Goal: Task Accomplishment & Management: Manage account settings

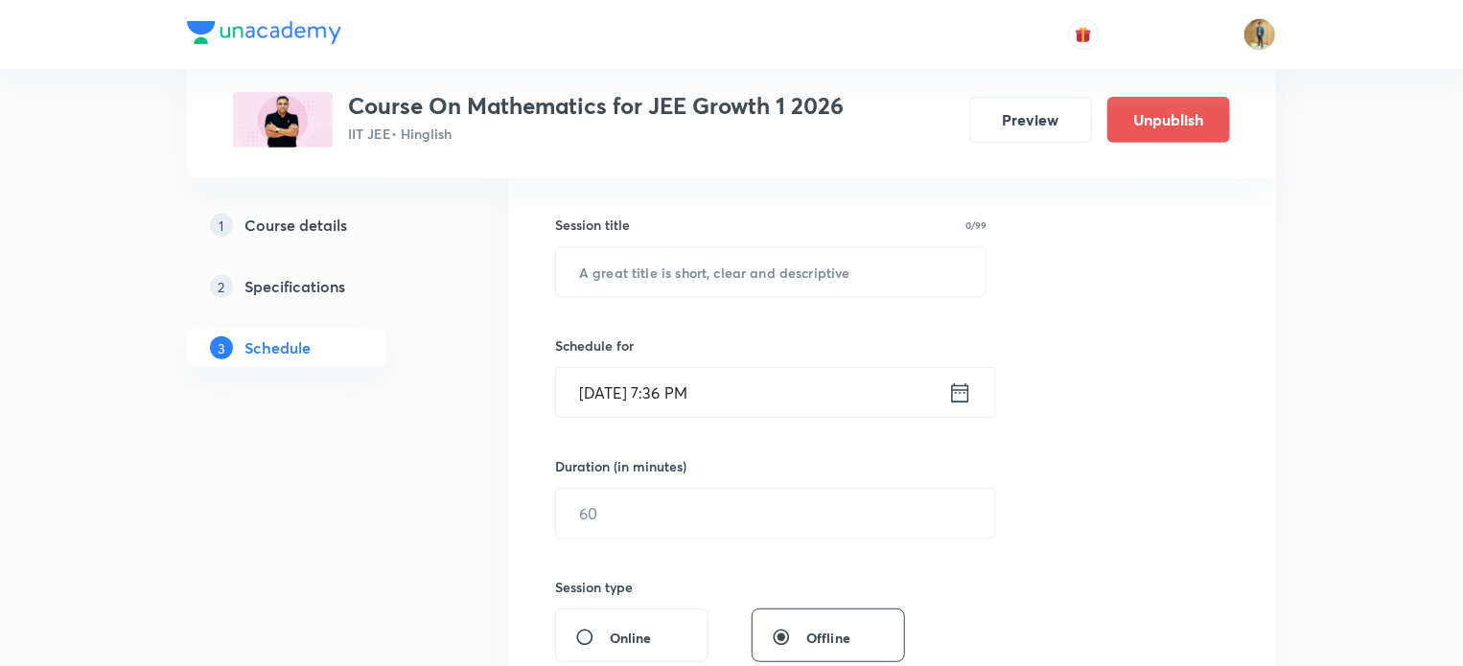
scroll to position [332, 0]
click at [676, 264] on input "text" at bounding box center [771, 268] width 430 height 49
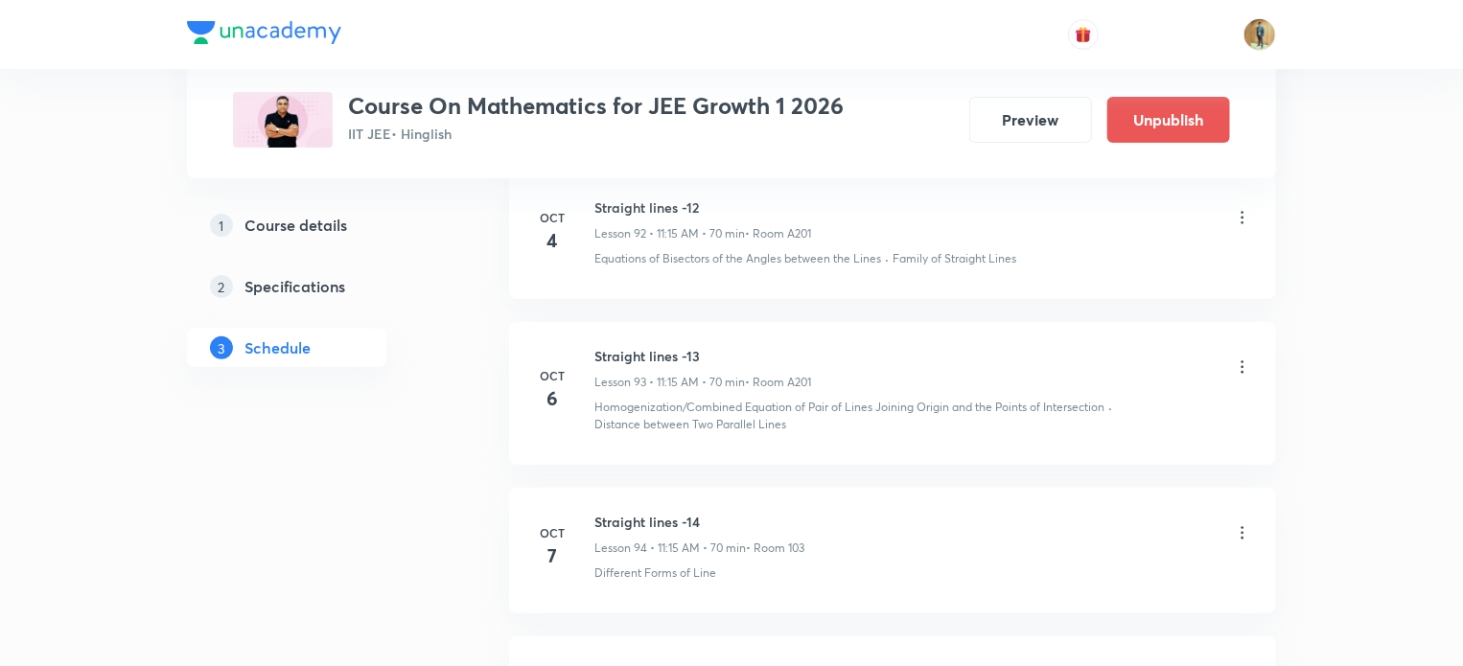
scroll to position [15014, 0]
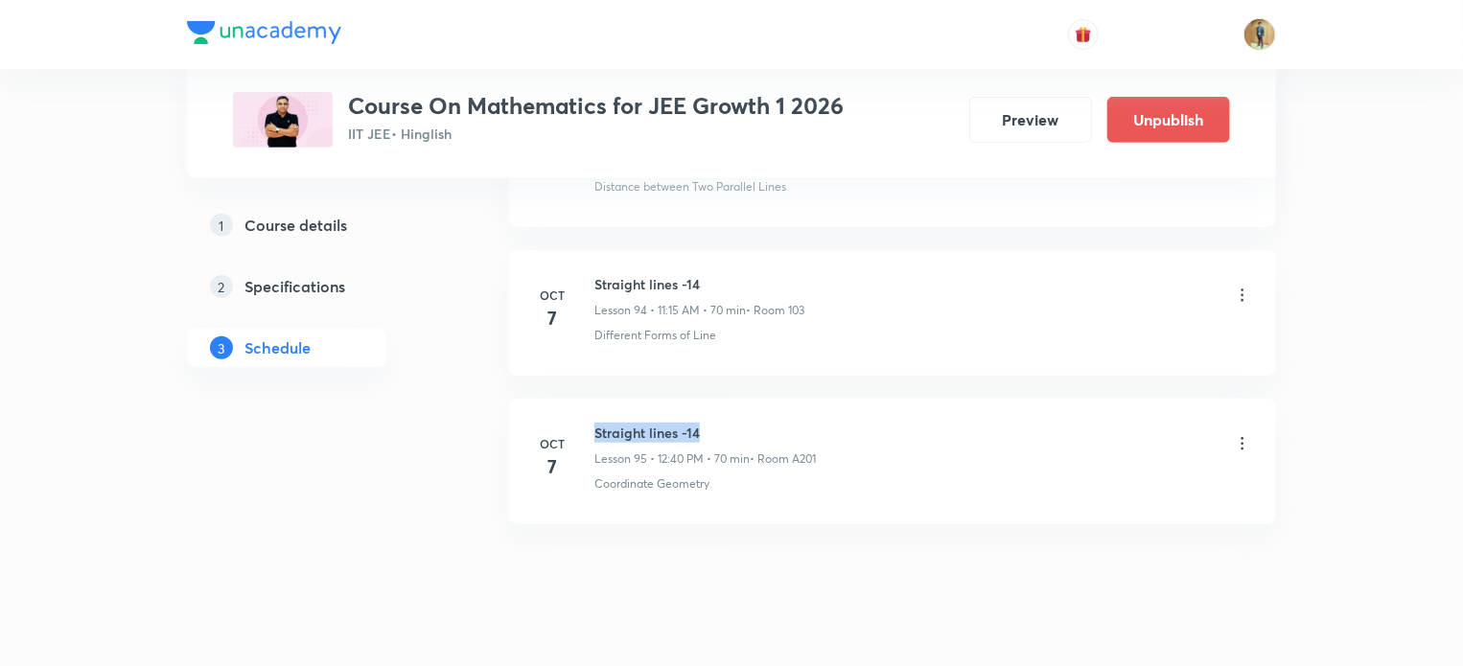
drag, startPoint x: 593, startPoint y: 392, endPoint x: 706, endPoint y: 398, distance: 112.3
click at [706, 423] on div "Oct 7 Straight lines -14 Lesson 95 • 12:40 PM • 70 min • Room A201 Coordinate G…" at bounding box center [892, 458] width 719 height 70
copy h6 "Straight lines -14"
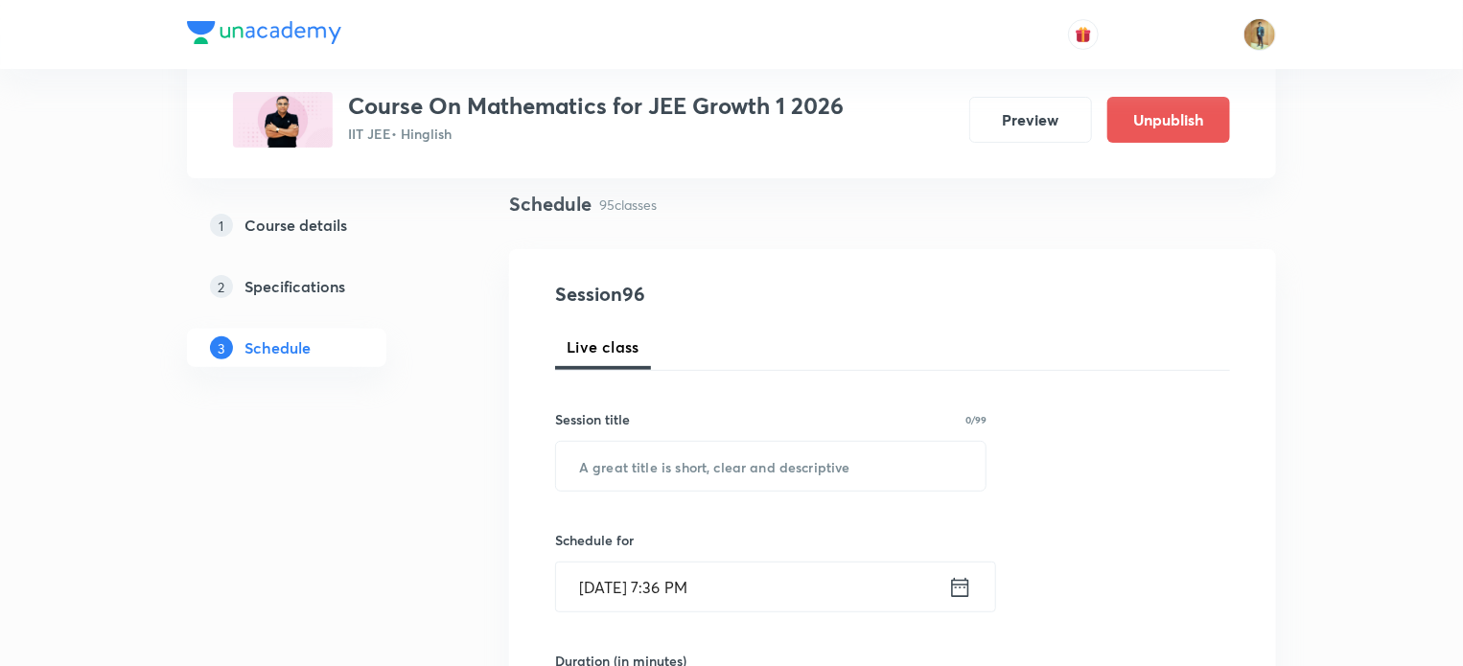
scroll to position [135, 0]
click at [665, 453] on input "text" at bounding box center [771, 465] width 430 height 49
paste input "Straight lines -14"
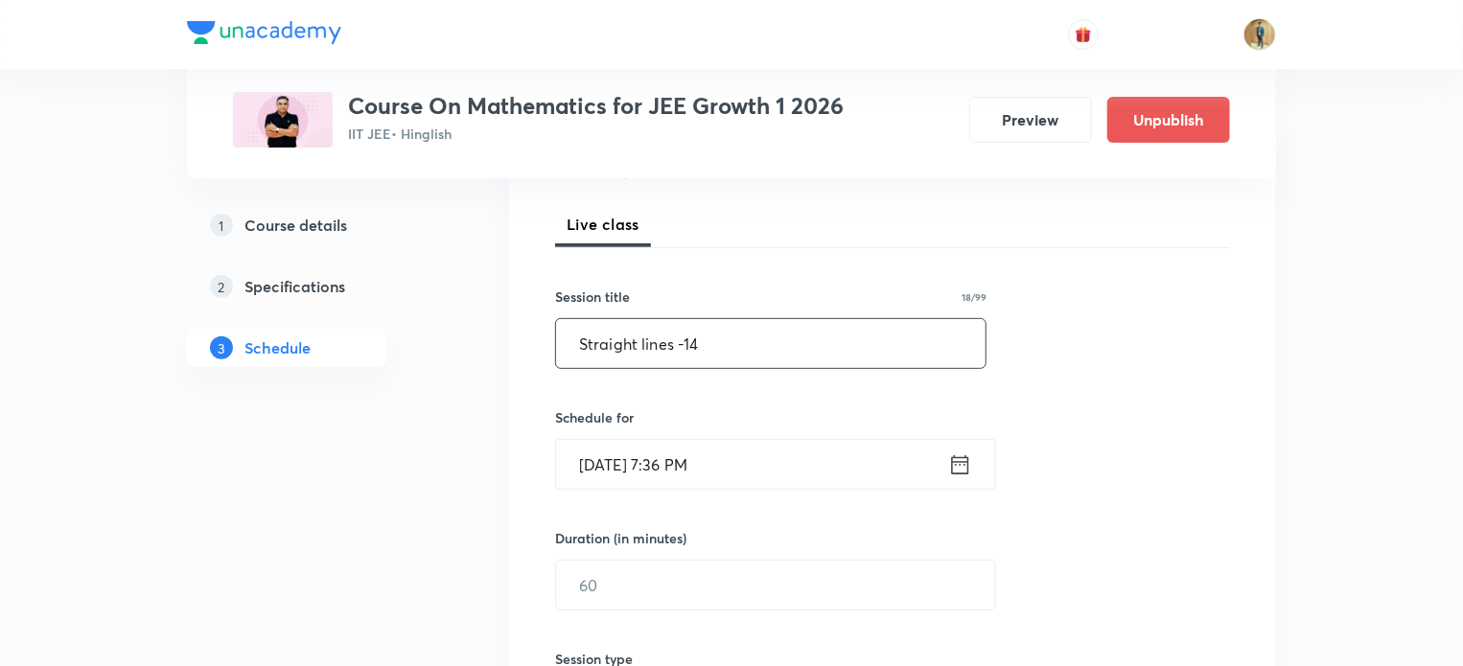
scroll to position [360, 0]
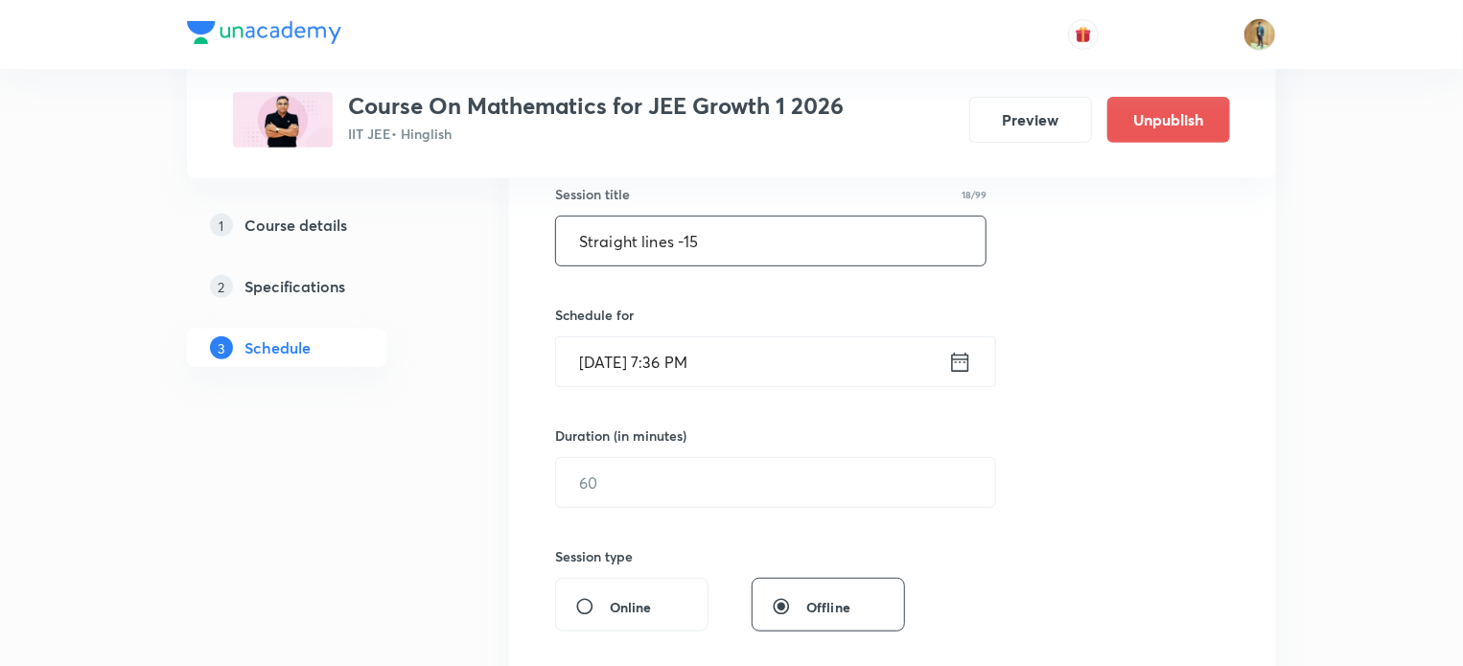
type input "Straight lines -15"
click at [959, 352] on icon at bounding box center [960, 362] width 24 height 27
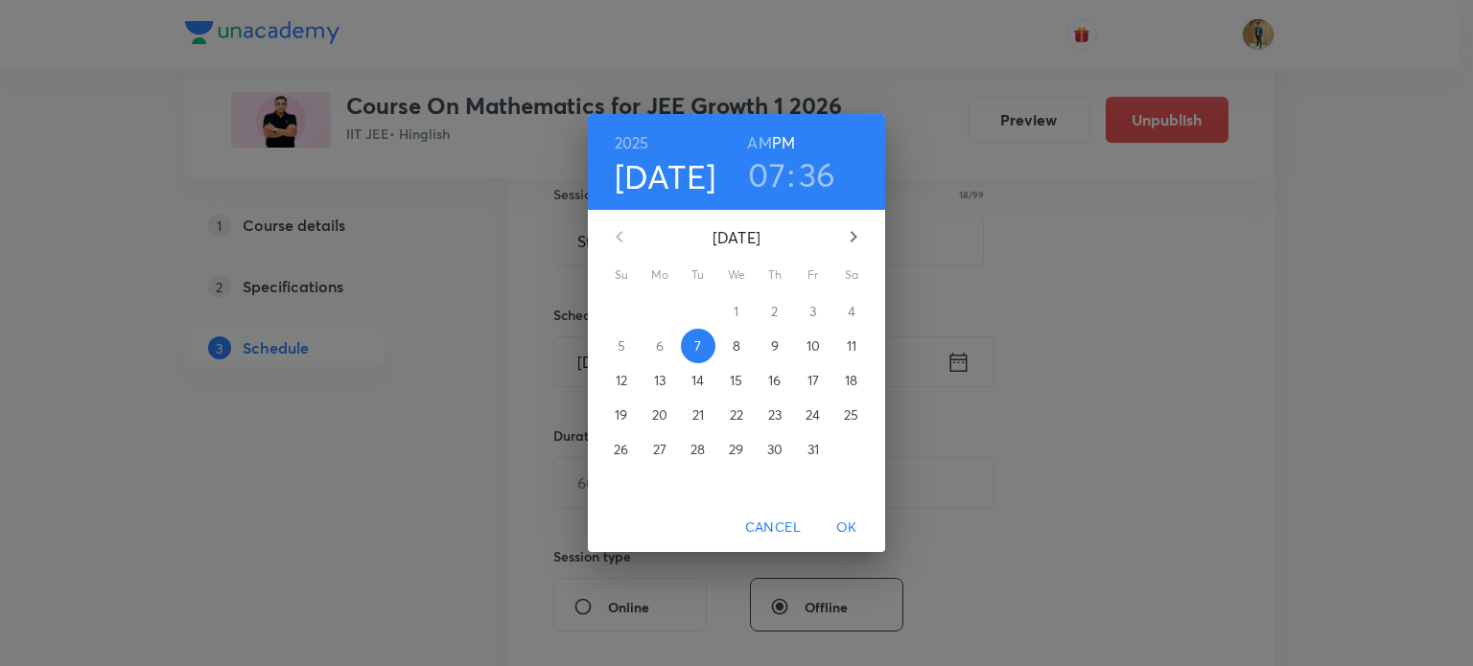
click at [729, 346] on span "8" at bounding box center [736, 346] width 35 height 19
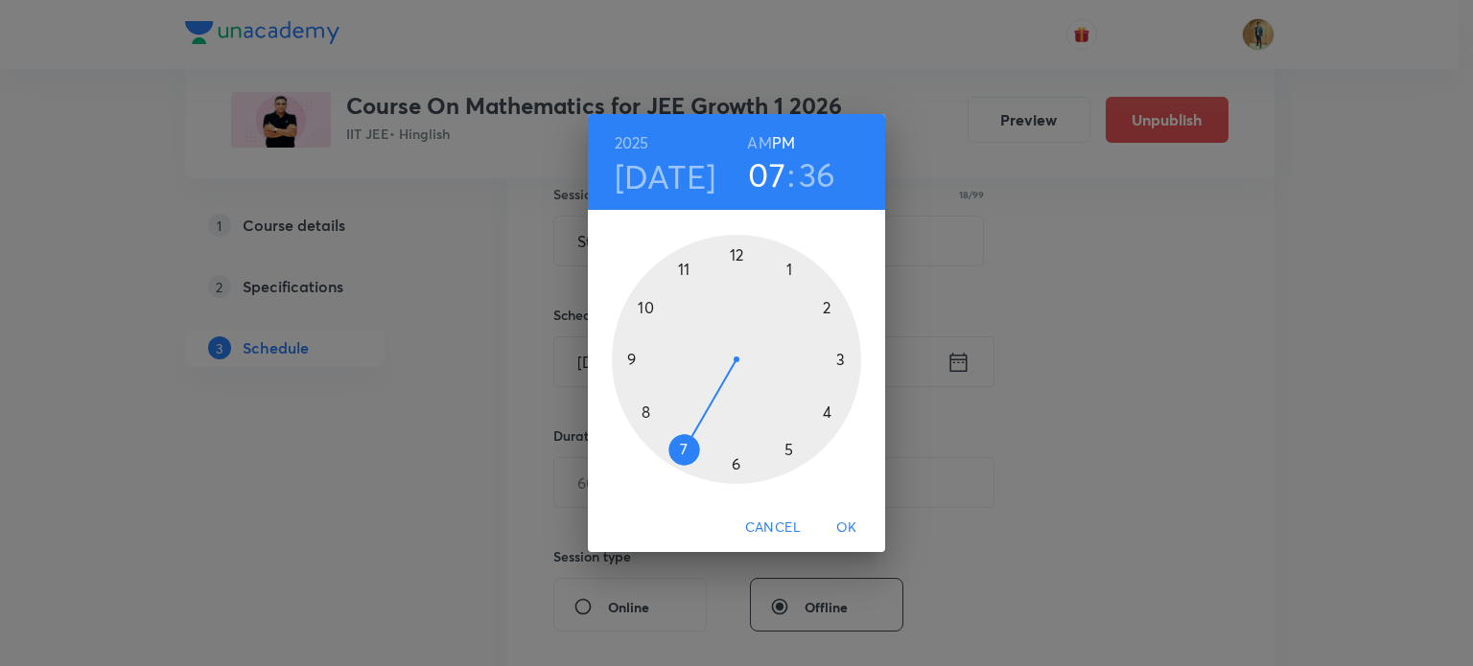
click at [686, 274] on div at bounding box center [736, 359] width 249 height 249
click at [757, 131] on h6 "AM" at bounding box center [759, 142] width 24 height 27
click at [837, 360] on div at bounding box center [736, 359] width 249 height 249
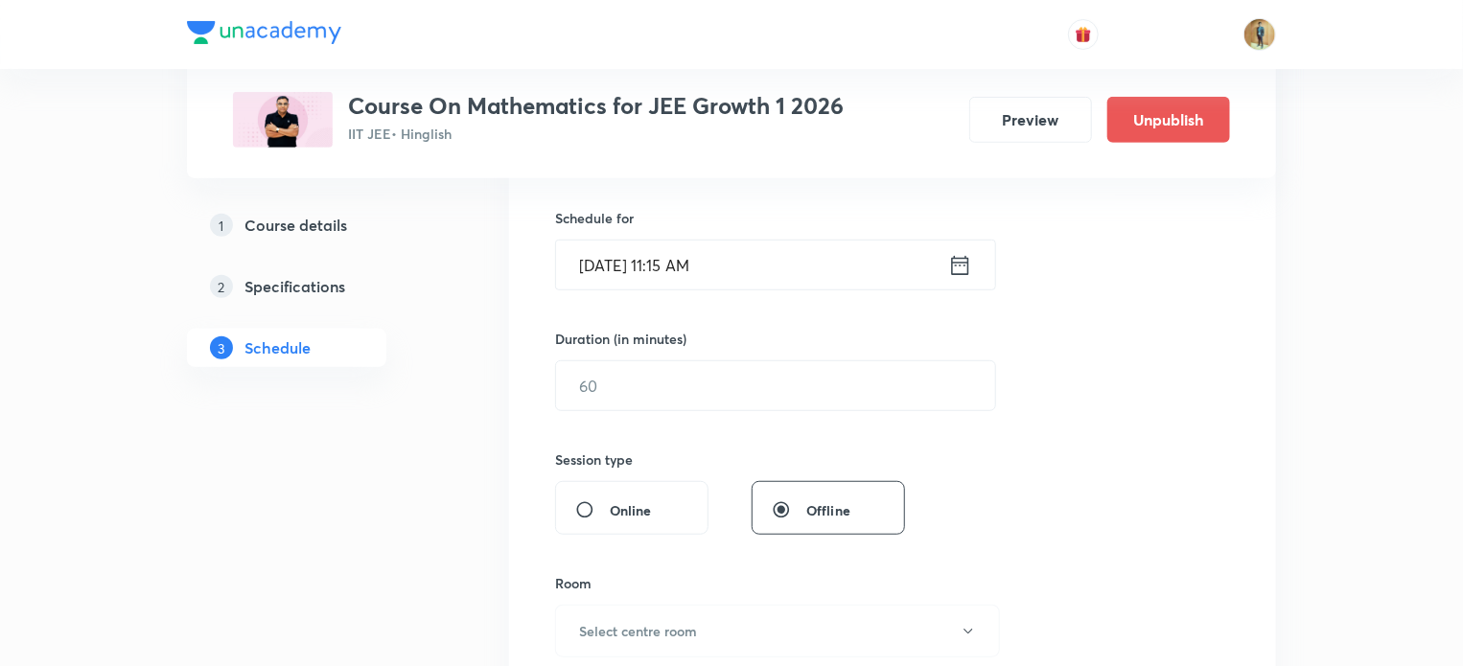
scroll to position [460, 0]
click at [627, 368] on input "text" at bounding box center [775, 382] width 439 height 49
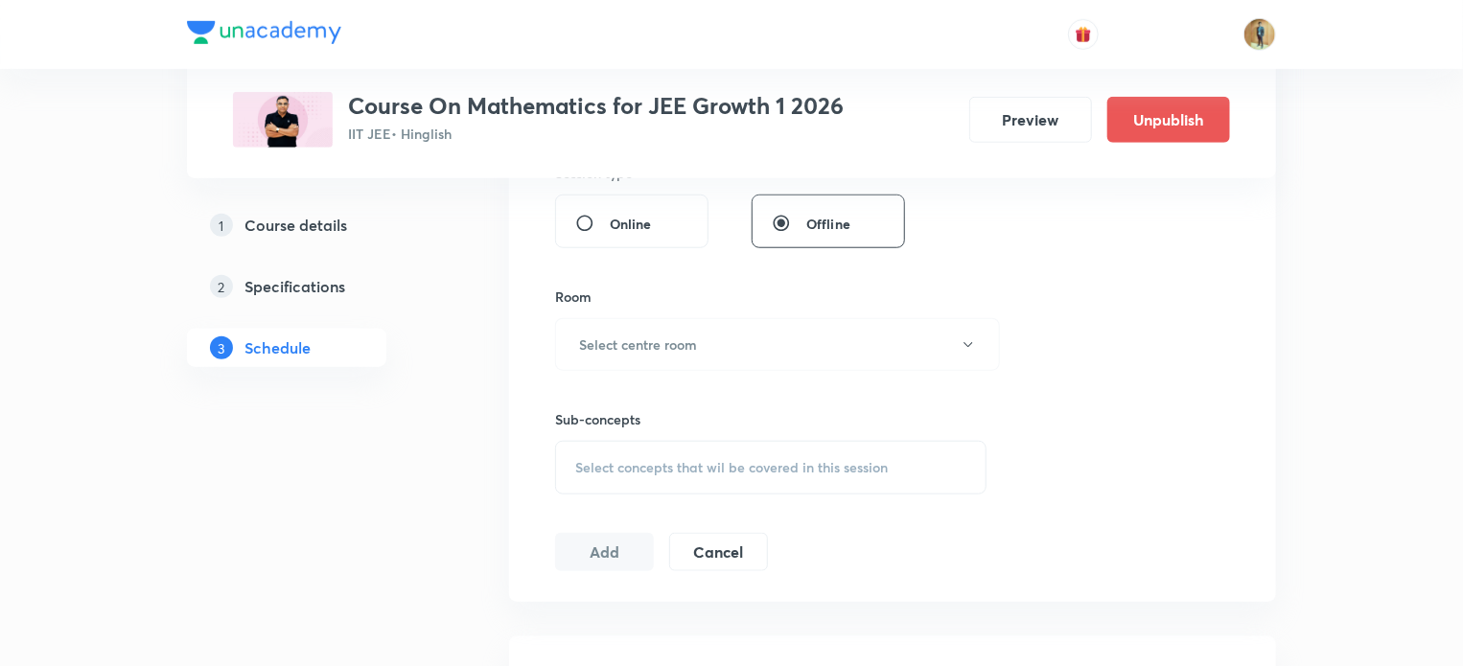
scroll to position [744, 0]
type input "70"
click at [627, 343] on h6 "Select centre room" at bounding box center [638, 344] width 118 height 20
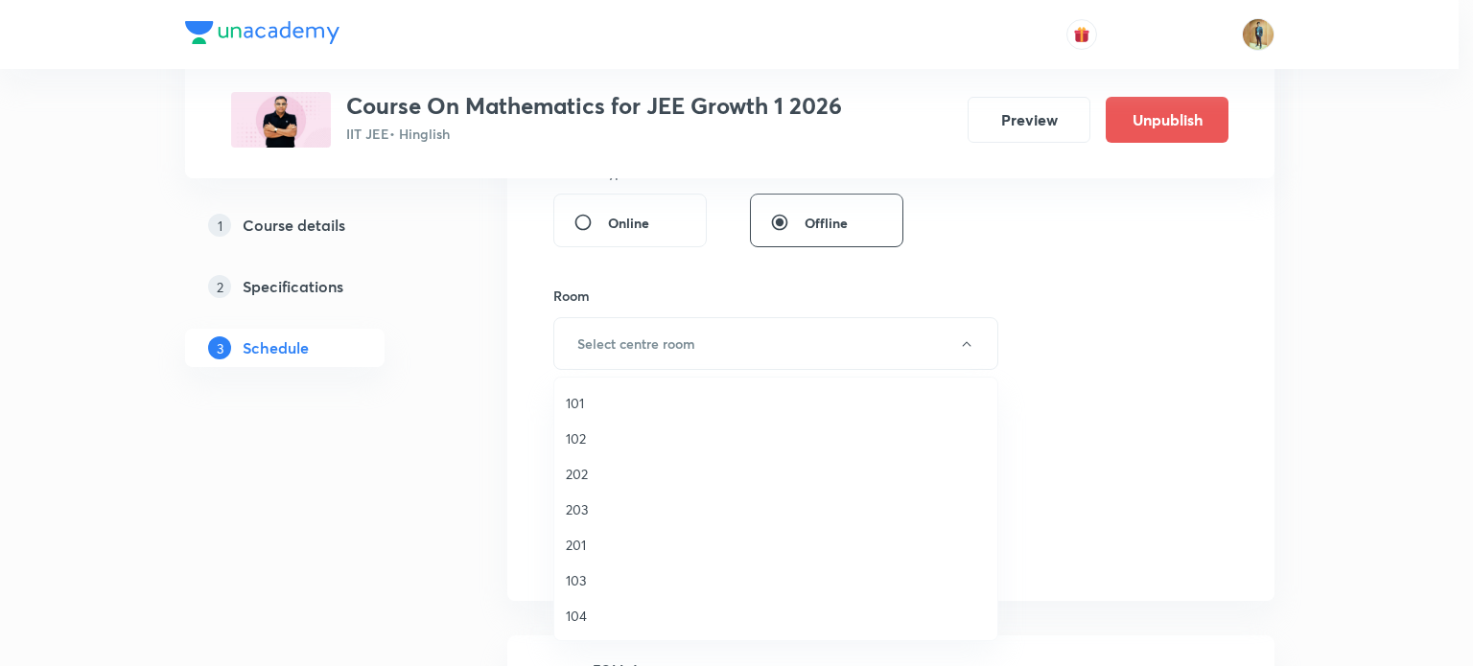
click at [598, 407] on span "101" at bounding box center [776, 403] width 420 height 20
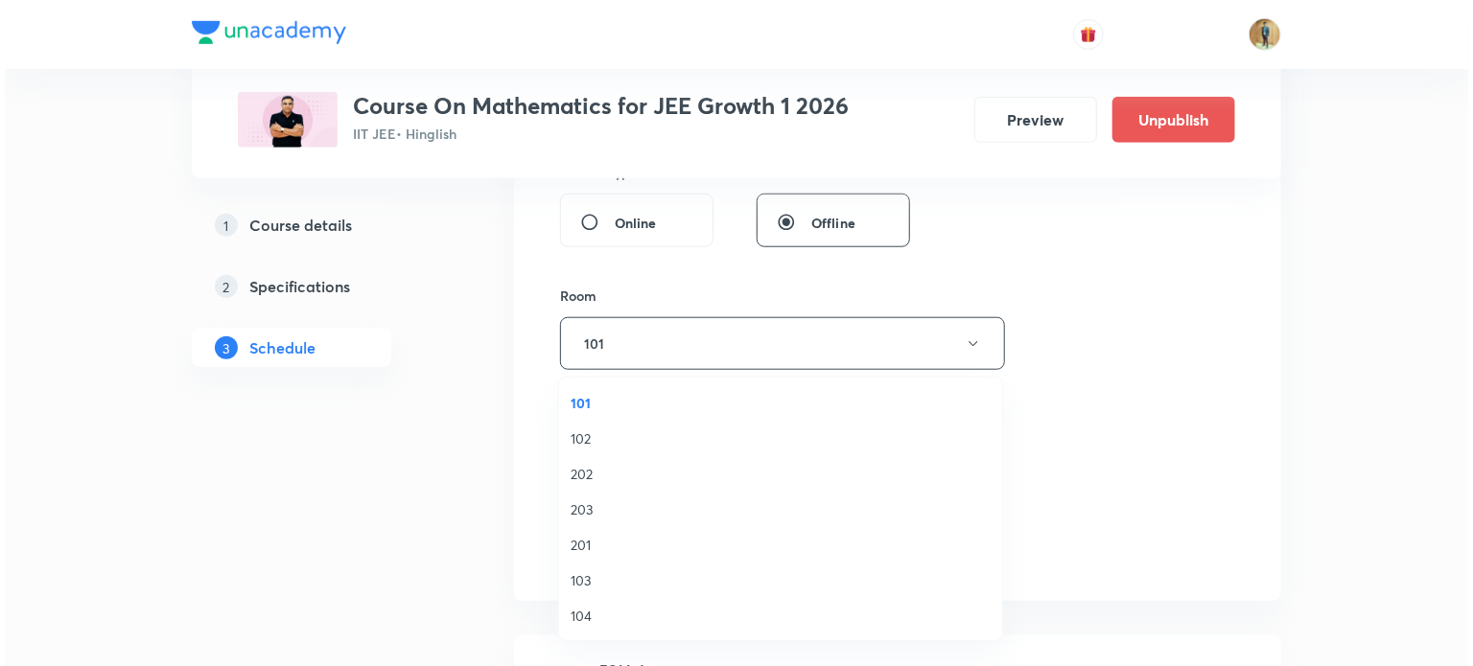
scroll to position [42, 0]
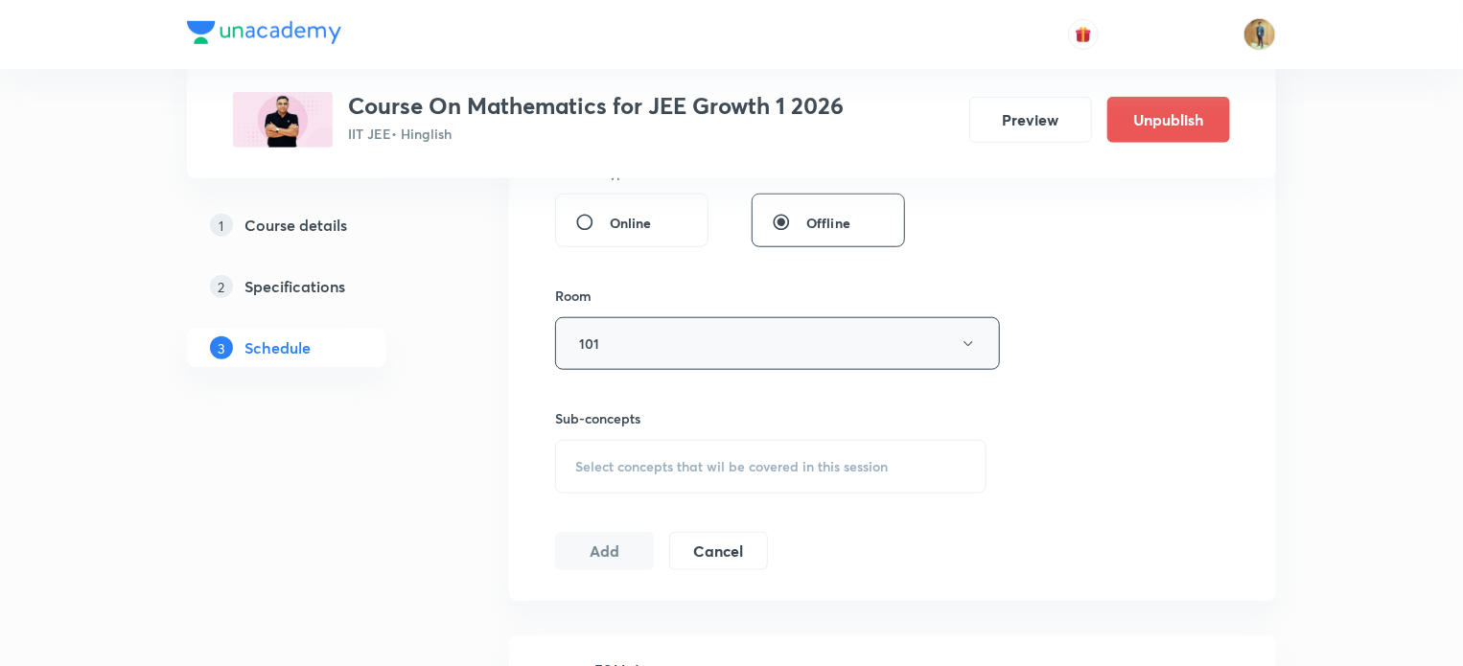
click at [639, 366] on button "101" at bounding box center [777, 343] width 445 height 53
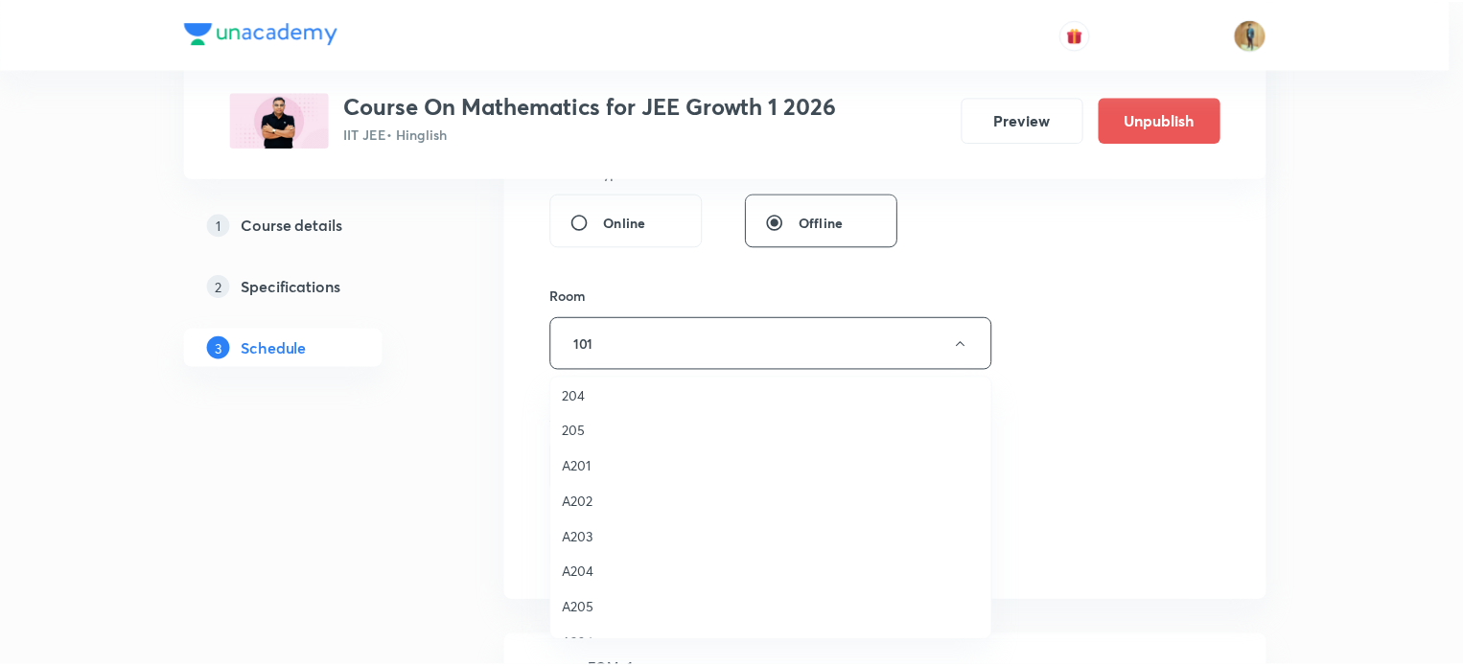
scroll to position [332, 0]
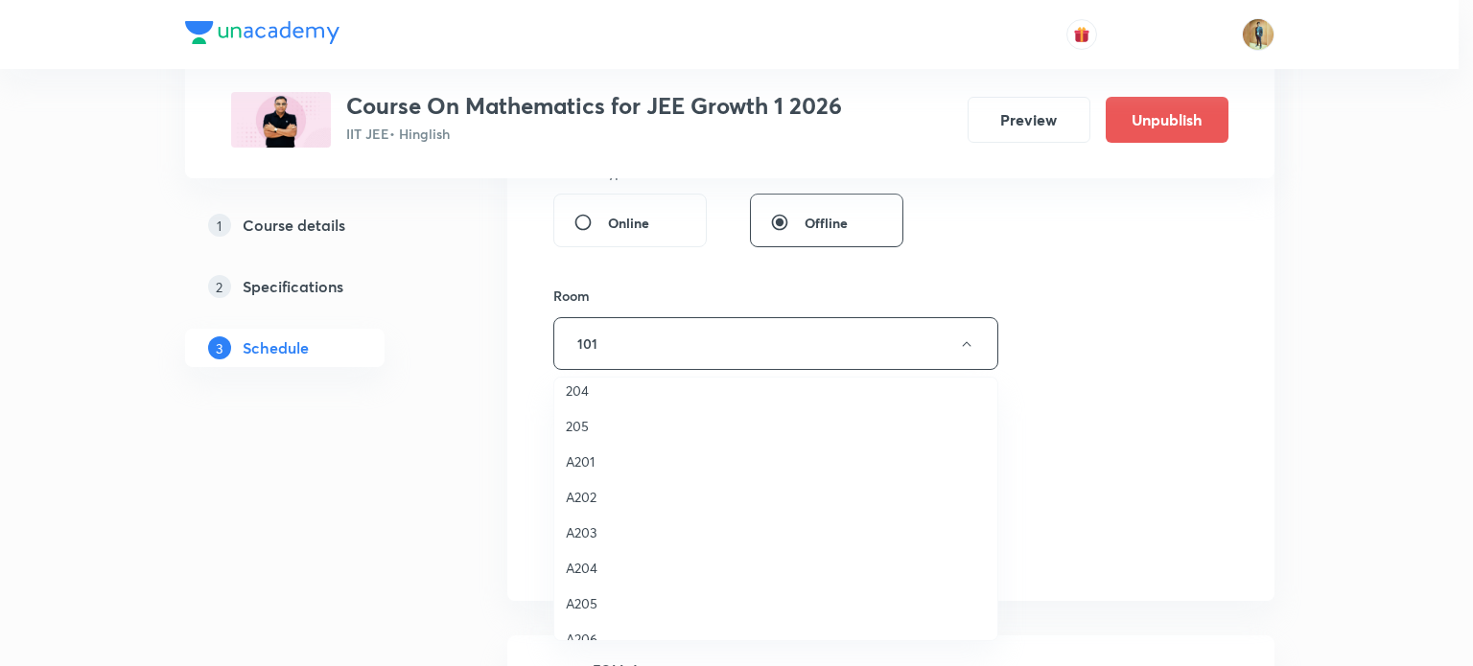
click at [587, 463] on span "A201" at bounding box center [776, 462] width 420 height 20
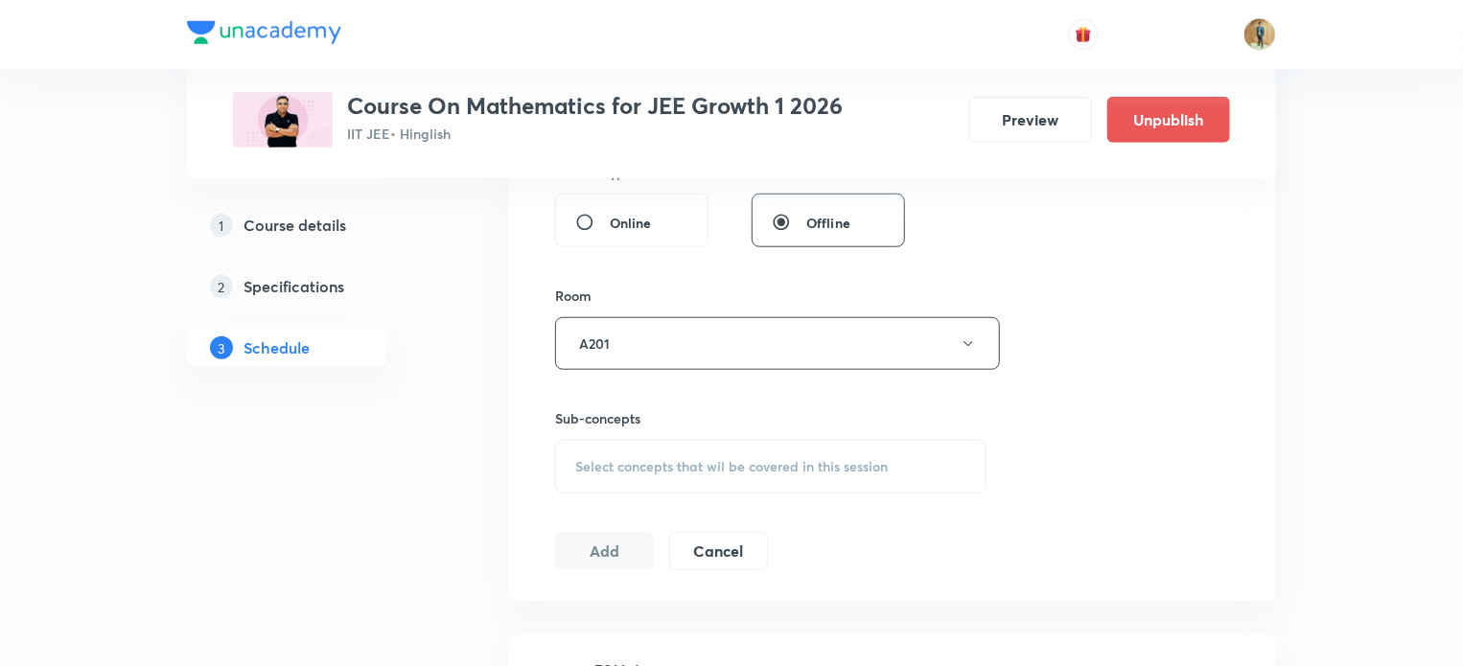
click at [607, 459] on span "Select concepts that wil be covered in this session" at bounding box center [731, 466] width 313 height 15
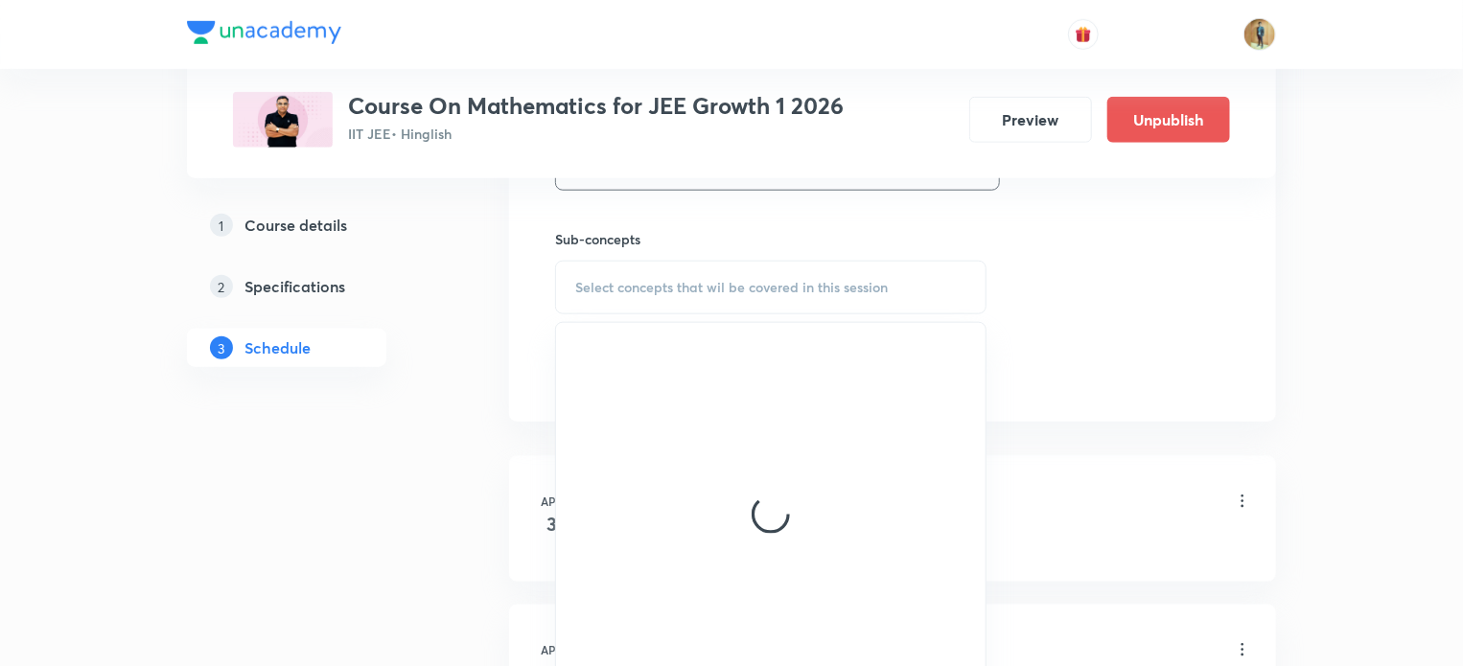
scroll to position [970, 0]
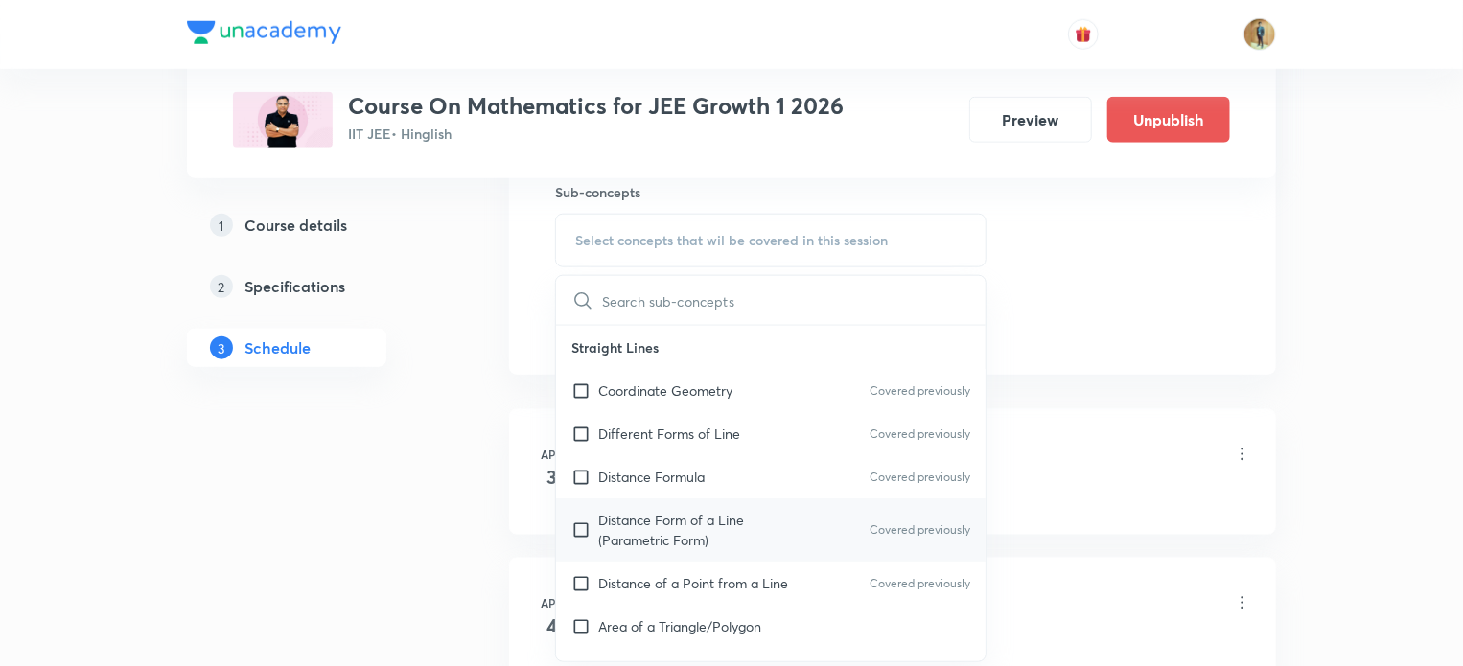
click at [700, 521] on p "Distance Form of a Line (Parametric Form)" at bounding box center [695, 530] width 194 height 40
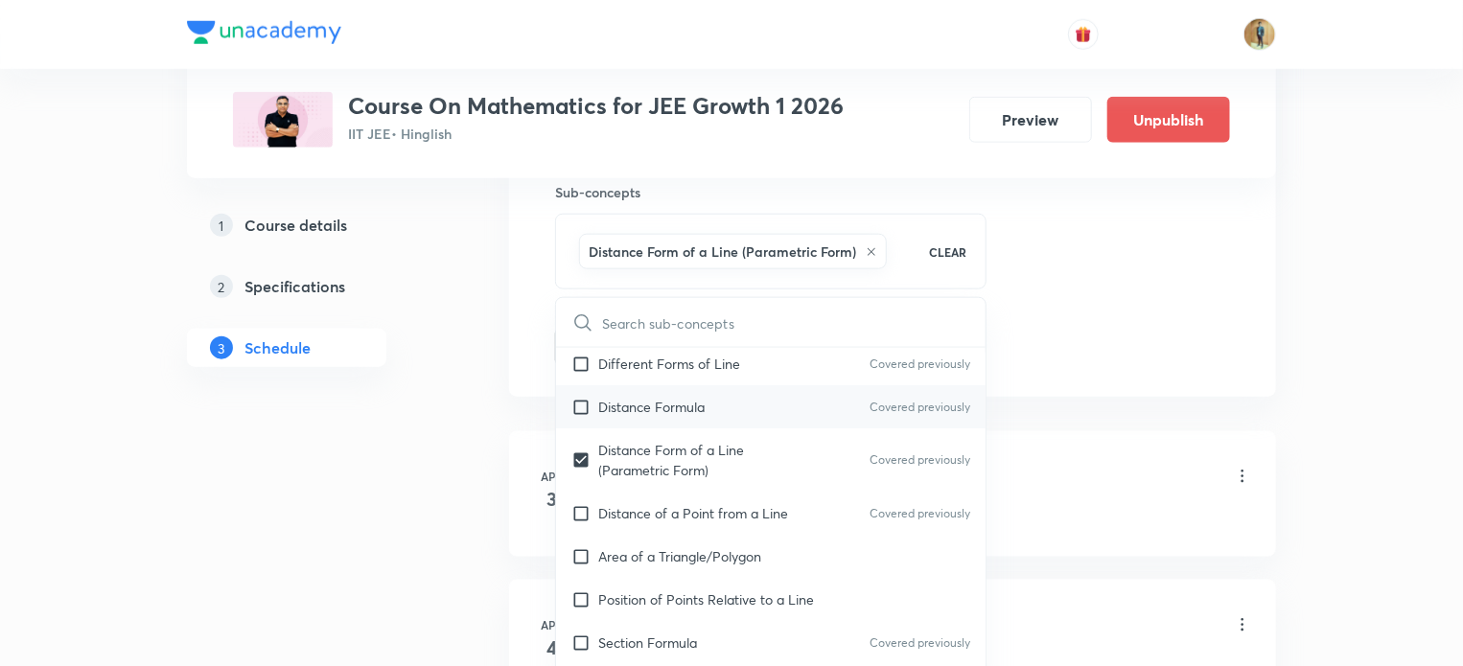
scroll to position [92, 0]
click at [633, 511] on p "Distance of a Point from a Line" at bounding box center [693, 513] width 190 height 20
checkbox input "true"
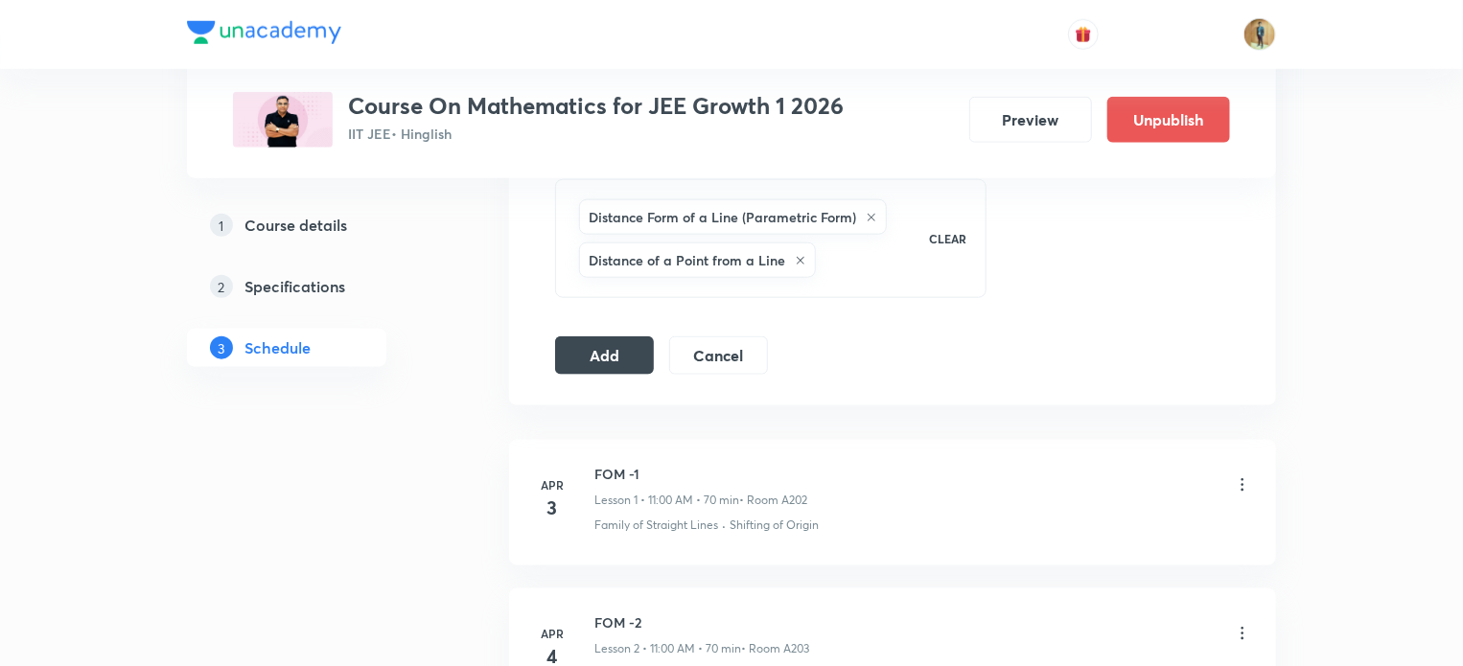
scroll to position [1009, 0]
click at [593, 345] on button "Add" at bounding box center [604, 350] width 99 height 38
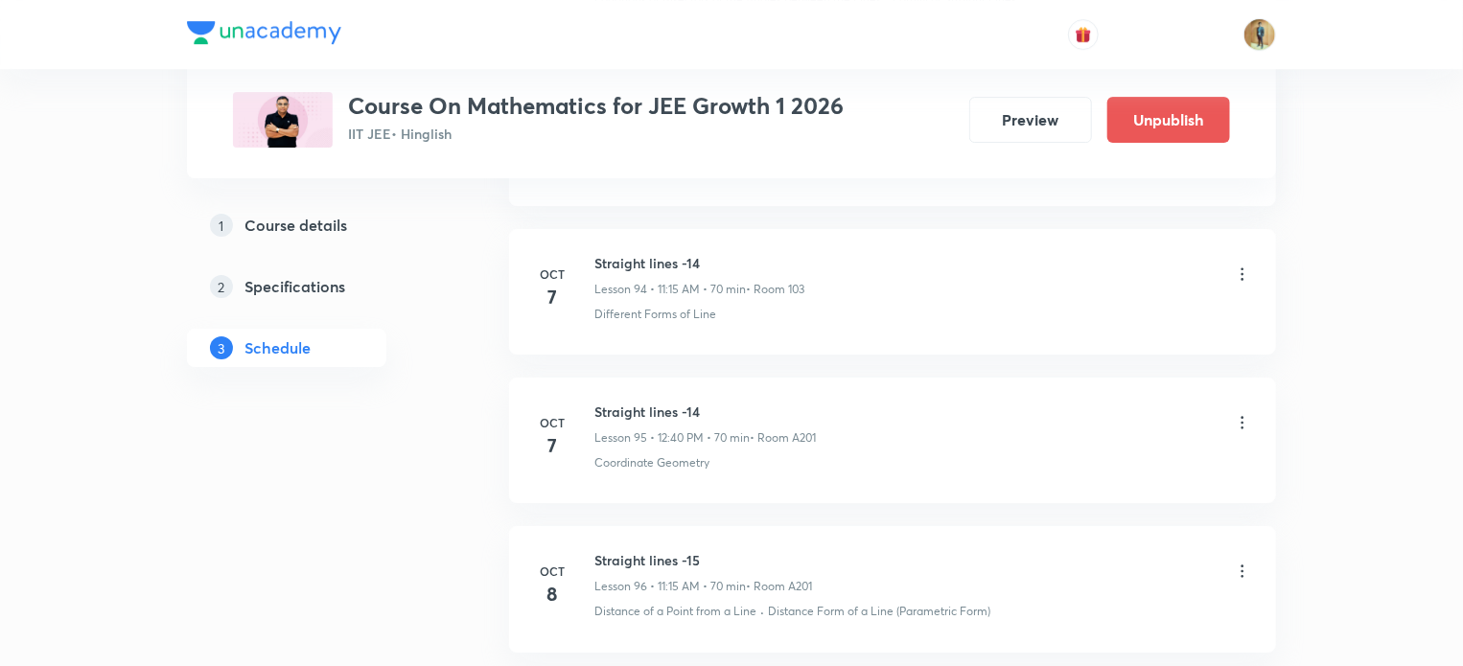
scroll to position [14284, 0]
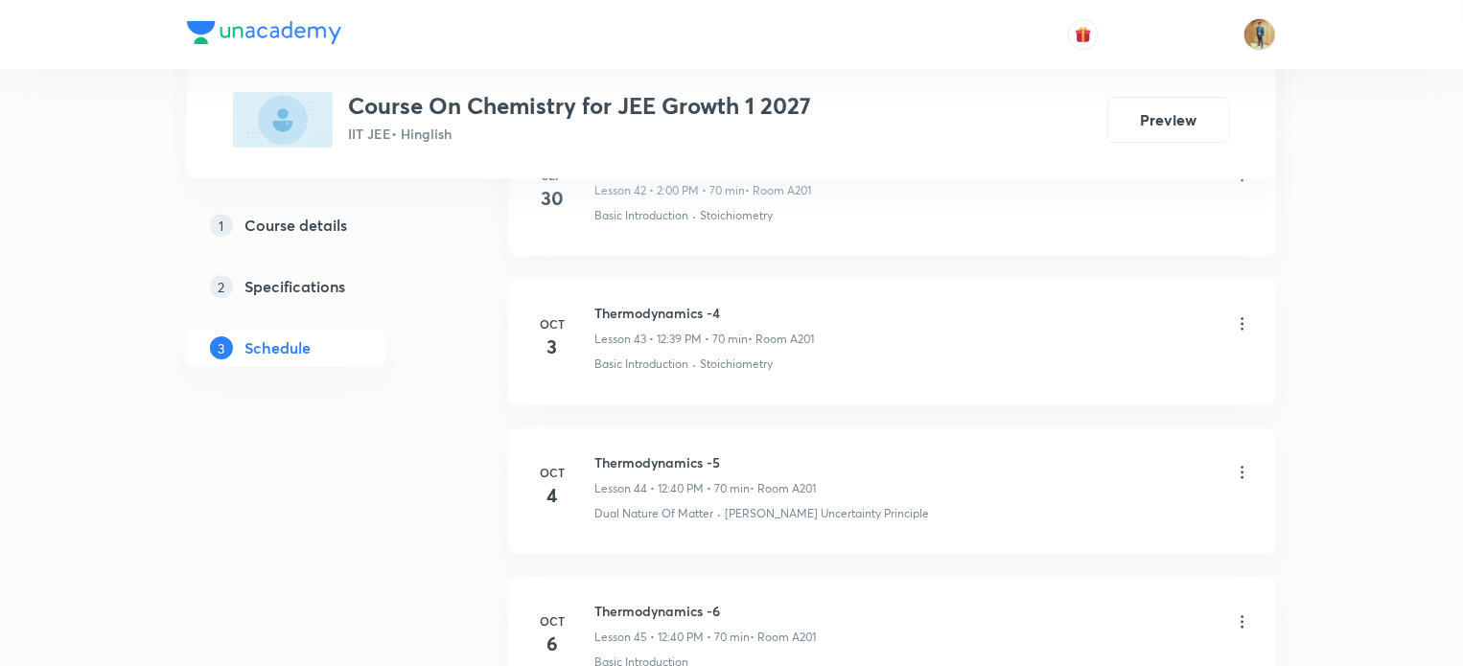
scroll to position [7547, 0]
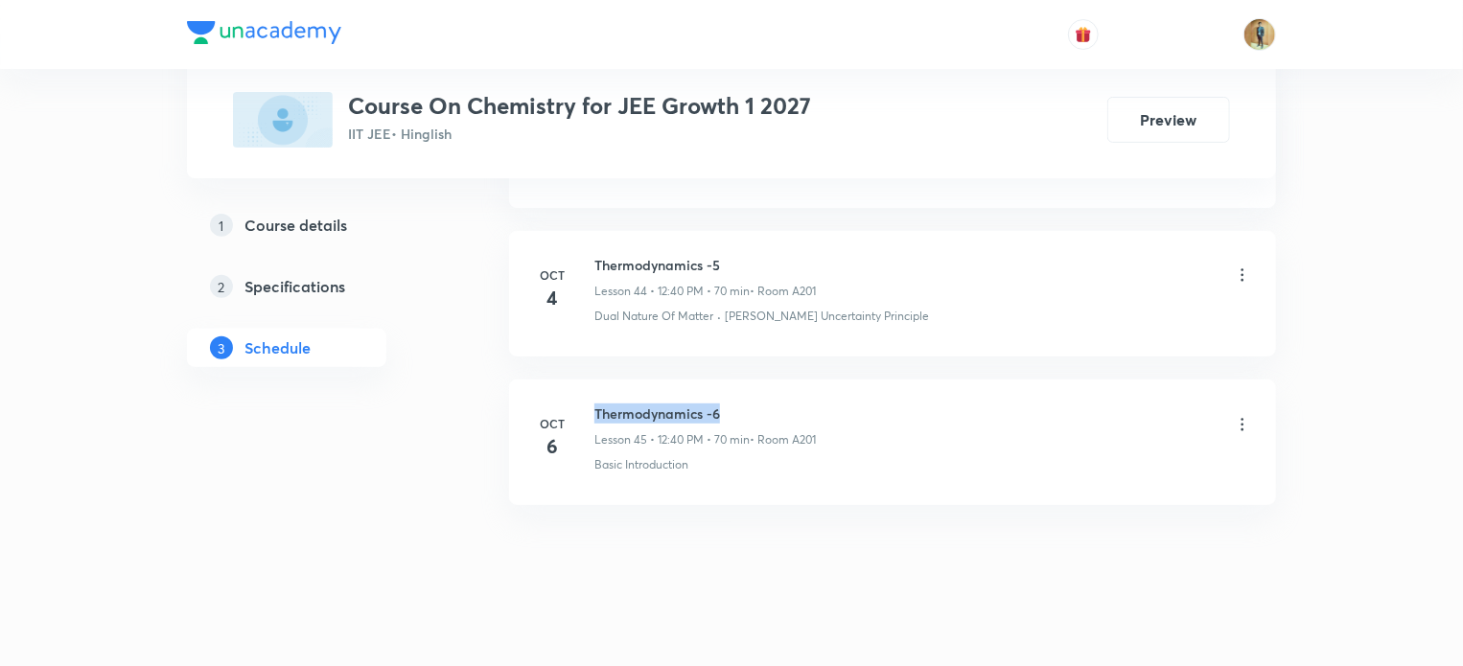
drag, startPoint x: 594, startPoint y: 392, endPoint x: 729, endPoint y: 402, distance: 134.6
click at [729, 404] on h6 "Thermodynamics -6" at bounding box center [704, 414] width 221 height 20
copy h6 "Thermodynamics -6"
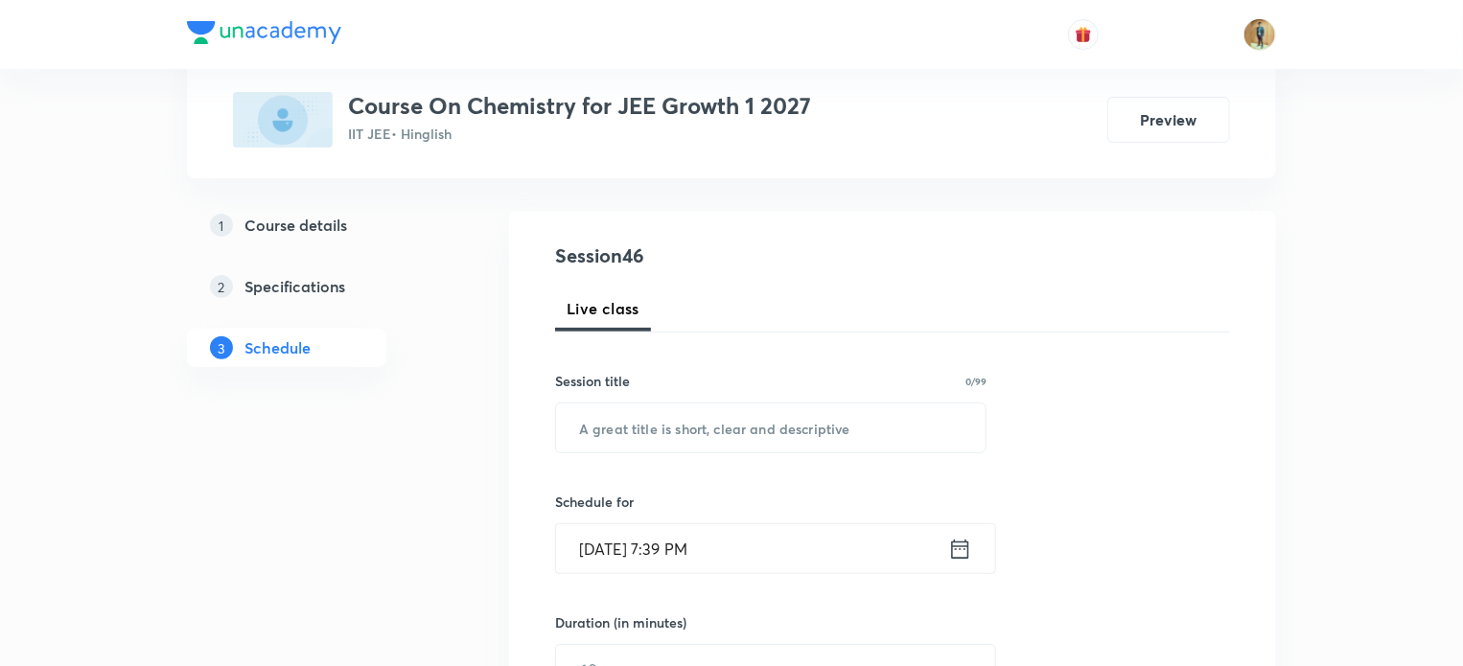
scroll to position [176, 0]
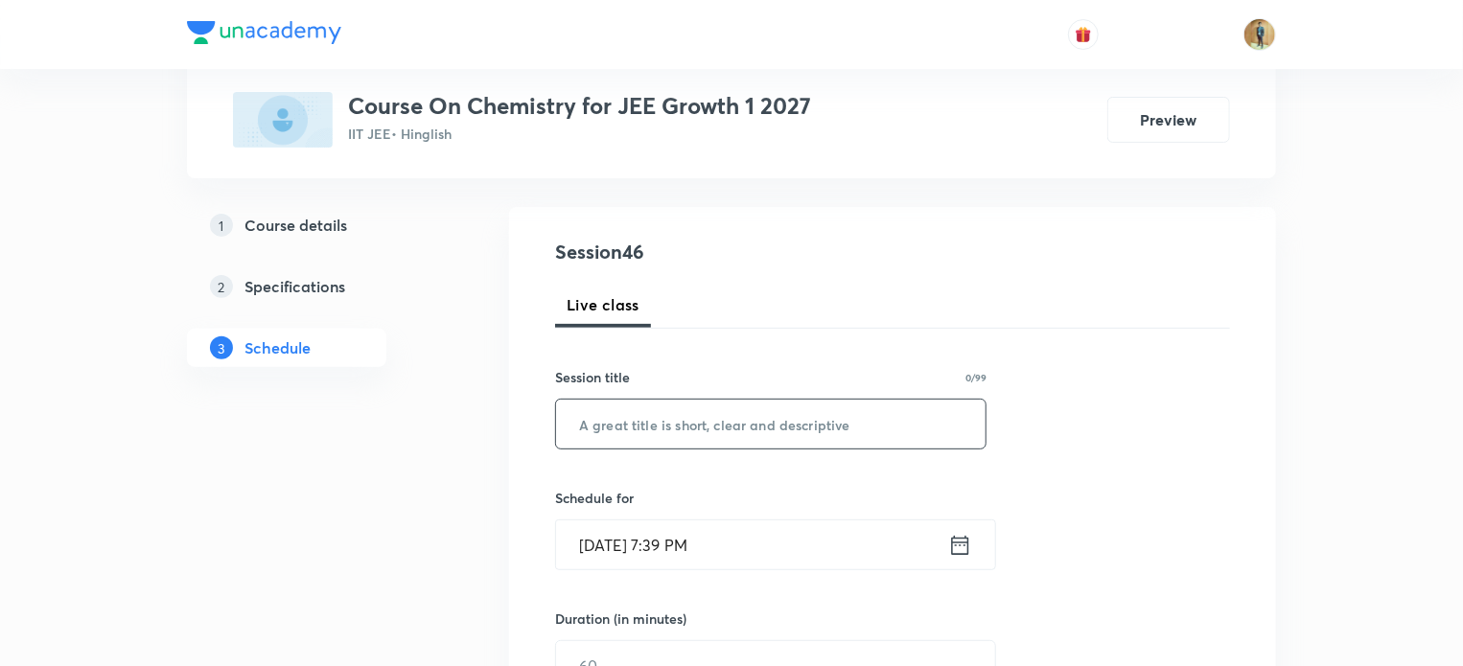
click at [672, 430] on input "text" at bounding box center [771, 424] width 430 height 49
paste input "Thermodynamics -6"
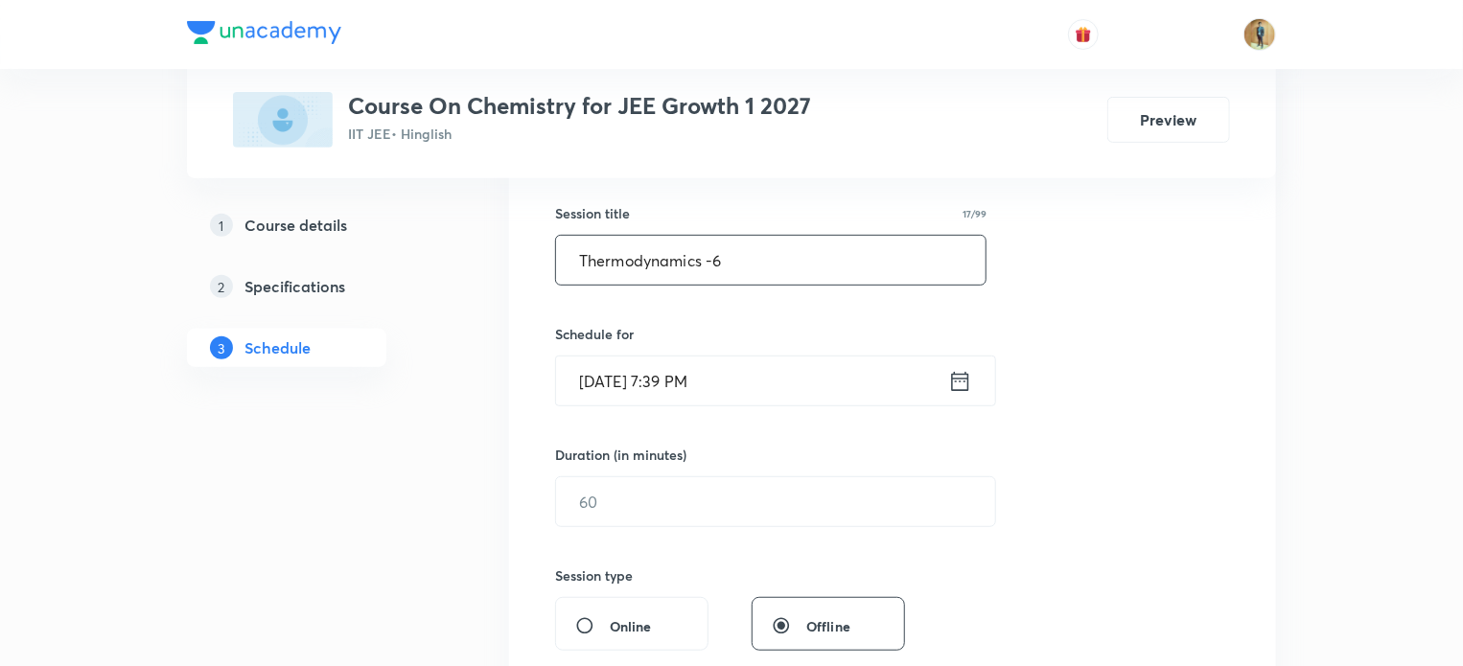
scroll to position [341, 0]
type input "Thermodynamics -6"
click at [953, 376] on icon at bounding box center [960, 379] width 17 height 19
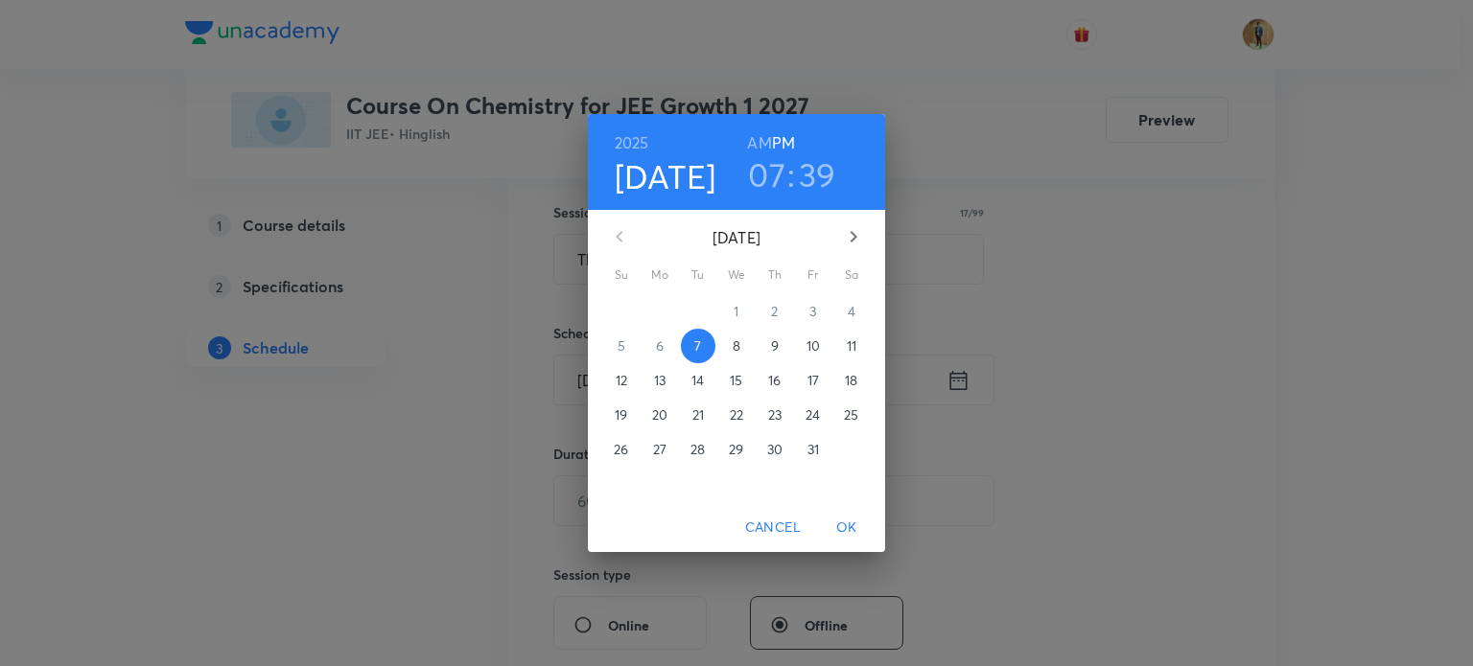
click at [740, 348] on span "8" at bounding box center [736, 346] width 35 height 19
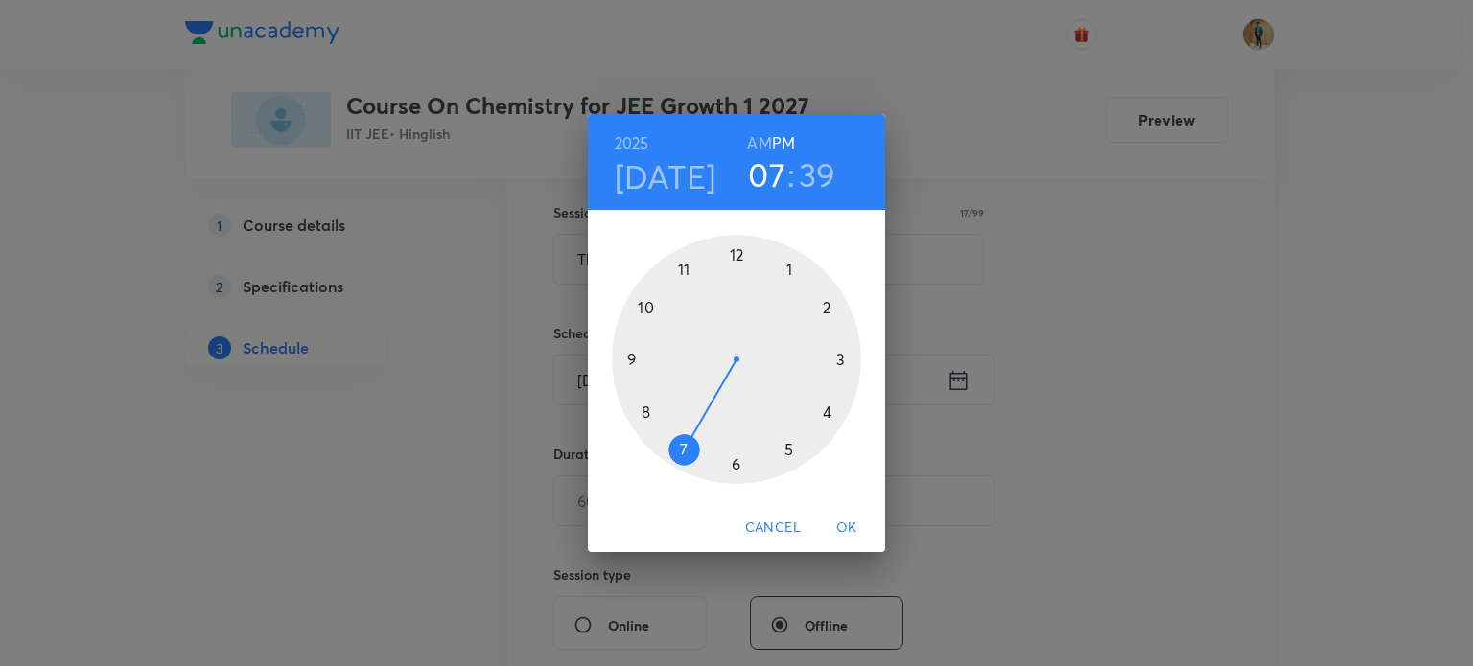
click at [740, 257] on div at bounding box center [736, 359] width 249 height 249
click at [641, 412] on div at bounding box center [736, 359] width 249 height 249
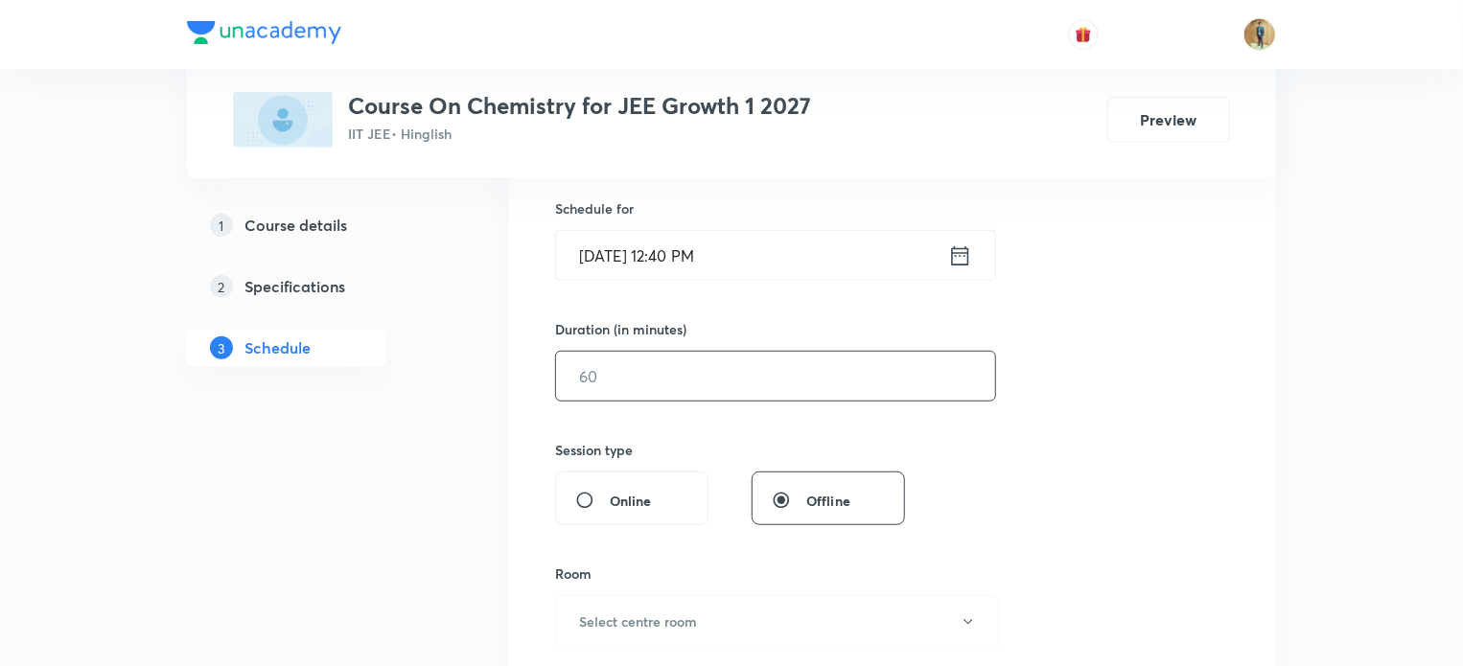
scroll to position [467, 0]
click at [617, 378] on input "text" at bounding box center [775, 375] width 439 height 49
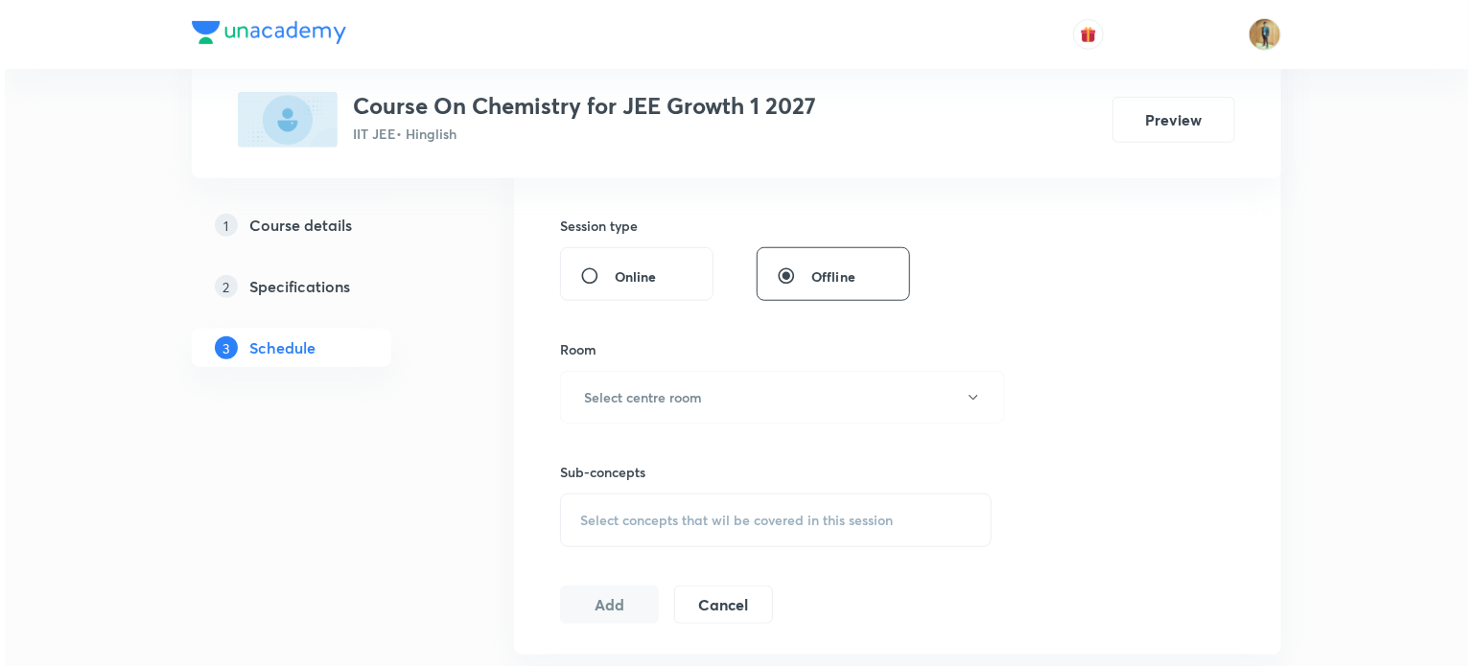
scroll to position [692, 0]
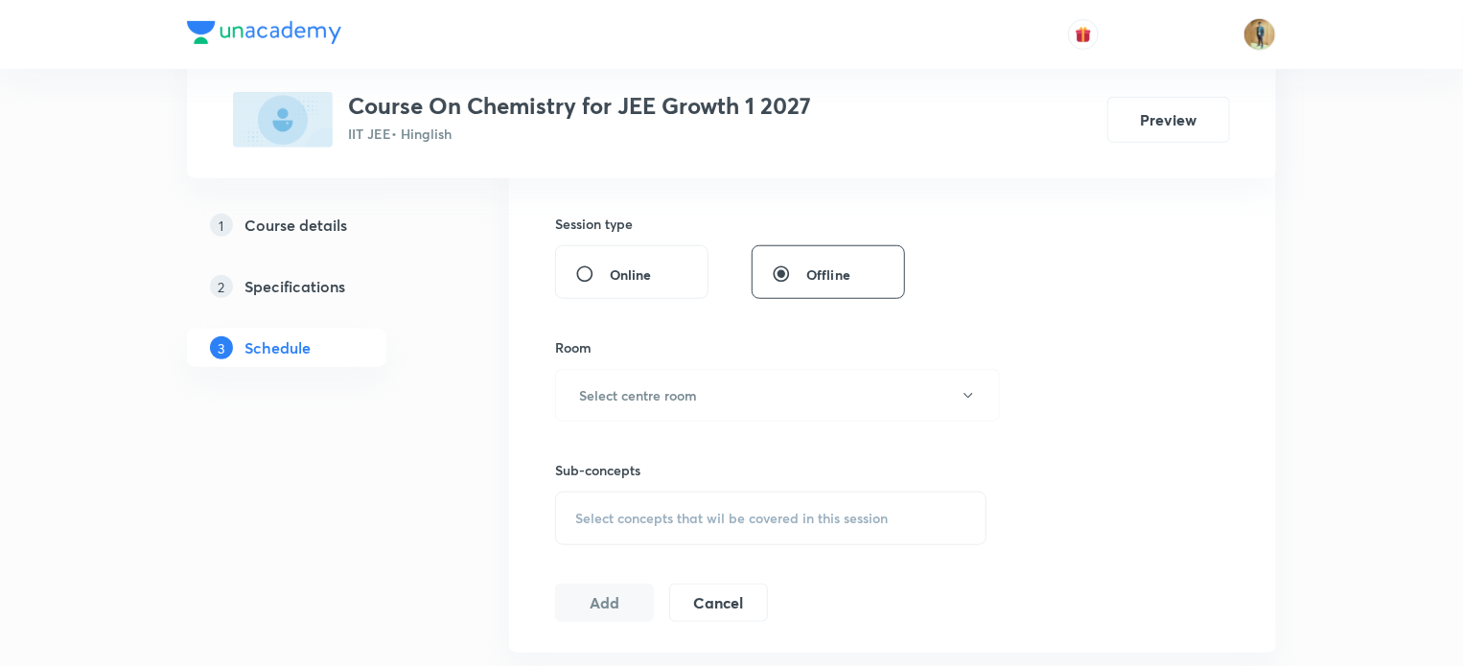
type input "70"
click at [617, 378] on button "Select centre room" at bounding box center [777, 395] width 445 height 53
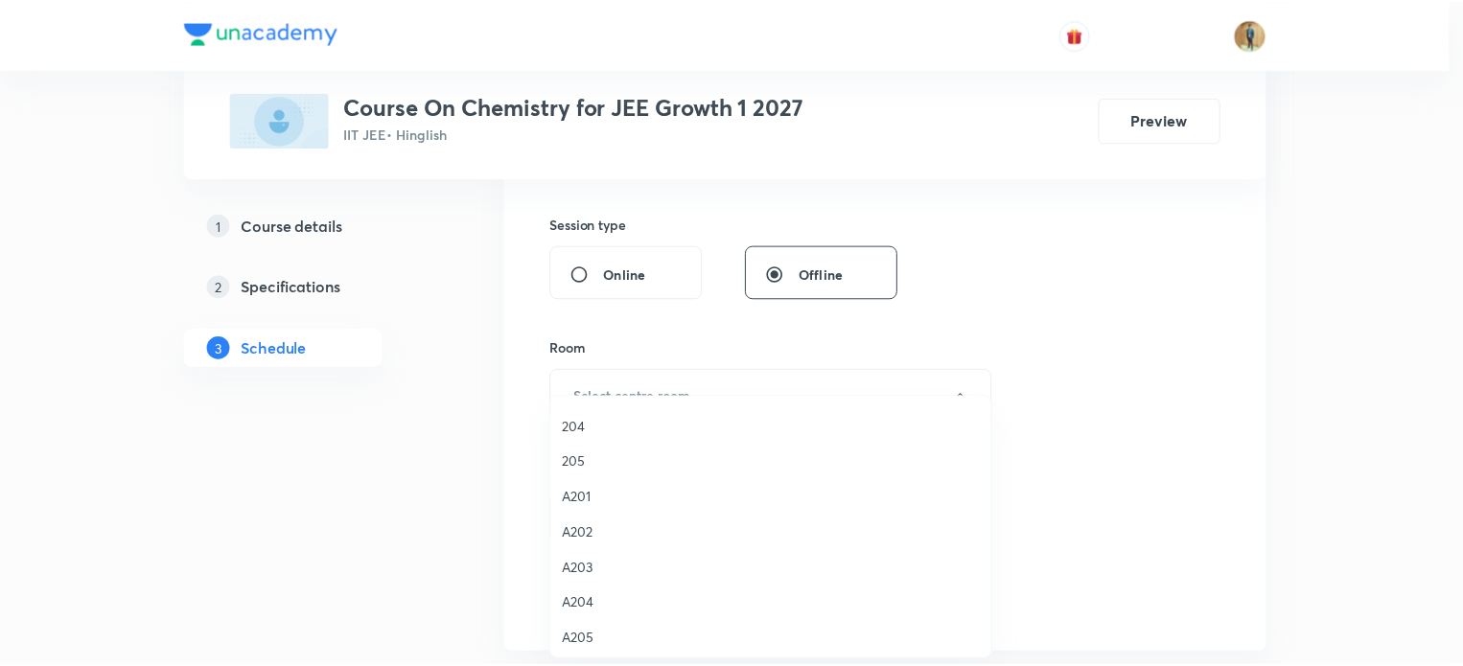
scroll to position [322, 0]
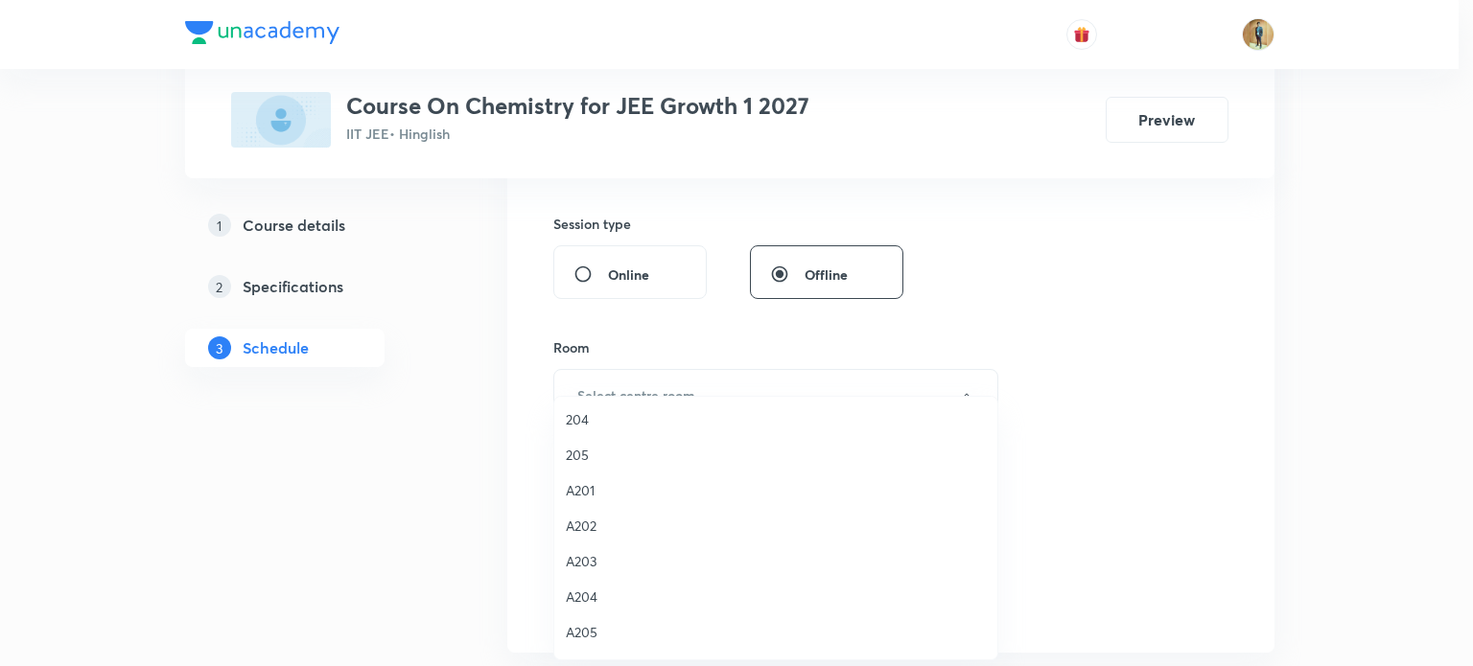
click at [578, 486] on span "A201" at bounding box center [776, 490] width 420 height 20
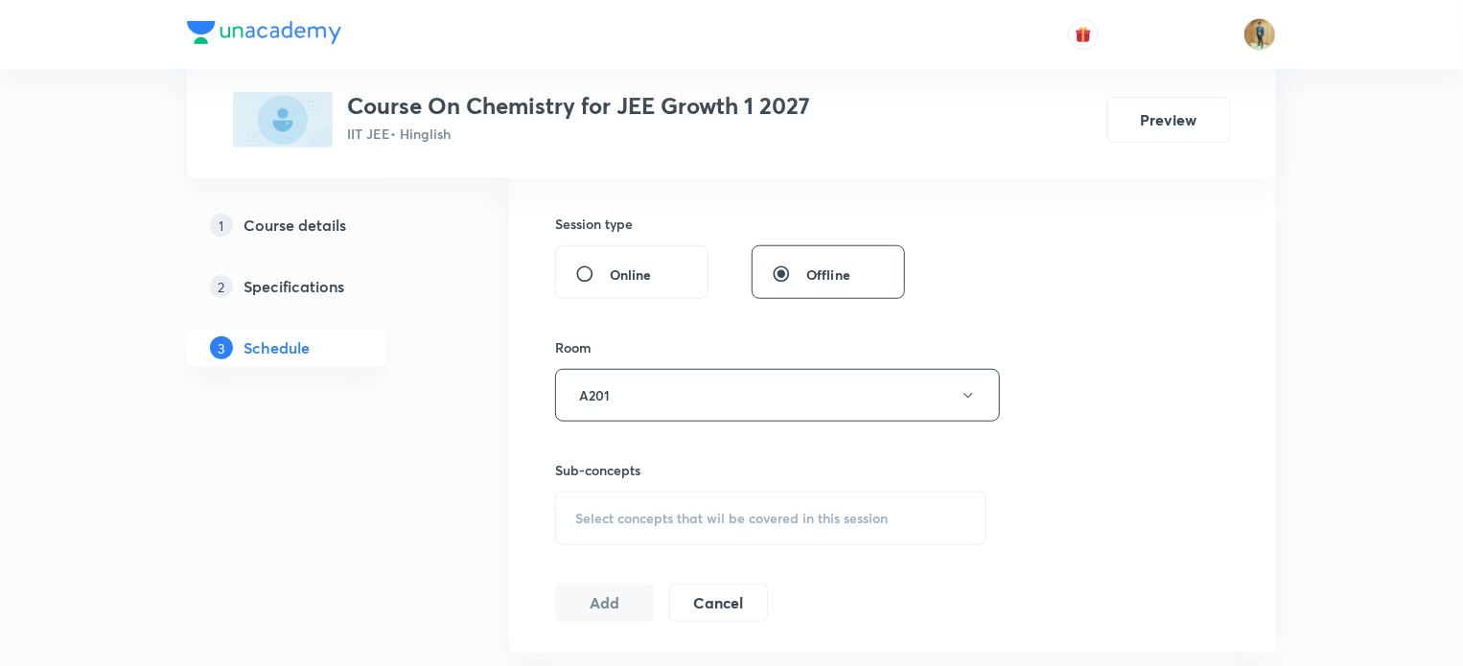
scroll to position [785, 0]
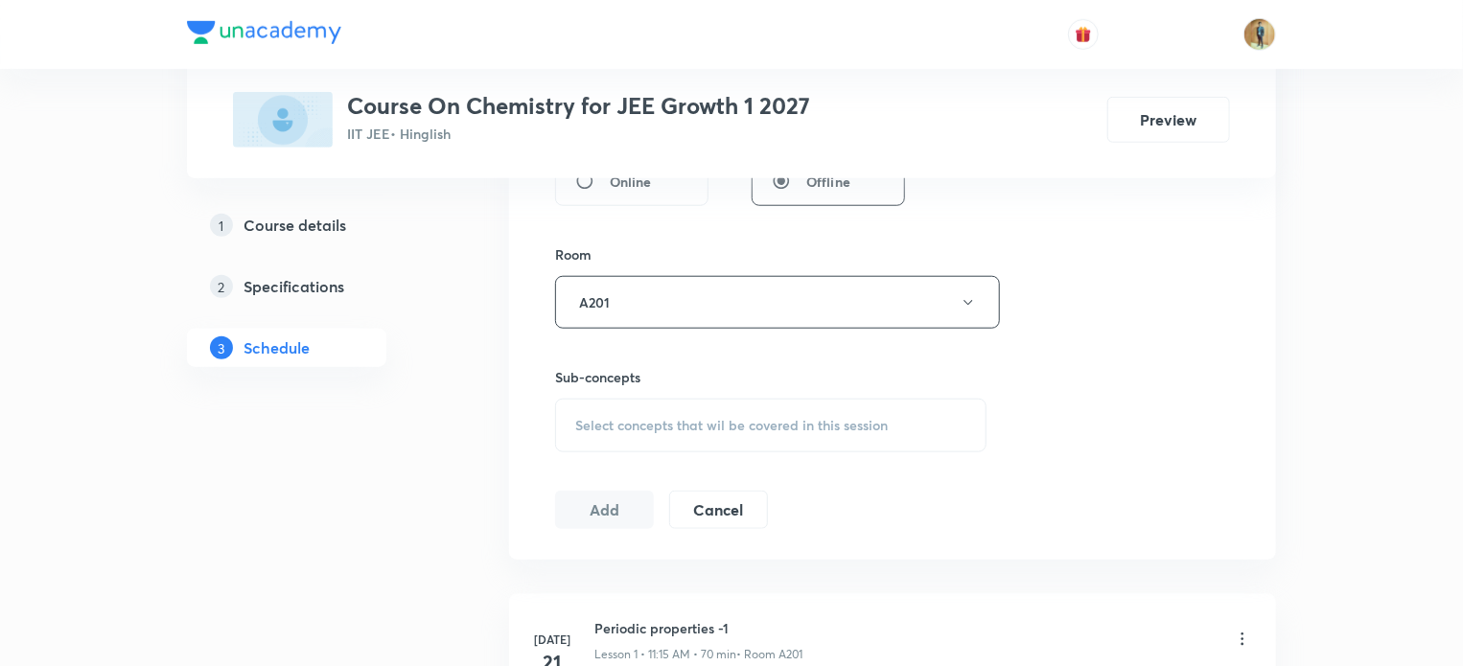
click at [628, 432] on div "Select concepts that wil be covered in this session" at bounding box center [770, 426] width 431 height 54
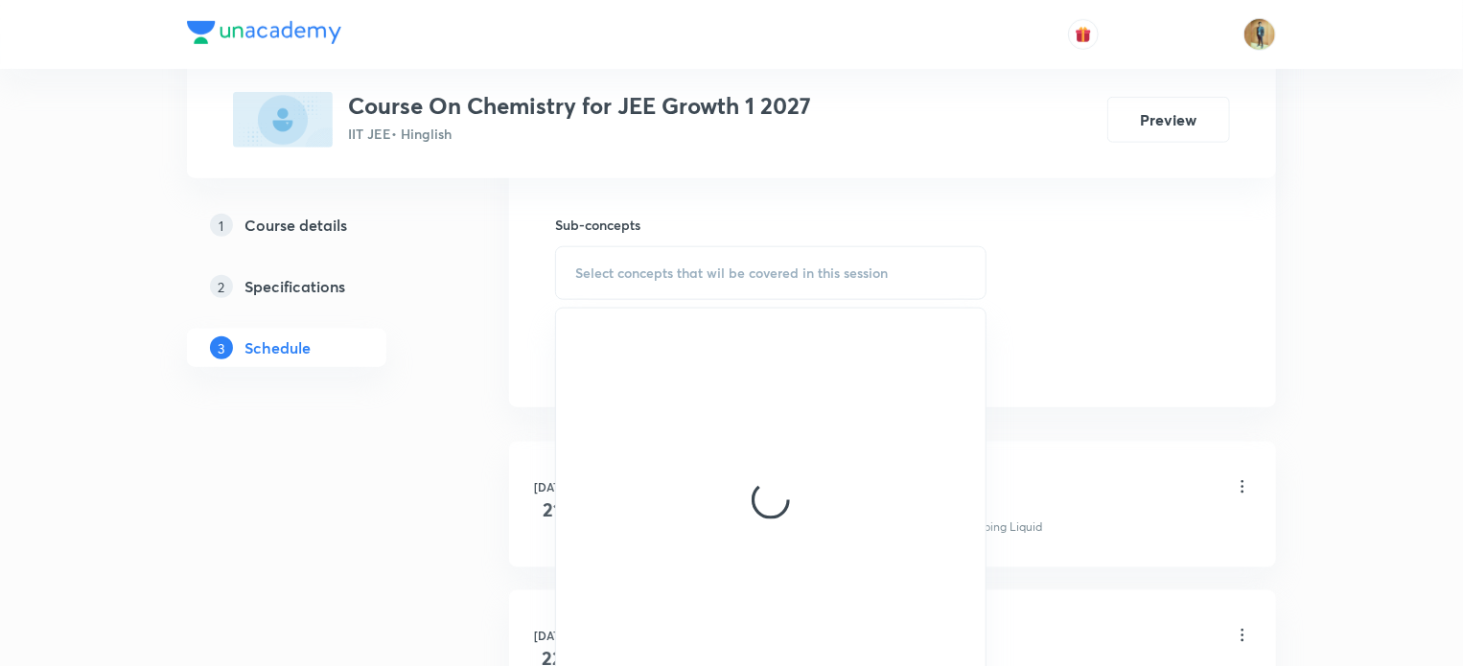
scroll to position [943, 0]
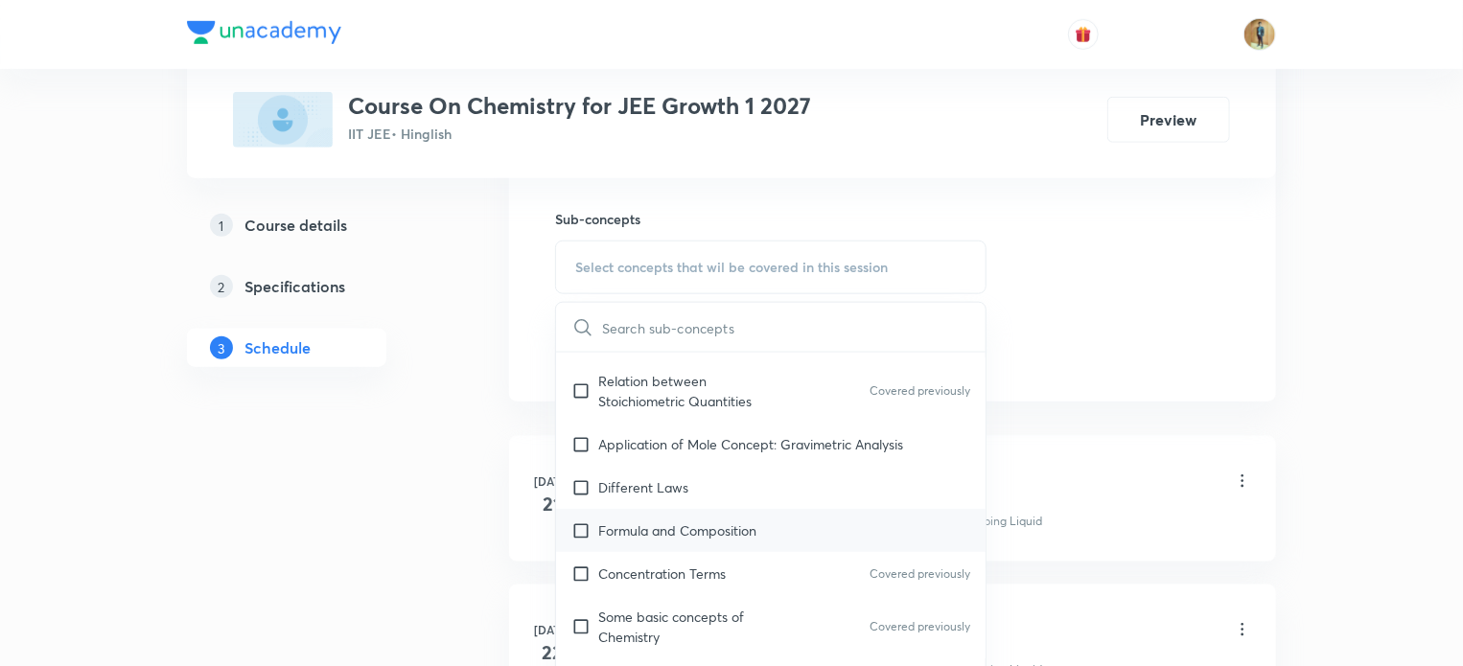
click at [645, 529] on p "Formula and Composition" at bounding box center [677, 531] width 158 height 20
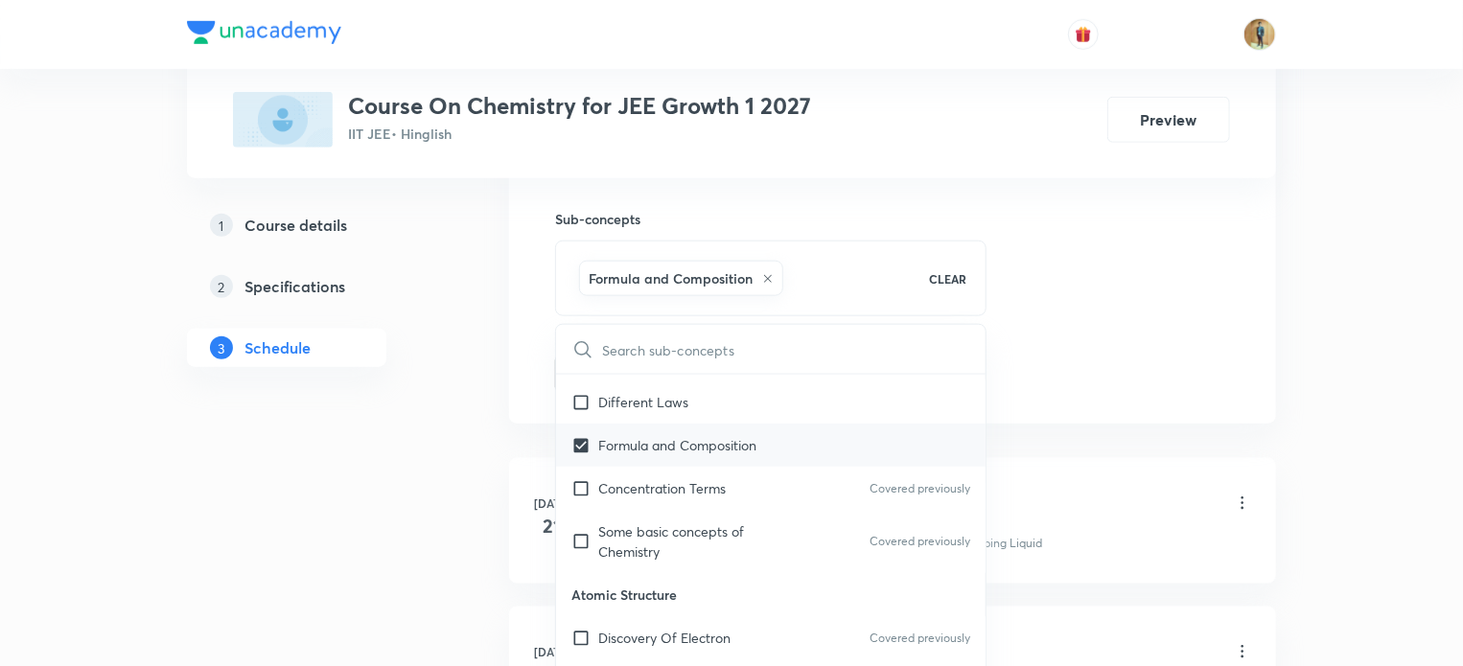
scroll to position [383, 0]
click at [645, 529] on p "Some basic concepts of Chemistry" at bounding box center [695, 539] width 194 height 40
checkbox input "true"
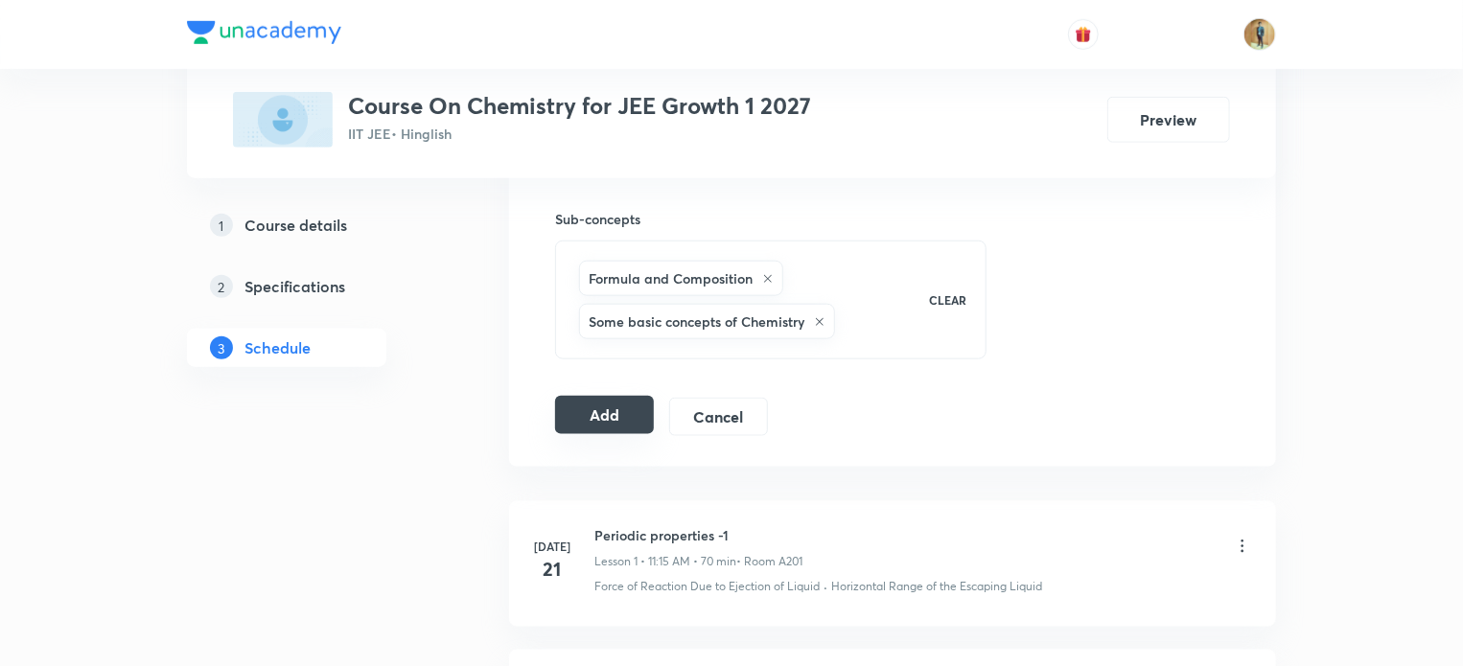
click at [594, 417] on button "Add" at bounding box center [604, 415] width 99 height 38
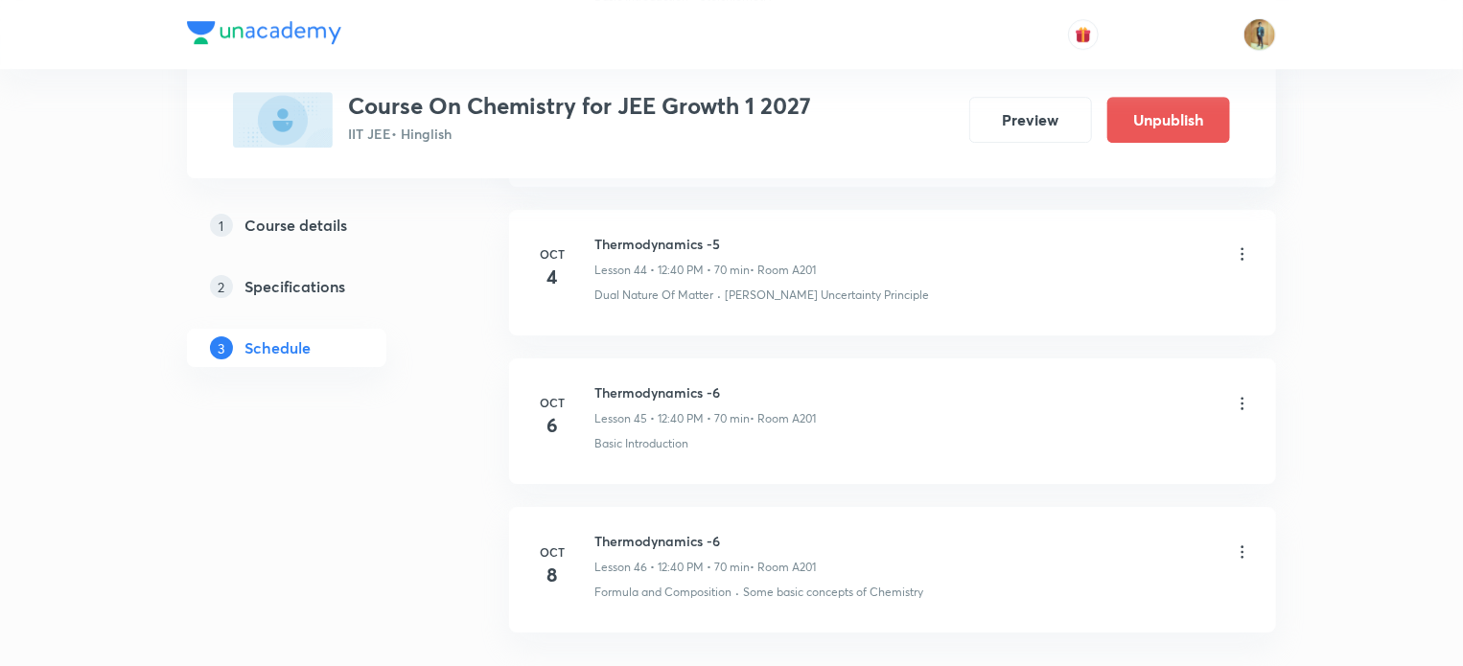
scroll to position [6817, 0]
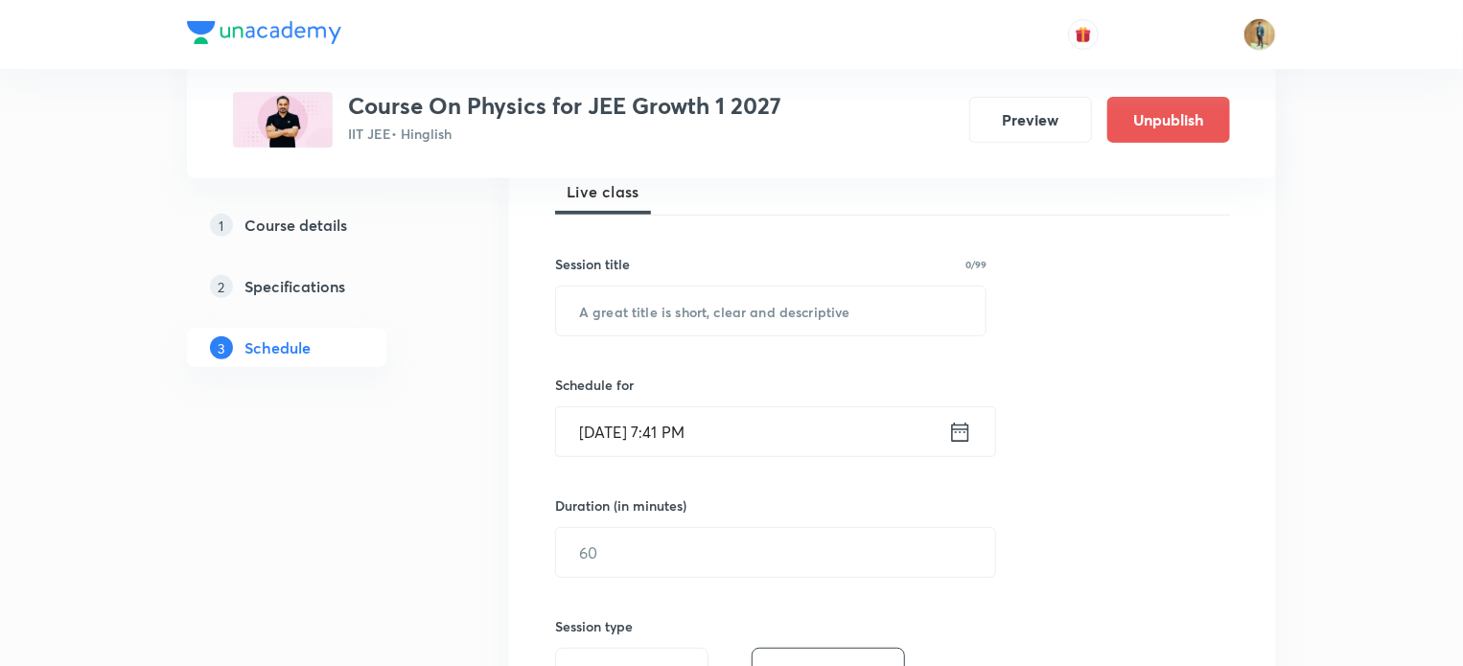
scroll to position [293, 0]
click at [735, 321] on input "text" at bounding box center [771, 307] width 430 height 49
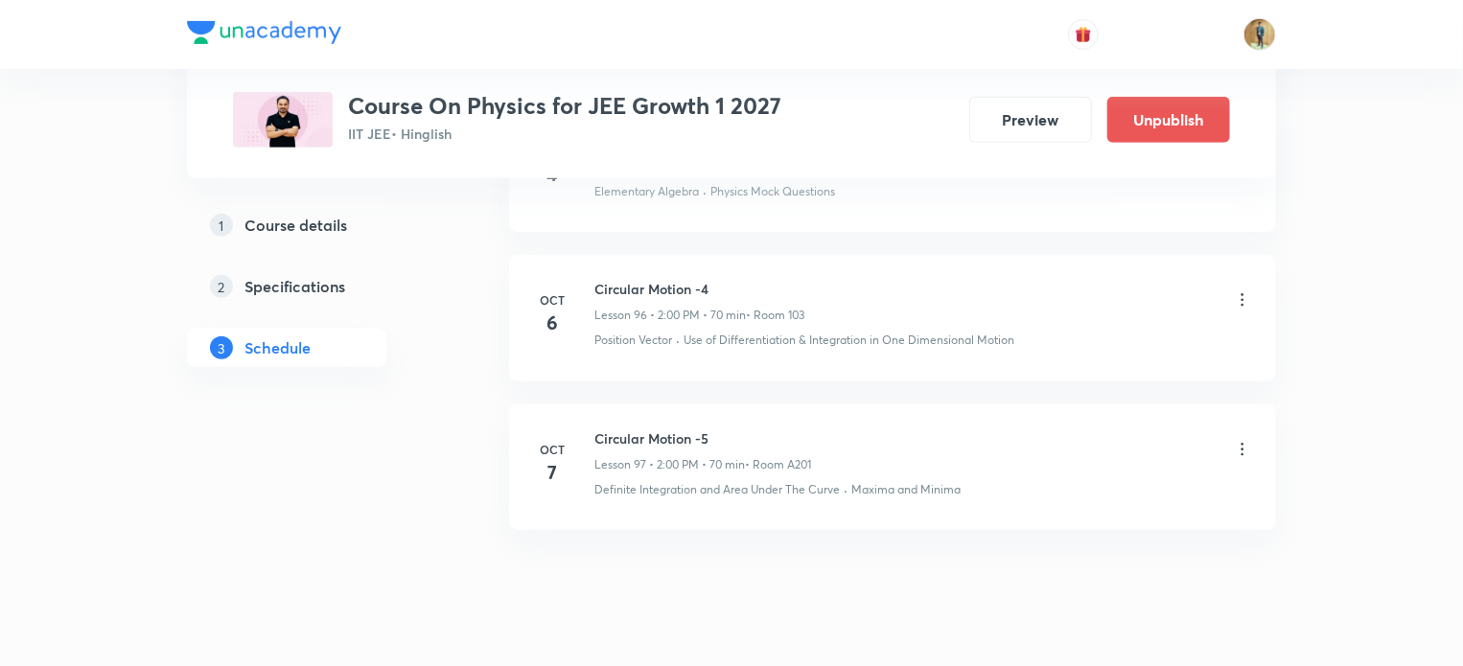
scroll to position [15260, 0]
drag, startPoint x: 596, startPoint y: 395, endPoint x: 709, endPoint y: 404, distance: 112.5
click at [709, 424] on h6 "Circular Motion -5" at bounding box center [702, 434] width 217 height 20
copy h6 "Circular Motion -5"
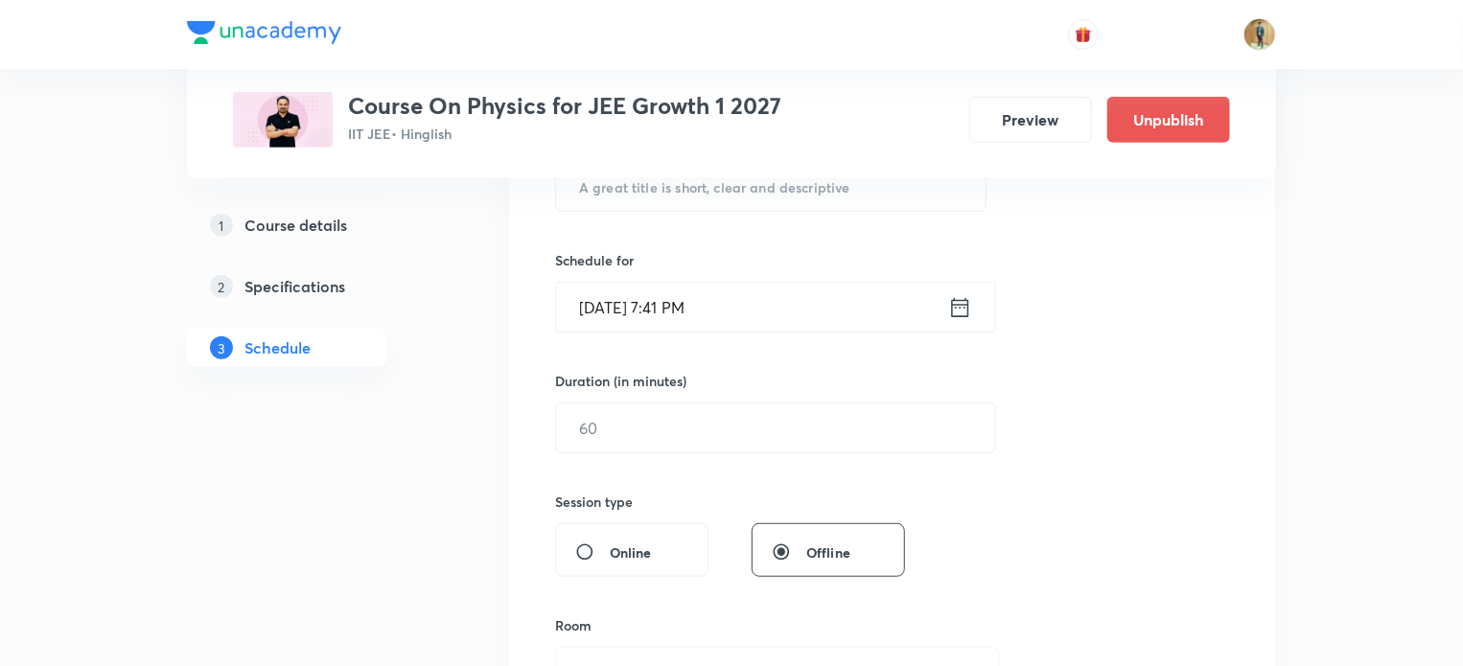
scroll to position [291, 0]
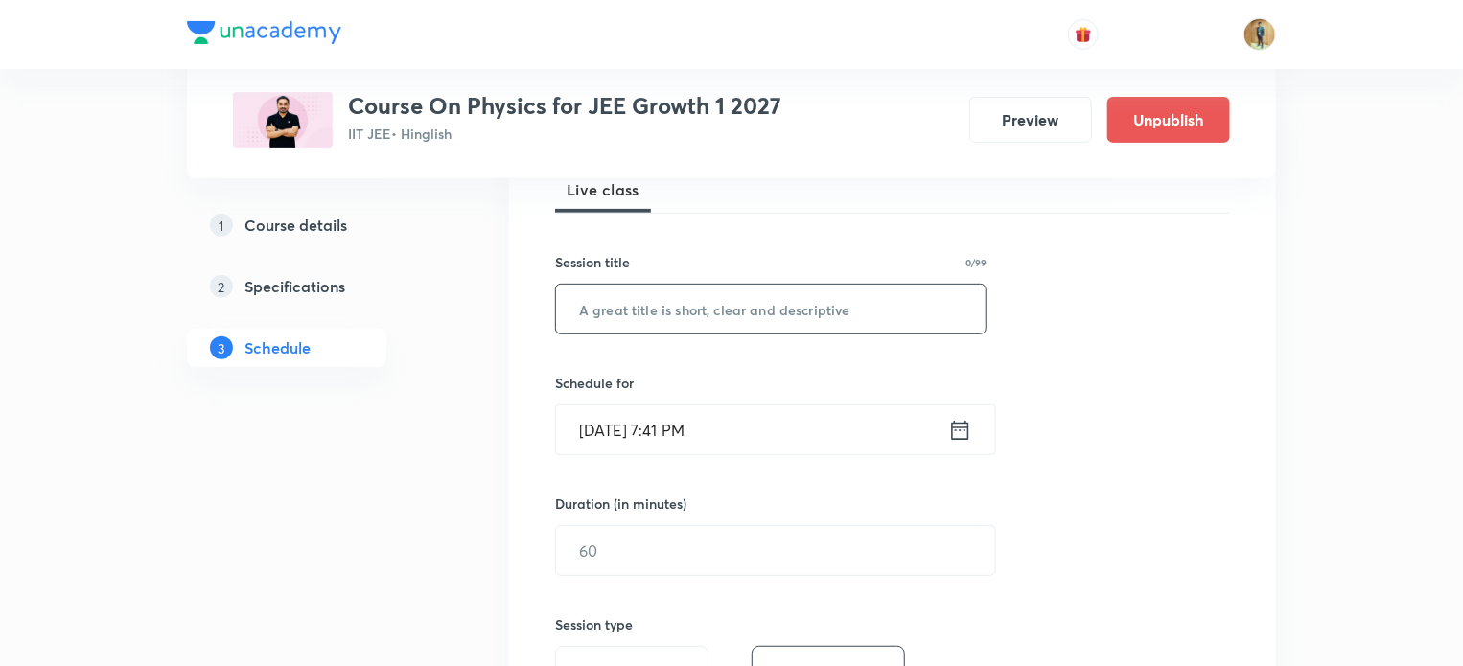
click at [659, 318] on input "text" at bounding box center [771, 309] width 430 height 49
paste input "Circular Motion -5"
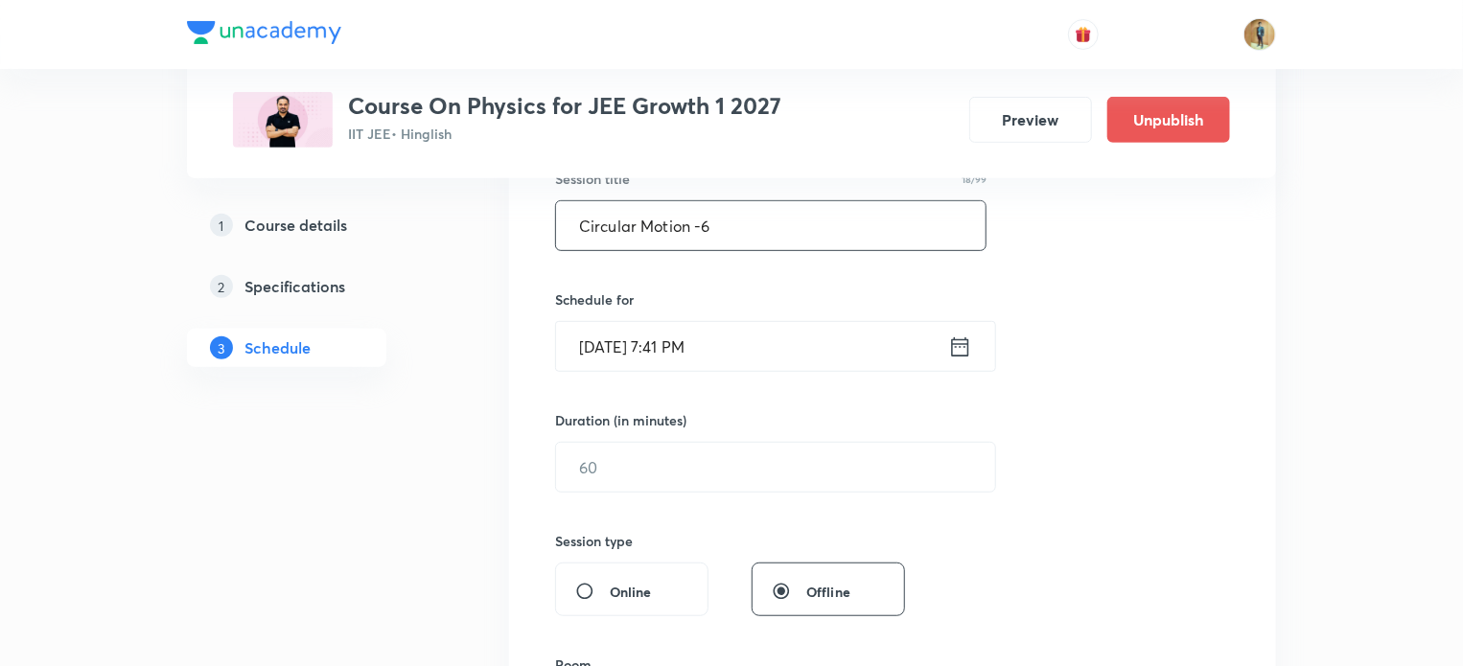
scroll to position [376, 0]
type input "Circular Motion -6"
click at [973, 343] on div "Oct 7, 2025, 7:41 PM ​" at bounding box center [775, 345] width 441 height 51
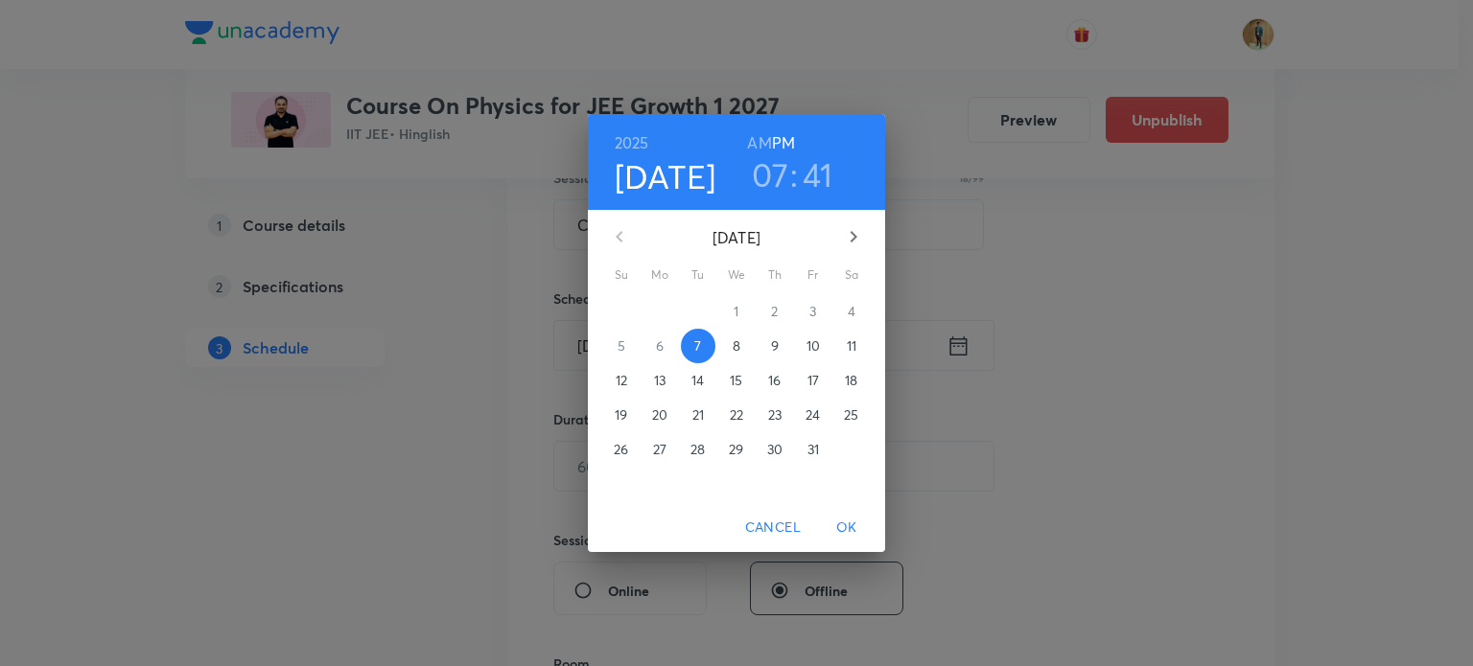
click at [740, 343] on span "8" at bounding box center [736, 346] width 35 height 19
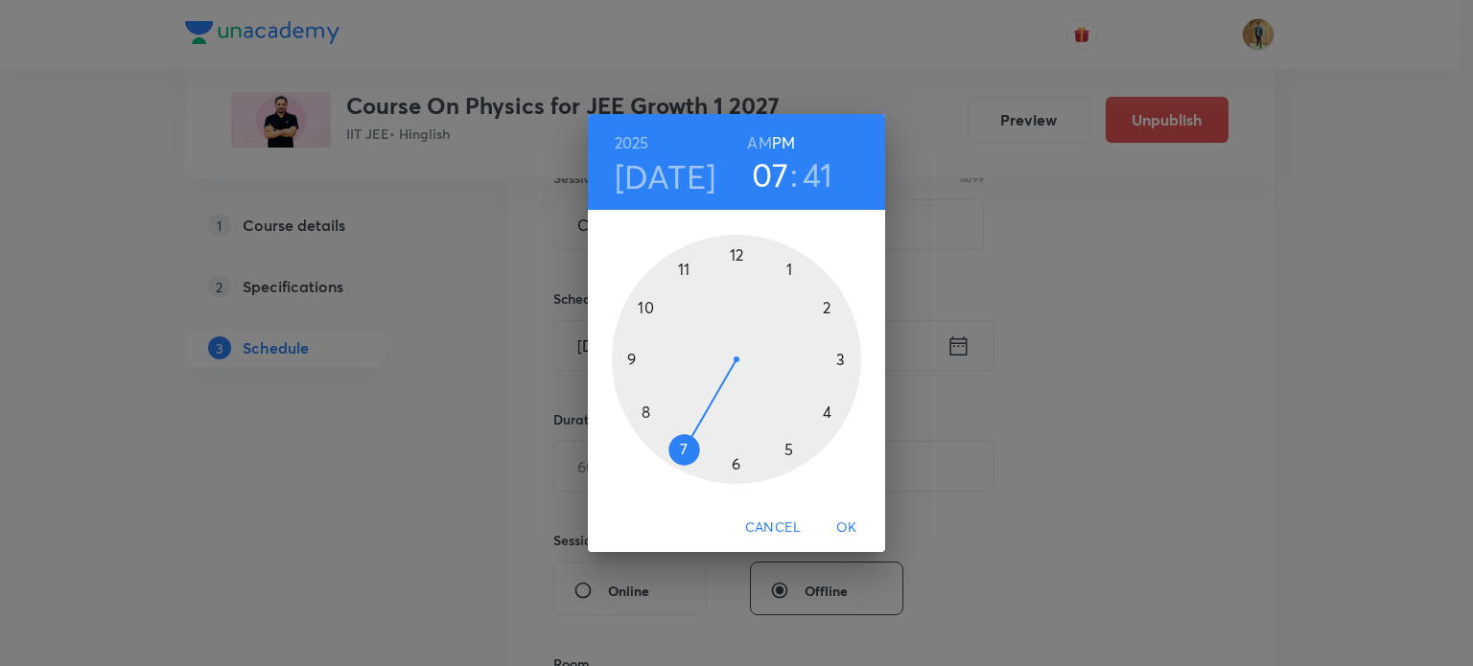
click at [829, 305] on div at bounding box center [736, 359] width 249 height 249
click at [736, 252] on div at bounding box center [736, 359] width 249 height 249
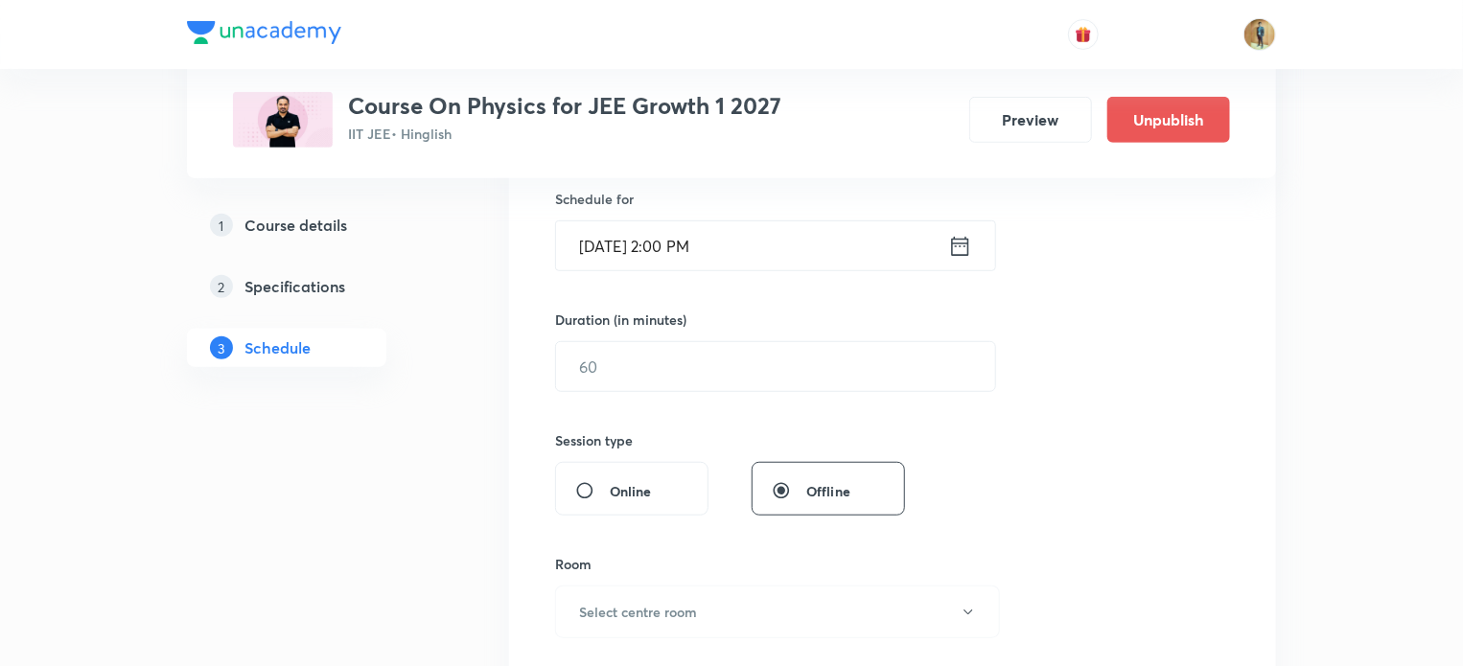
scroll to position [495, 0]
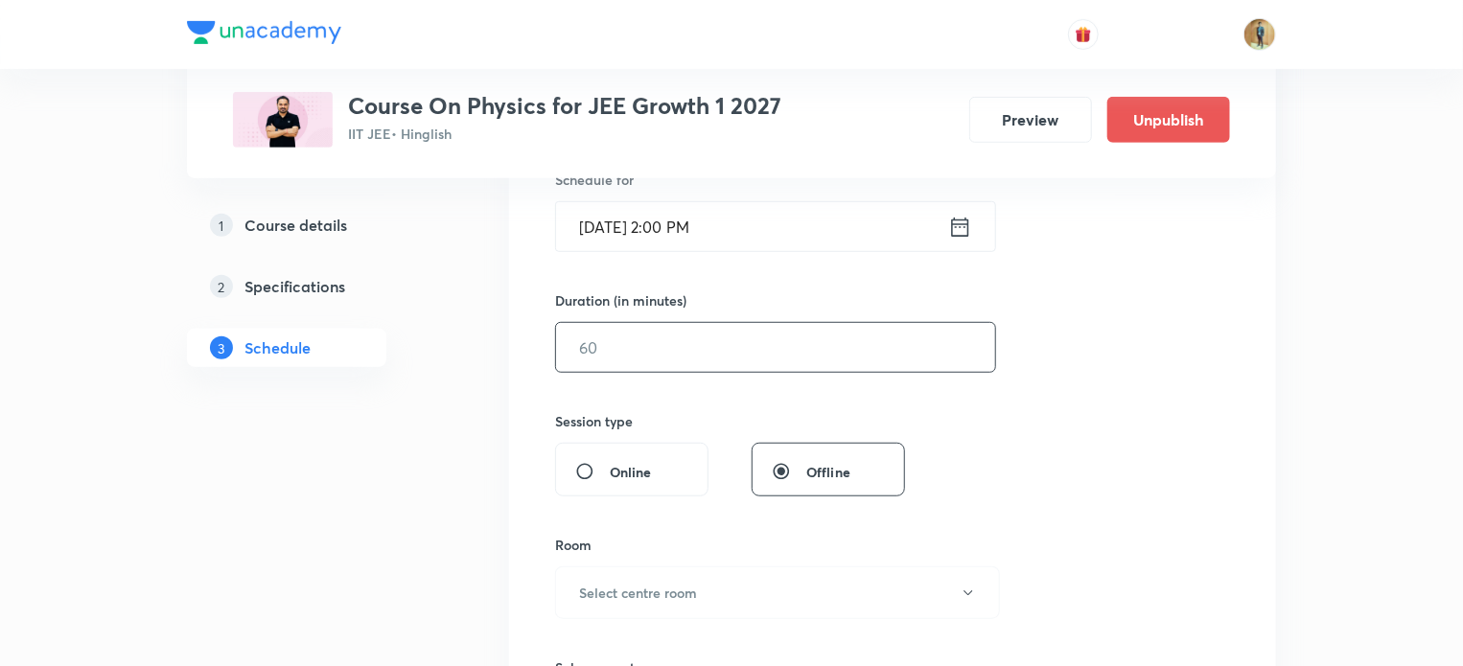
click at [629, 325] on input "text" at bounding box center [775, 347] width 439 height 49
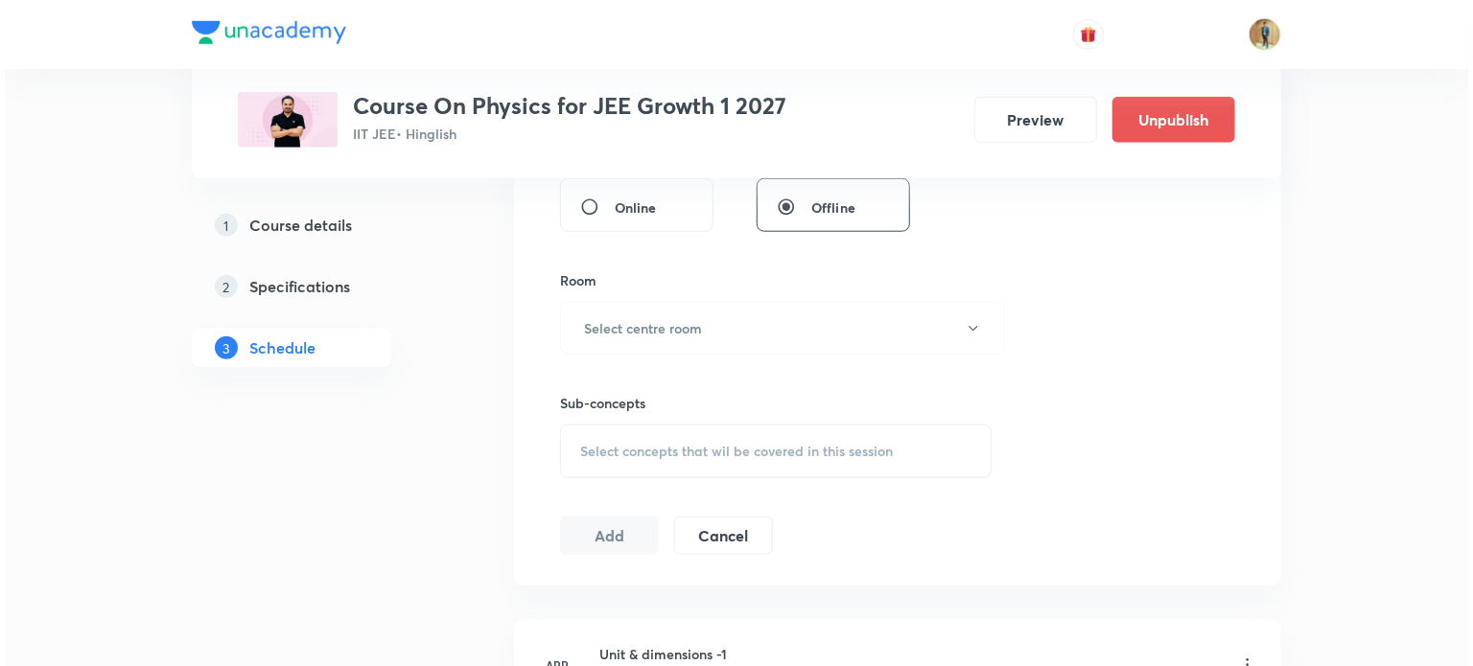
scroll to position [762, 0]
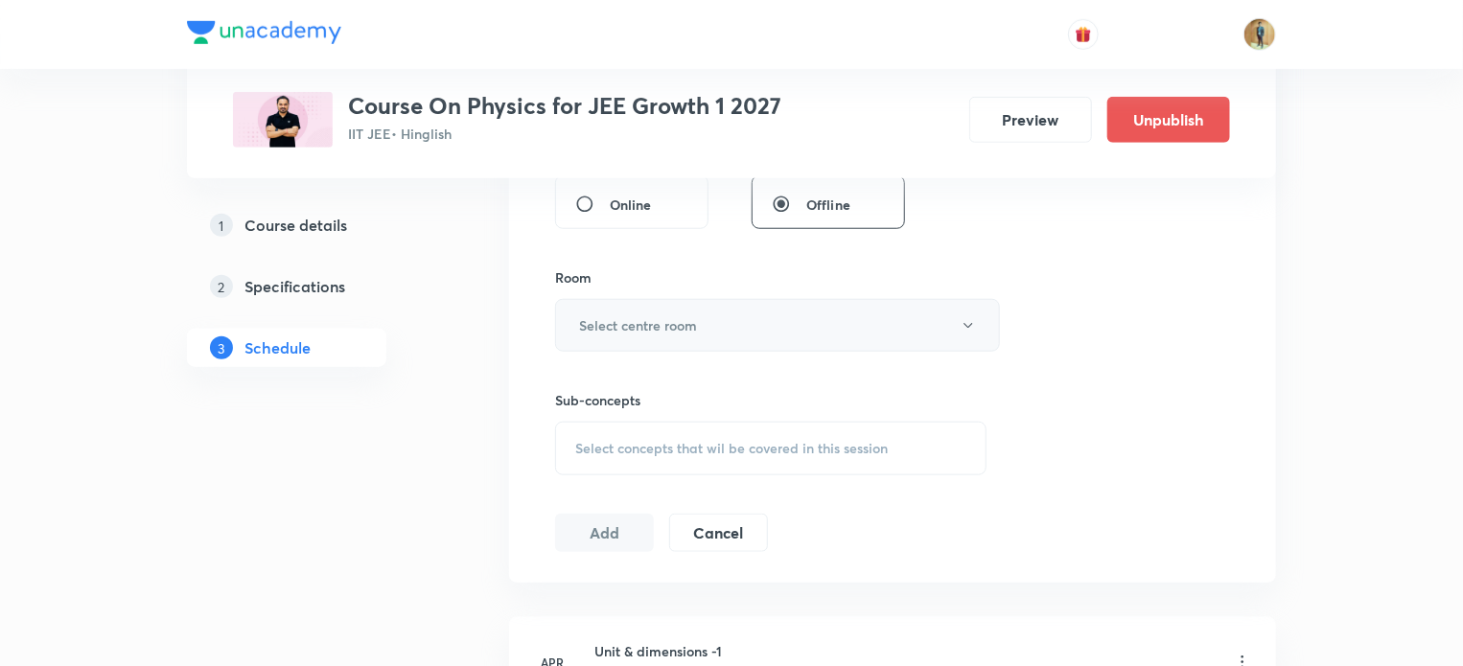
type input "70"
click at [629, 323] on h6 "Select centre room" at bounding box center [638, 325] width 118 height 20
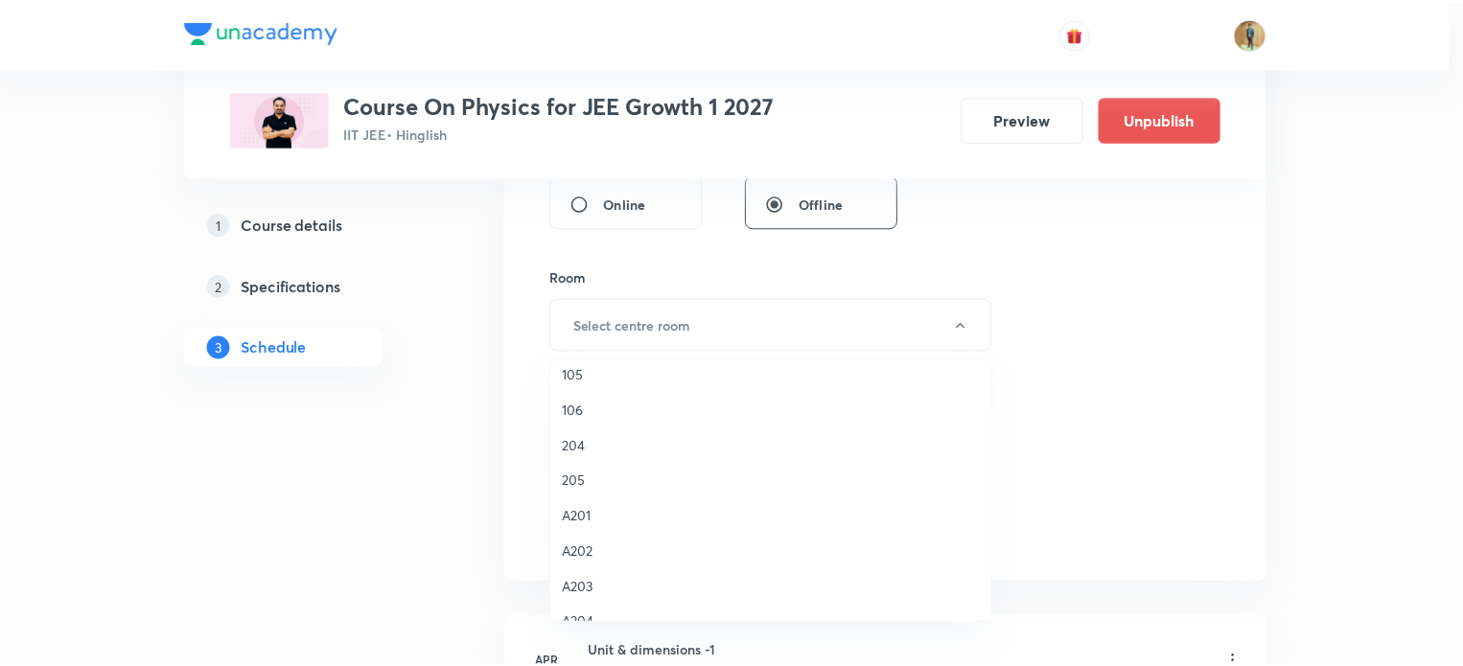
scroll to position [355, 0]
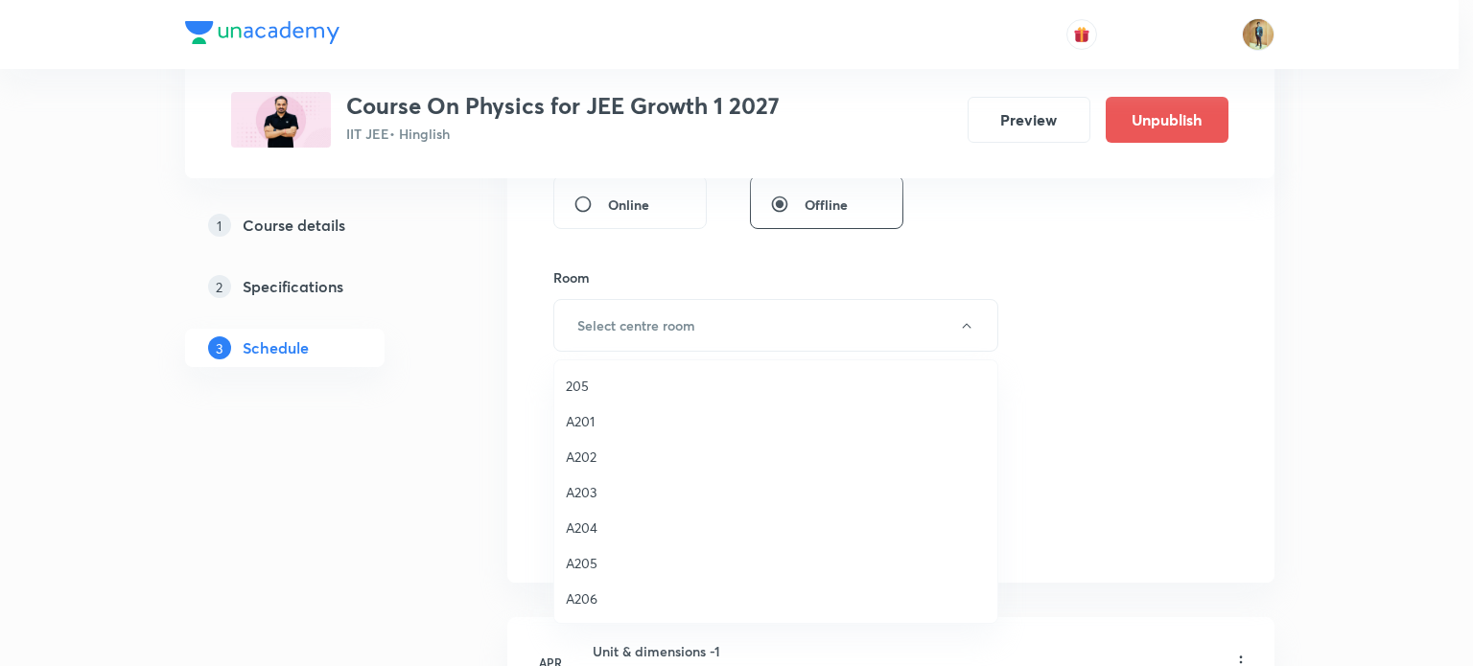
click at [583, 416] on span "A201" at bounding box center [776, 421] width 420 height 20
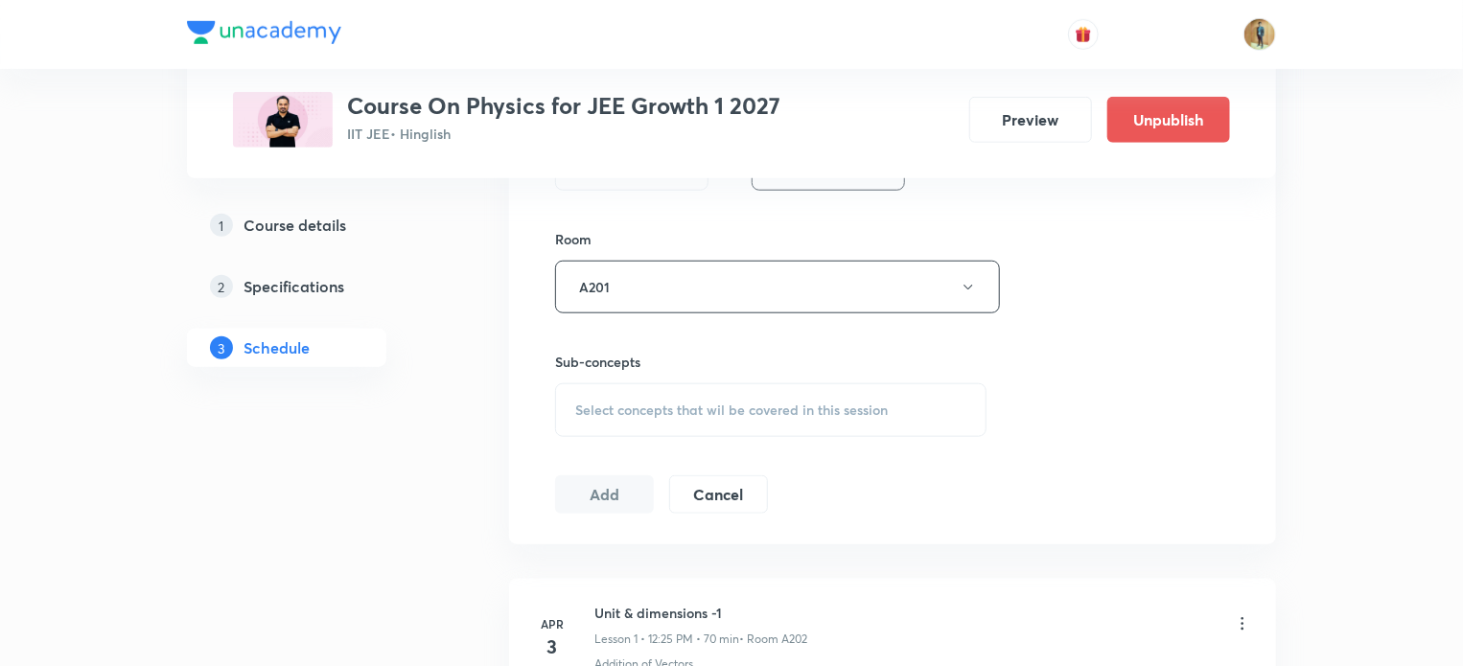
scroll to position [831, 0]
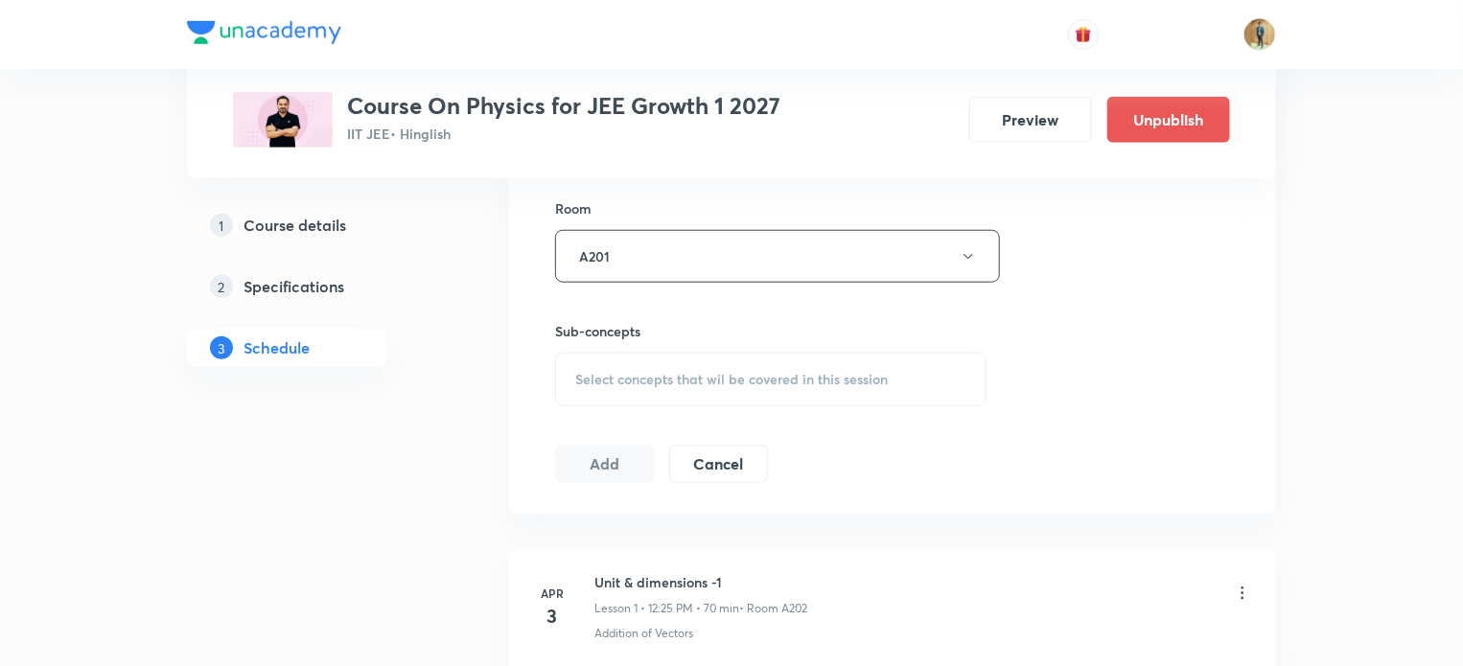
click at [610, 367] on div "Select concepts that wil be covered in this session" at bounding box center [770, 380] width 431 height 54
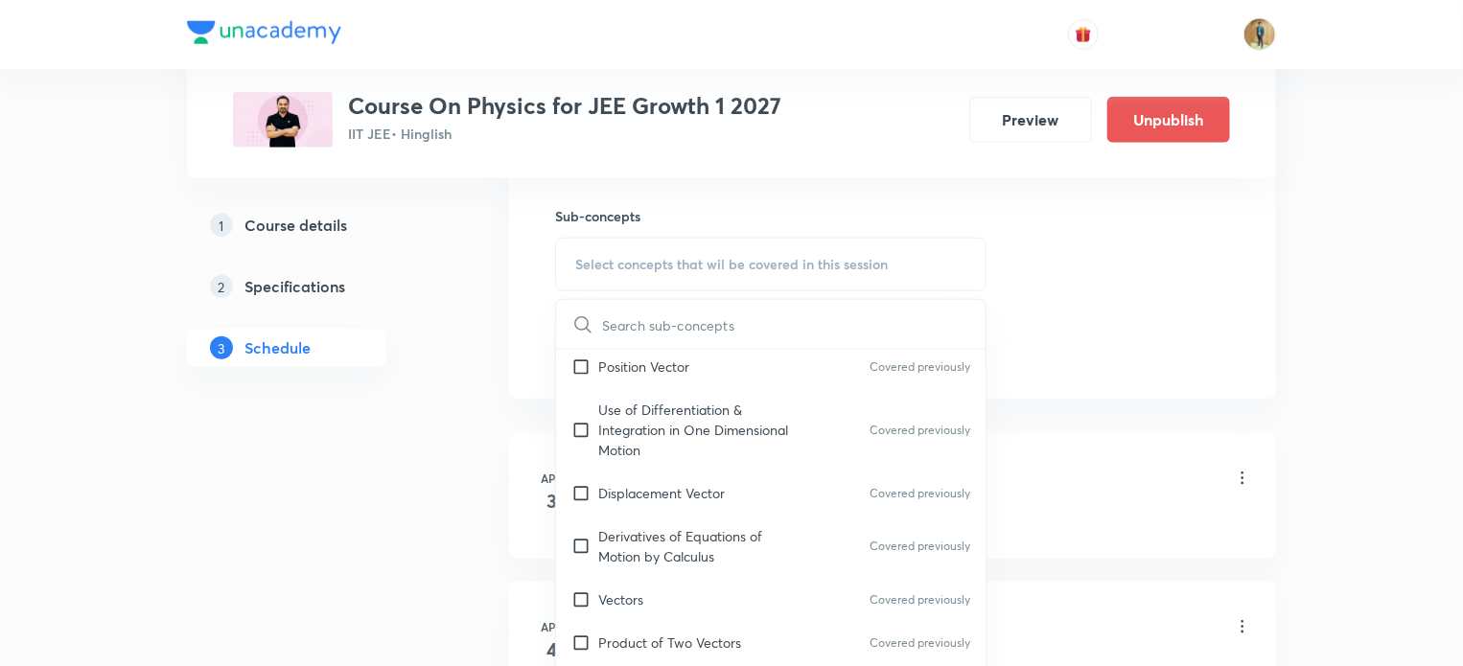
scroll to position [790, 0]
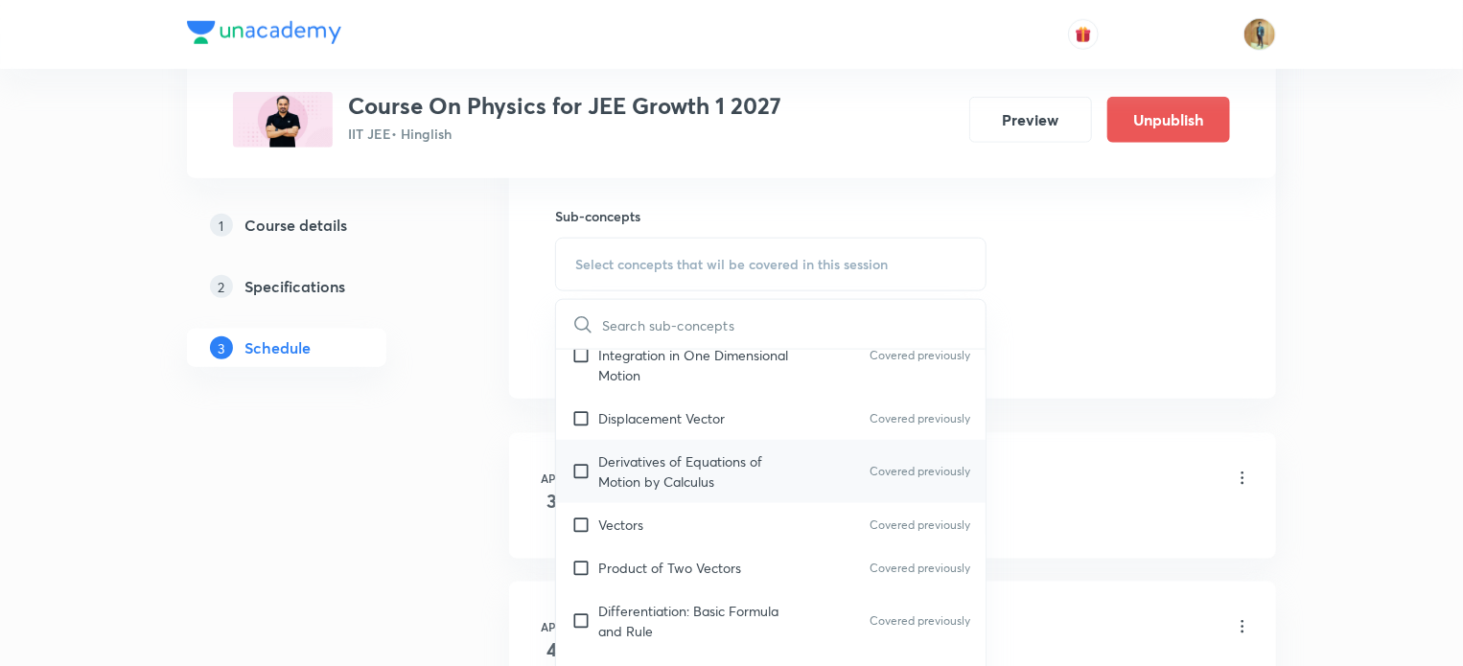
click at [621, 478] on p "Derivatives of Equations of Motion by Calculus" at bounding box center [695, 472] width 194 height 40
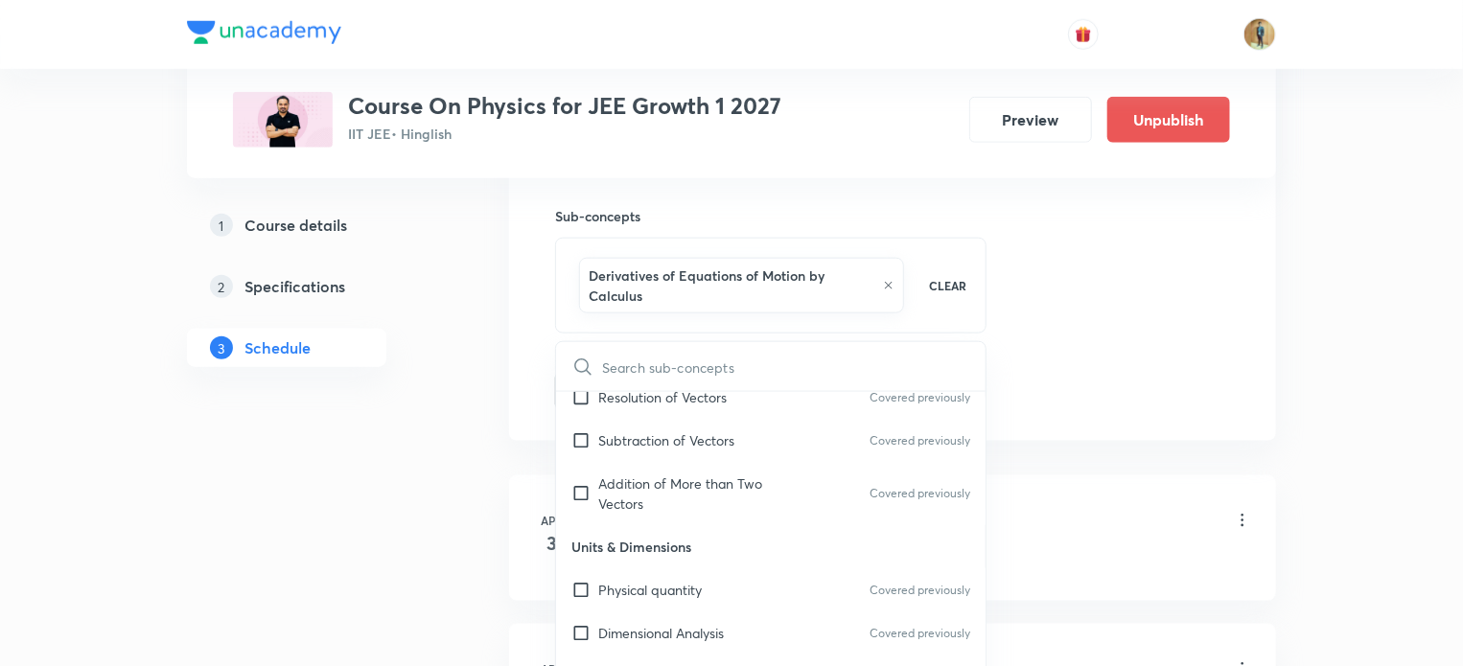
scroll to position [1356, 0]
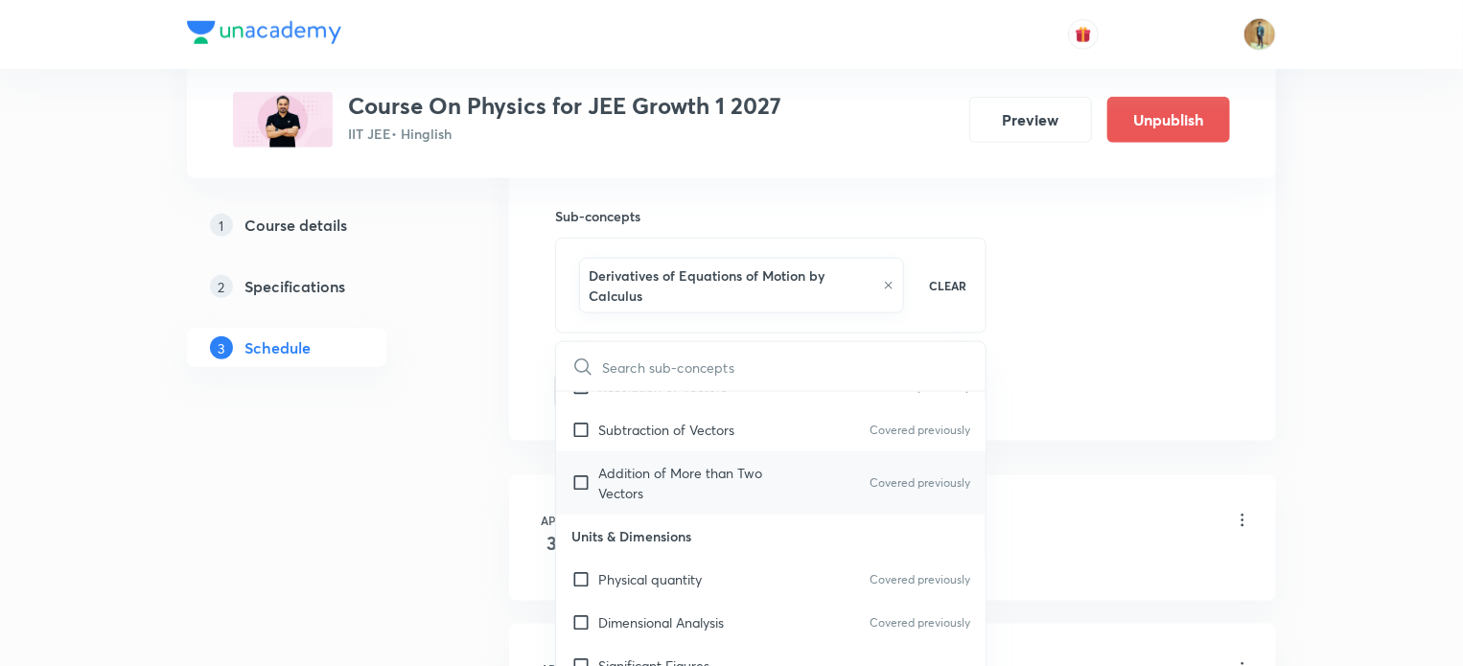
click at [633, 482] on p "Addition of More than Two Vectors" at bounding box center [695, 483] width 194 height 40
checkbox input "true"
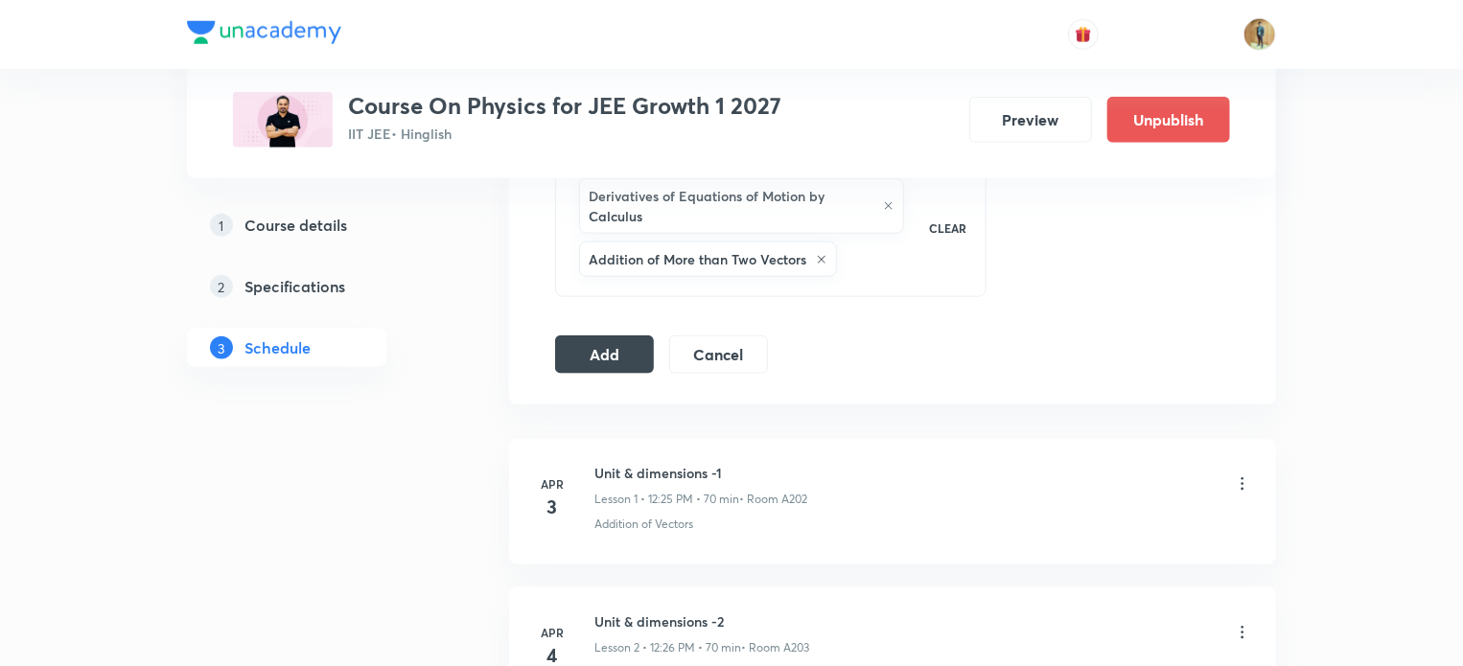
scroll to position [1027, 0]
click at [578, 350] on button "Add" at bounding box center [604, 352] width 99 height 38
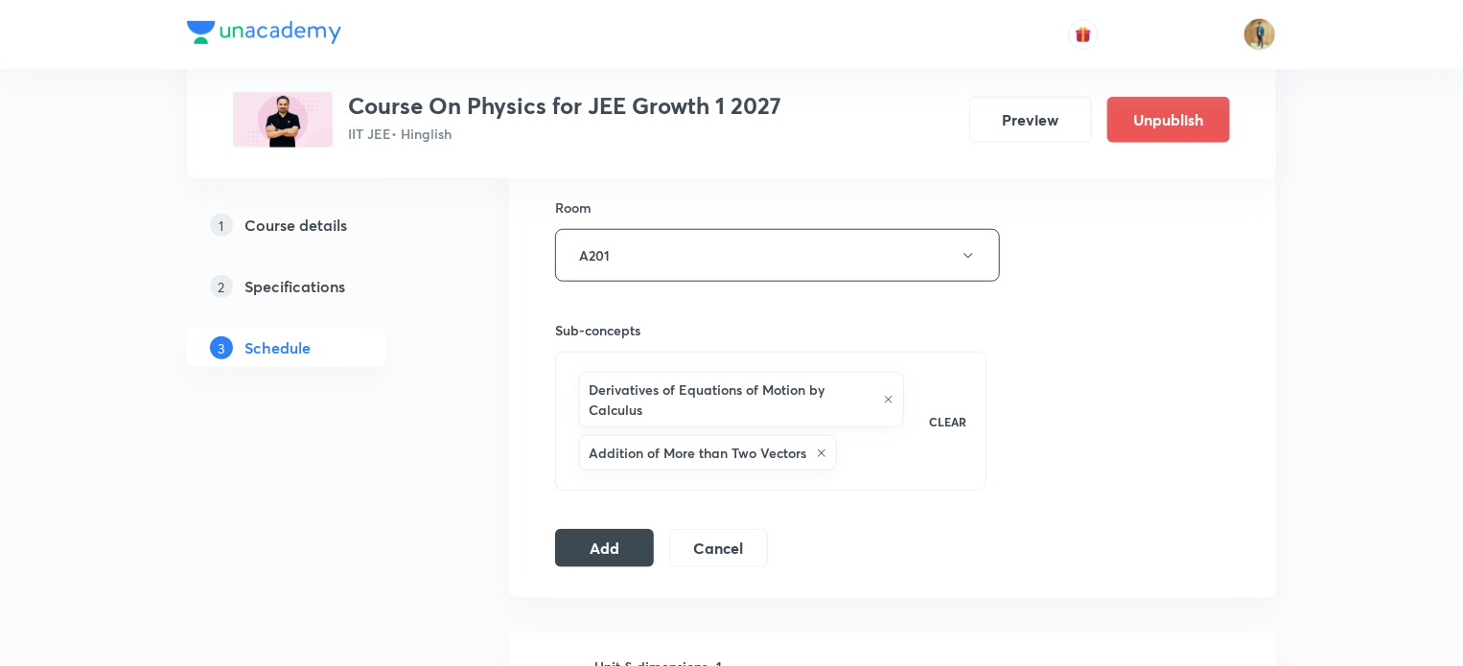
scroll to position [834, 0]
click at [593, 540] on button "Add" at bounding box center [604, 544] width 99 height 38
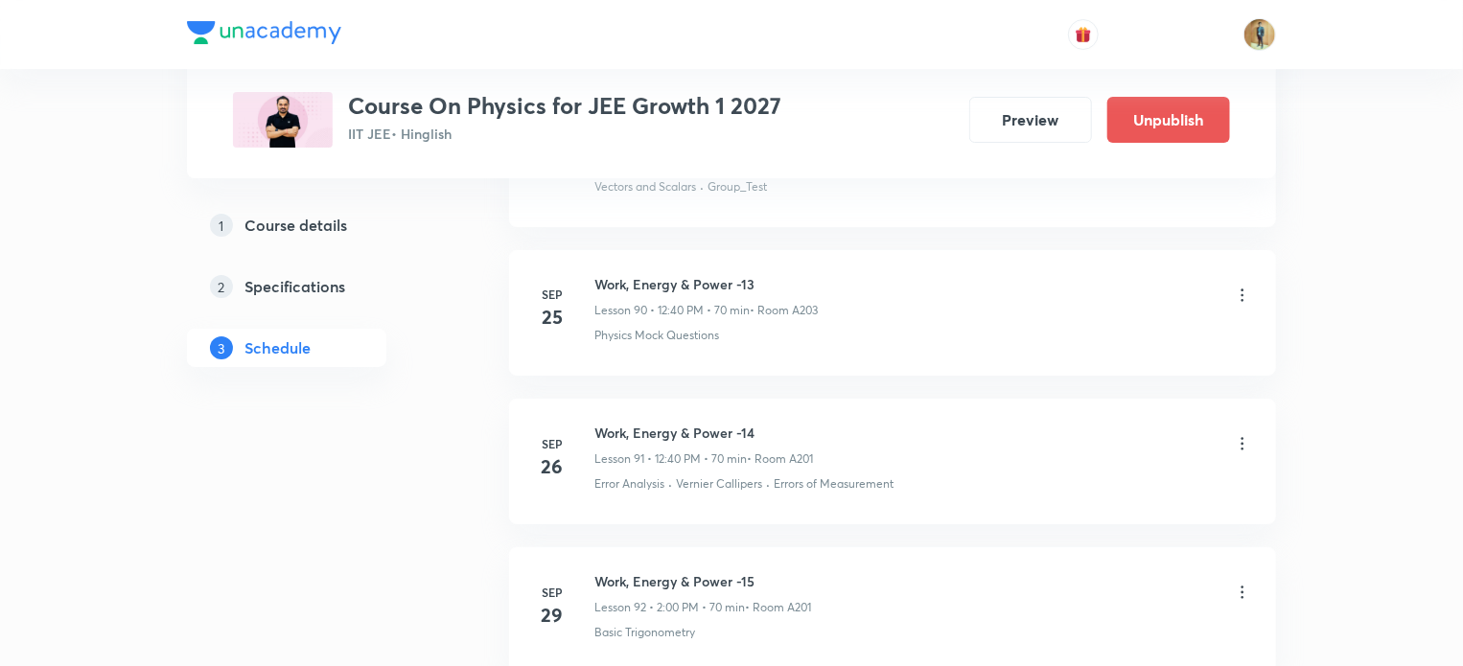
scroll to position [15345, 0]
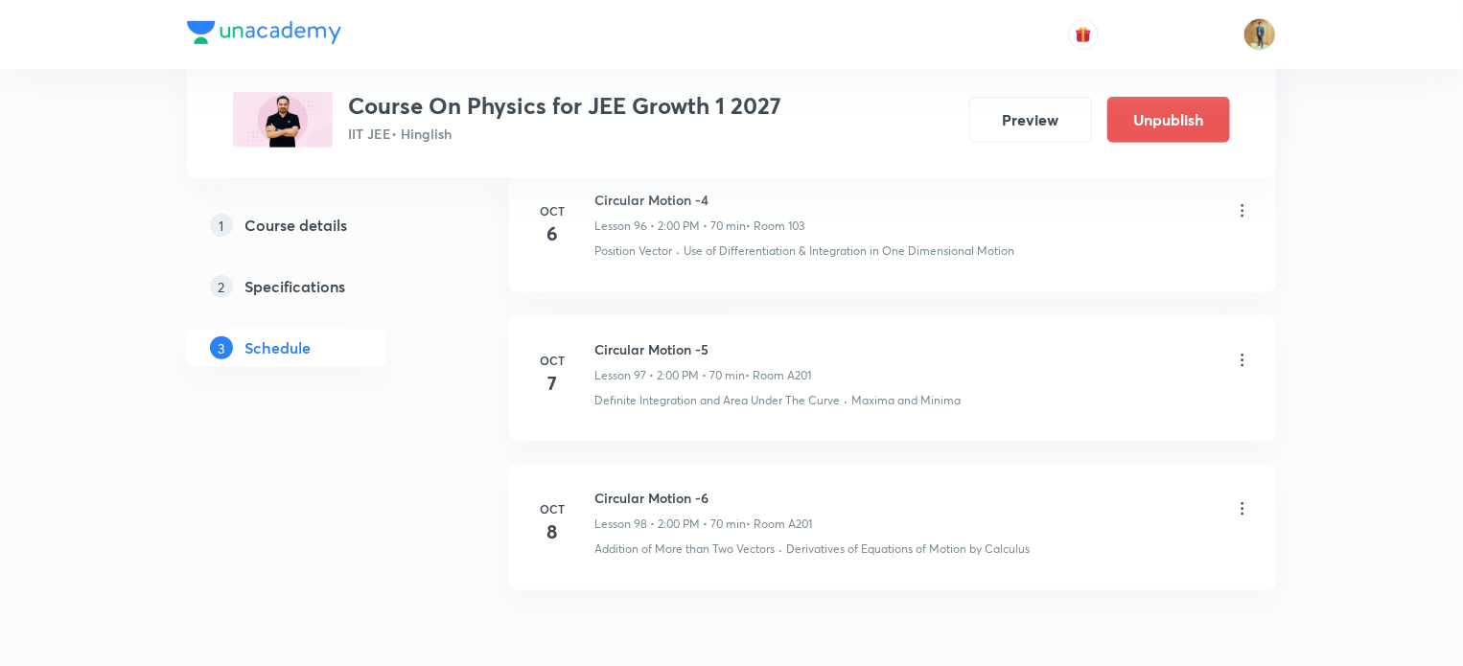
scroll to position [15409, 0]
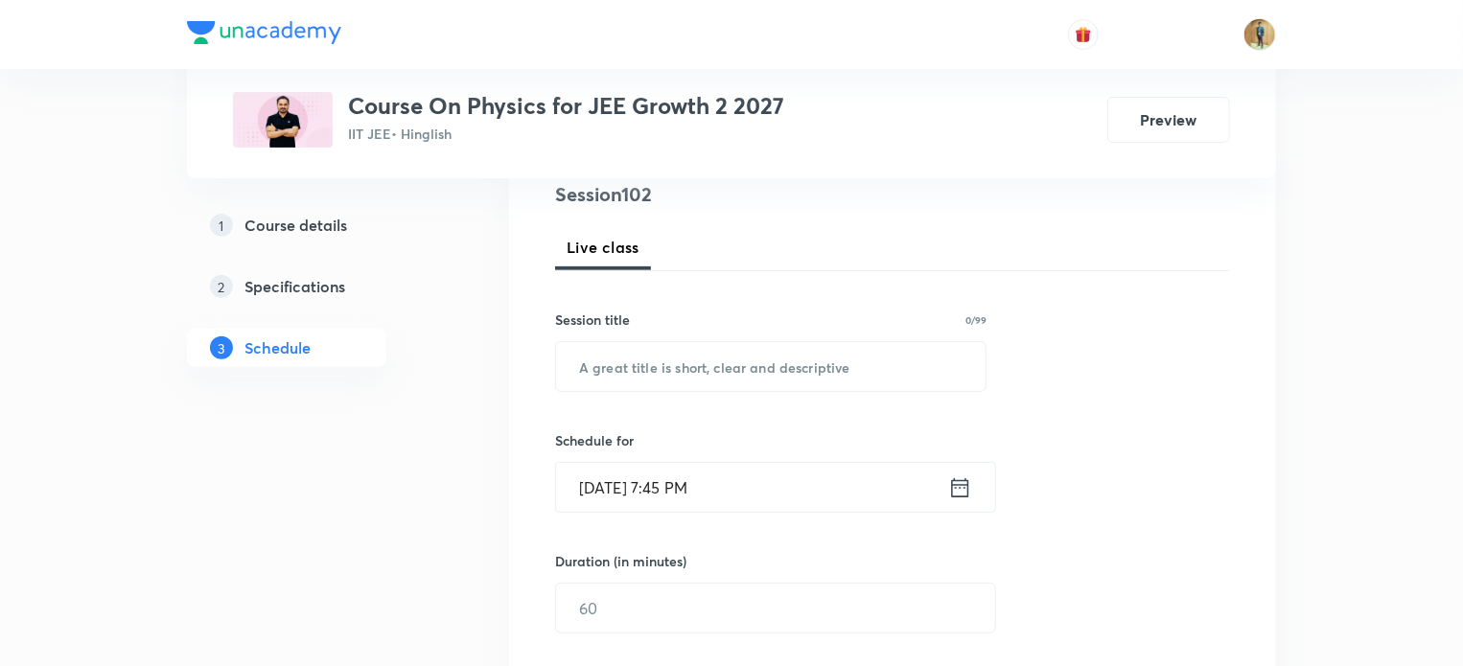
scroll to position [236, 0]
click at [728, 377] on input "text" at bounding box center [771, 364] width 430 height 49
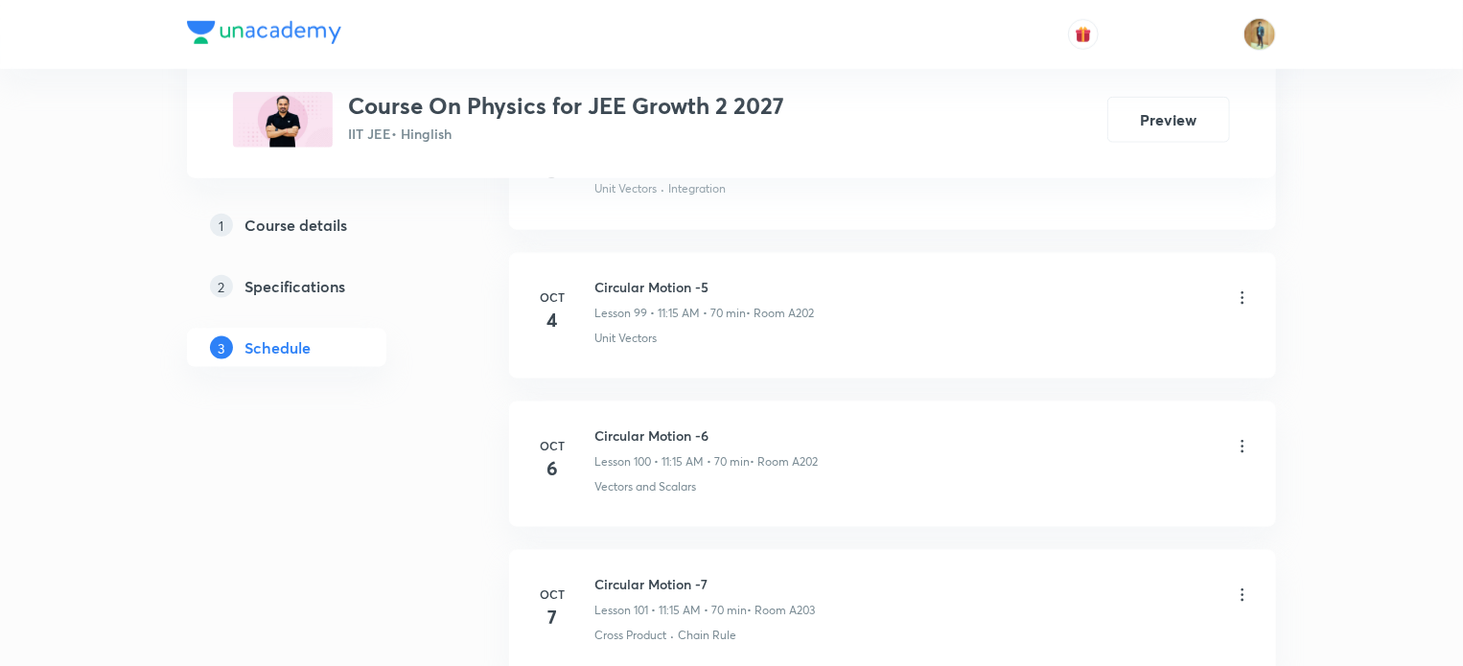
scroll to position [15858, 0]
drag, startPoint x: 593, startPoint y: 392, endPoint x: 709, endPoint y: 402, distance: 116.4
click at [709, 425] on div "[DATE] Circular Motion -7 Lesson 101 • 11:15 AM • 70 min • Room A203 Cross Prod…" at bounding box center [892, 460] width 719 height 70
copy h6 "Circular Motion -7"
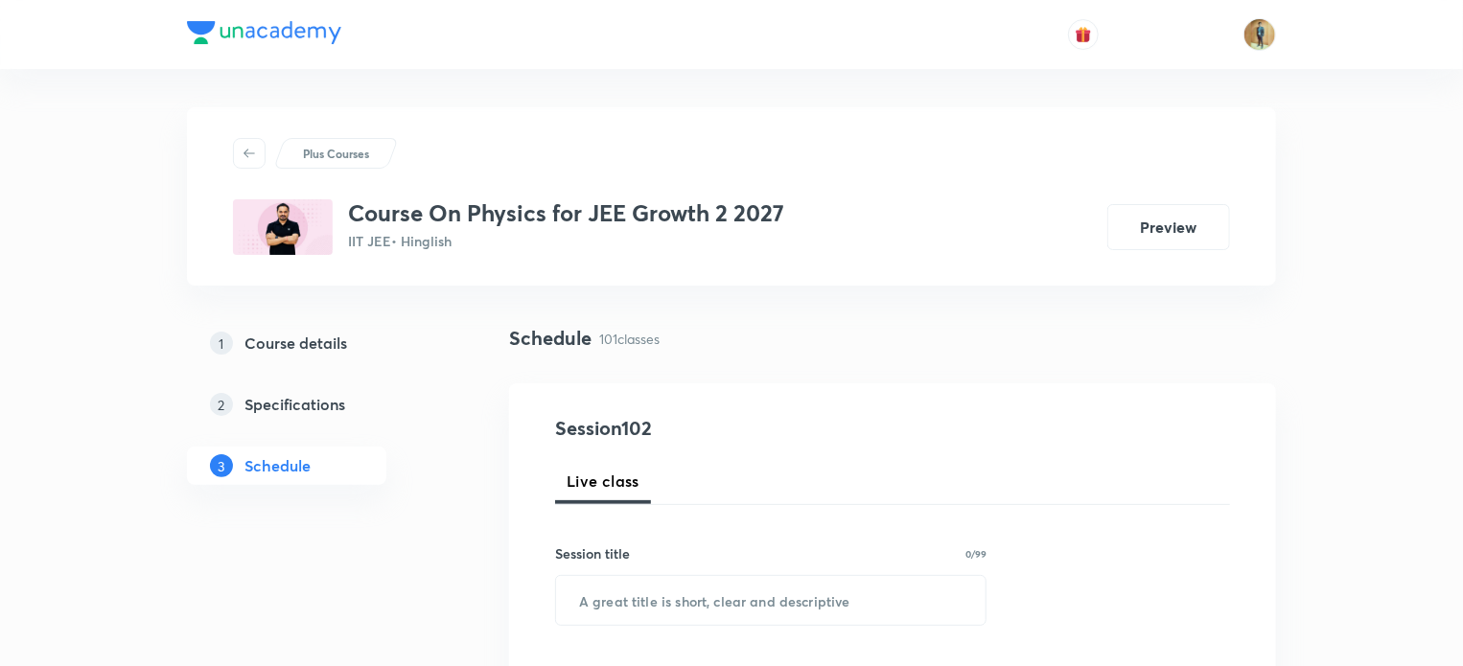
scroll to position [318, 0]
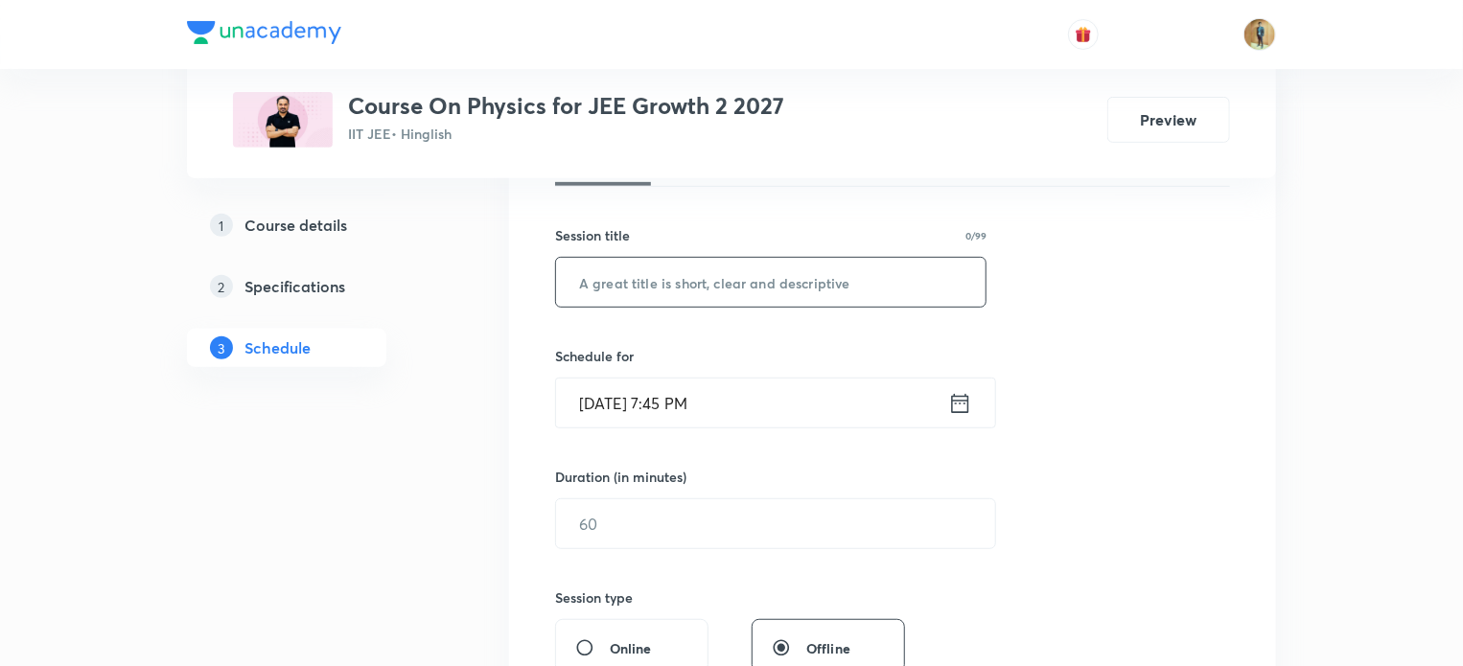
click at [646, 298] on input "text" at bounding box center [771, 282] width 430 height 49
paste input "Circular Motion -7"
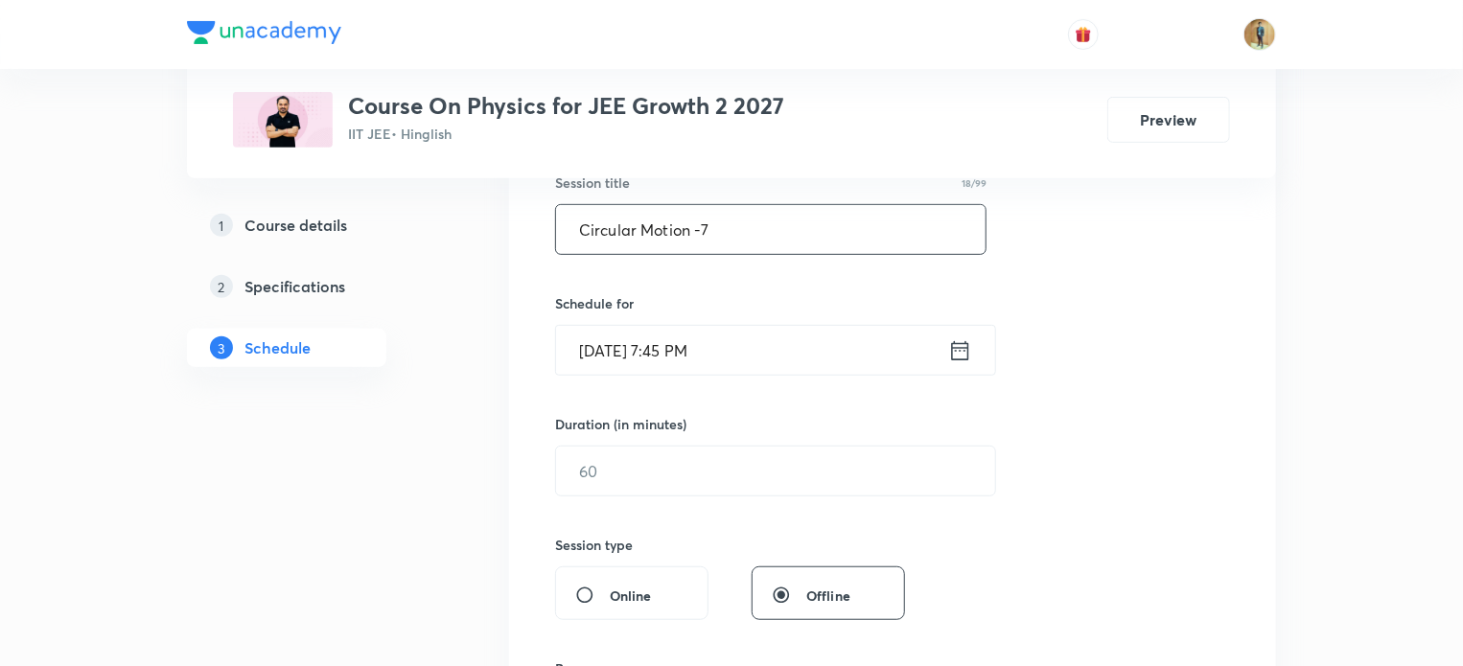
scroll to position [374, 0]
type input "Circular Motion -7"
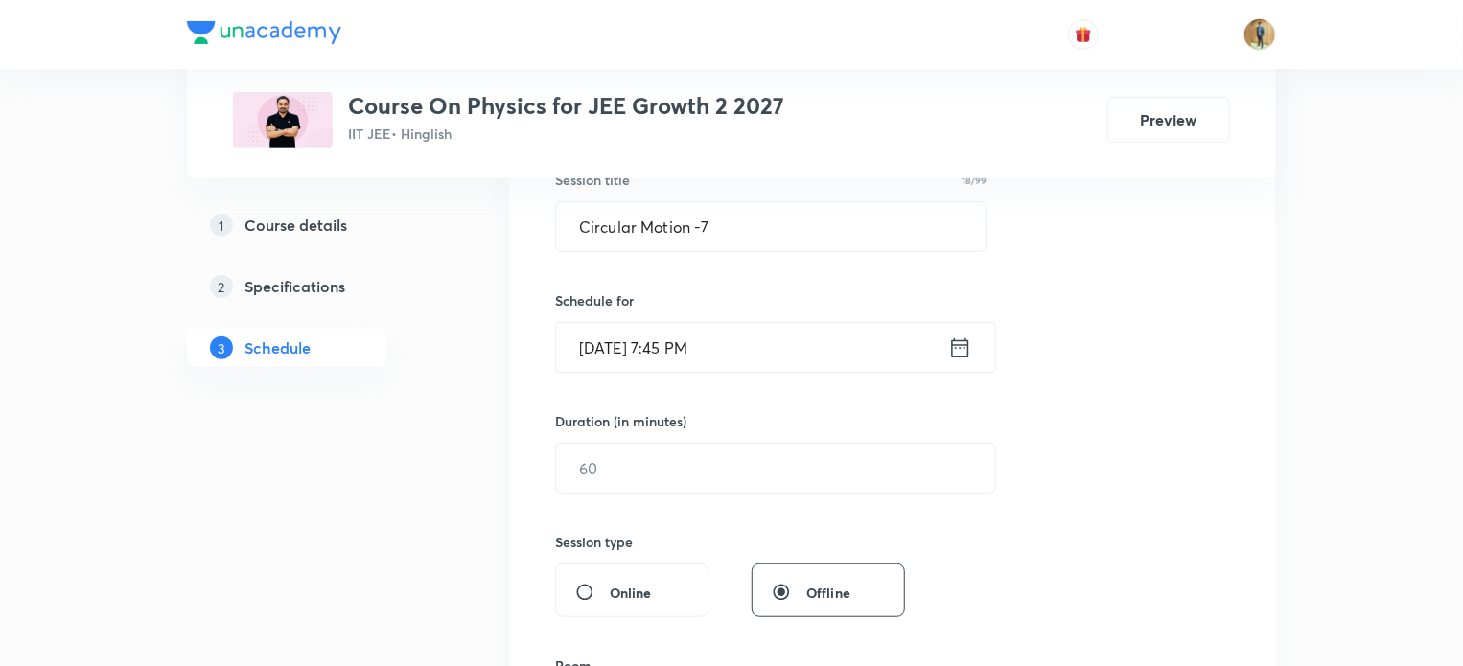
click at [956, 348] on icon at bounding box center [960, 348] width 24 height 27
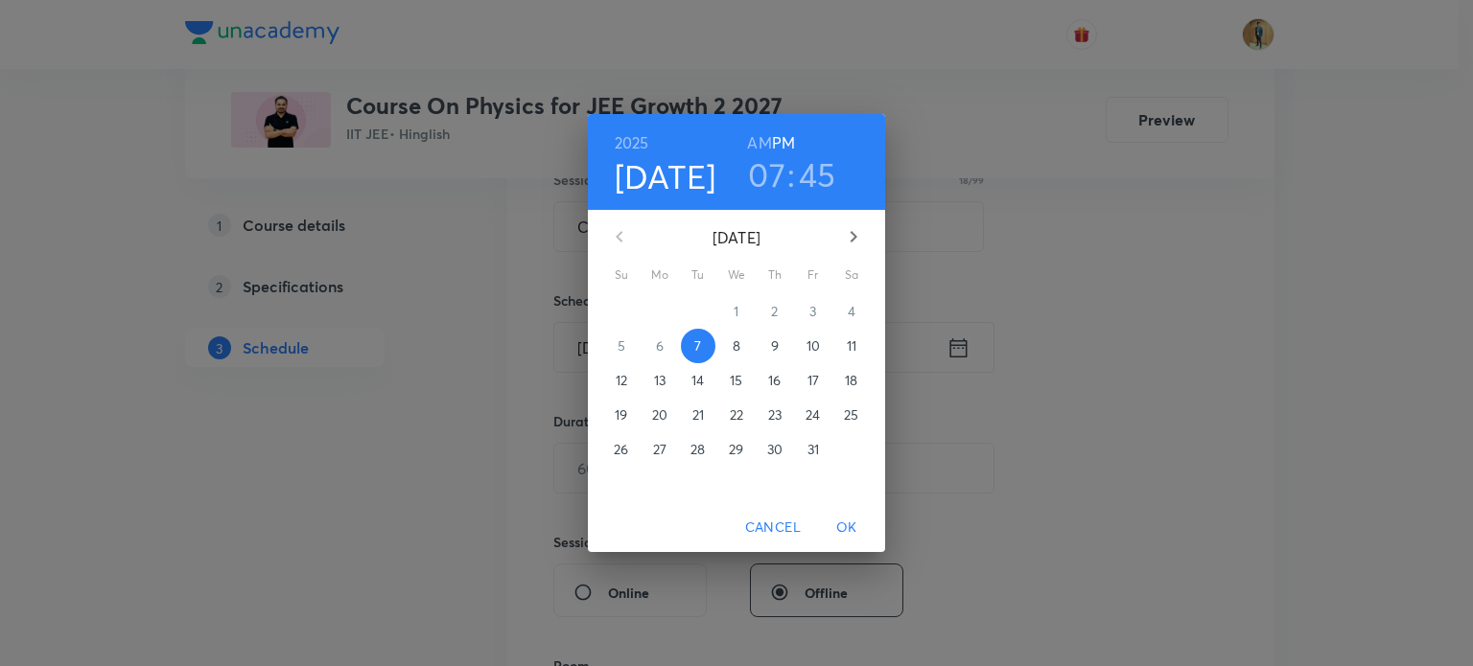
click at [737, 350] on p "8" at bounding box center [736, 346] width 8 height 19
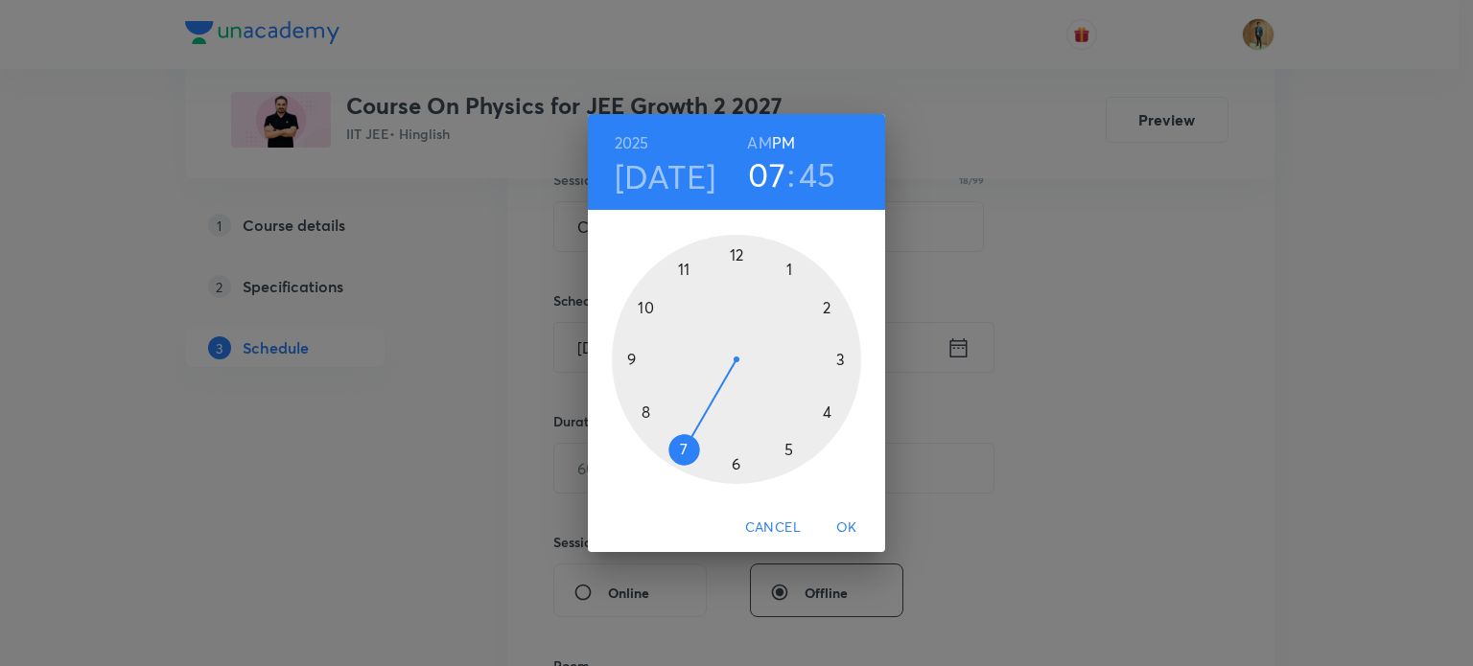
click at [681, 268] on div at bounding box center [736, 359] width 249 height 249
click at [845, 352] on div at bounding box center [736, 359] width 249 height 249
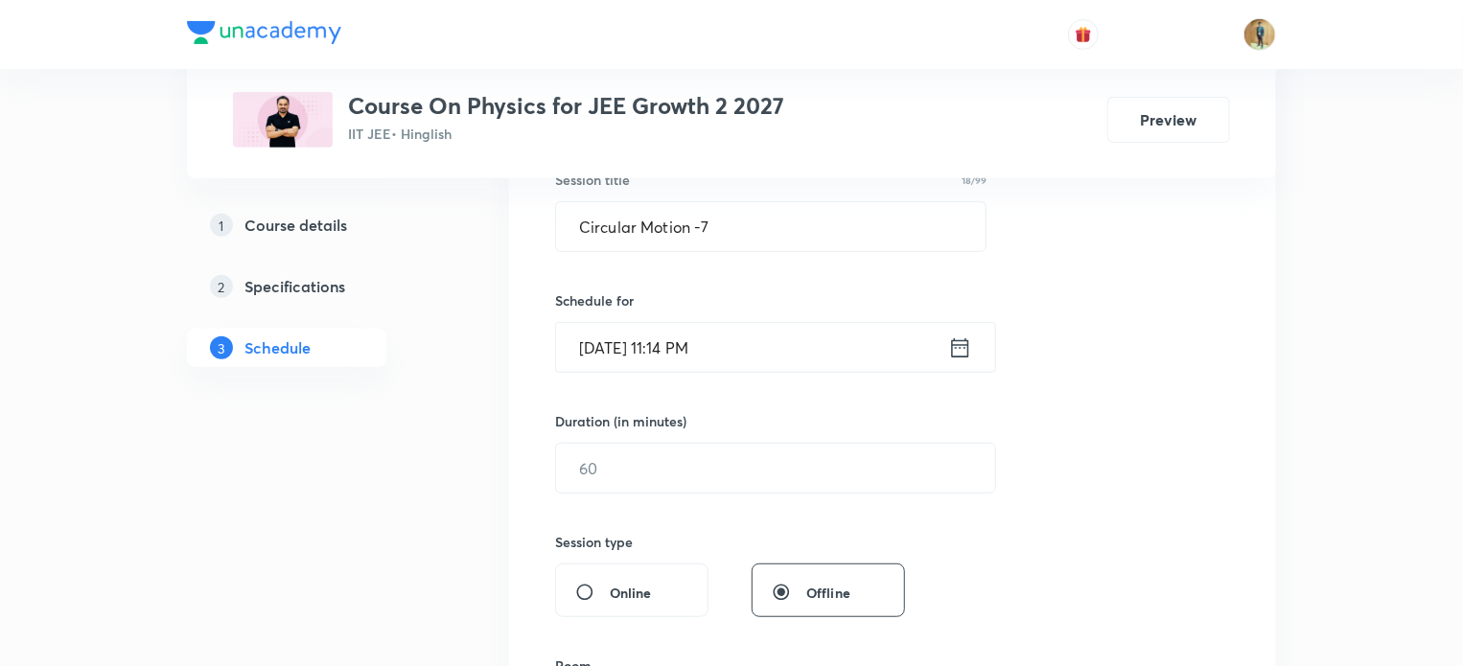
click at [955, 344] on icon at bounding box center [960, 348] width 24 height 27
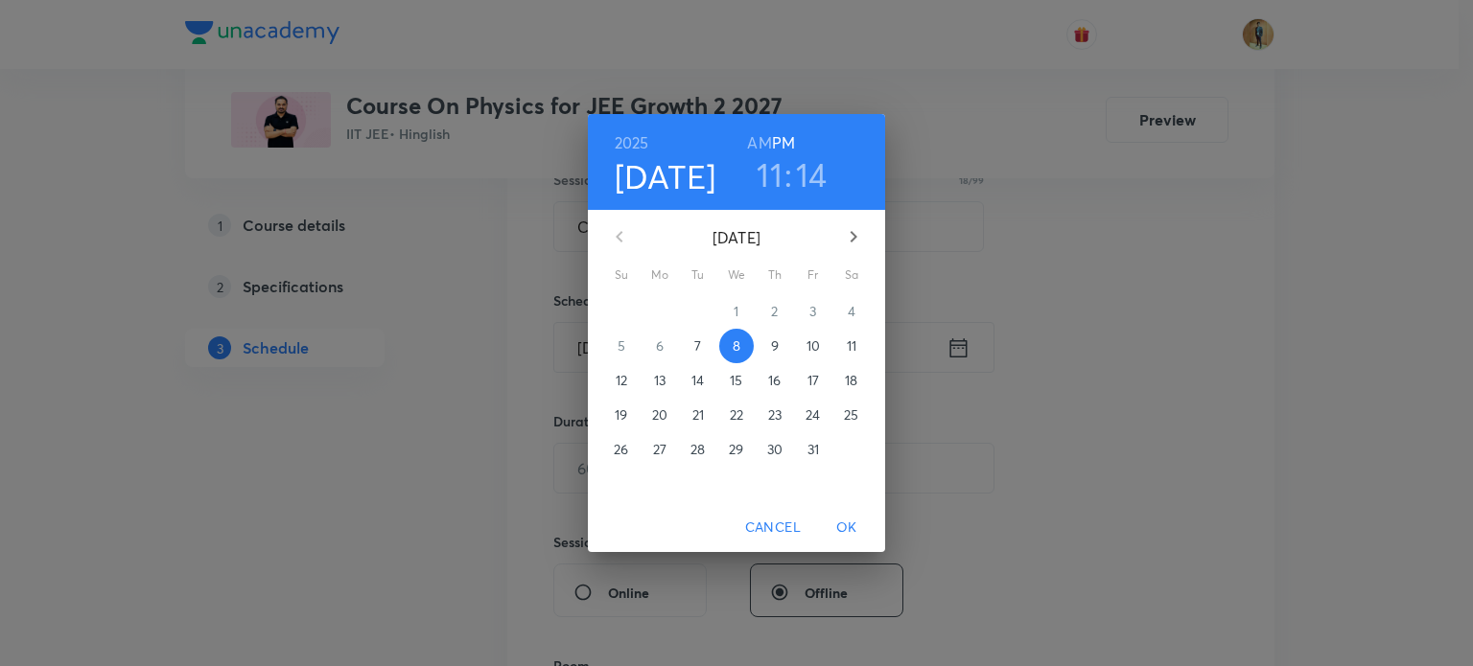
click at [759, 135] on h6 "AM" at bounding box center [759, 142] width 24 height 27
click at [809, 165] on h3 "14" at bounding box center [812, 174] width 32 height 40
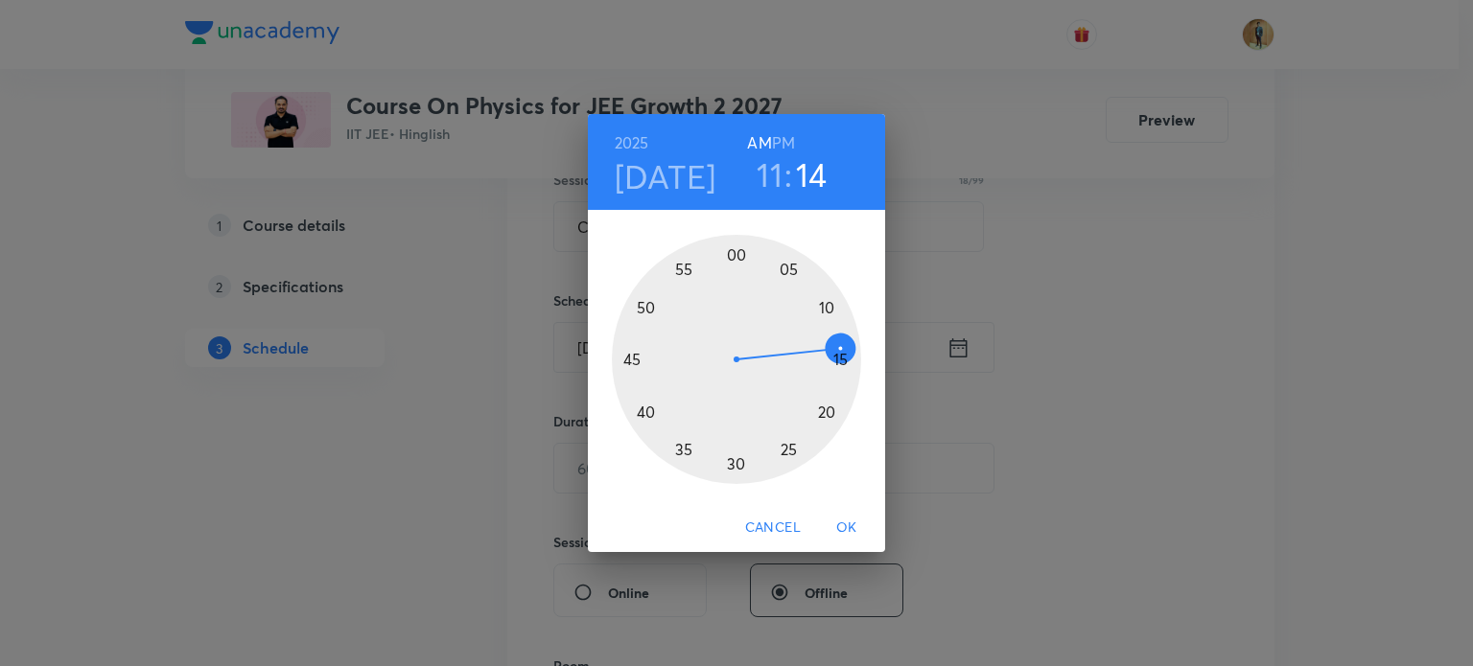
click at [842, 358] on div at bounding box center [736, 359] width 249 height 249
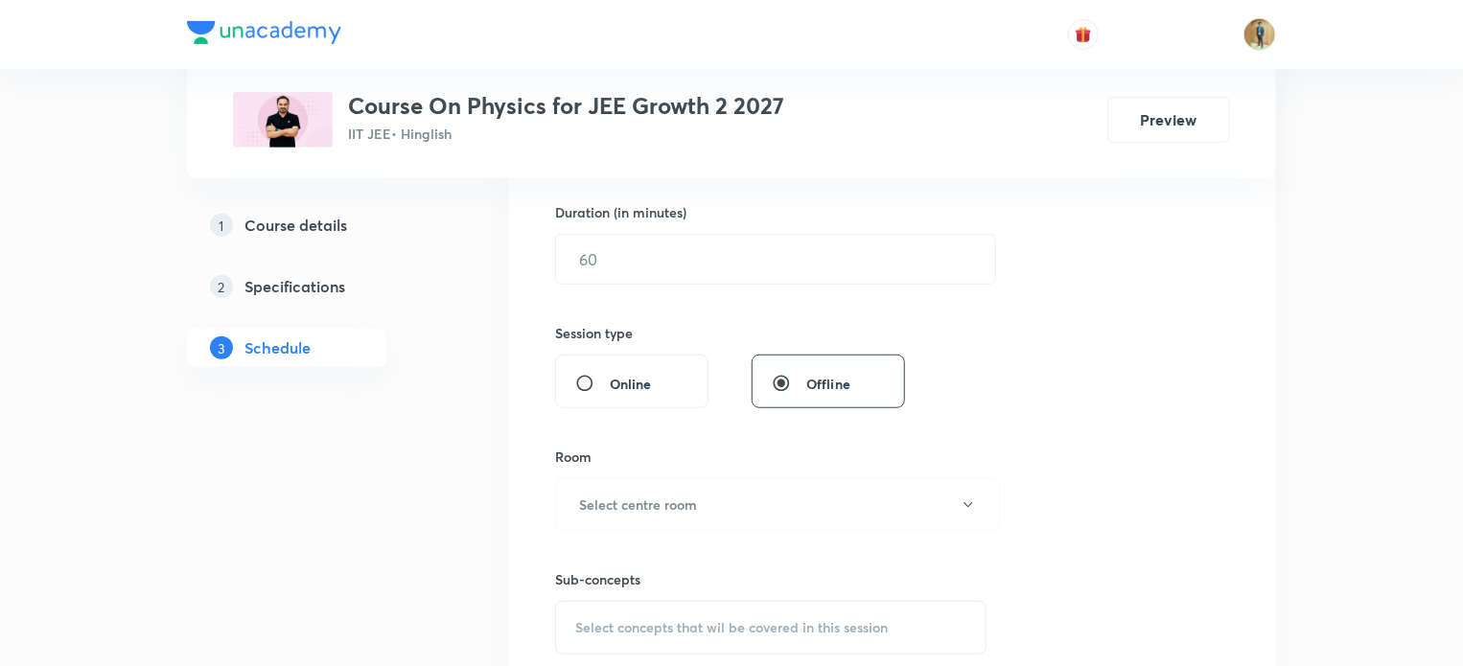
scroll to position [585, 0]
click at [693, 264] on input "text" at bounding box center [775, 257] width 439 height 49
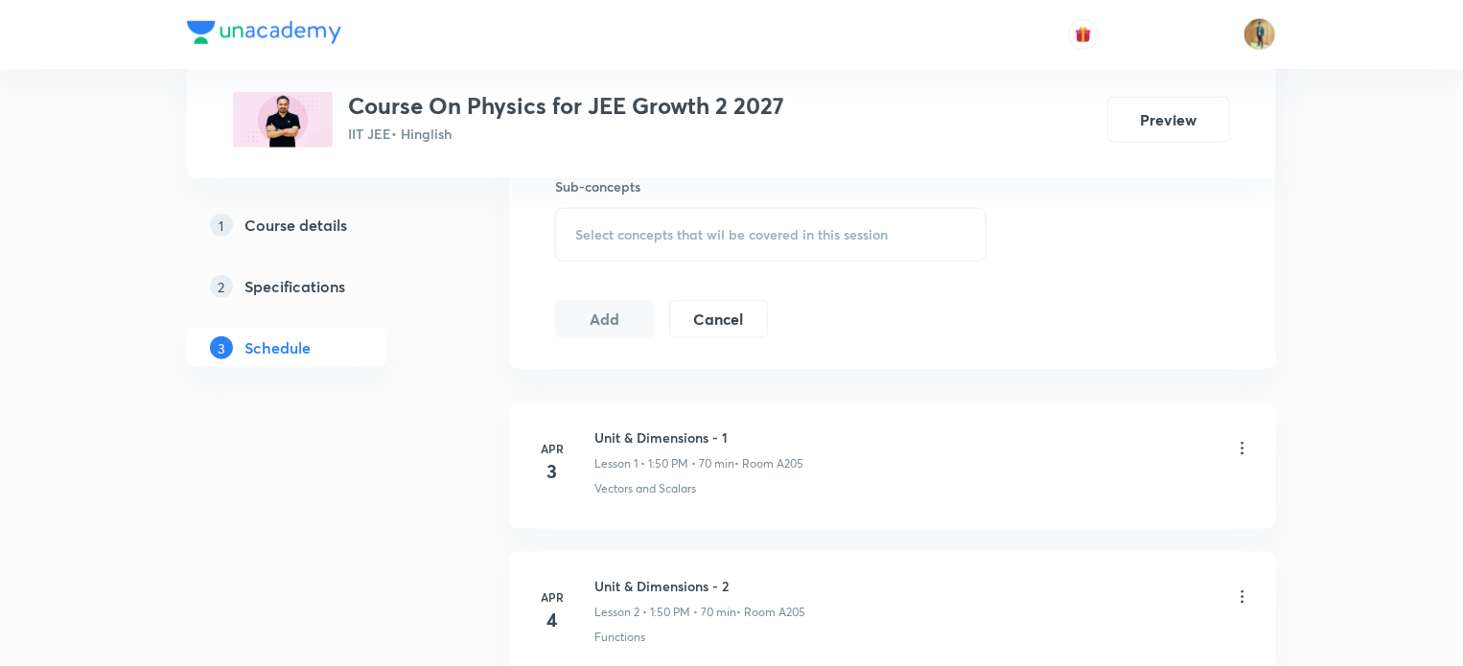
scroll to position [973, 0]
type input "70"
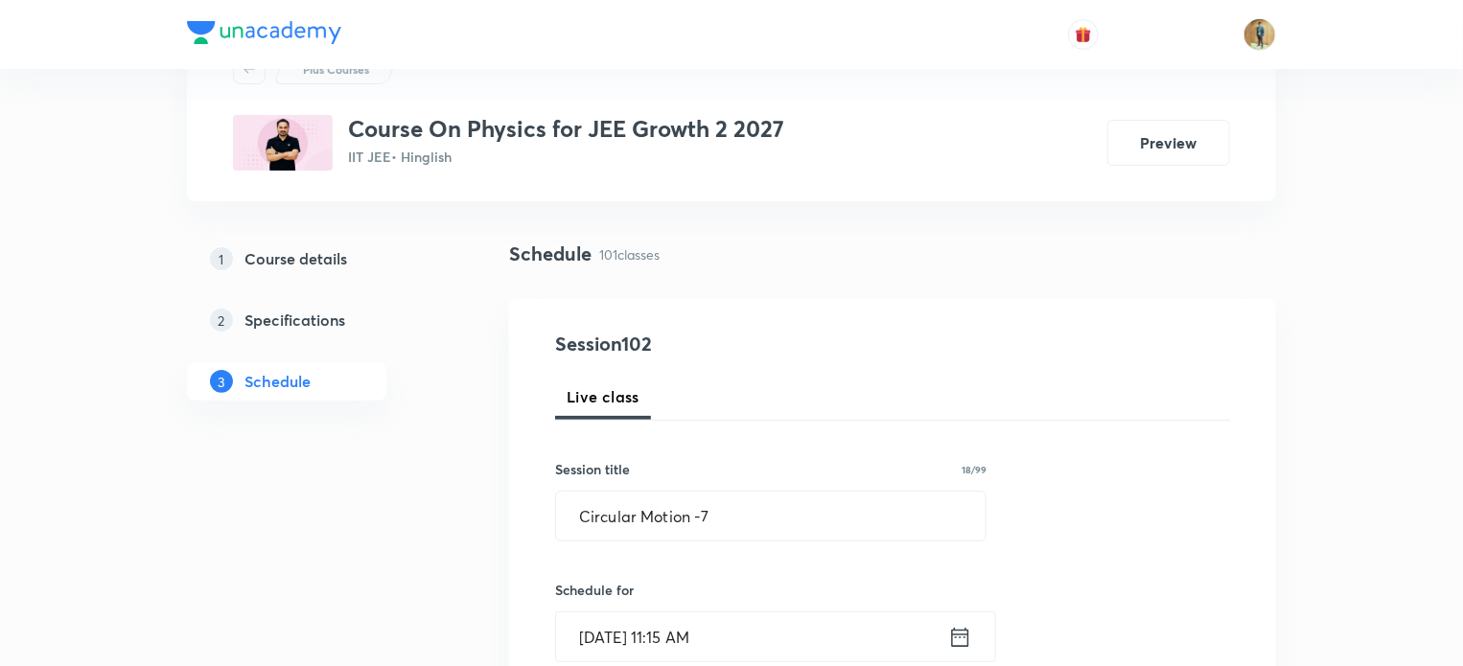
scroll to position [0, 0]
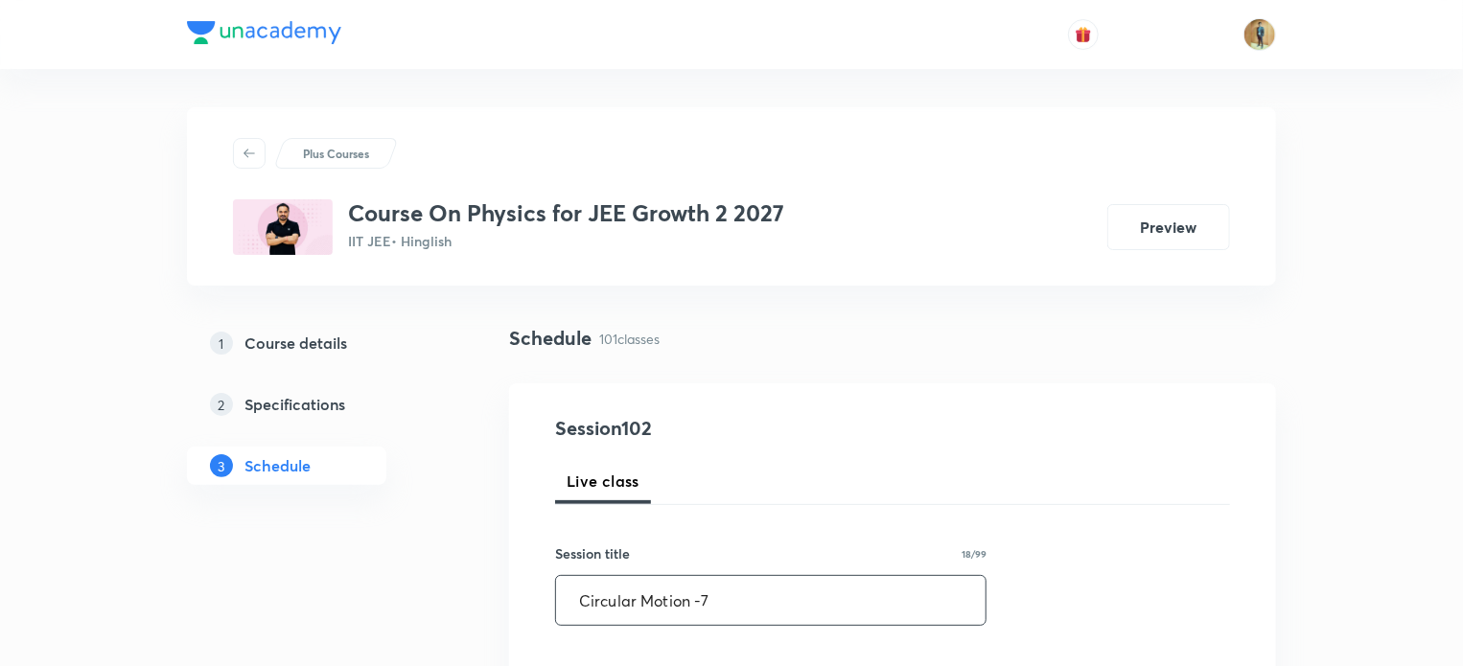
click at [715, 600] on input "Circular Motion -7" at bounding box center [771, 600] width 430 height 49
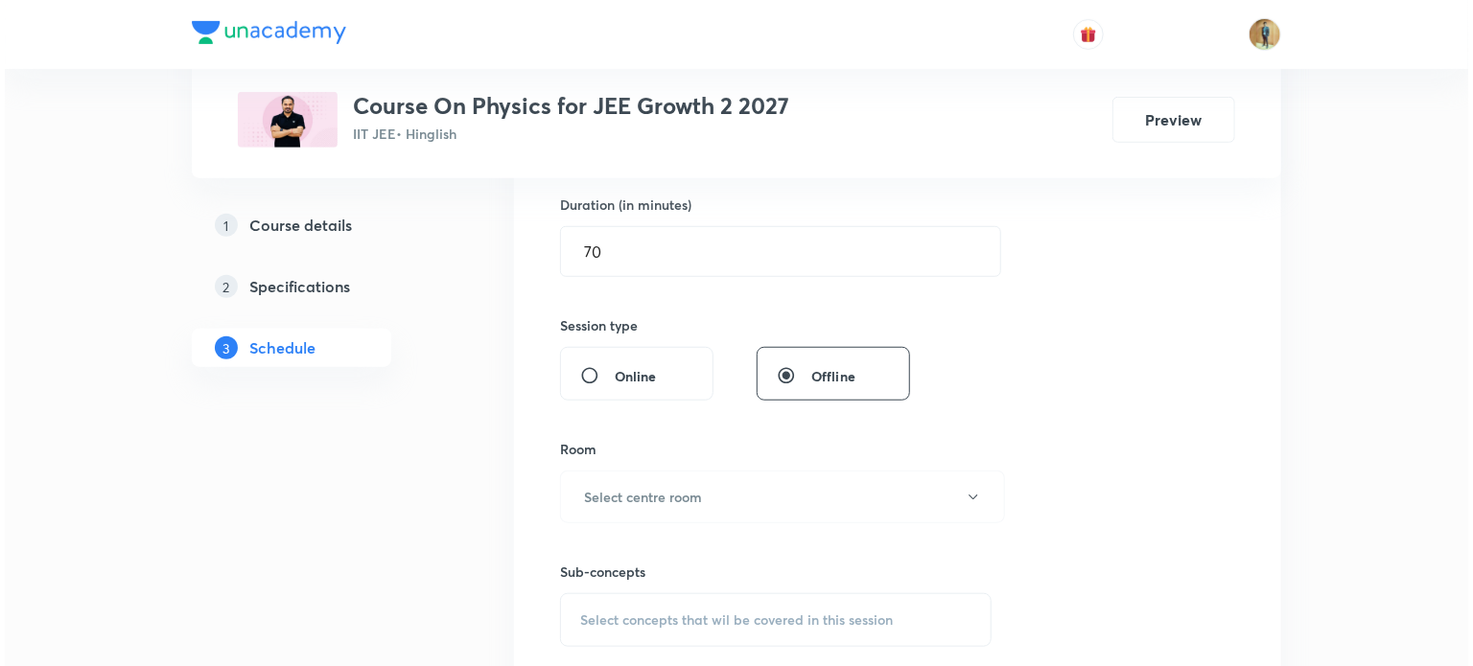
scroll to position [660, 0]
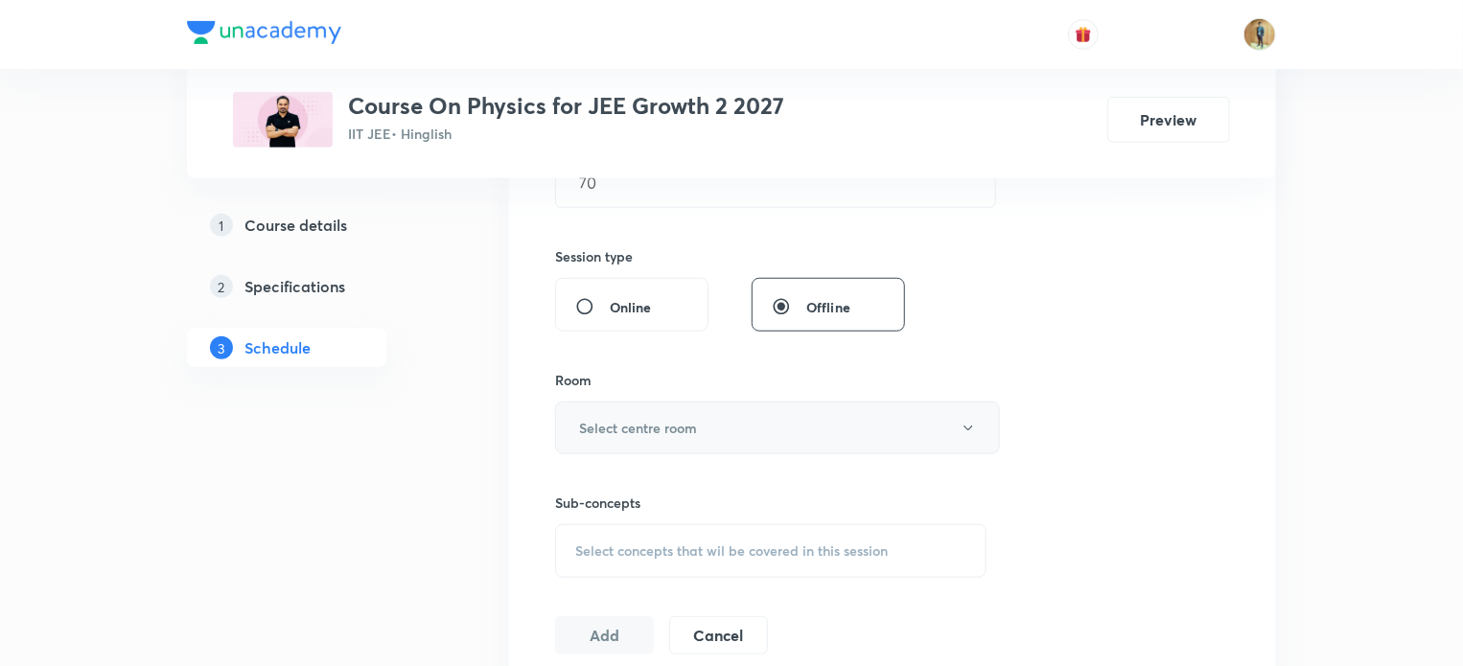
type input "Circular Motion -8"
click at [696, 430] on h6 "Select centre room" at bounding box center [638, 428] width 118 height 20
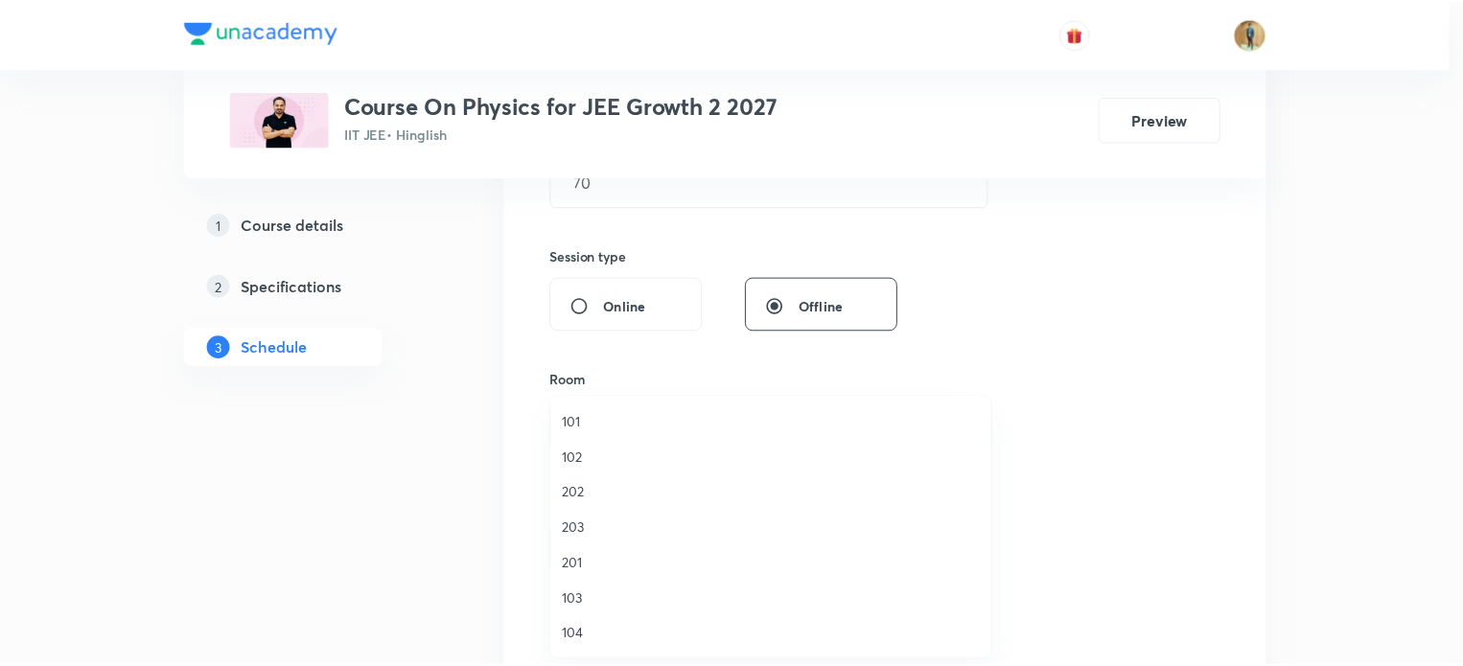
scroll to position [355, 0]
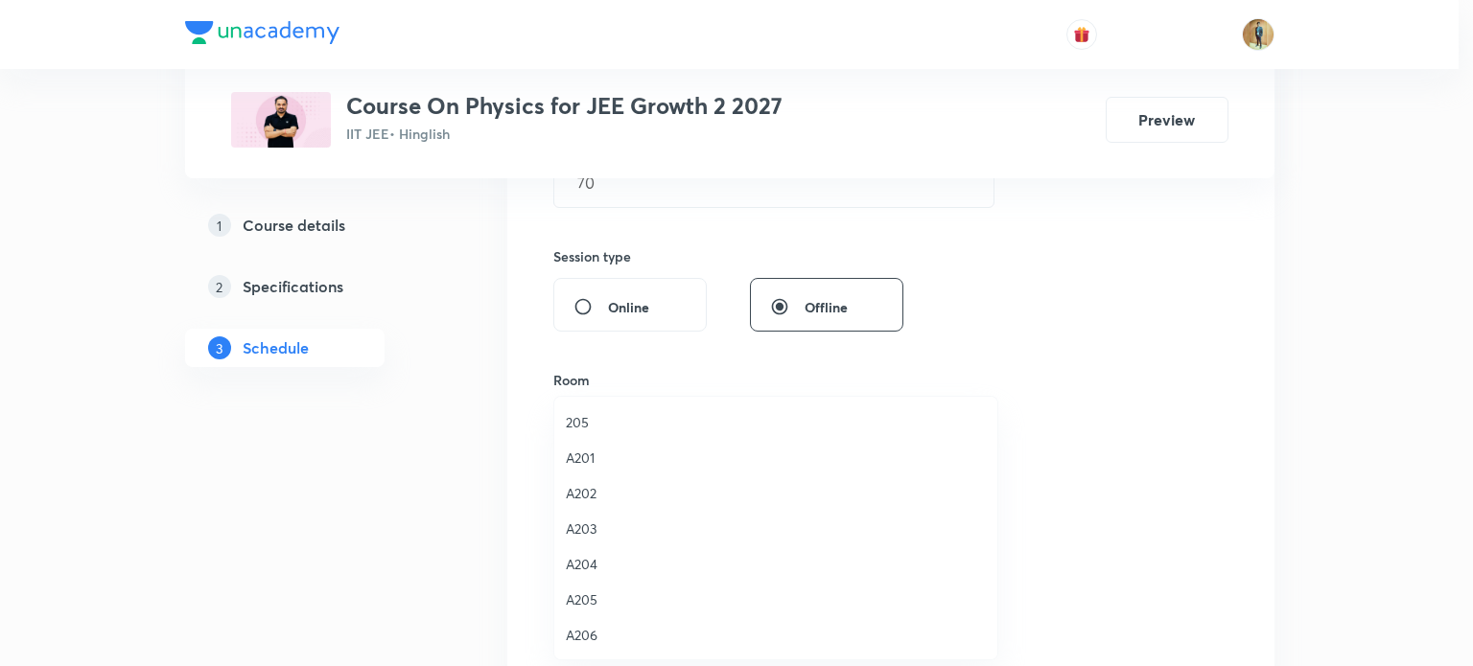
click at [568, 625] on span "A206" at bounding box center [776, 635] width 420 height 20
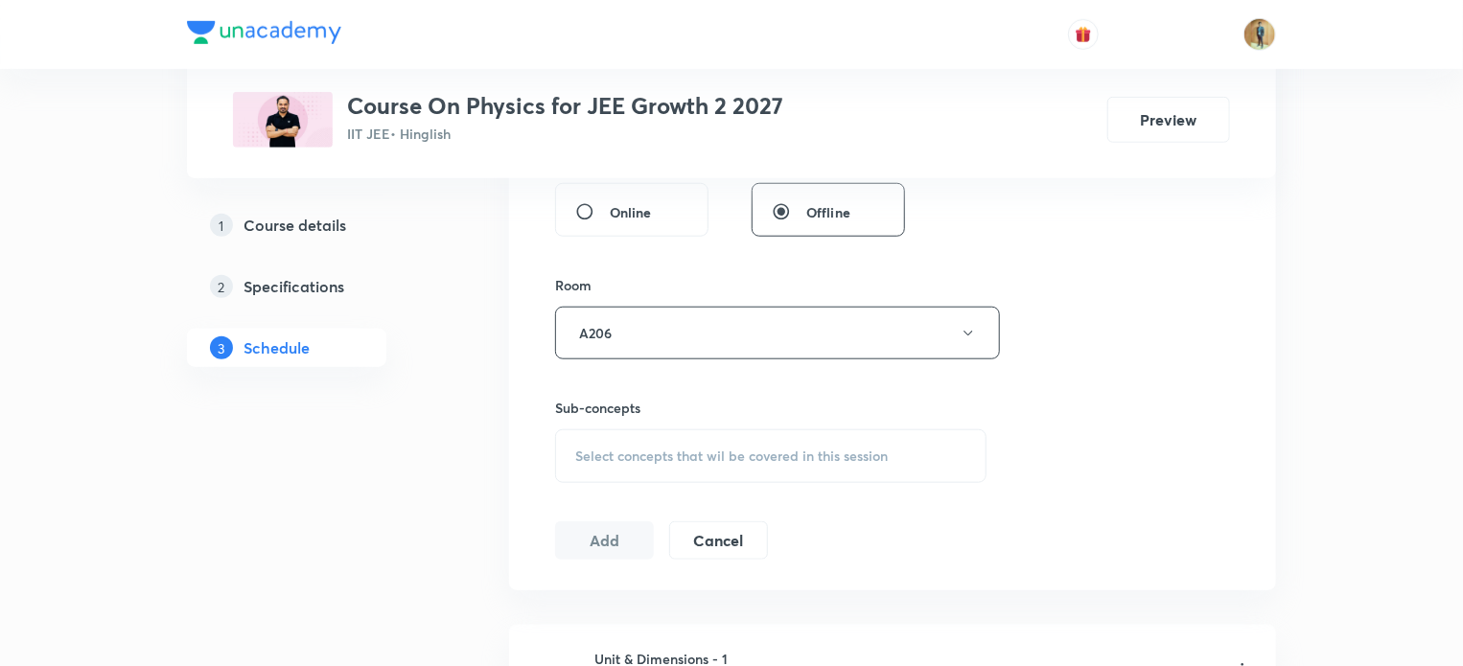
scroll to position [755, 0]
drag, startPoint x: 629, startPoint y: 430, endPoint x: 628, endPoint y: 444, distance: 14.4
click at [628, 444] on div "Select concepts that wil be covered in this session" at bounding box center [770, 456] width 431 height 54
click at [628, 448] on span "Select concepts that wil be covered in this session" at bounding box center [731, 455] width 313 height 15
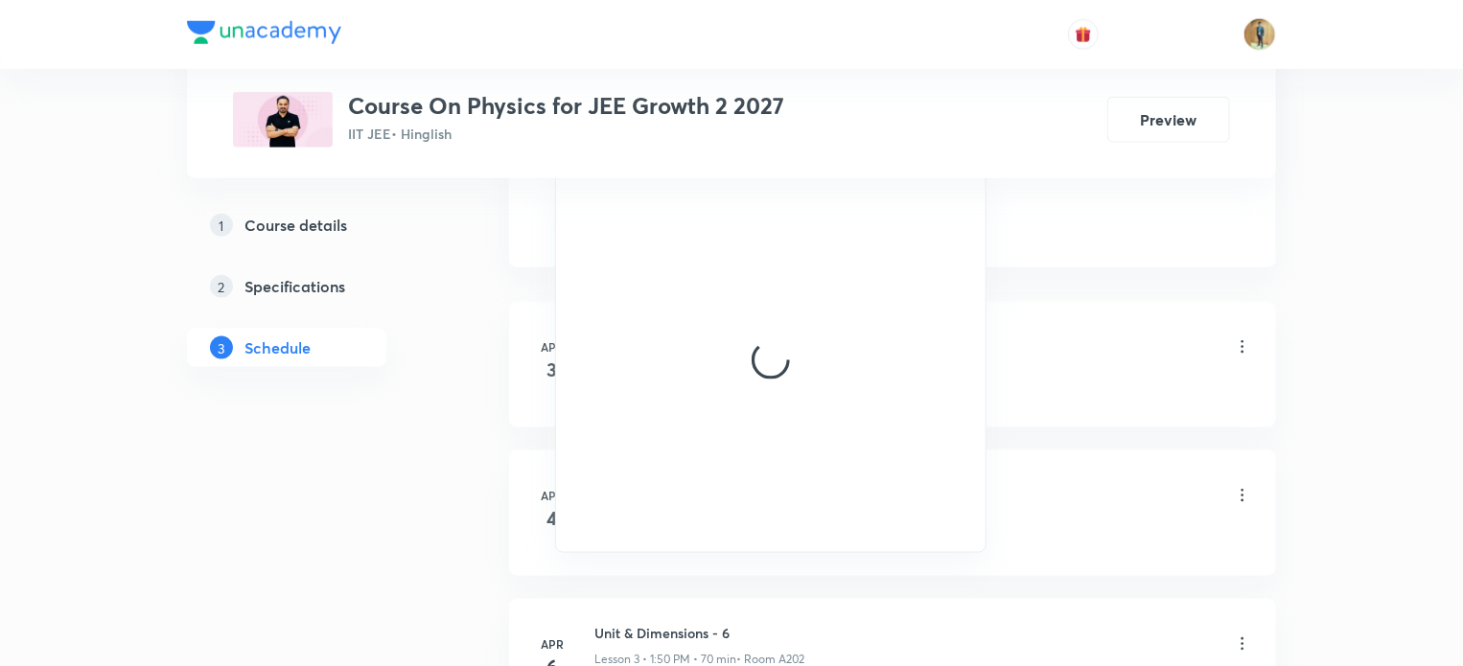
scroll to position [1078, 0]
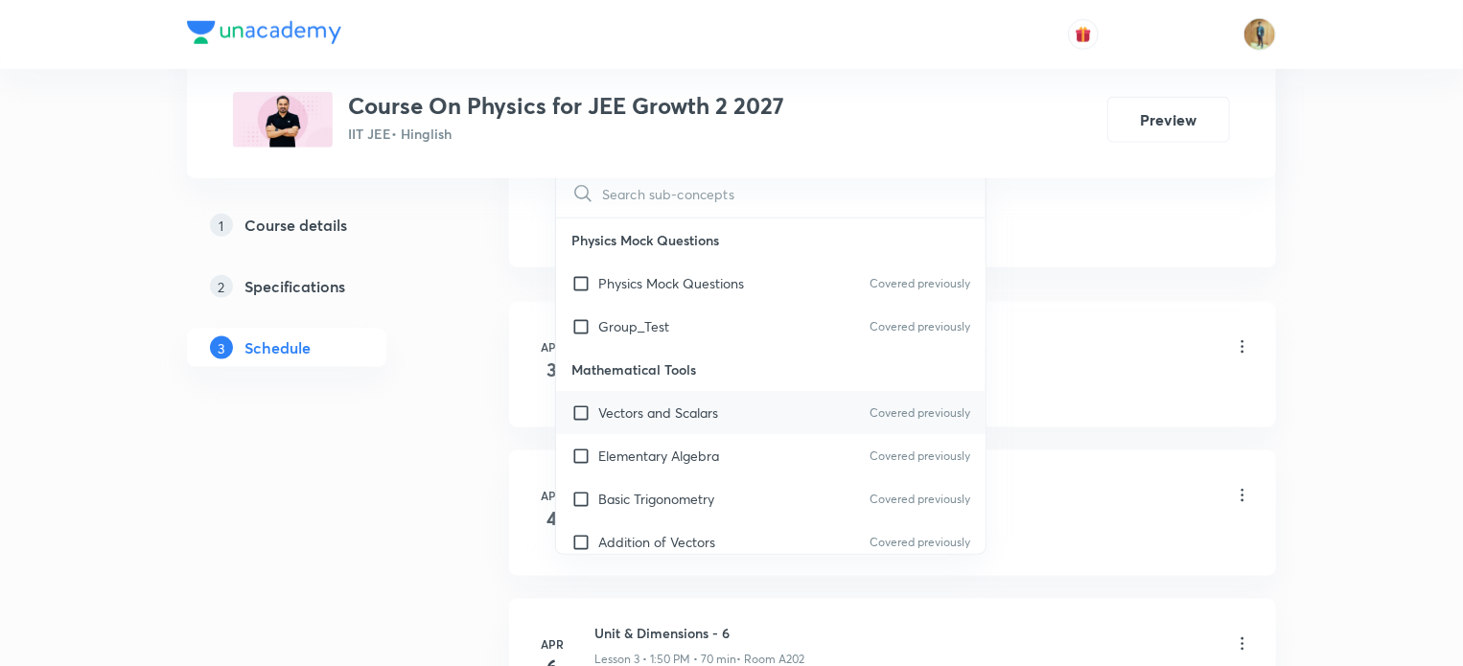
click at [663, 403] on p "Vectors and Scalars" at bounding box center [658, 413] width 120 height 20
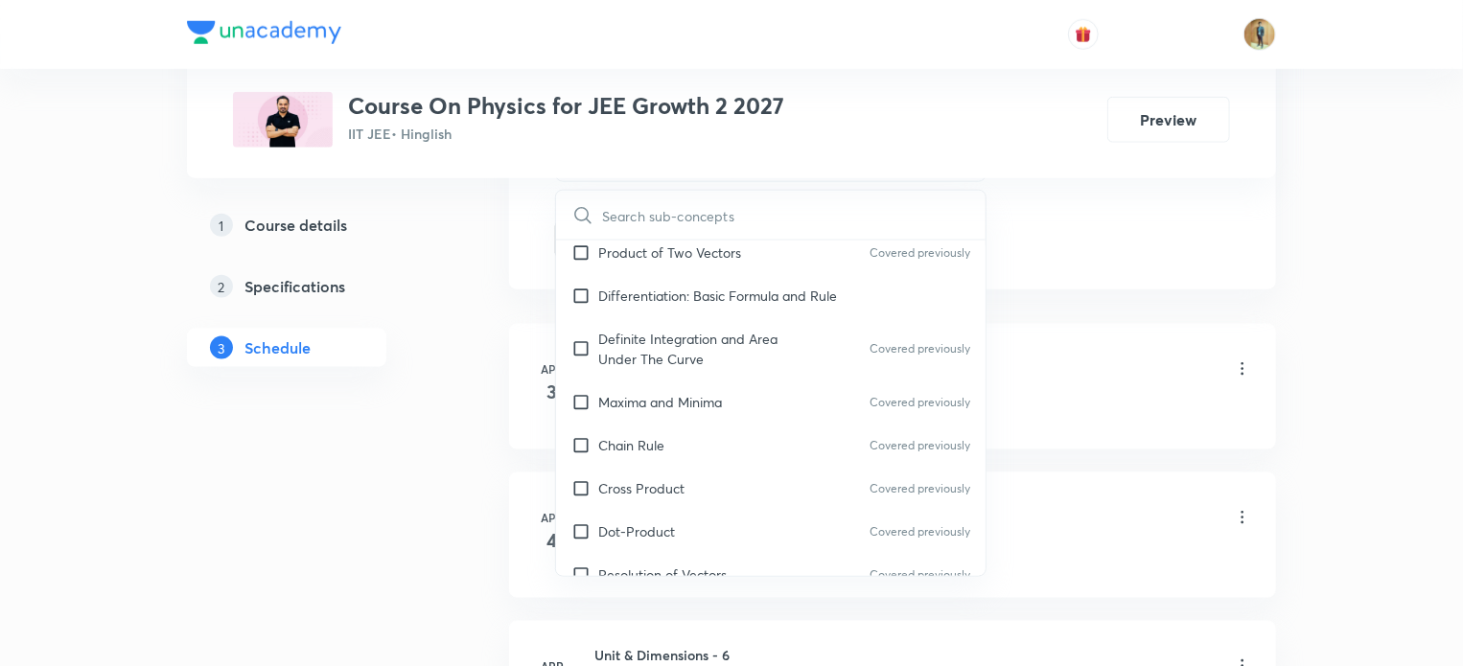
scroll to position [1000, 0]
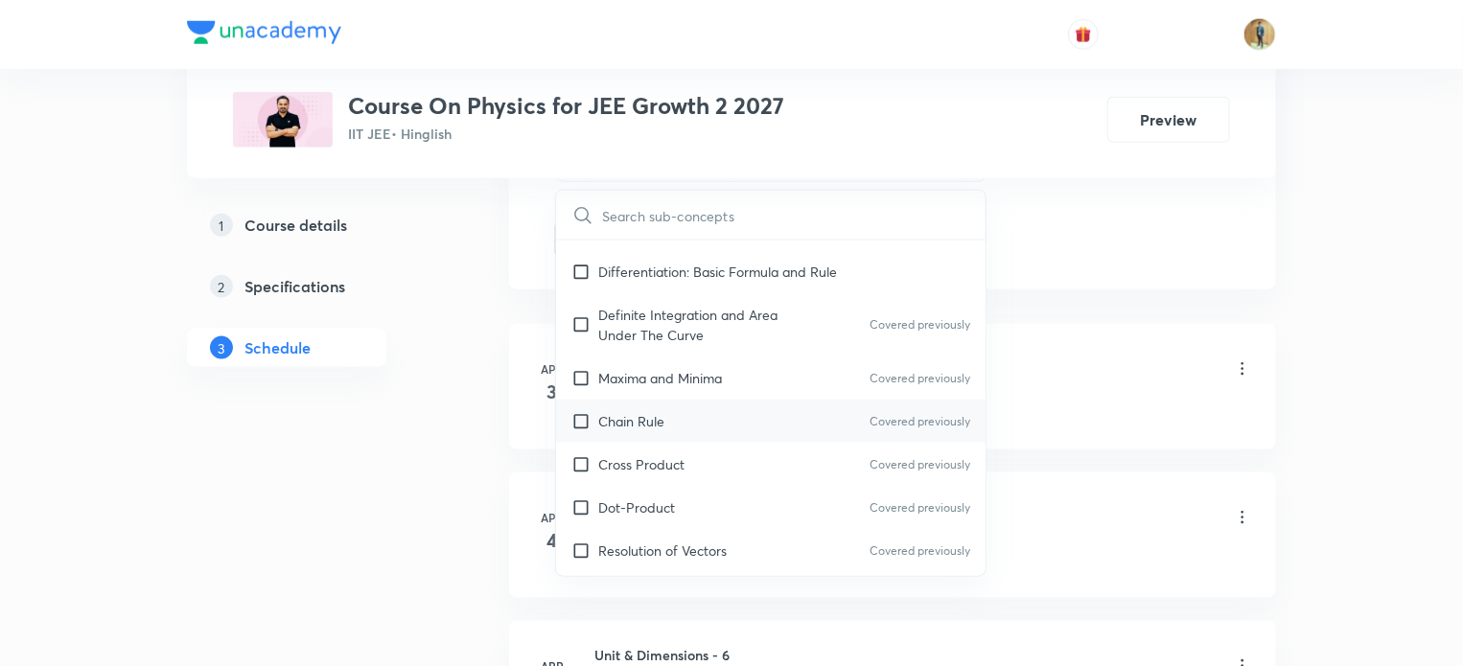
click at [644, 411] on p "Chain Rule" at bounding box center [631, 421] width 66 height 20
checkbox input "true"
click at [1057, 422] on li "Apr 3 Unit & Dimensions - 1 Lesson 1 • 1:50 PM • 70 min • Room A205 Vectors and…" at bounding box center [892, 387] width 767 height 126
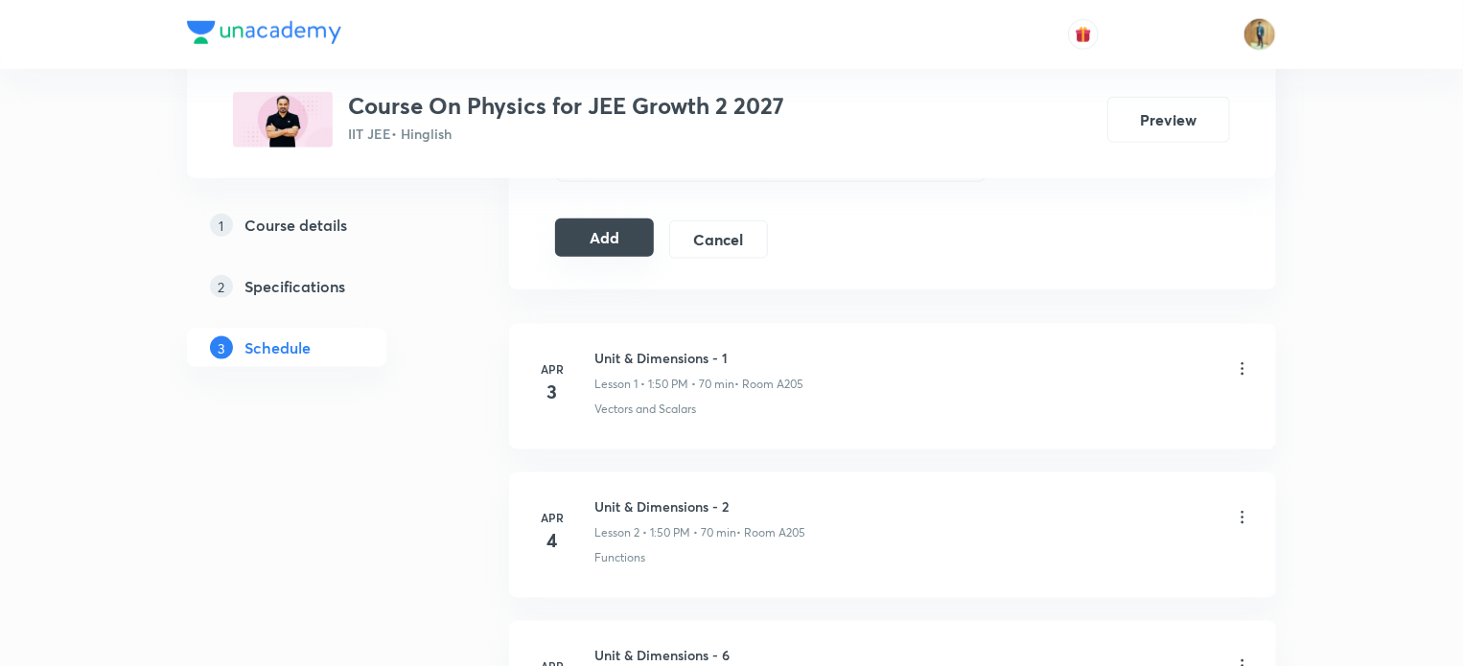
click at [602, 233] on button "Add" at bounding box center [604, 238] width 99 height 38
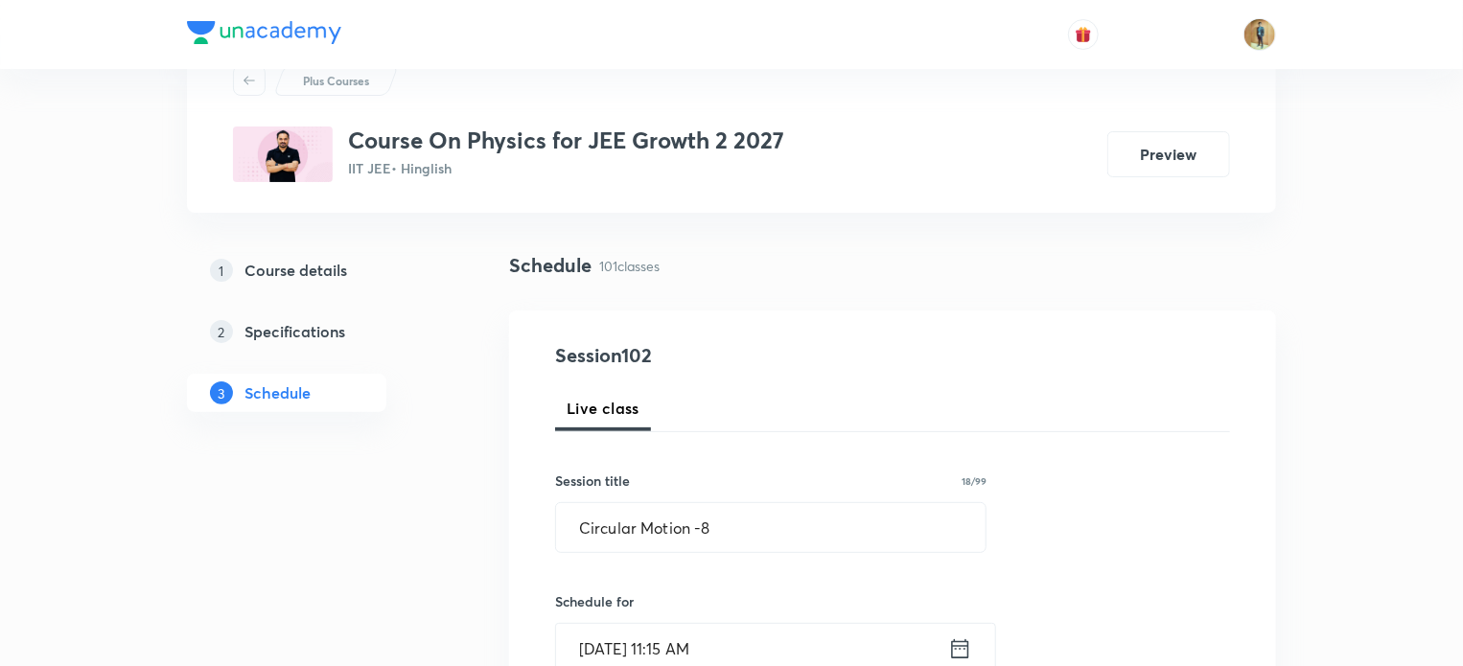
scroll to position [0, 0]
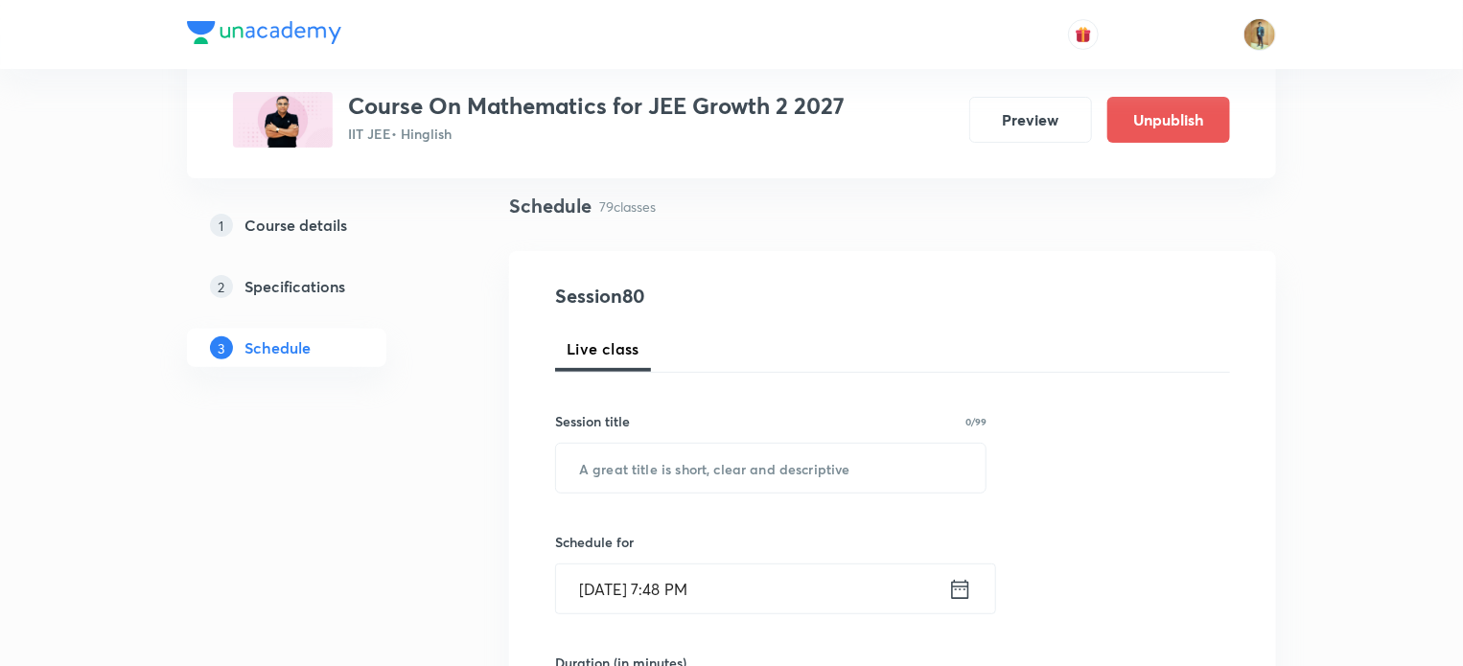
scroll to position [163, 0]
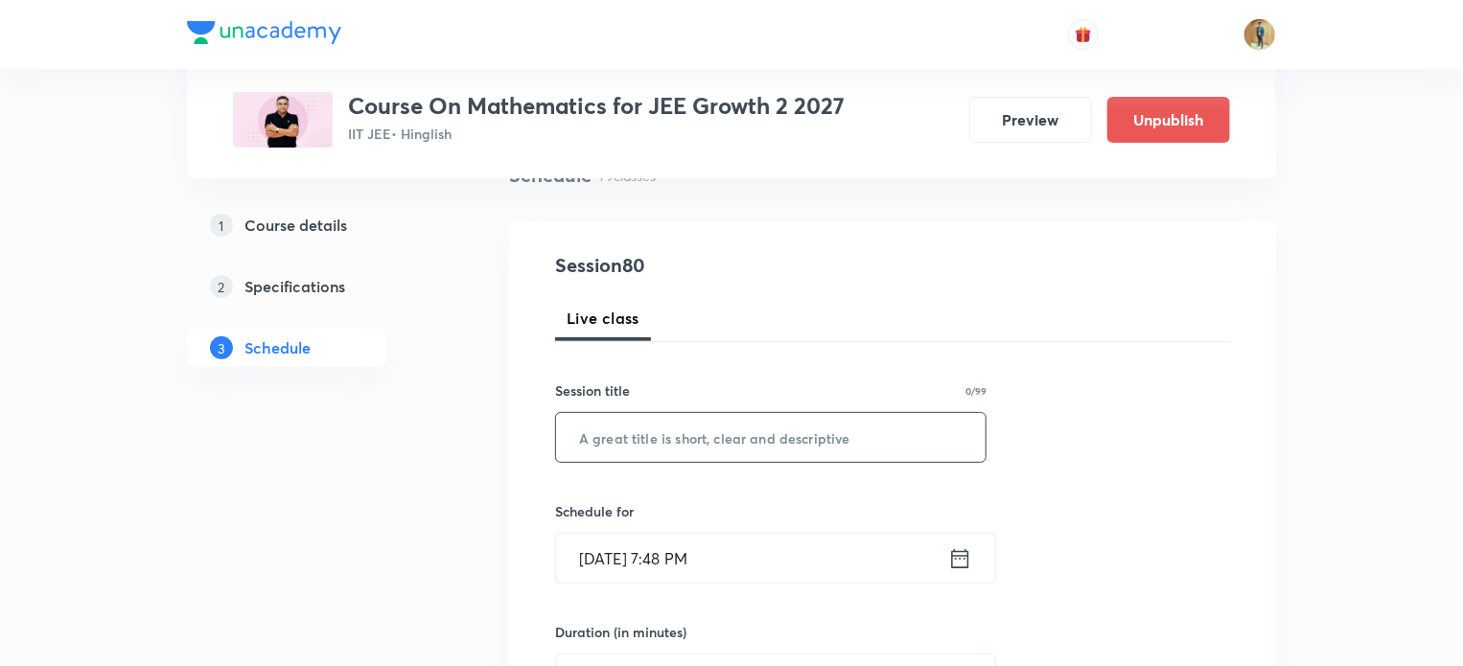
click at [733, 436] on input "text" at bounding box center [771, 437] width 430 height 49
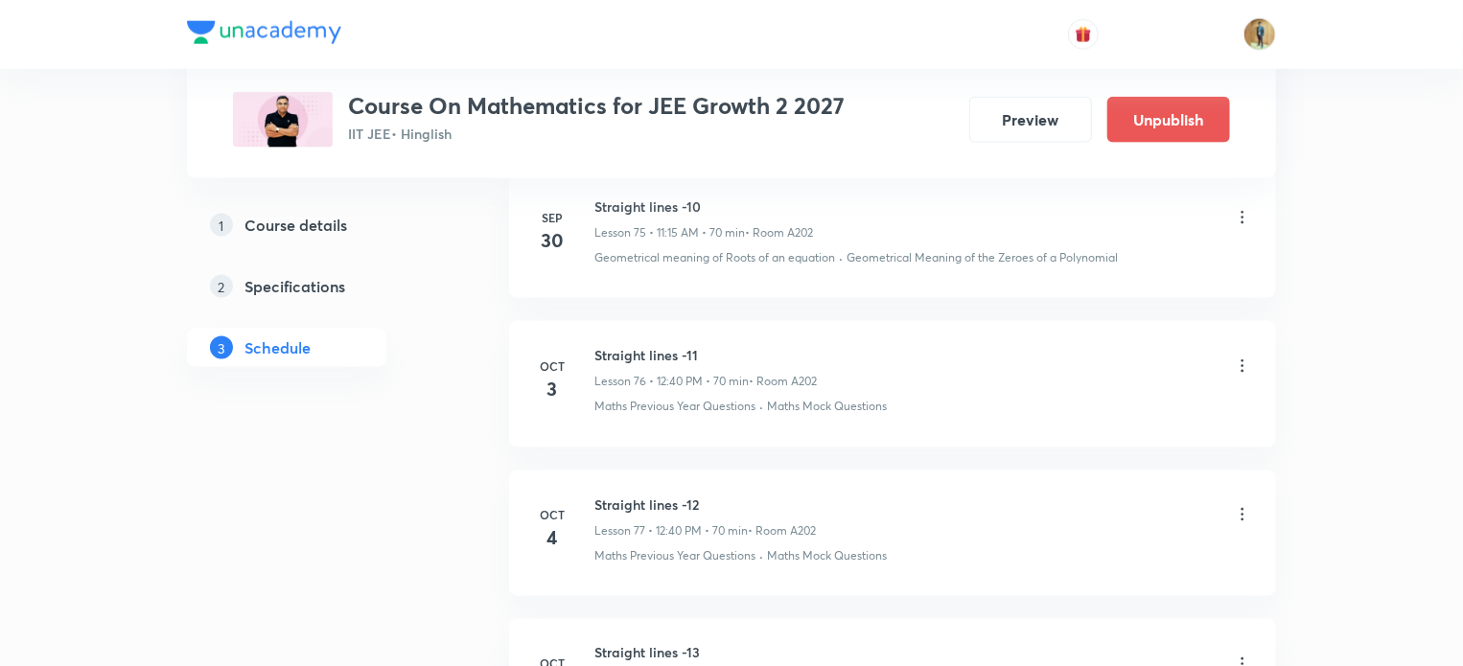
scroll to position [12591, 0]
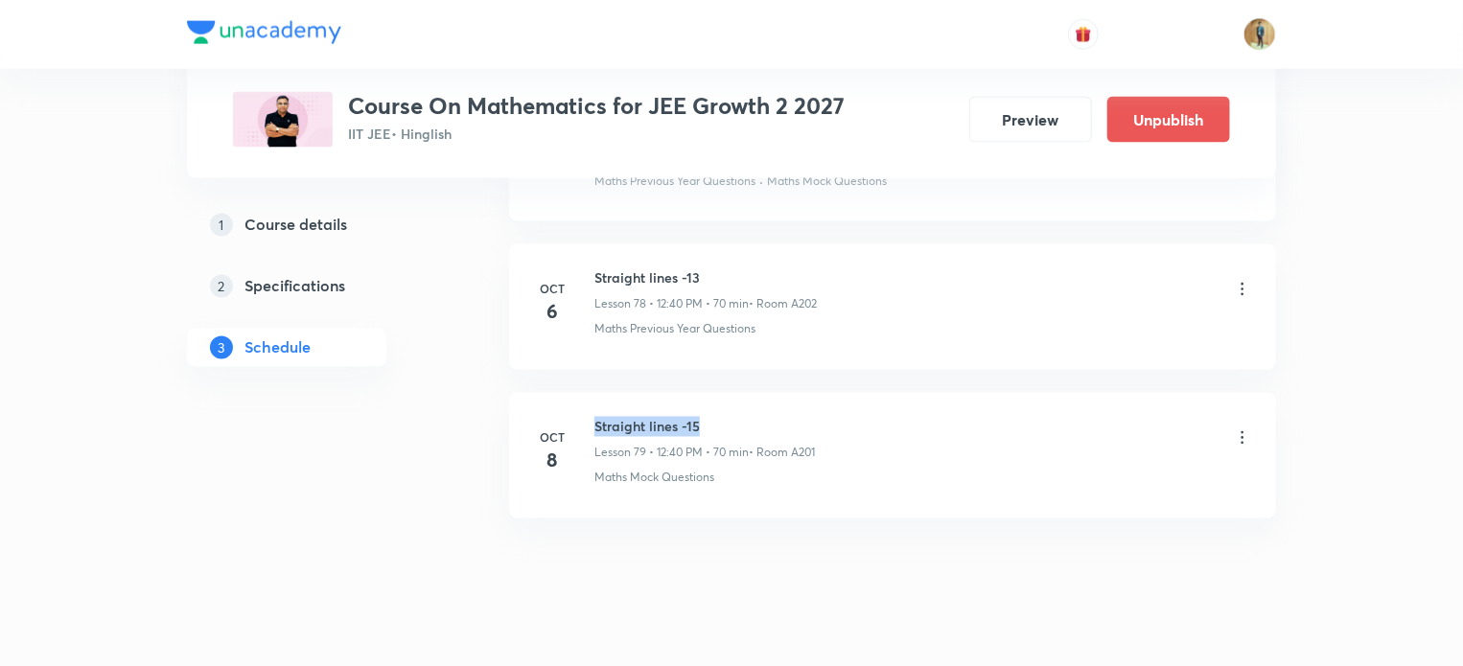
drag, startPoint x: 595, startPoint y: 390, endPoint x: 697, endPoint y: 394, distance: 101.7
click at [697, 417] on h6 "Straight lines -15" at bounding box center [704, 427] width 221 height 20
copy h6 "Straight lines -15"
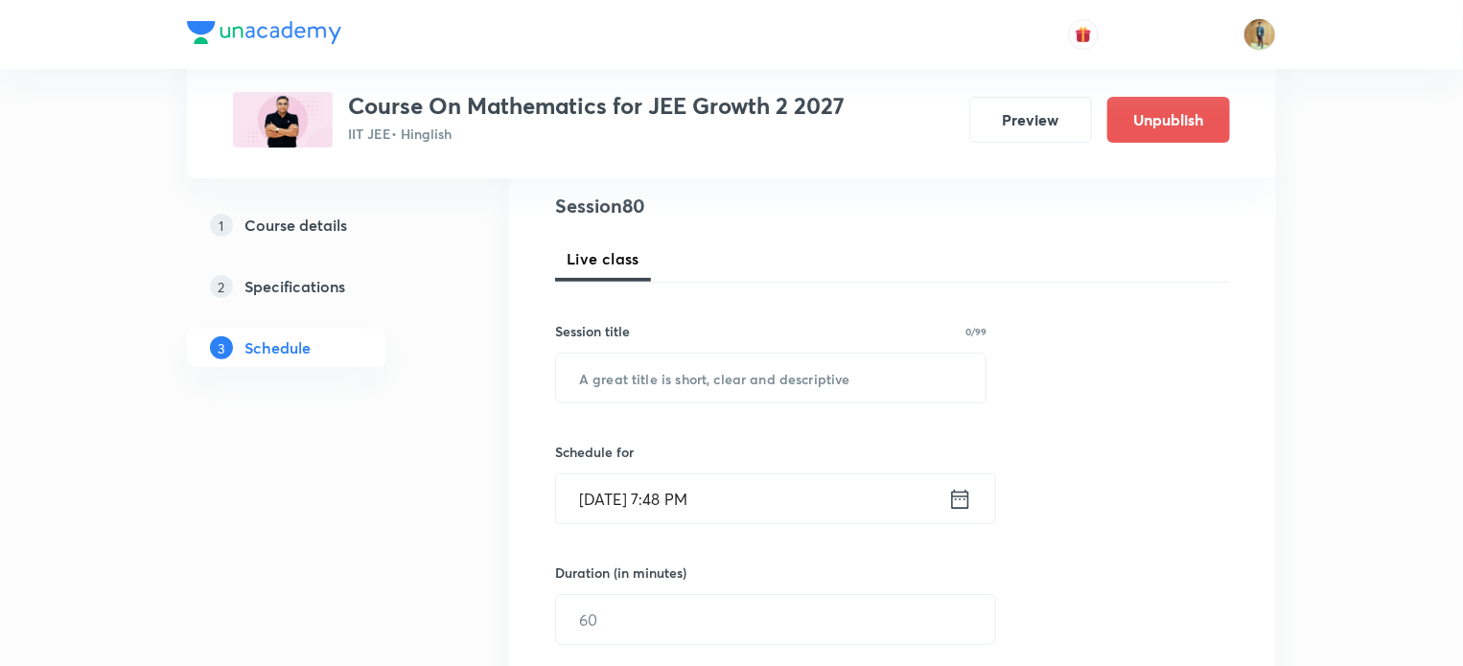
scroll to position [226, 0]
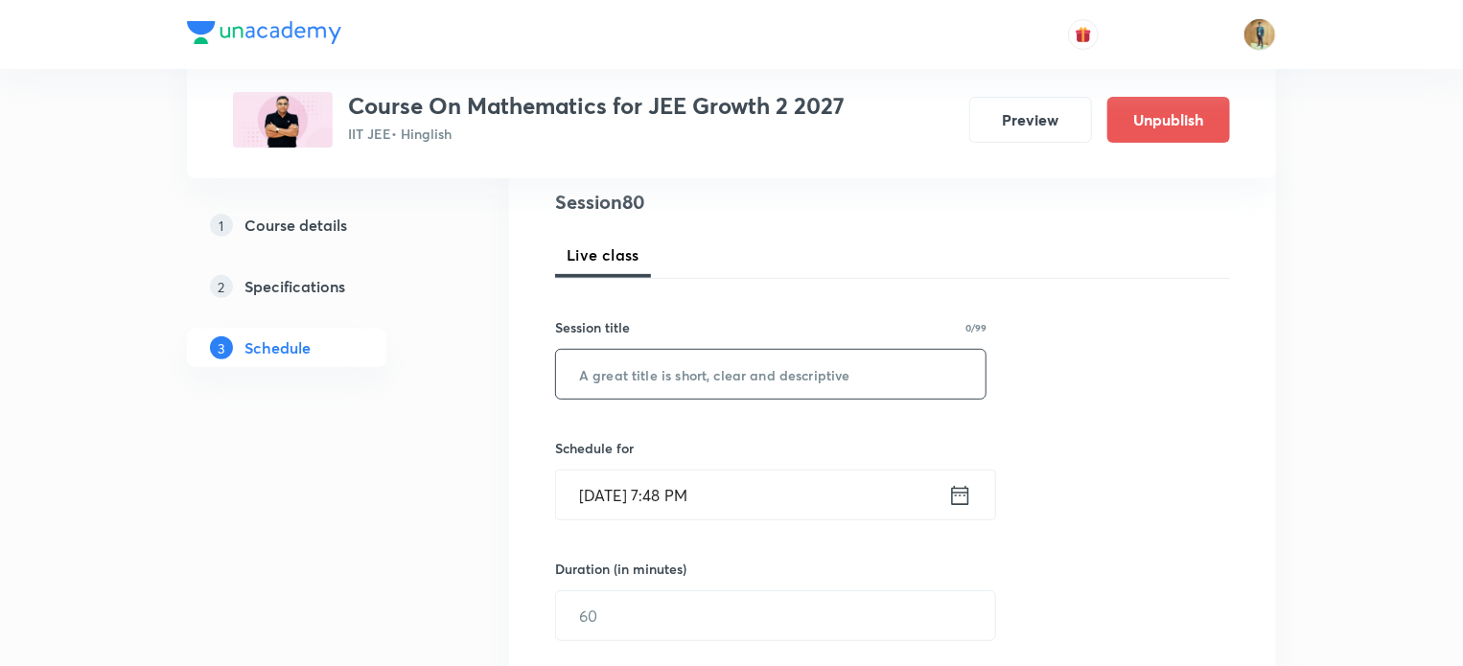
click at [665, 362] on input "text" at bounding box center [771, 374] width 430 height 49
paste input "Straight lines -15"
type input "Straight lines -16"
click at [960, 501] on icon at bounding box center [960, 495] width 24 height 27
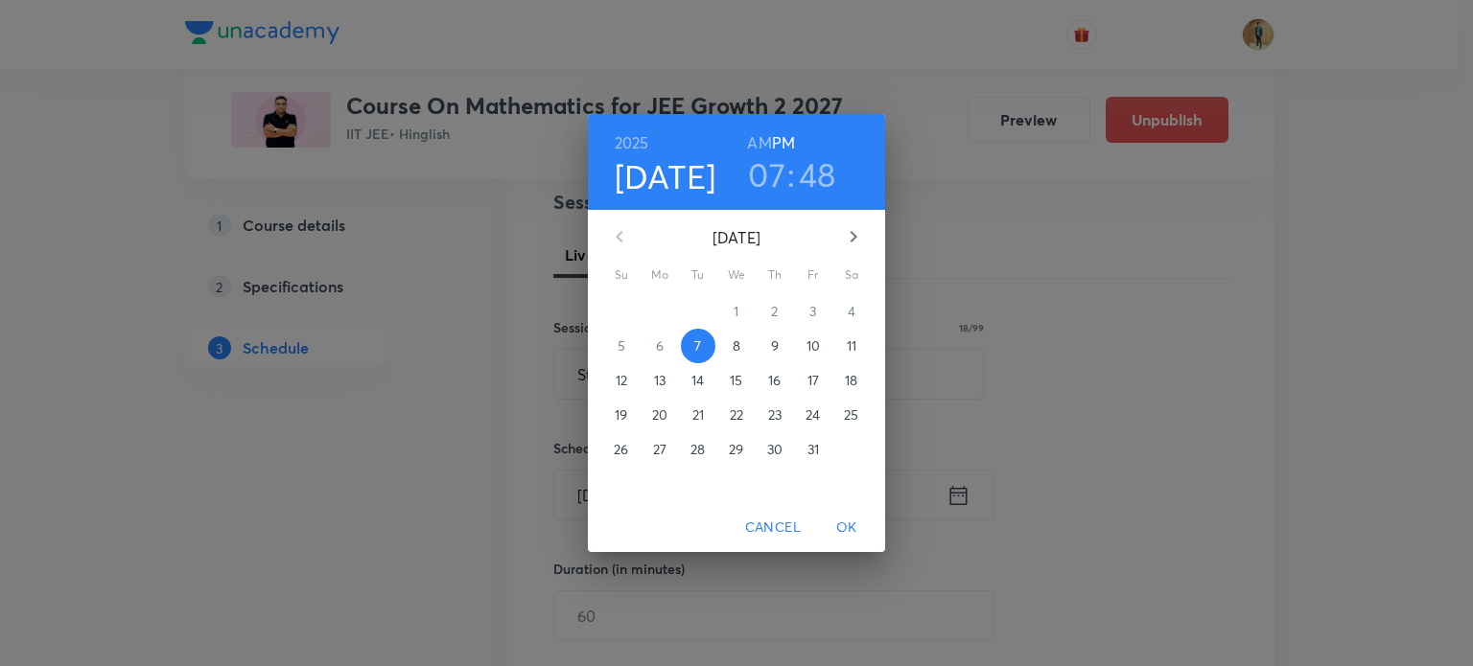
click at [741, 348] on span "8" at bounding box center [736, 346] width 35 height 19
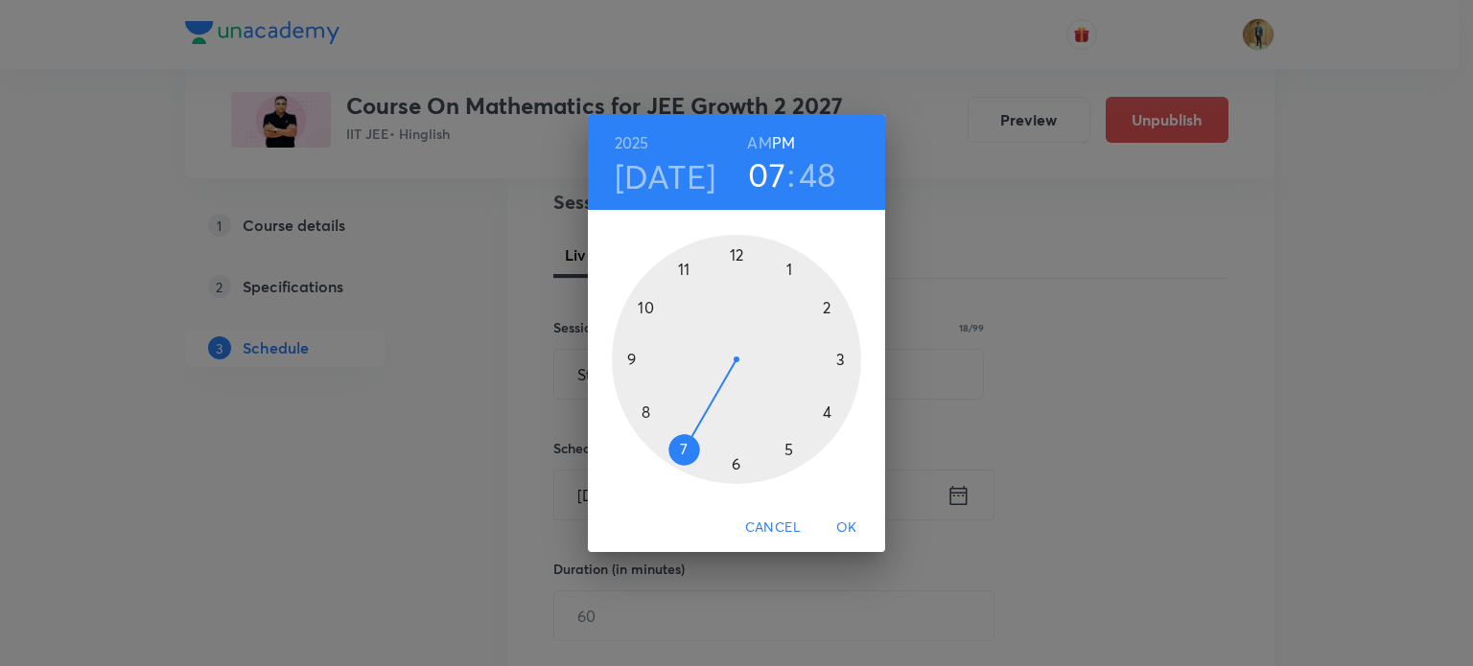
click at [737, 253] on div at bounding box center [736, 359] width 249 height 249
click at [643, 411] on div at bounding box center [736, 359] width 249 height 249
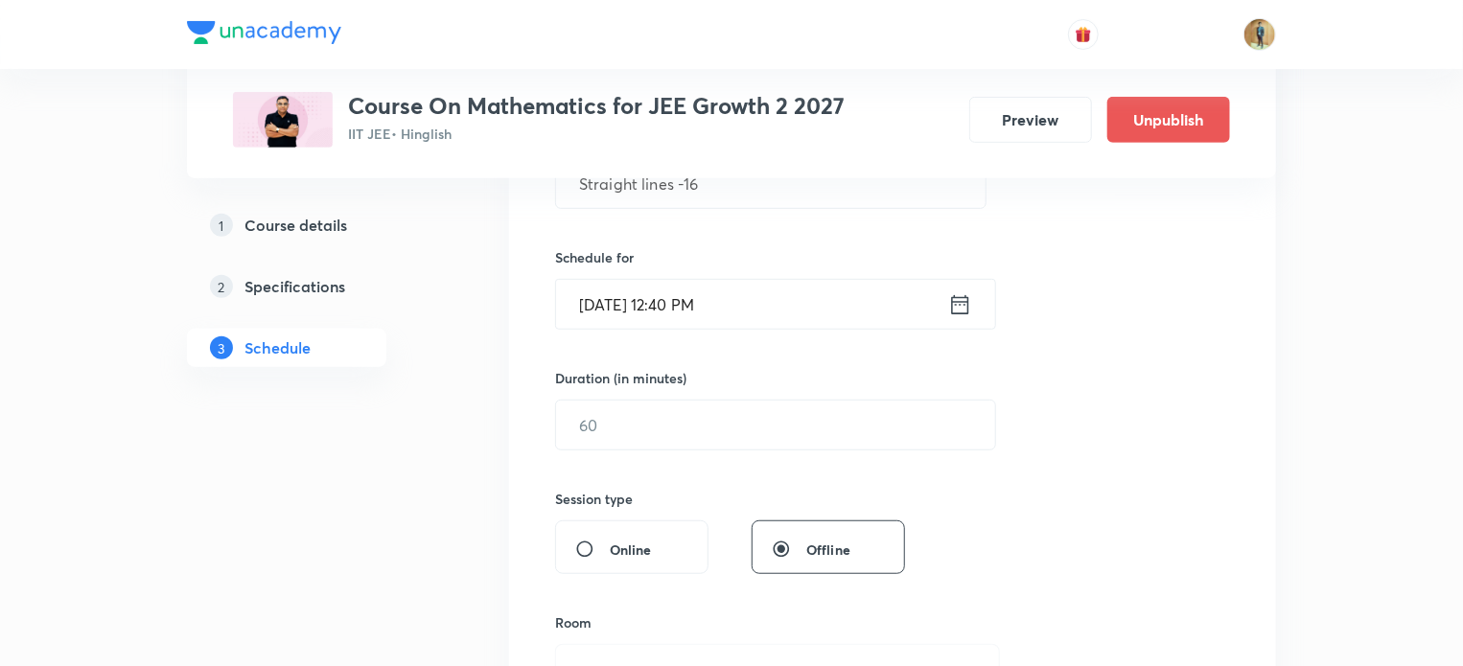
scroll to position [418, 0]
click at [648, 429] on input "text" at bounding box center [775, 424] width 439 height 49
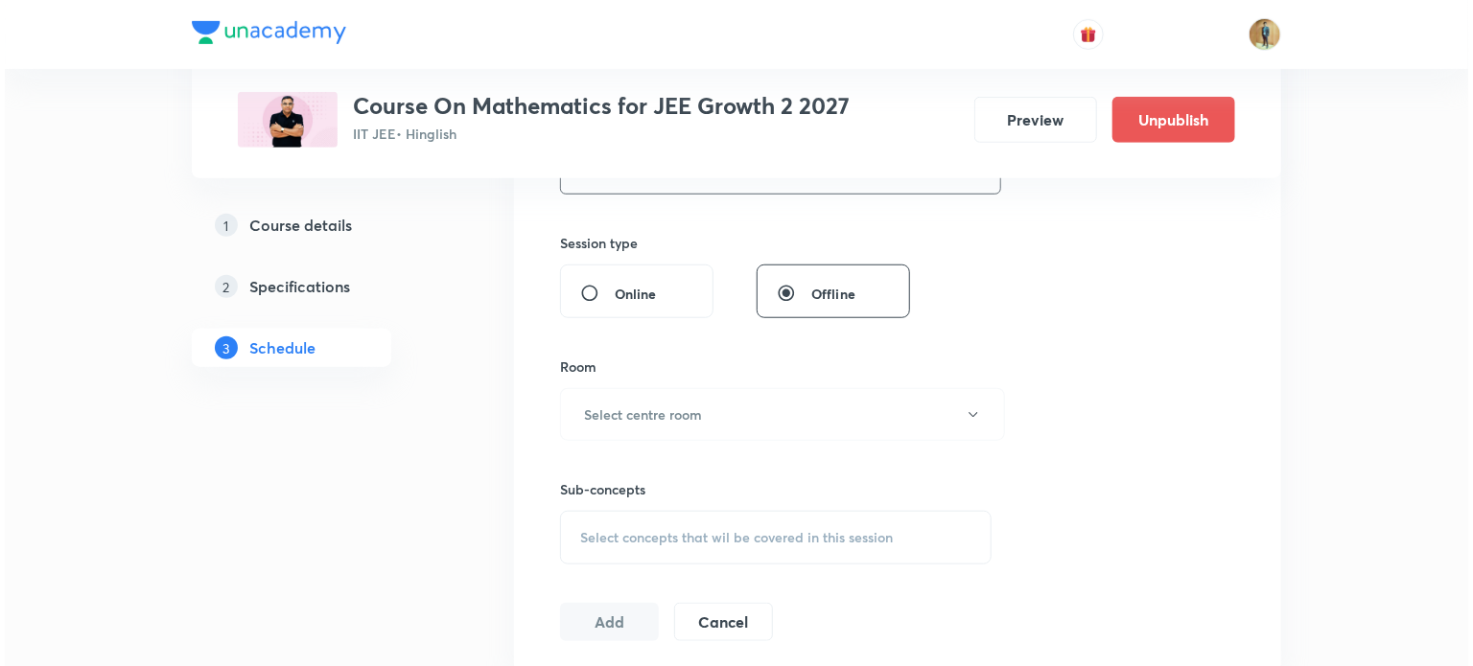
scroll to position [675, 0]
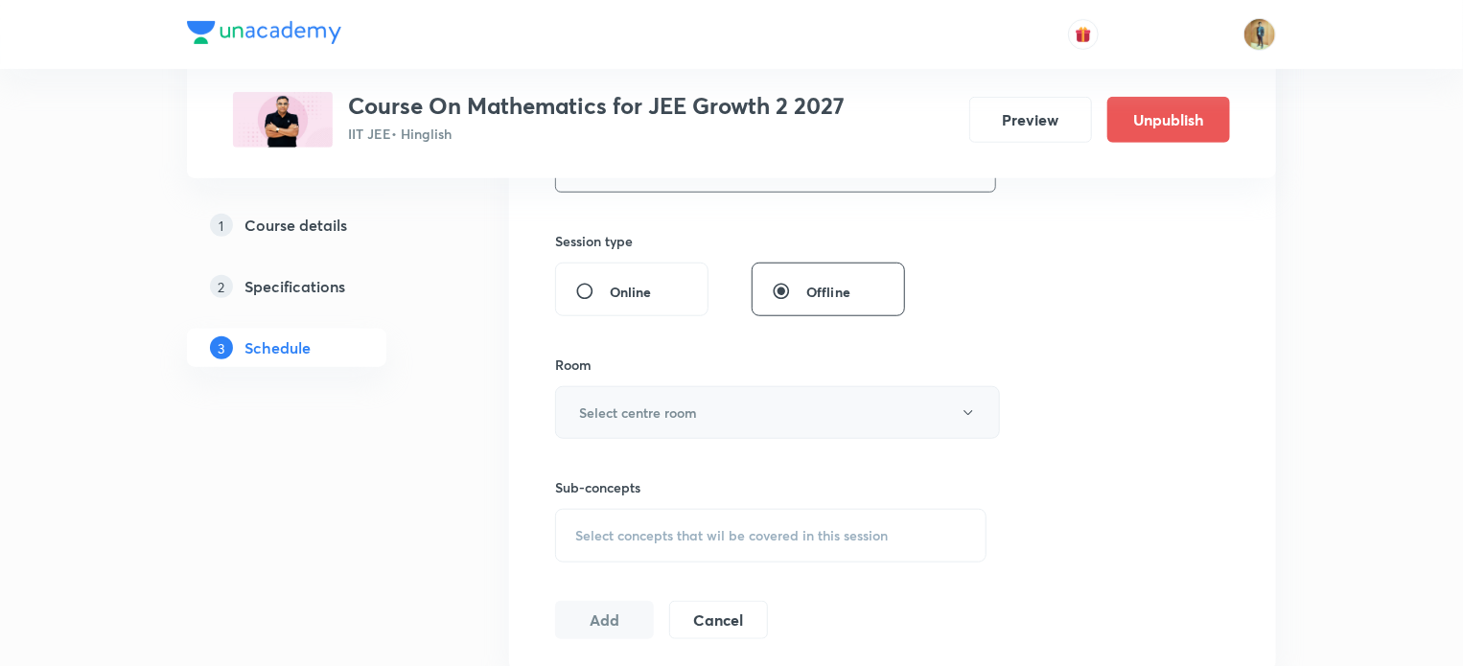
type input "70"
click at [635, 416] on h6 "Select centre room" at bounding box center [638, 413] width 118 height 20
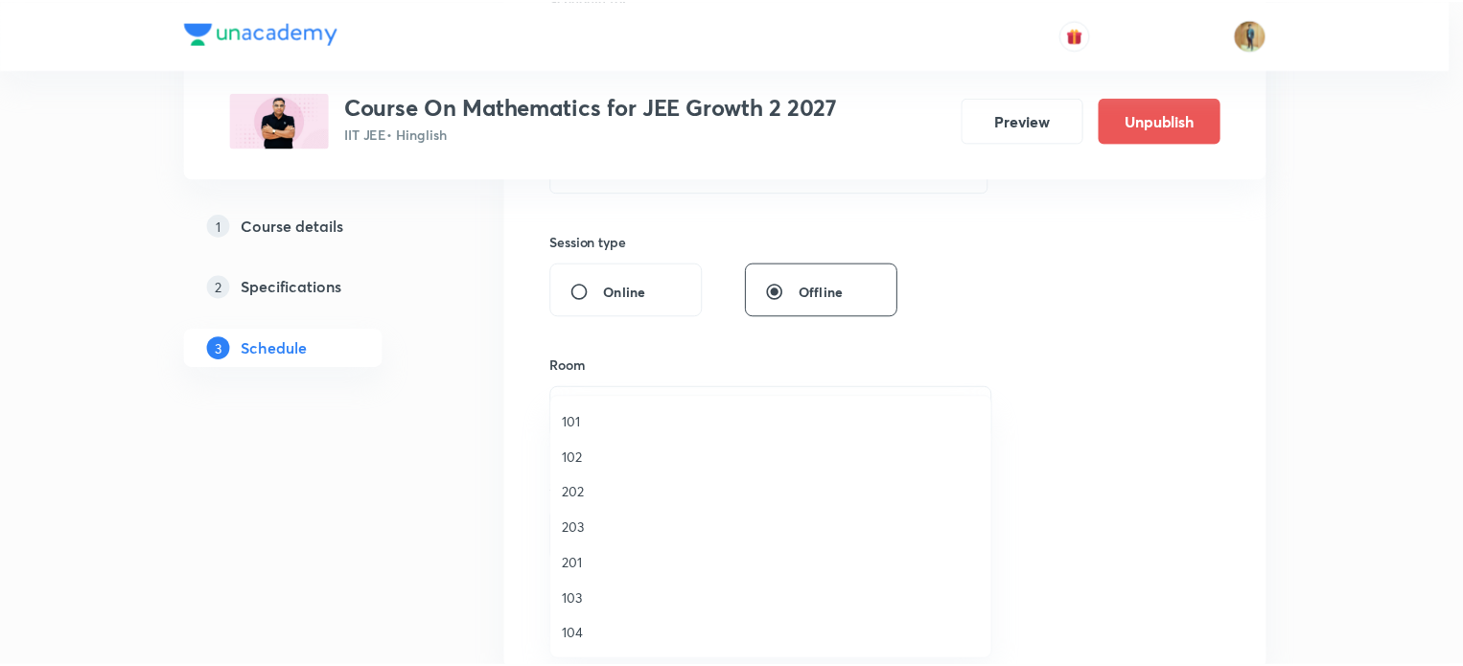
scroll to position [355, 0]
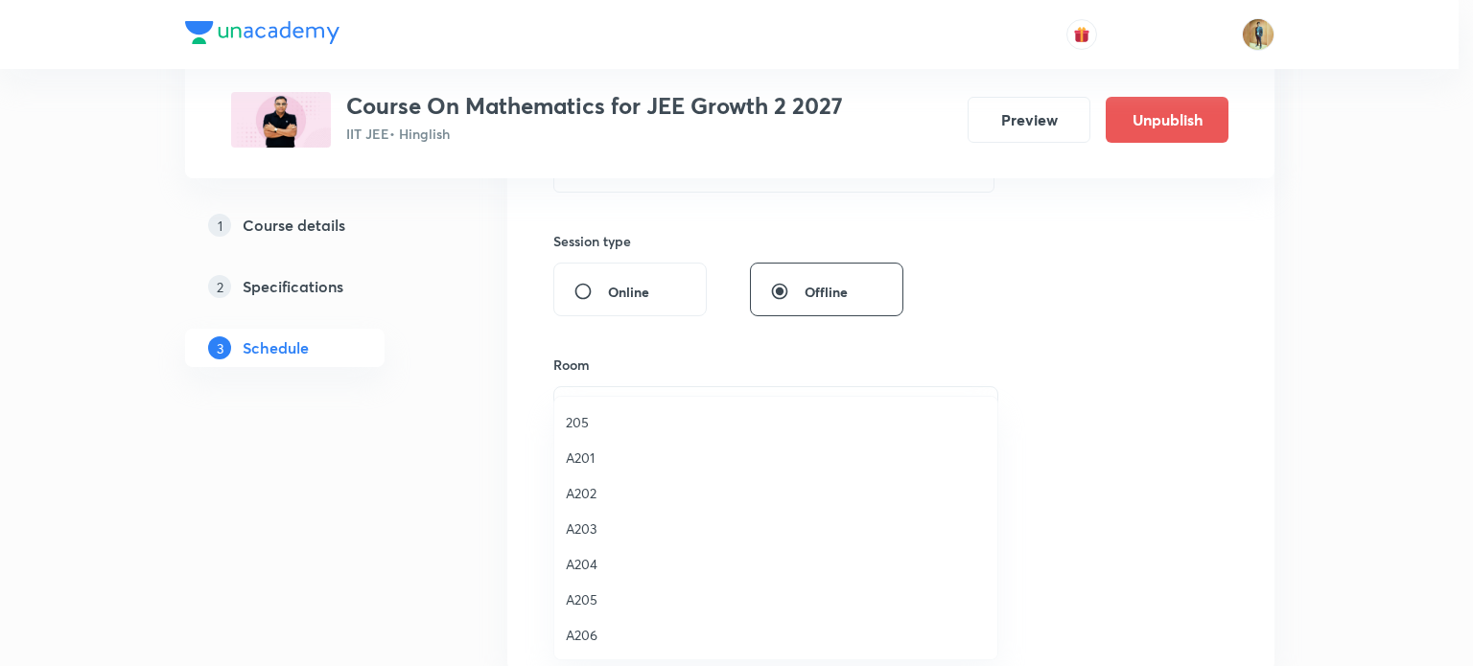
click at [587, 628] on span "A206" at bounding box center [776, 635] width 420 height 20
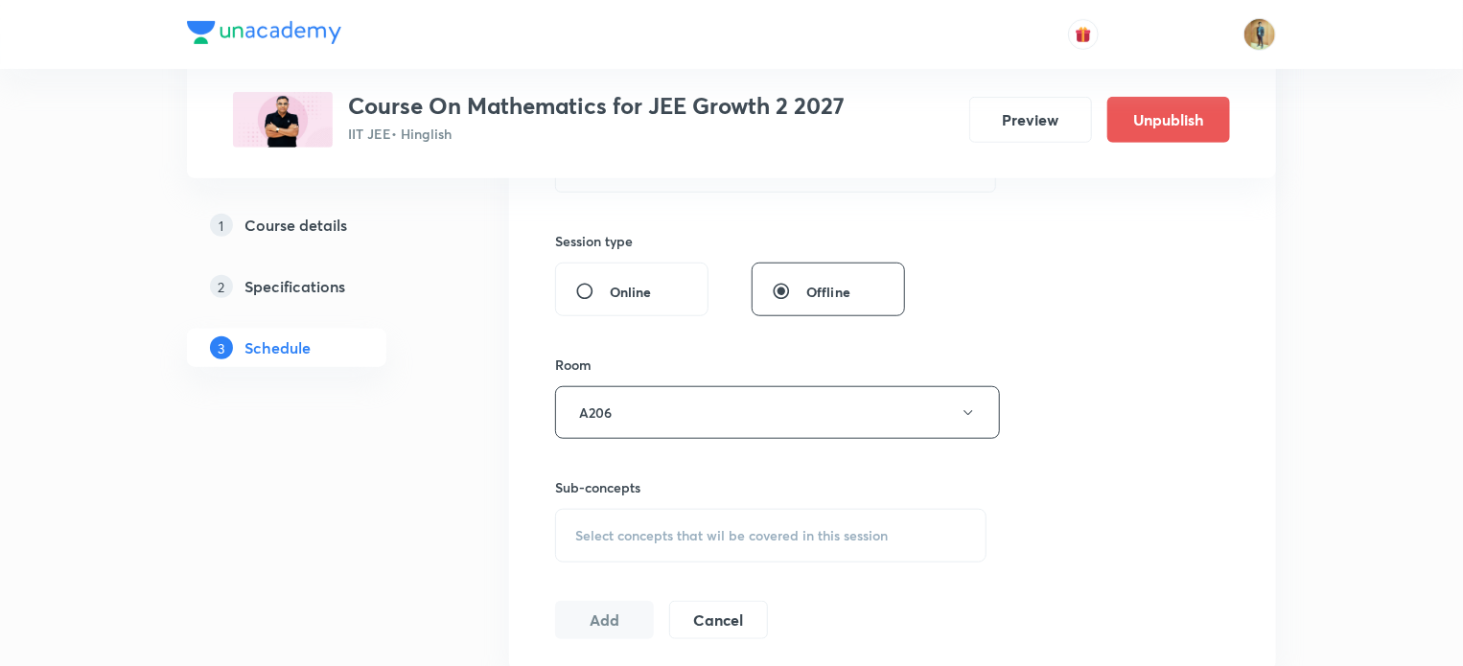
scroll to position [763, 0]
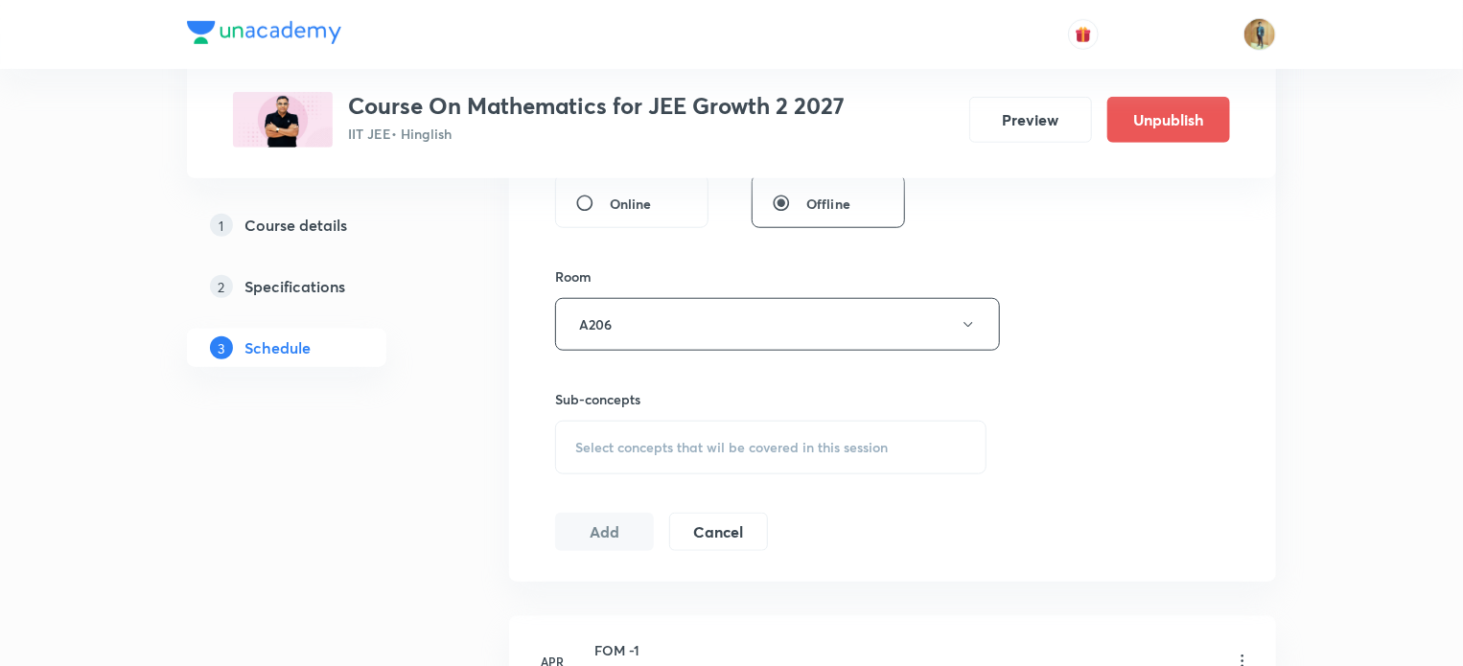
click at [610, 460] on div "Select concepts that wil be covered in this session" at bounding box center [770, 448] width 431 height 54
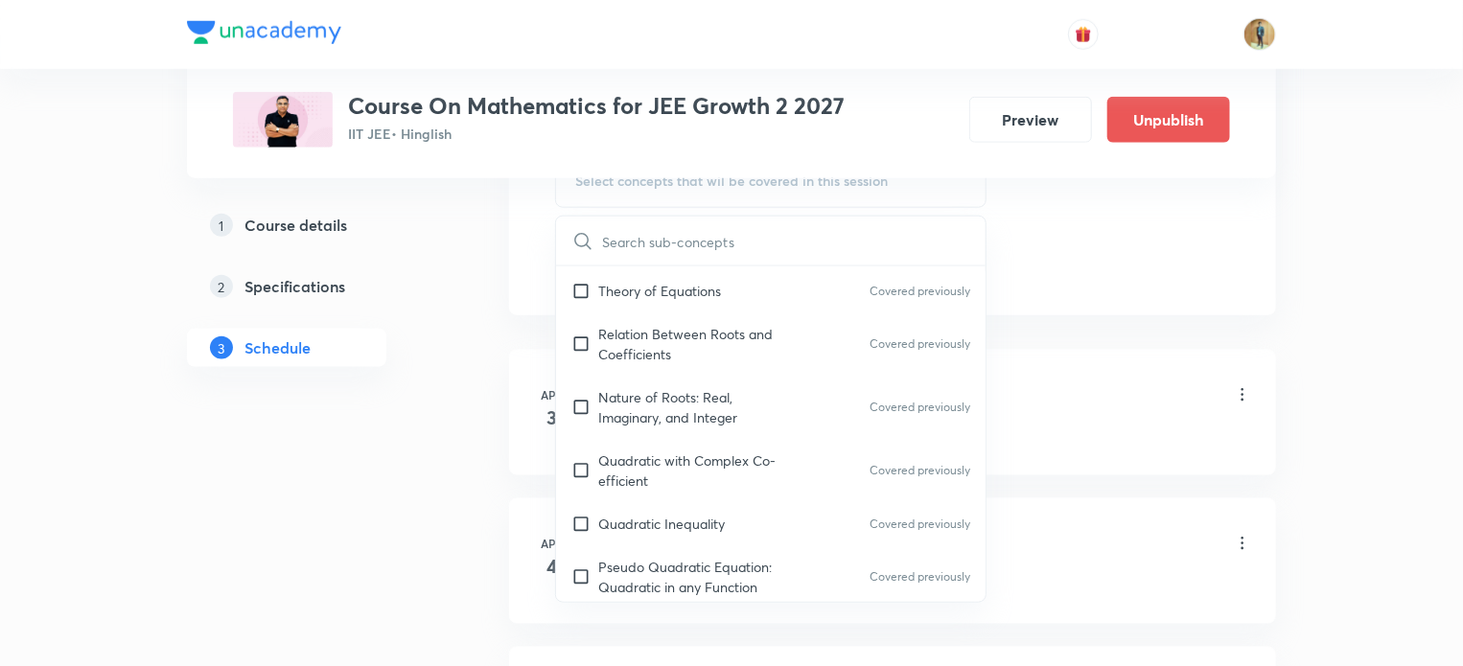
scroll to position [1292, 0]
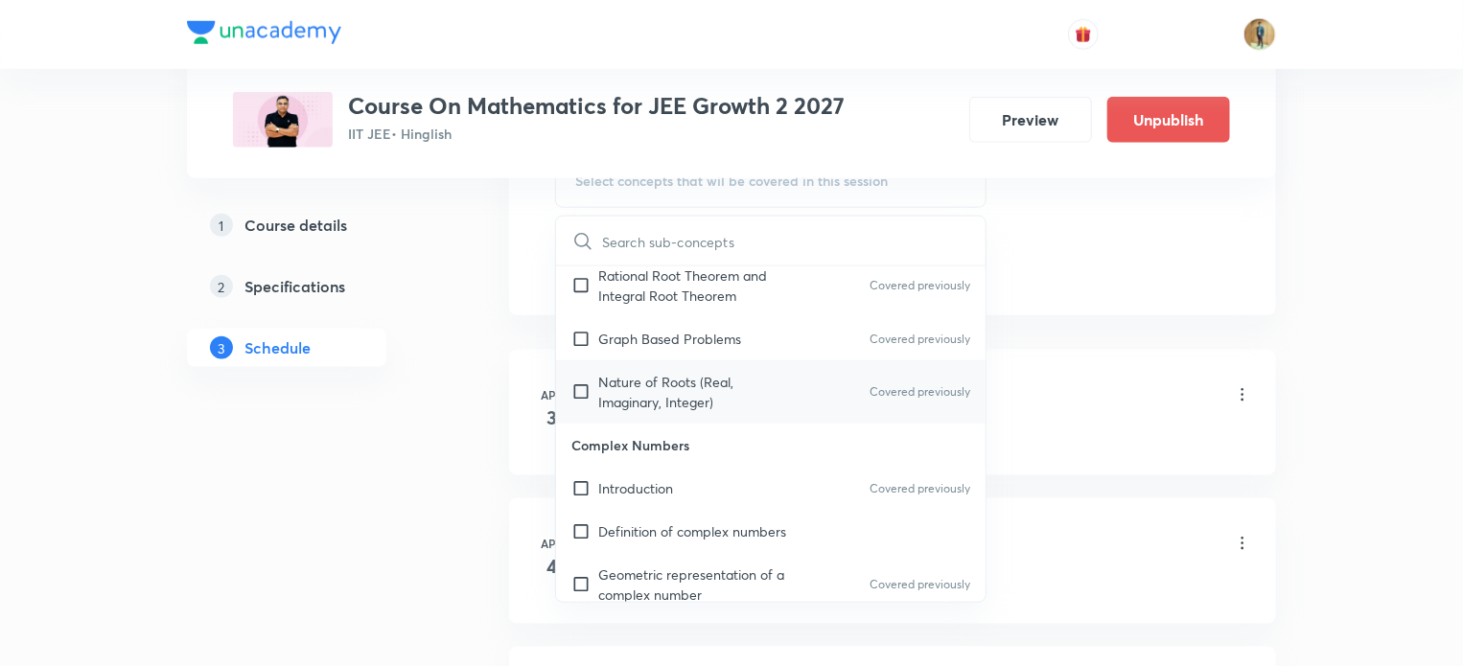
click at [631, 390] on p "Nature of Roots (Real, Imaginary, Integer)" at bounding box center [695, 392] width 194 height 40
checkbox input "true"
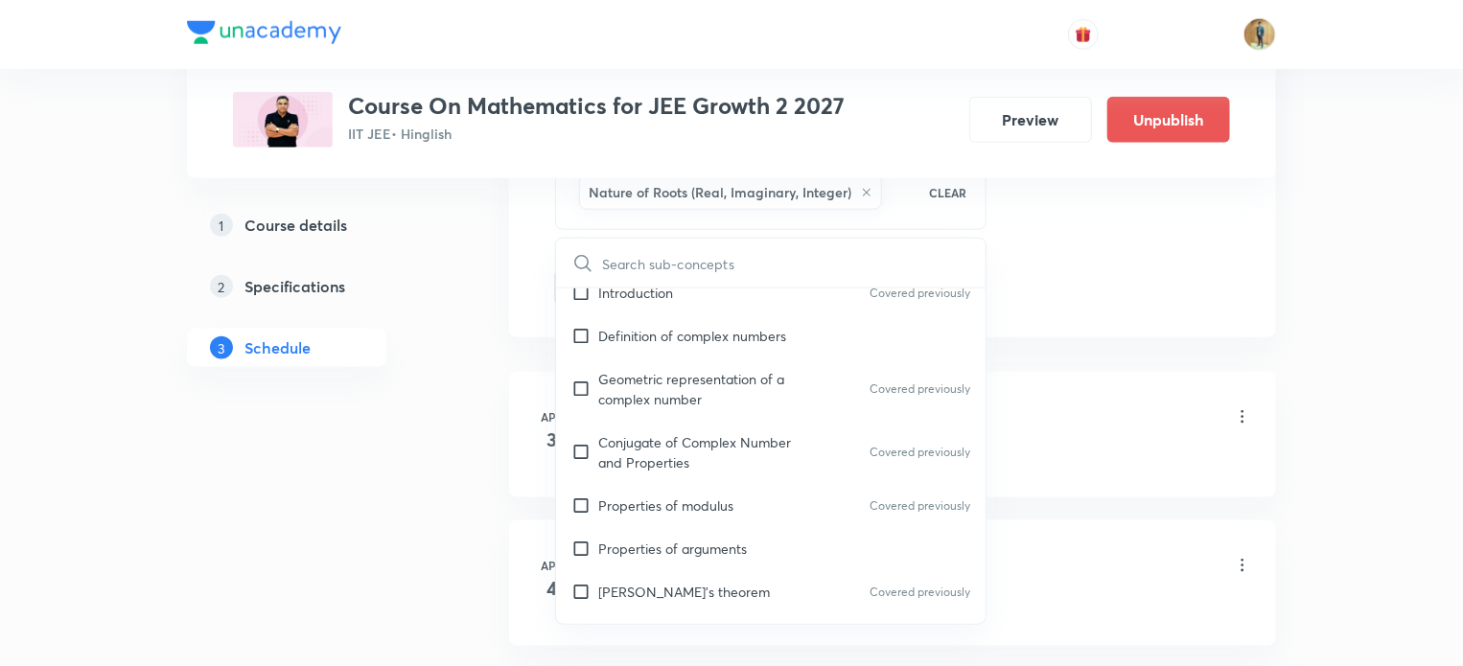
scroll to position [1511, 0]
click at [596, 448] on input "checkbox" at bounding box center [584, 451] width 27 height 40
checkbox input "true"
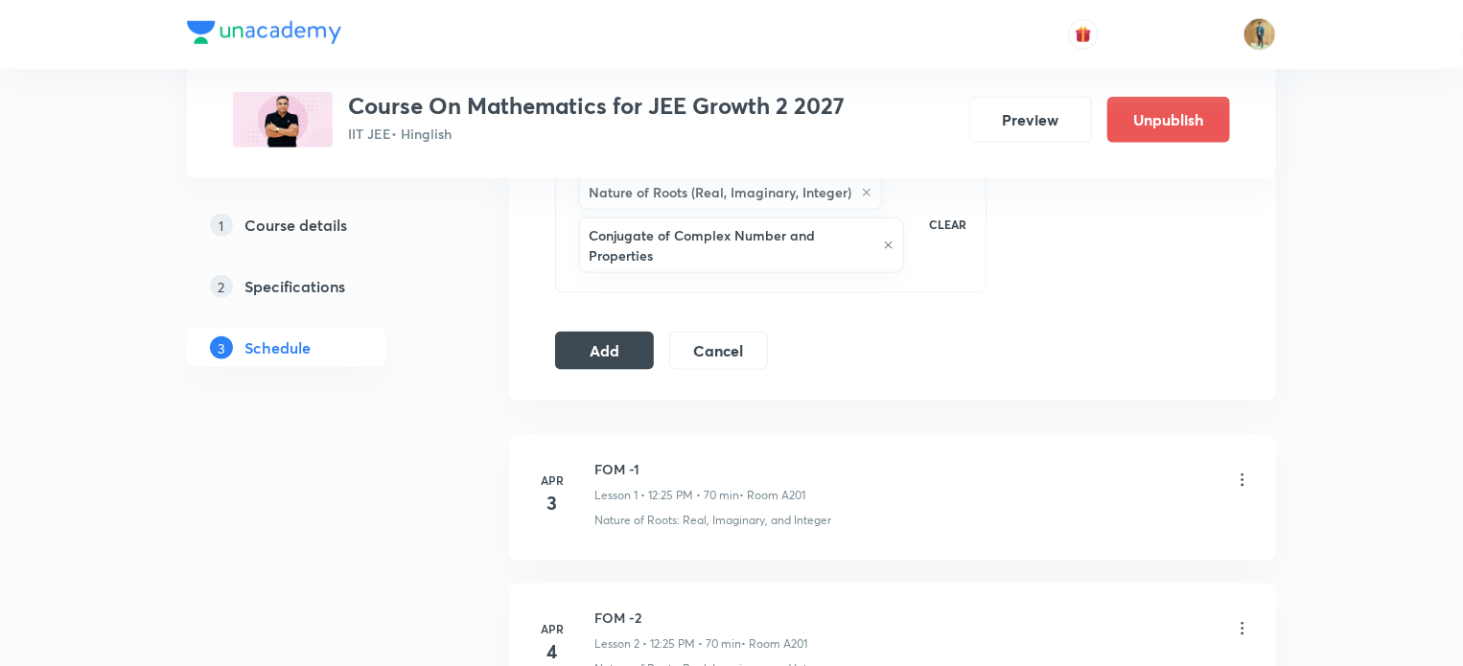
scroll to position [1081, 0]
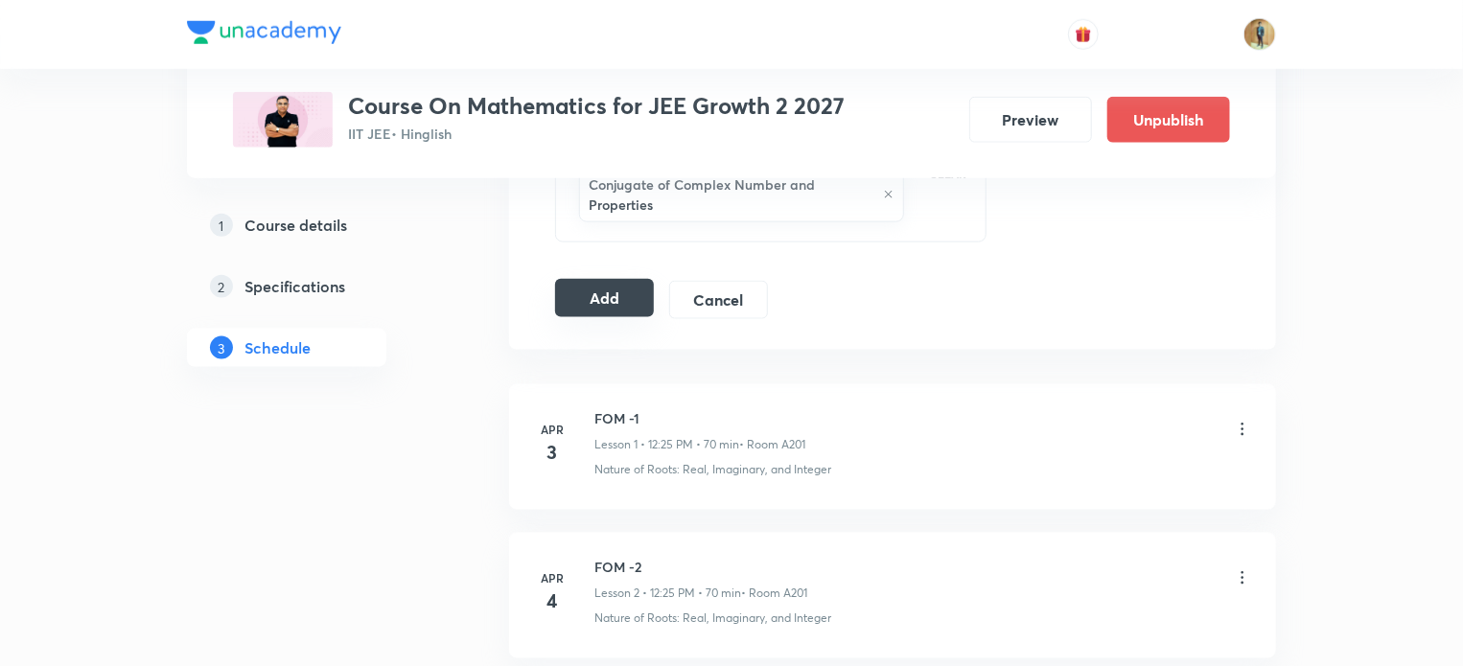
click at [613, 298] on button "Add" at bounding box center [604, 298] width 99 height 38
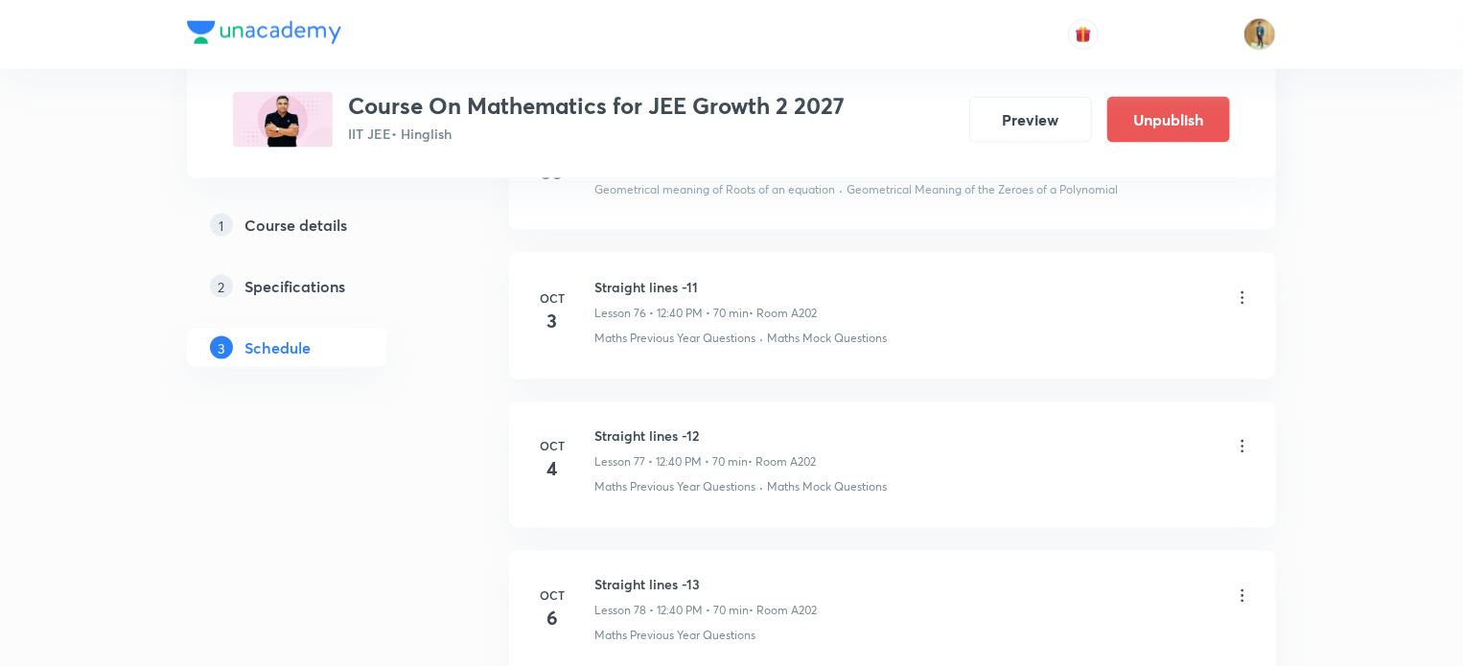
scroll to position [12676, 0]
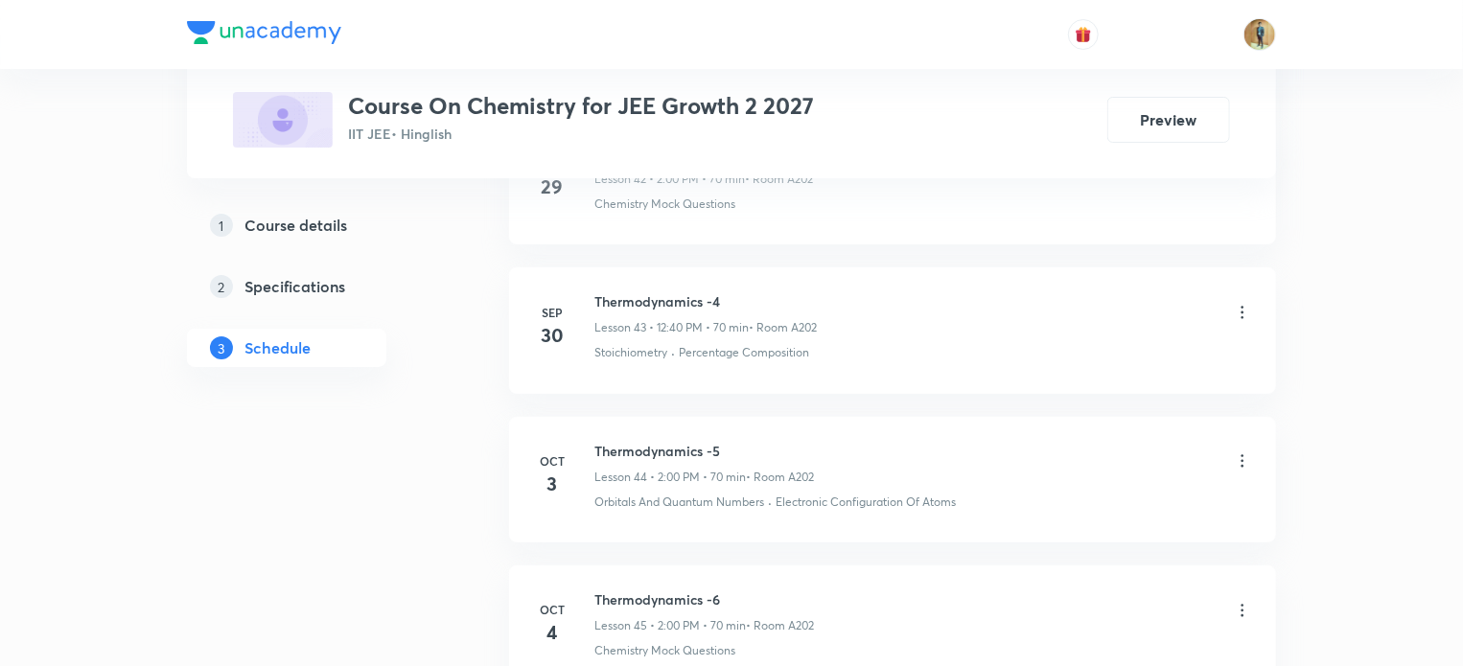
scroll to position [7696, 0]
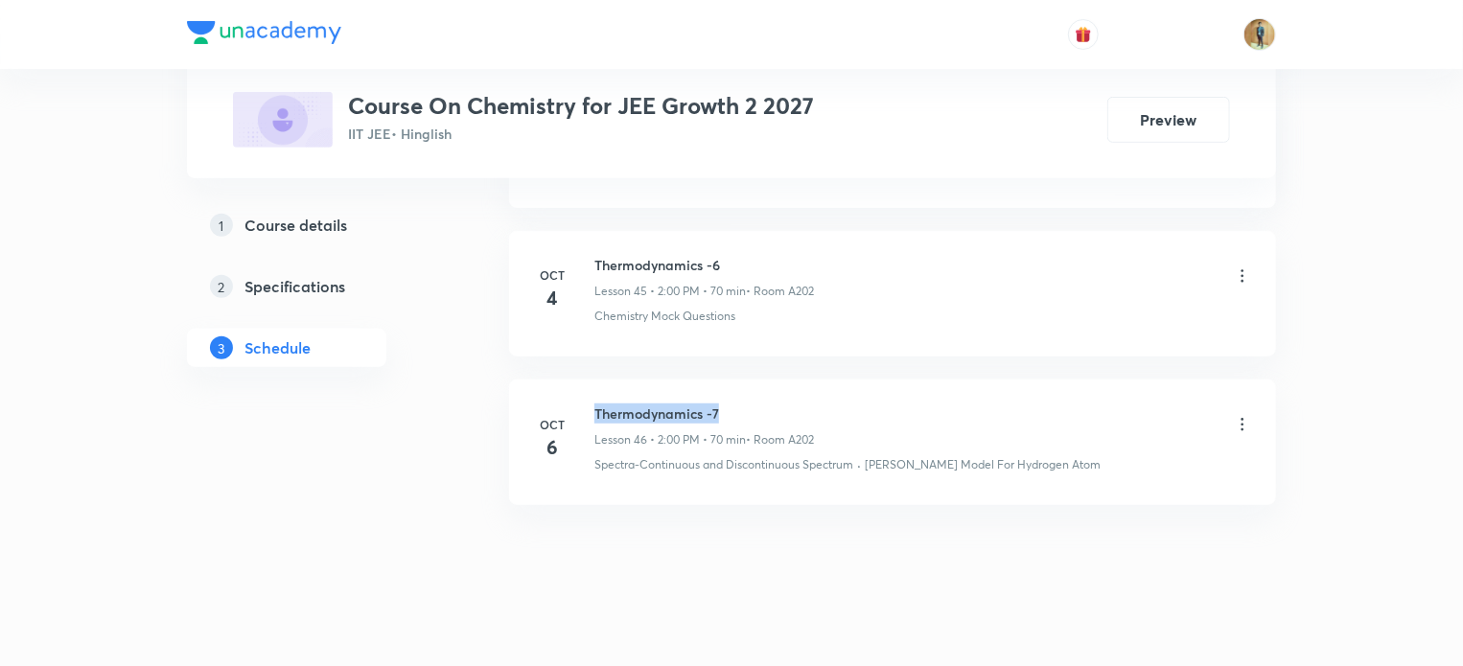
drag, startPoint x: 594, startPoint y: 390, endPoint x: 732, endPoint y: 399, distance: 138.3
click at [732, 404] on h6 "Thermodynamics -7" at bounding box center [704, 414] width 220 height 20
copy h6 "Thermodynamics -7"
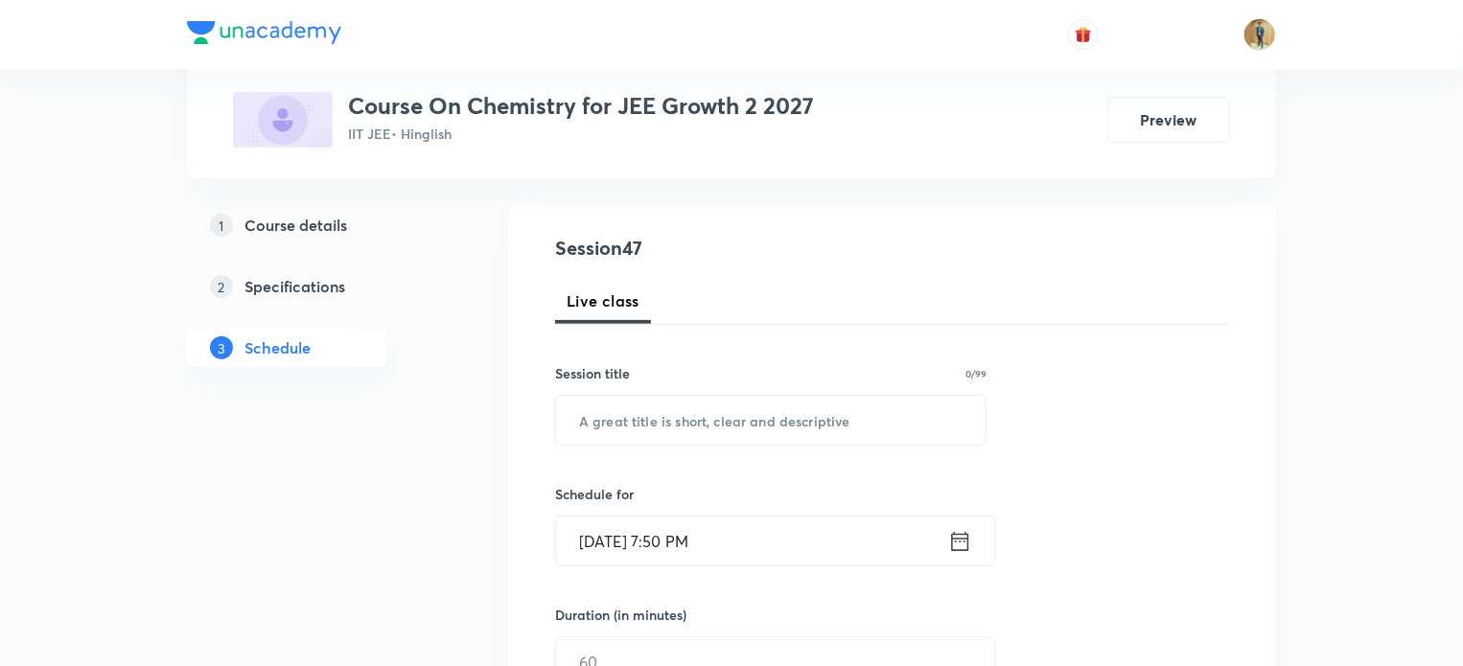
scroll to position [183, 0]
click at [629, 429] on input "text" at bounding box center [771, 417] width 430 height 49
paste input "Thermodynamics -7"
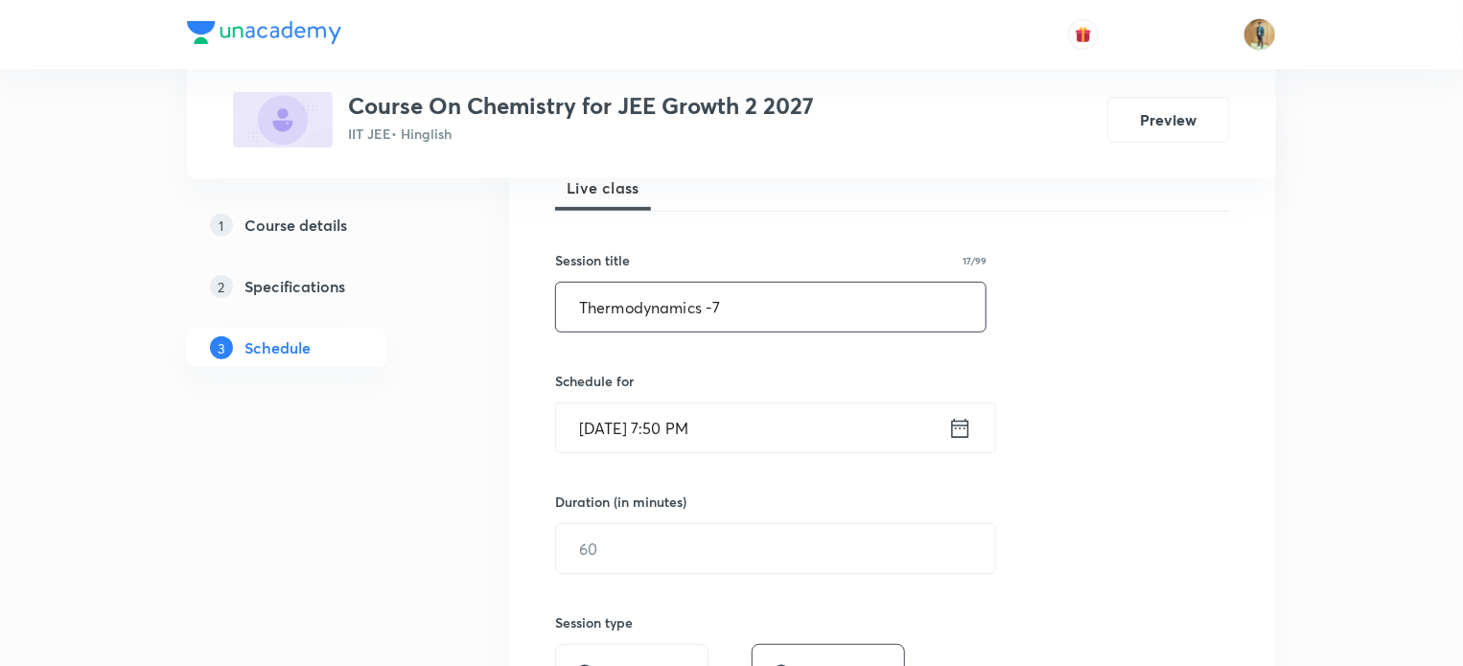
scroll to position [313, 0]
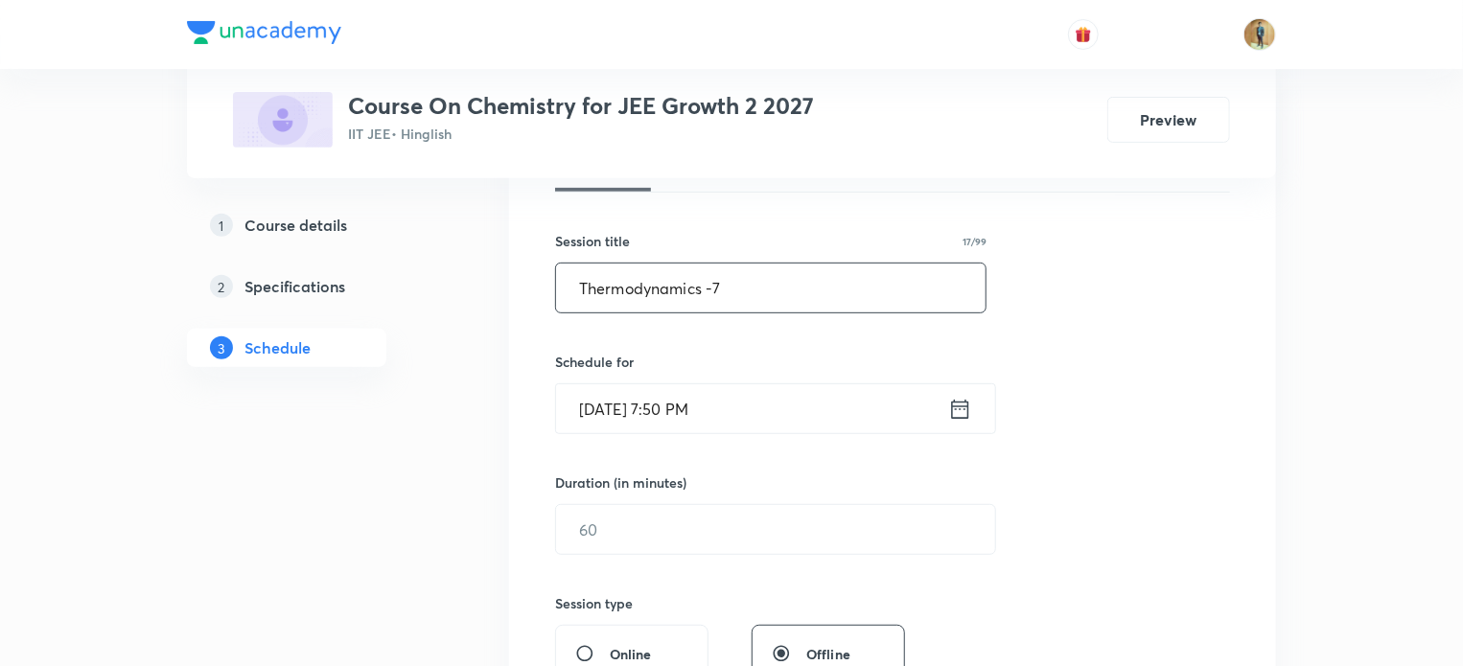
click at [629, 429] on input "Oct 7, 2025, 7:50 PM" at bounding box center [752, 408] width 392 height 49
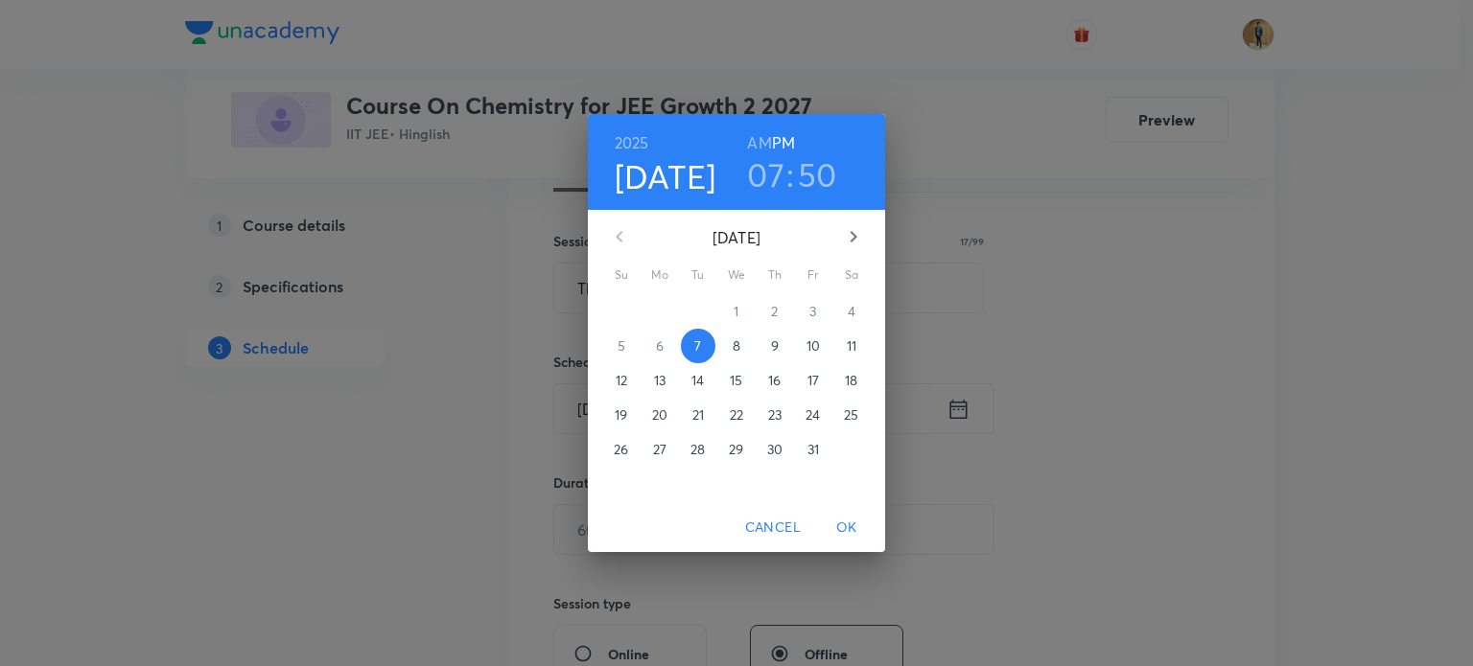
click at [528, 420] on div "2025 Oct 7 07 : 50 AM PM October 2025 Su Mo Tu We Th Fr Sa 28 29 30 1 2 3 4 5 6…" at bounding box center [736, 333] width 1473 height 666
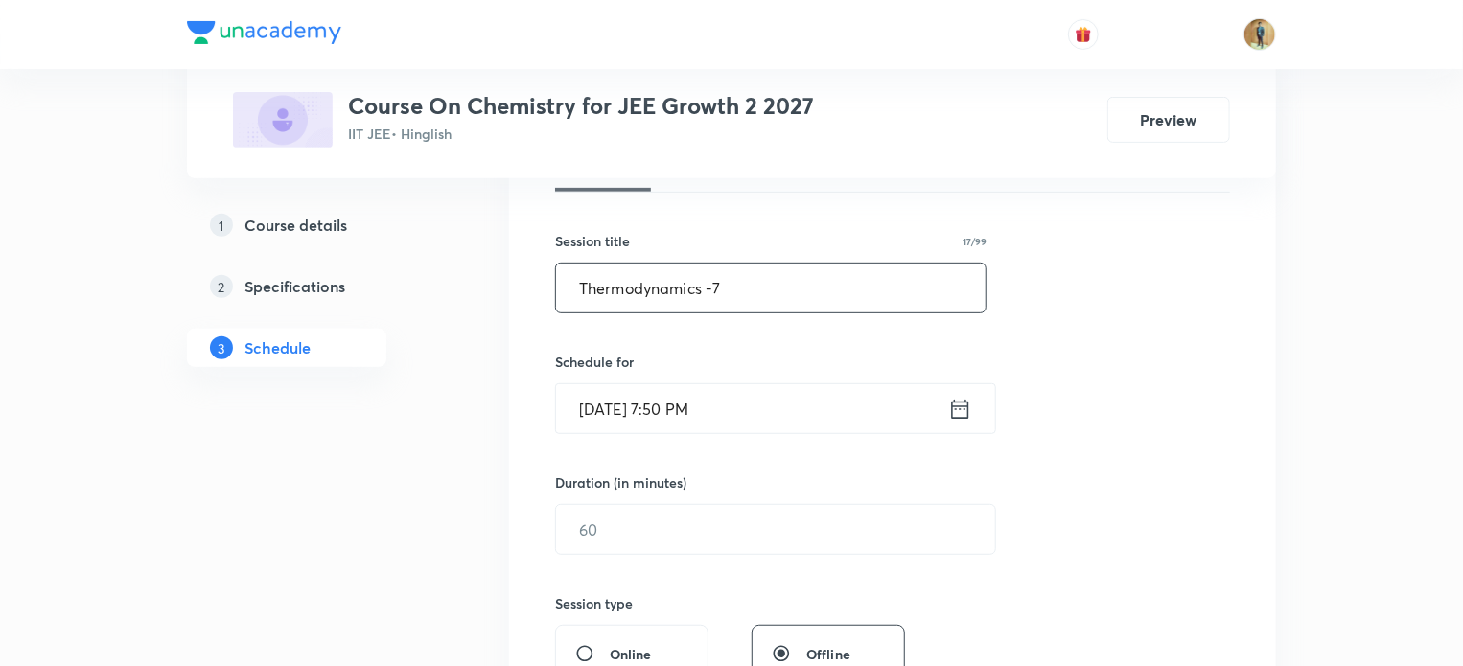
click at [734, 306] on input "Thermodynamics -7" at bounding box center [771, 288] width 430 height 49
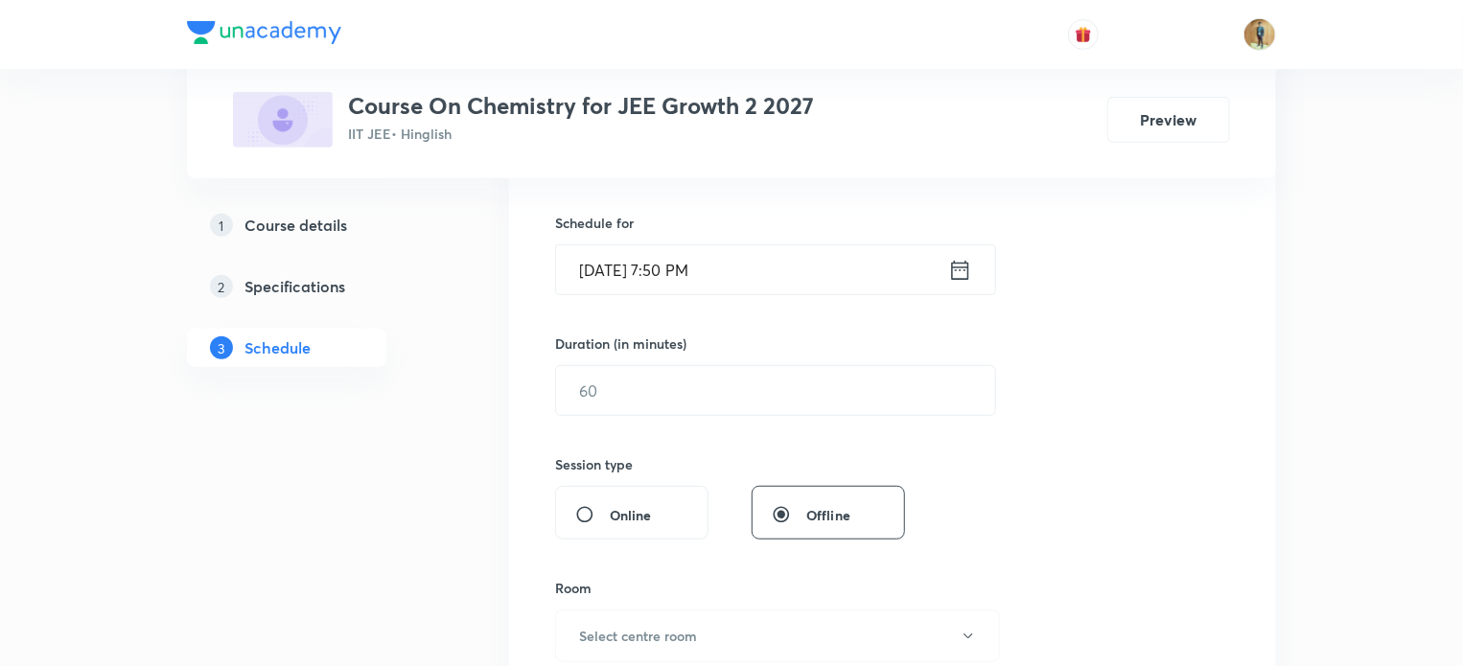
type input "Thermodynamics -8"
click at [965, 264] on icon at bounding box center [960, 270] width 24 height 27
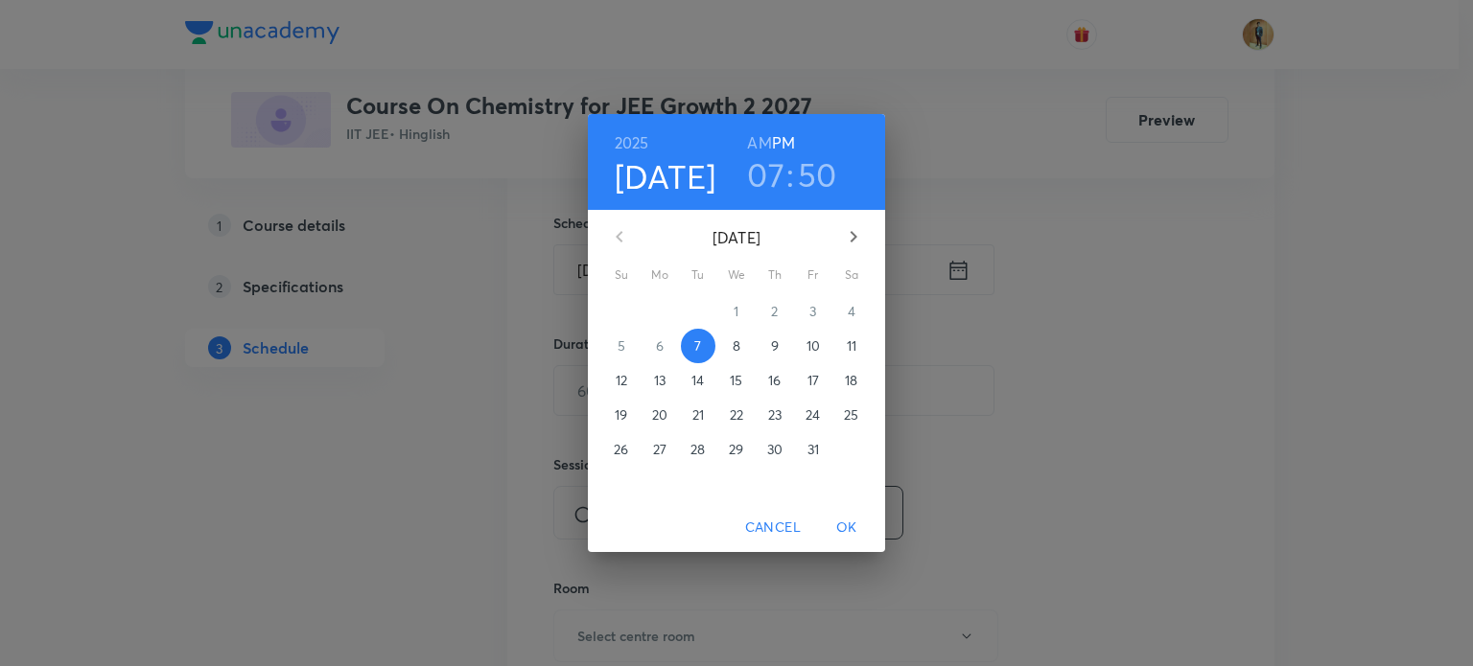
click at [736, 351] on p "8" at bounding box center [736, 346] width 8 height 19
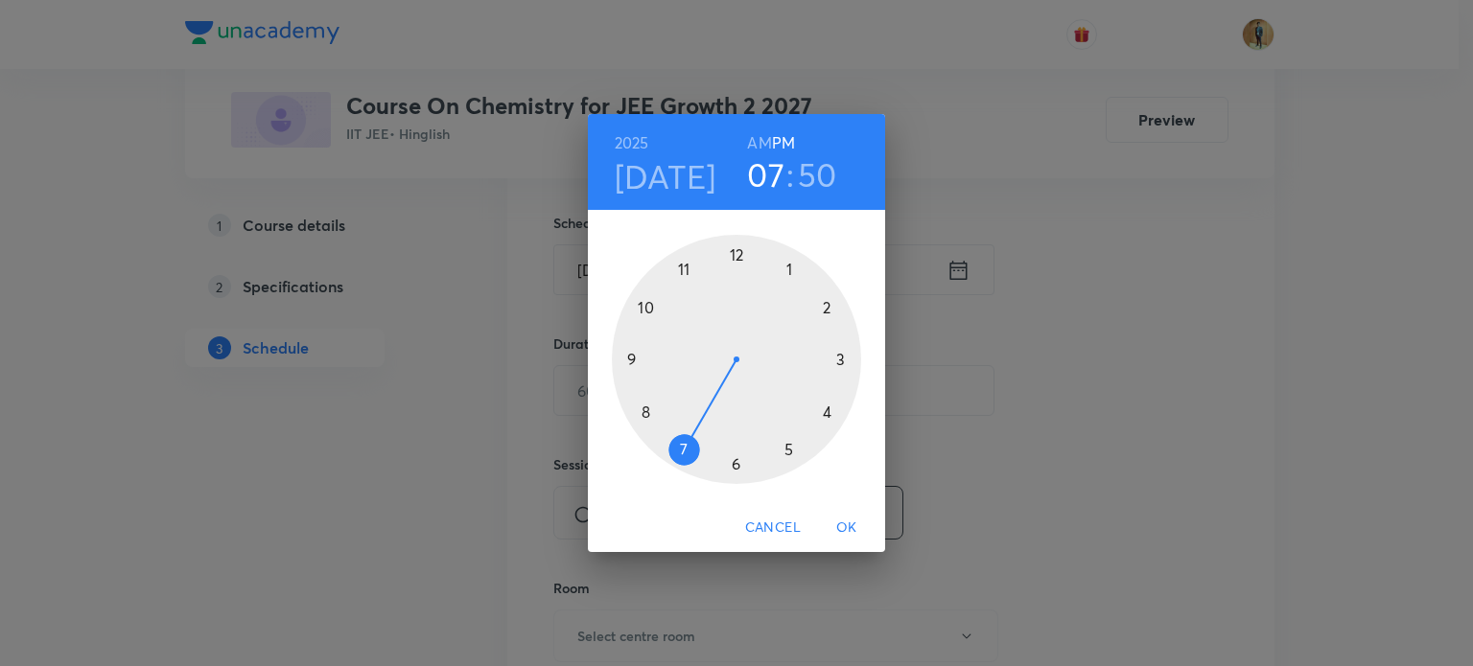
click at [822, 309] on div at bounding box center [736, 359] width 249 height 249
click at [729, 253] on div at bounding box center [736, 359] width 249 height 249
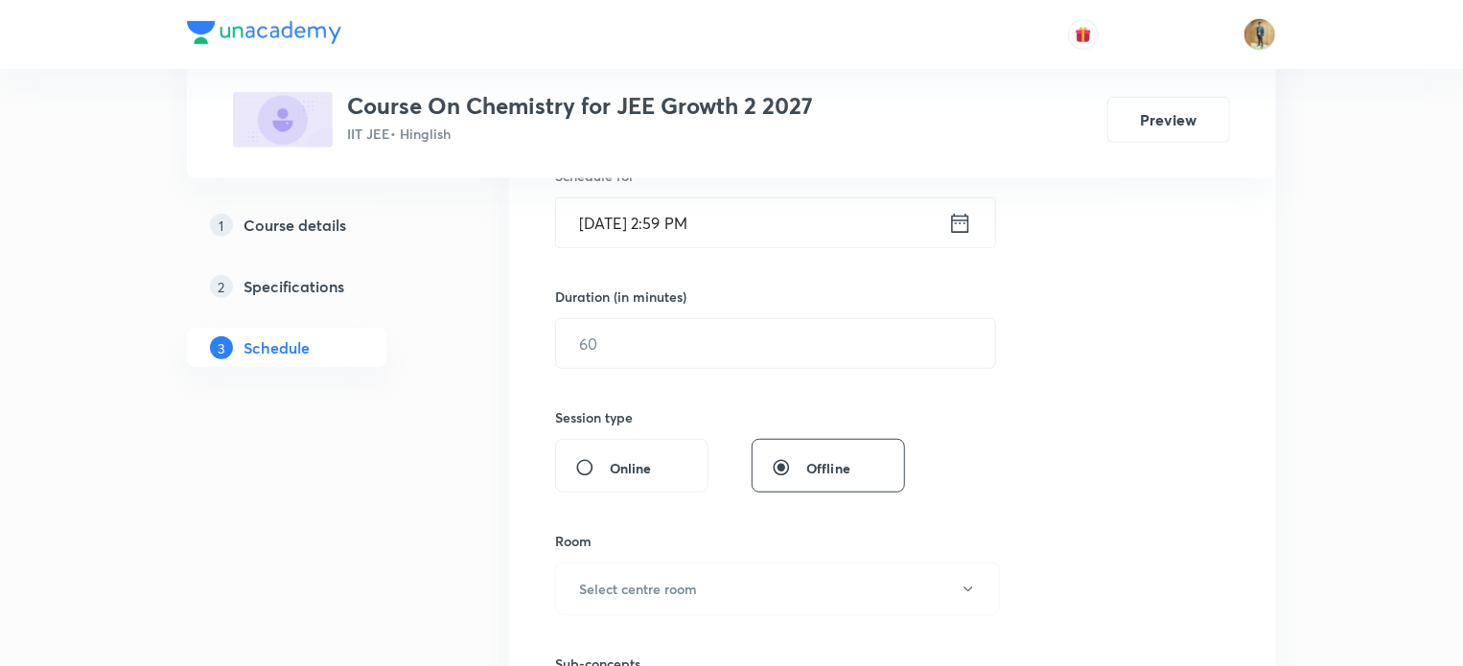
scroll to position [501, 0]
click at [953, 225] on icon at bounding box center [960, 219] width 17 height 19
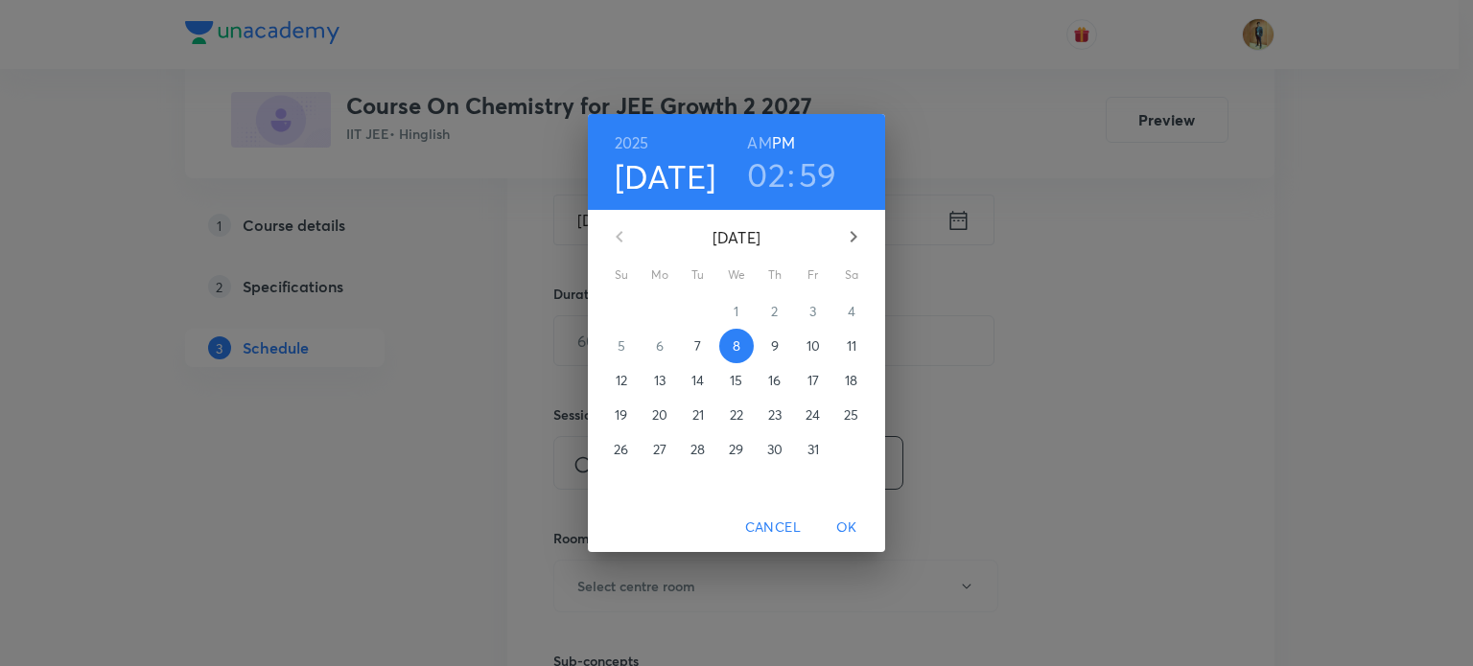
click at [818, 175] on h3 "59" at bounding box center [818, 174] width 38 height 40
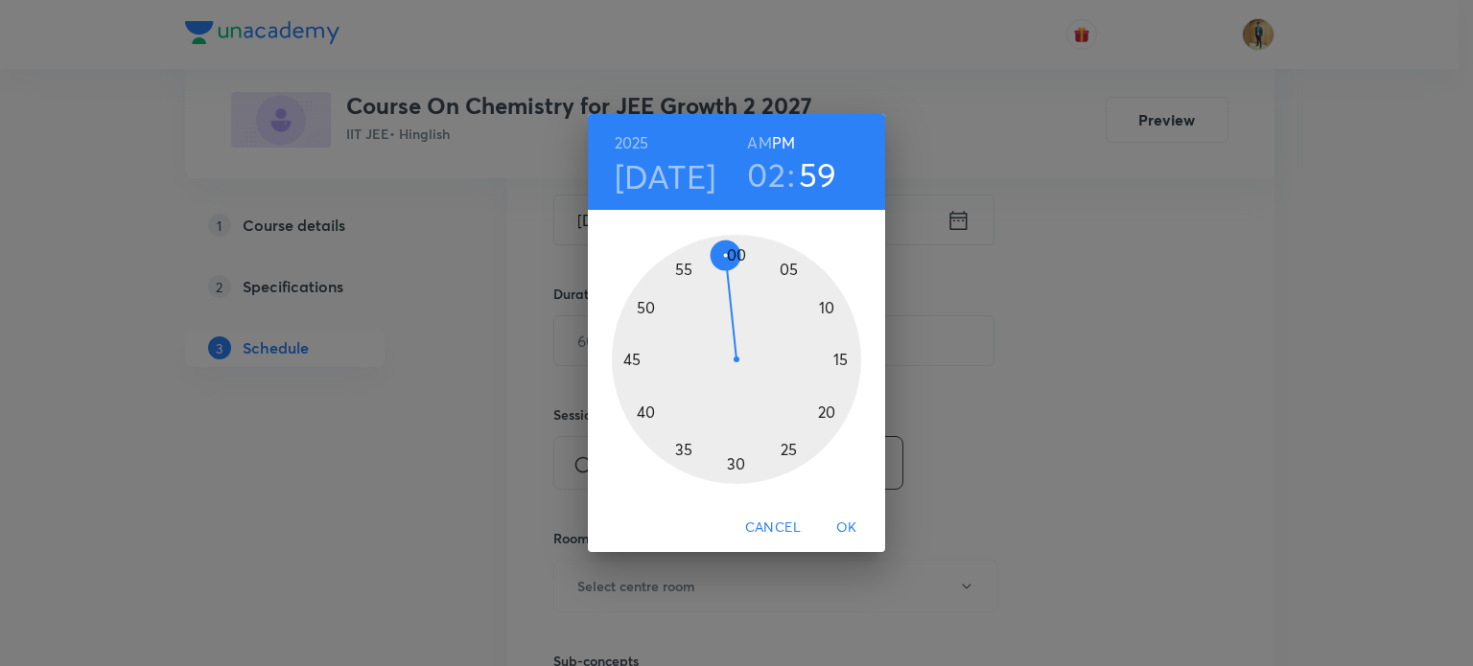
click at [733, 252] on div at bounding box center [736, 359] width 249 height 249
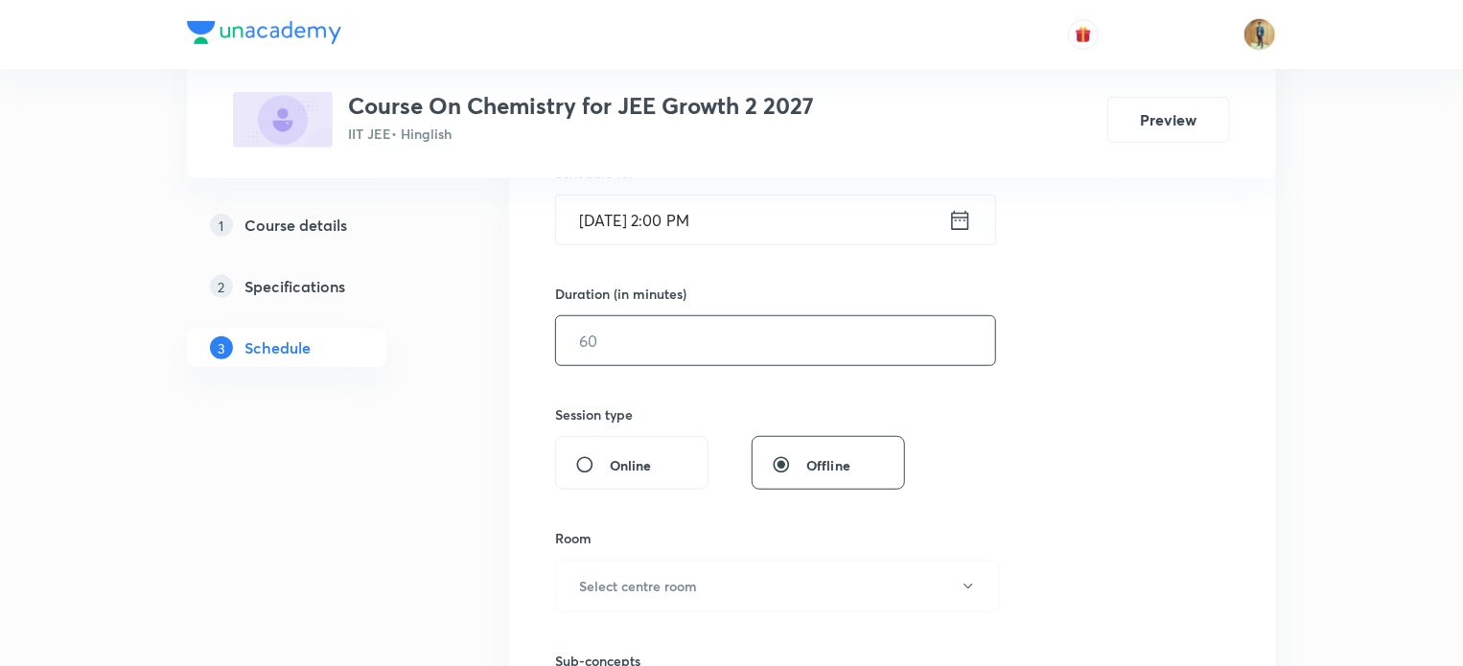
click at [640, 351] on input "text" at bounding box center [775, 340] width 439 height 49
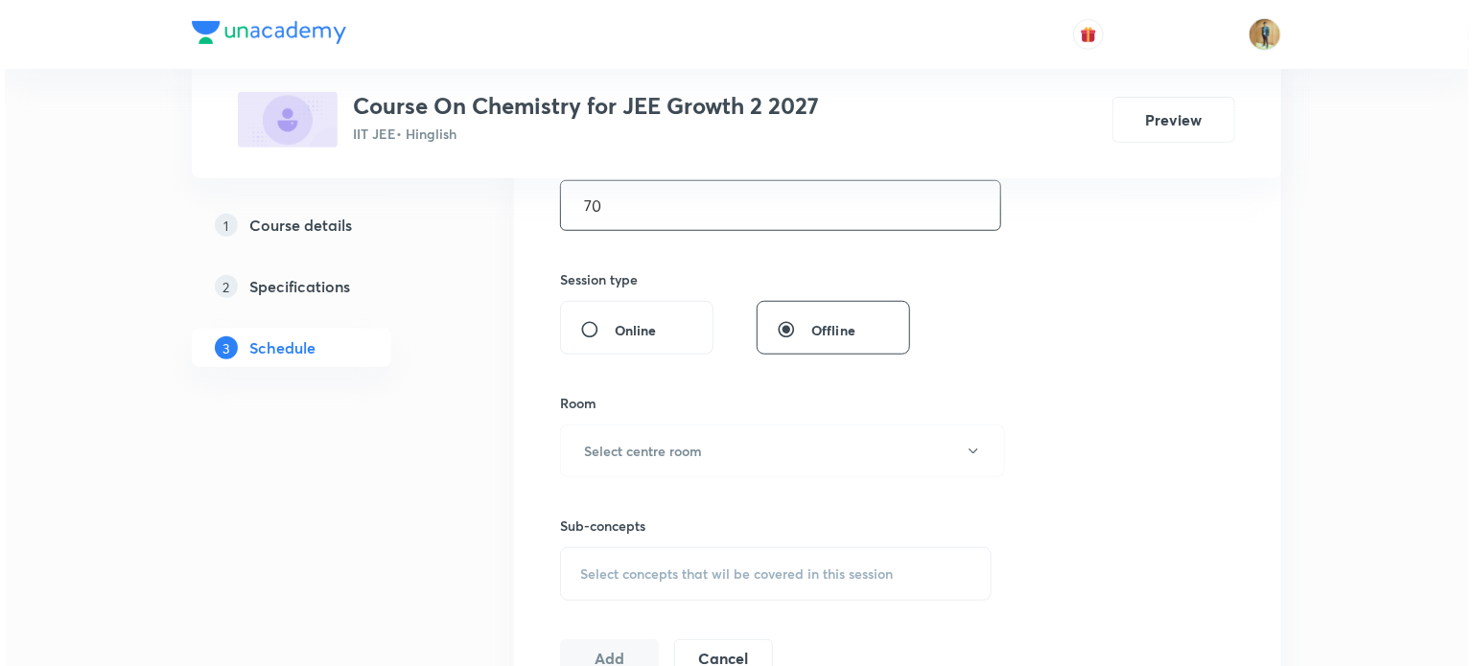
scroll to position [639, 0]
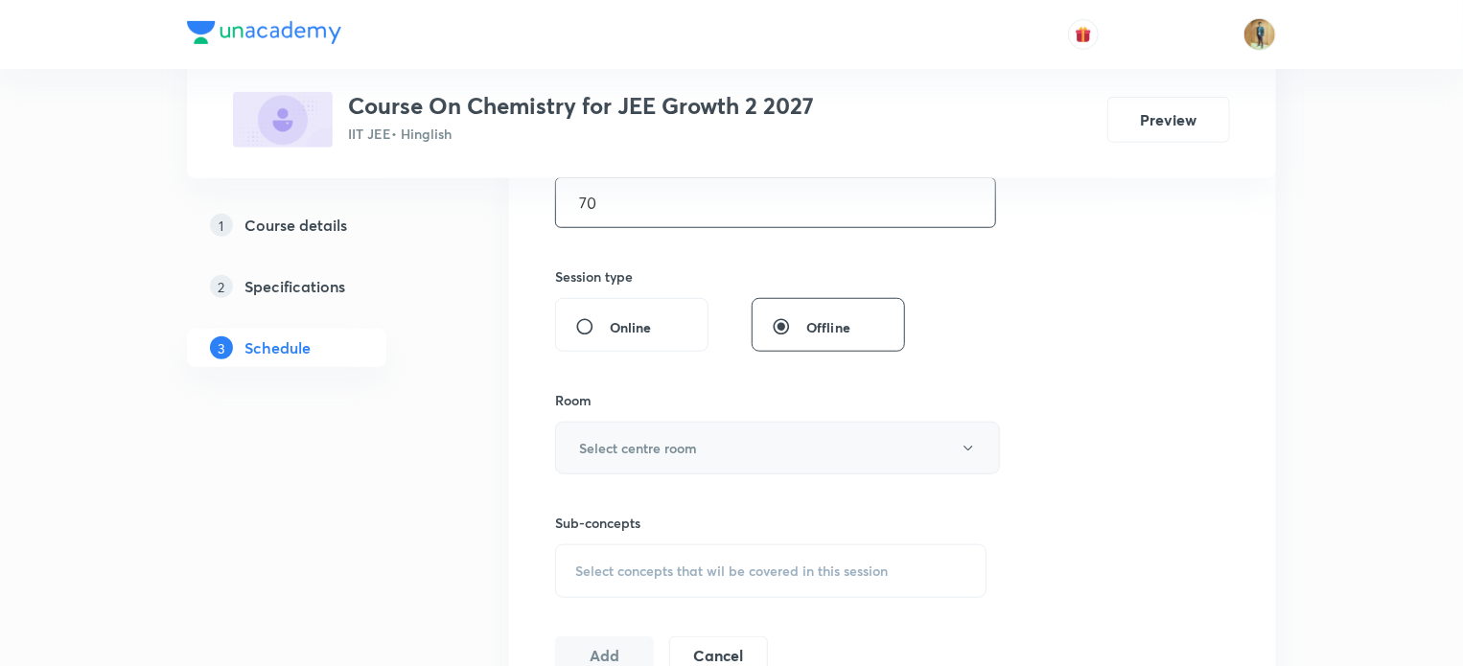
type input "70"
click at [640, 452] on h6 "Select centre room" at bounding box center [638, 448] width 118 height 20
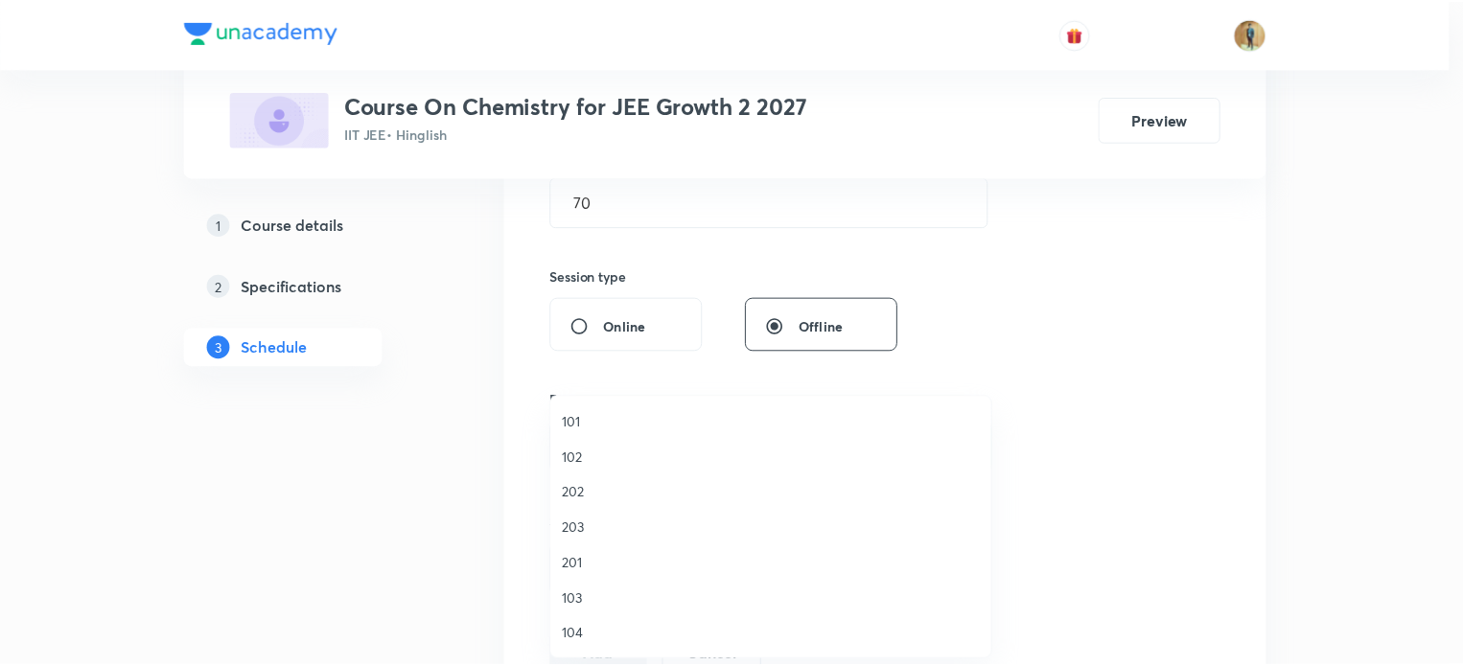
scroll to position [355, 0]
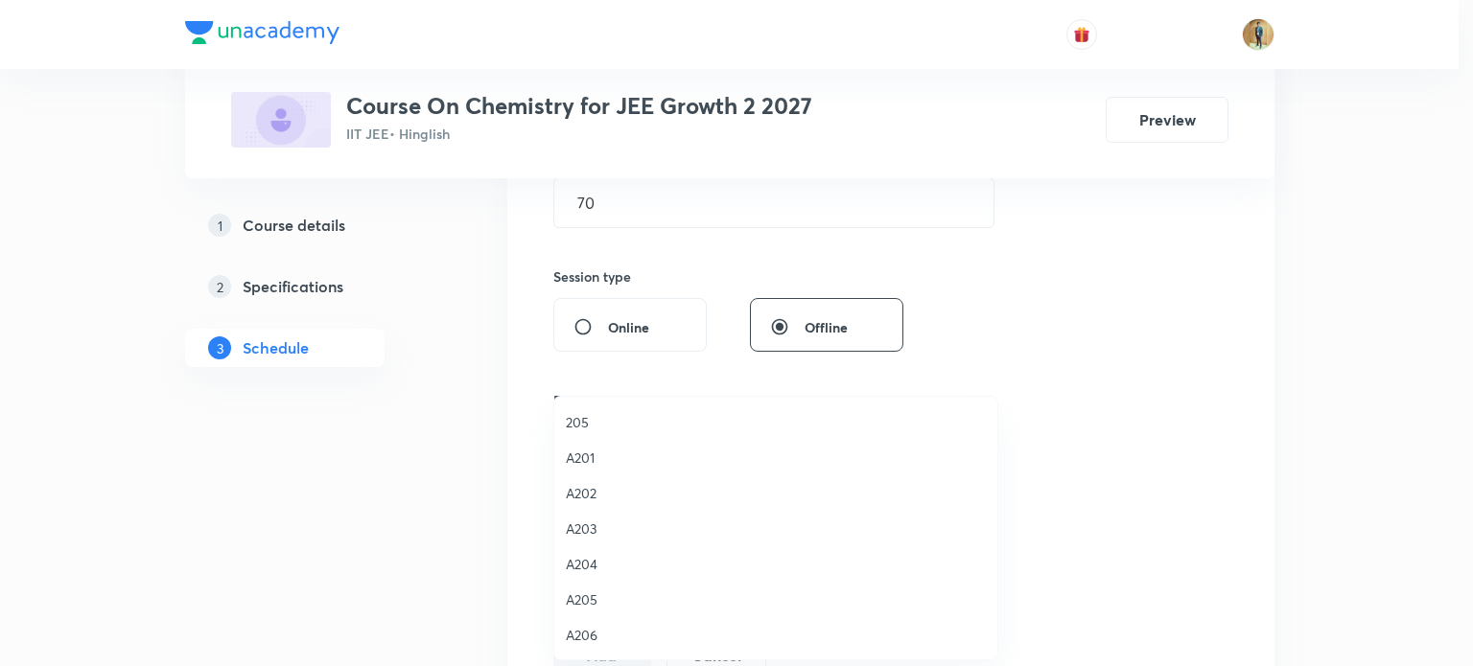
click at [576, 625] on span "A206" at bounding box center [776, 635] width 420 height 20
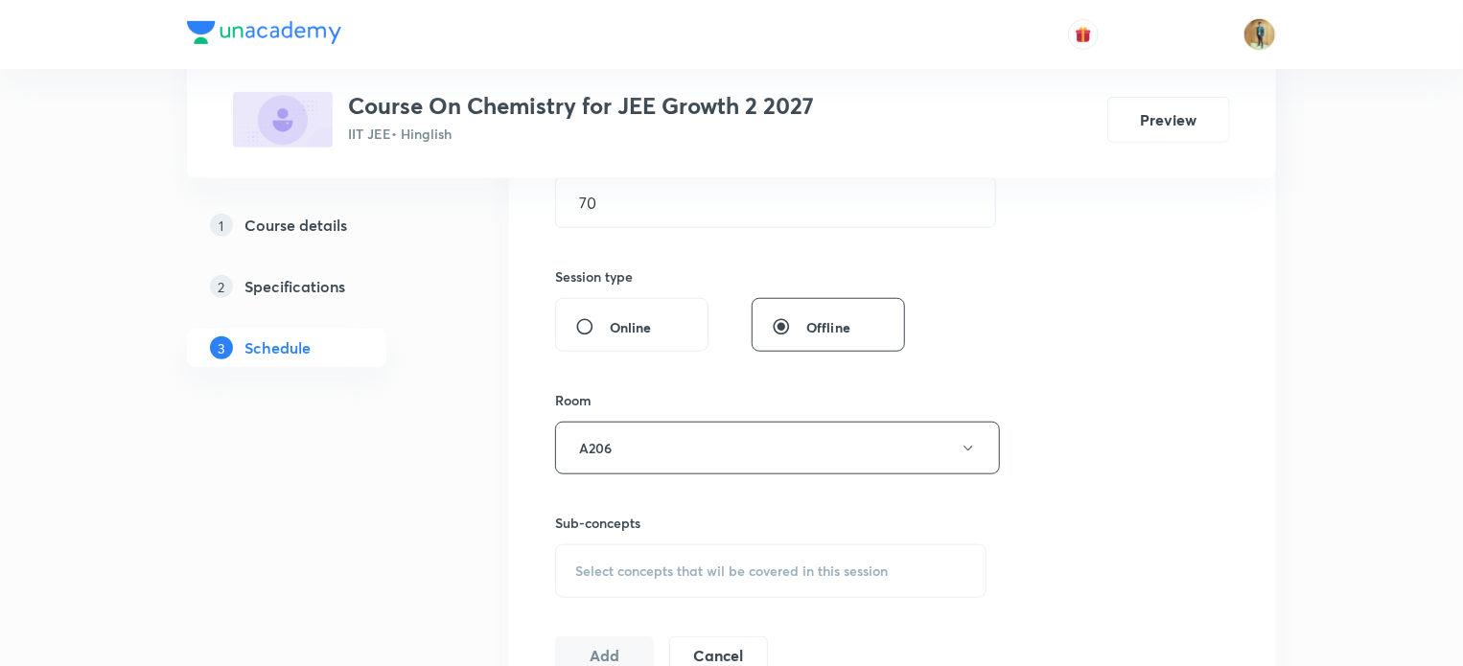
scroll to position [729, 0]
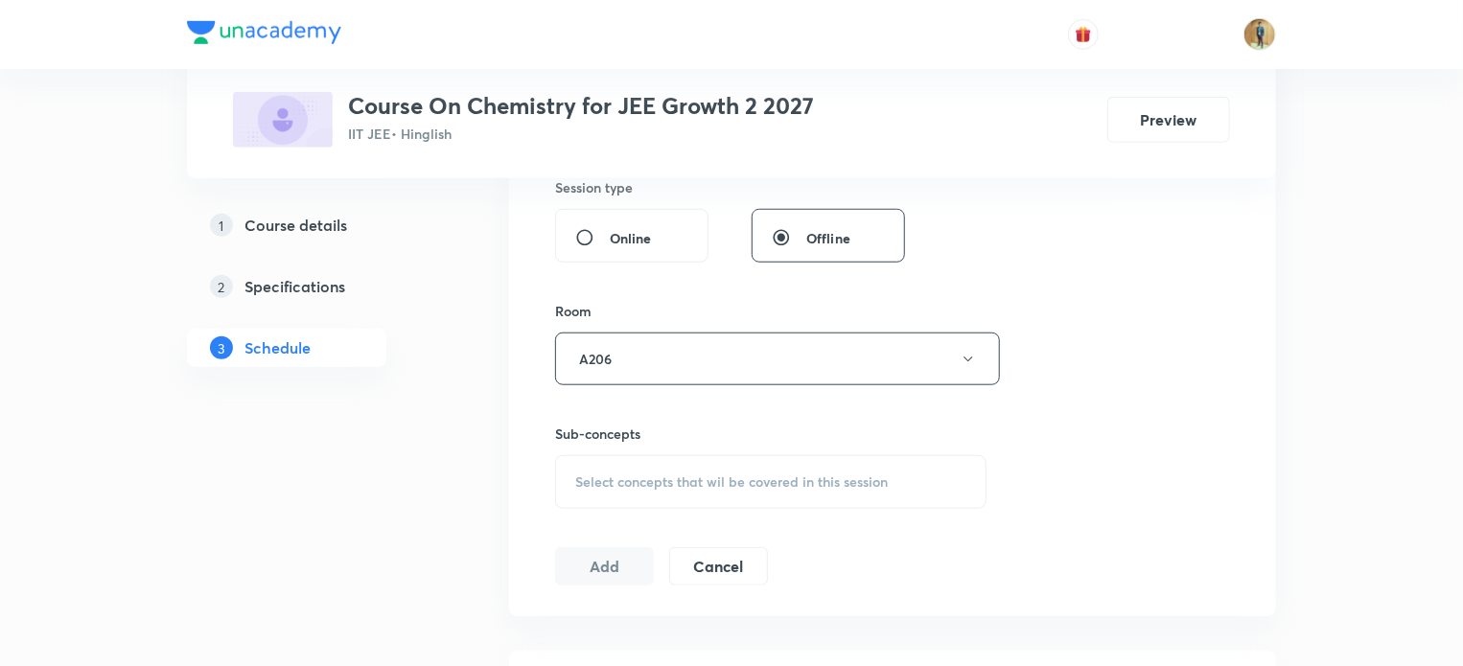
click at [634, 486] on span "Select concepts that wil be covered in this session" at bounding box center [731, 482] width 313 height 15
click at [732, 485] on span "Select concepts that wil be covered in this session" at bounding box center [731, 482] width 313 height 15
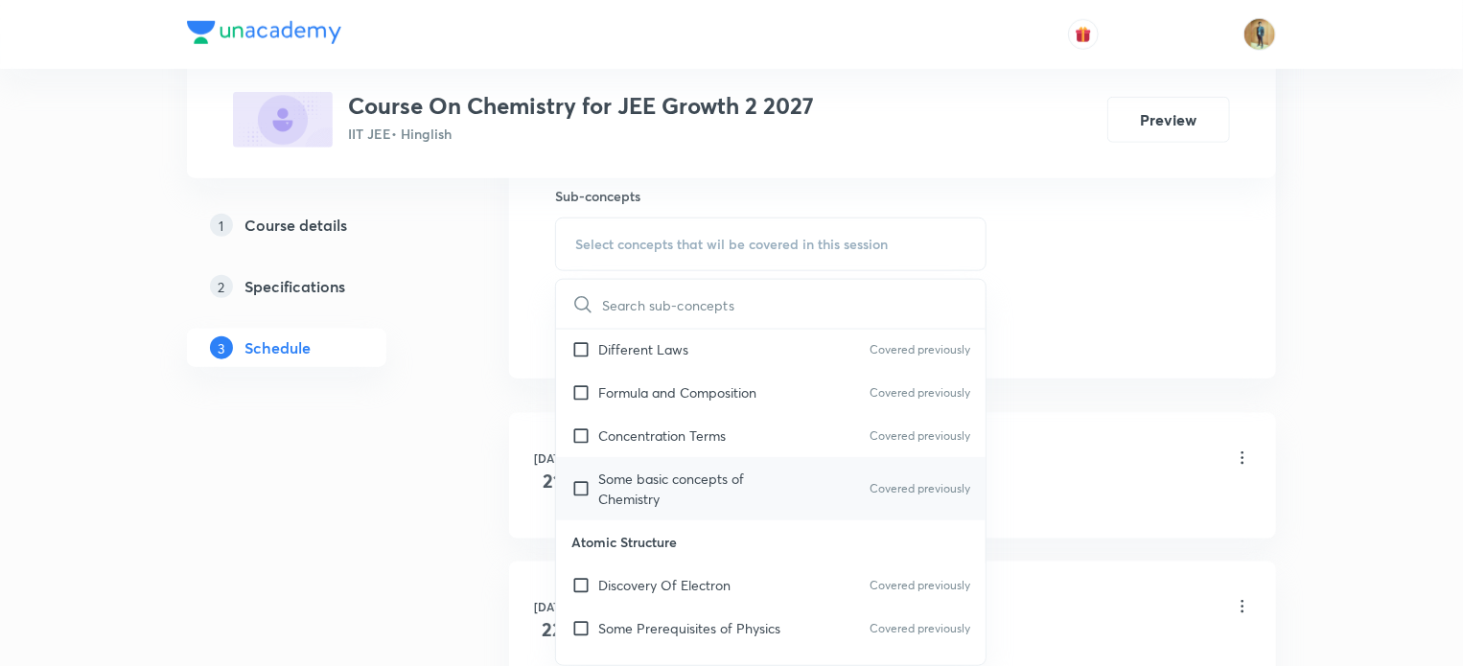
scroll to position [602, 0]
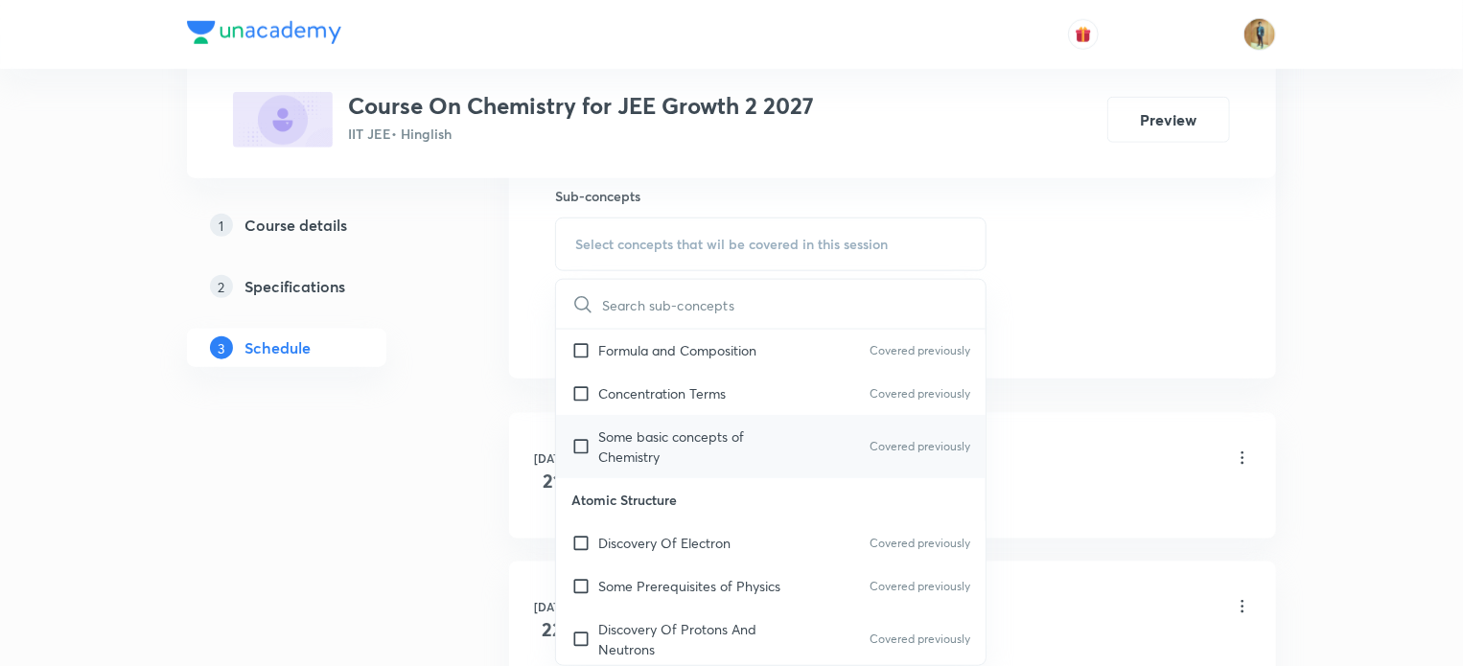
click at [623, 432] on p "Some basic concepts of Chemistry" at bounding box center [695, 447] width 194 height 40
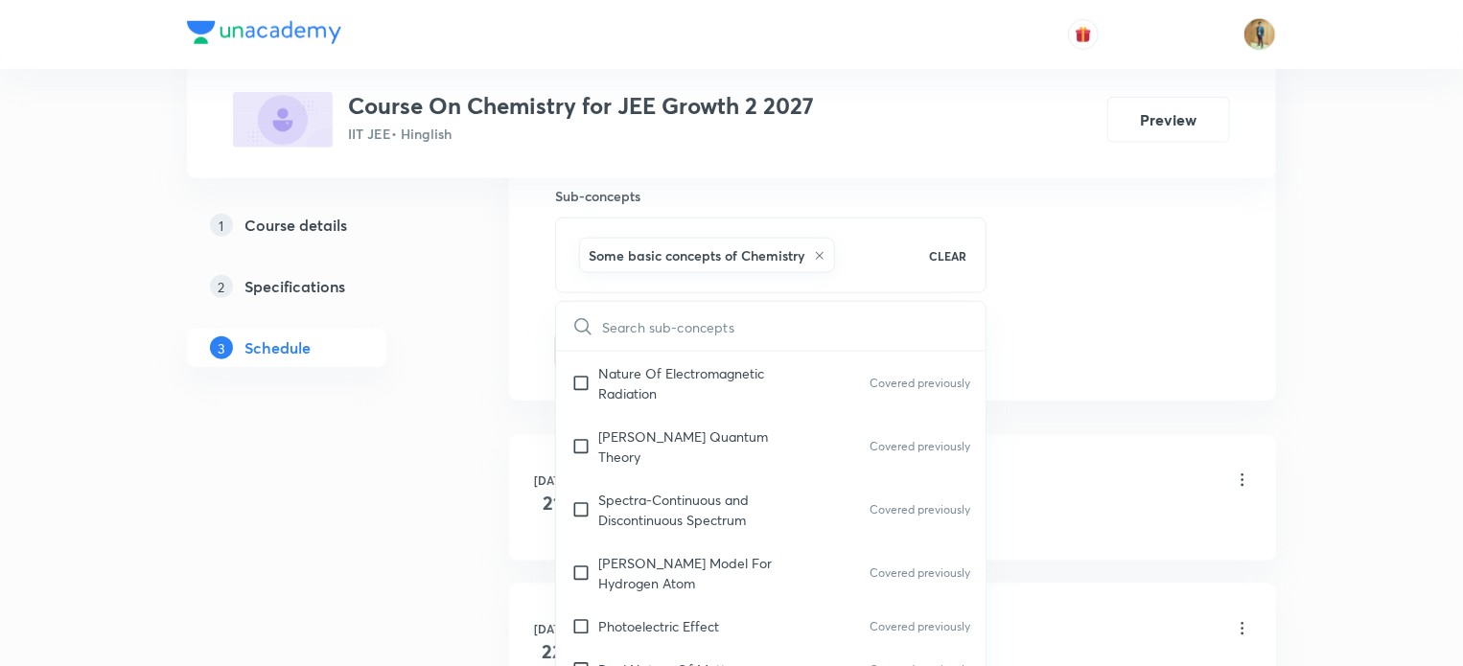
scroll to position [1120, 0]
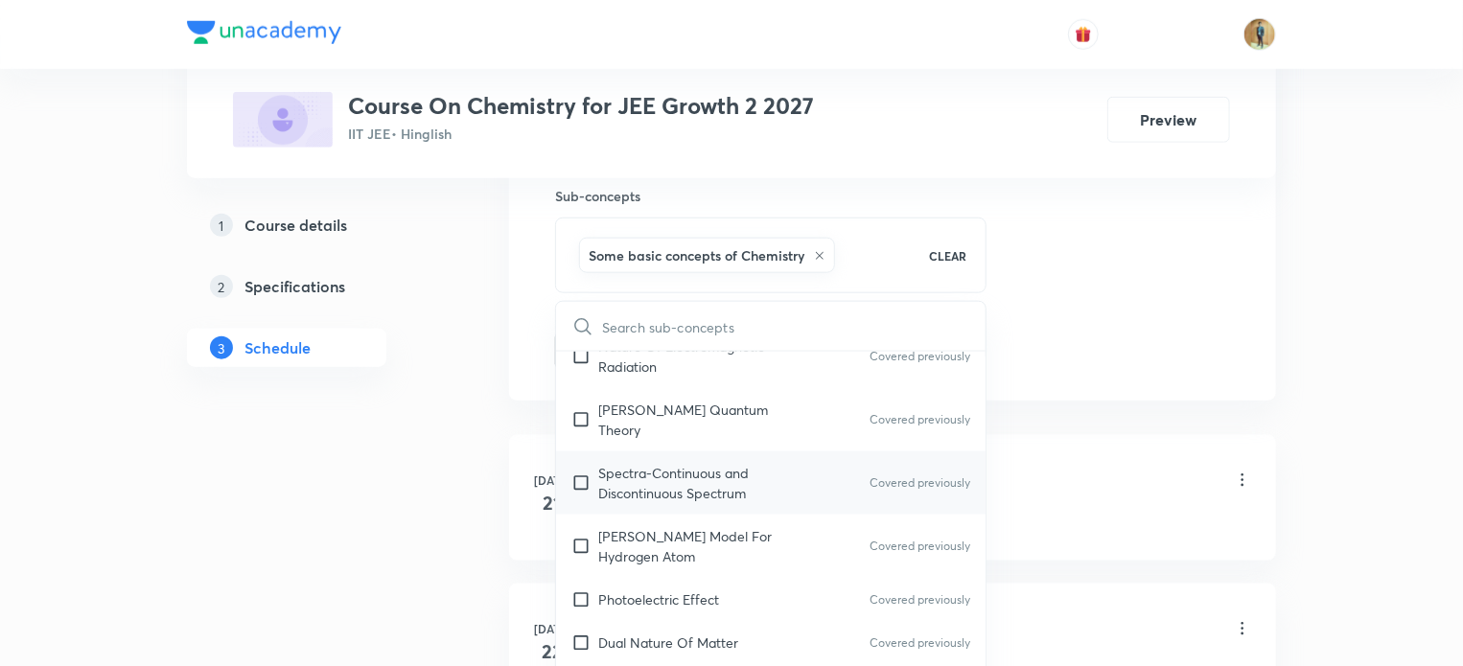
click at [612, 463] on p "Spectra-Continuous and Discontinuous Spectrum" at bounding box center [695, 483] width 194 height 40
checkbox input "true"
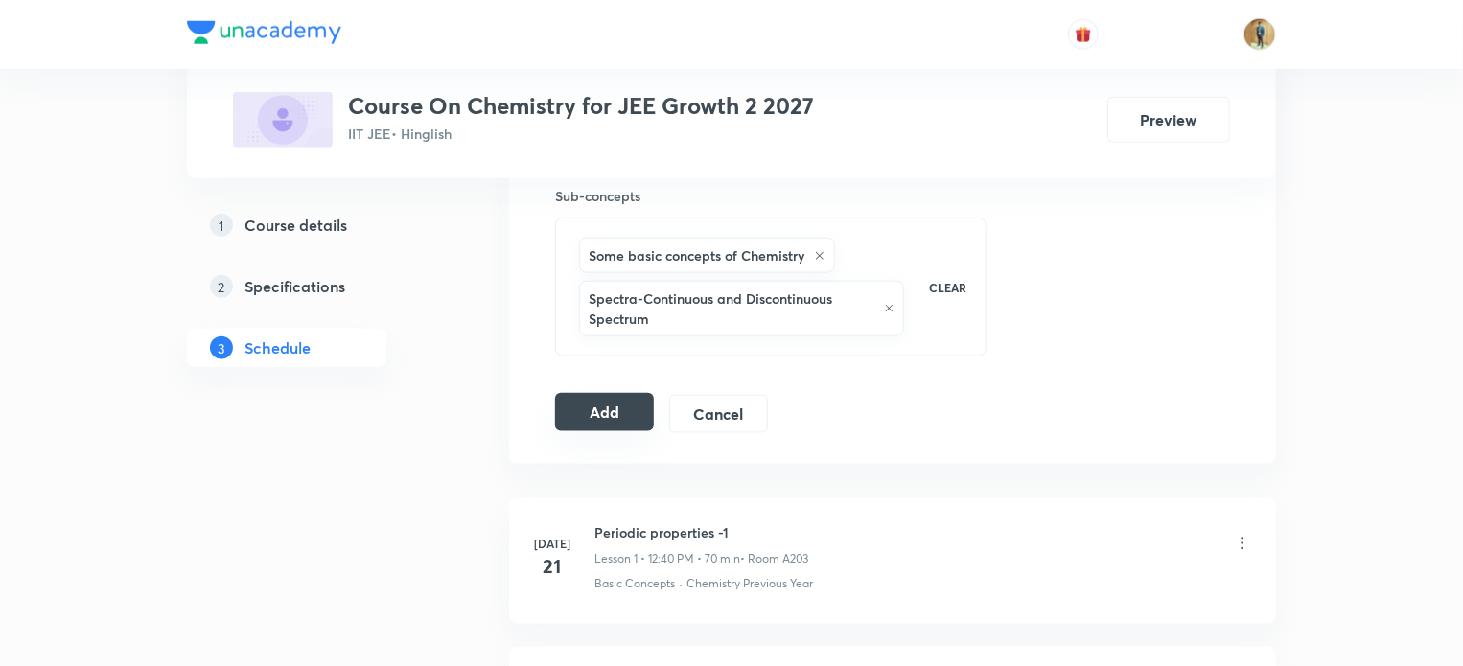
click at [614, 416] on button "Add" at bounding box center [604, 412] width 99 height 38
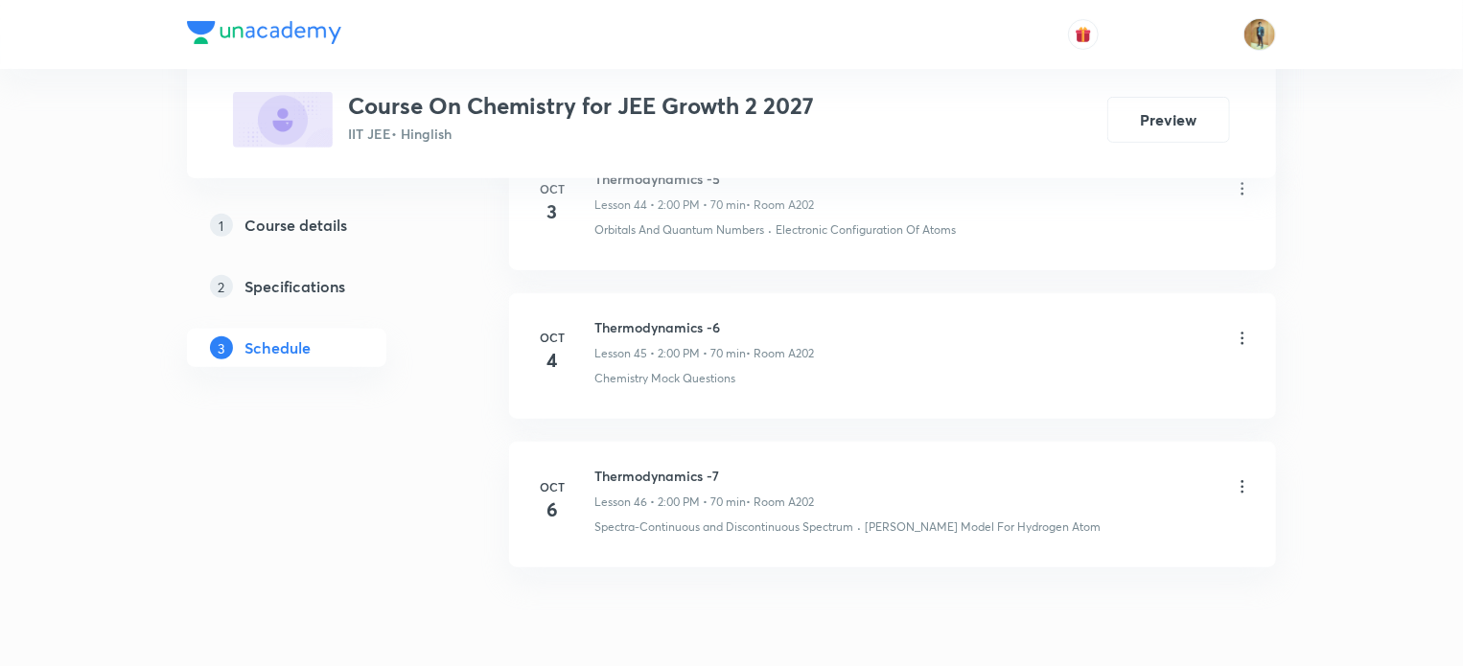
scroll to position [7780, 0]
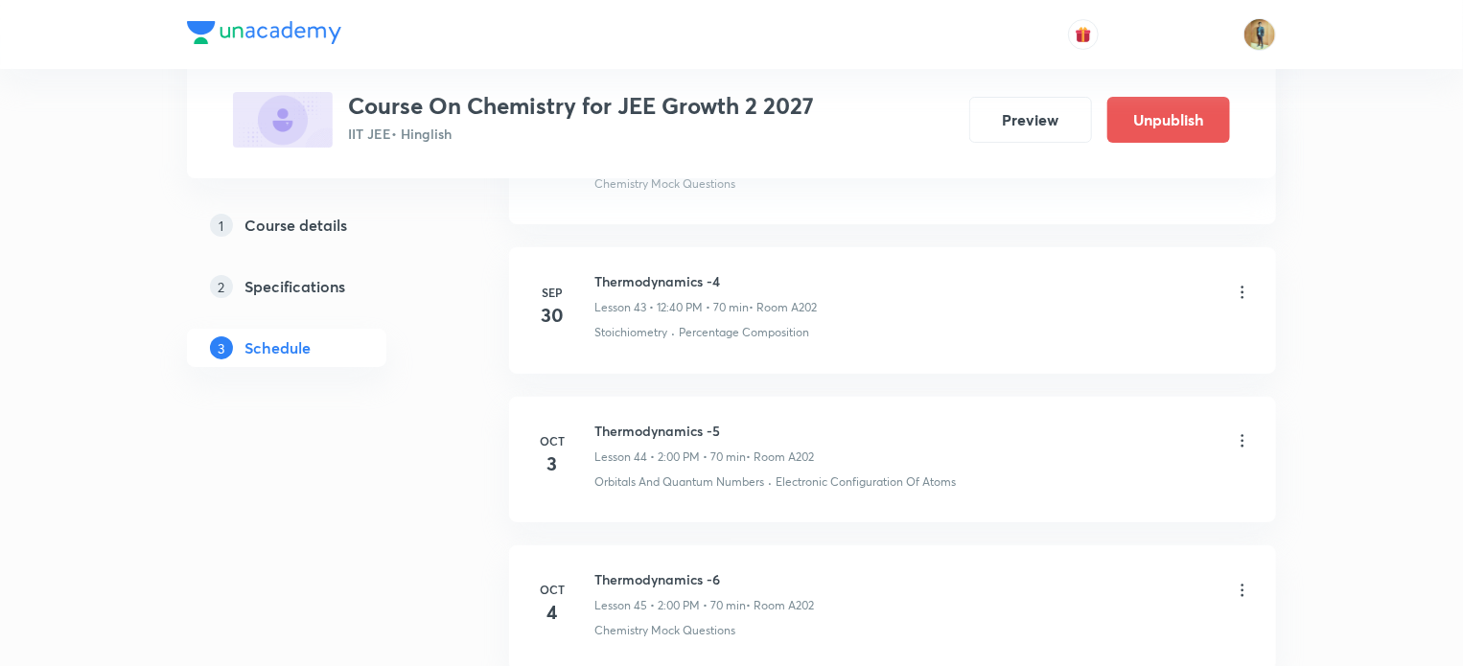
scroll to position [7845, 0]
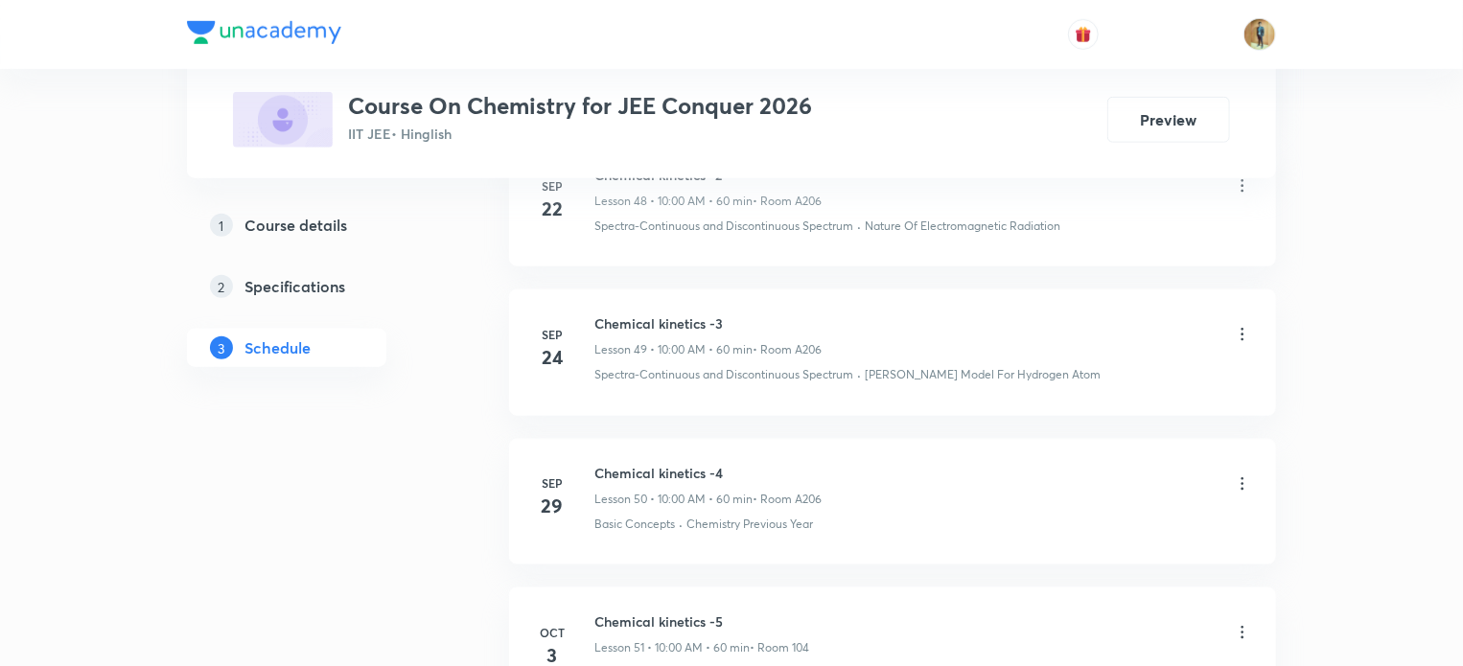
scroll to position [8588, 0]
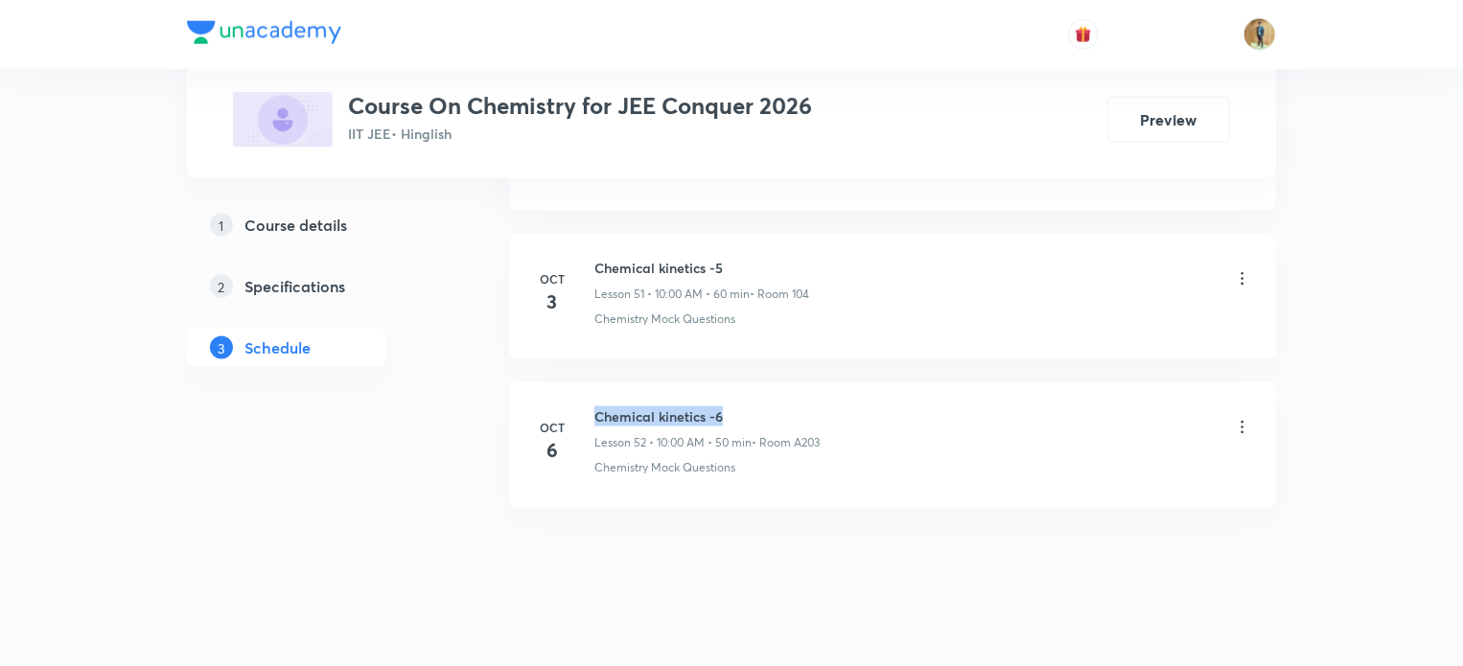
drag, startPoint x: 594, startPoint y: 394, endPoint x: 729, endPoint y: 404, distance: 134.6
click at [729, 407] on h6 "Chemical kinetics -6" at bounding box center [706, 417] width 225 height 20
copy h6 "Chemical kinetics -6"
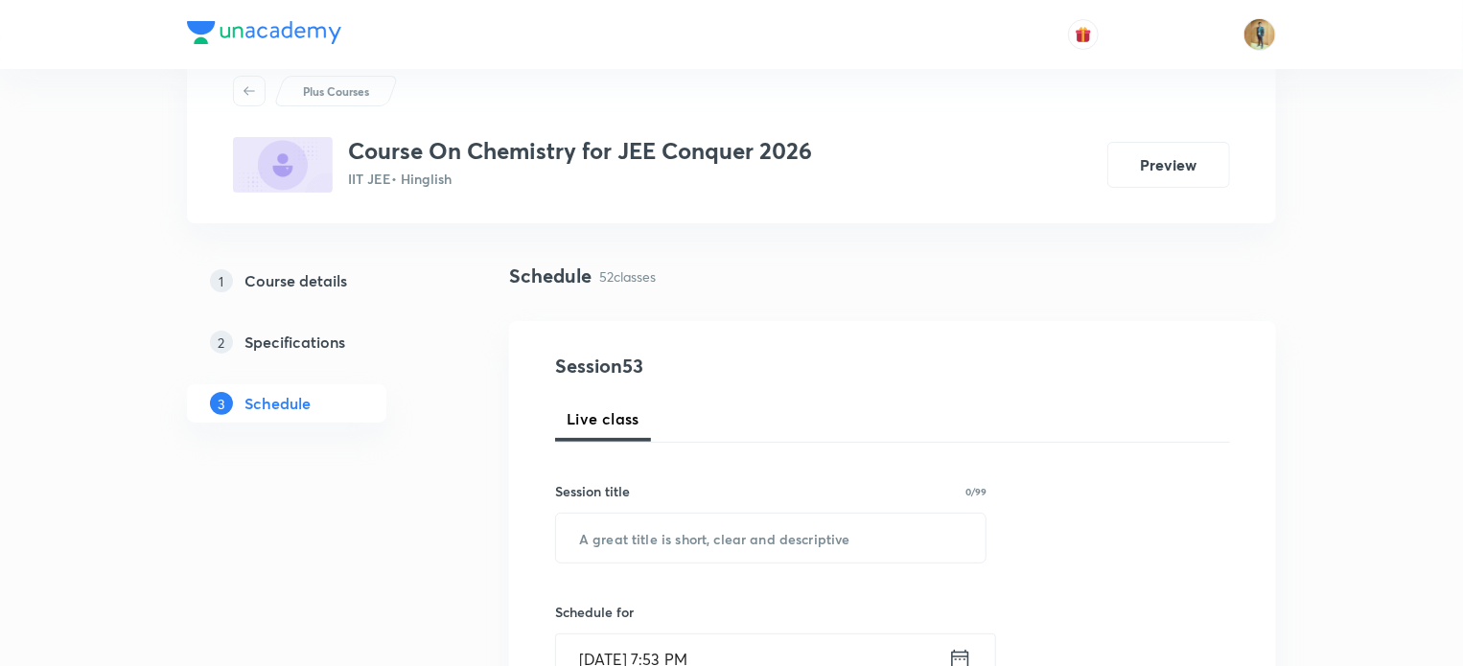
scroll to position [0, 0]
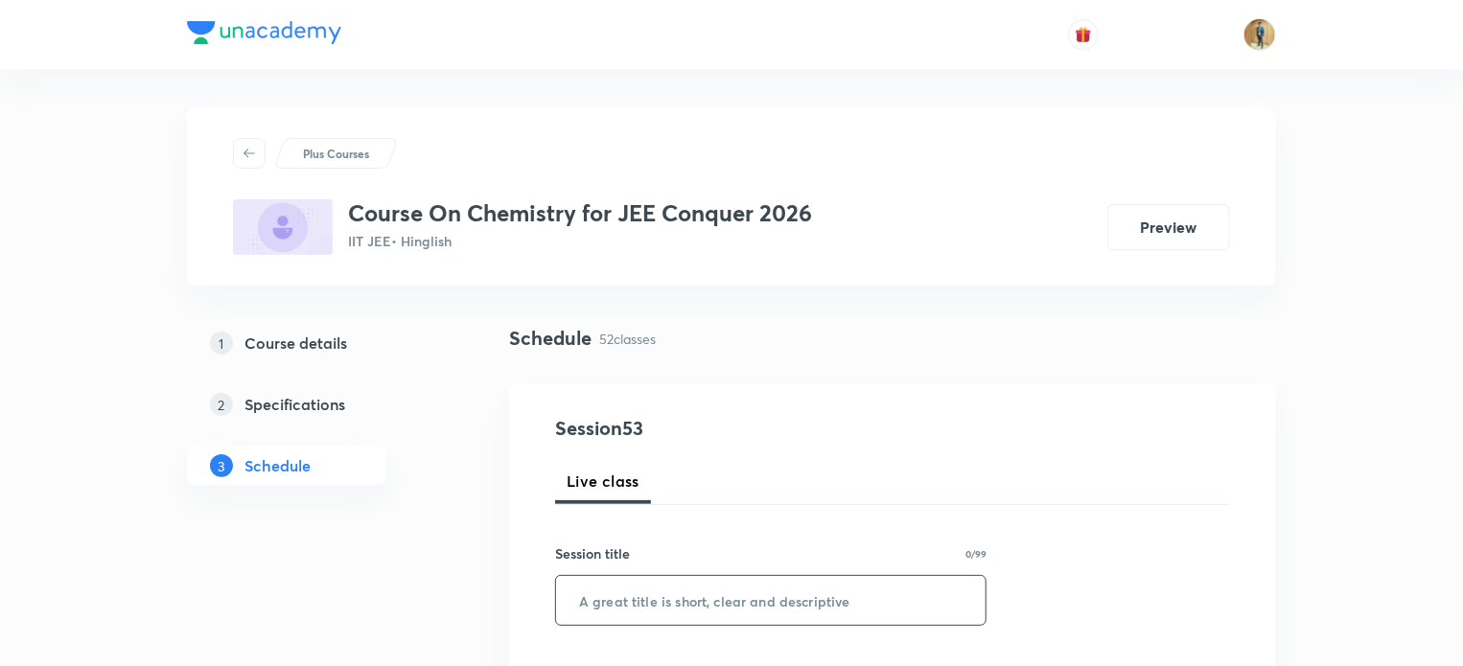
click at [690, 594] on input "text" at bounding box center [771, 600] width 430 height 49
paste input "Chemical kinetics -6"
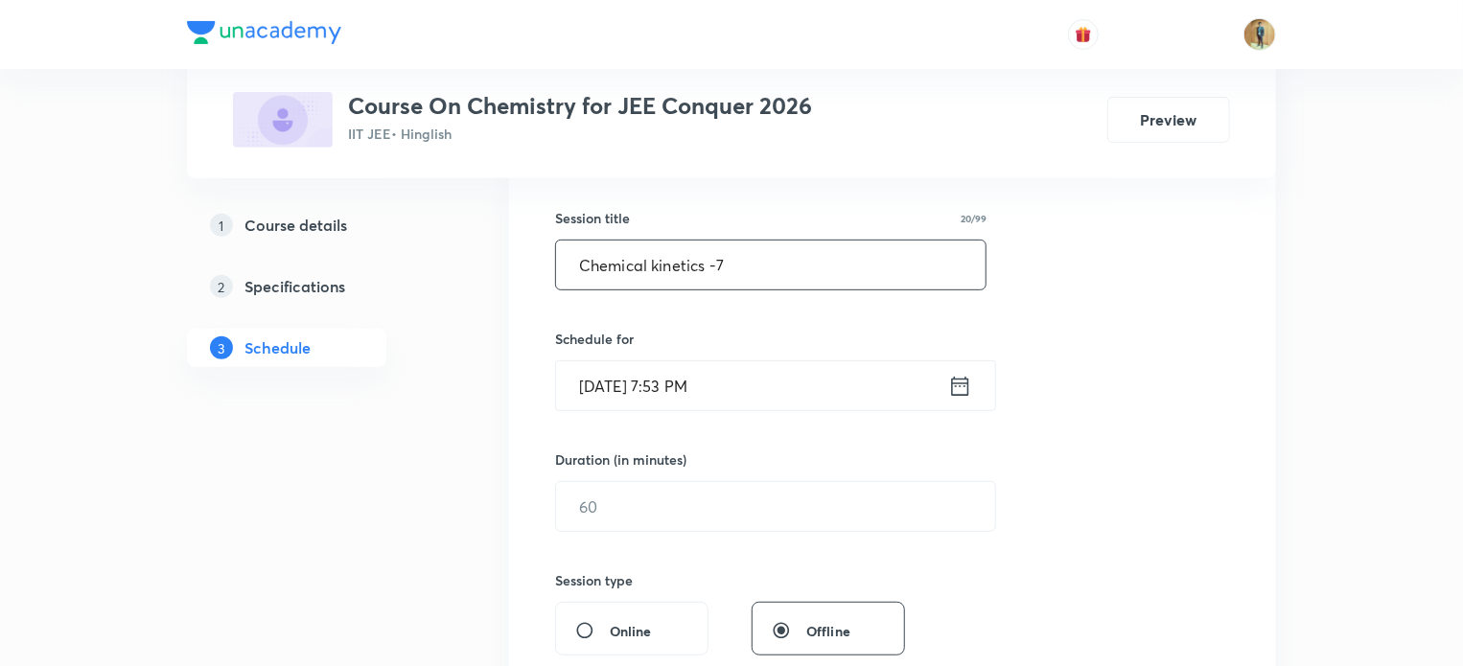
scroll to position [328, 0]
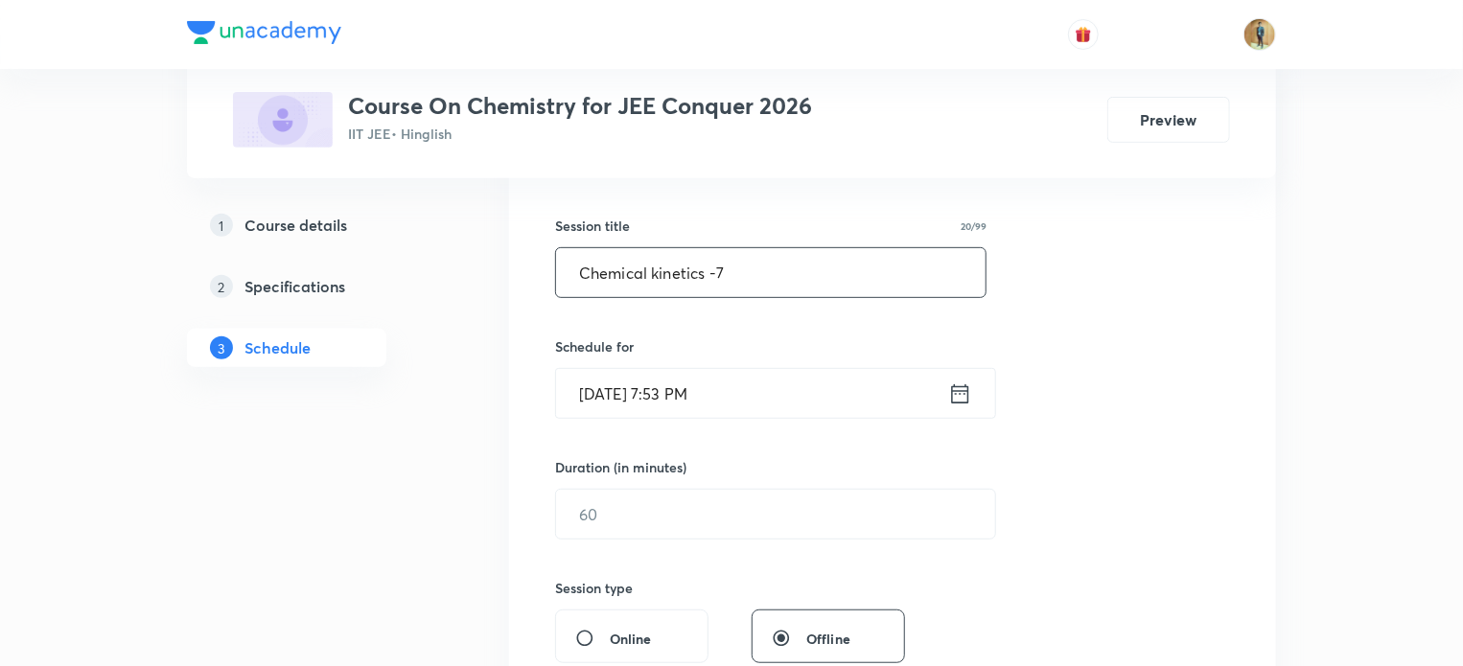
type input "Chemical kinetics -7"
click at [956, 402] on icon at bounding box center [960, 394] width 24 height 27
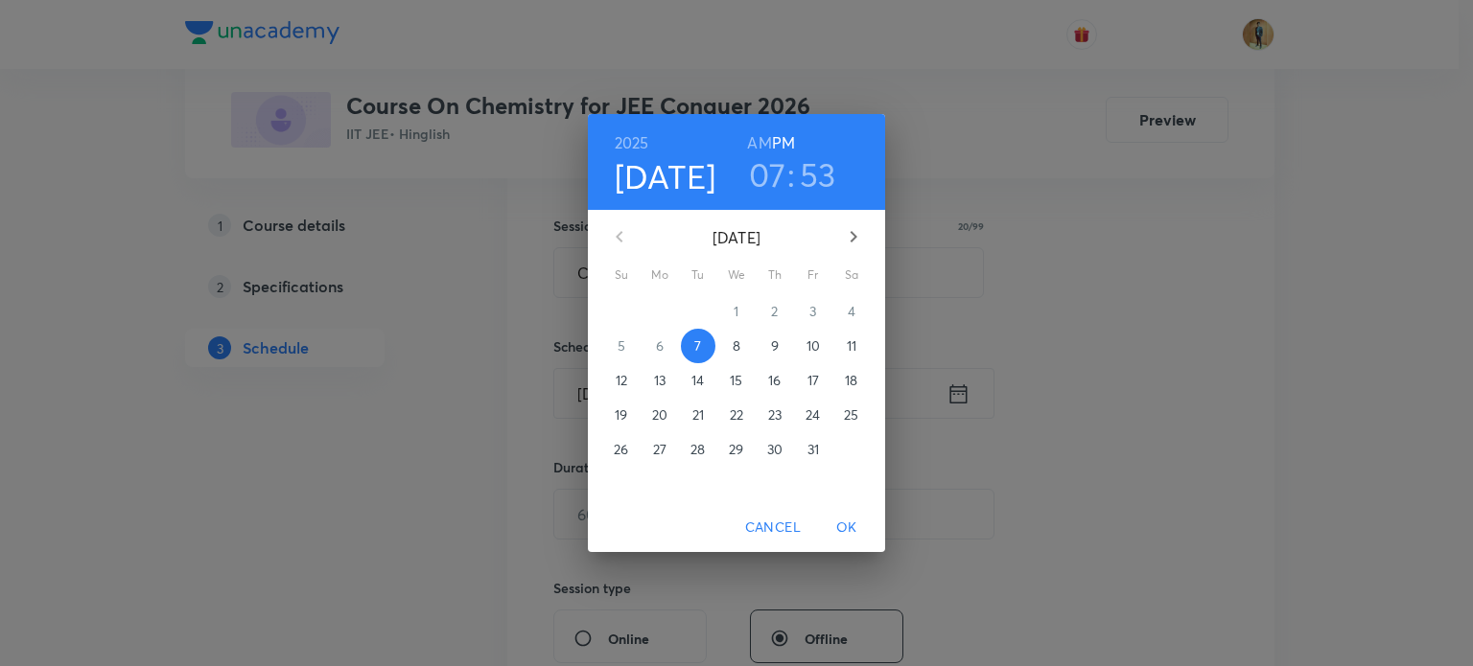
click at [738, 337] on p "8" at bounding box center [736, 346] width 8 height 19
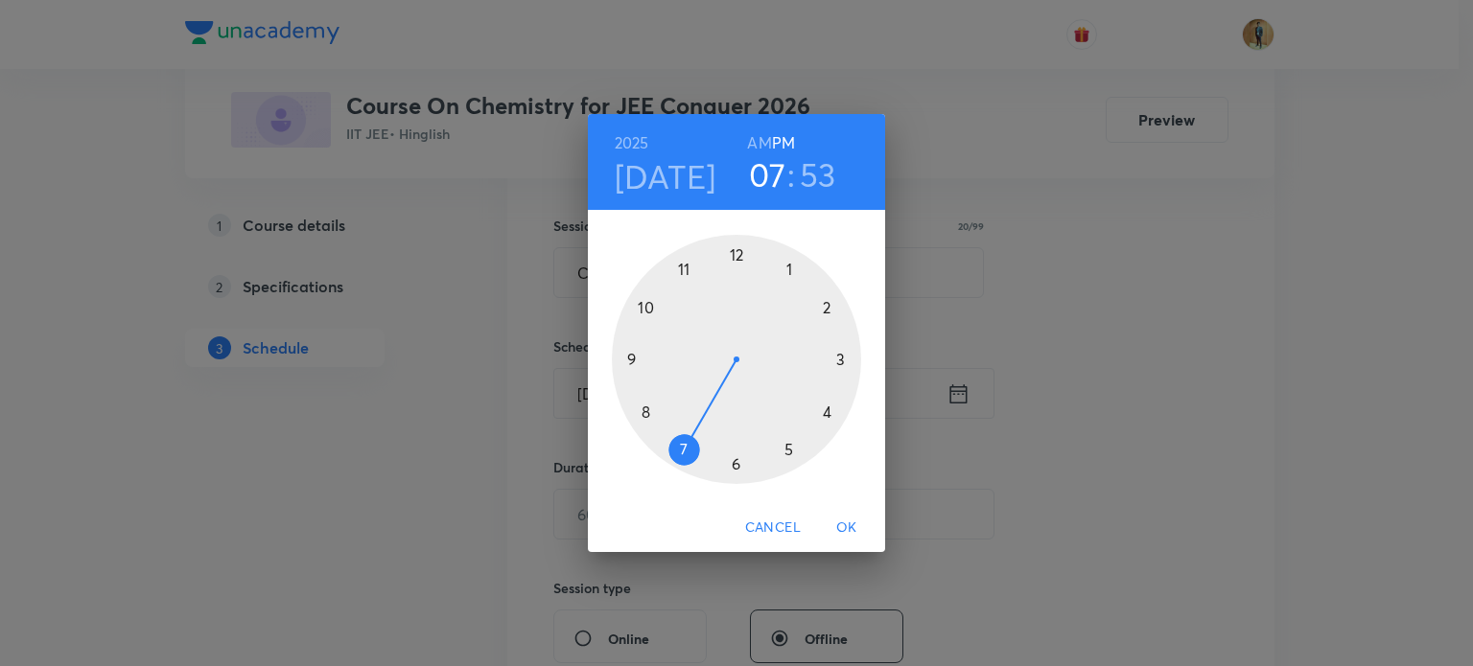
click at [646, 305] on div at bounding box center [736, 359] width 249 height 249
click at [753, 137] on h6 "AM" at bounding box center [759, 142] width 24 height 27
click at [733, 249] on div at bounding box center [736, 359] width 249 height 249
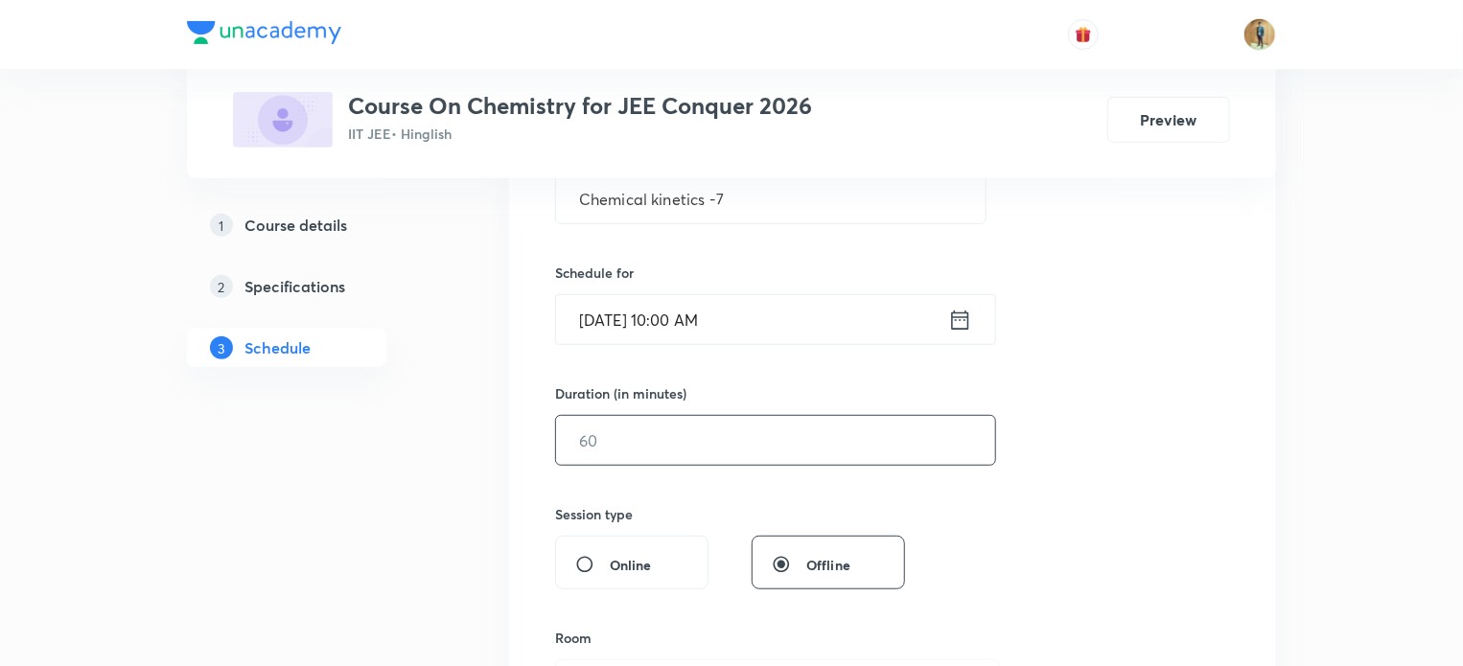
click at [633, 455] on input "text" at bounding box center [775, 440] width 439 height 49
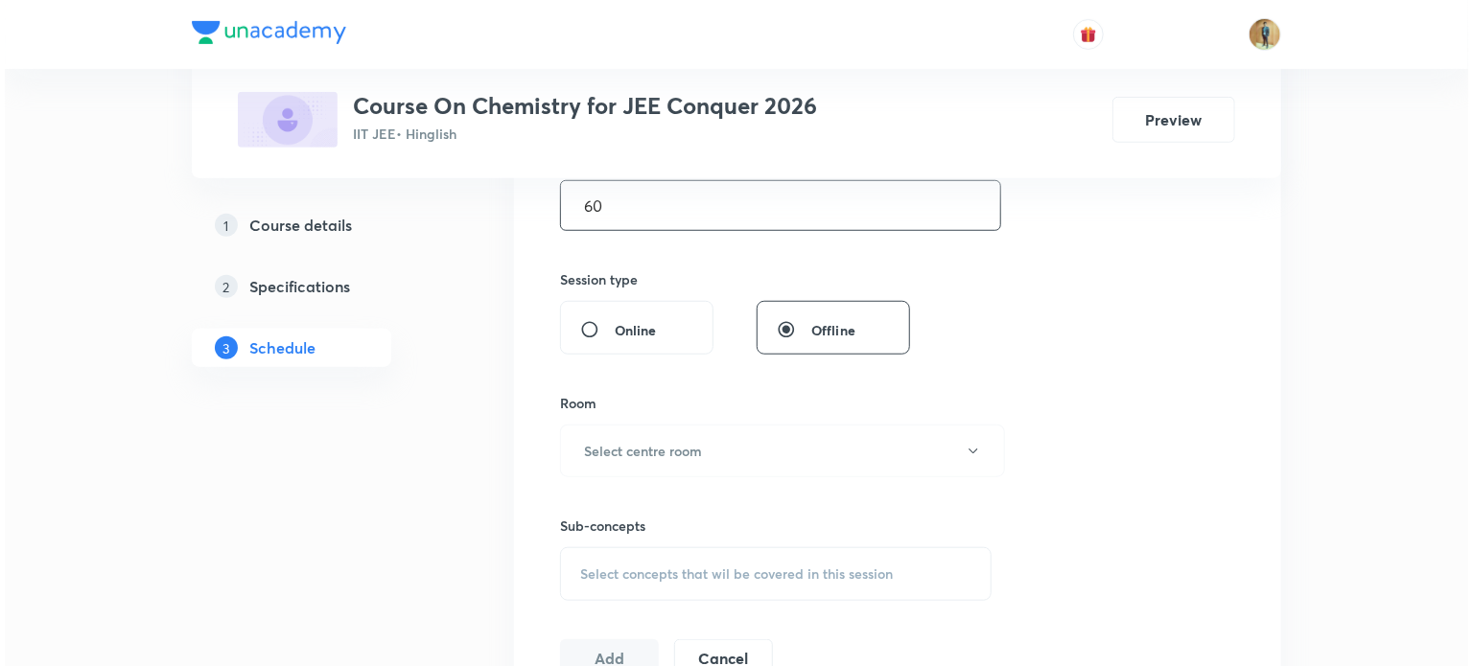
scroll to position [637, 0]
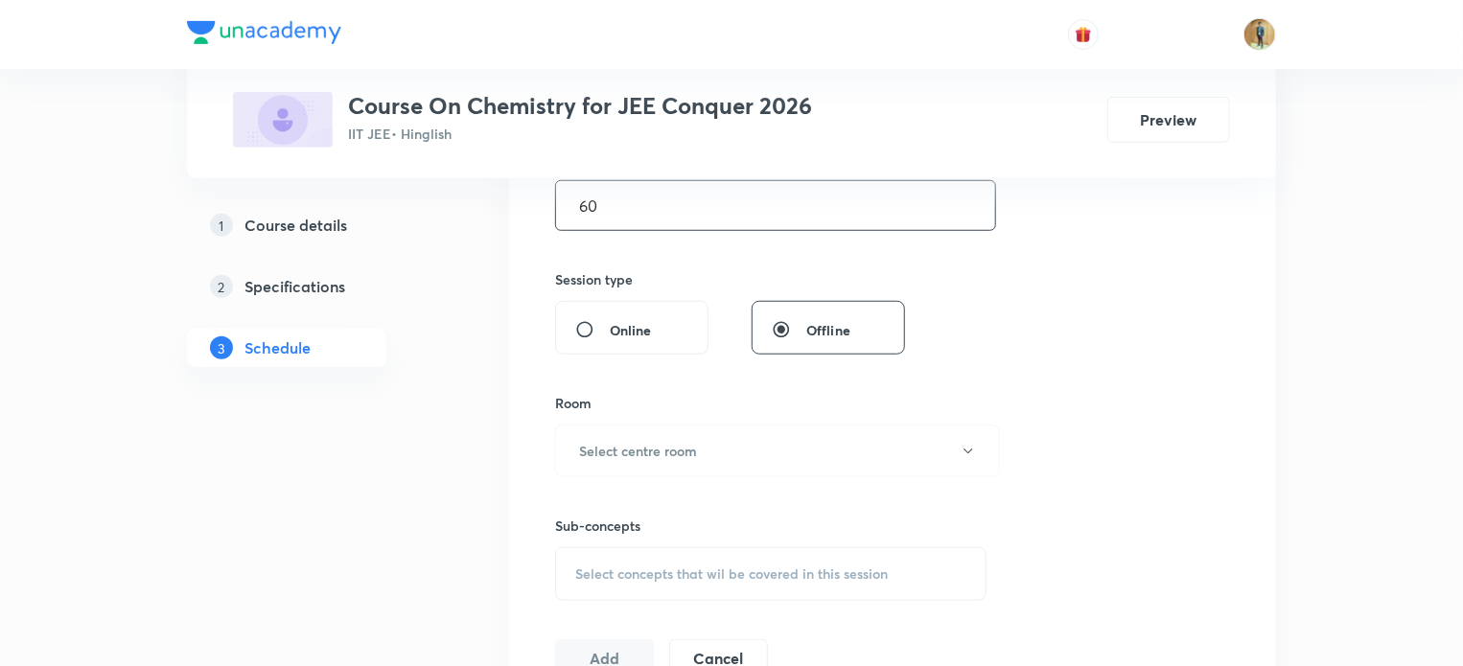
type input "60"
click at [633, 455] on h6 "Select centre room" at bounding box center [638, 451] width 118 height 20
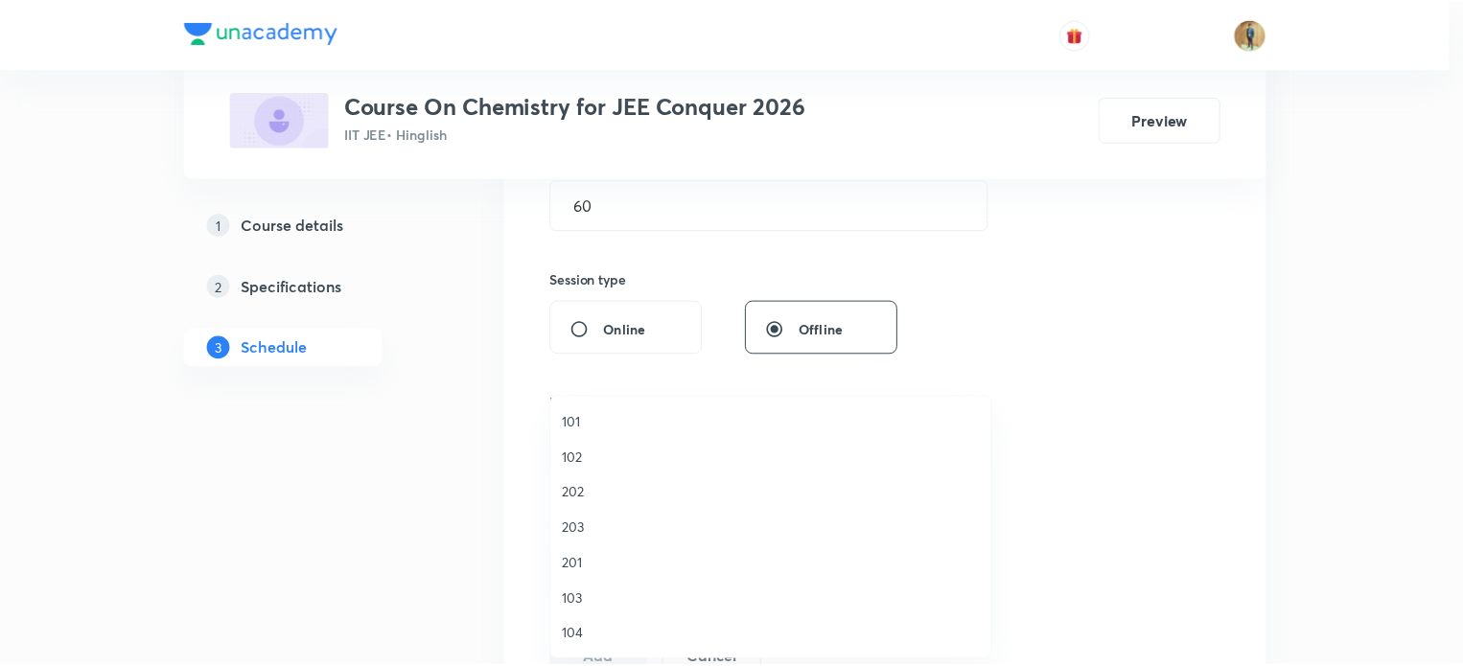
scroll to position [355, 0]
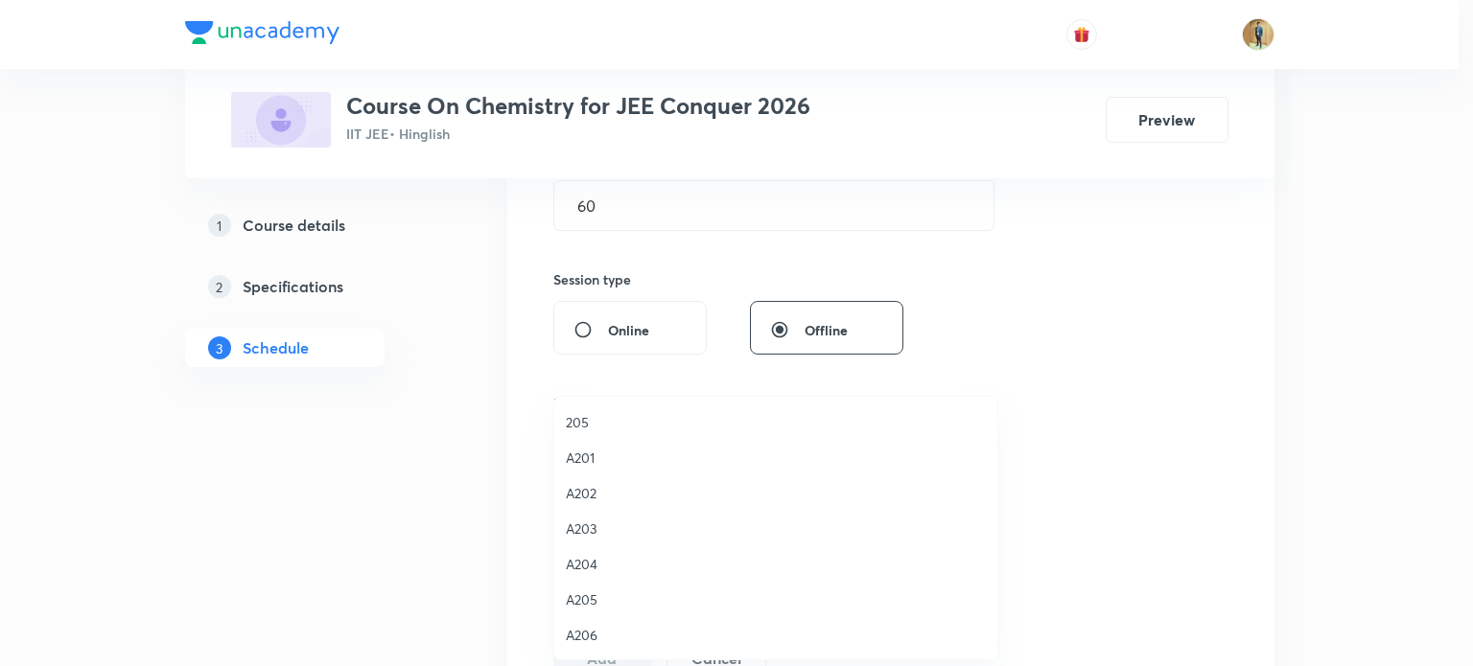
click at [594, 559] on span "A204" at bounding box center [776, 564] width 420 height 20
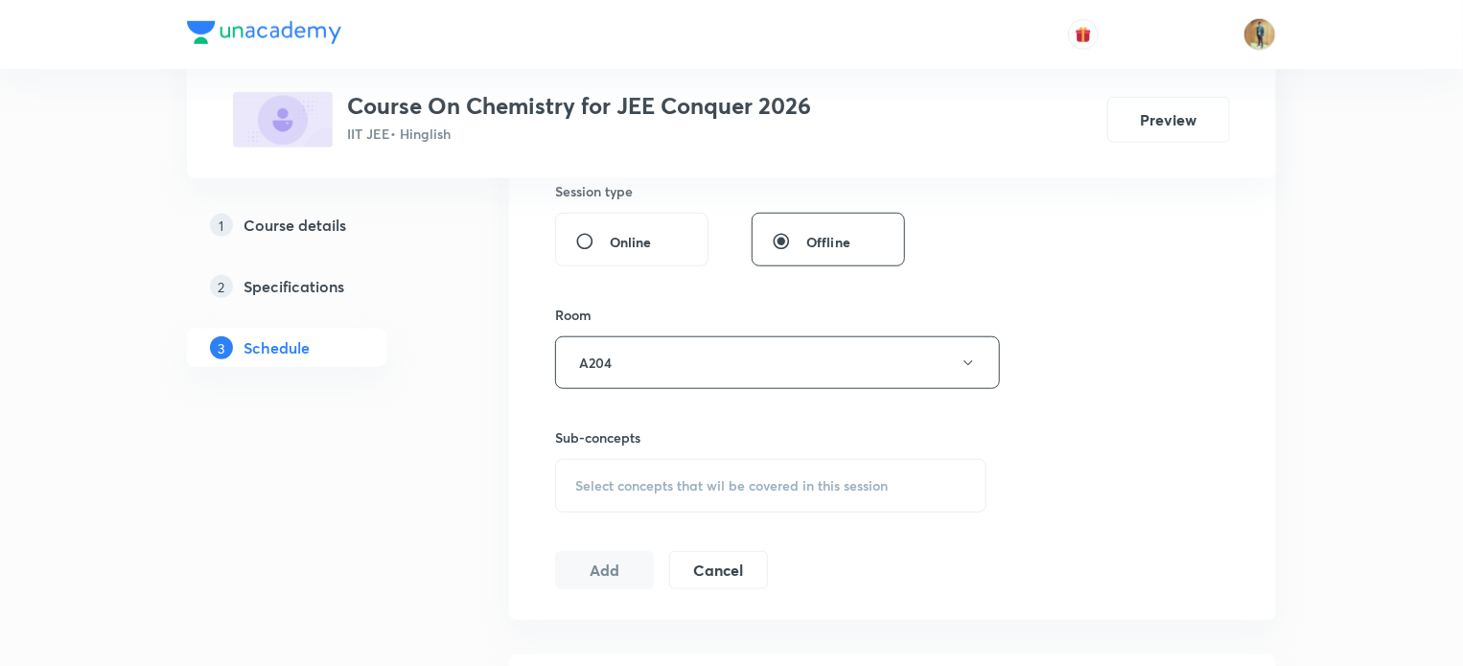
scroll to position [724, 0]
click at [676, 487] on span "Select concepts that wil be covered in this session" at bounding box center [731, 486] width 313 height 15
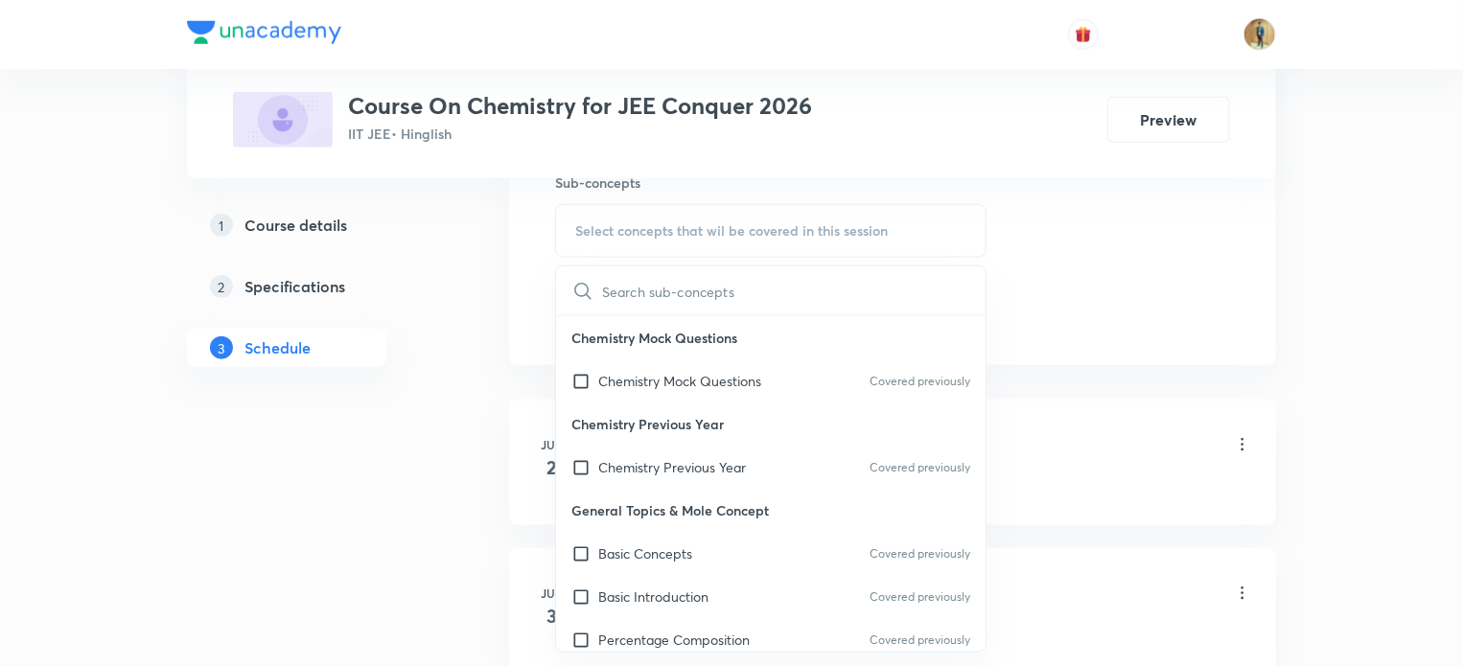
scroll to position [981, 0]
click at [639, 545] on p "Basic Concepts" at bounding box center [645, 553] width 94 height 20
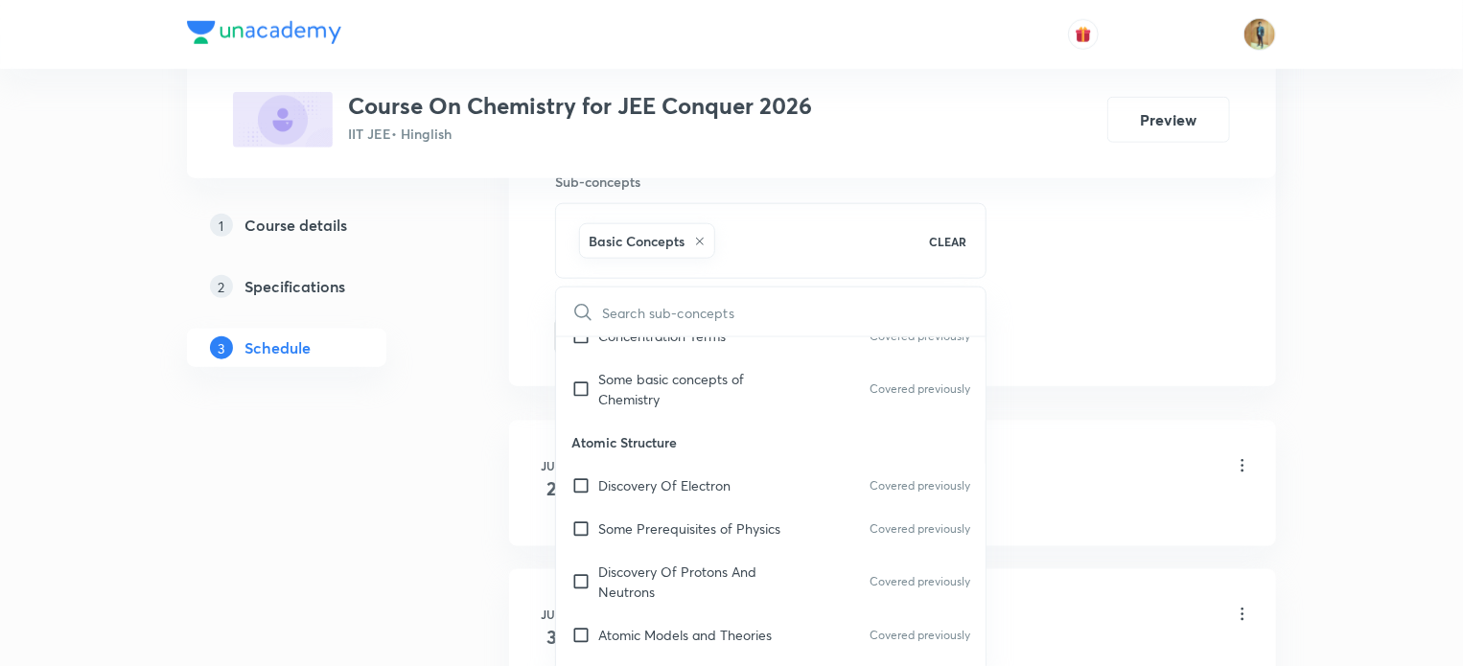
scroll to position [656, 0]
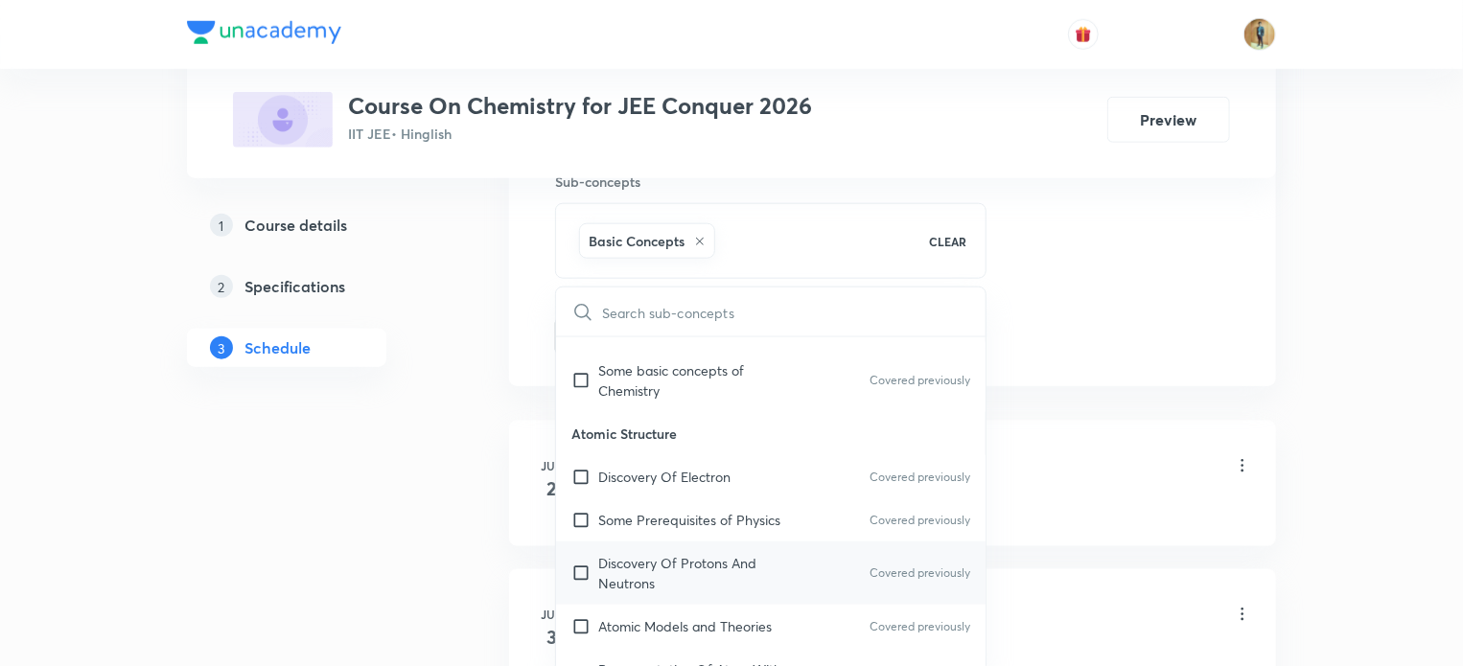
click at [623, 560] on p "Discovery Of Protons And Neutrons" at bounding box center [695, 573] width 194 height 40
checkbox input "true"
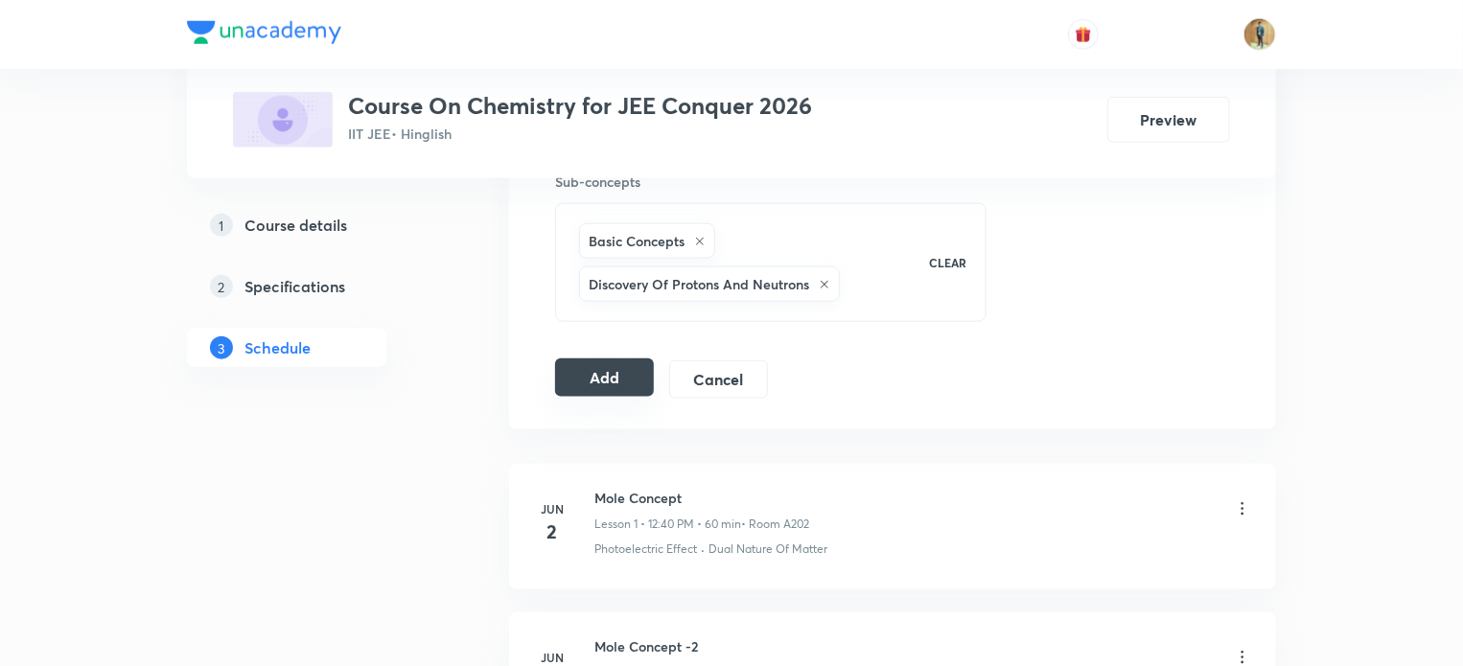
click at [598, 364] on button "Add" at bounding box center [604, 378] width 99 height 38
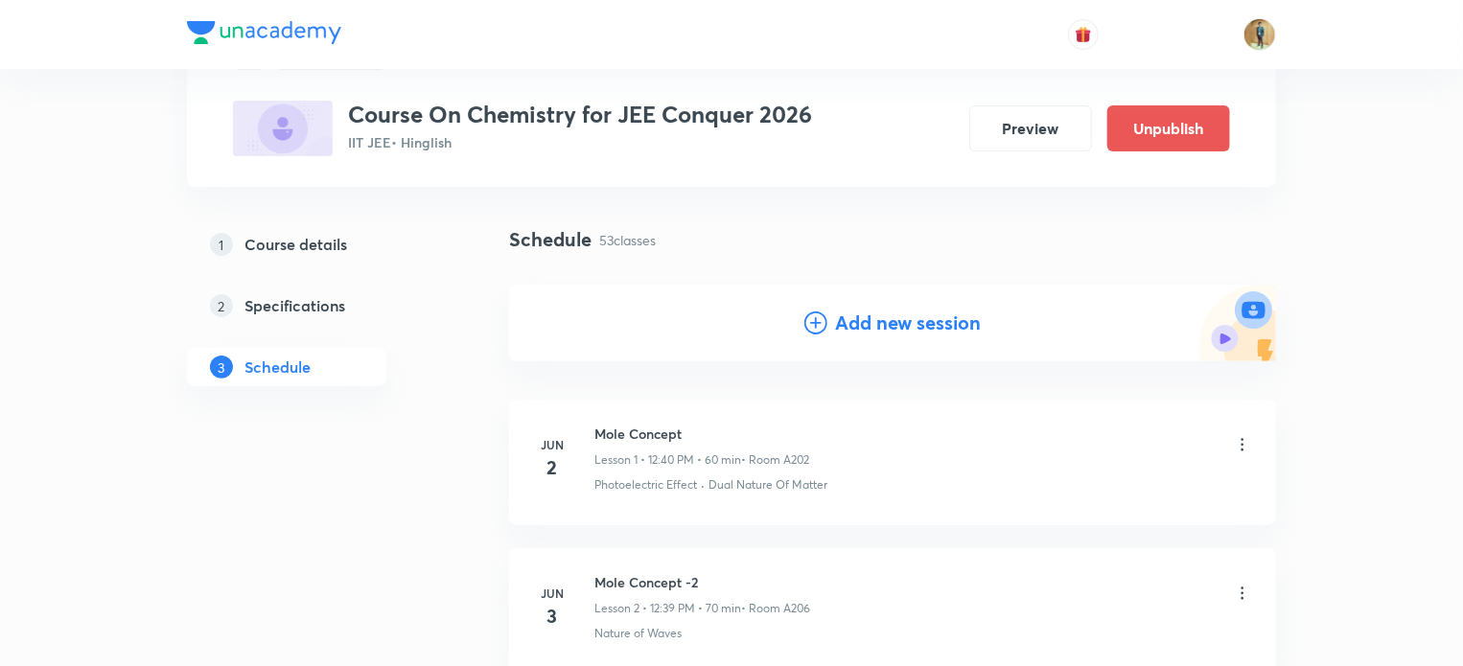
scroll to position [0, 0]
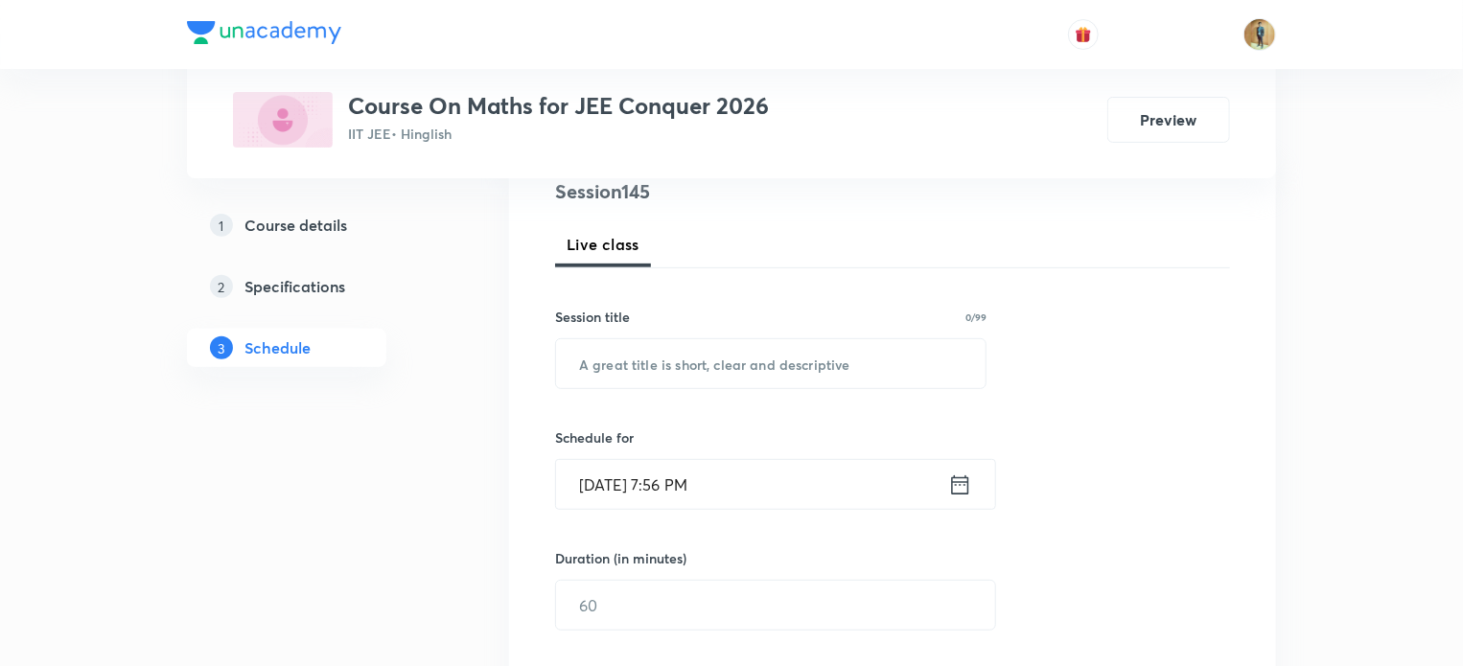
scroll to position [245, 0]
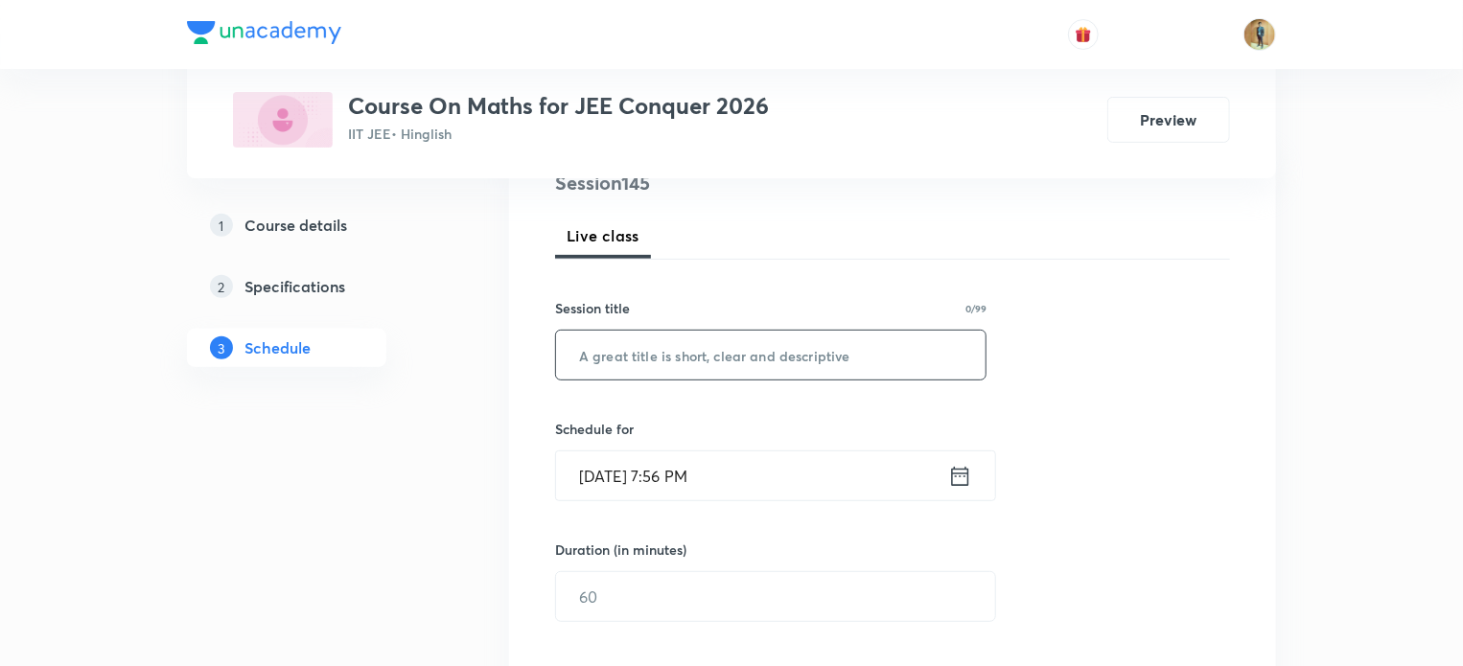
click at [621, 360] on input "text" at bounding box center [771, 355] width 430 height 49
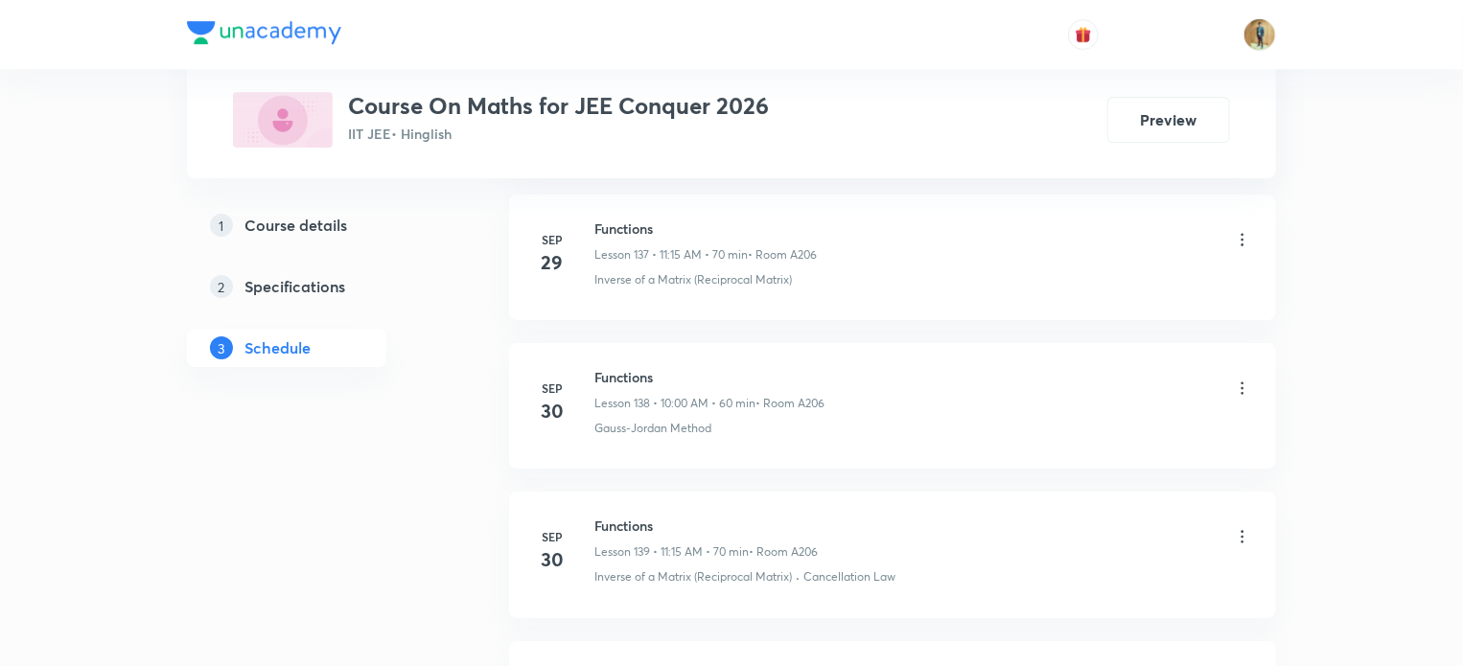
scroll to position [22225, 0]
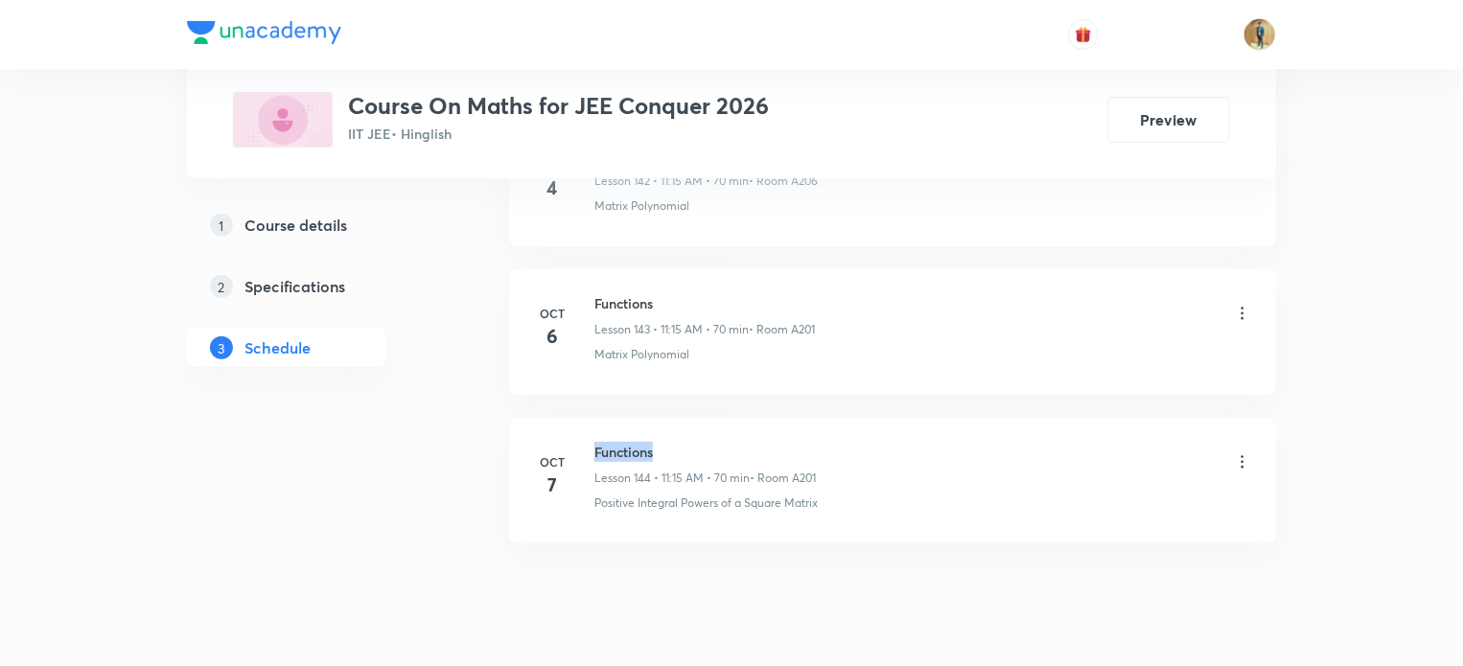
drag, startPoint x: 594, startPoint y: 392, endPoint x: 682, endPoint y: 391, distance: 87.3
click at [682, 442] on h6 "Functions" at bounding box center [704, 452] width 221 height 20
copy h6 "Functions"
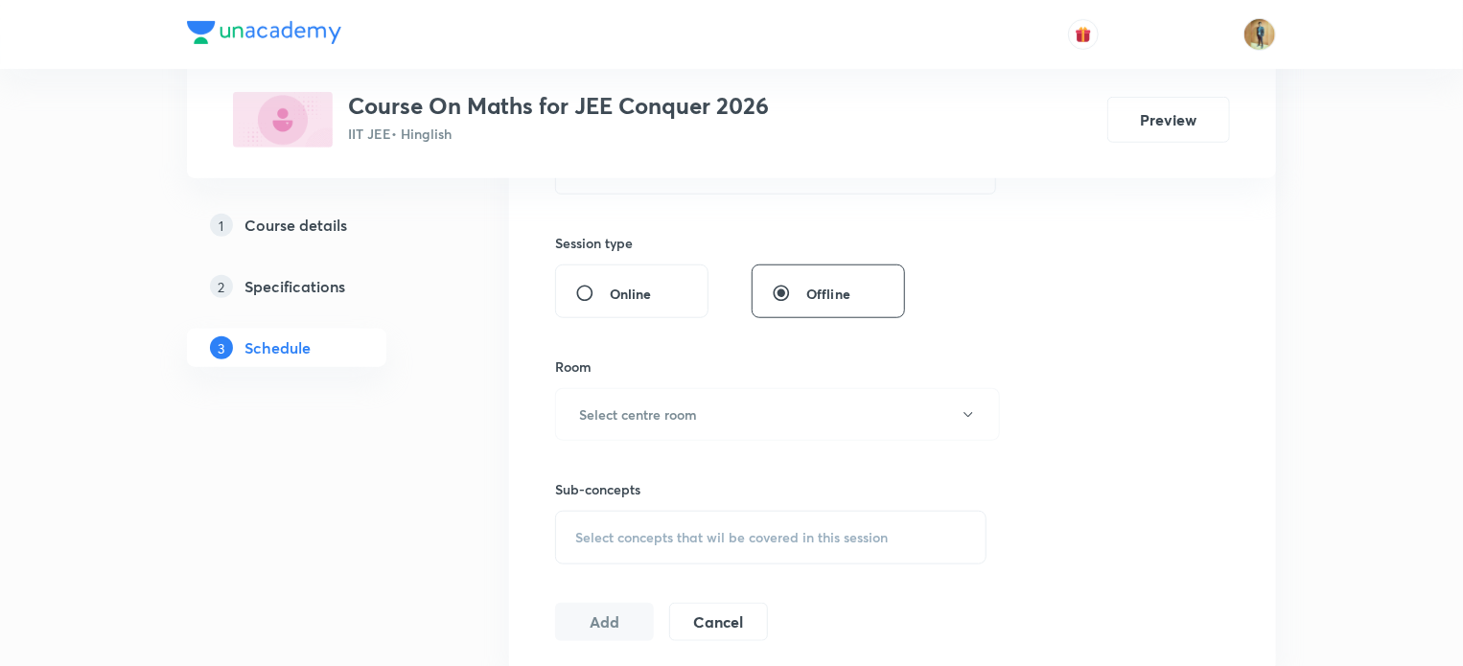
scroll to position [0, 0]
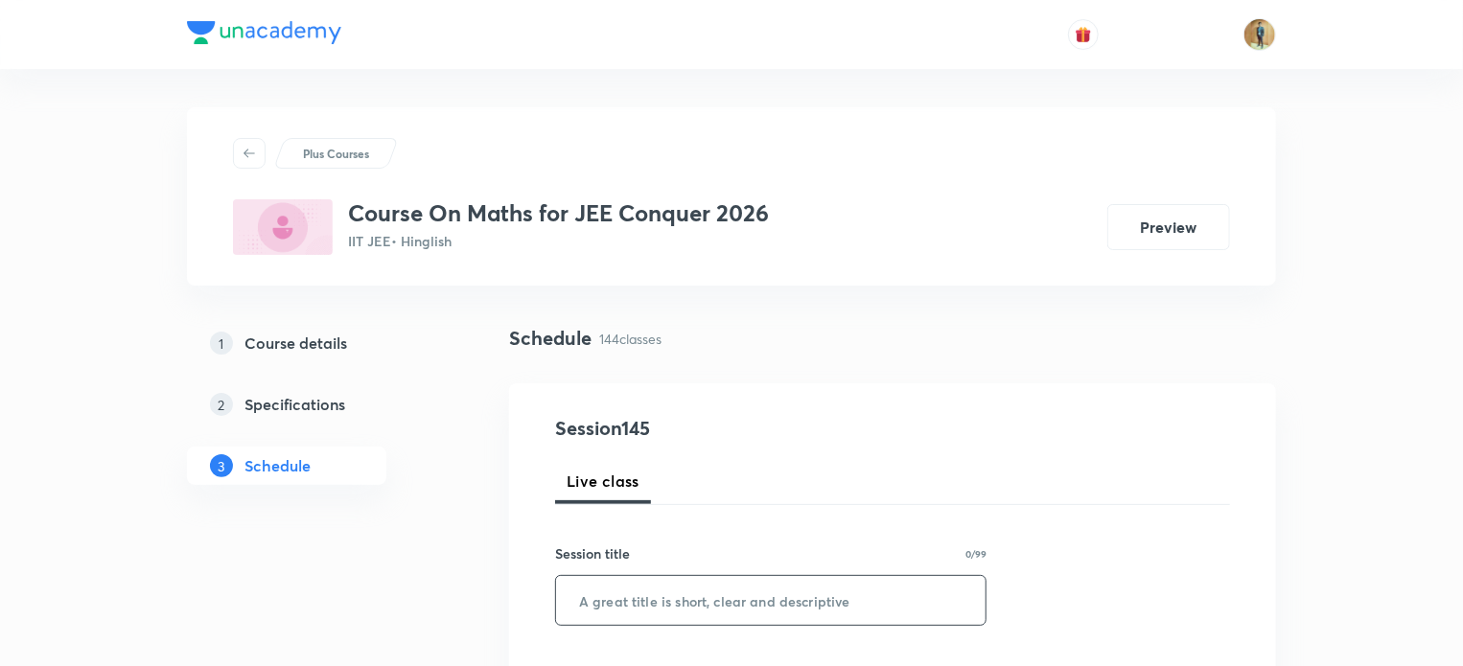
click at [650, 616] on input "text" at bounding box center [771, 600] width 430 height 49
paste input "Functions"
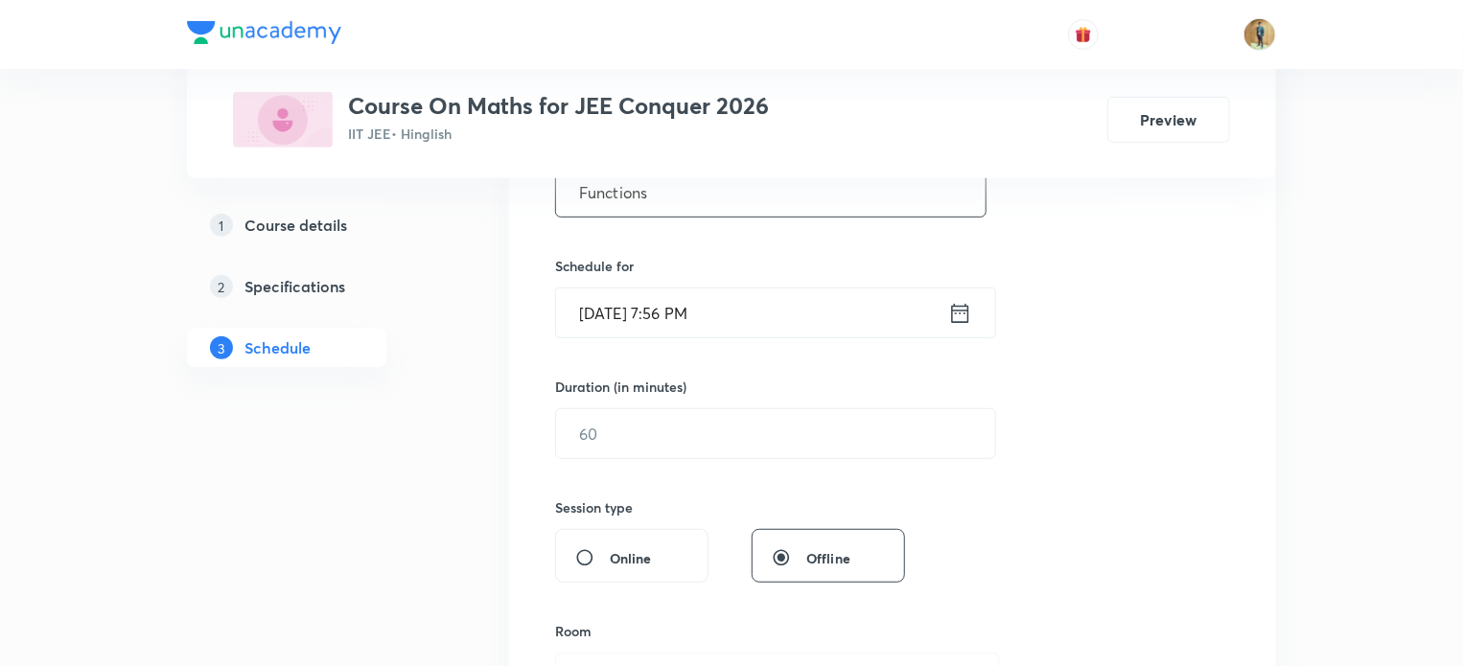
scroll to position [405, 0]
type input "Functions"
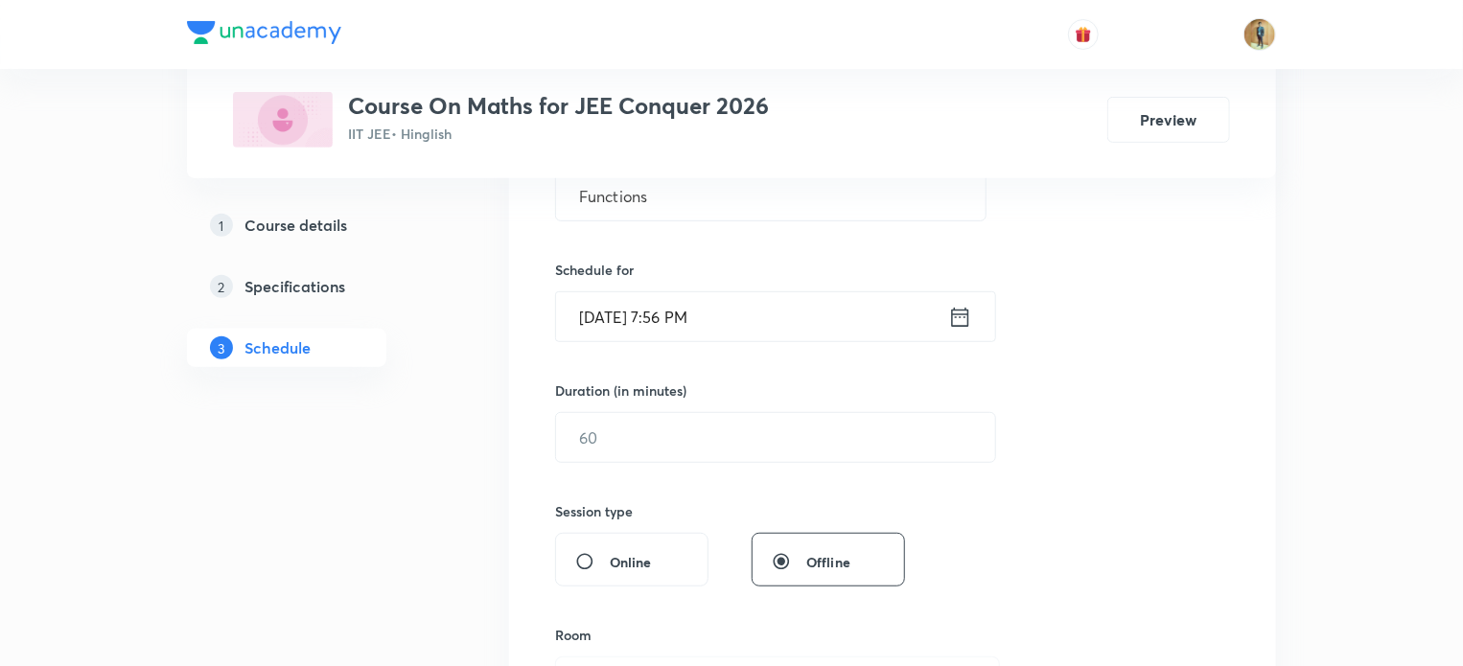
click at [971, 316] on icon at bounding box center [960, 317] width 24 height 27
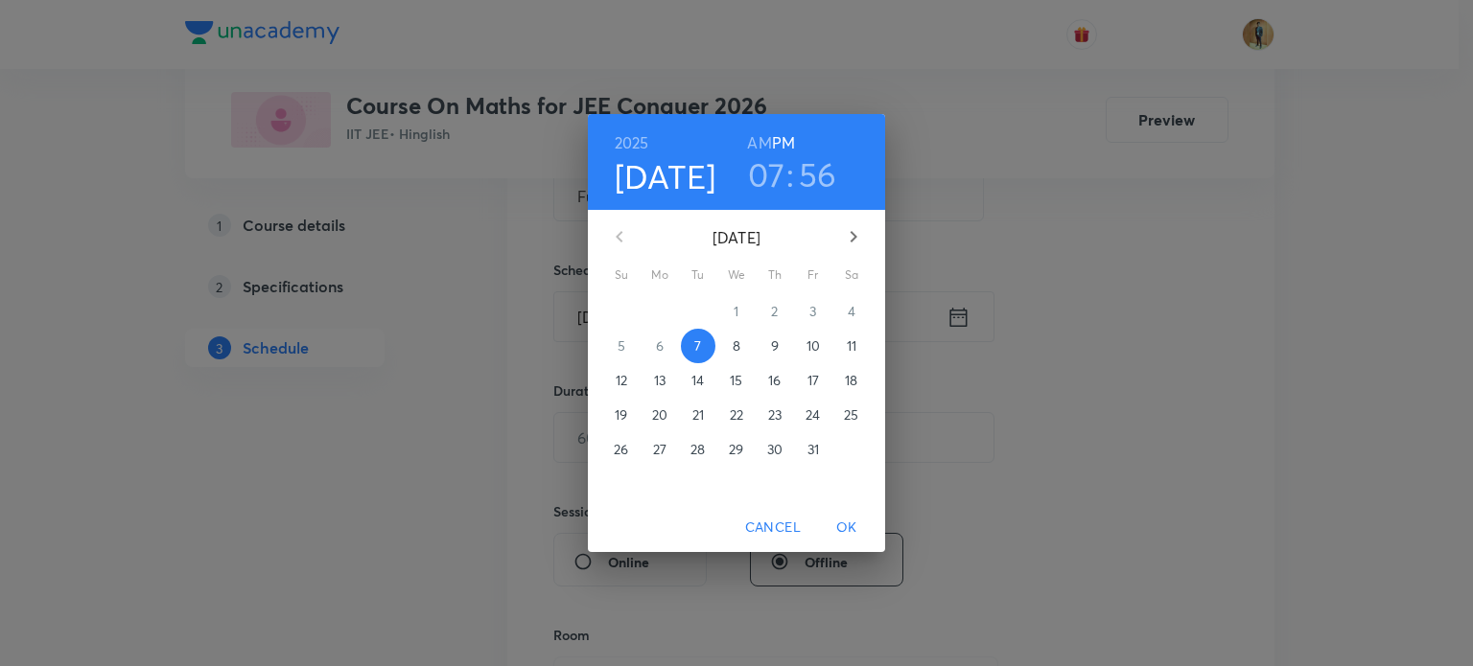
click at [736, 348] on p "8" at bounding box center [736, 346] width 8 height 19
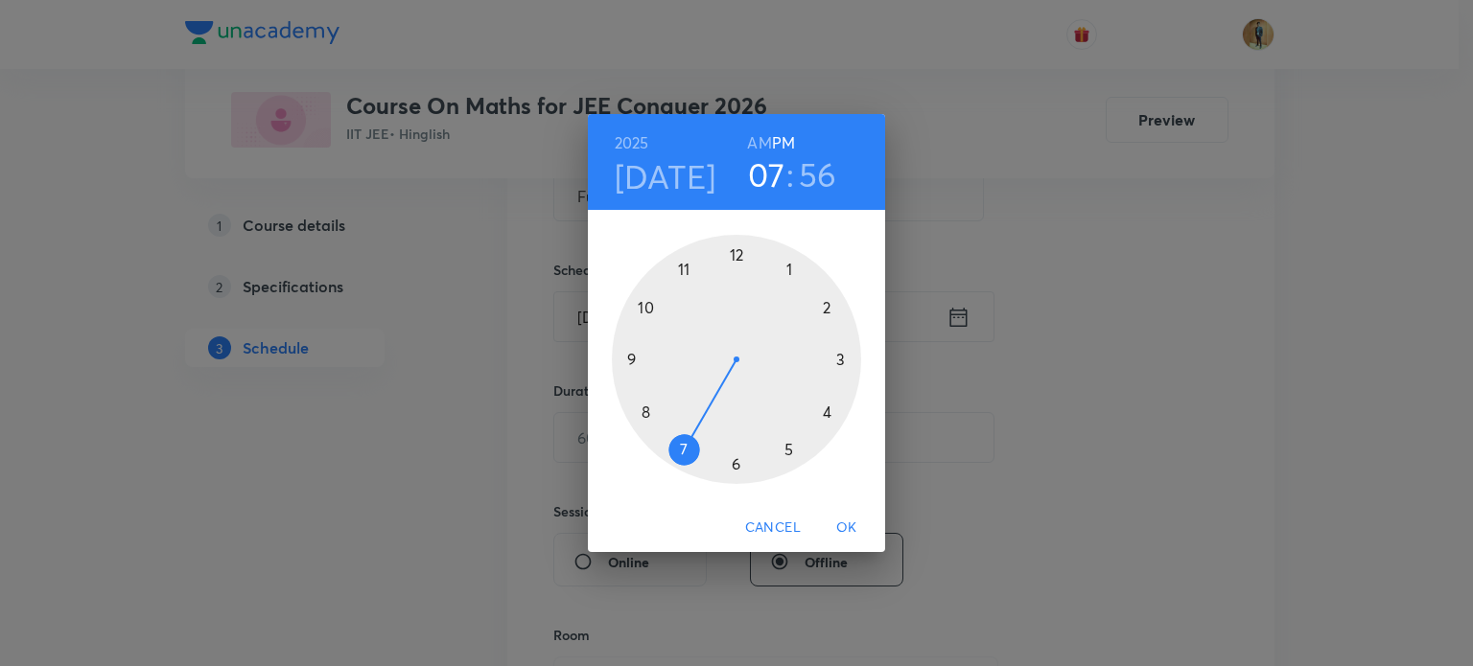
click at [681, 275] on div at bounding box center [736, 359] width 249 height 249
click at [750, 141] on h6 "AM" at bounding box center [759, 142] width 24 height 27
click at [842, 360] on div at bounding box center [736, 359] width 249 height 249
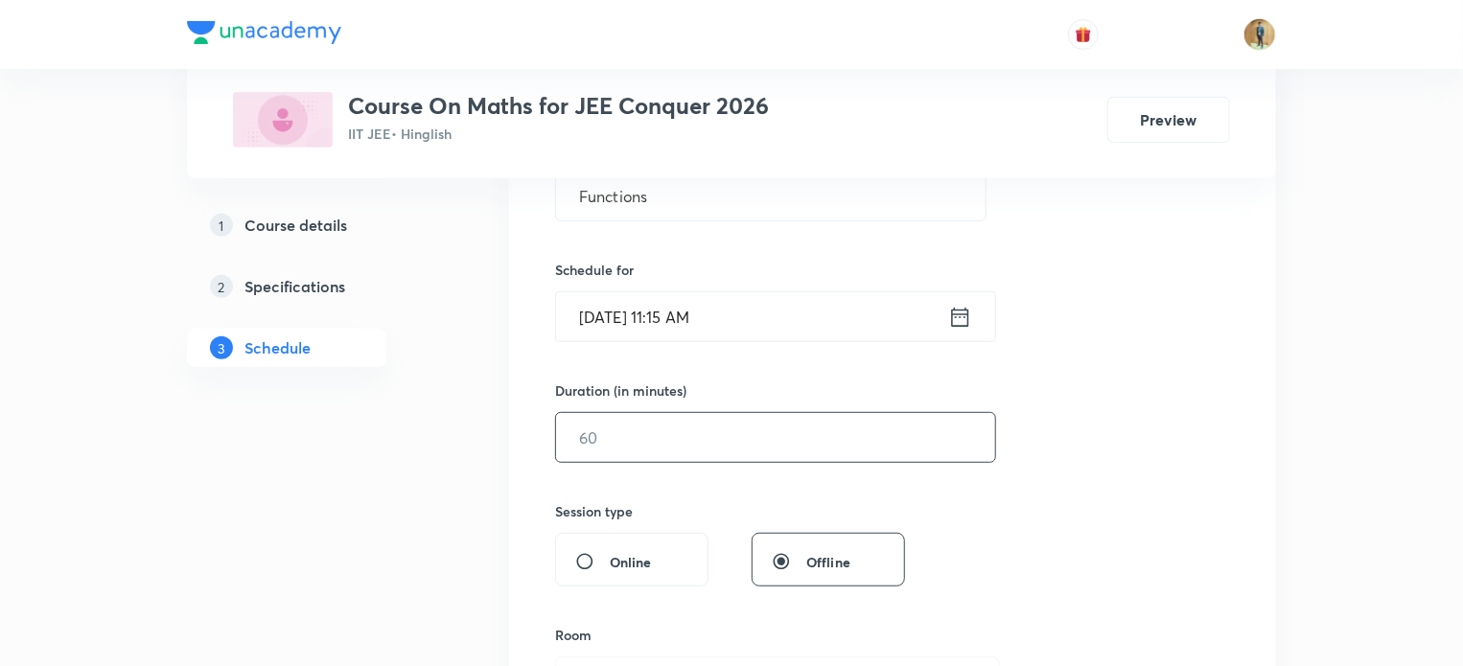
click at [634, 439] on input "text" at bounding box center [775, 437] width 439 height 49
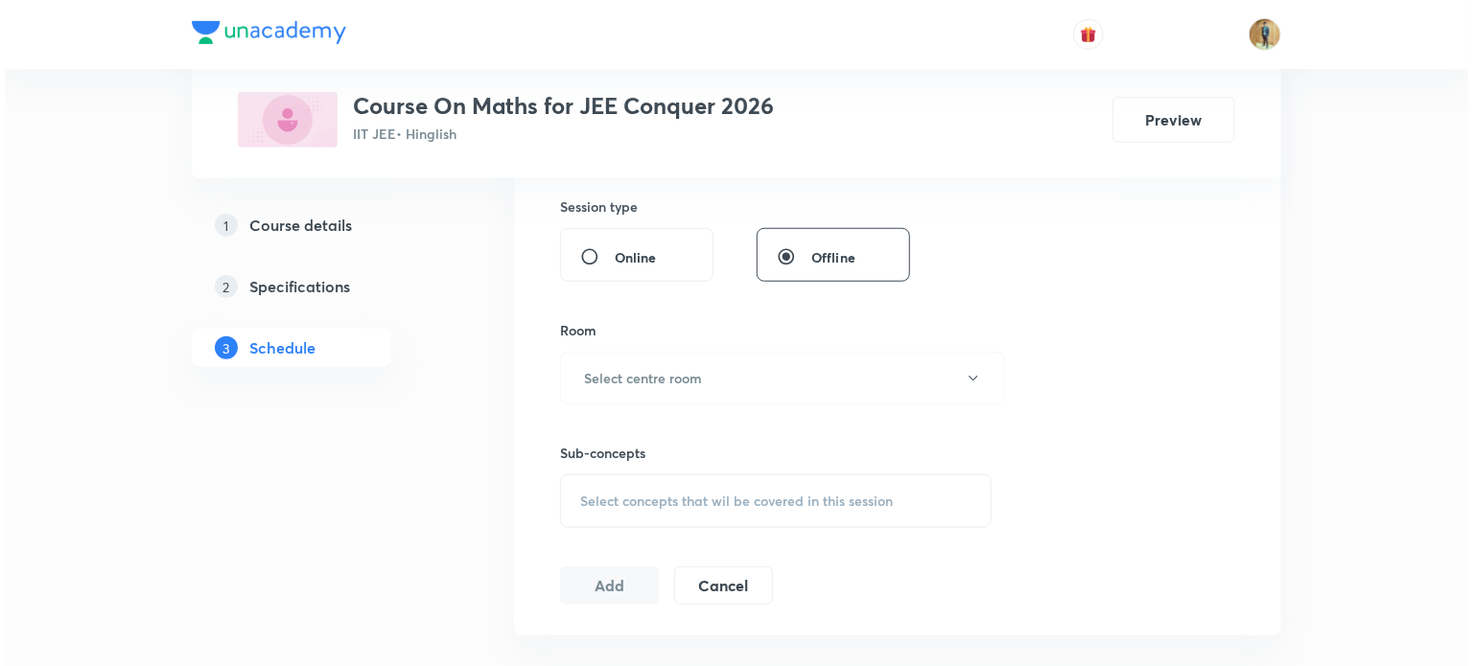
scroll to position [711, 0]
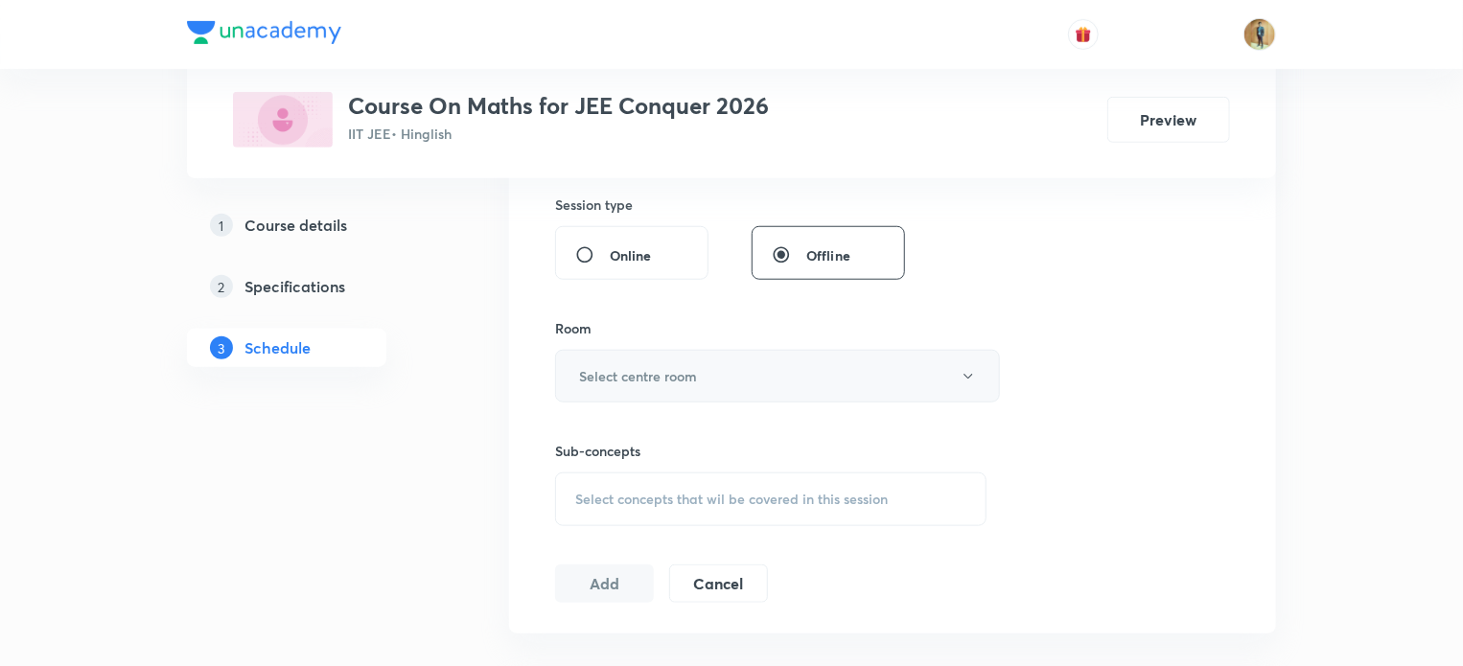
type input "60"
click at [639, 384] on h6 "Select centre room" at bounding box center [638, 376] width 118 height 20
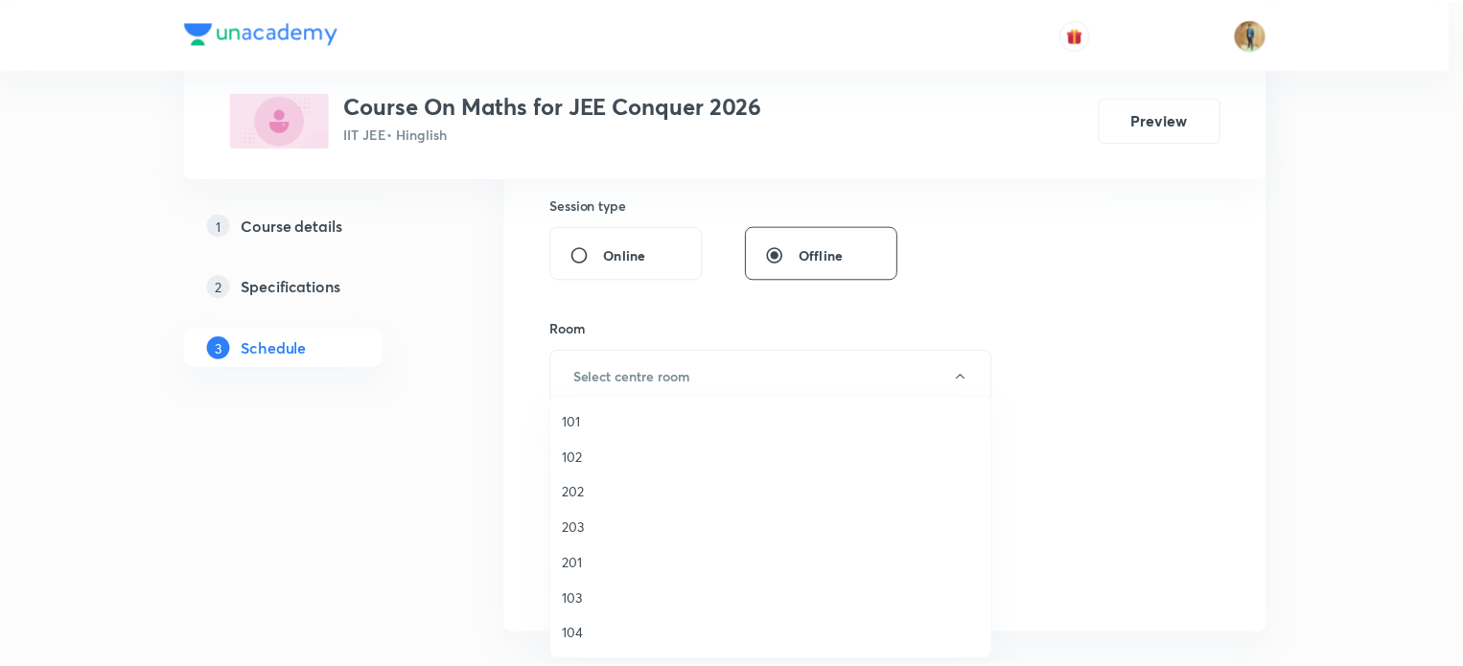
scroll to position [355, 0]
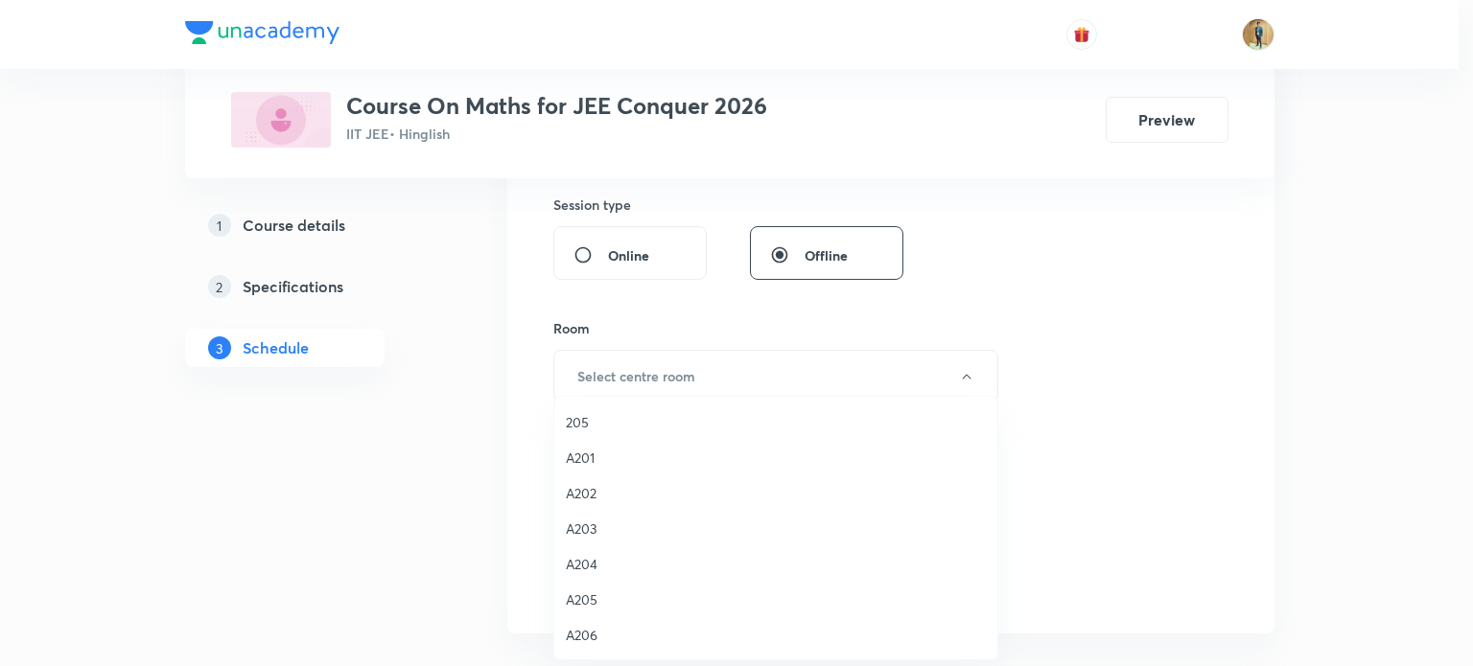
click at [578, 562] on span "A204" at bounding box center [776, 564] width 420 height 20
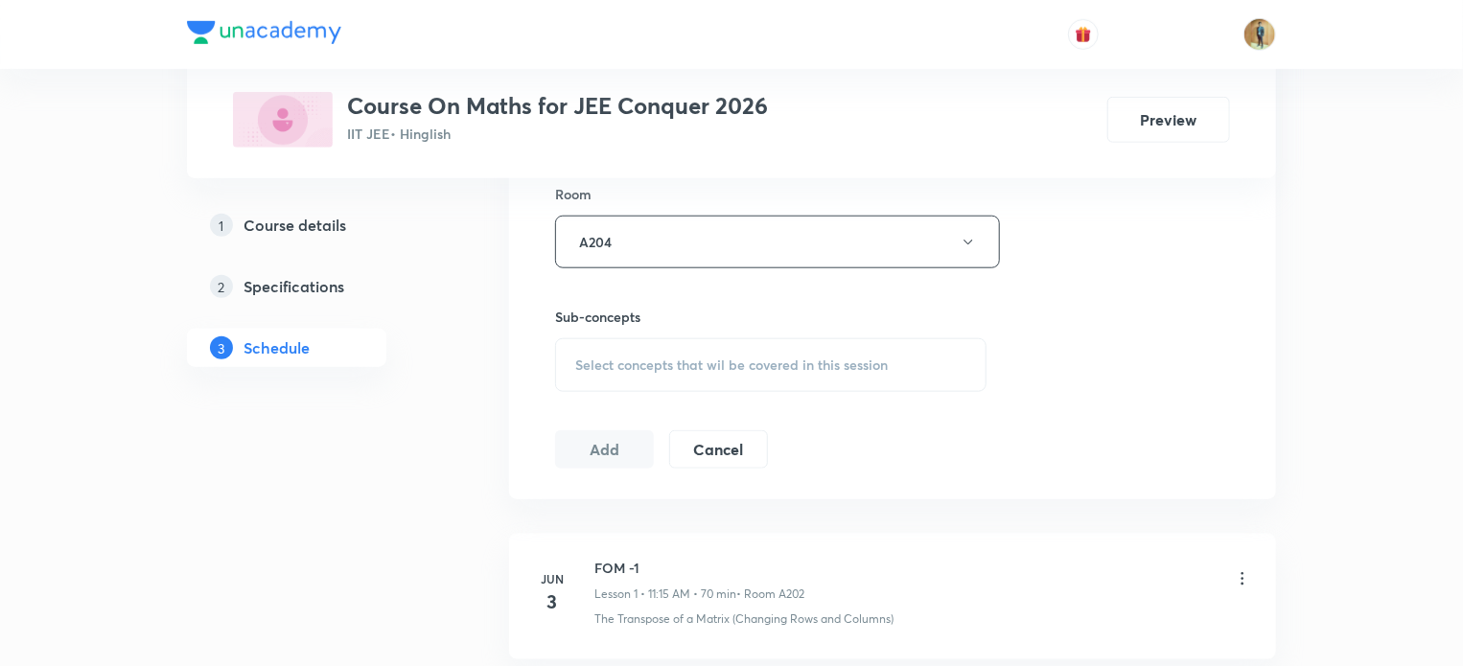
scroll to position [850, 0]
click at [621, 365] on span "Select concepts that wil be covered in this session" at bounding box center [731, 360] width 313 height 15
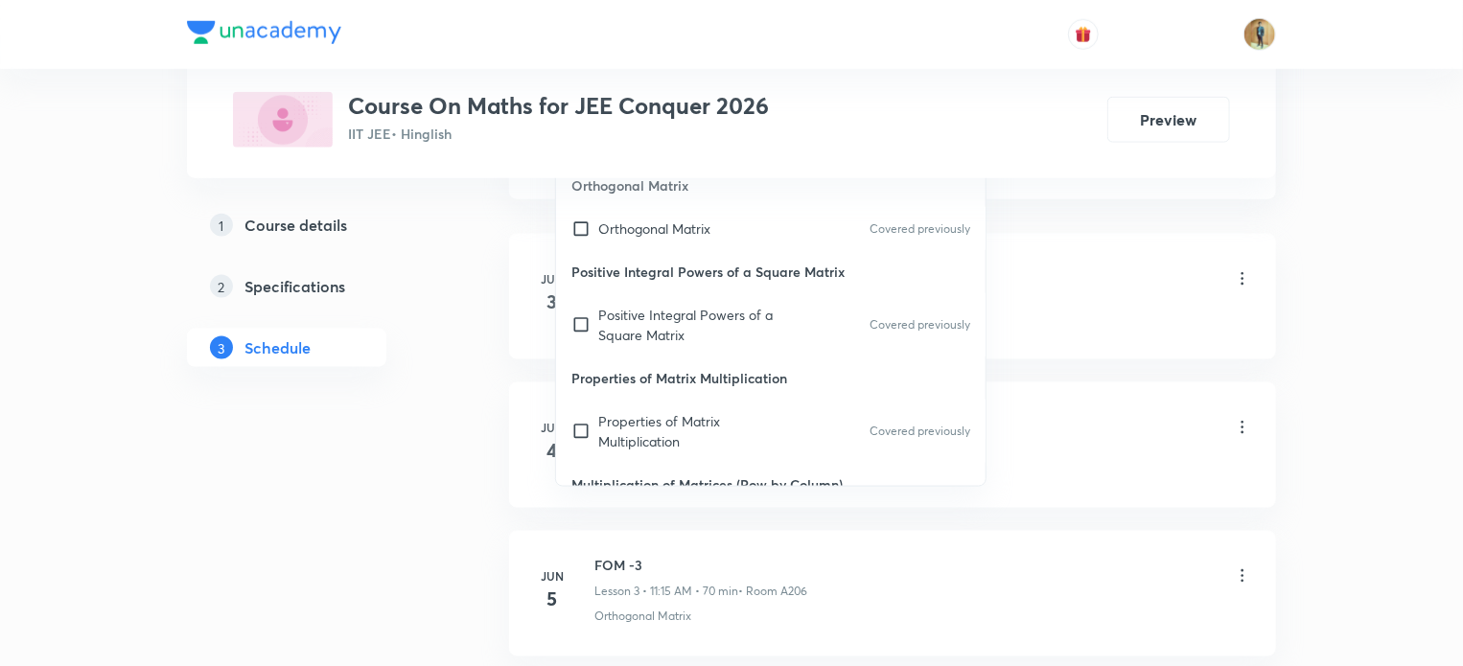
scroll to position [947, 0]
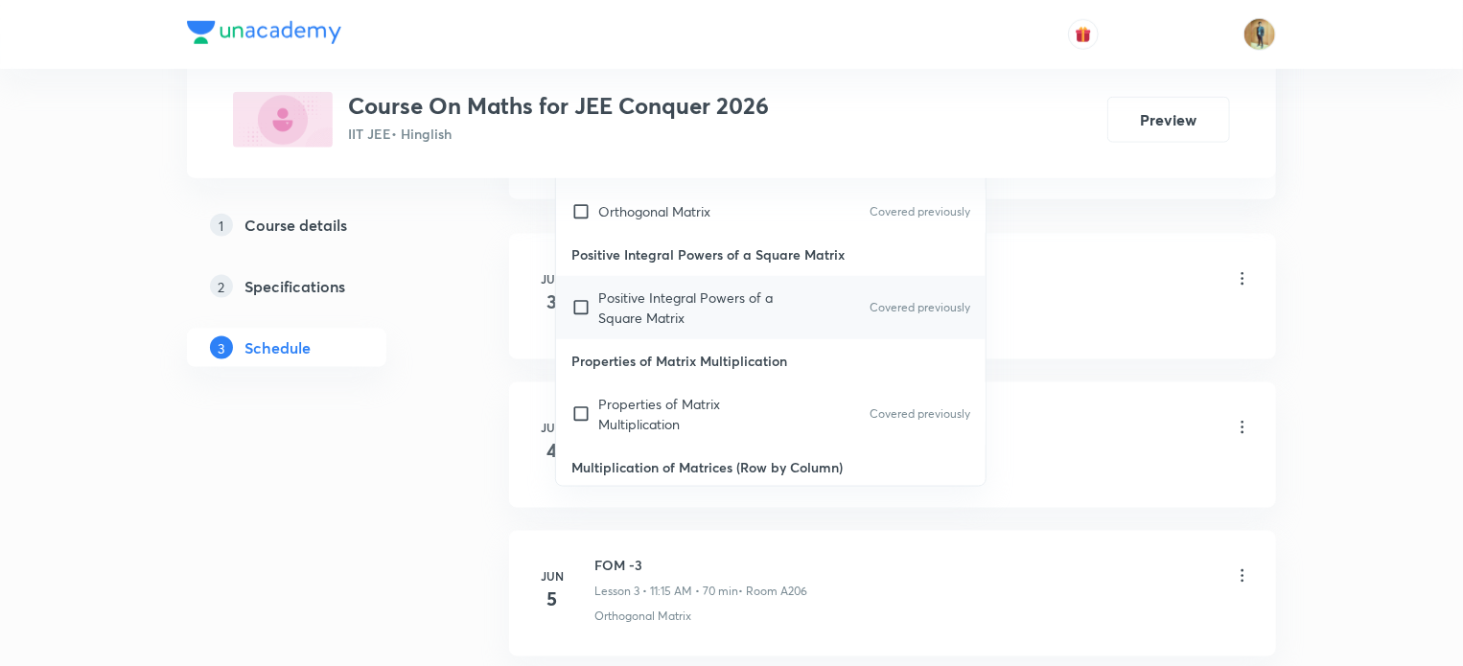
click at [602, 312] on p "Positive Integral Powers of a Square Matrix" at bounding box center [695, 308] width 194 height 40
checkbox input "true"
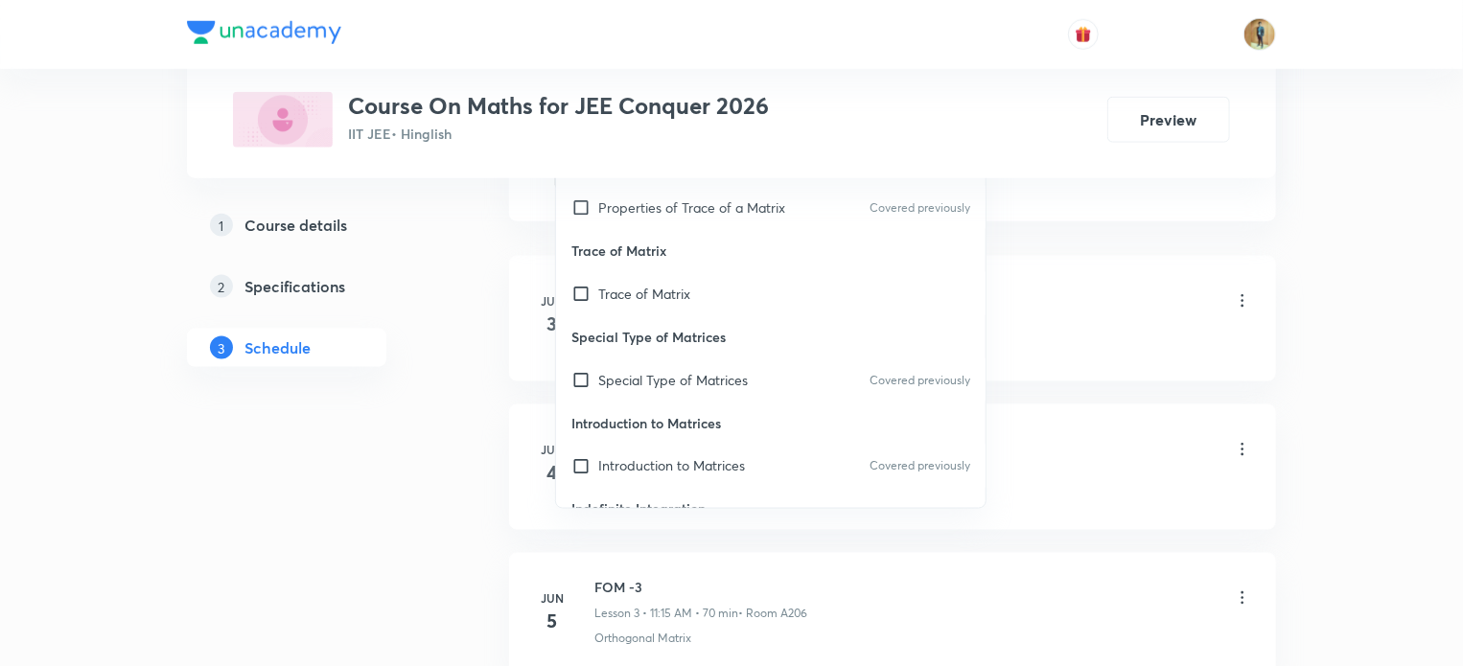
scroll to position [1722, 0]
click at [586, 374] on input "checkbox" at bounding box center [584, 382] width 27 height 20
checkbox input "true"
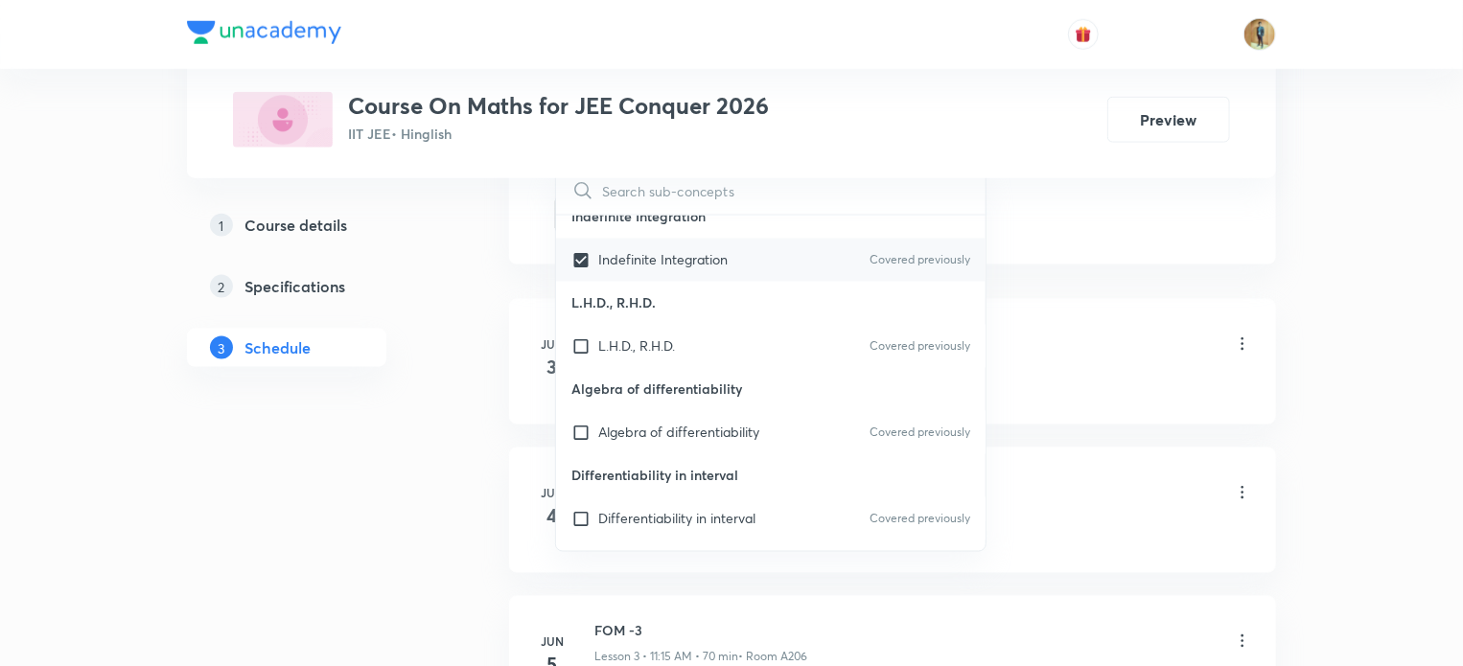
scroll to position [1882, 0]
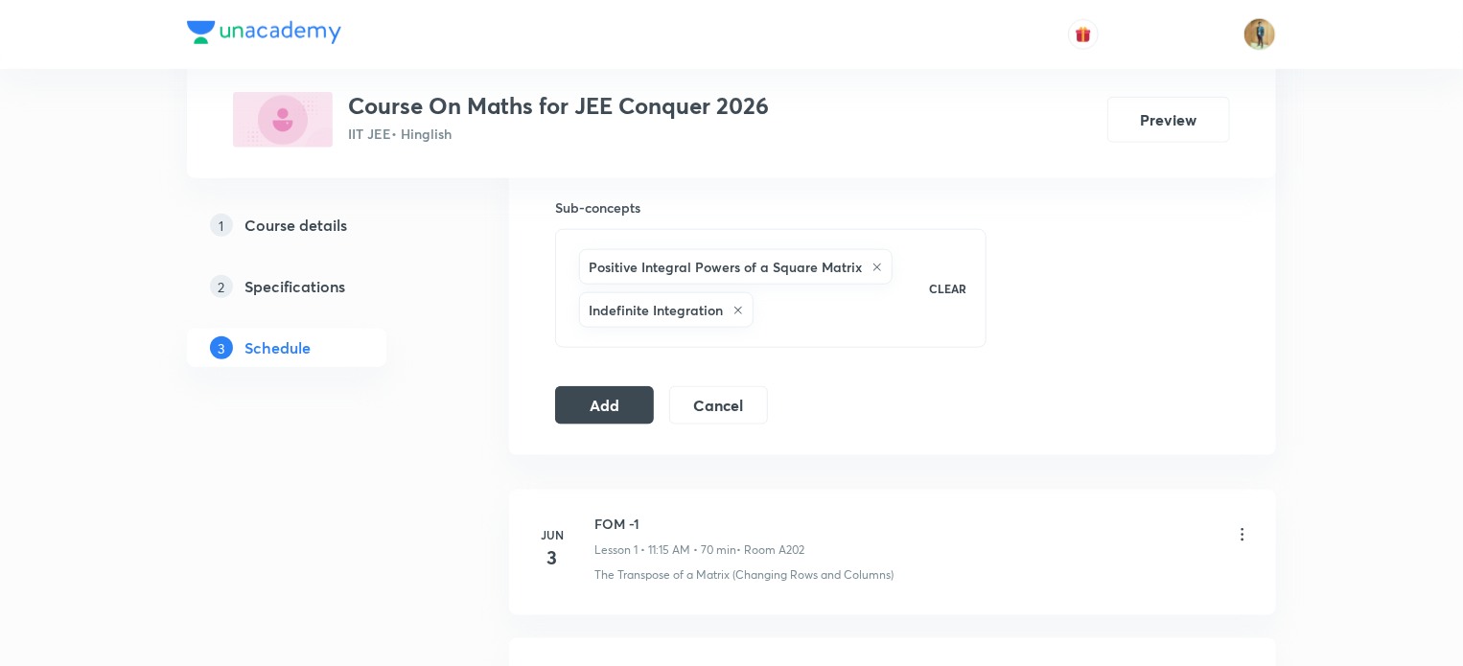
scroll to position [955, 0]
click at [627, 407] on button "Add" at bounding box center [604, 403] width 99 height 38
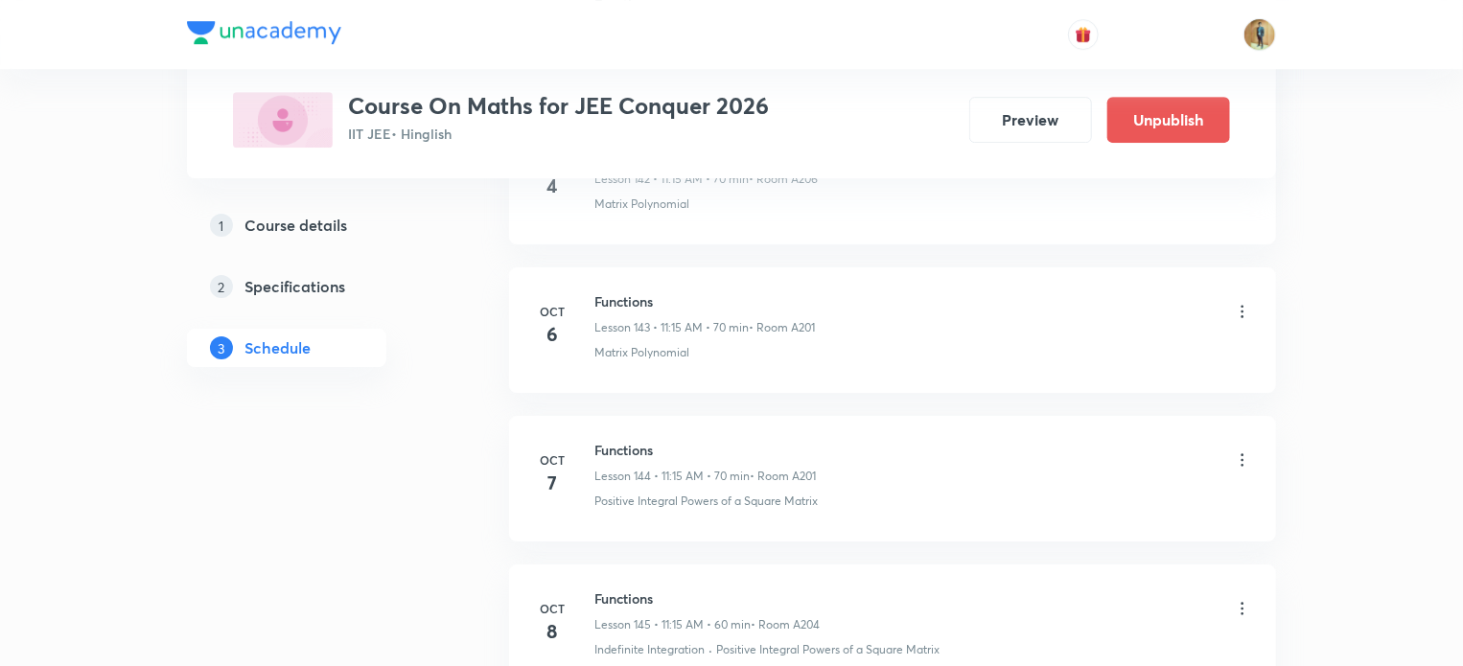
scroll to position [21494, 0]
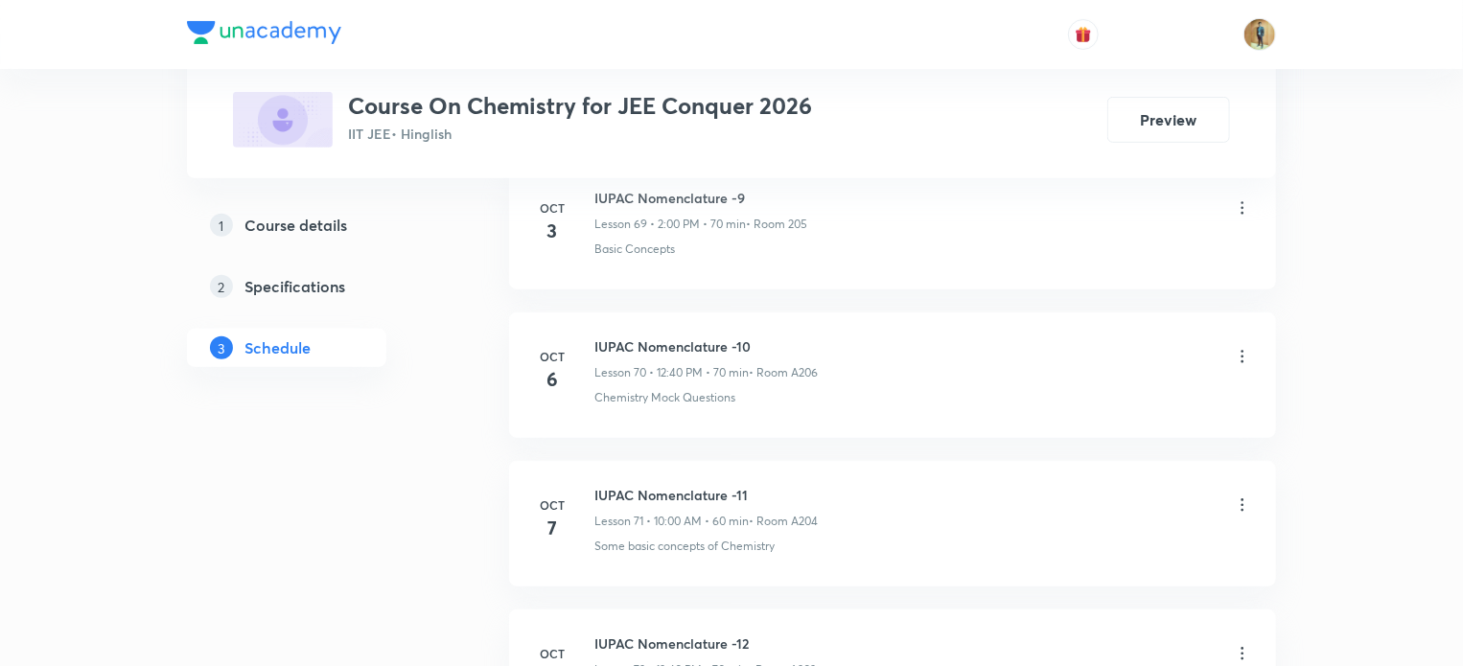
scroll to position [11566, 0]
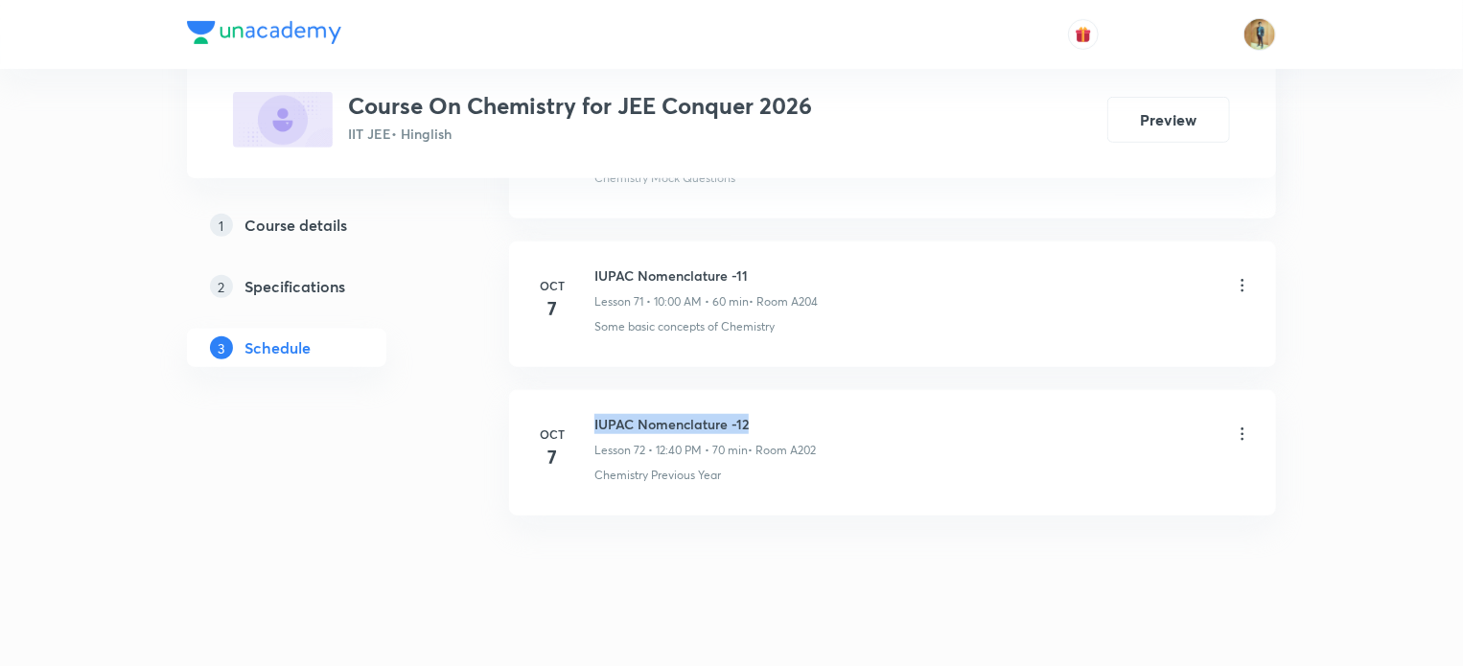
drag, startPoint x: 589, startPoint y: 390, endPoint x: 881, endPoint y: 404, distance: 292.7
click at [881, 414] on div "[DATE] IUPAC Nomenclature -12 Lesson 72 • 12:40 PM • 70 min • Room A202 Chemist…" at bounding box center [892, 449] width 719 height 70
copy h6 "IUPAC Nomenclature -12"
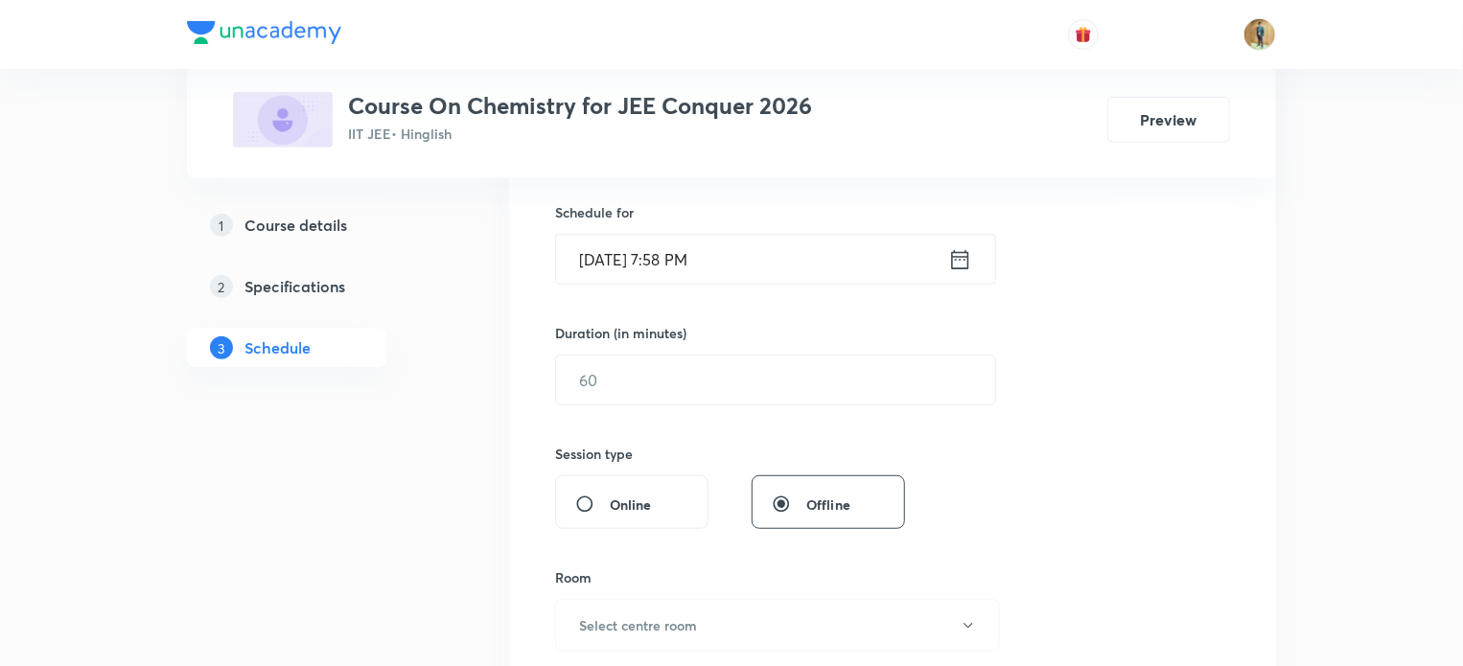
scroll to position [0, 0]
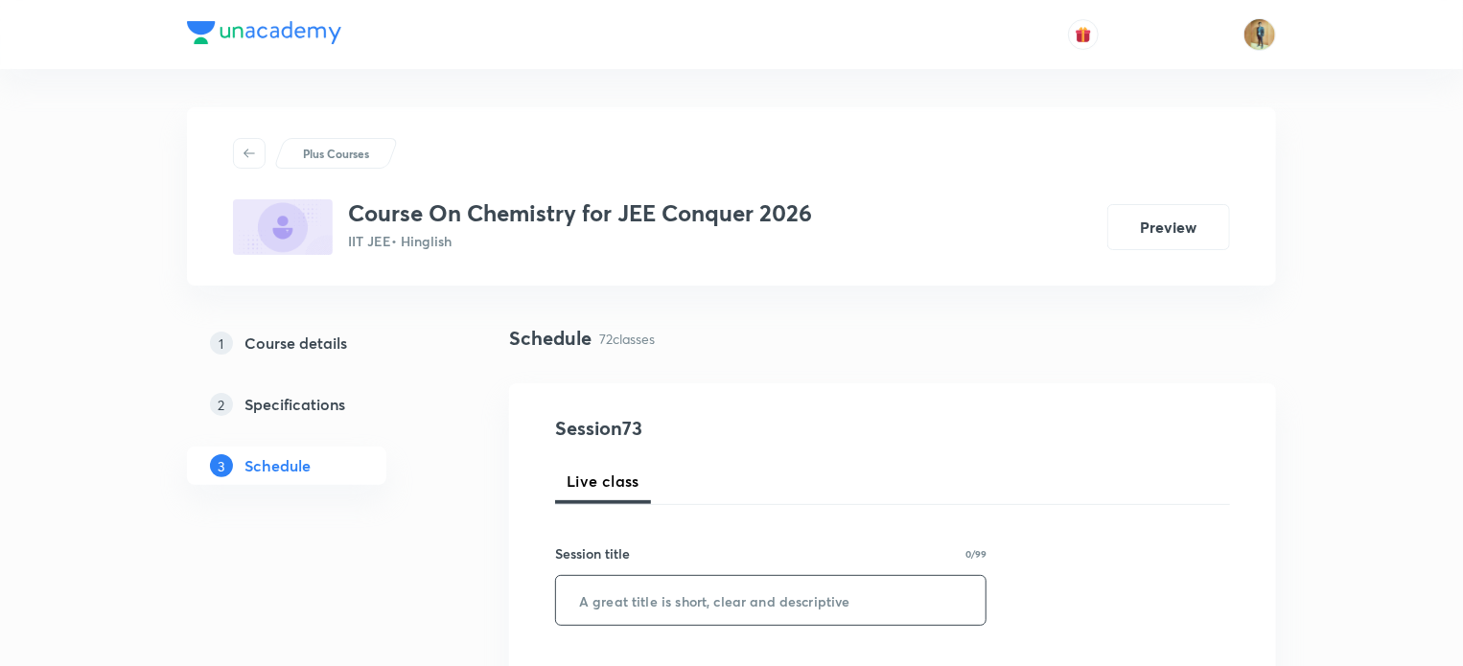
click at [621, 603] on input "text" at bounding box center [771, 600] width 430 height 49
paste input "IUPAC Nomenclature -12"
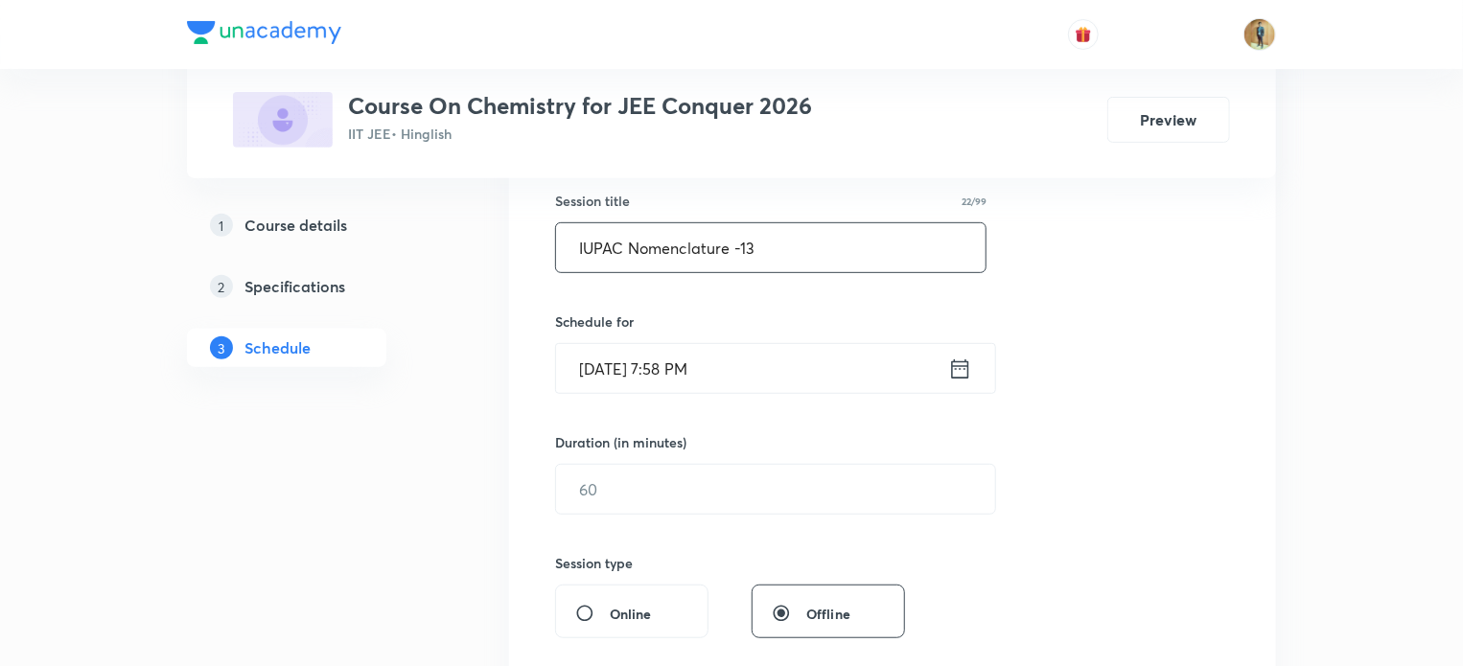
scroll to position [360, 0]
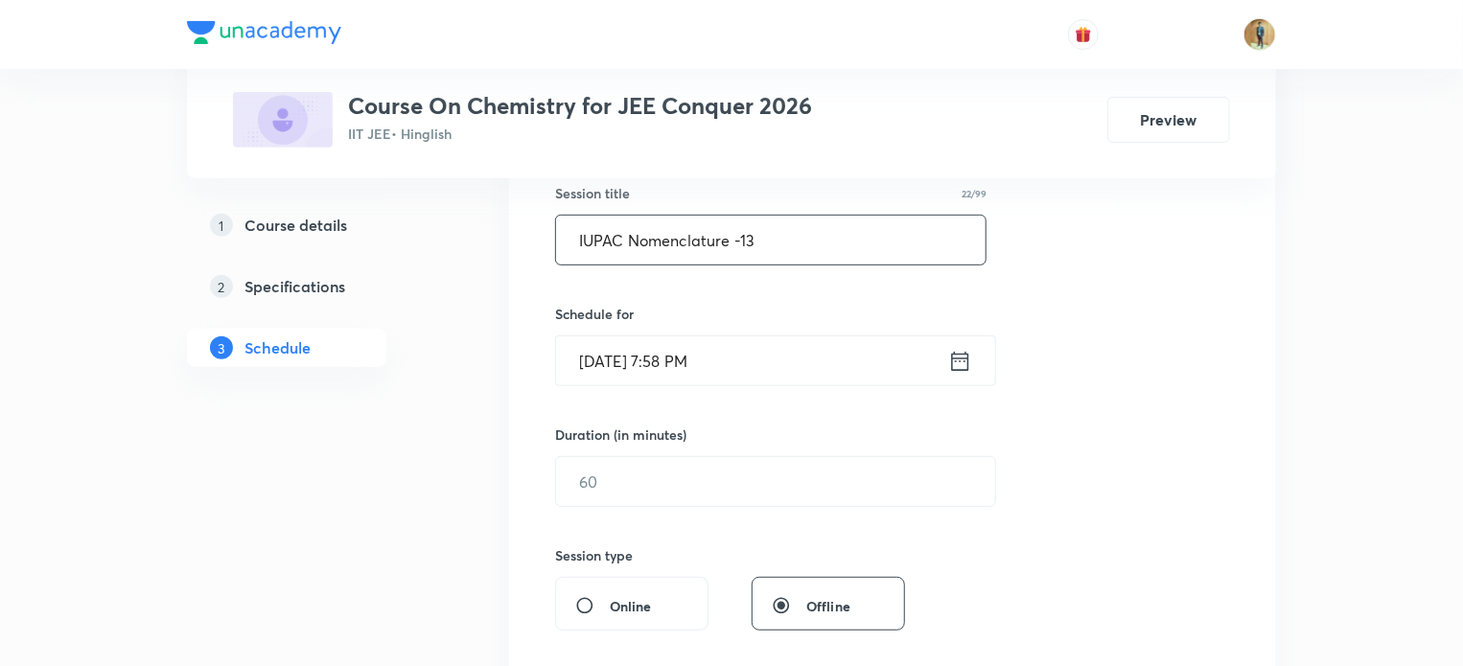
type input "IUPAC Nomenclature -13"
click at [951, 365] on icon at bounding box center [960, 361] width 24 height 27
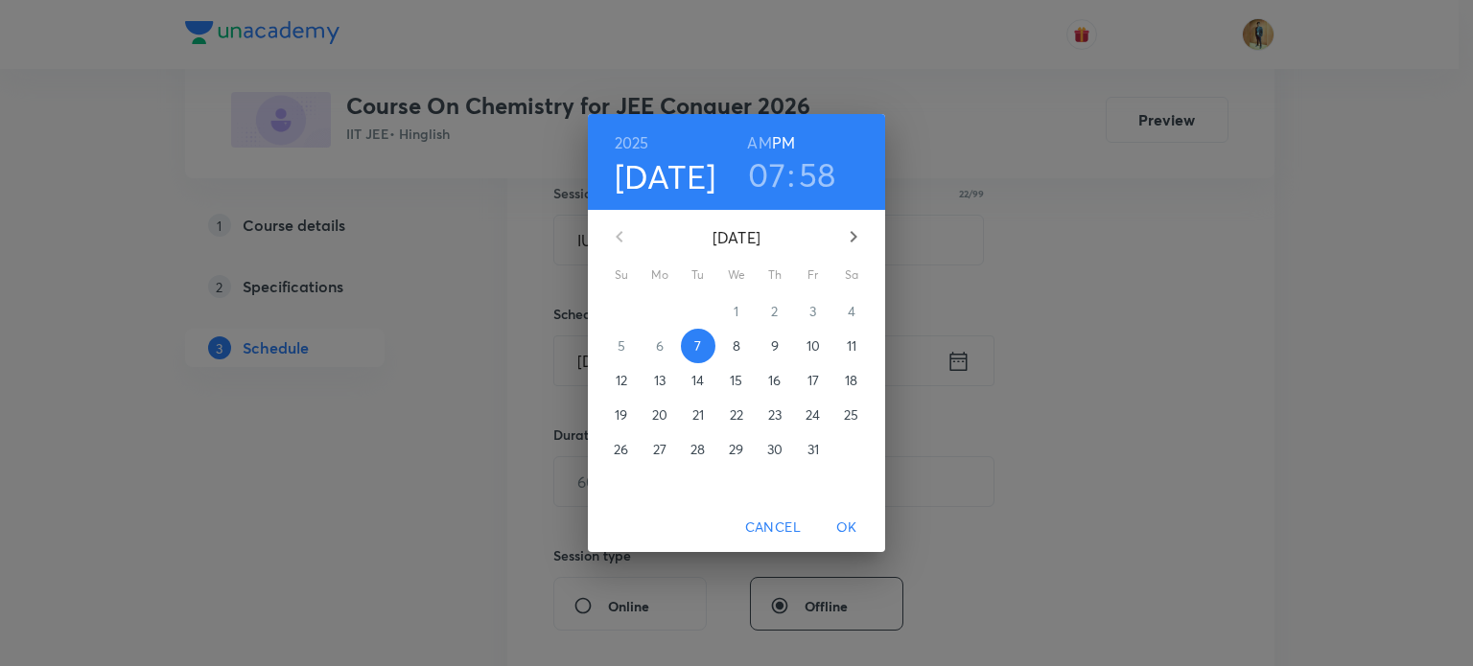
click at [734, 341] on p "8" at bounding box center [736, 346] width 8 height 19
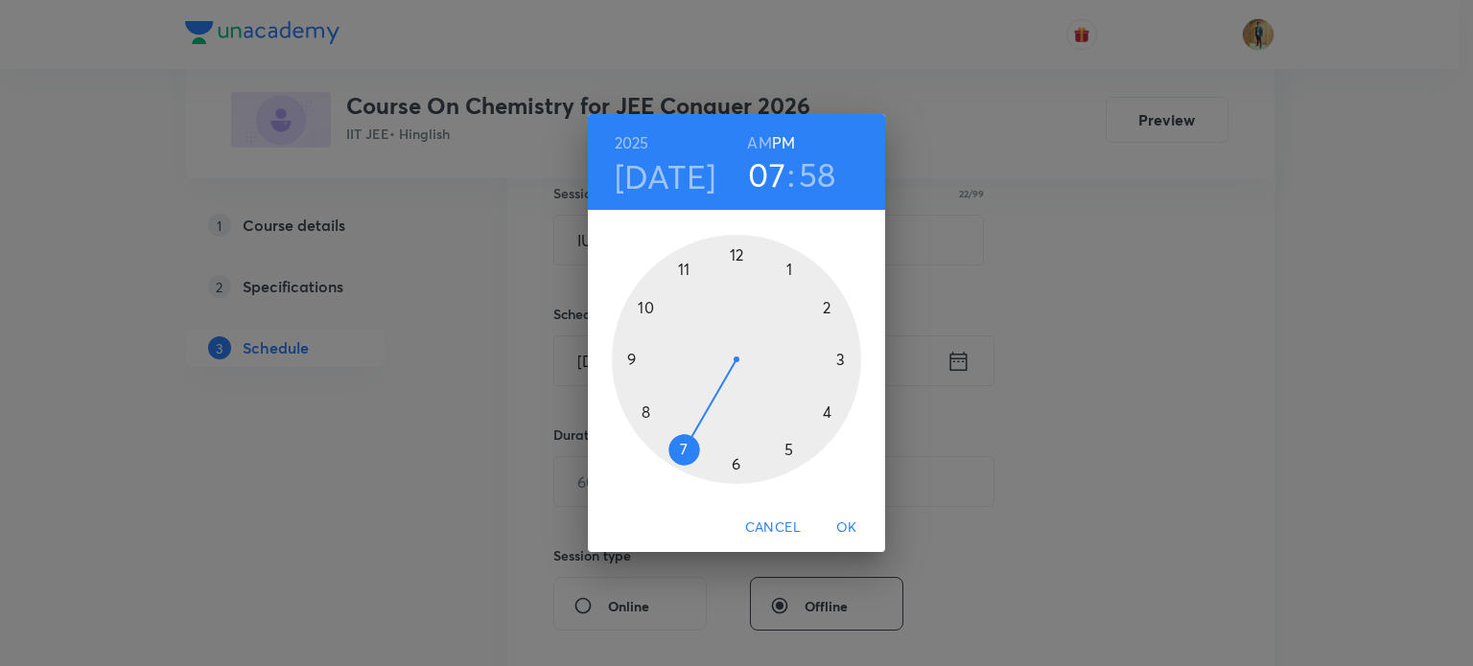
click at [740, 246] on div at bounding box center [736, 359] width 249 height 249
click at [645, 408] on div at bounding box center [736, 359] width 249 height 249
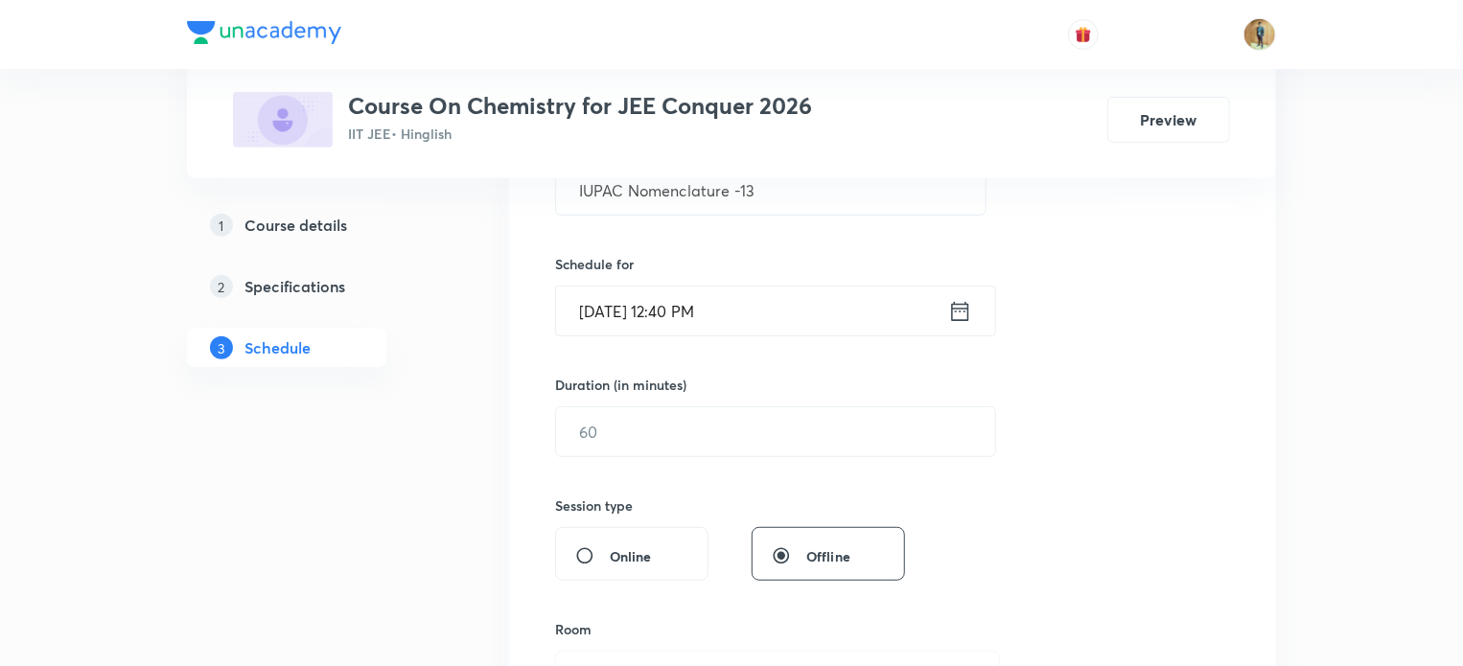
scroll to position [410, 0]
click at [692, 417] on input "text" at bounding box center [775, 431] width 439 height 49
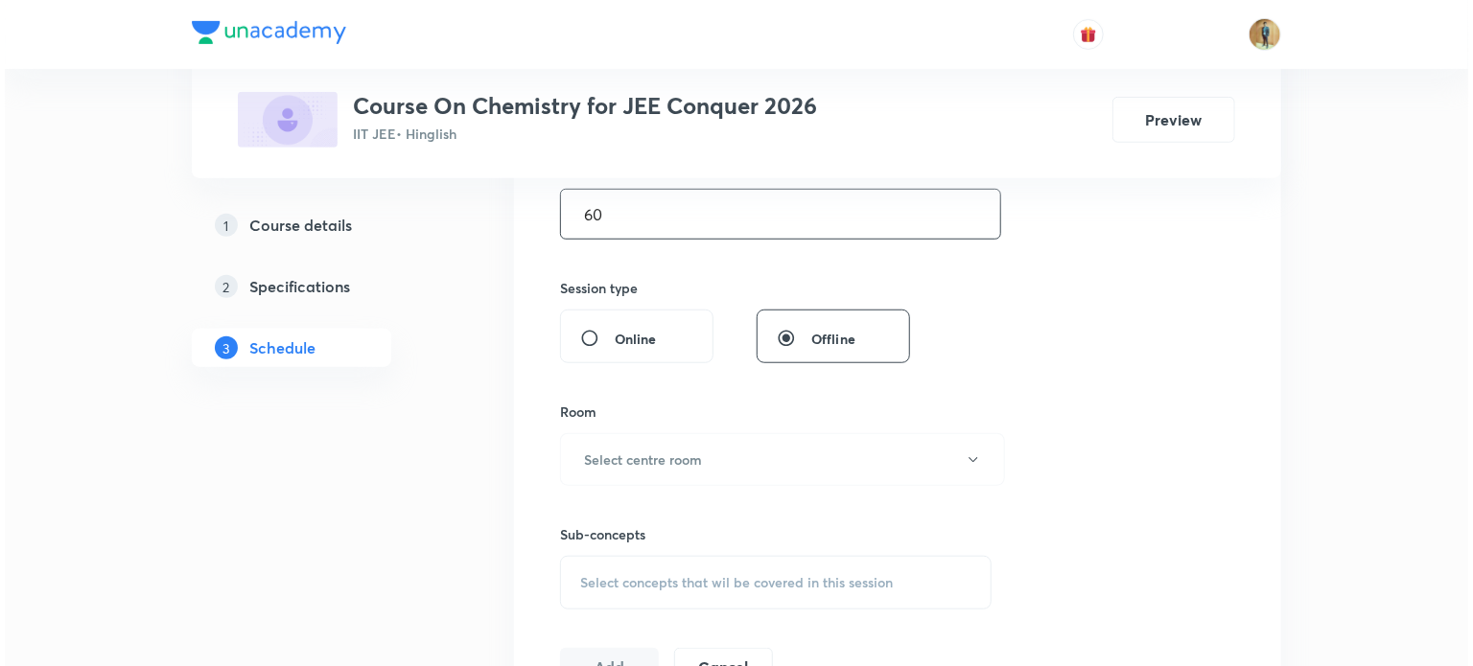
scroll to position [633, 0]
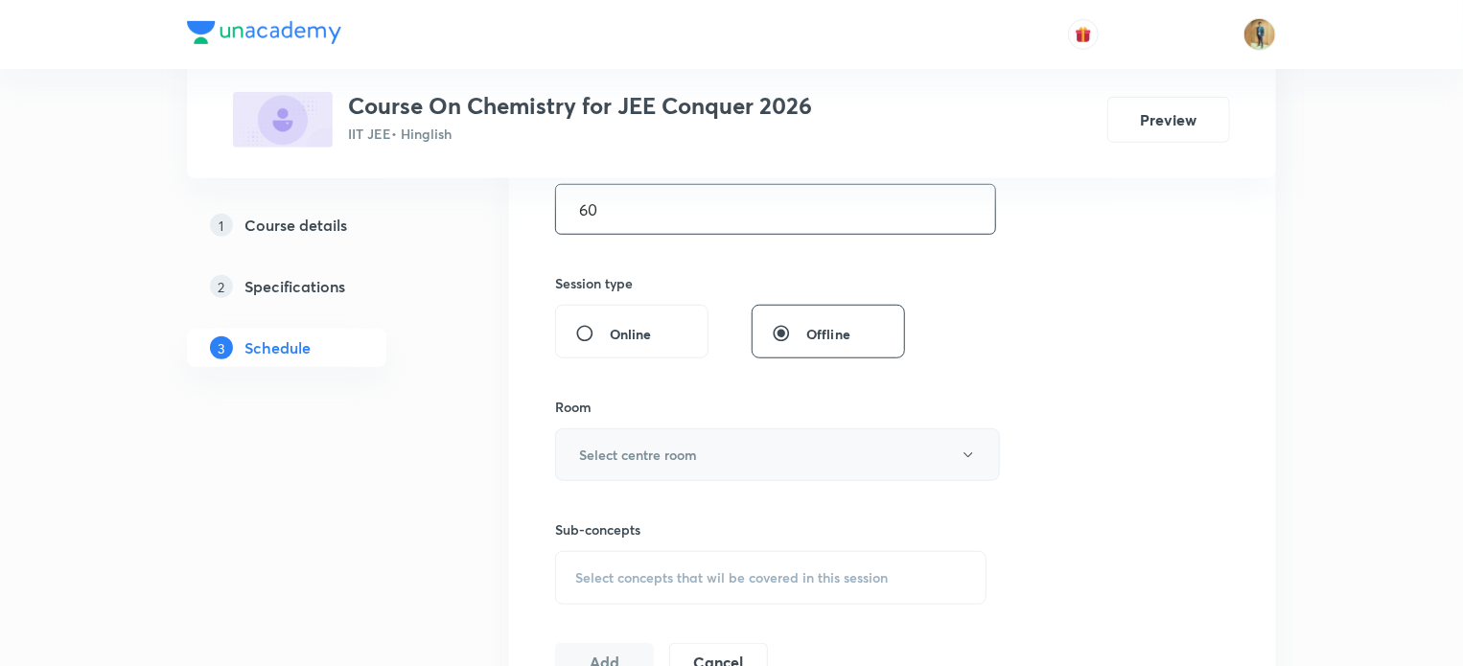
type input "60"
click at [661, 448] on h6 "Select centre room" at bounding box center [638, 455] width 118 height 20
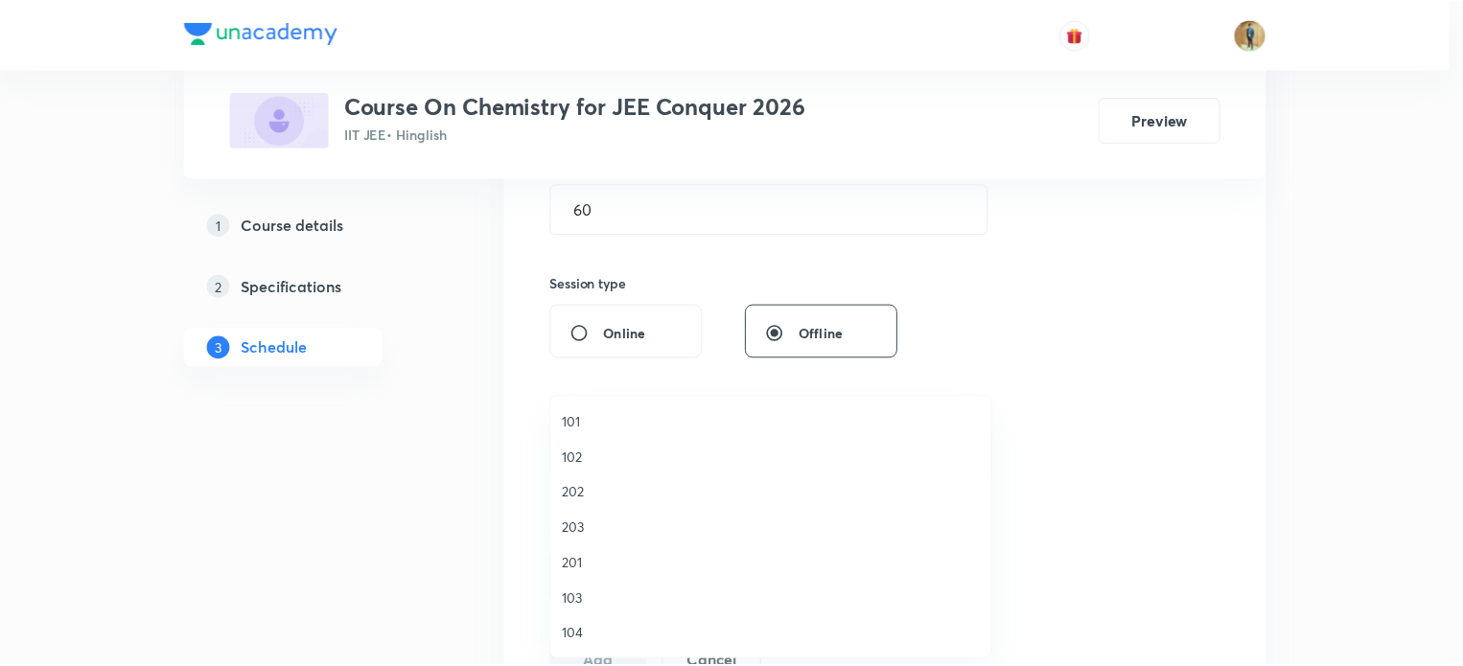
scroll to position [355, 0]
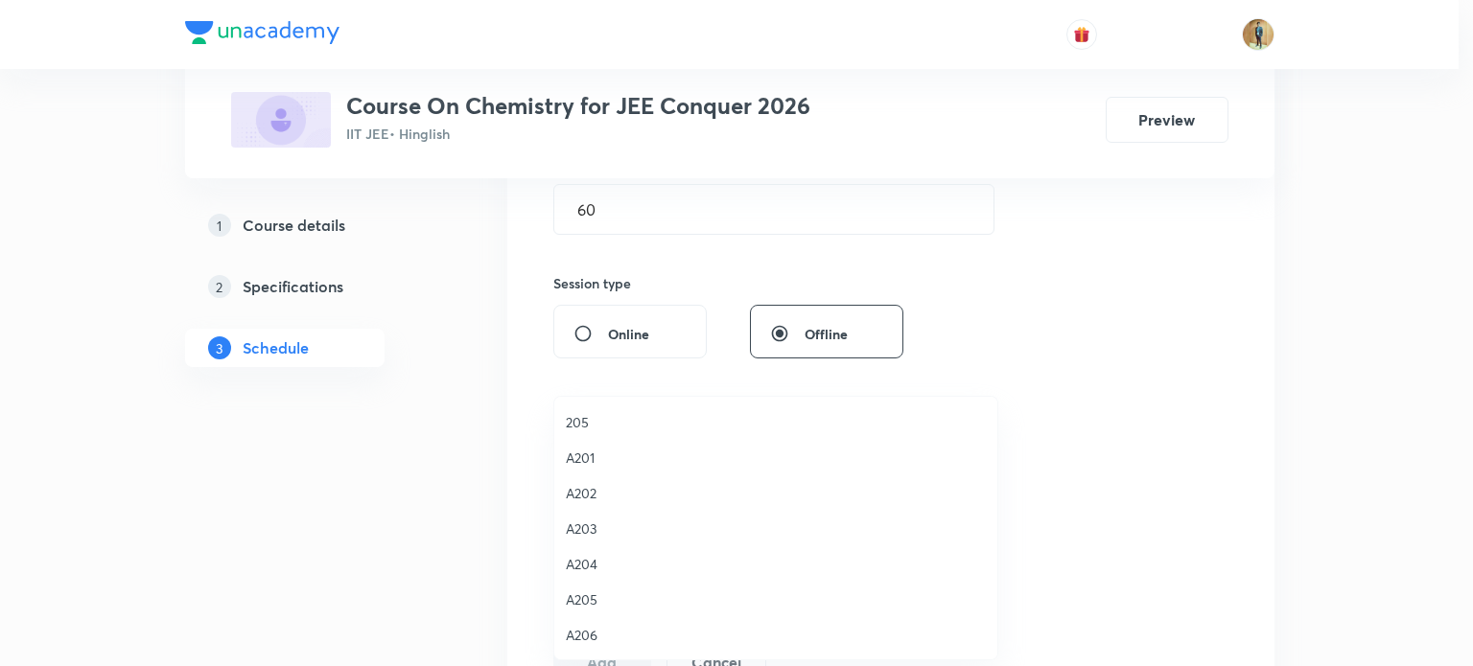
click at [591, 561] on span "A204" at bounding box center [776, 564] width 420 height 20
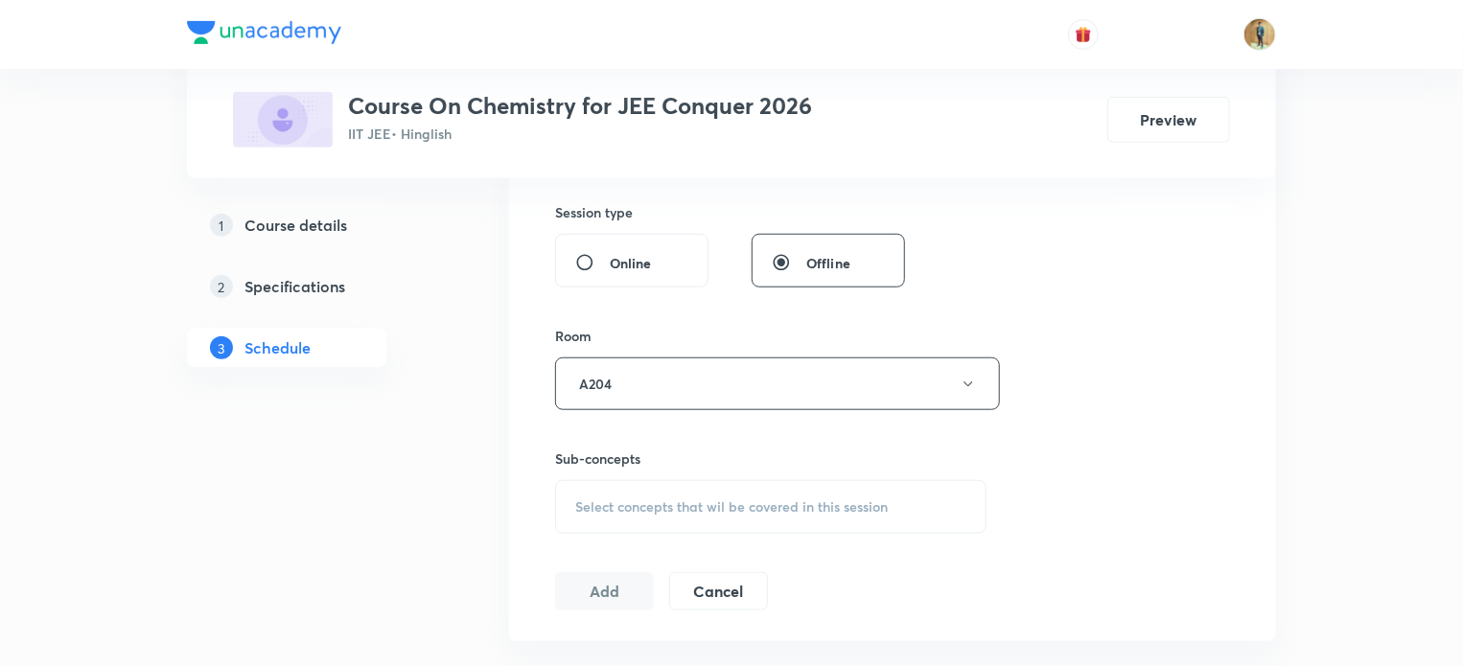
scroll to position [708, 0]
click at [634, 501] on span "Select concepts that wil be covered in this session" at bounding box center [731, 503] width 313 height 15
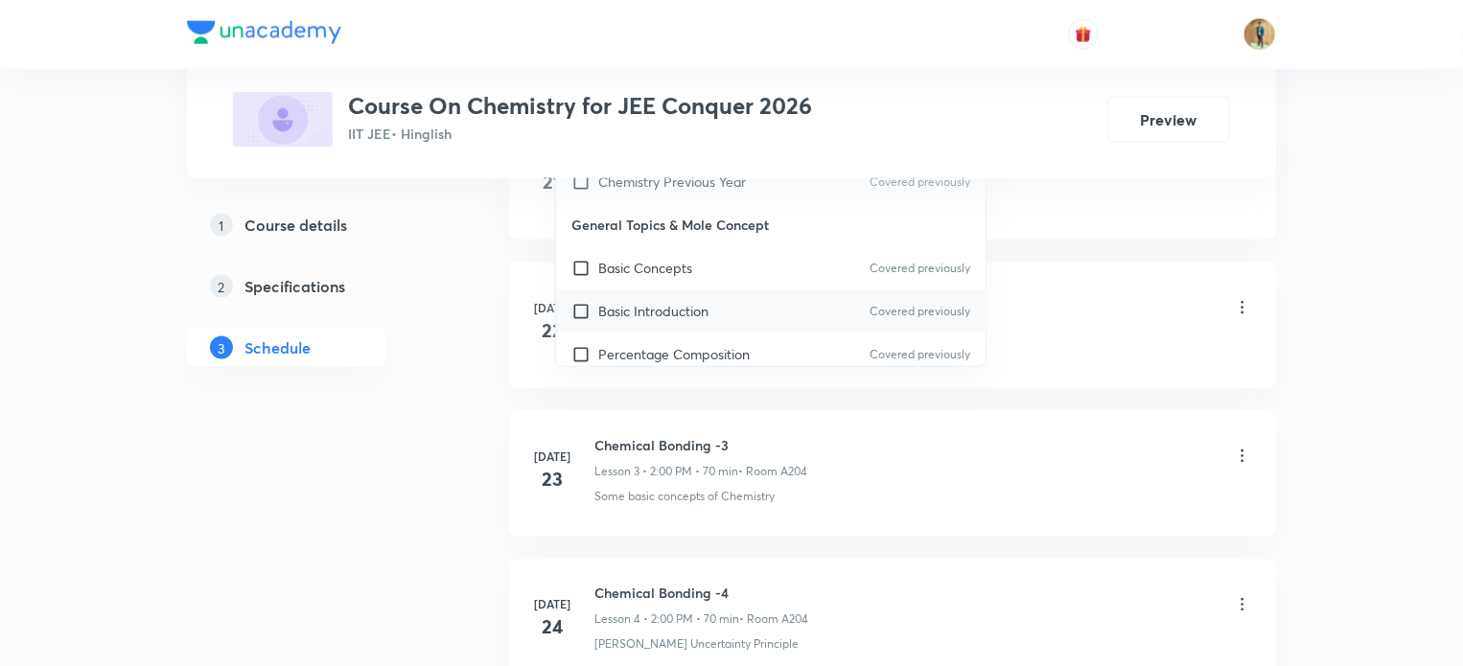
scroll to position [1306, 0]
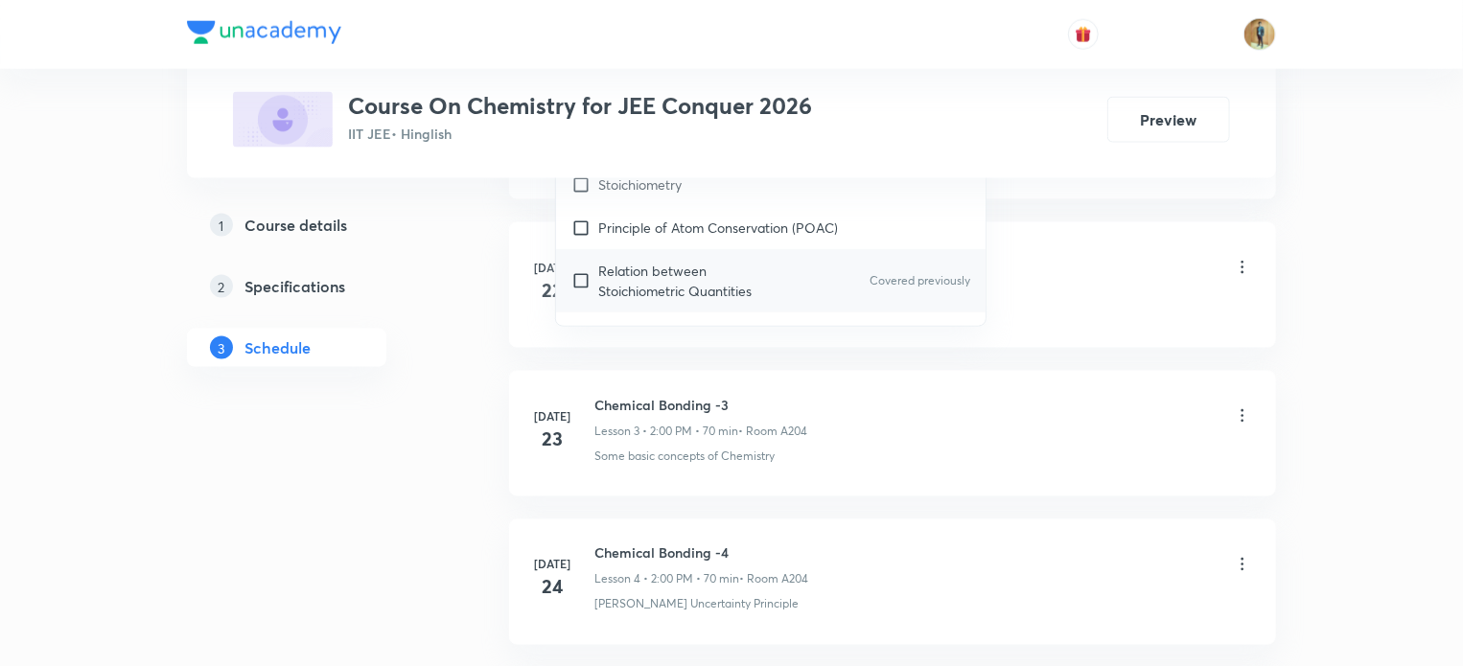
click at [640, 272] on p "Relation between Stoichiometric Quantities" at bounding box center [695, 281] width 194 height 40
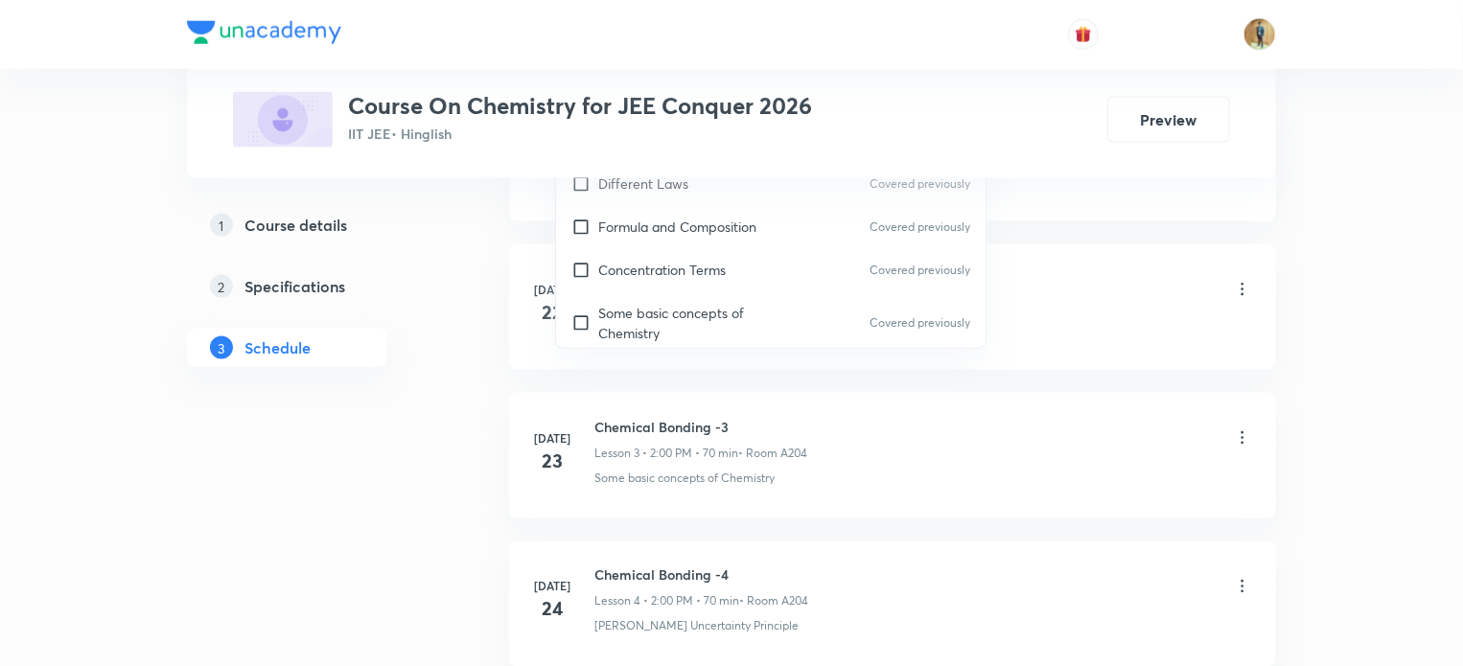
scroll to position [412, 0]
click at [646, 260] on p "Concentration Terms" at bounding box center [662, 266] width 128 height 20
checkbox input "true"
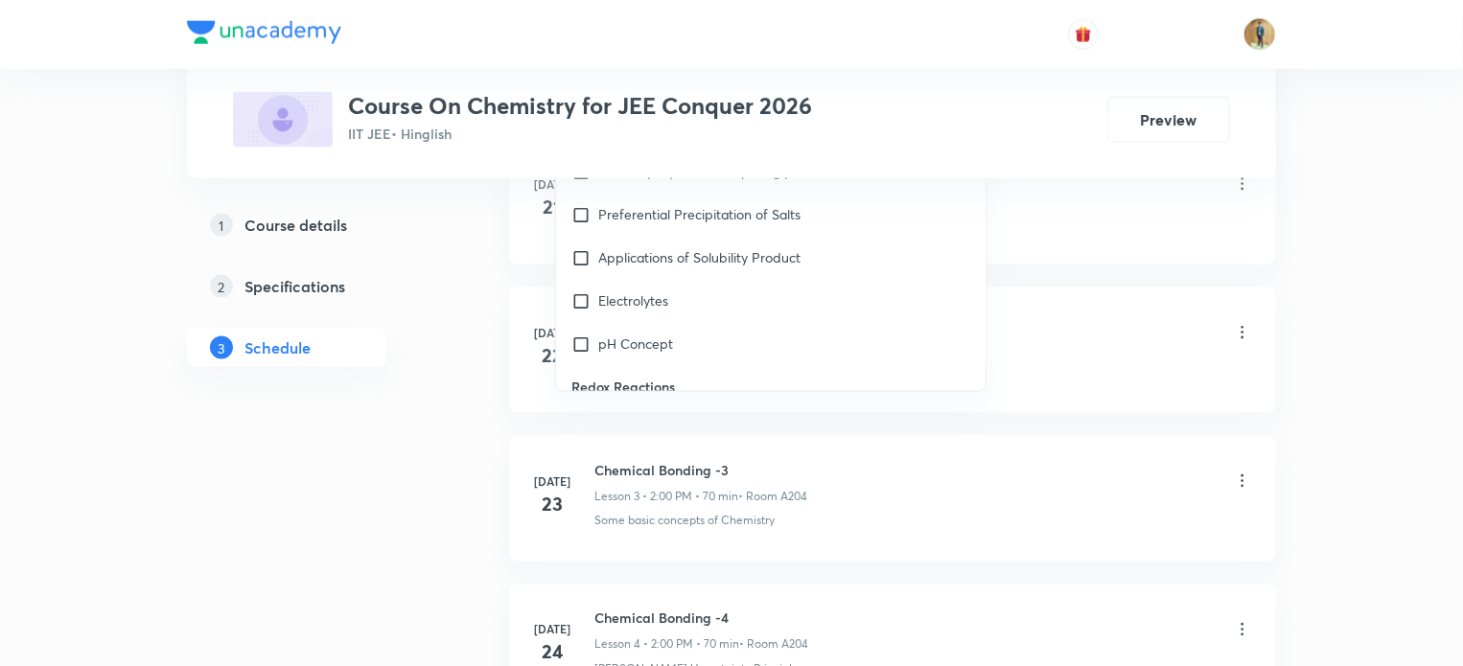
scroll to position [5652, 0]
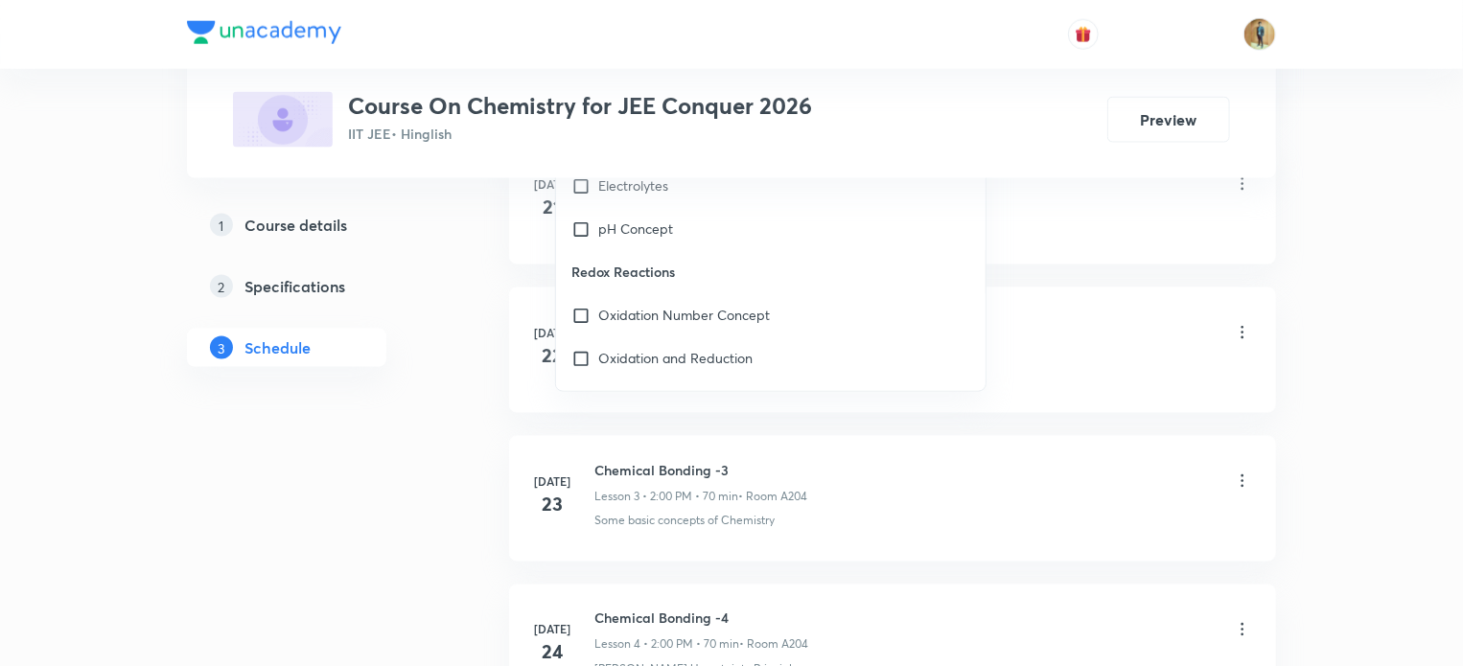
click at [1120, 228] on div "Photoelectric Effect · Dual Nature Of Matter" at bounding box center [923, 224] width 658 height 17
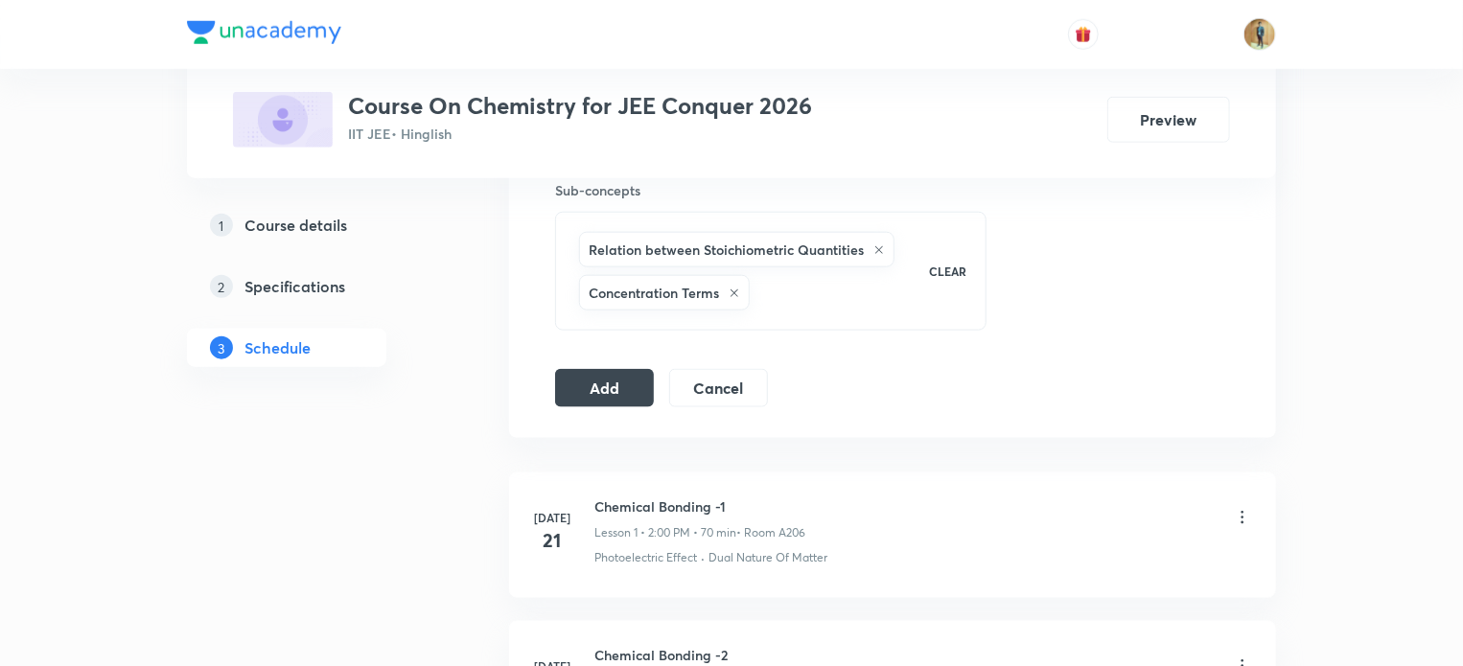
scroll to position [968, 0]
click at [561, 403] on button "Add" at bounding box center [604, 390] width 99 height 38
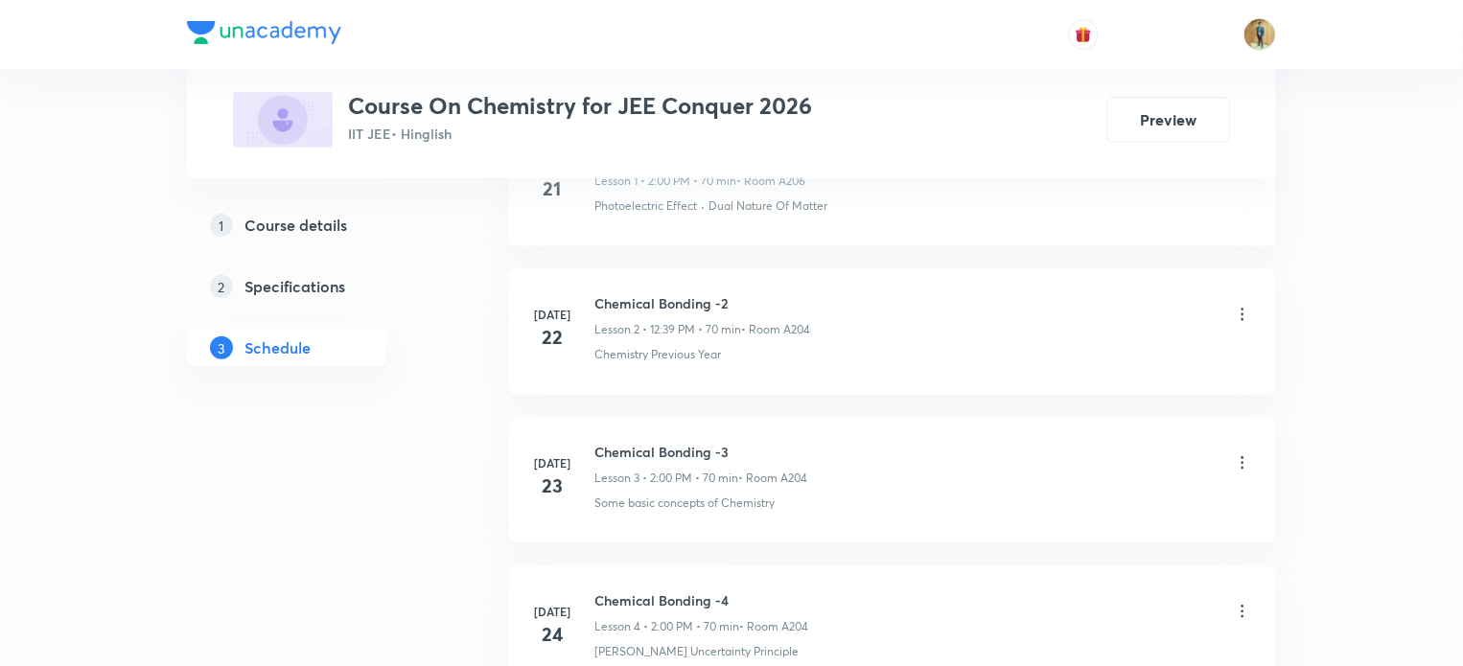
scroll to position [17, 0]
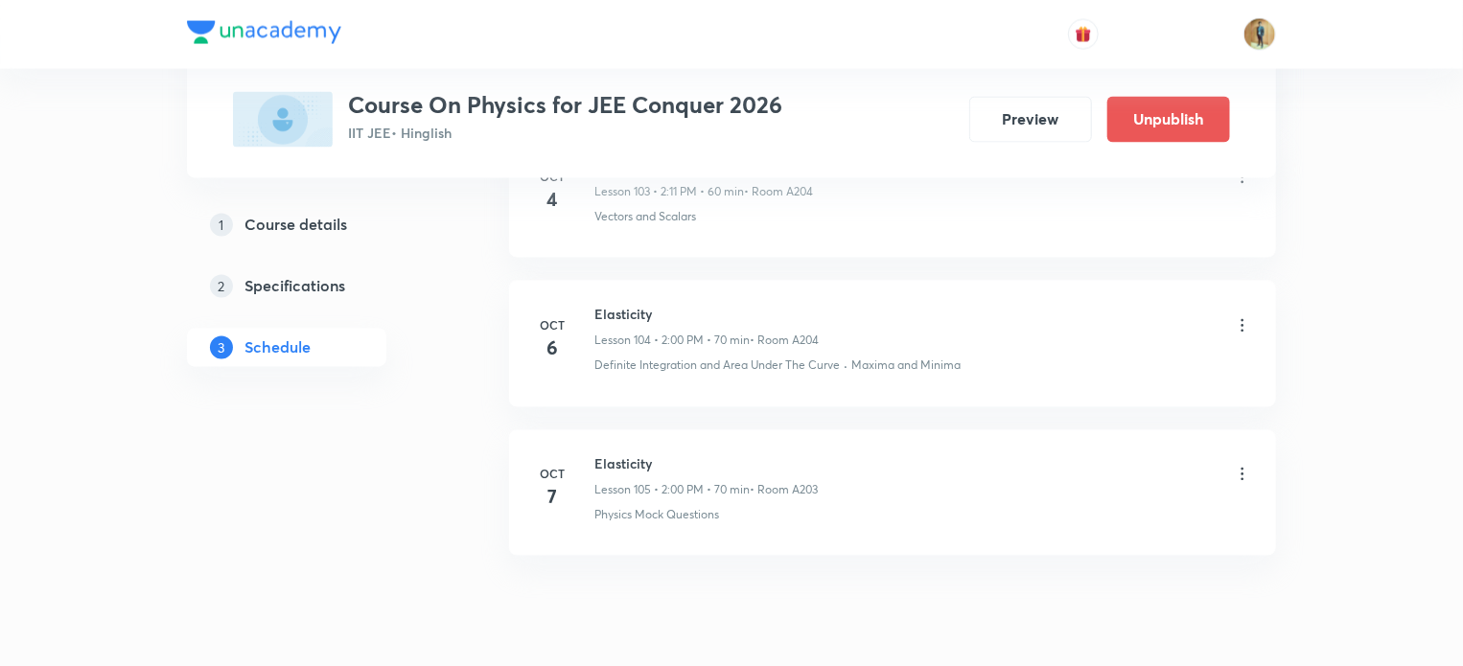
scroll to position [16422, 0]
drag, startPoint x: 594, startPoint y: 420, endPoint x: 661, endPoint y: 420, distance: 66.2
click at [661, 454] on h6 "Elasticity" at bounding box center [705, 464] width 223 height 20
copy h6 "Elasticity"
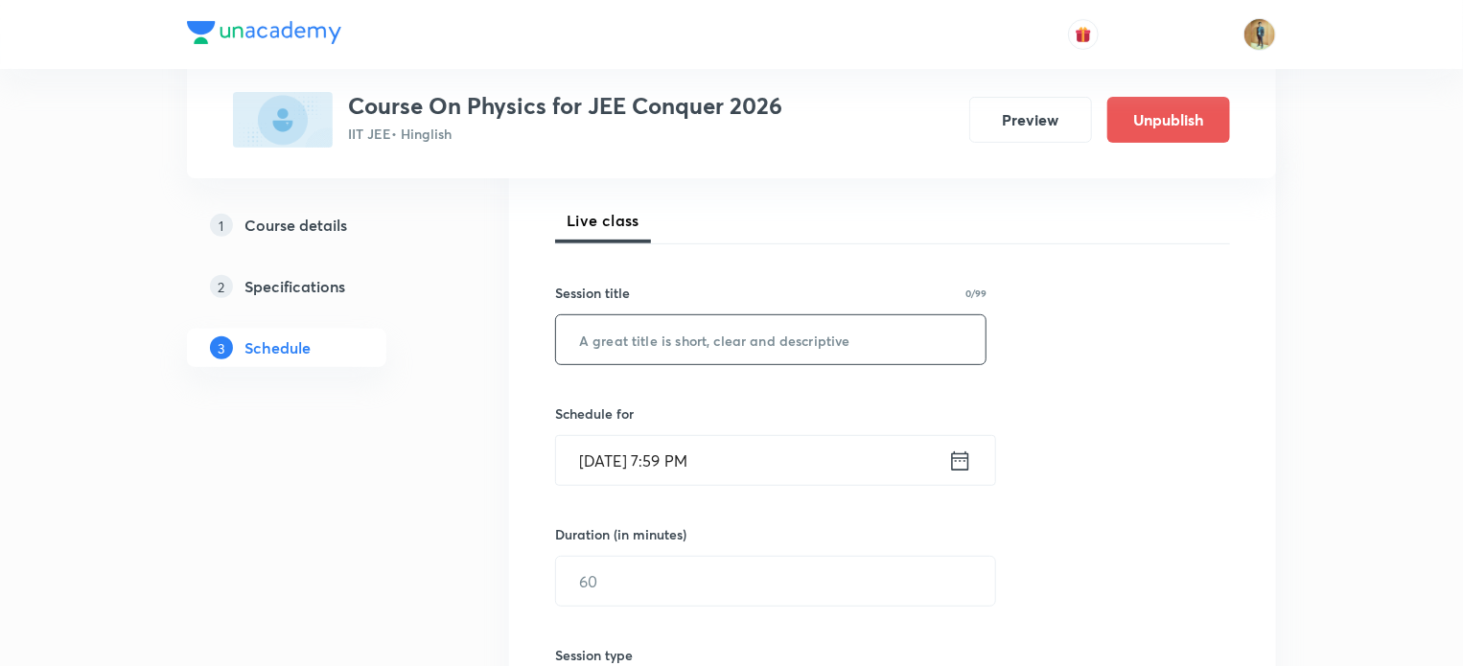
scroll to position [265, 0]
click at [613, 351] on input "text" at bounding box center [771, 336] width 430 height 49
paste input "Elasticity"
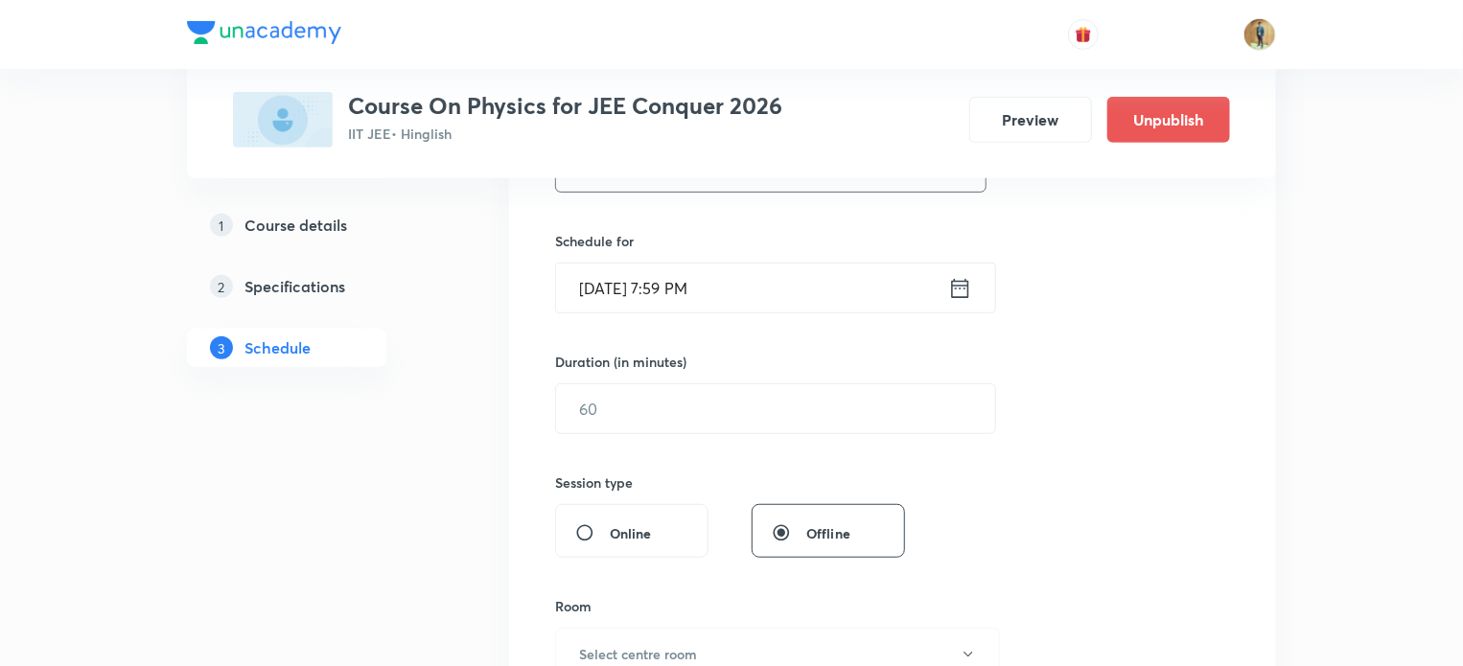
scroll to position [456, 0]
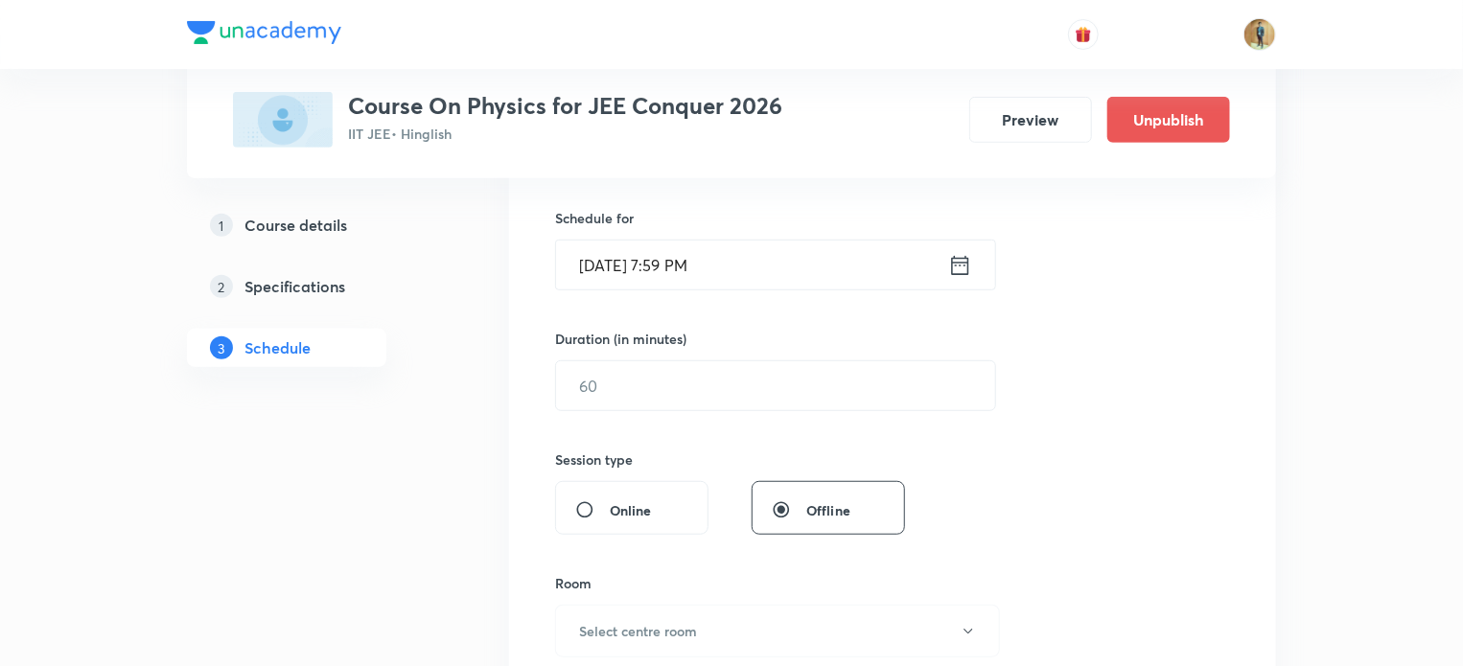
type input "Elasticity"
click at [965, 264] on icon at bounding box center [960, 264] width 17 height 19
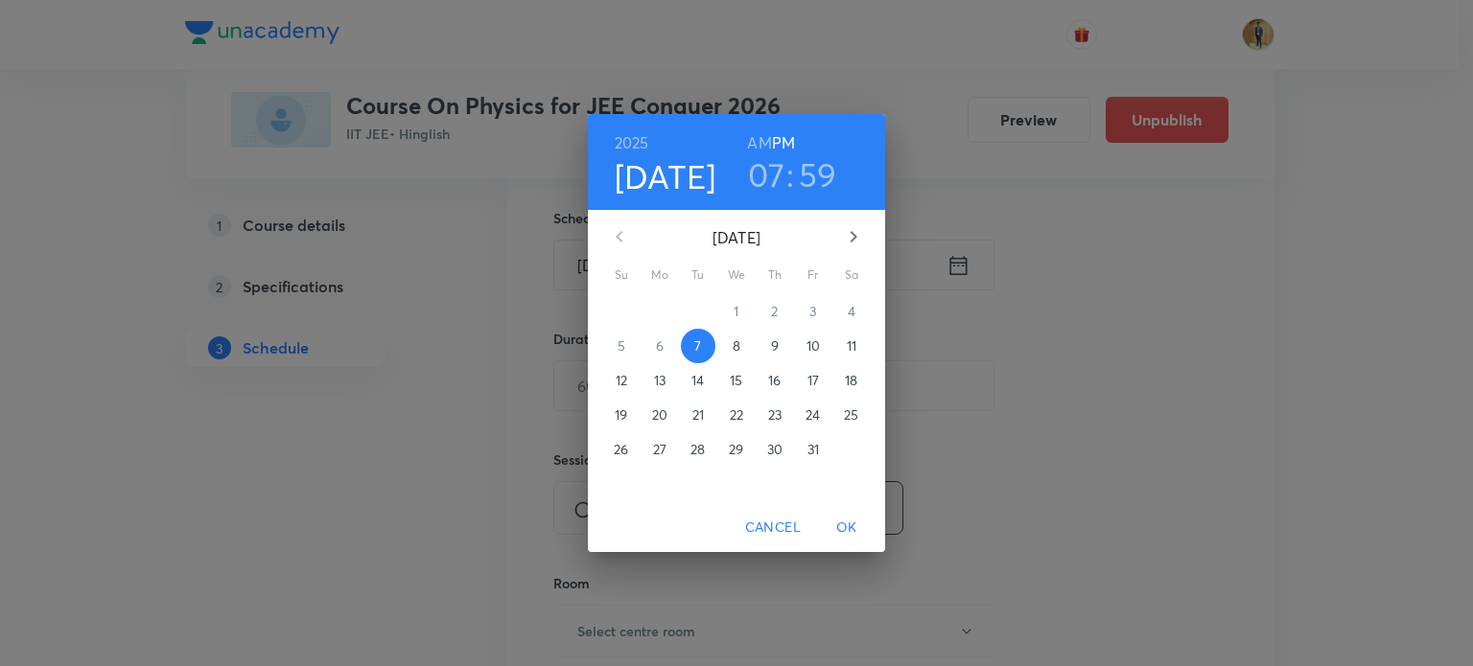
click at [736, 352] on p "8" at bounding box center [736, 346] width 8 height 19
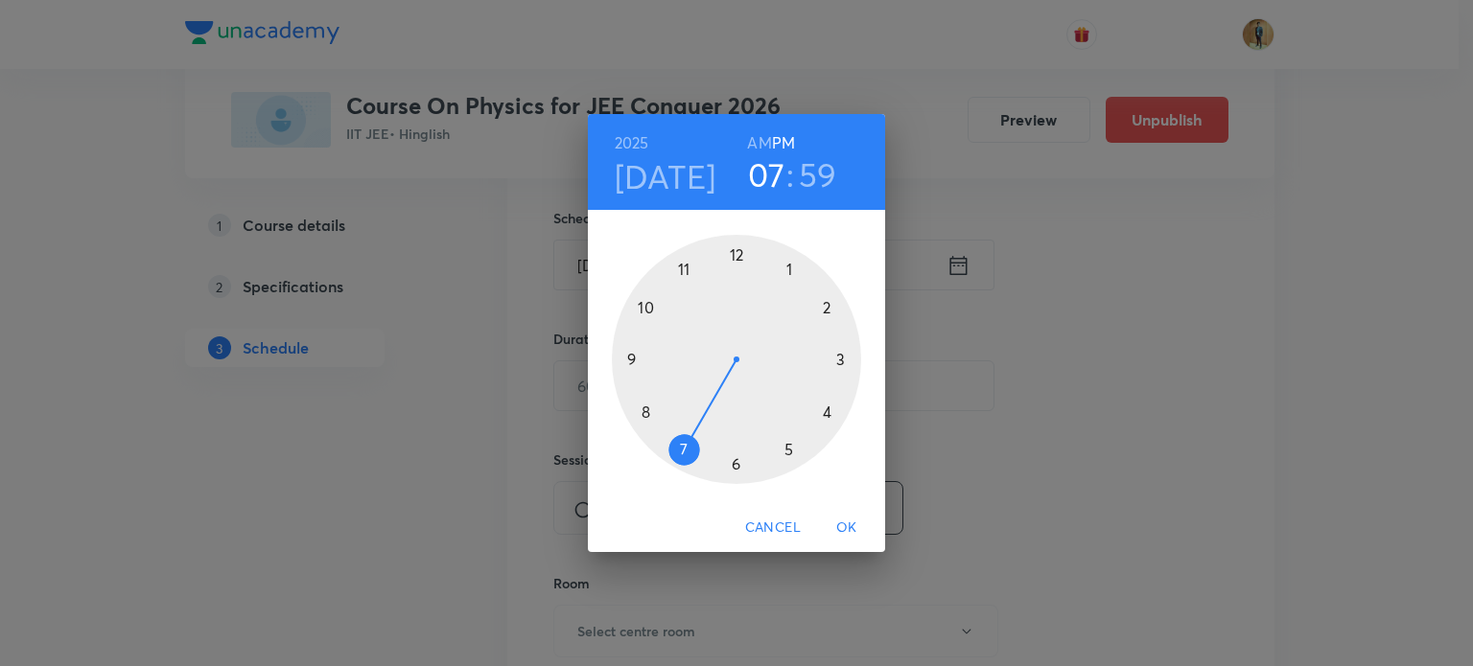
click at [823, 297] on div at bounding box center [736, 359] width 249 height 249
click at [735, 250] on div at bounding box center [736, 359] width 249 height 249
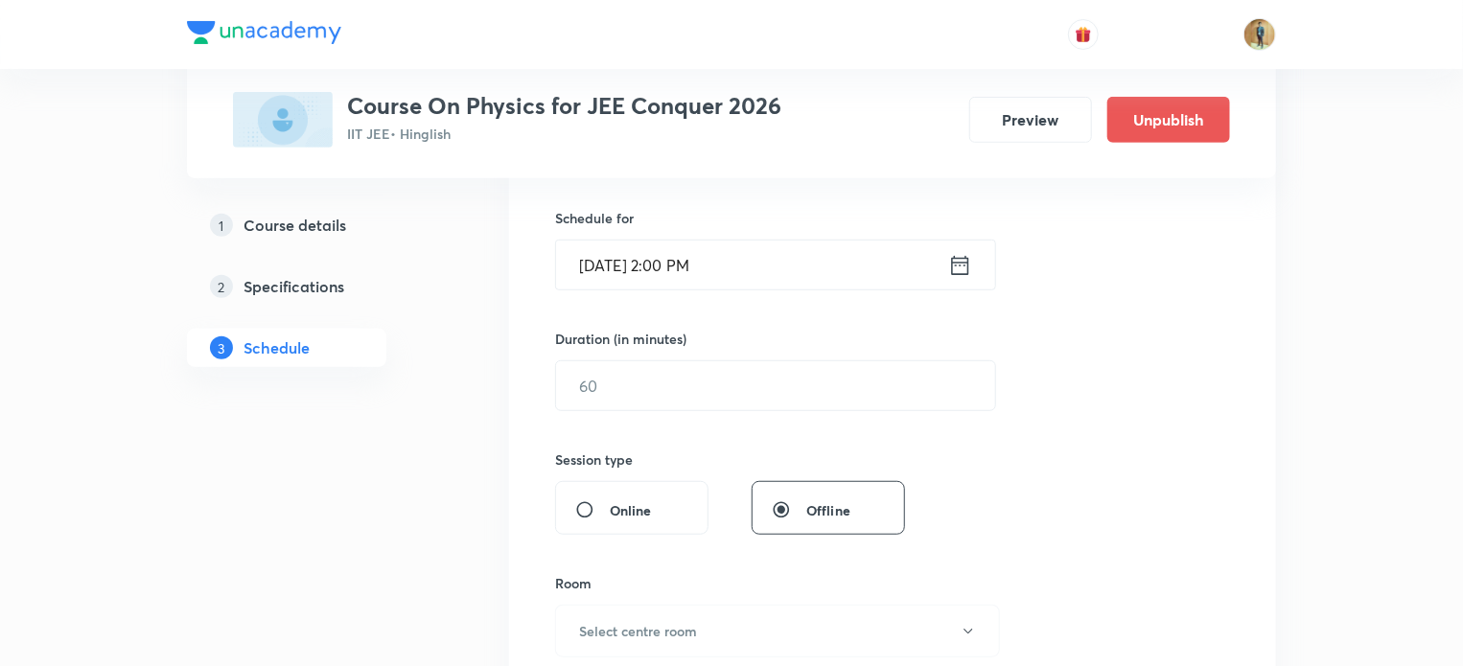
scroll to position [509, 0]
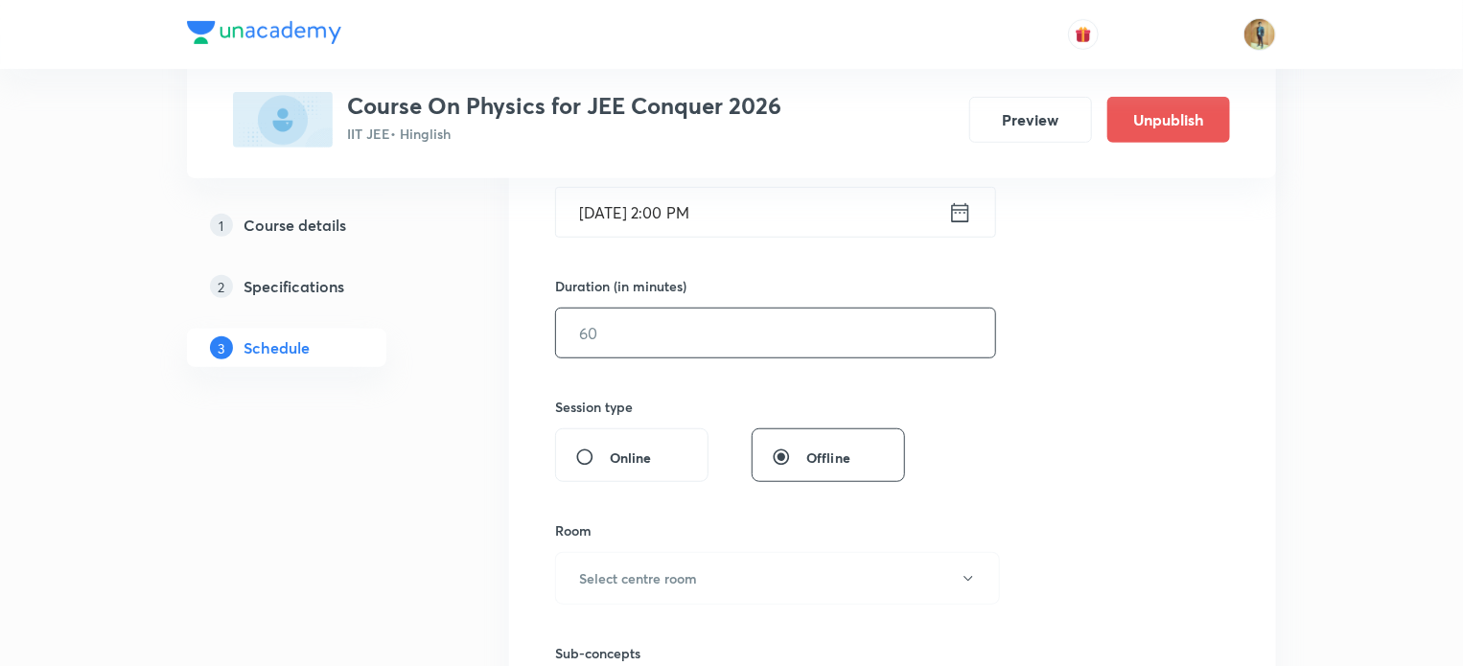
click at [706, 352] on input "text" at bounding box center [775, 333] width 439 height 49
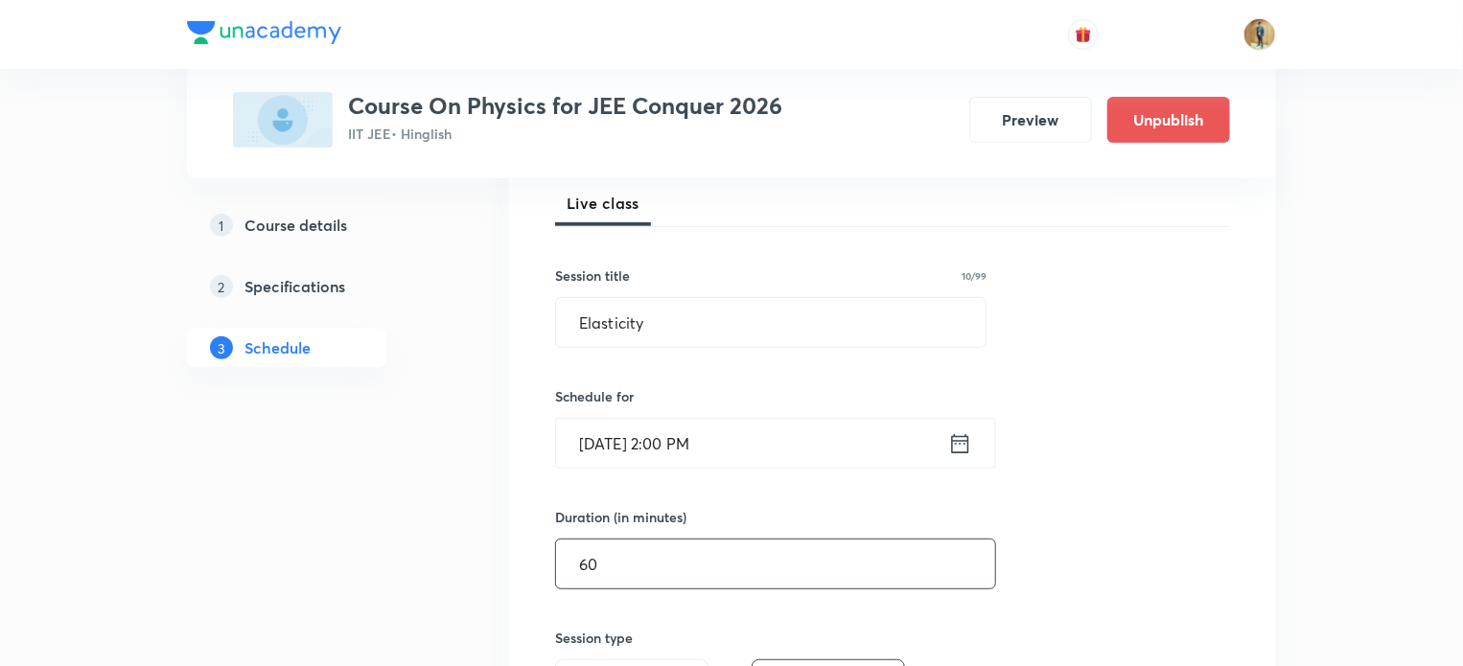
scroll to position [284, 0]
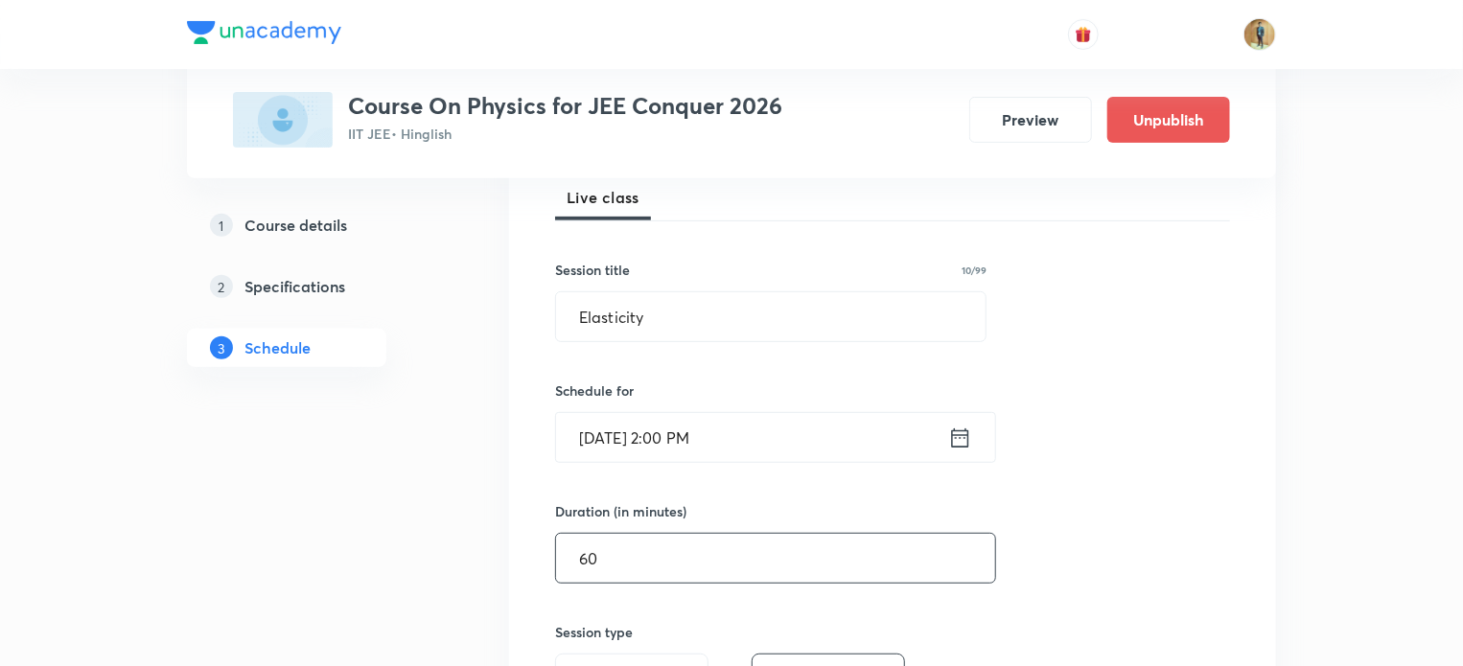
type input "6"
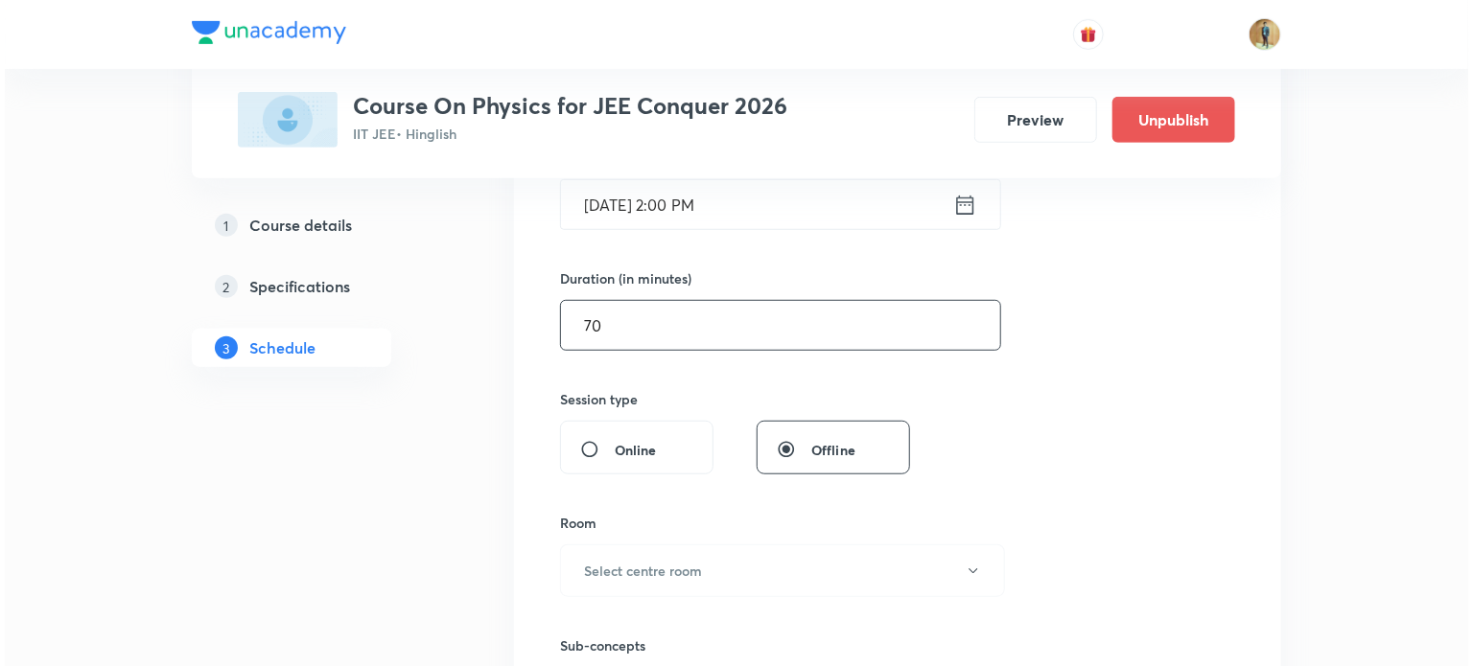
scroll to position [518, 0]
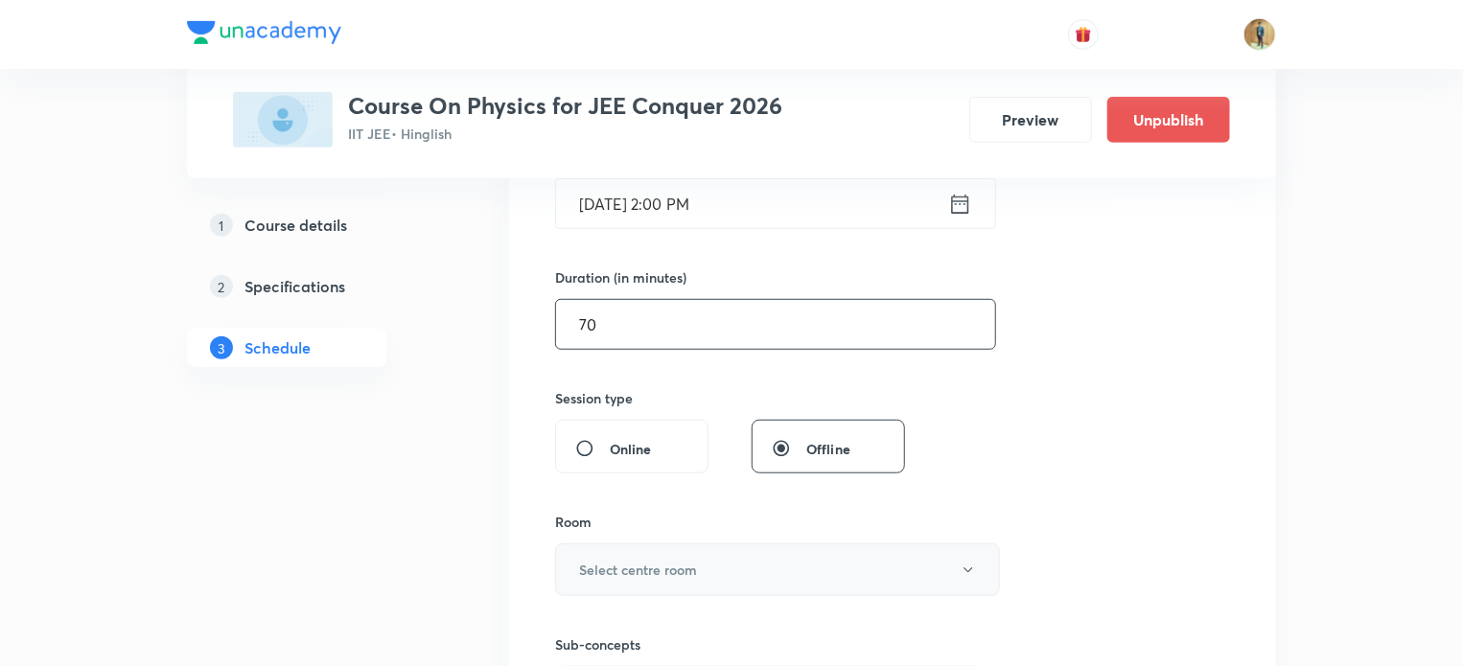
type input "70"
click at [645, 562] on h6 "Select centre room" at bounding box center [638, 570] width 118 height 20
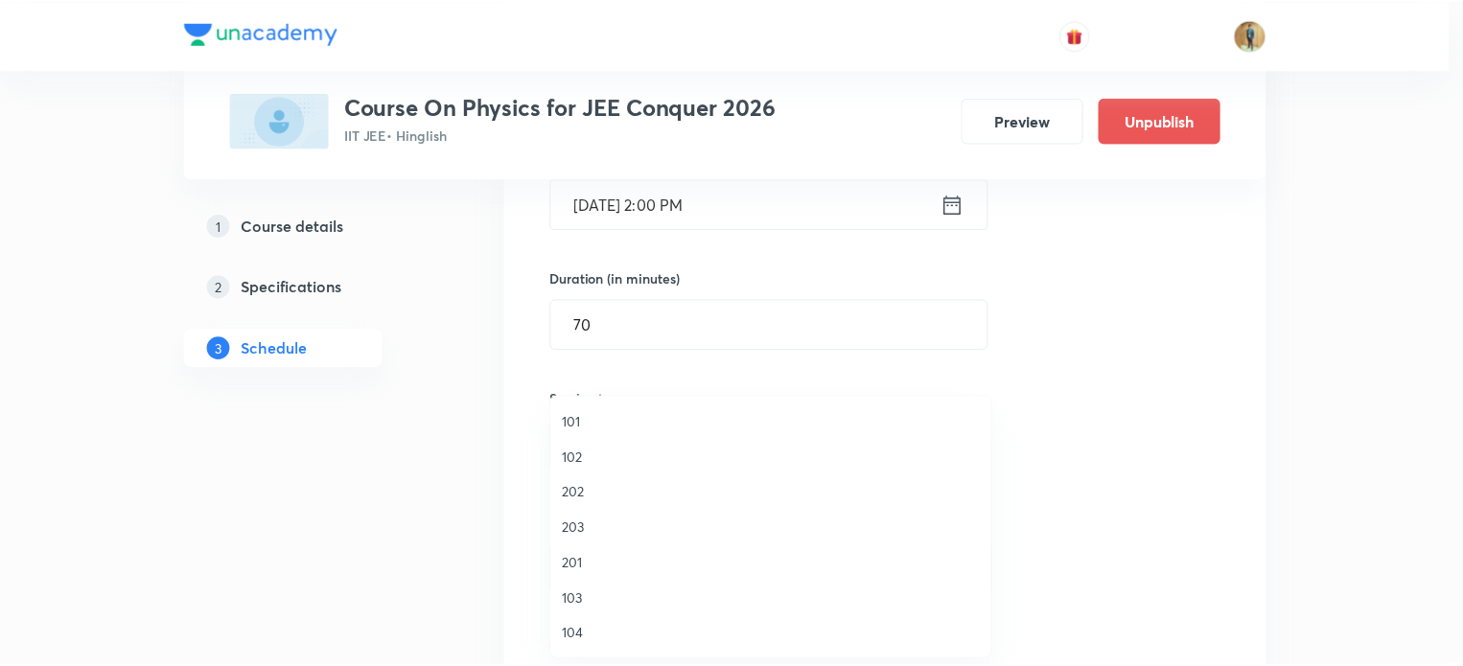
scroll to position [355, 0]
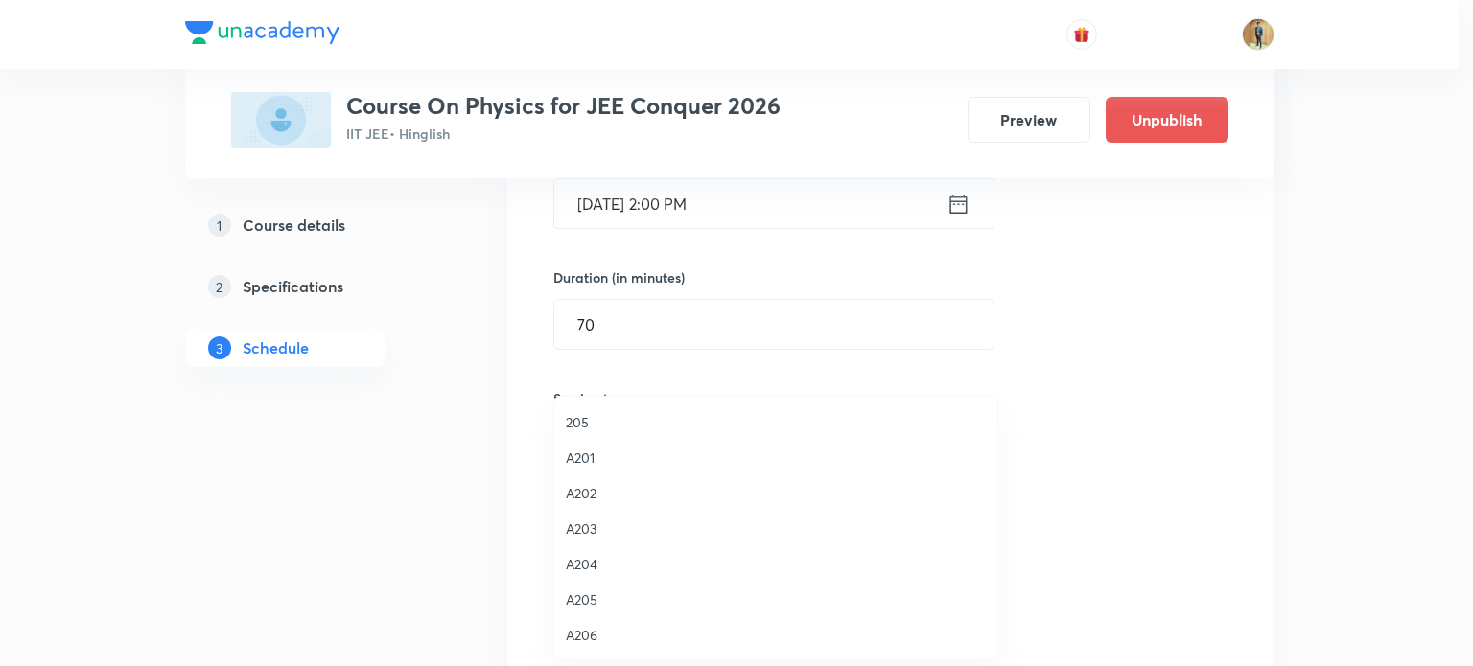
click at [598, 563] on span "A204" at bounding box center [776, 564] width 420 height 20
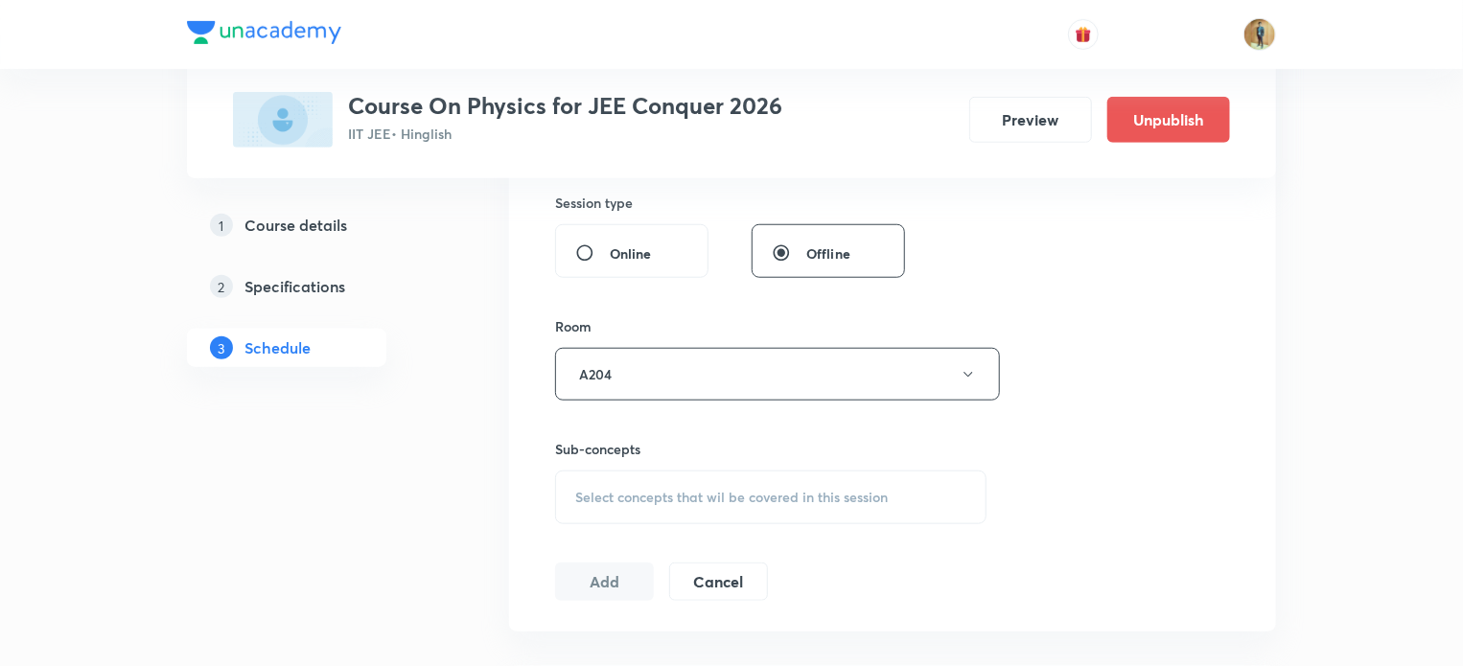
scroll to position [713, 0]
click at [700, 505] on div "Select concepts that wil be covered in this session" at bounding box center [770, 498] width 431 height 54
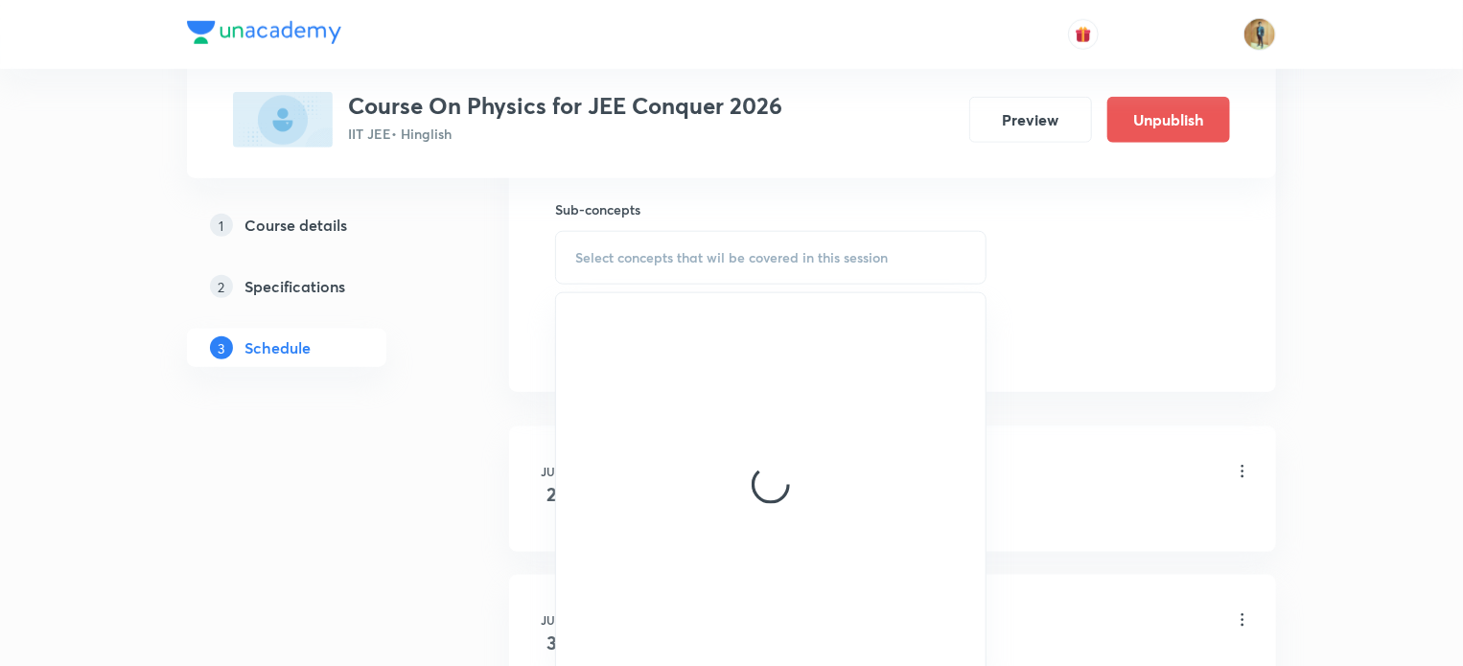
scroll to position [955, 0]
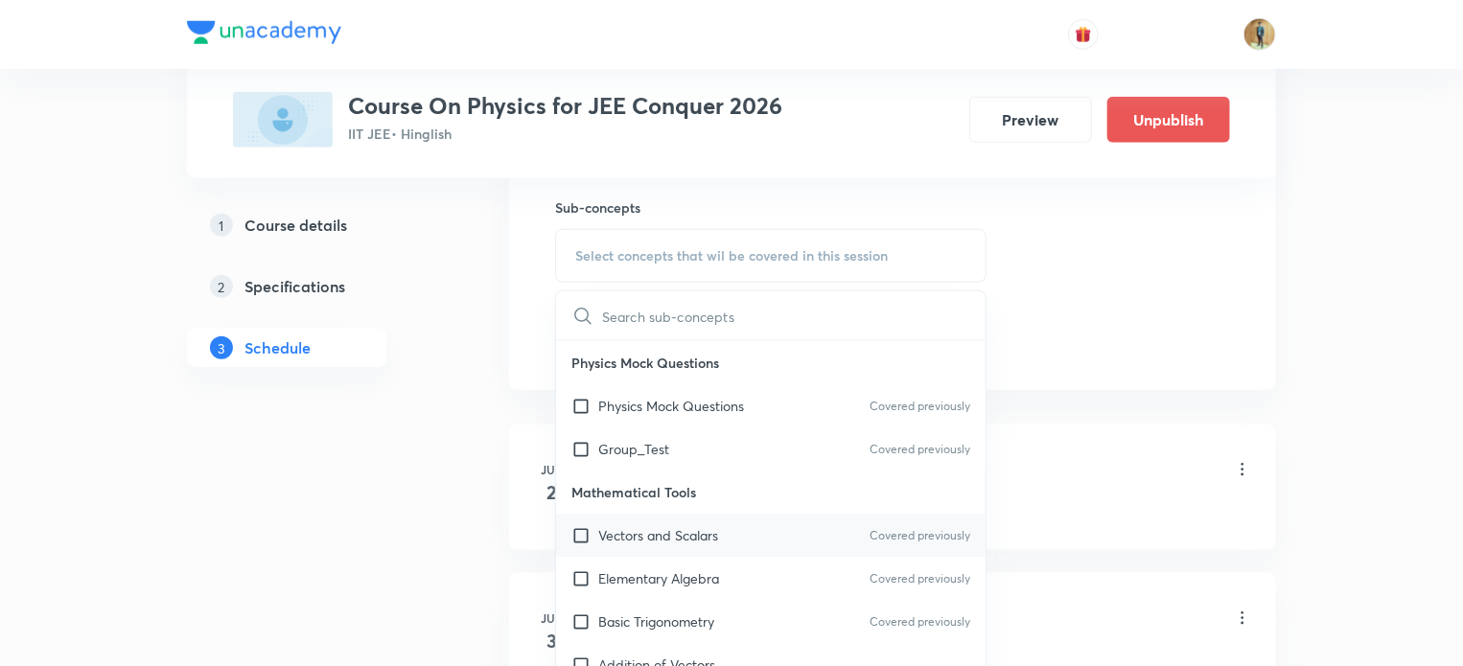
click at [633, 525] on p "Vectors and Scalars" at bounding box center [658, 535] width 120 height 20
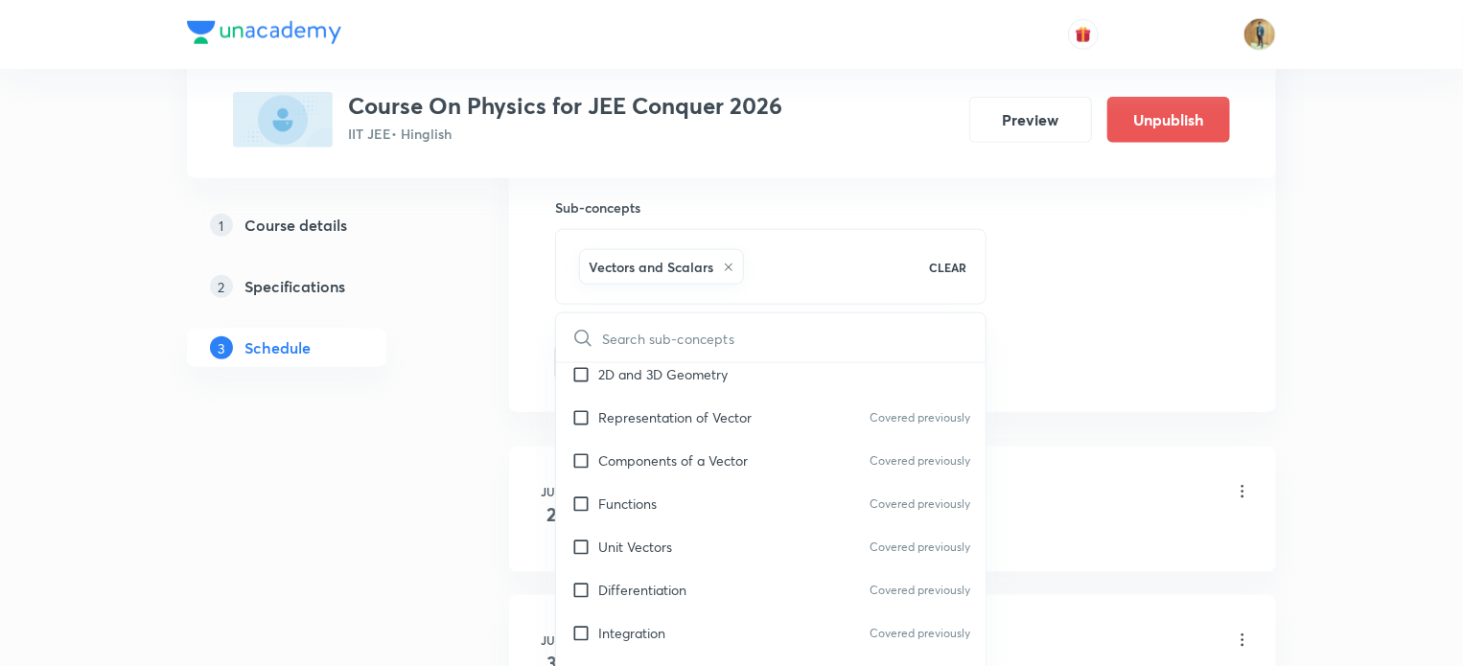
scroll to position [383, 0]
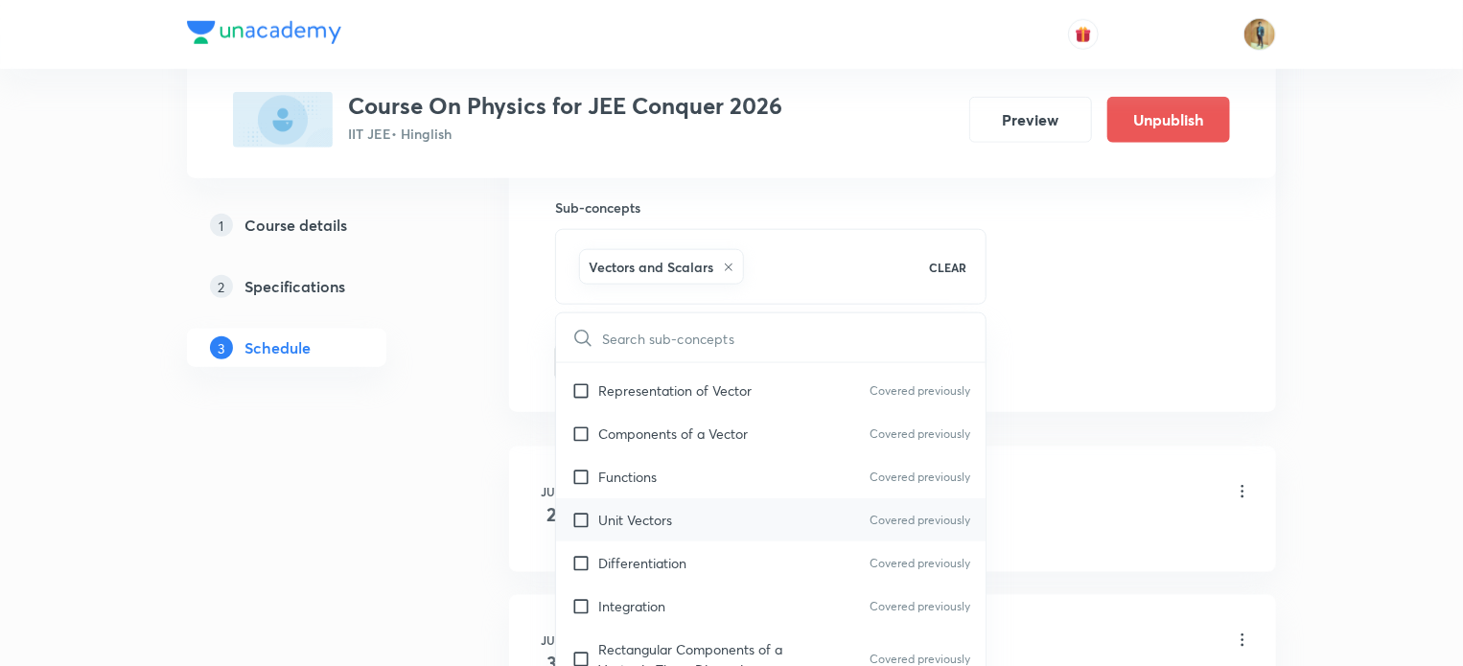
click at [637, 519] on p "Unit Vectors" at bounding box center [635, 520] width 74 height 20
checkbox input "true"
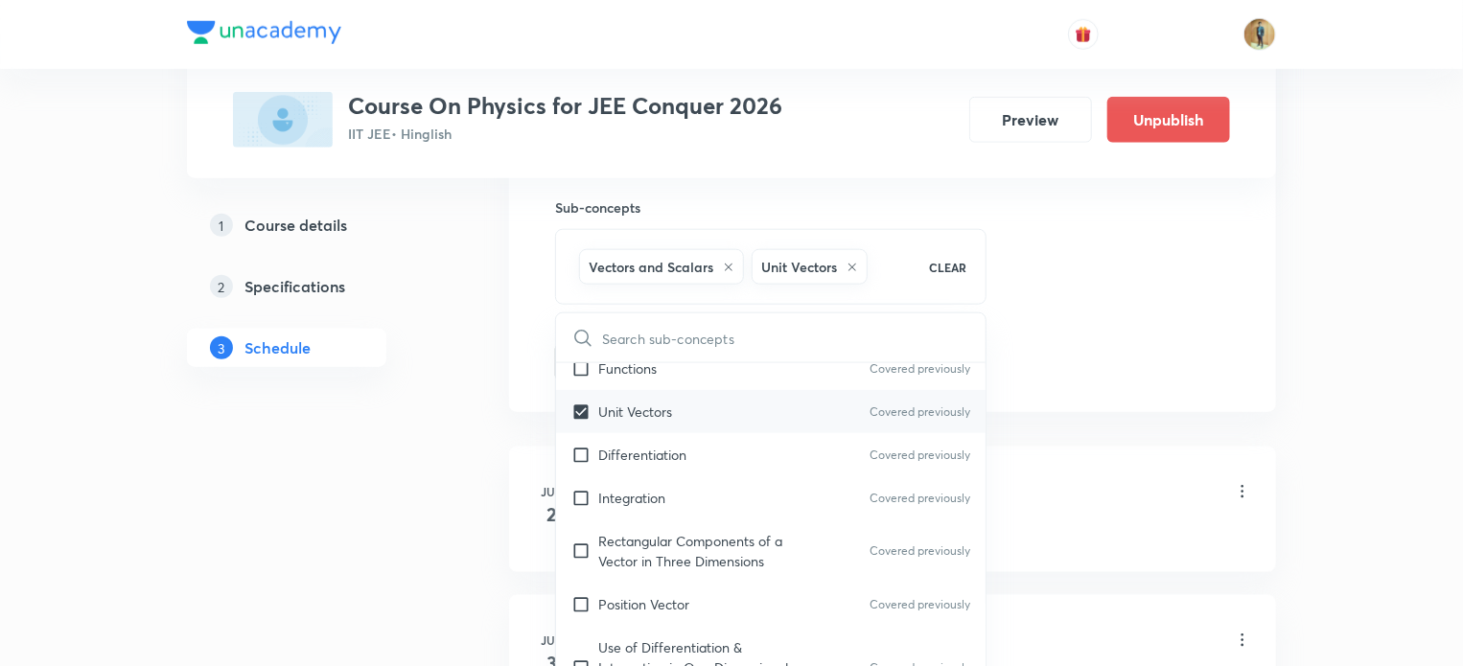
scroll to position [493, 0]
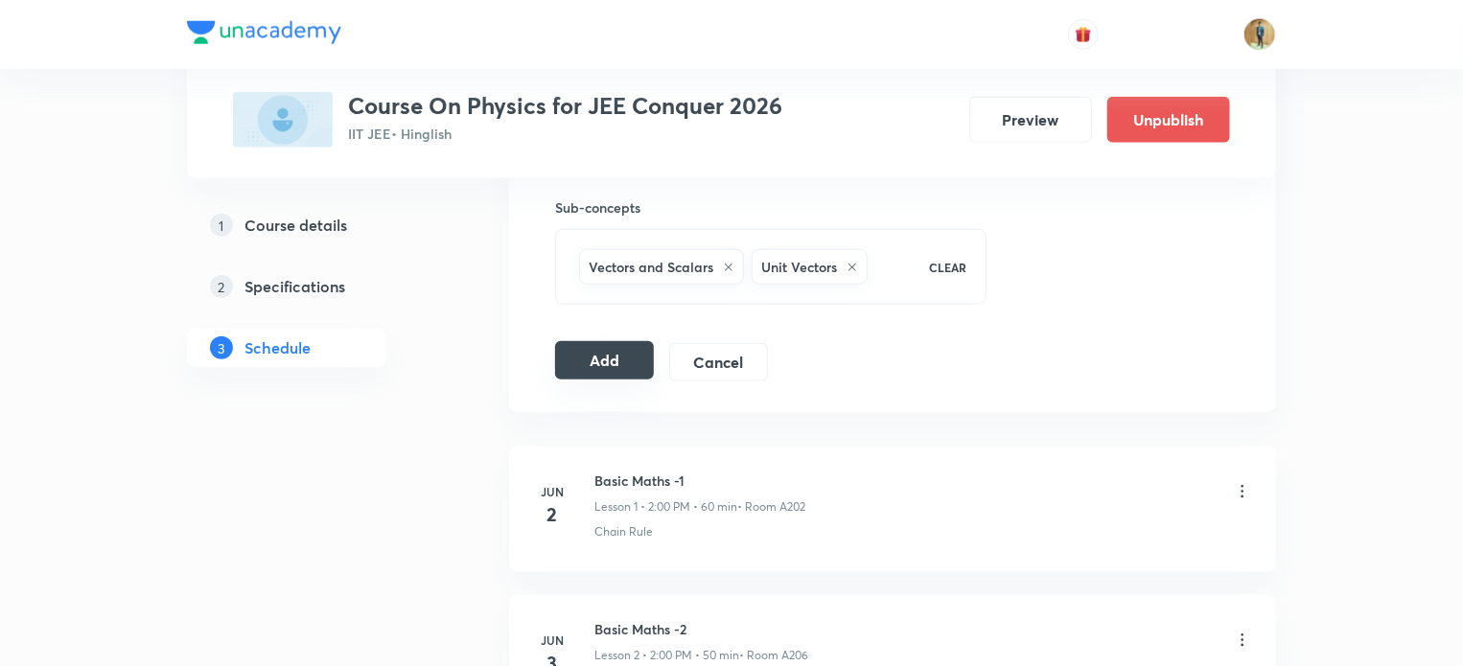
click at [560, 363] on button "Add" at bounding box center [604, 360] width 99 height 38
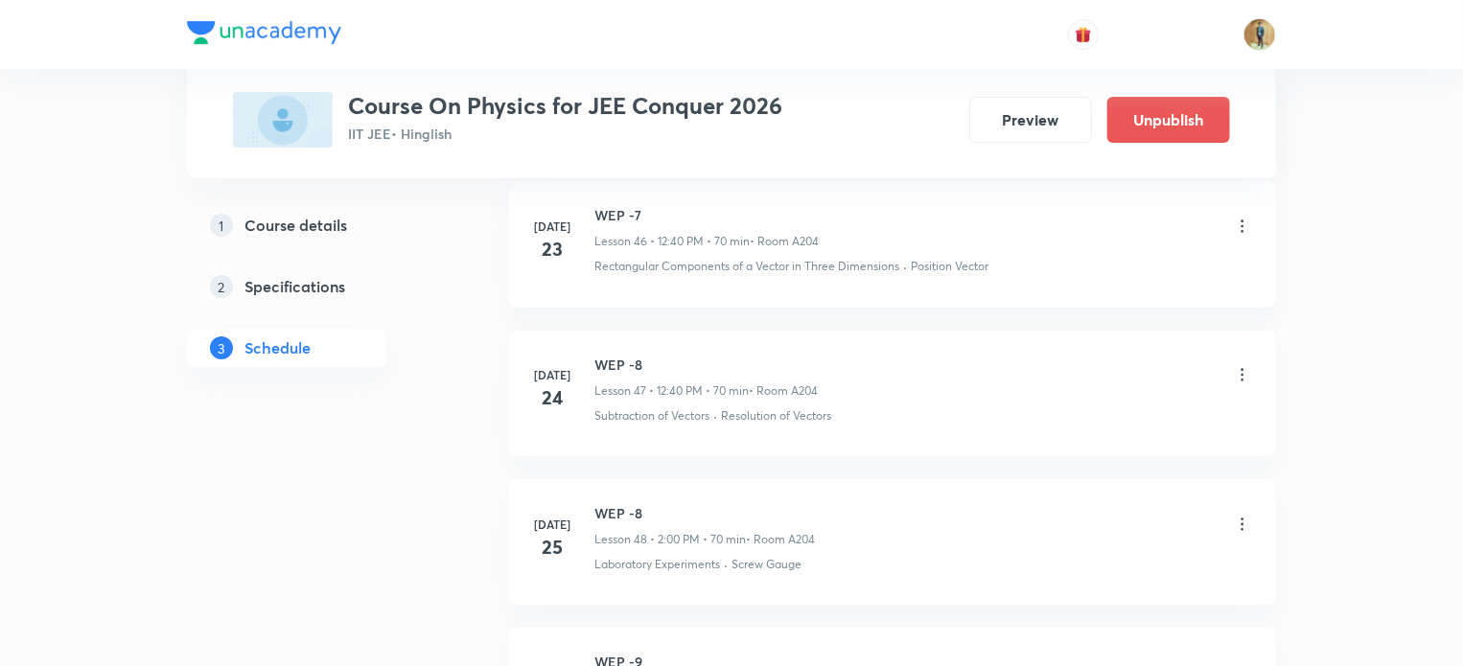
scroll to position [7784, 0]
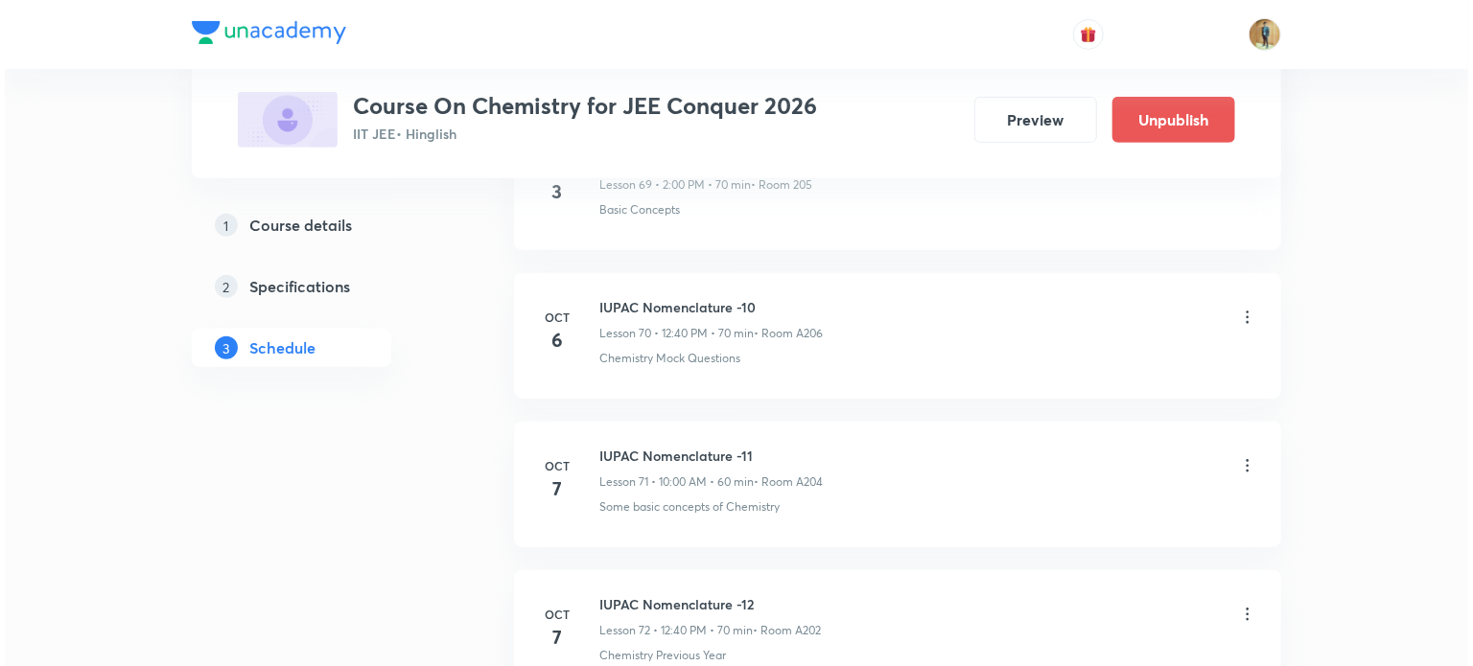
scroll to position [11715, 0]
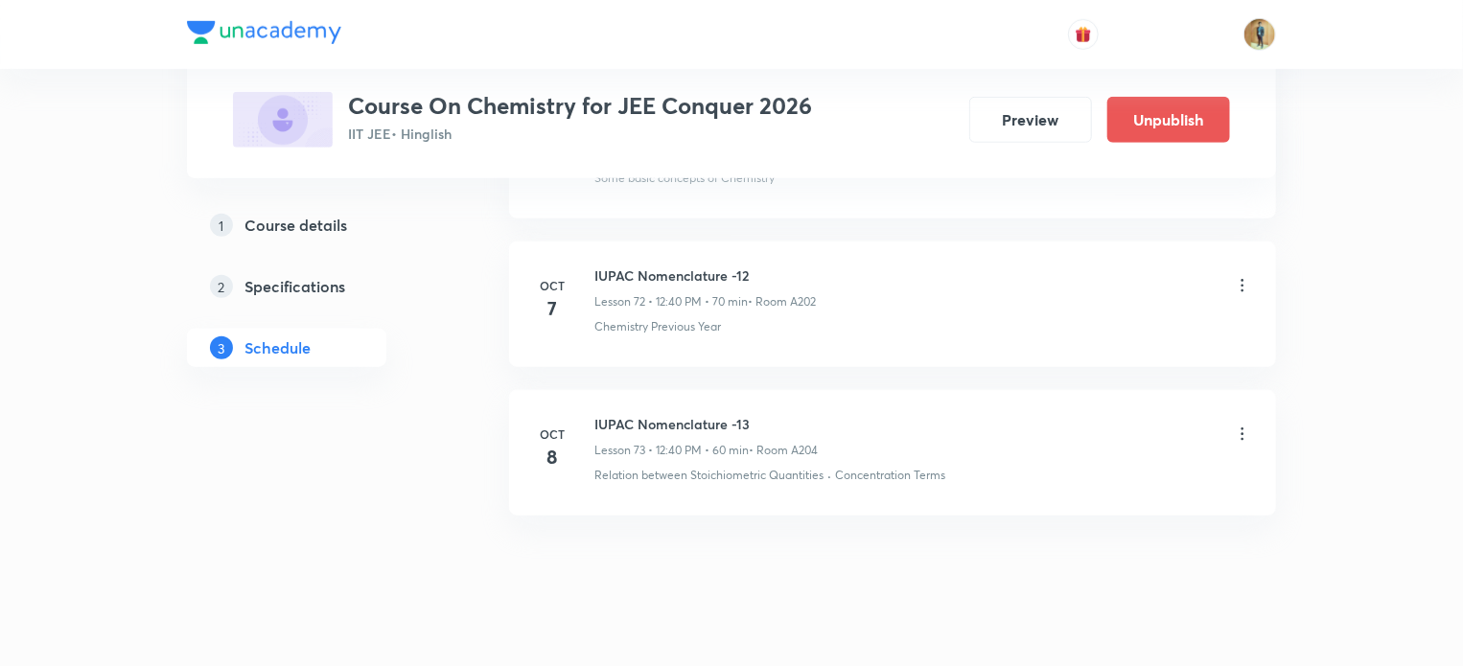
click at [1245, 425] on icon at bounding box center [1242, 434] width 19 height 19
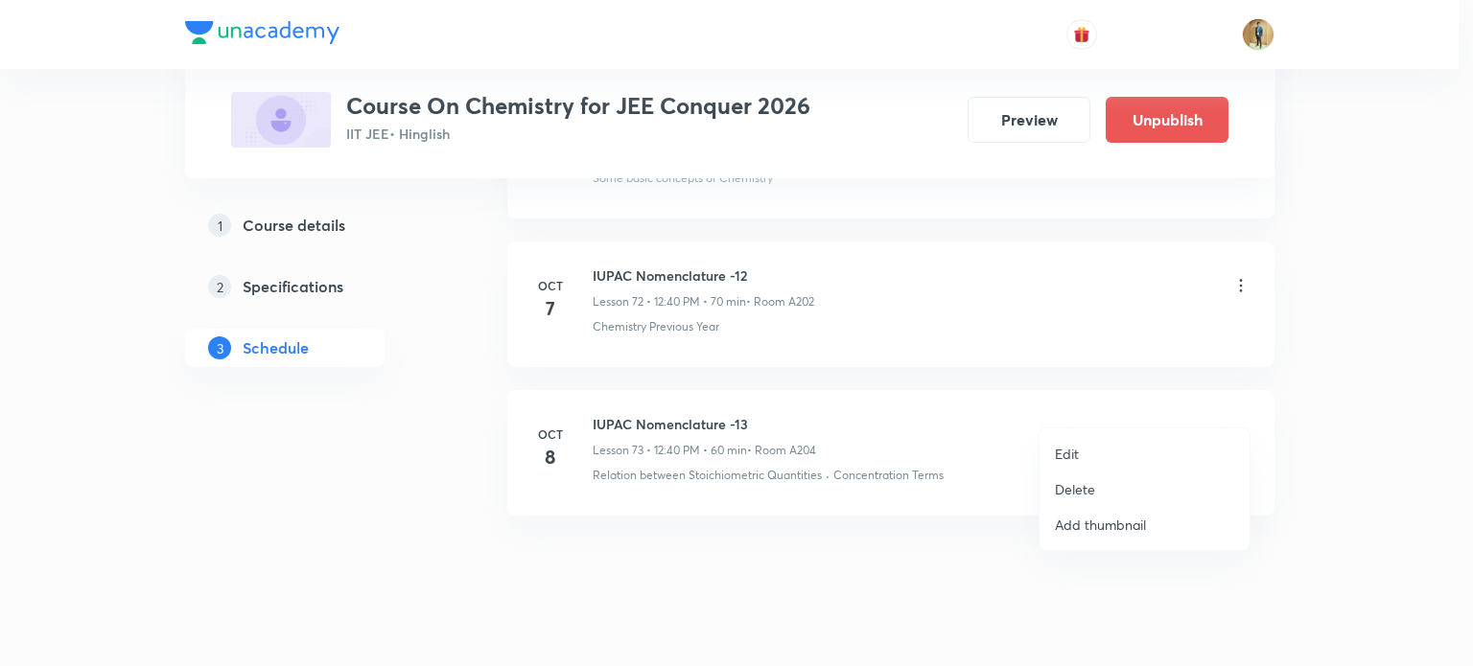
click at [1142, 453] on li "Edit" at bounding box center [1144, 453] width 210 height 35
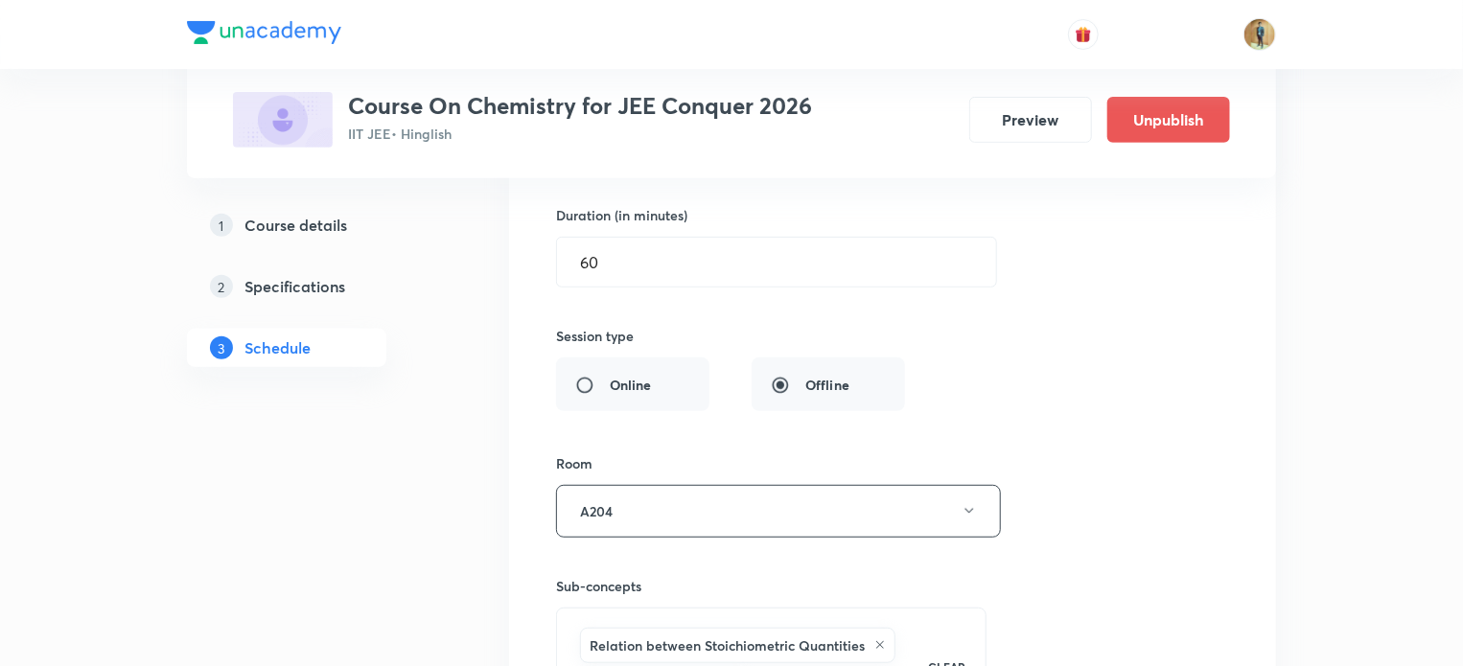
scroll to position [11099, 0]
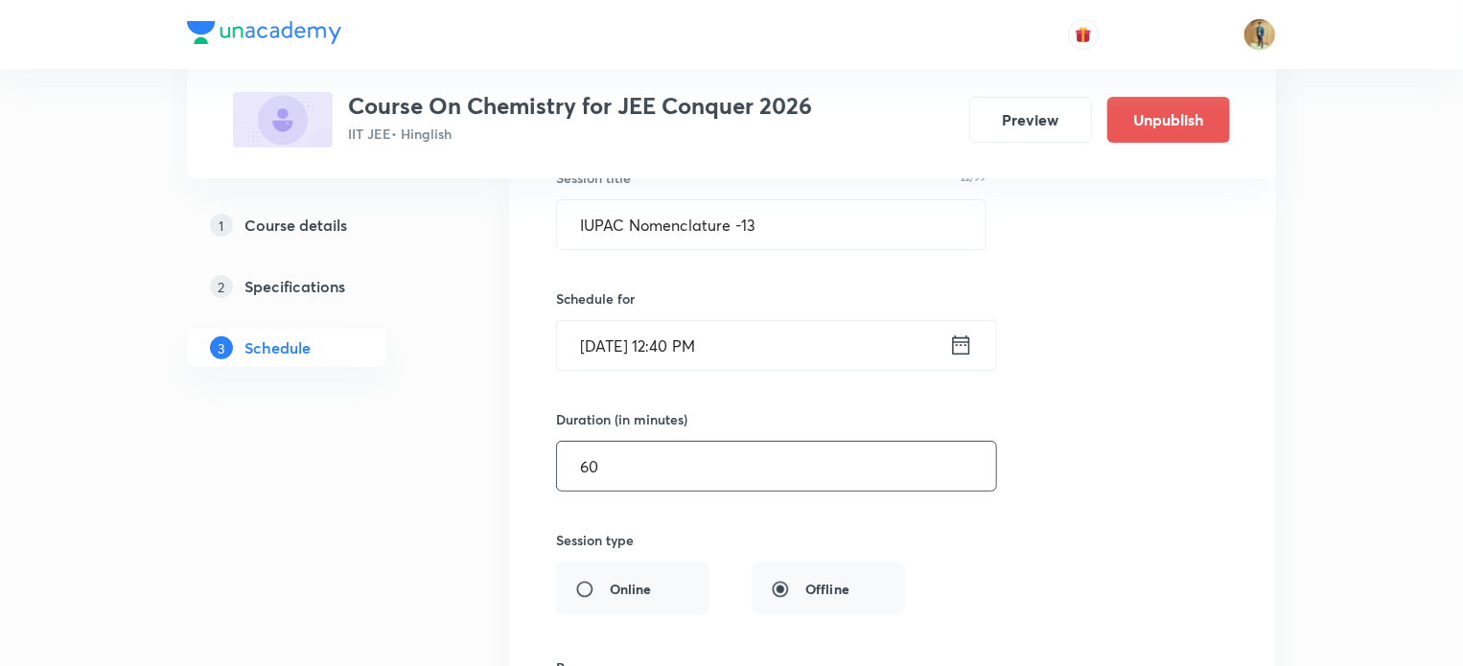
click at [722, 442] on input "60" at bounding box center [776, 466] width 439 height 49
type input "6"
type input "70"
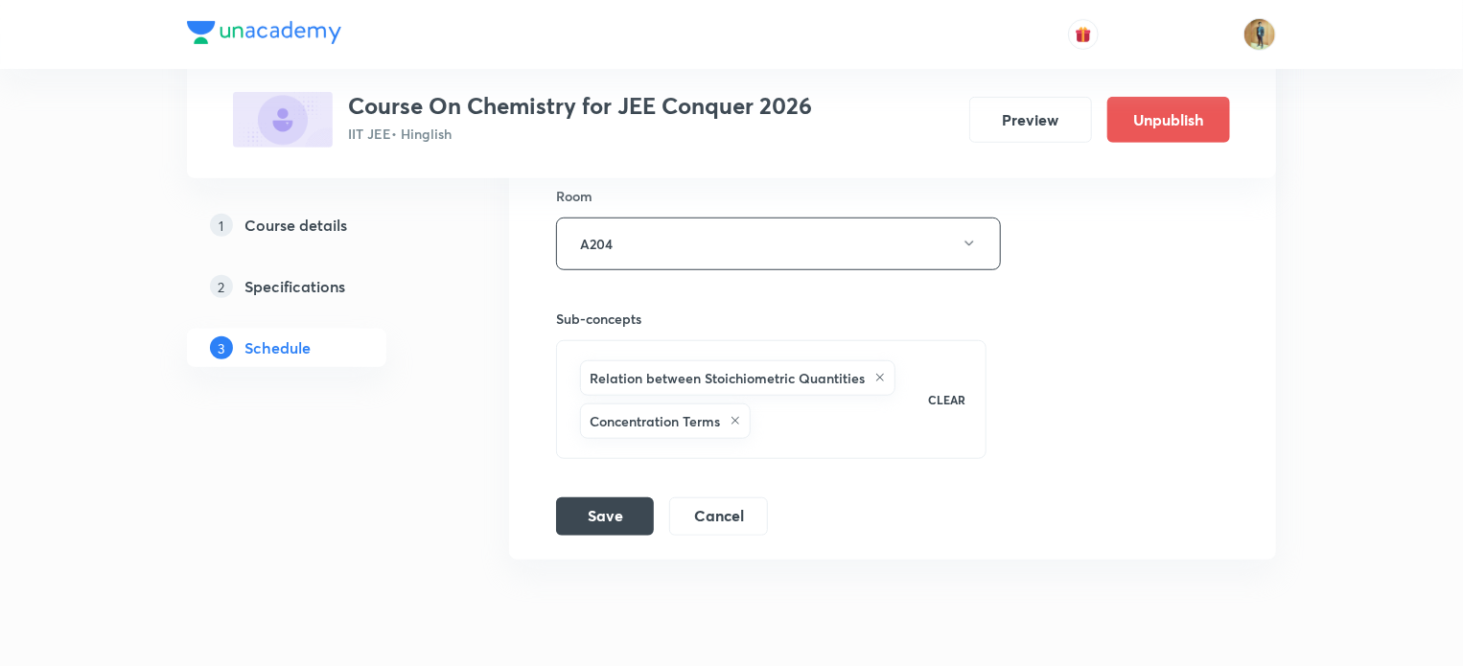
scroll to position [11612, 0]
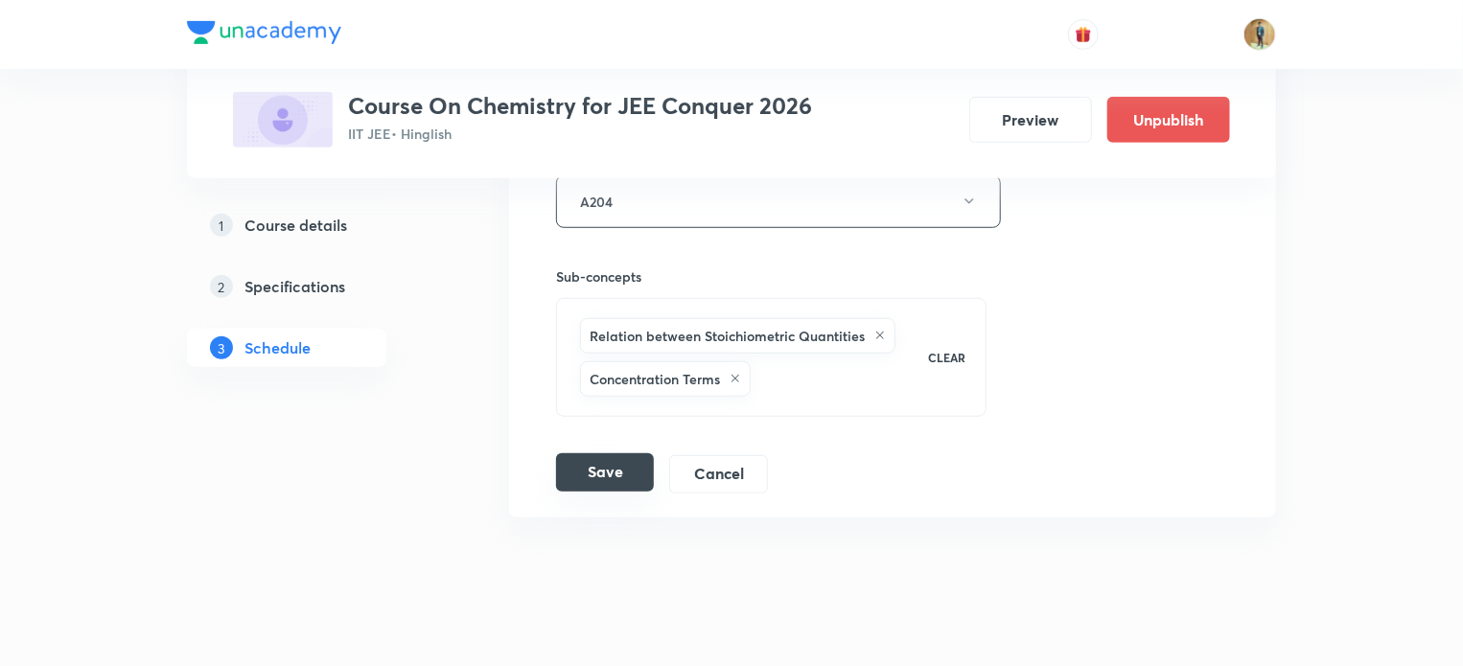
click at [606, 453] on button "Save" at bounding box center [605, 472] width 98 height 38
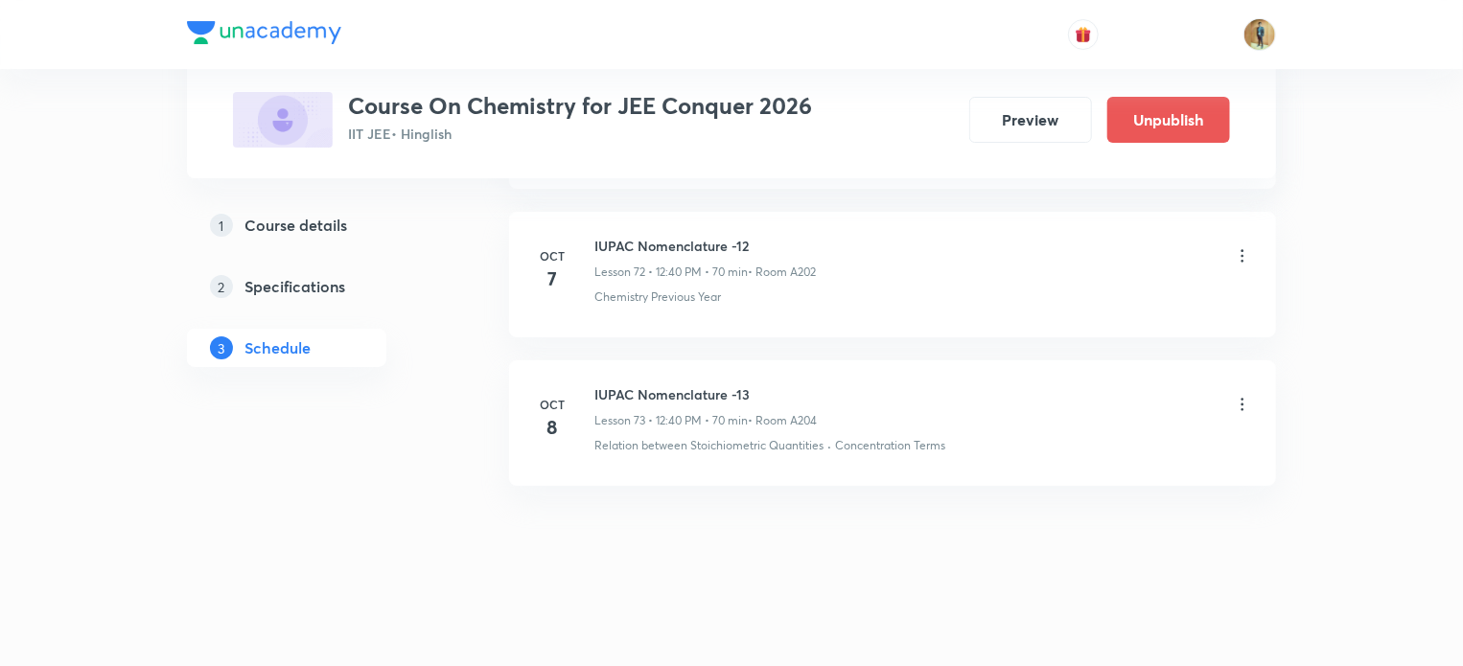
scroll to position [10835, 0]
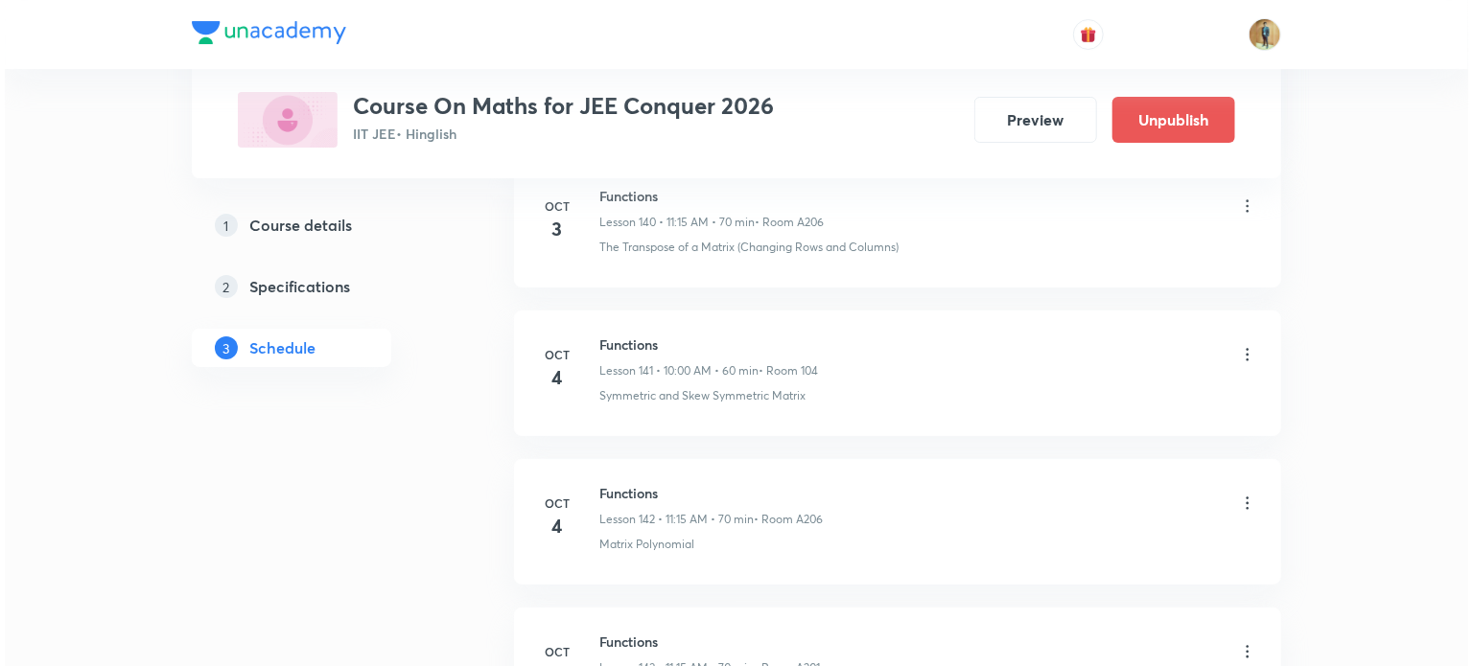
scroll to position [22373, 0]
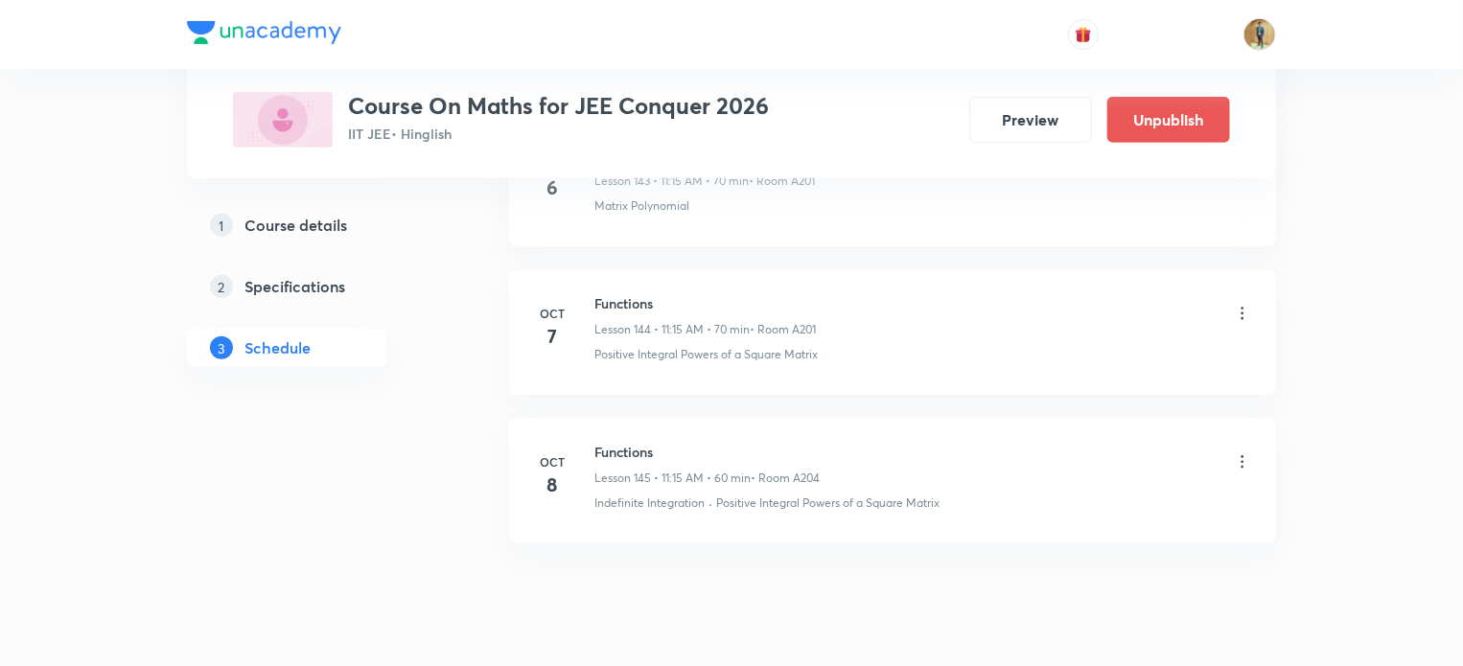
click at [1240, 453] on icon at bounding box center [1242, 462] width 19 height 19
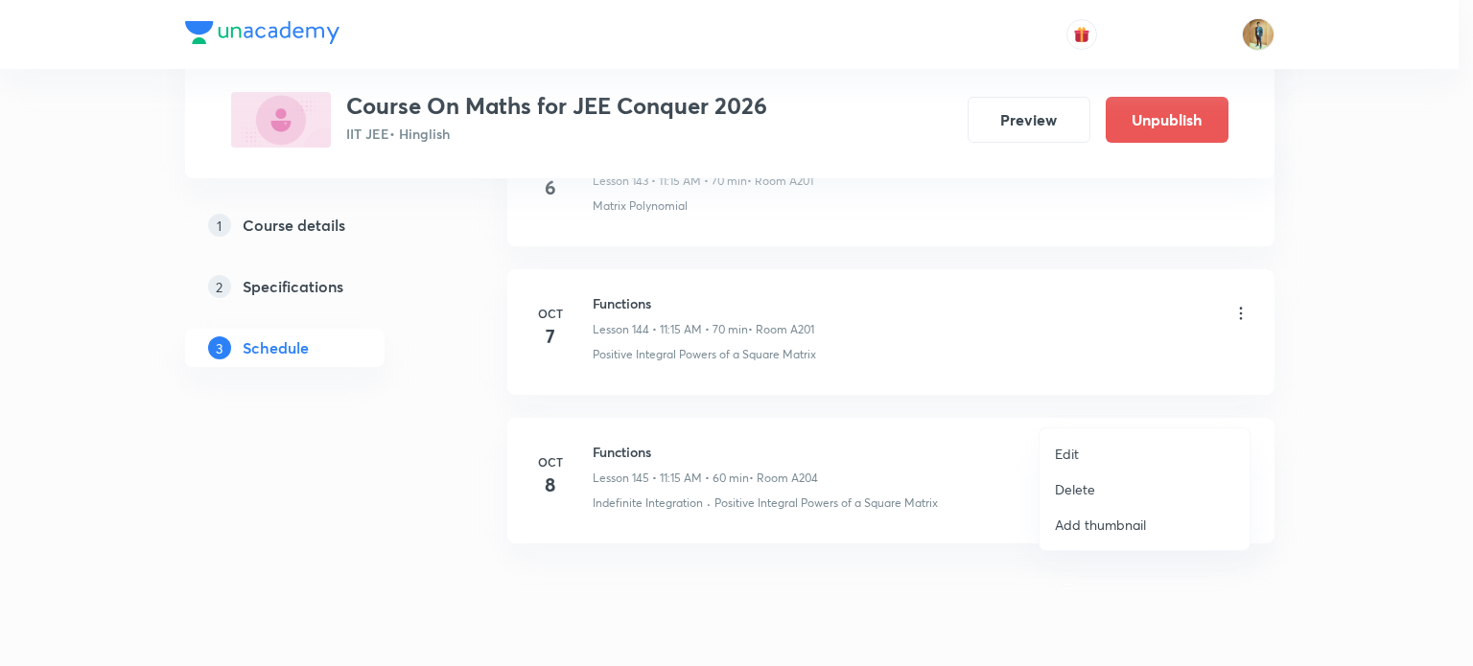
click at [1076, 447] on p "Edit" at bounding box center [1067, 454] width 24 height 20
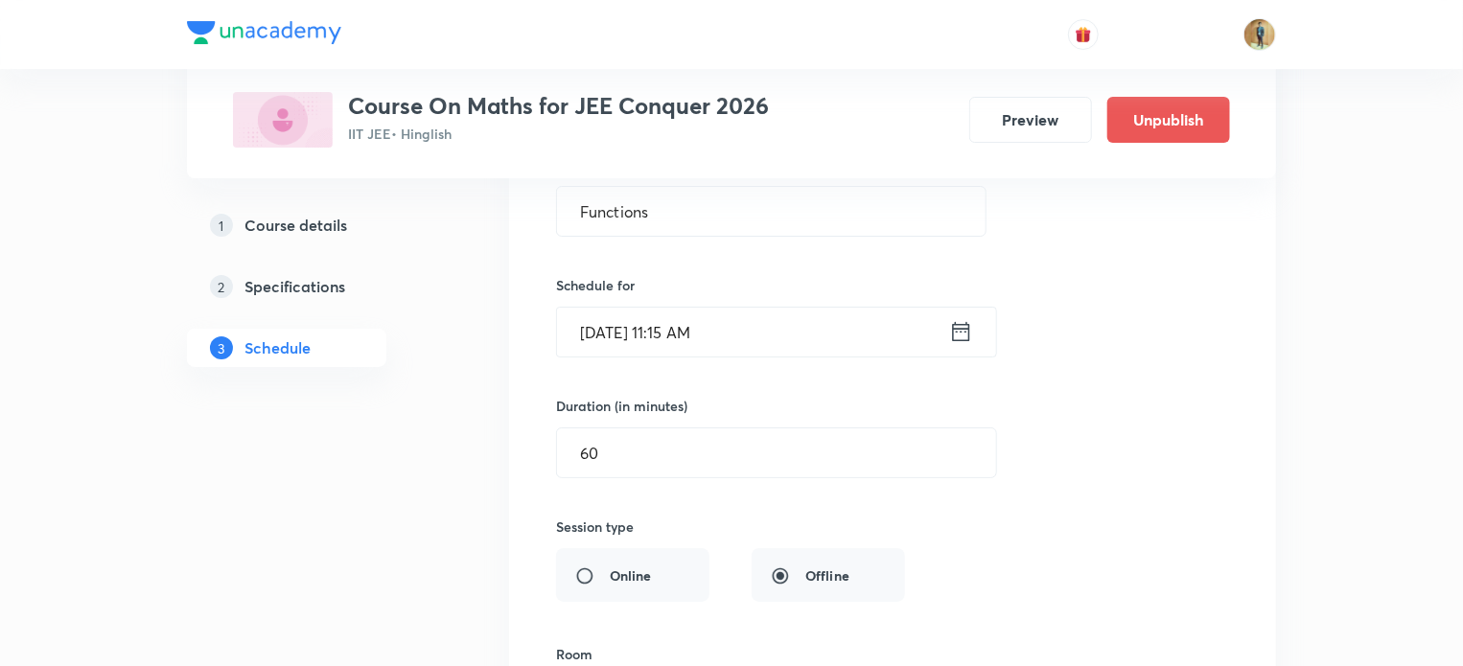
scroll to position [21795, 0]
click at [648, 431] on input "60" at bounding box center [776, 455] width 439 height 49
type input "6"
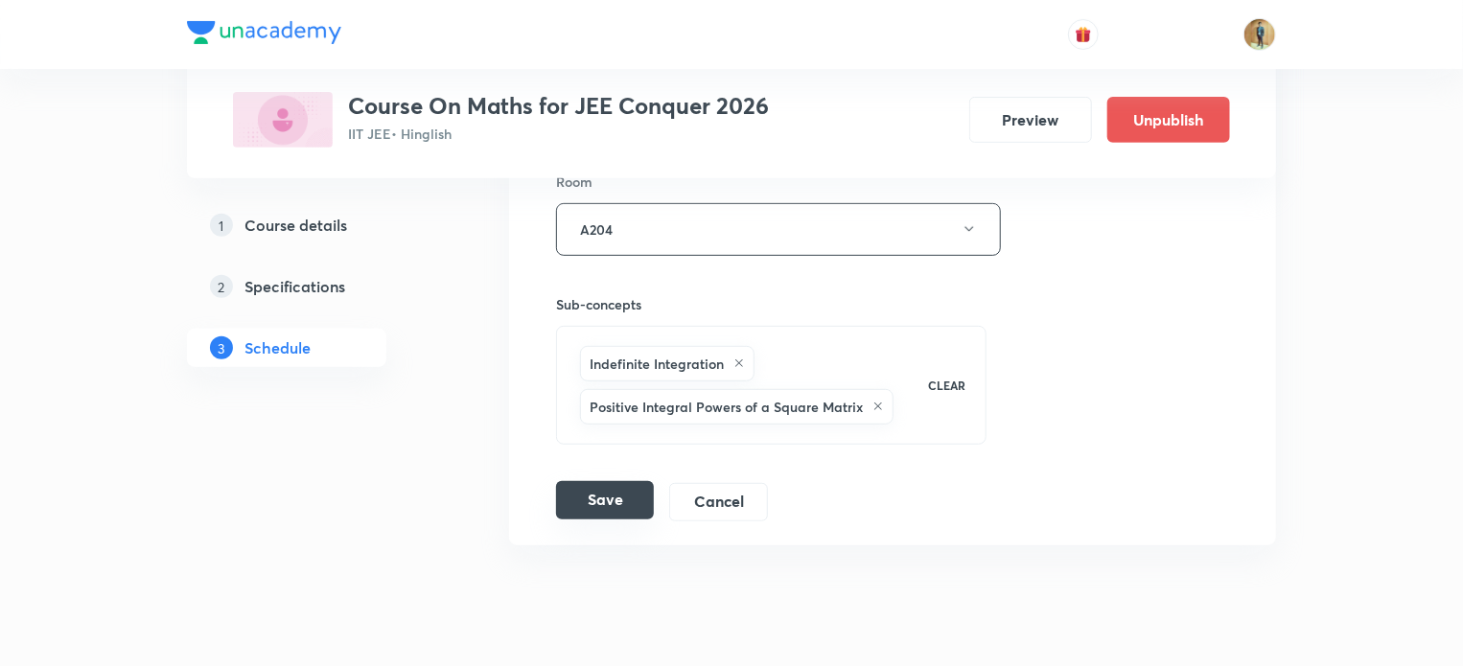
type input "70"
click at [611, 481] on button "Save" at bounding box center [605, 500] width 98 height 38
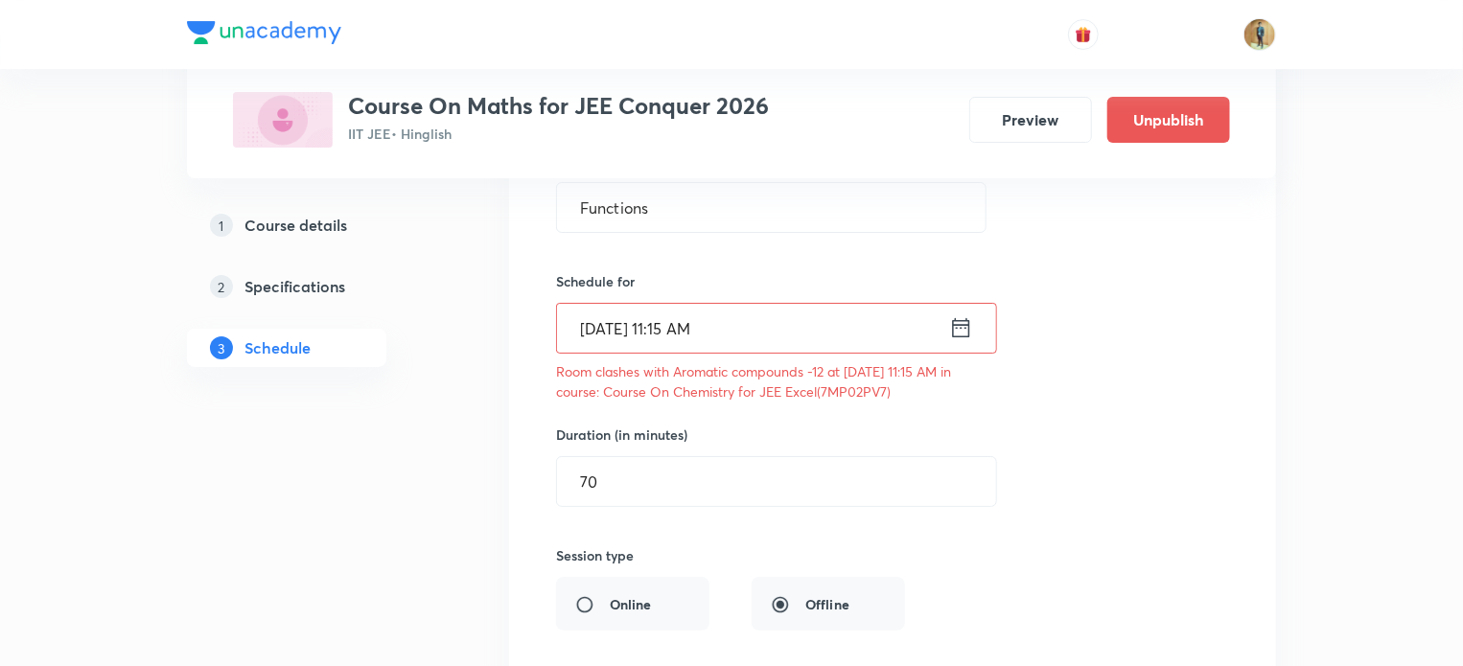
scroll to position [21769, 0]
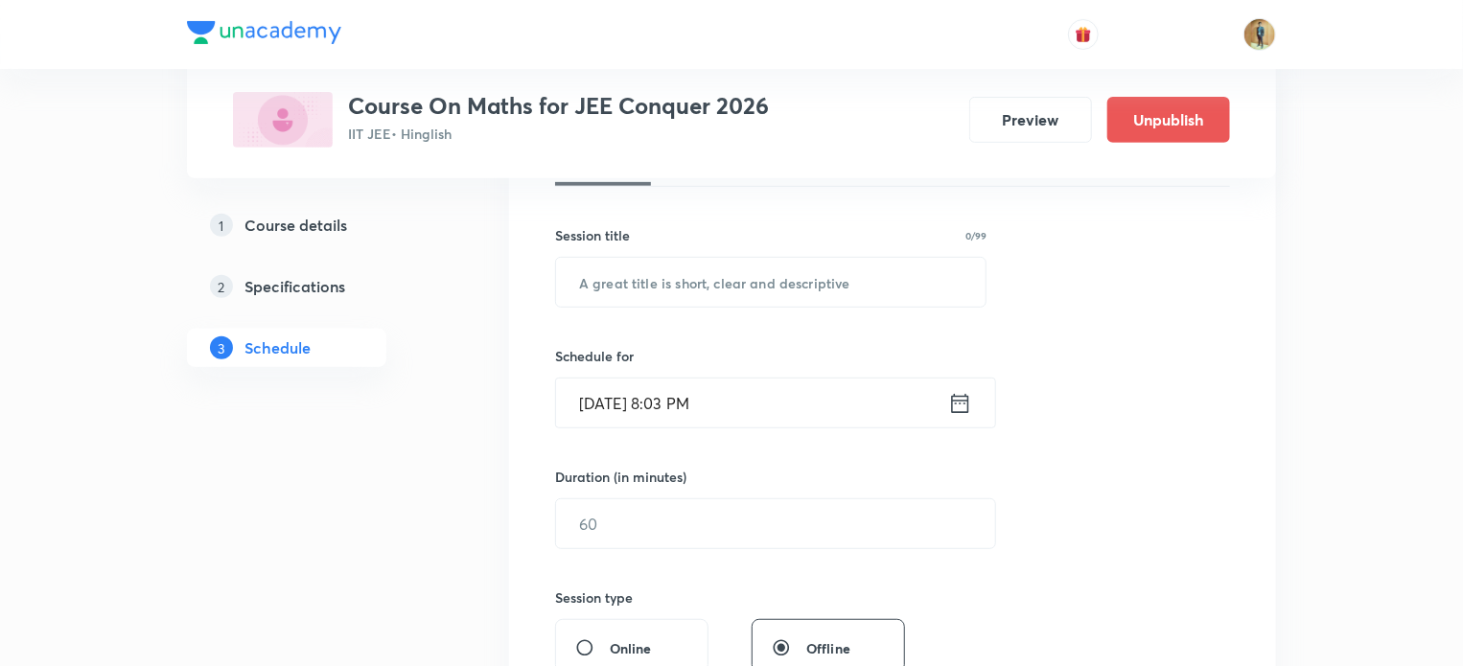
scroll to position [325, 0]
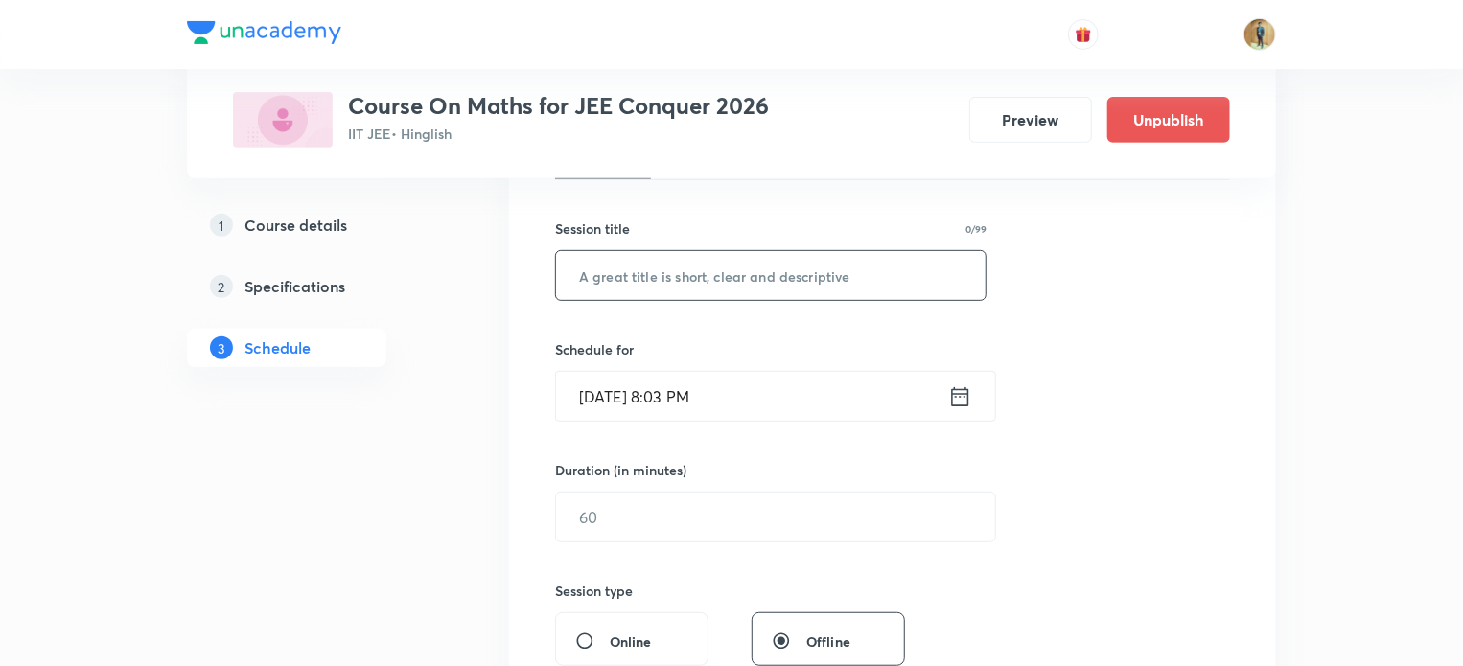
click at [647, 289] on input "text" at bounding box center [771, 275] width 430 height 49
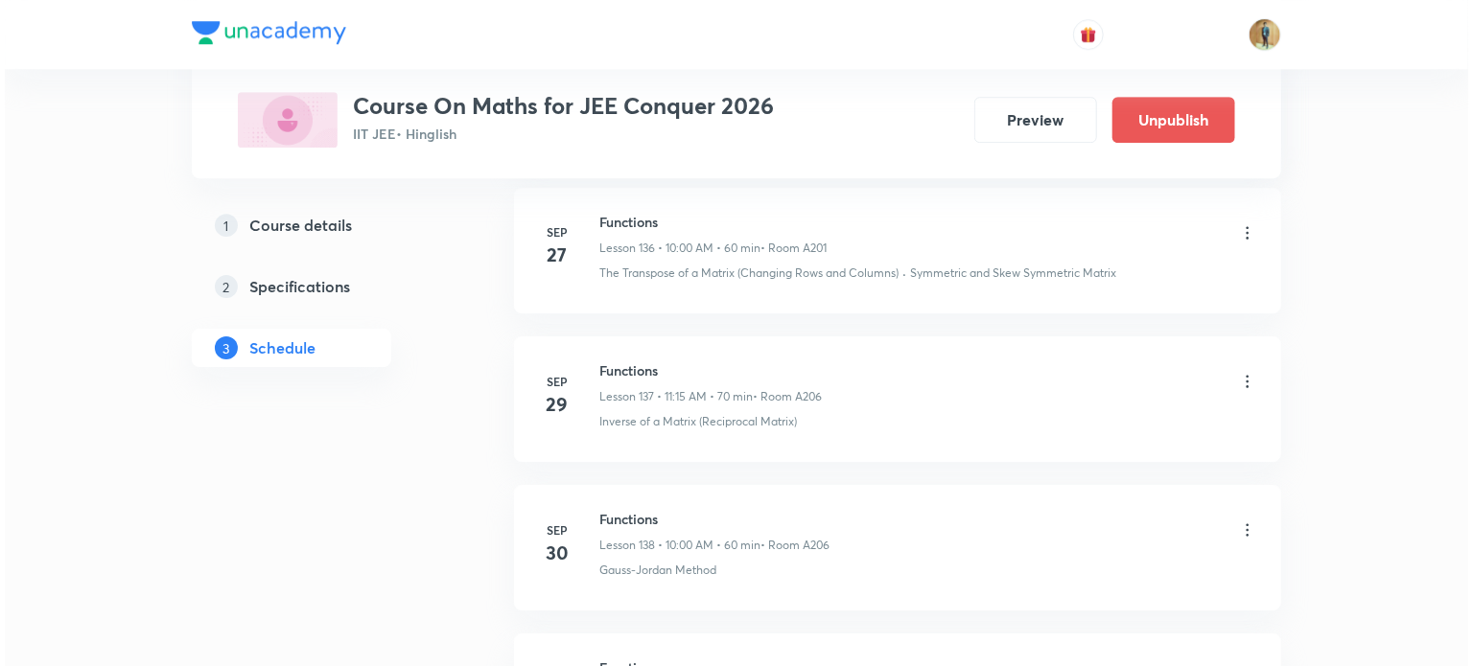
scroll to position [22373, 0]
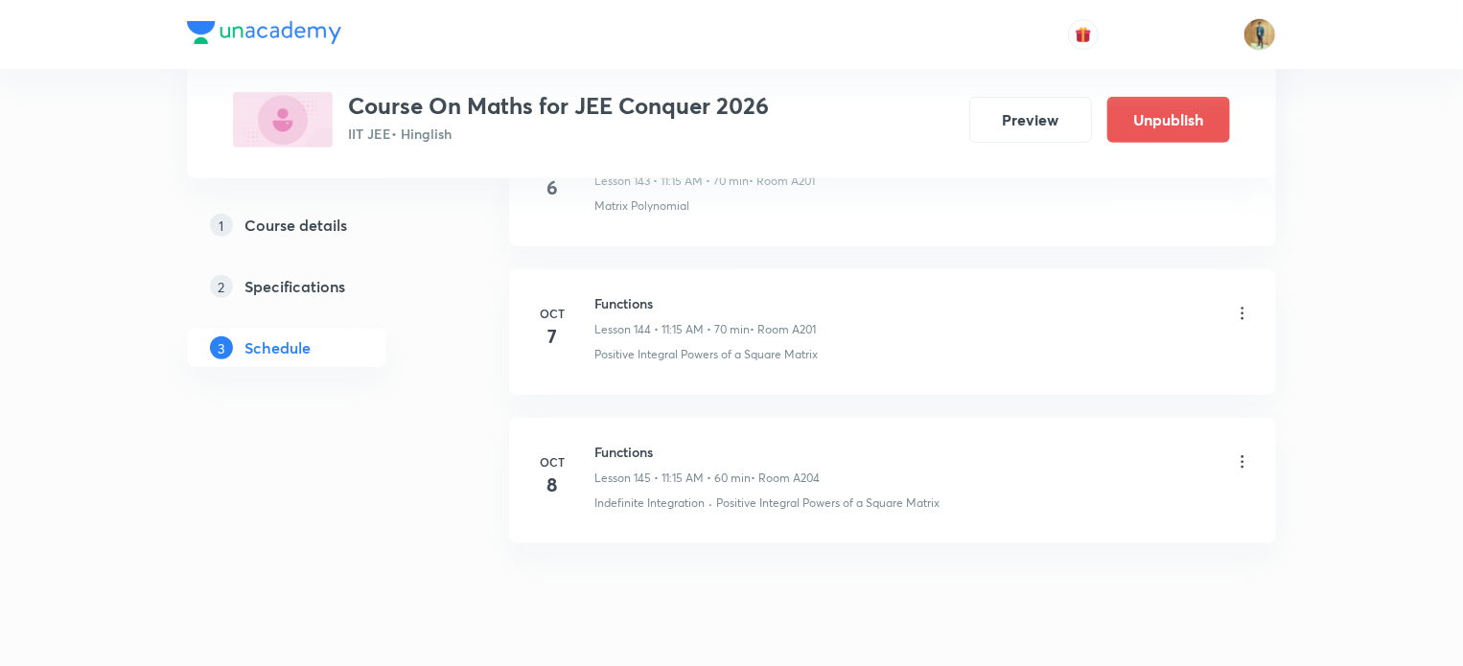
click at [1219, 442] on div "Functions Lesson 145 • 11:15 AM • 60 min • Room A204" at bounding box center [923, 464] width 658 height 45
click at [1238, 453] on icon at bounding box center [1242, 462] width 19 height 19
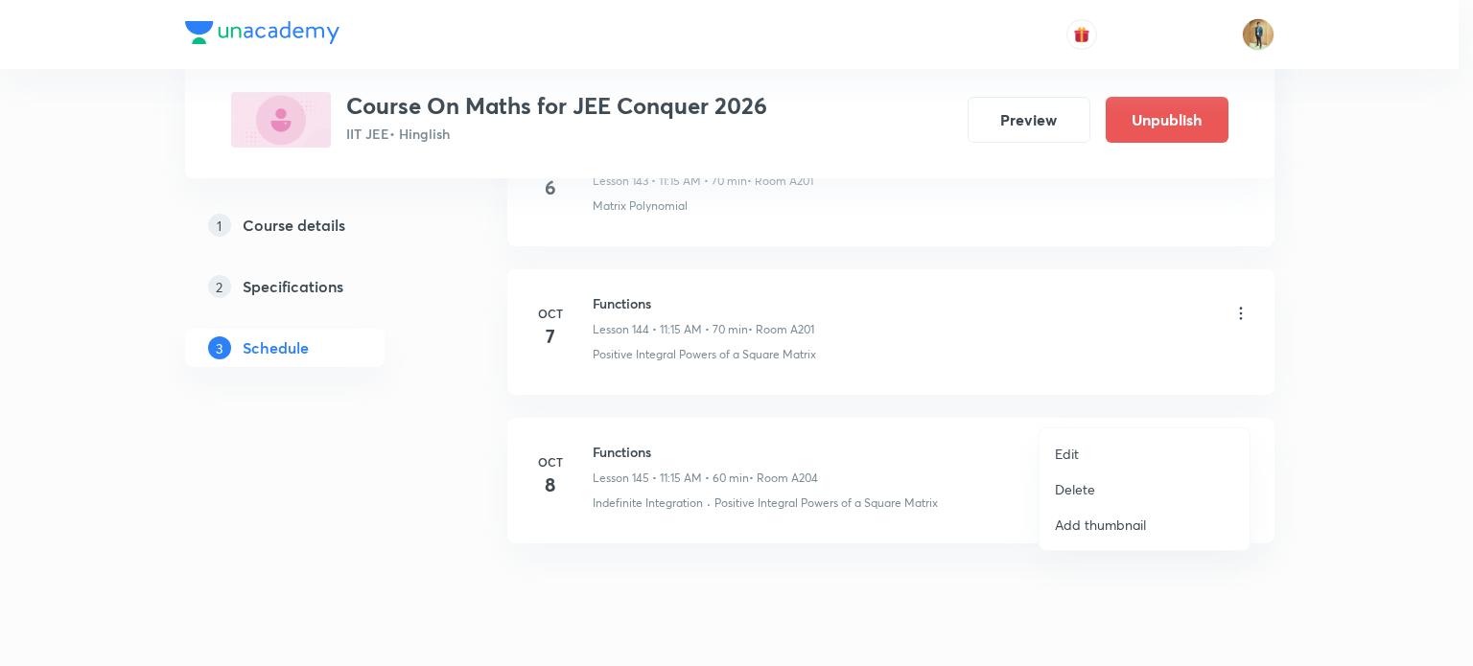
click at [1089, 452] on li "Edit" at bounding box center [1144, 453] width 210 height 35
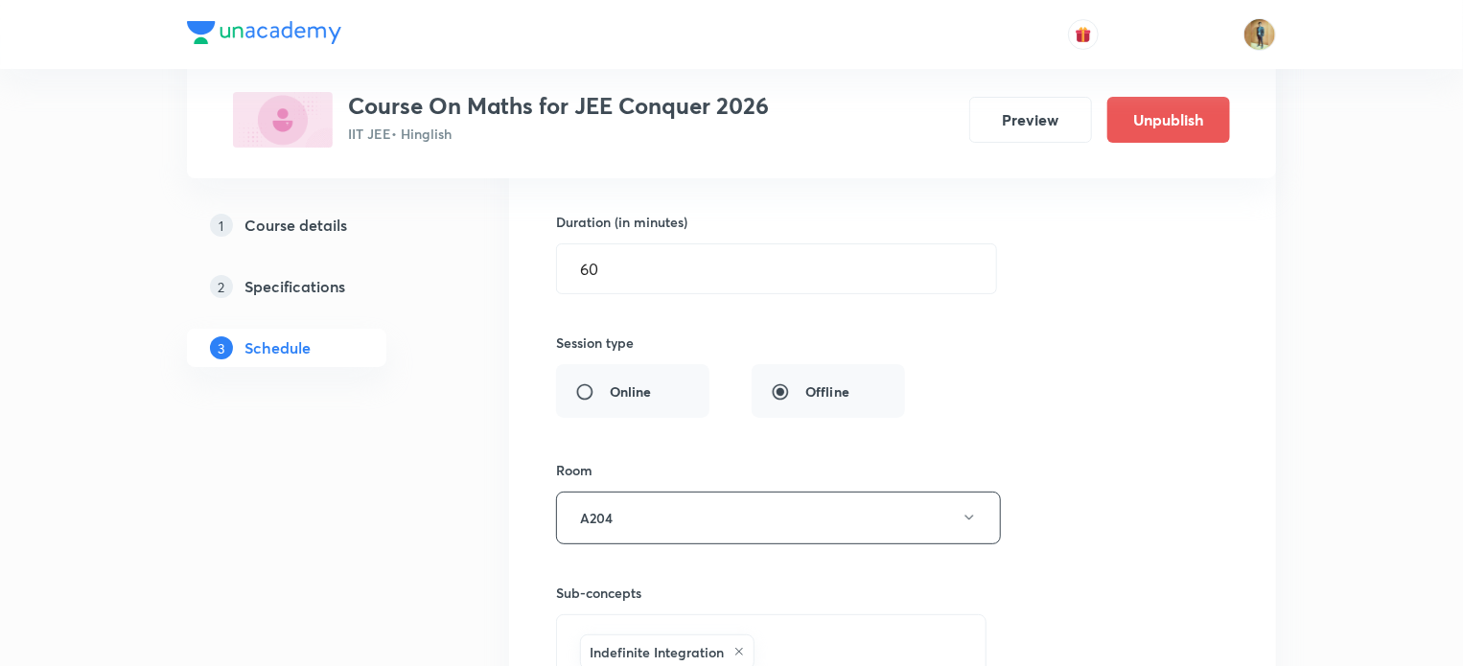
scroll to position [21982, 0]
click at [631, 244] on input "60" at bounding box center [776, 268] width 439 height 49
type input "6"
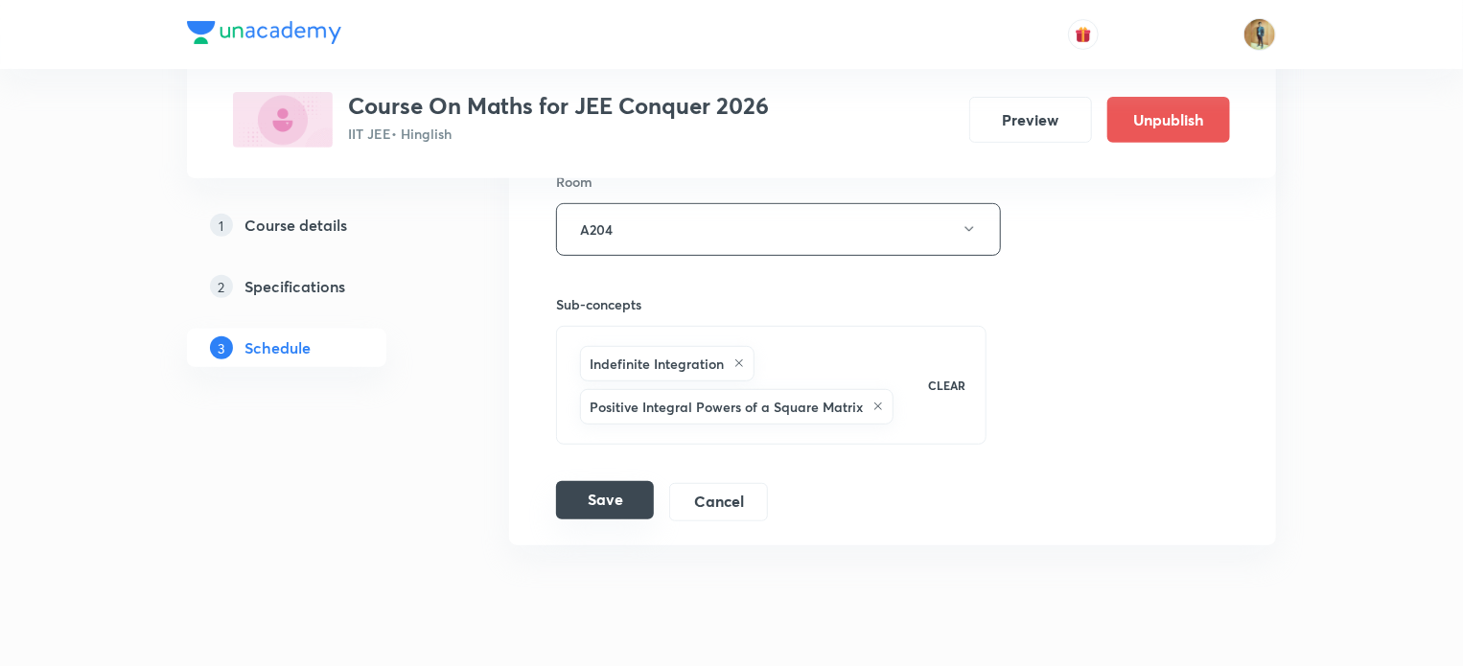
type input "70"
click at [586, 481] on button "Save" at bounding box center [605, 500] width 98 height 38
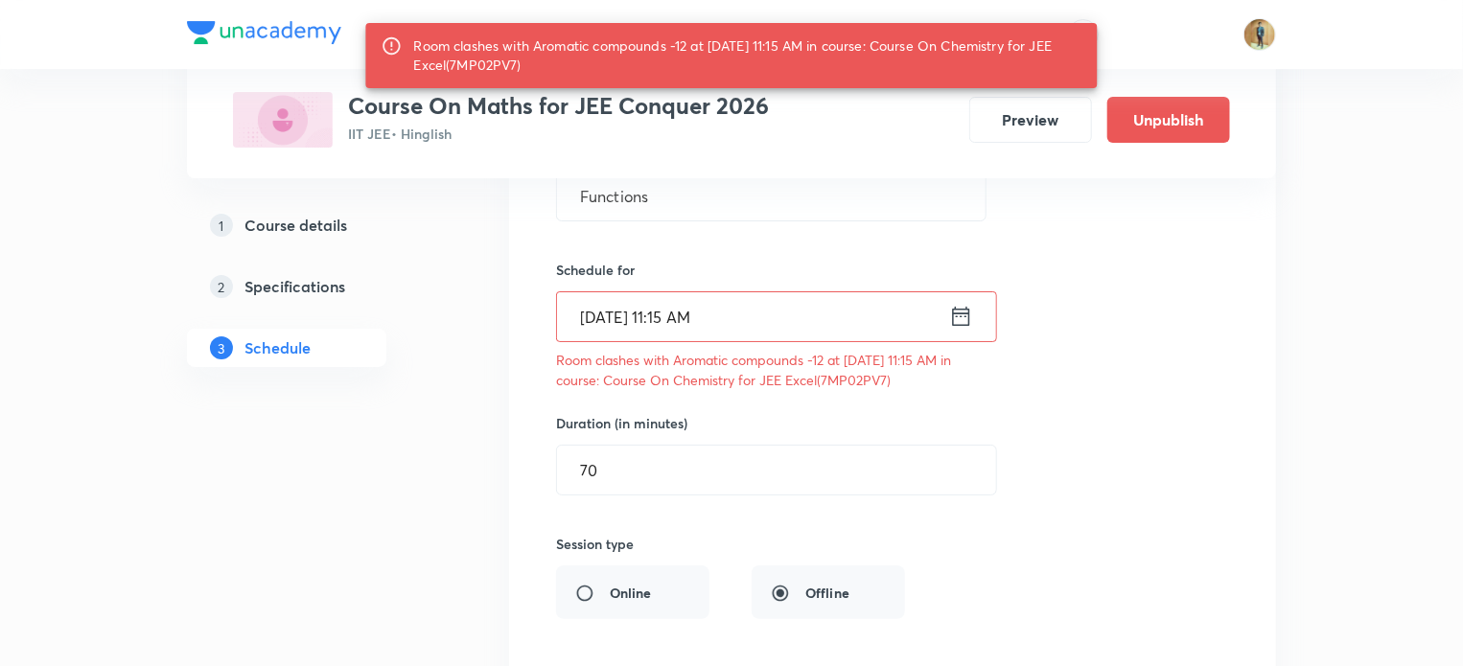
scroll to position [21803, 0]
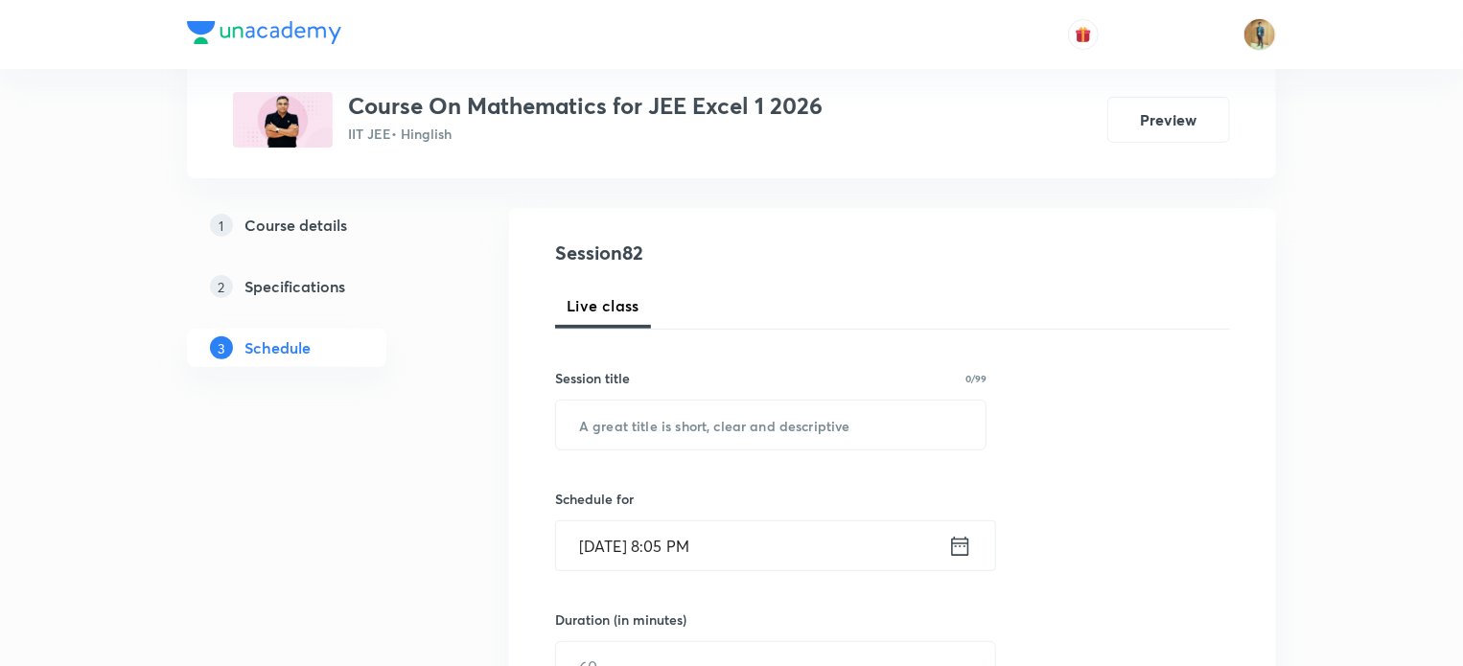
scroll to position [179, 0]
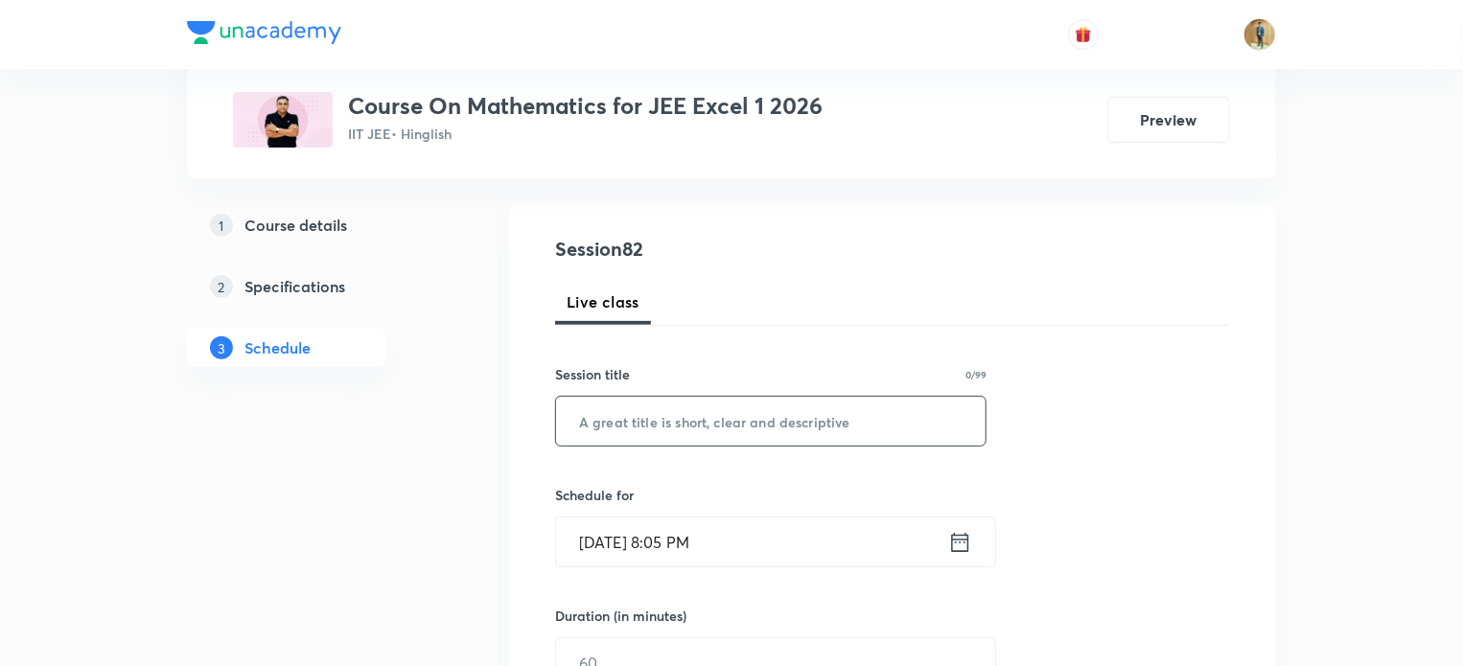
click at [596, 429] on input "text" at bounding box center [771, 421] width 430 height 49
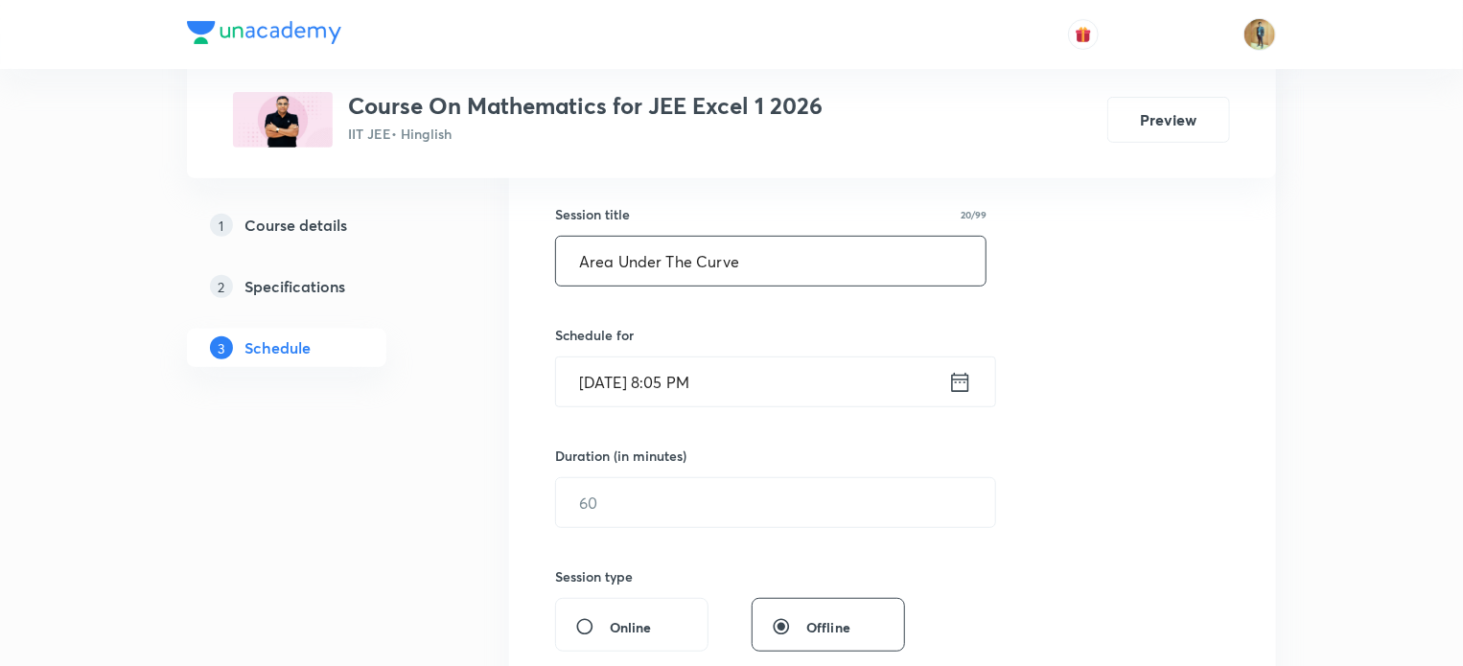
scroll to position [340, 0]
click at [967, 378] on icon at bounding box center [960, 380] width 17 height 19
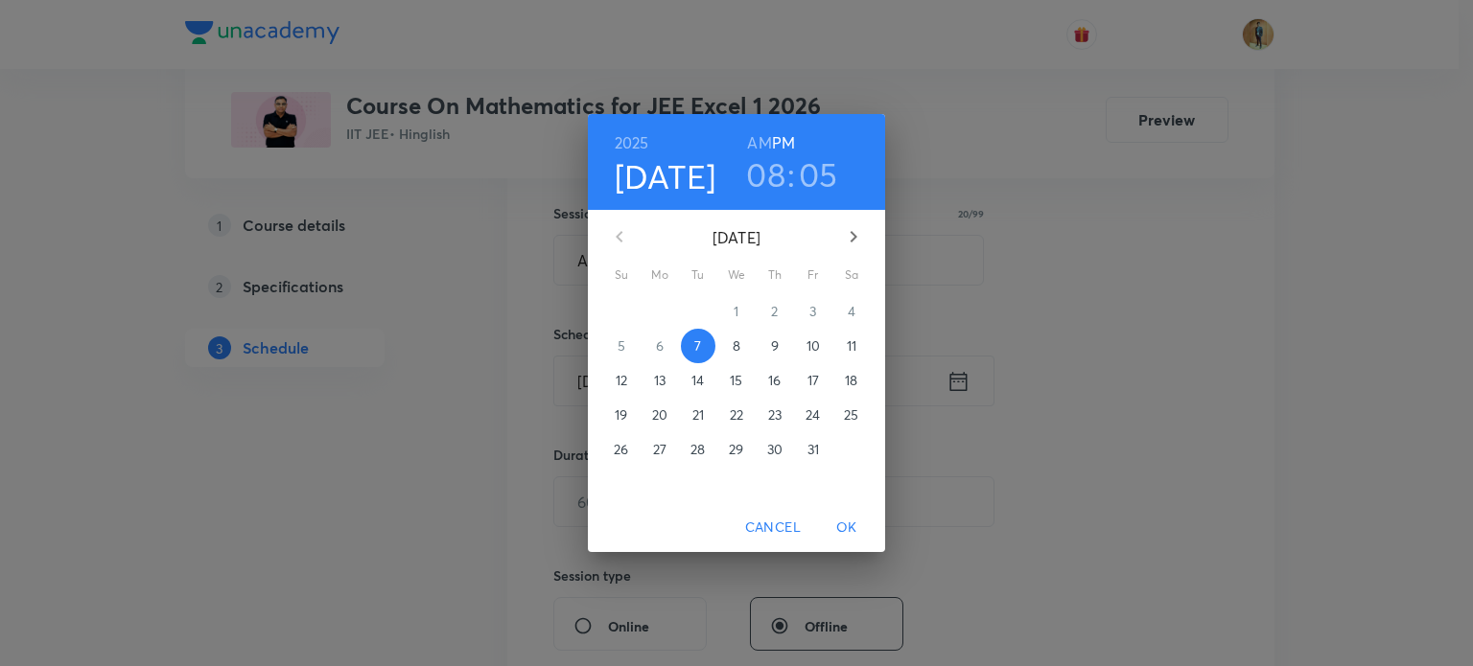
click at [741, 351] on span "8" at bounding box center [736, 346] width 35 height 19
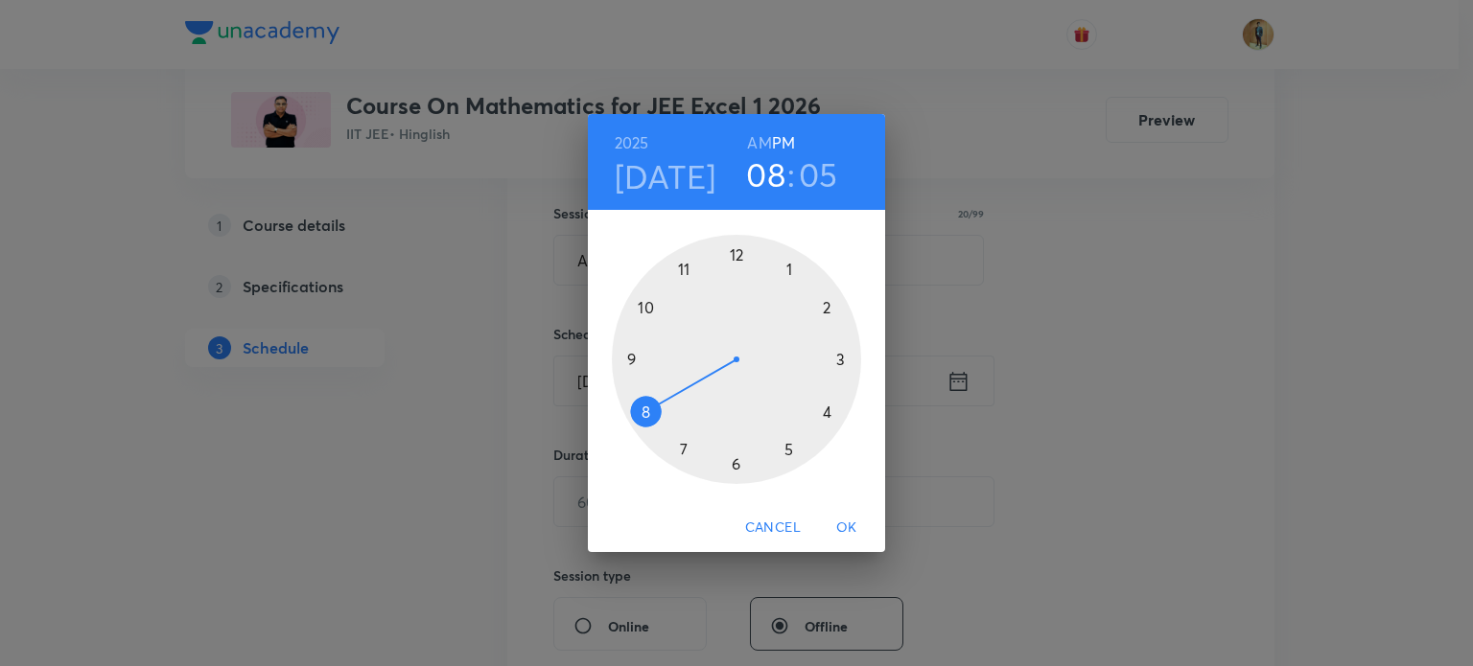
click at [756, 141] on h6 "AM" at bounding box center [759, 142] width 24 height 27
click at [686, 267] on div at bounding box center [736, 359] width 249 height 249
click at [838, 358] on div at bounding box center [736, 359] width 249 height 249
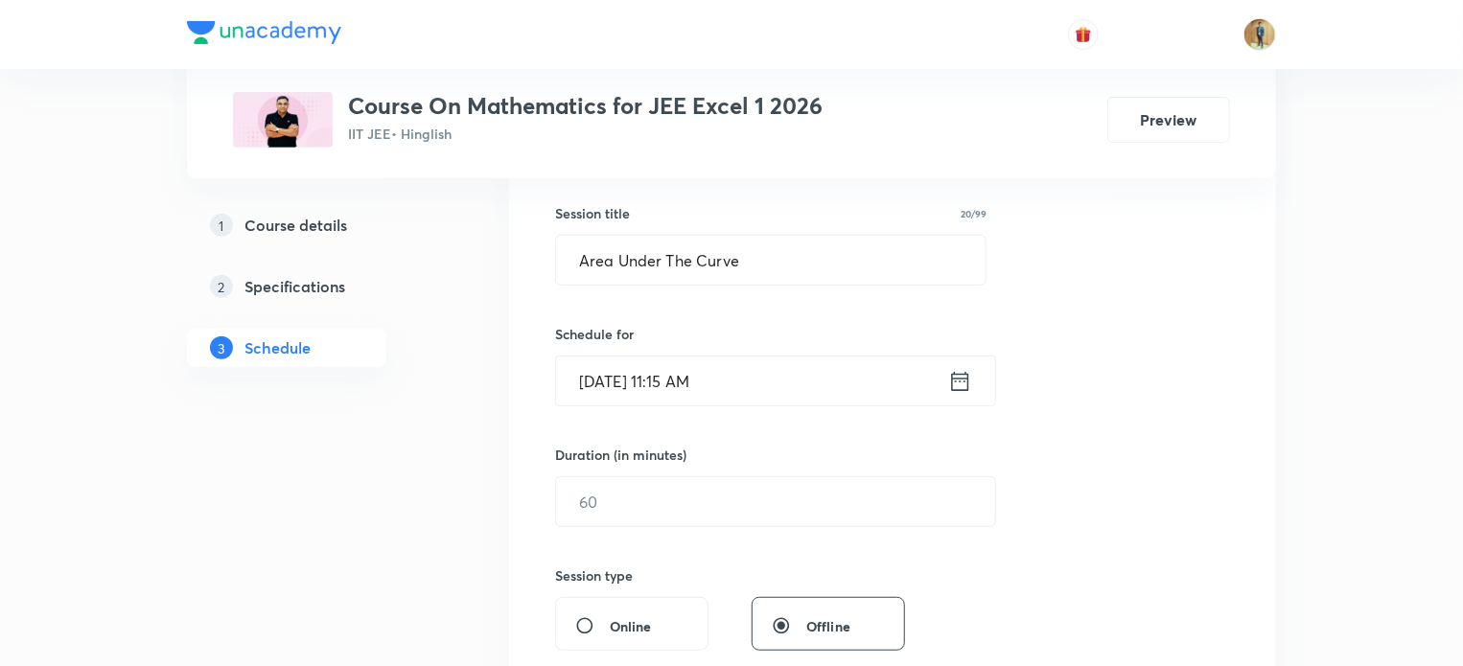
click at [838, 358] on input "[DATE] 11:15 AM" at bounding box center [752, 381] width 392 height 49
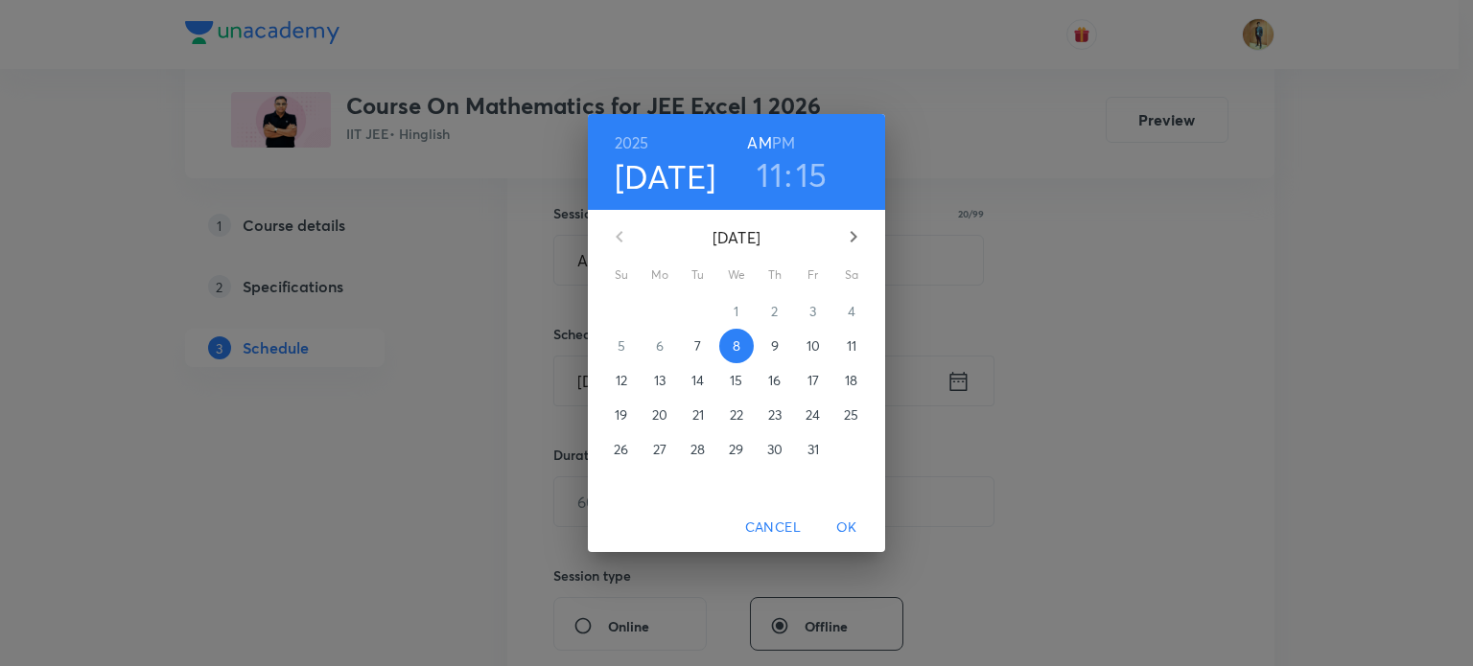
click at [947, 331] on div "2025 Oct 8 11 : 15 AM PM October 2025 Su Mo Tu We Th Fr Sa 28 29 30 1 2 3 4 5 6…" at bounding box center [736, 333] width 1473 height 666
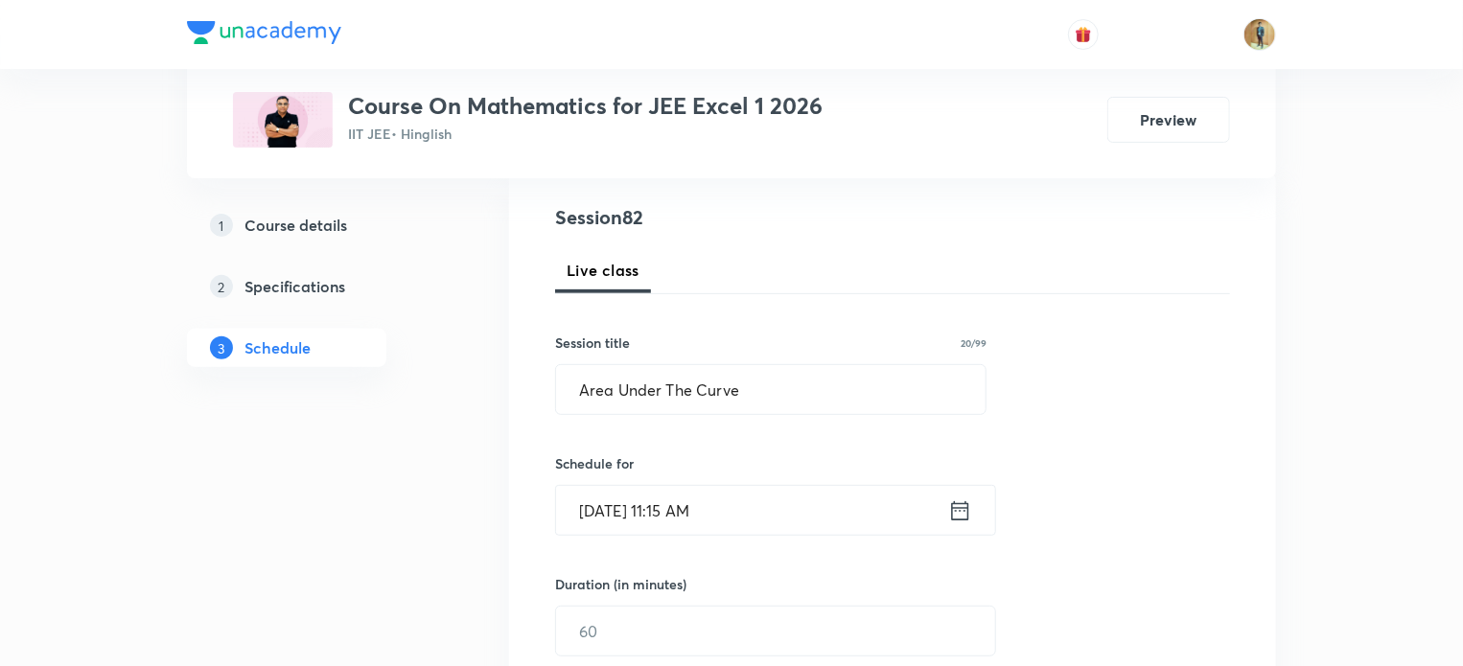
scroll to position [213, 0]
click at [745, 394] on input "Area Under The Curve" at bounding box center [771, 387] width 430 height 49
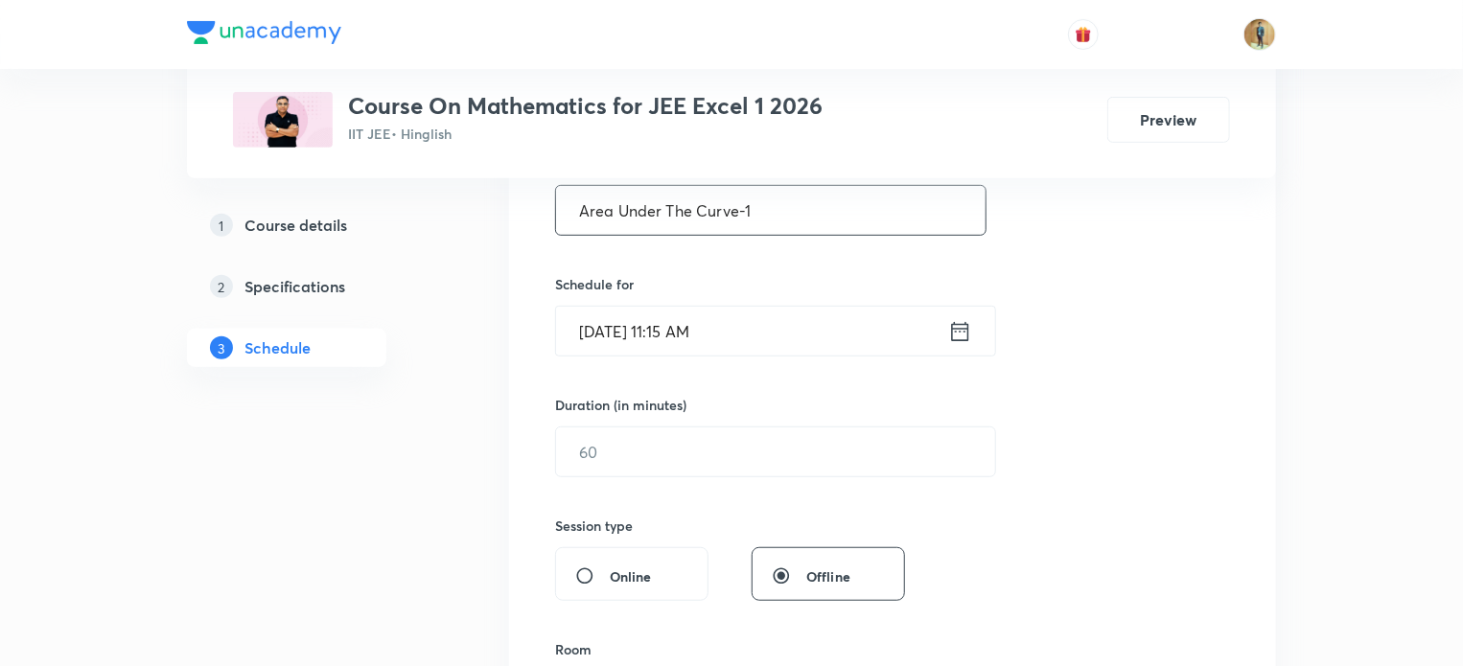
scroll to position [391, 0]
type input "Area Under The Curve-1"
click at [637, 443] on input "text" at bounding box center [775, 451] width 439 height 49
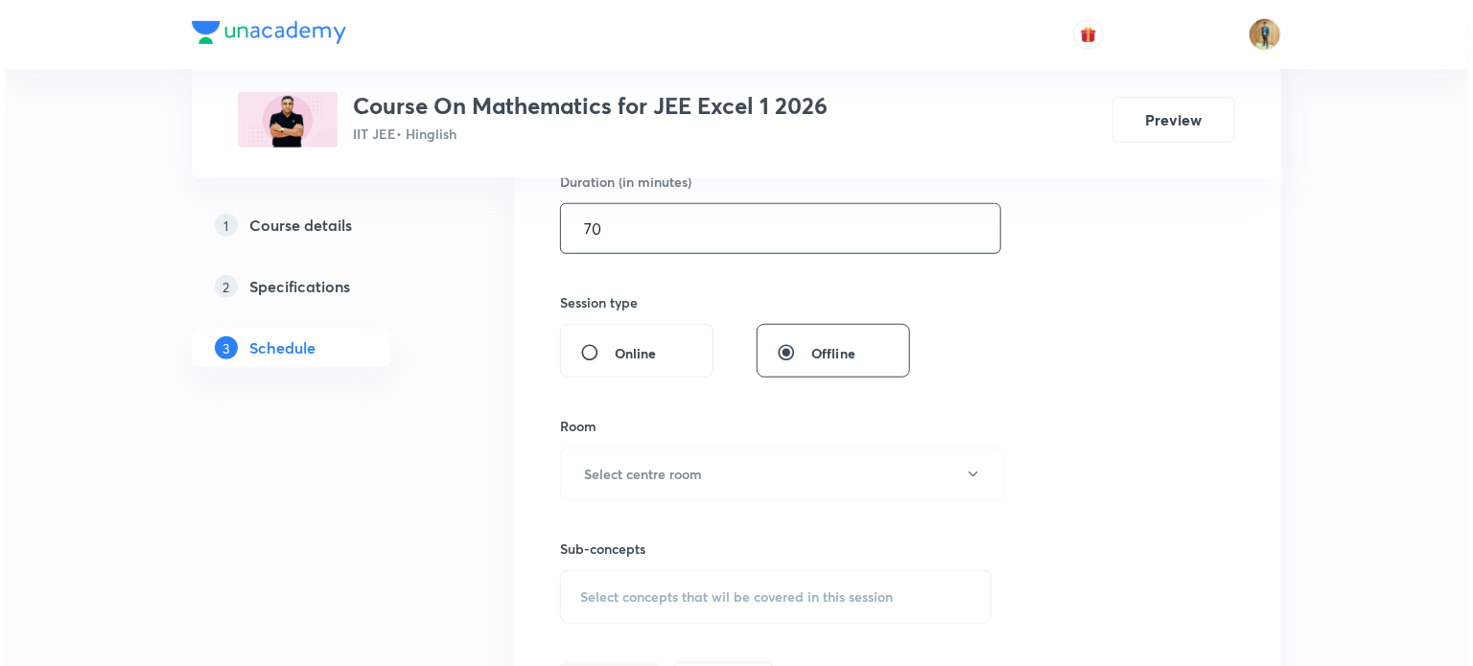
scroll to position [617, 0]
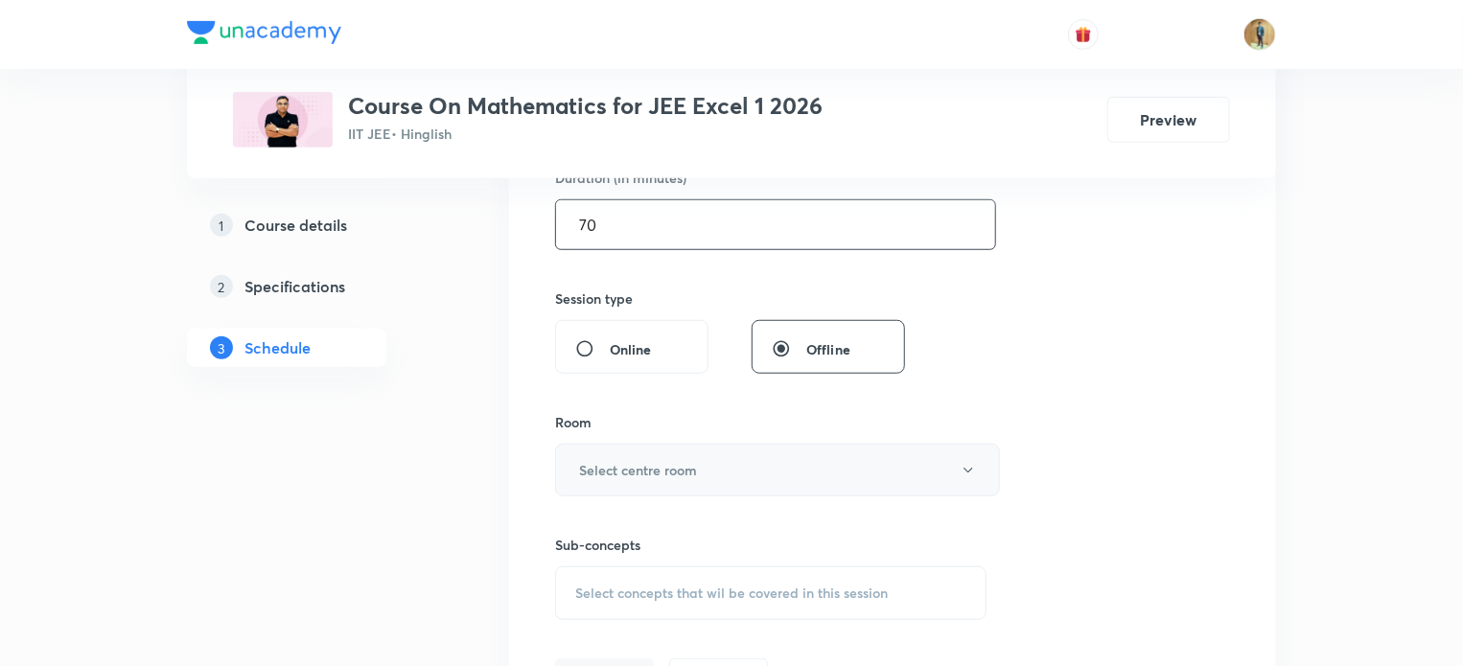
type input "70"
click at [616, 455] on button "Select centre room" at bounding box center [777, 470] width 445 height 53
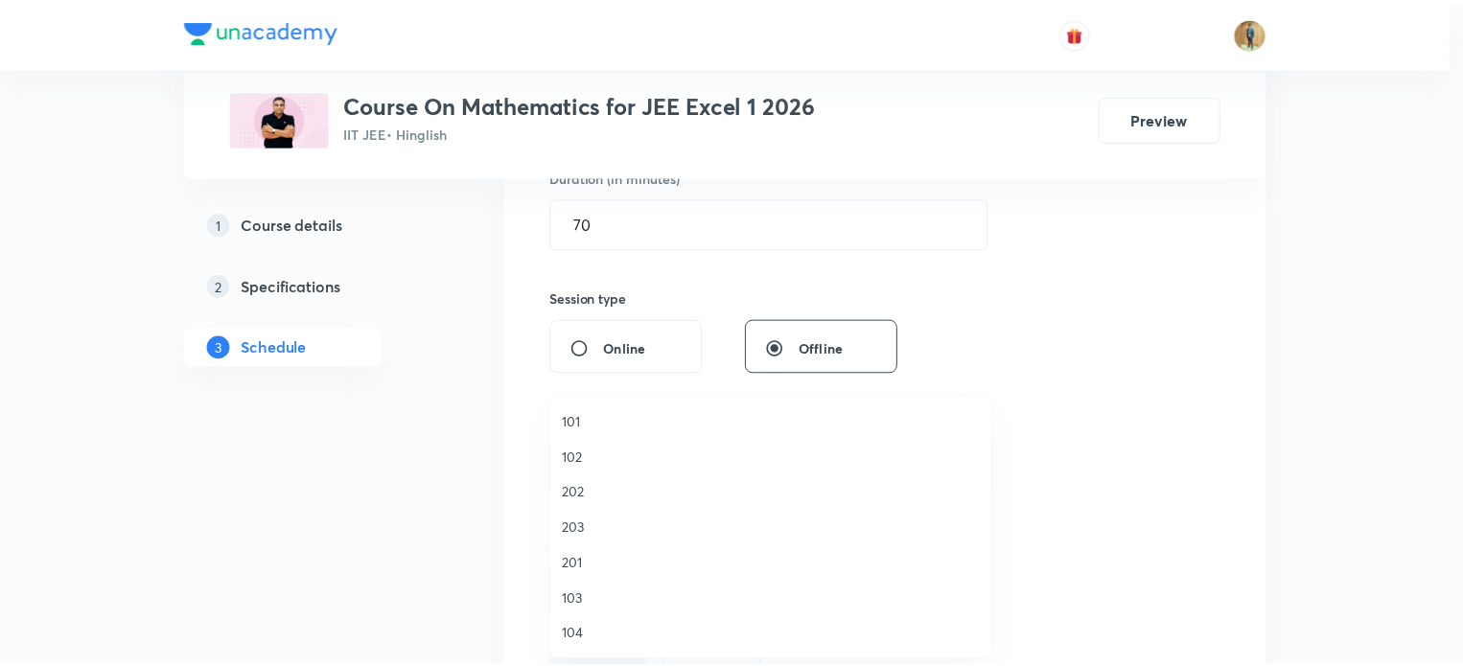
scroll to position [355, 0]
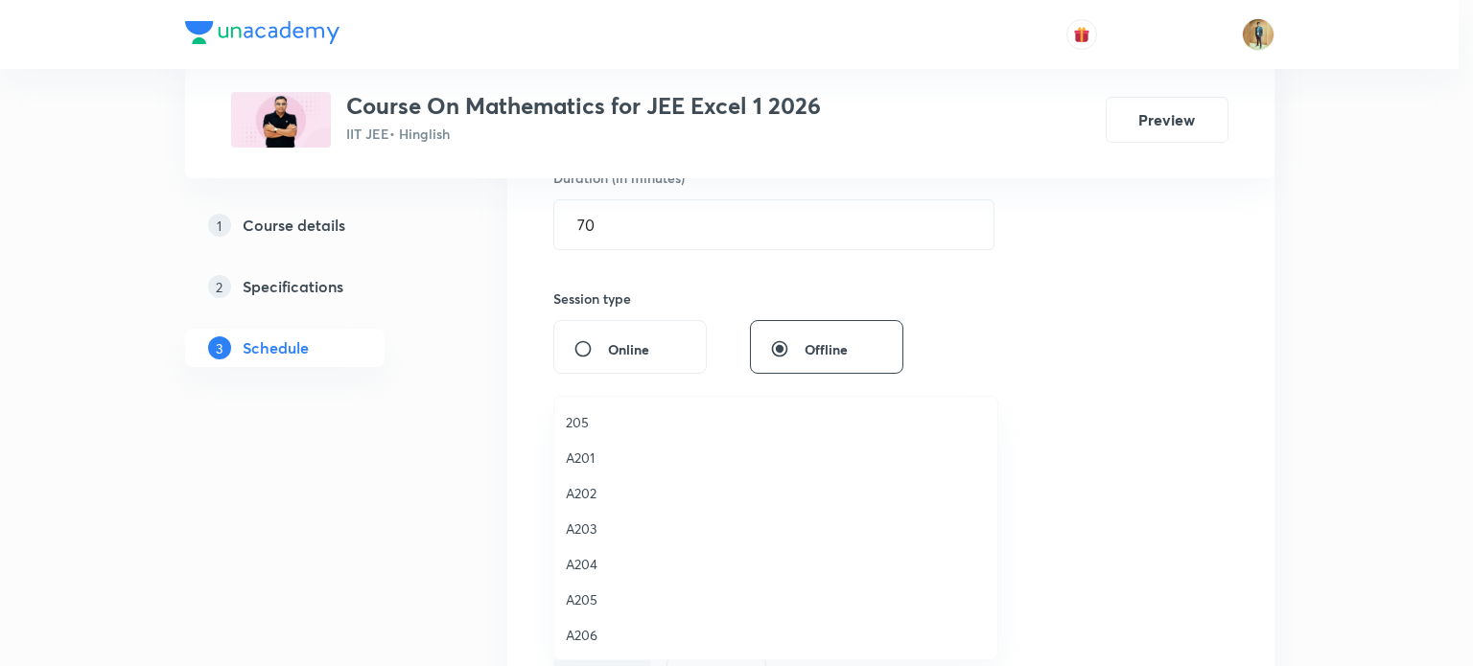
click at [566, 602] on span "A205" at bounding box center [776, 600] width 420 height 20
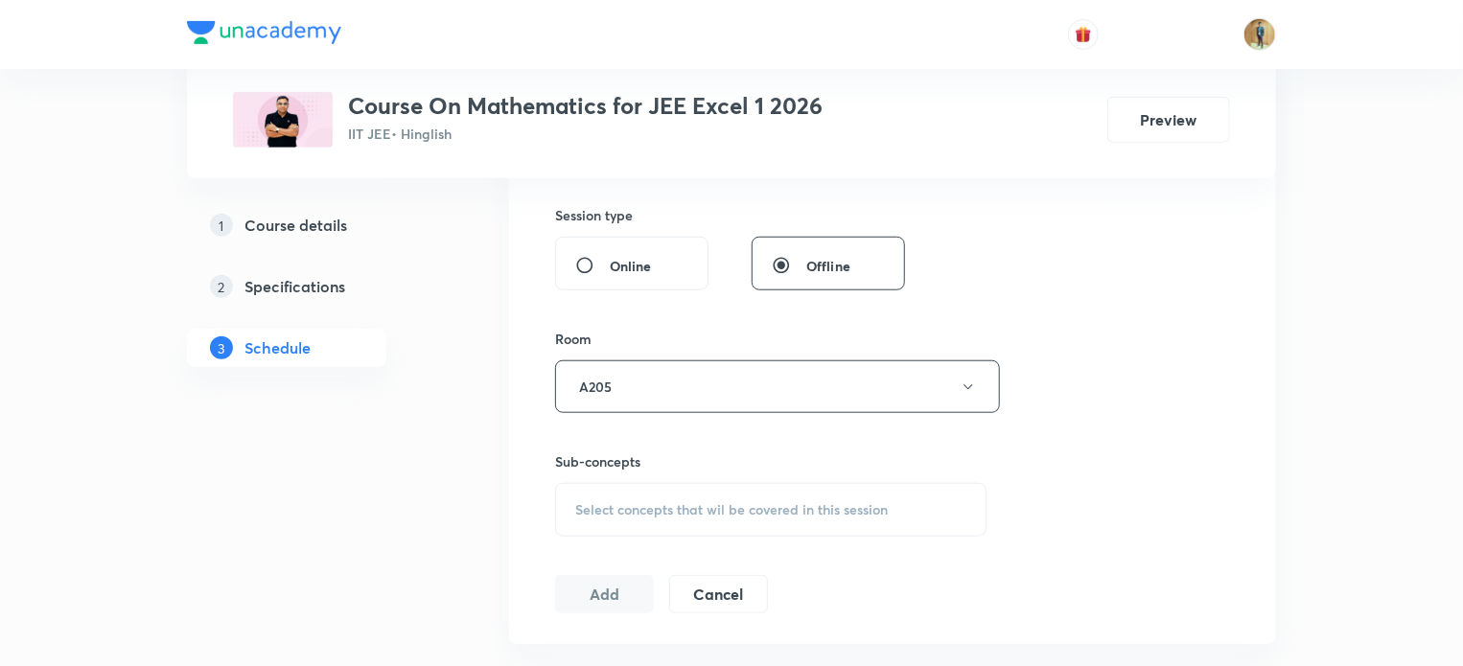
scroll to position [702, 0]
click at [631, 516] on div "Select concepts that wil be covered in this session" at bounding box center [770, 509] width 431 height 54
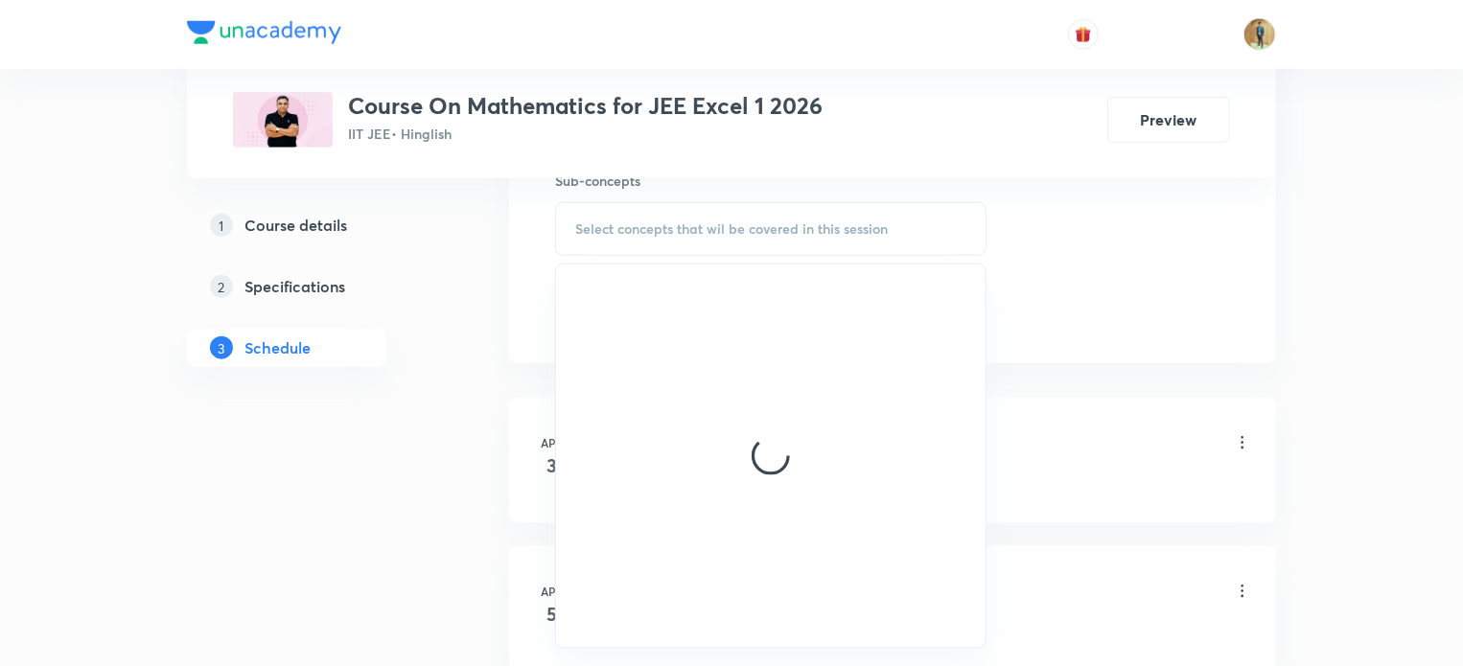
scroll to position [985, 0]
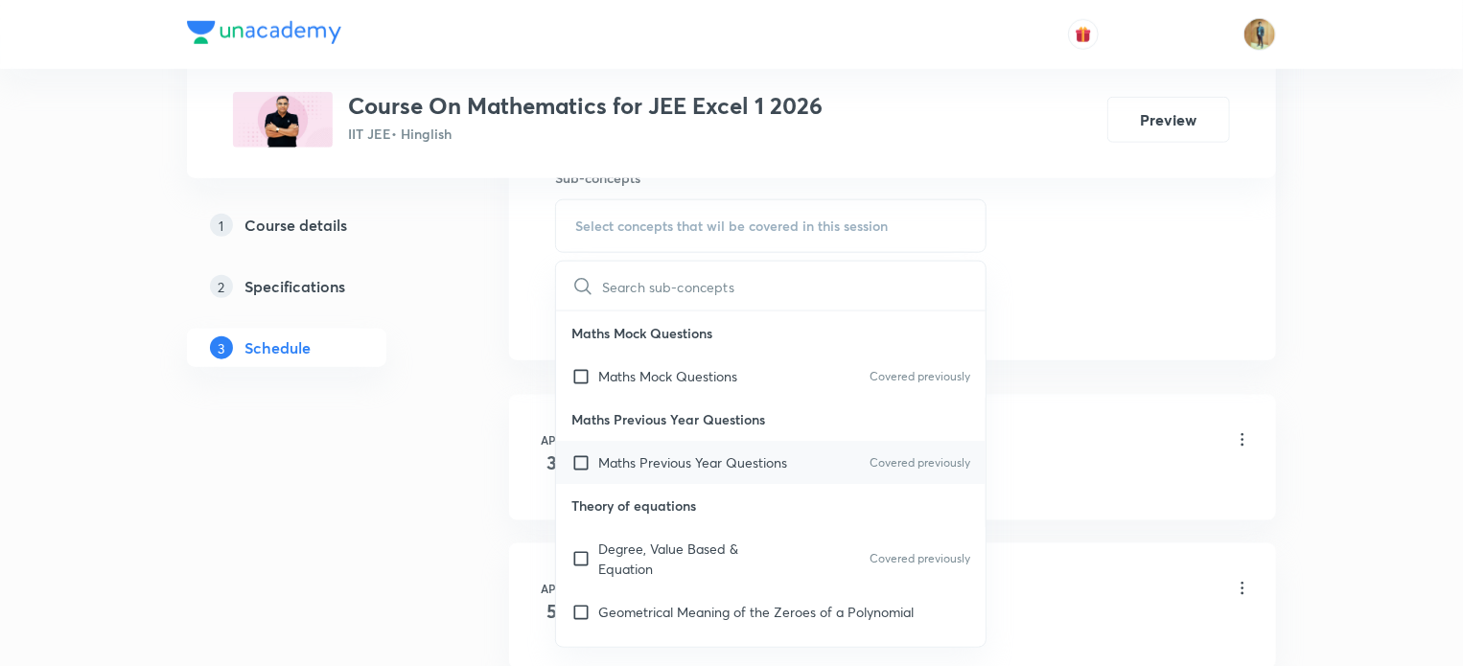
click at [663, 453] on p "Maths Previous Year Questions" at bounding box center [692, 463] width 189 height 20
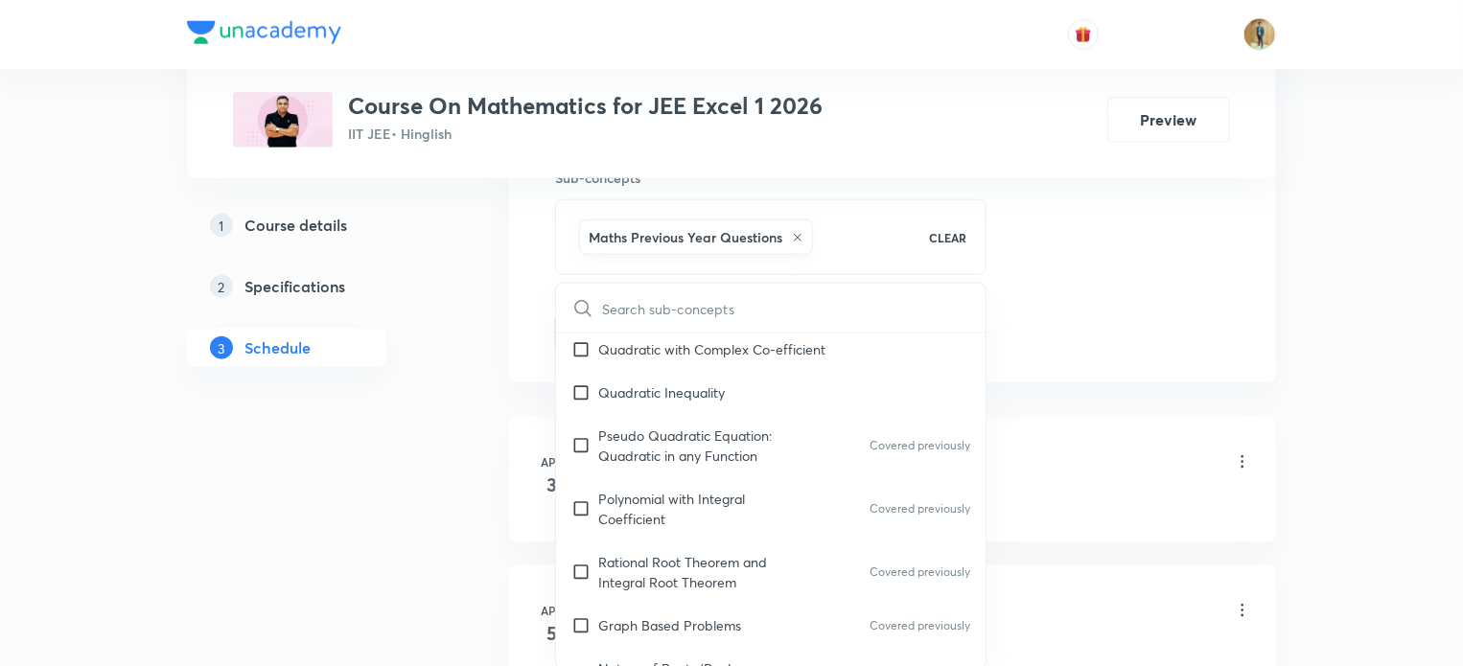
scroll to position [1074, 0]
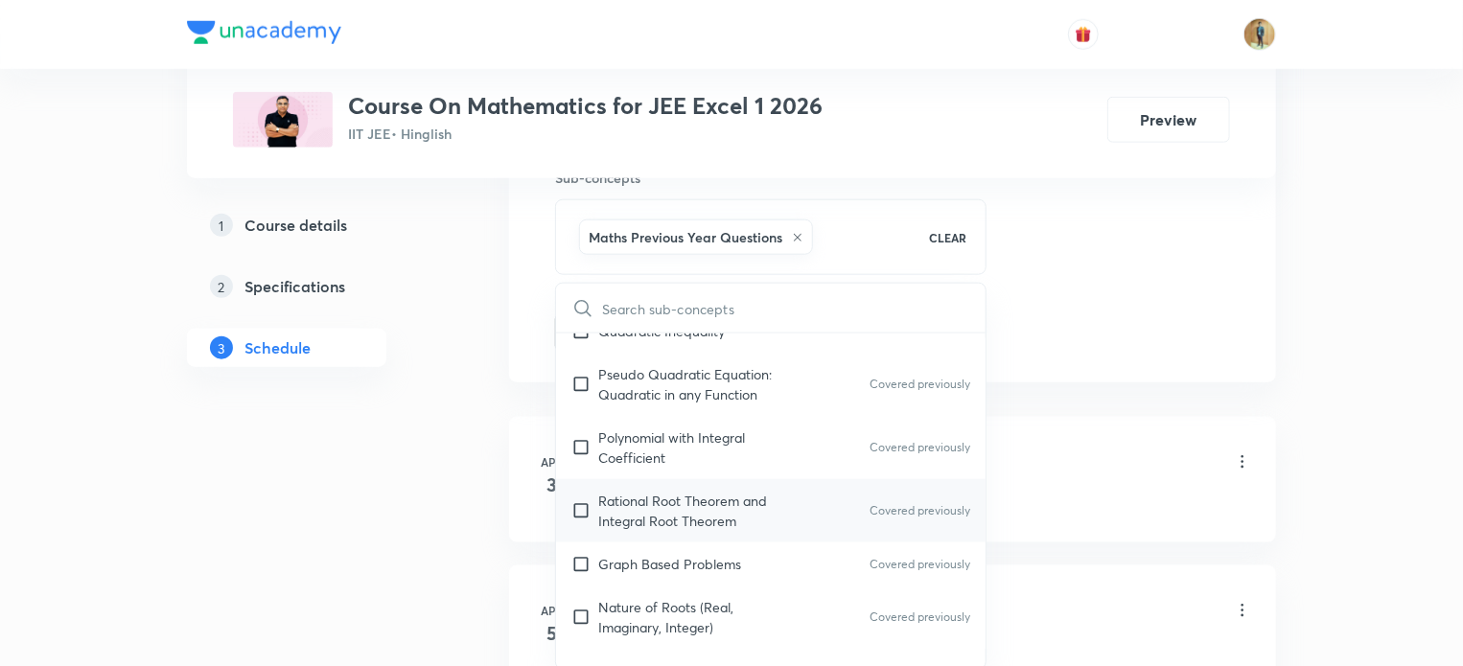
click at [681, 503] on p "Rational Root Theorem and Integral Root Theorem" at bounding box center [695, 511] width 194 height 40
checkbox input "true"
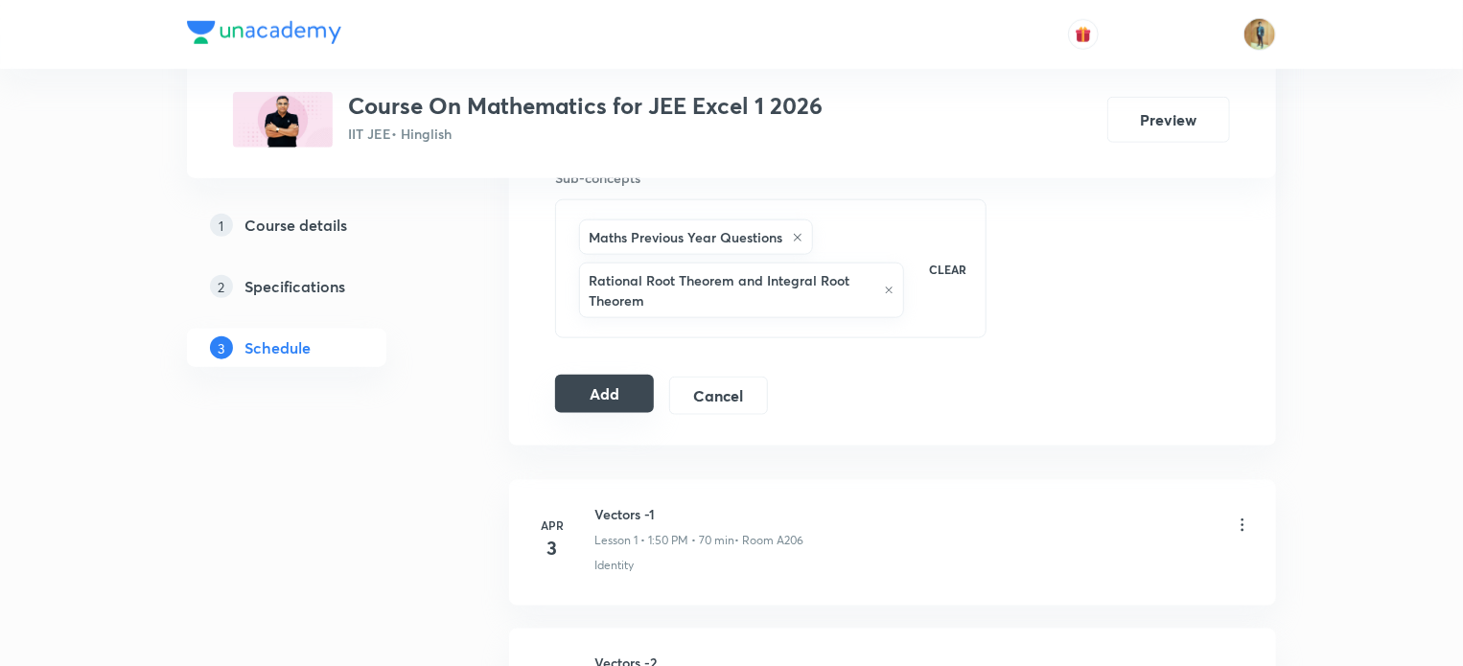
click at [594, 400] on button "Add" at bounding box center [604, 394] width 99 height 38
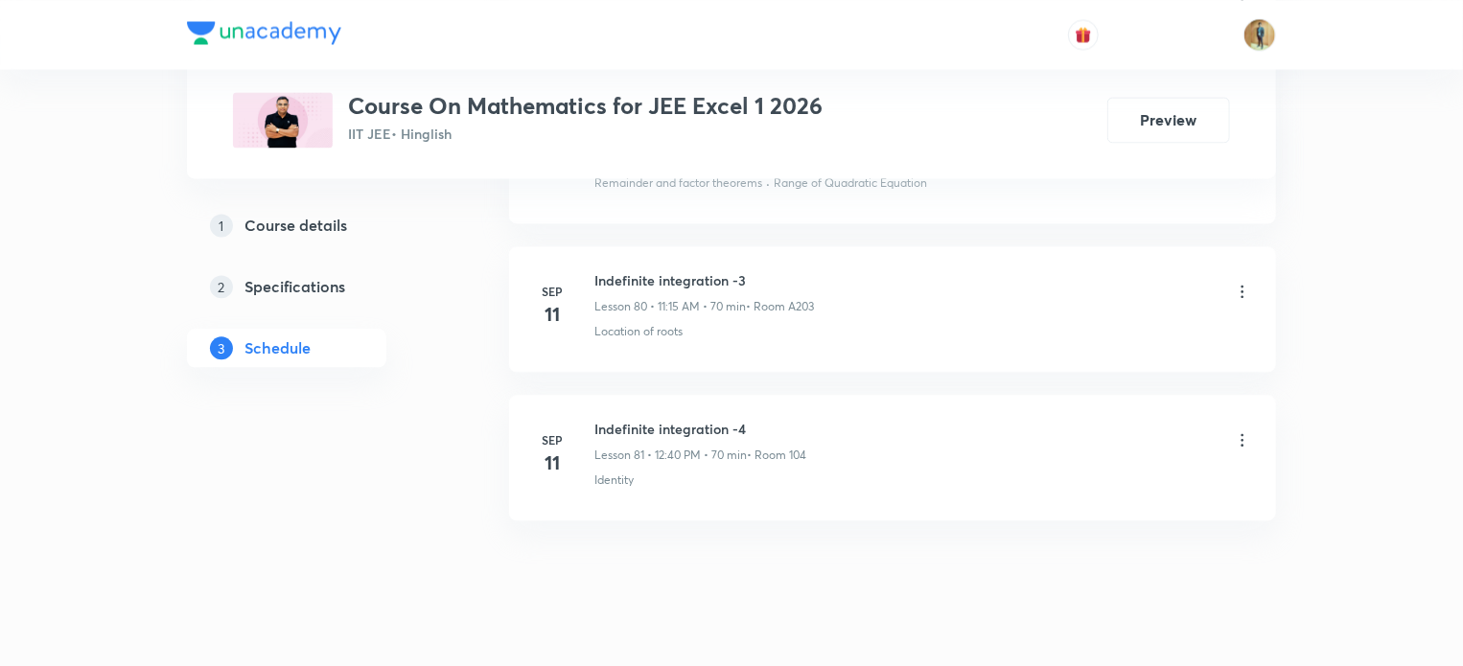
scroll to position [12936, 0]
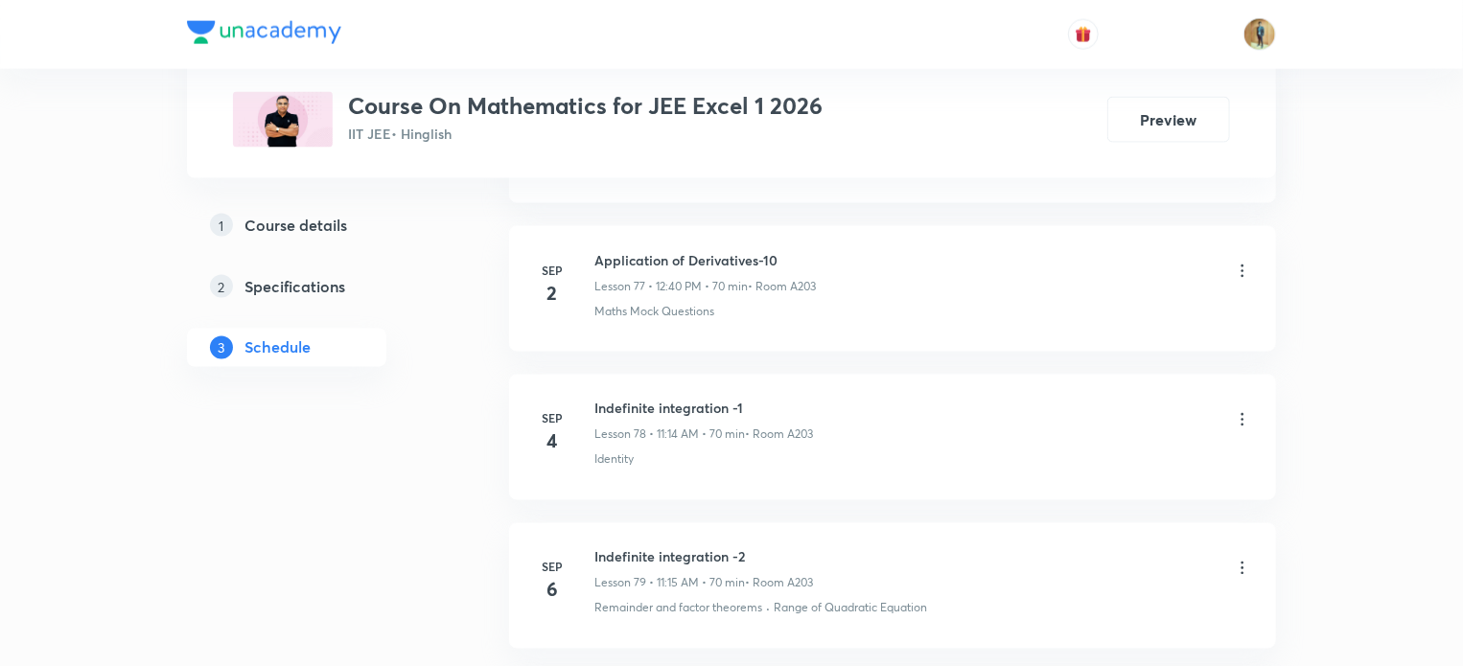
scroll to position [12457, 0]
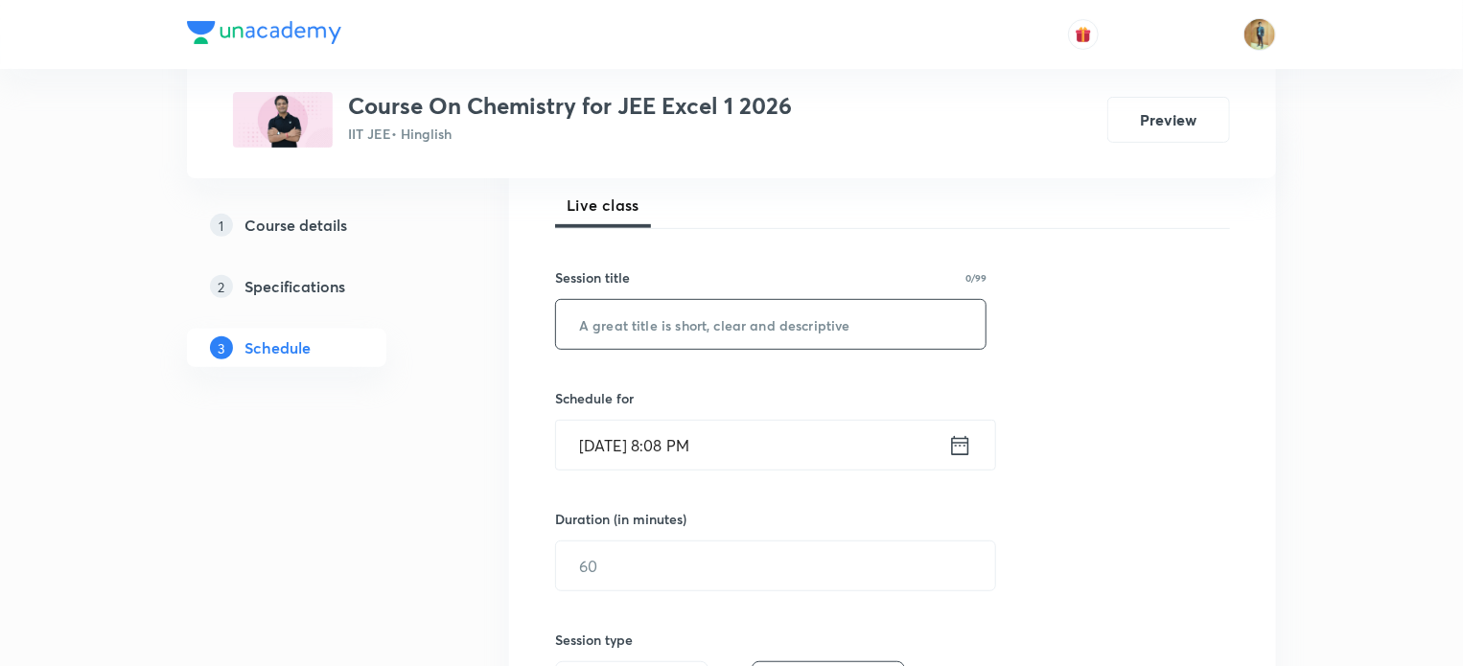
click at [652, 328] on input "text" at bounding box center [771, 324] width 430 height 49
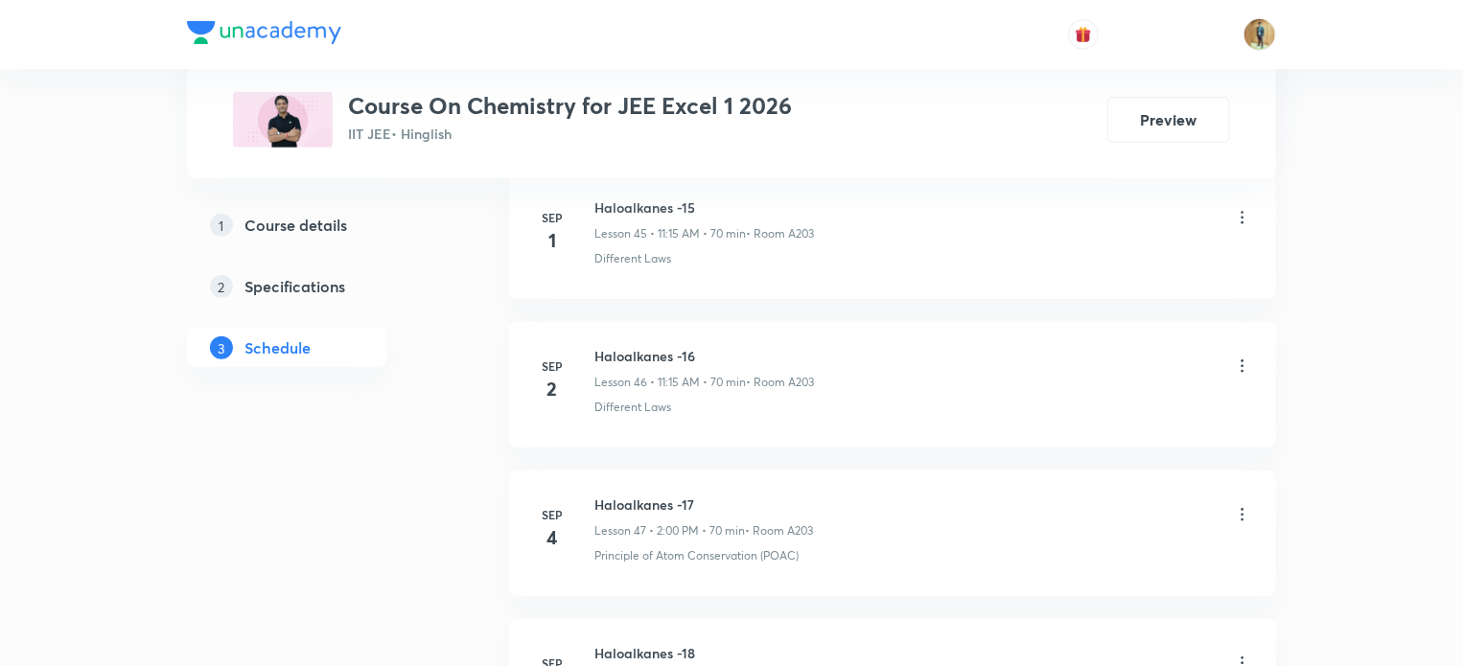
scroll to position [7988, 0]
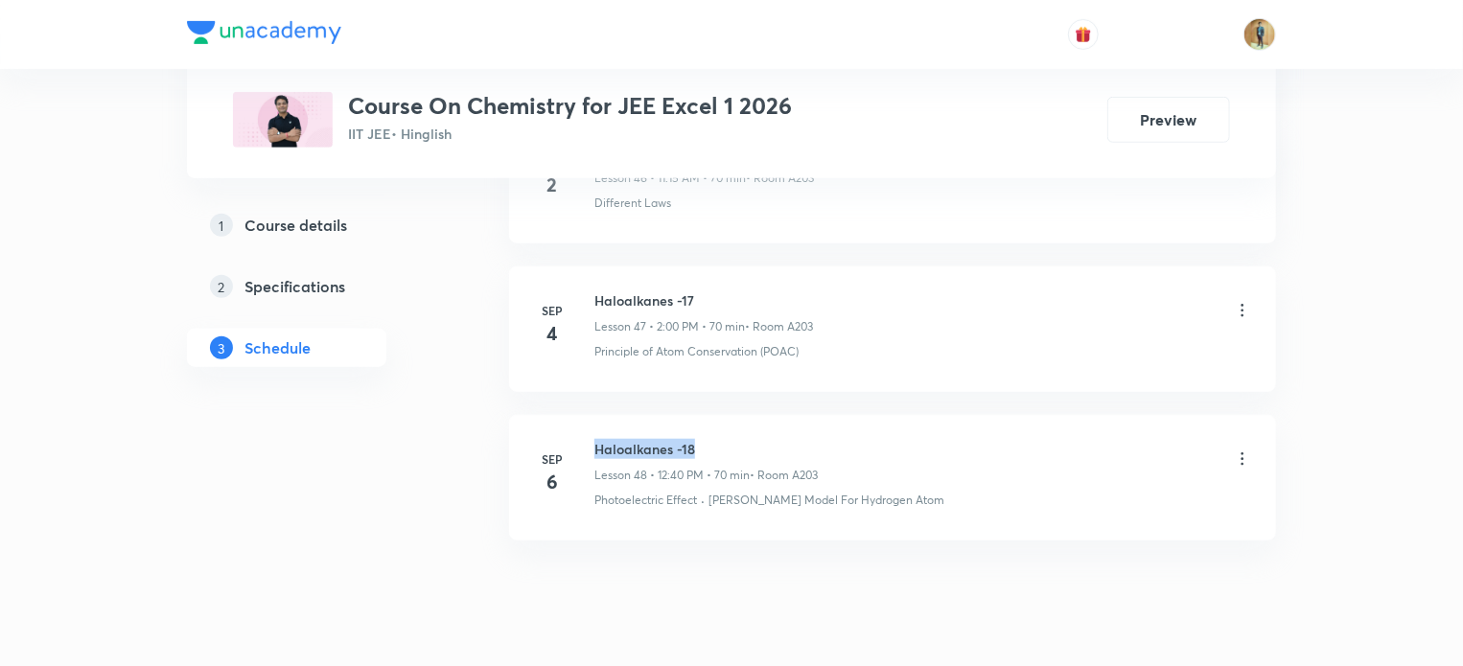
drag, startPoint x: 596, startPoint y: 396, endPoint x: 696, endPoint y: 393, distance: 99.8
click at [696, 439] on h6 "Haloalkanes -18" at bounding box center [705, 449] width 223 height 20
copy h6 "Haloalkanes -18"
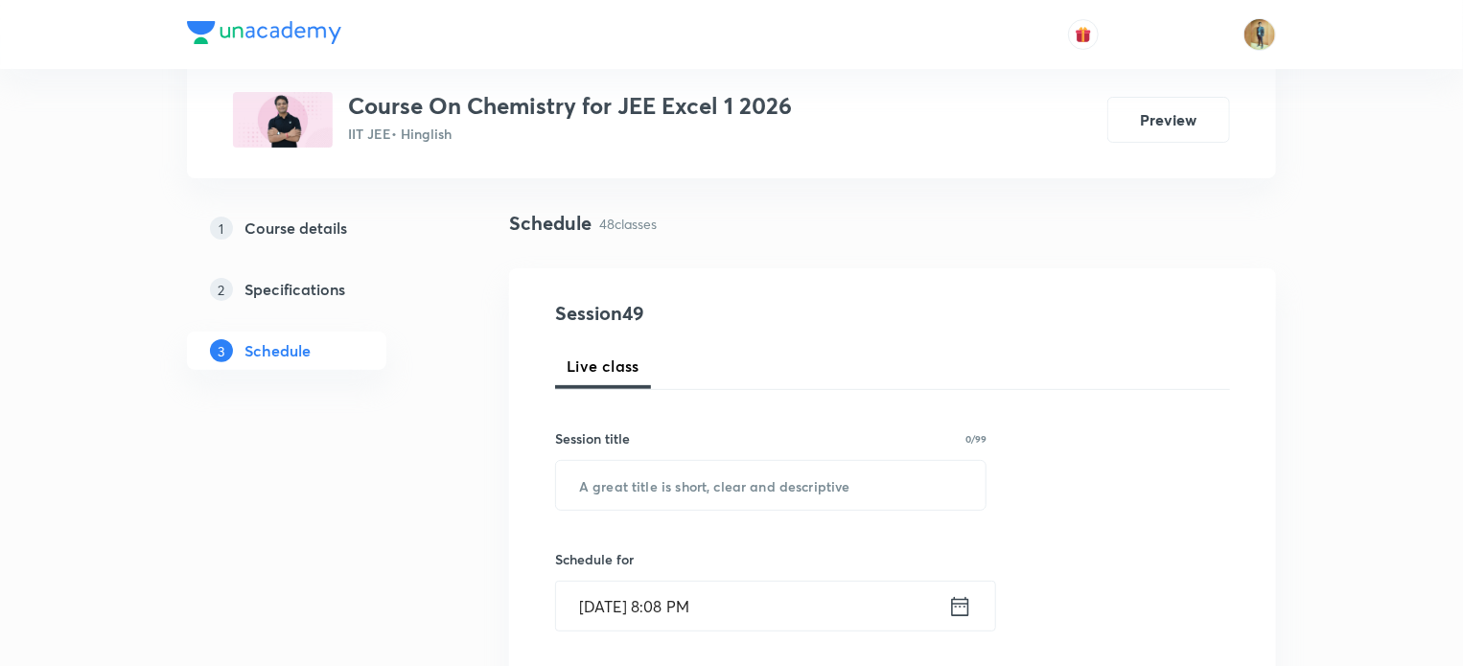
scroll to position [117, 0]
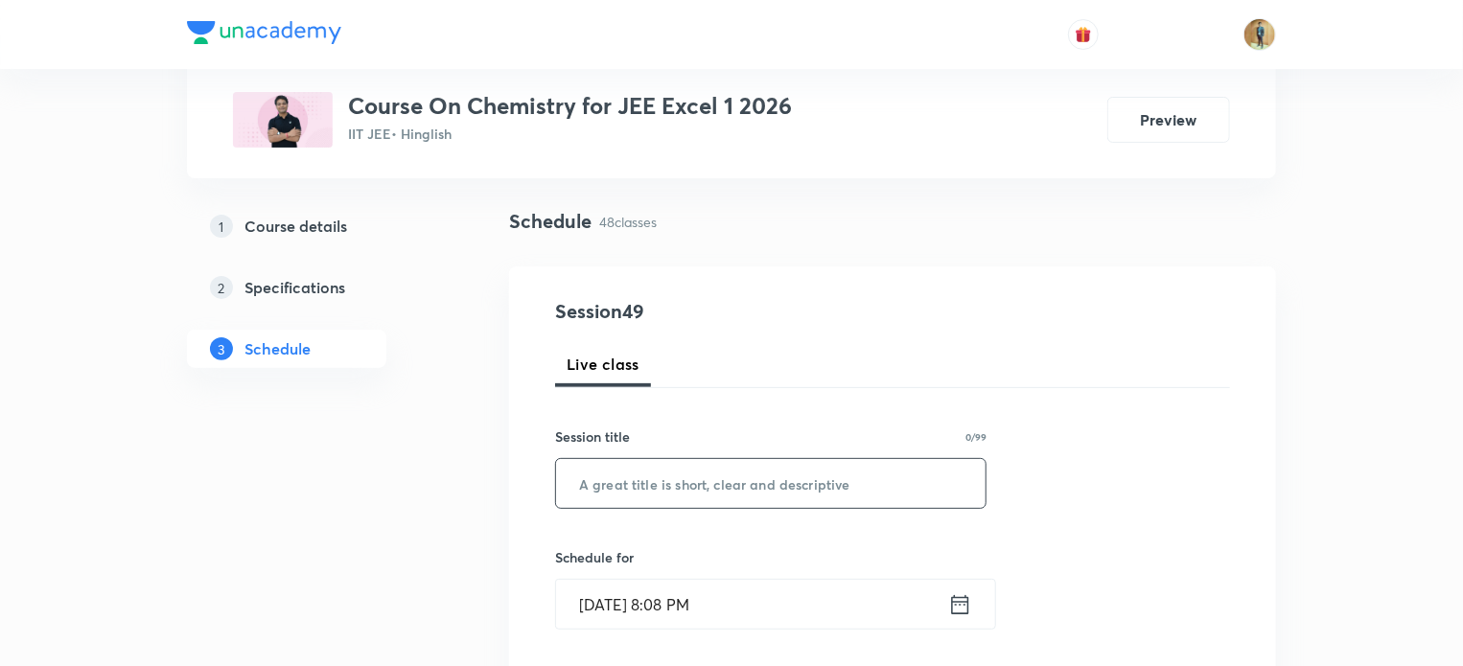
click at [625, 477] on input "text" at bounding box center [771, 483] width 430 height 49
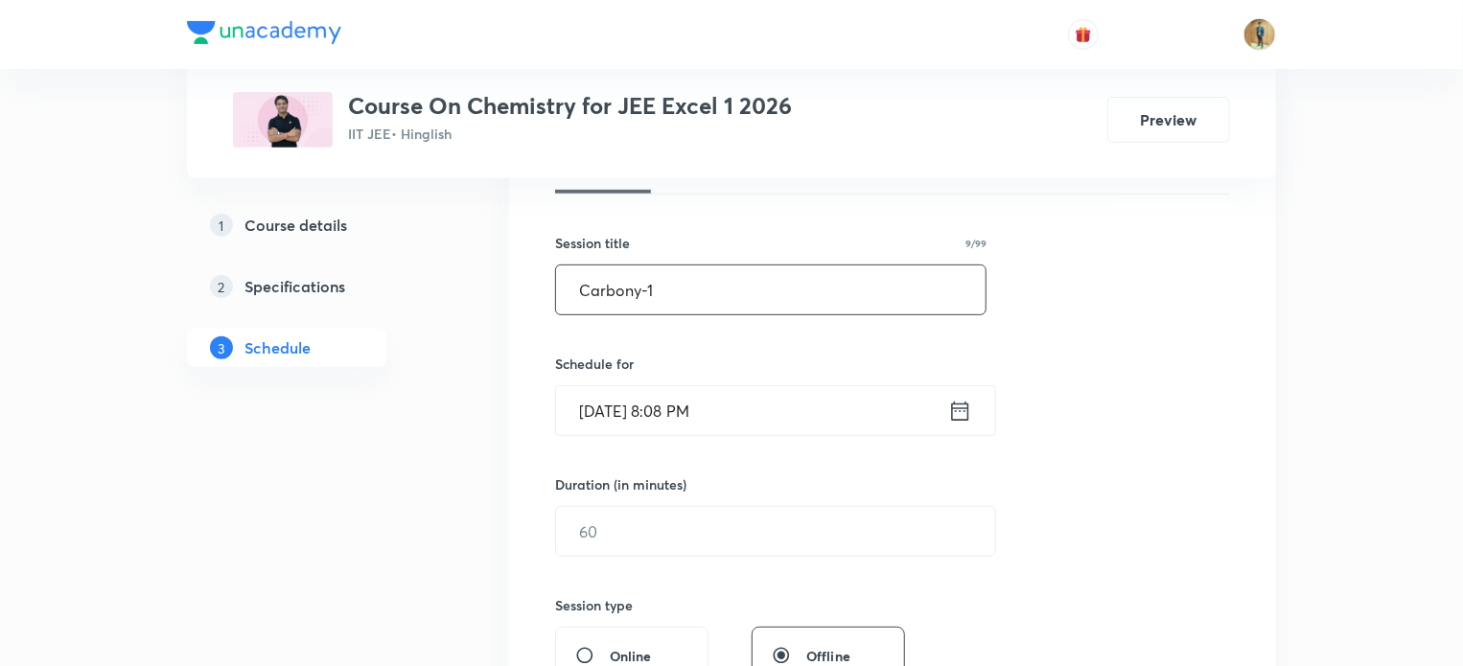
scroll to position [337, 0]
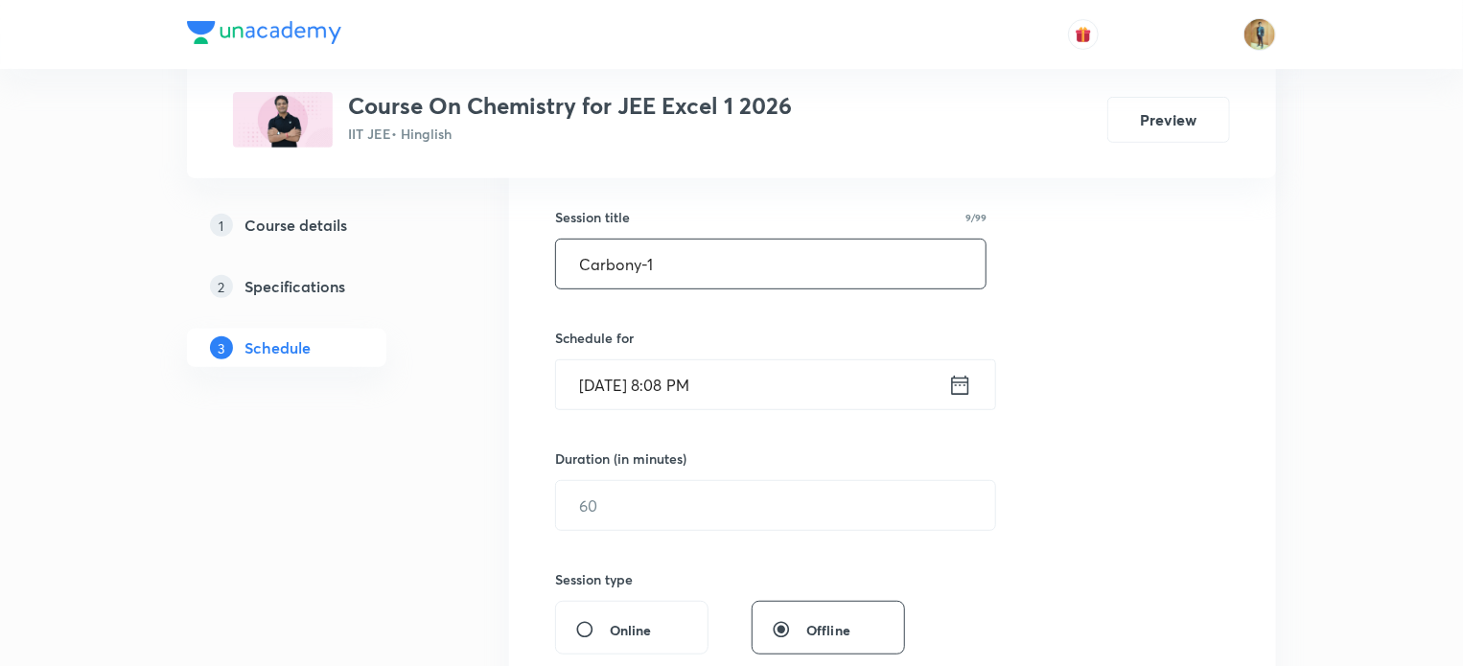
type input "Carbony-1"
click at [963, 373] on icon at bounding box center [960, 385] width 24 height 27
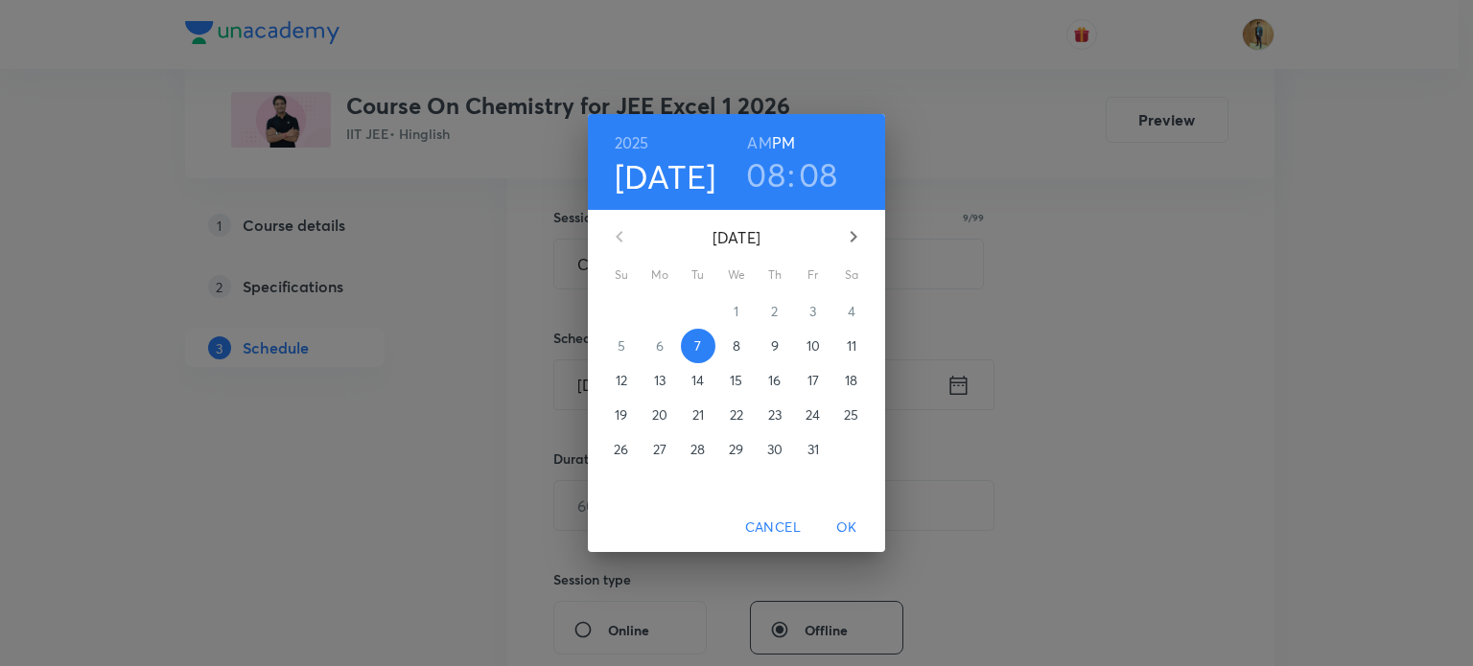
click at [736, 347] on p "8" at bounding box center [736, 346] width 8 height 19
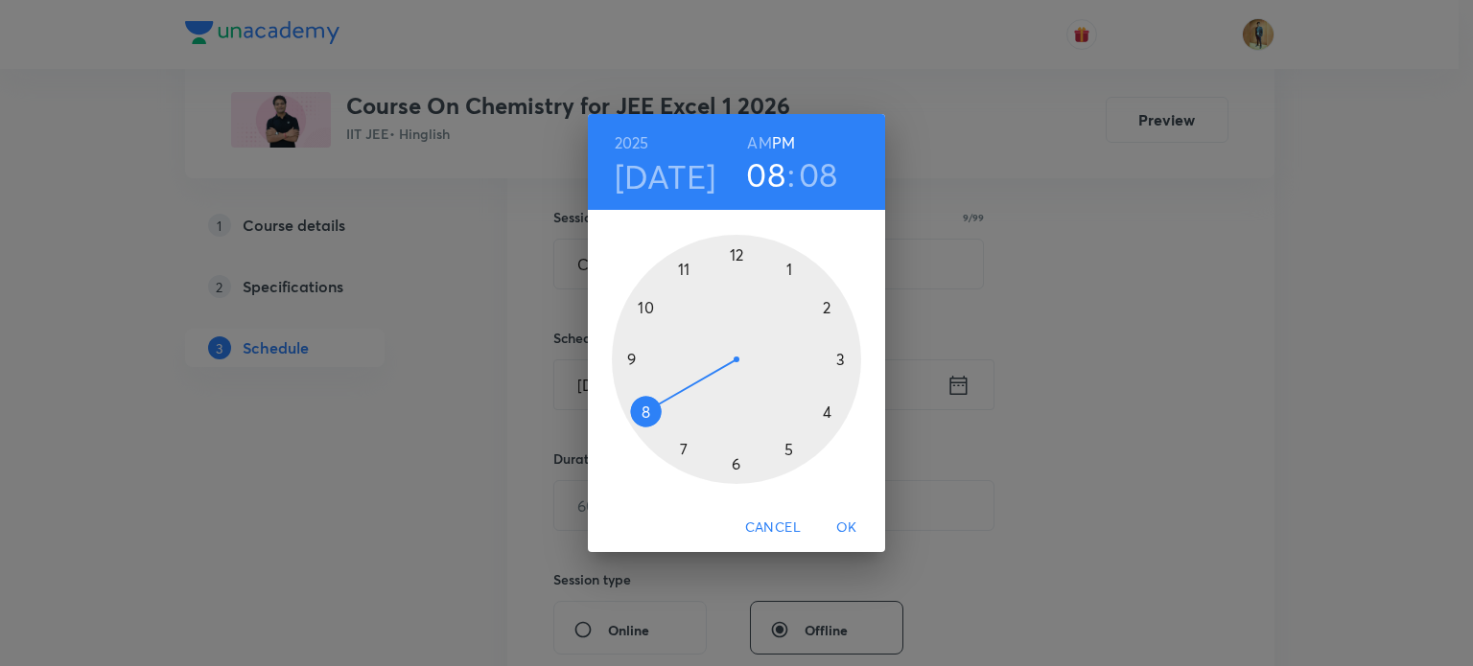
click at [686, 268] on div at bounding box center [736, 359] width 249 height 249
click at [840, 364] on div at bounding box center [736, 359] width 249 height 249
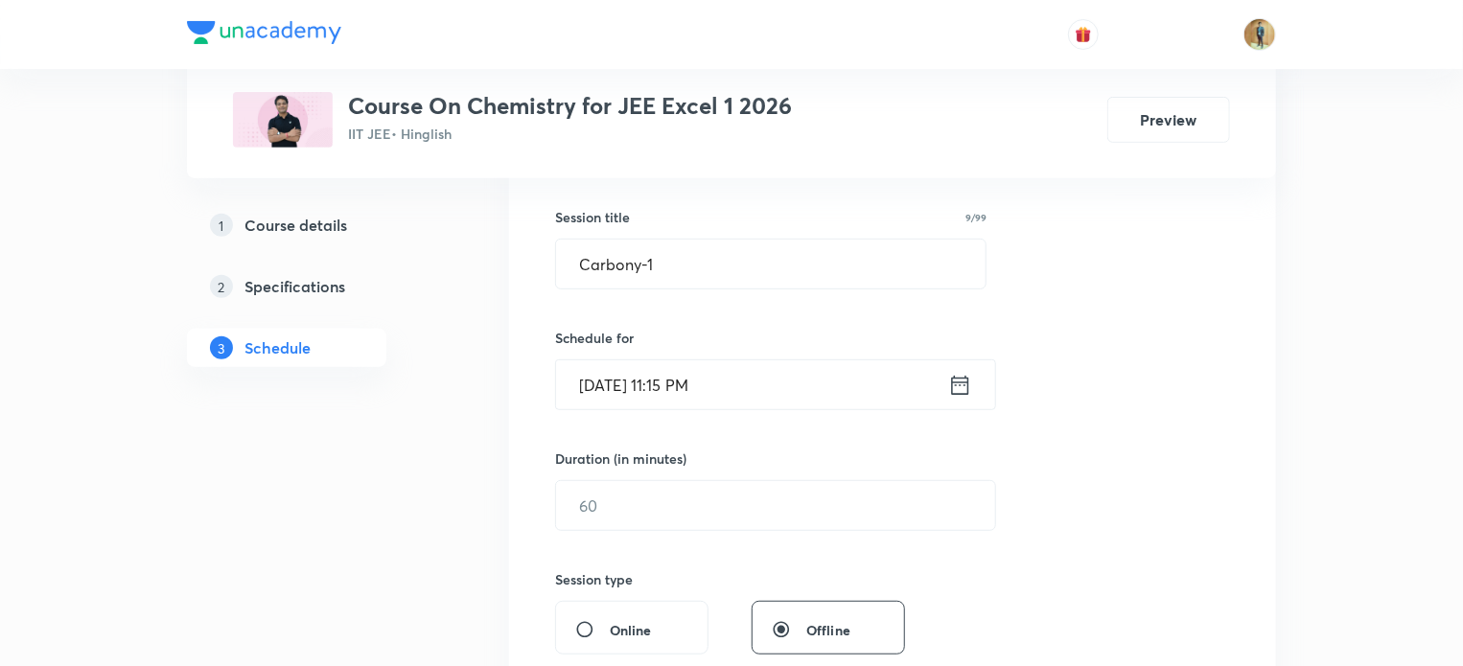
click at [954, 388] on icon at bounding box center [960, 385] width 24 height 27
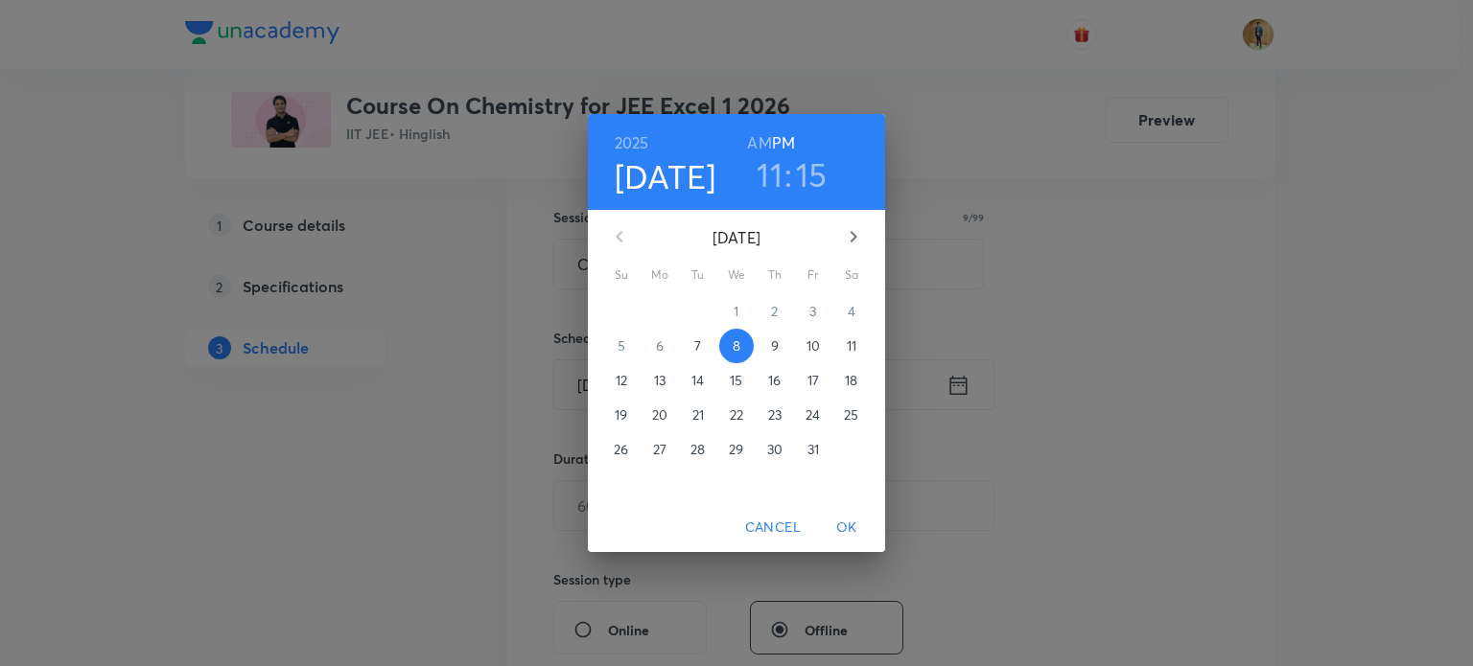
click at [756, 145] on h6 "AM" at bounding box center [759, 142] width 24 height 27
click at [843, 523] on span "OK" at bounding box center [847, 528] width 46 height 24
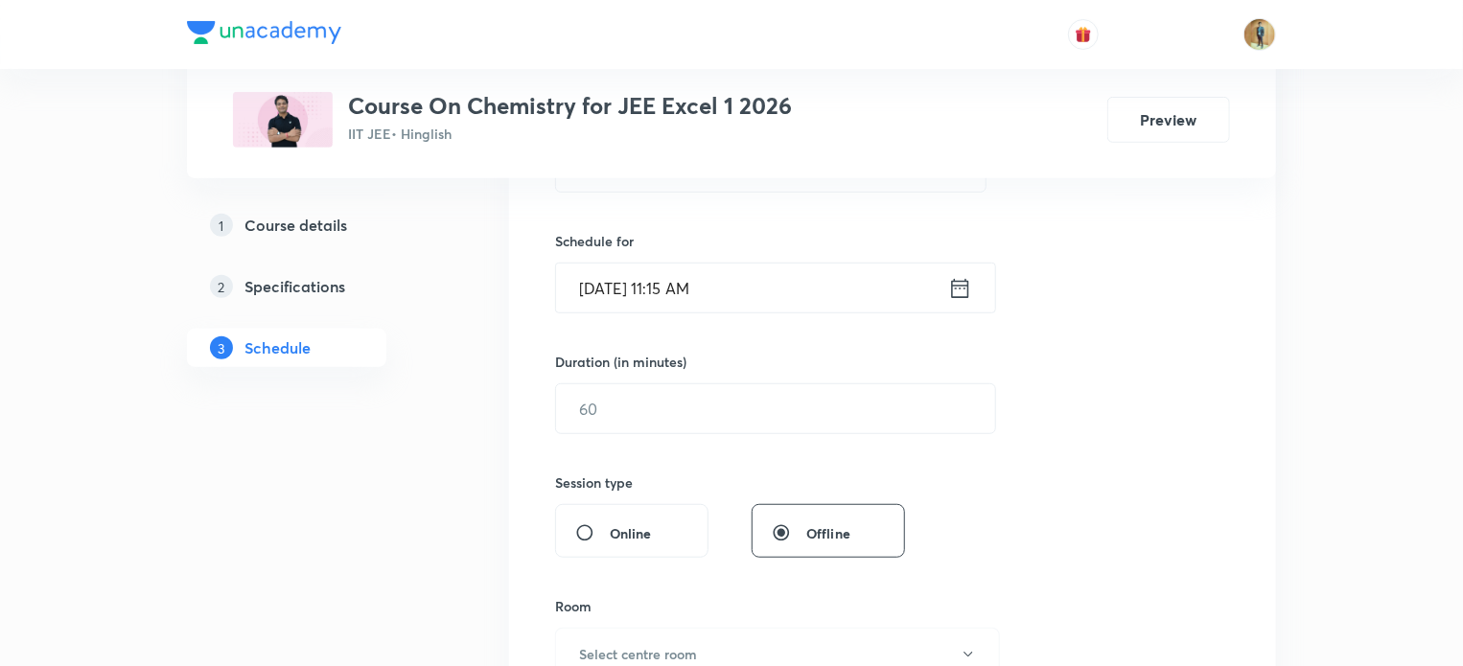
scroll to position [437, 0]
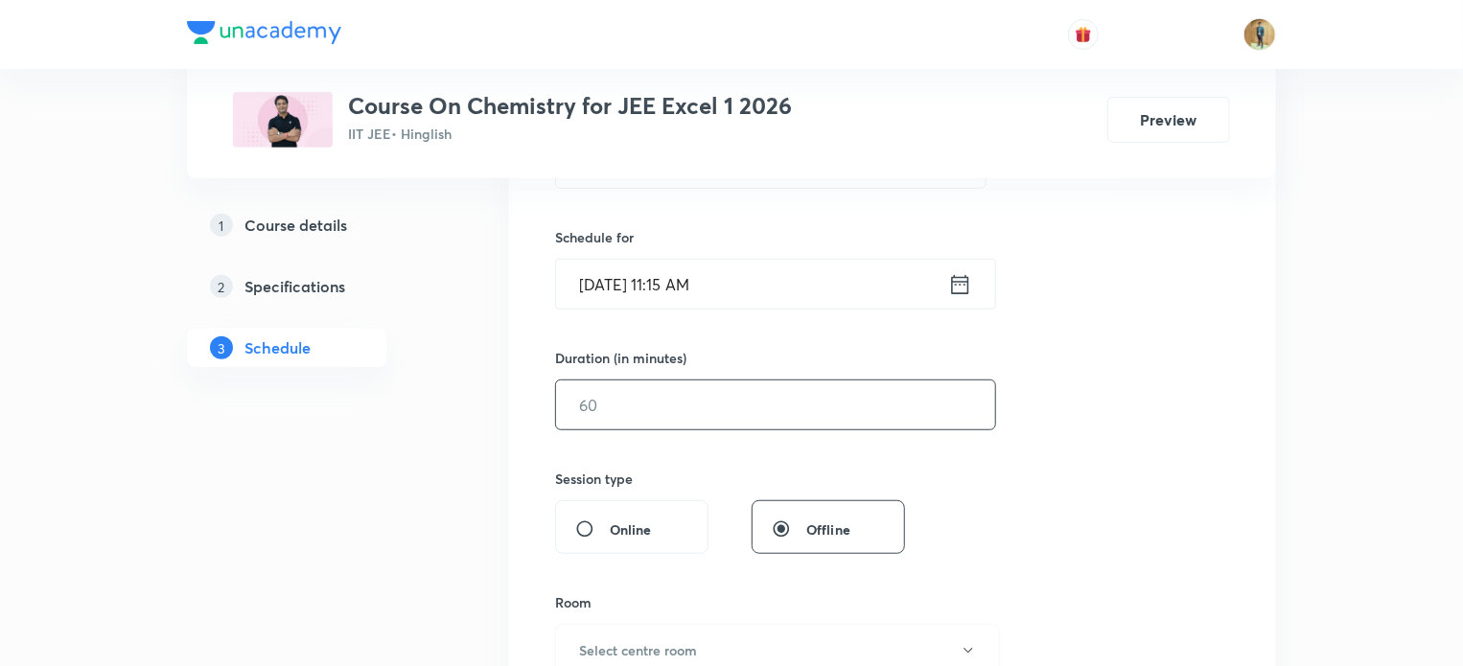
click at [674, 402] on input "text" at bounding box center [775, 405] width 439 height 49
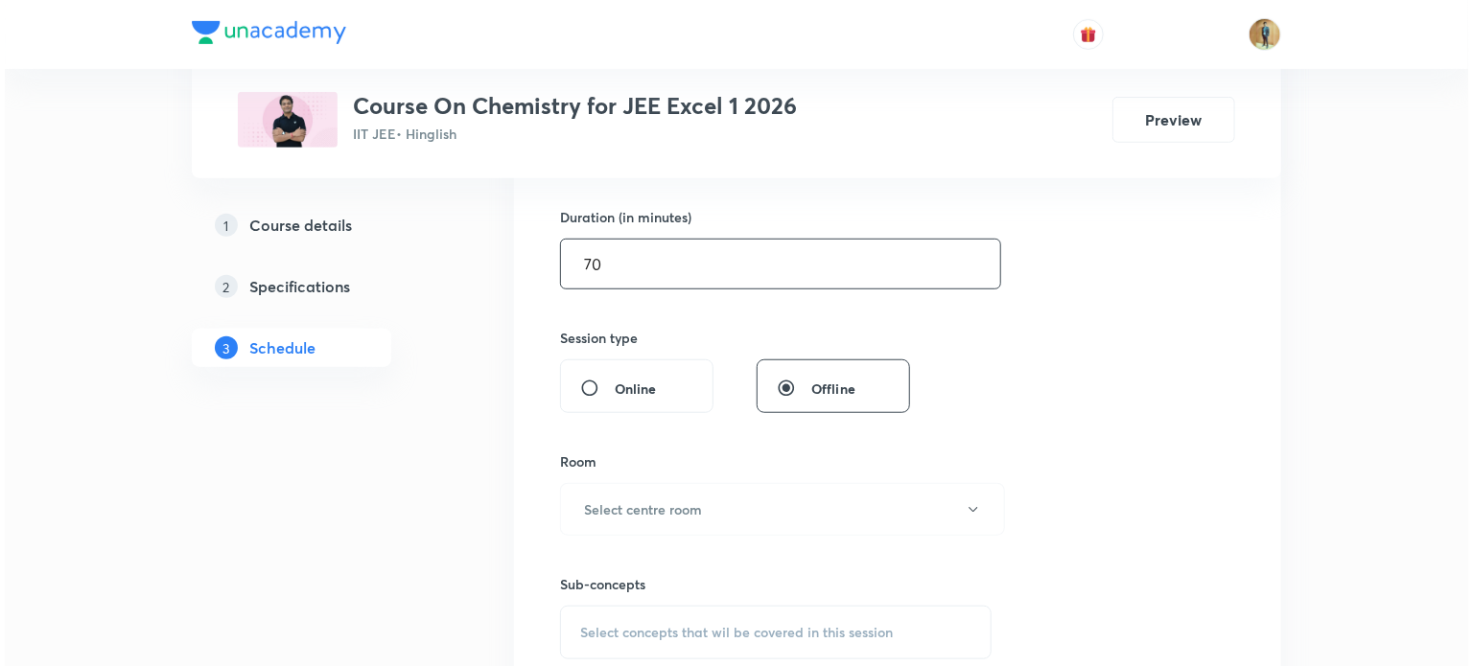
scroll to position [579, 0]
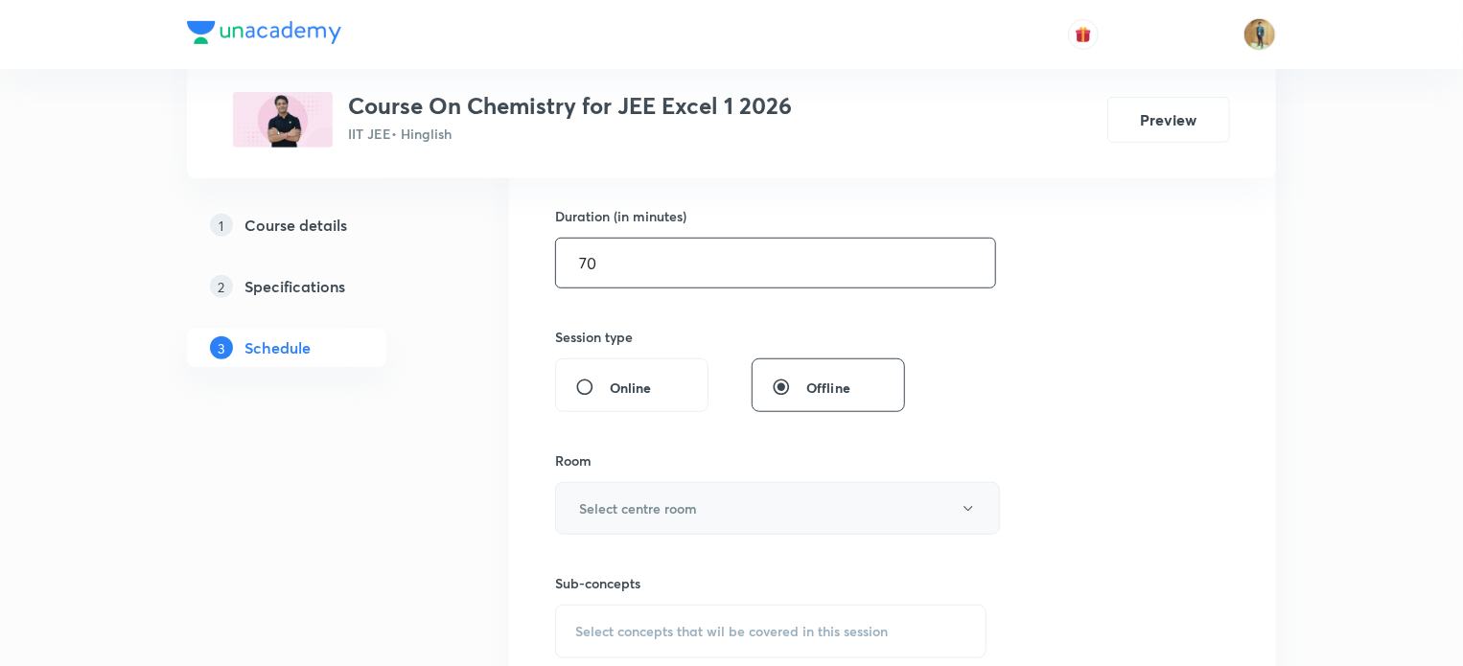
type input "70"
click at [617, 505] on h6 "Select centre room" at bounding box center [638, 509] width 118 height 20
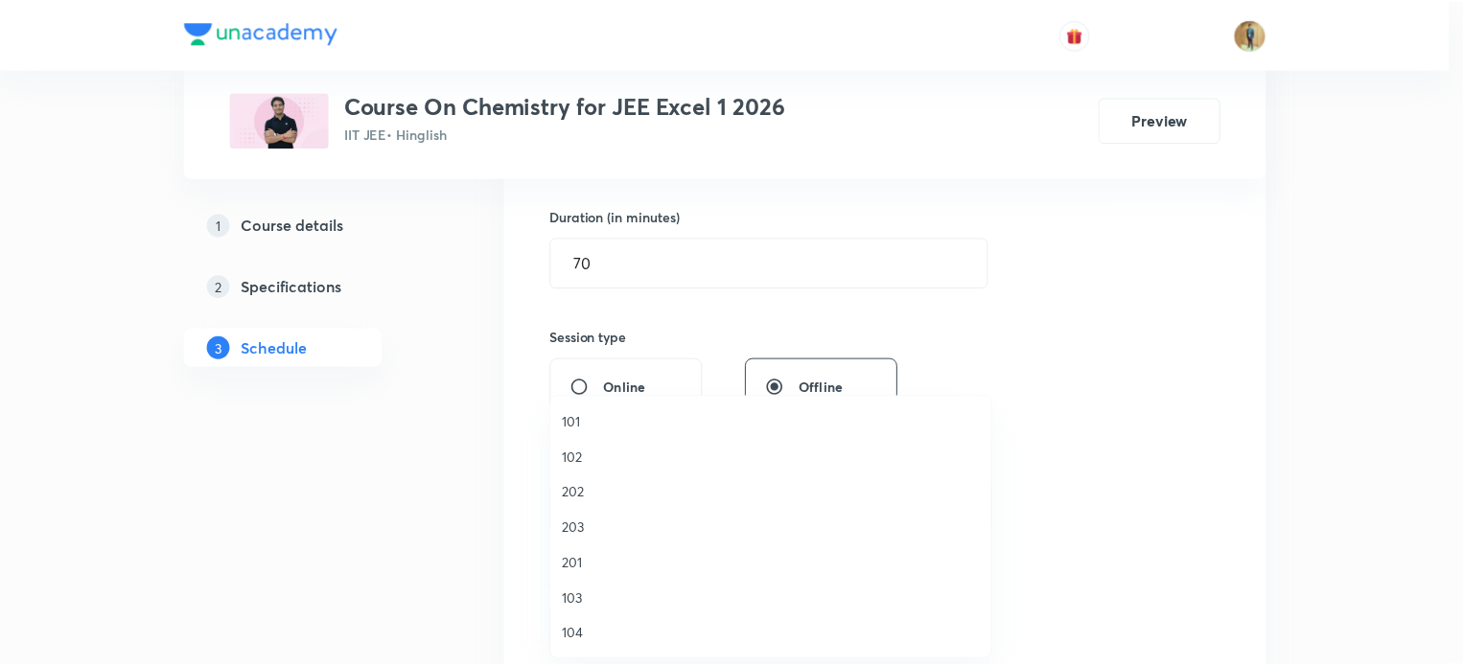
scroll to position [355, 0]
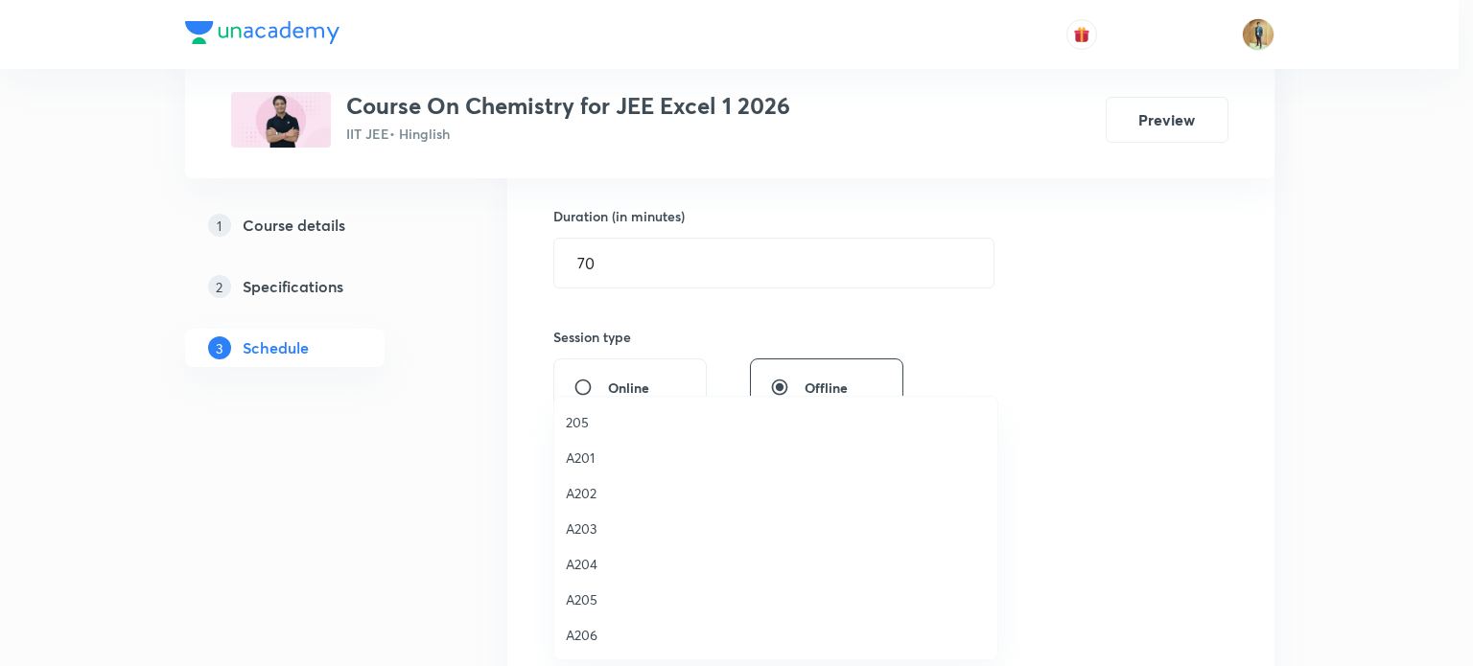
click at [582, 596] on span "A205" at bounding box center [776, 600] width 420 height 20
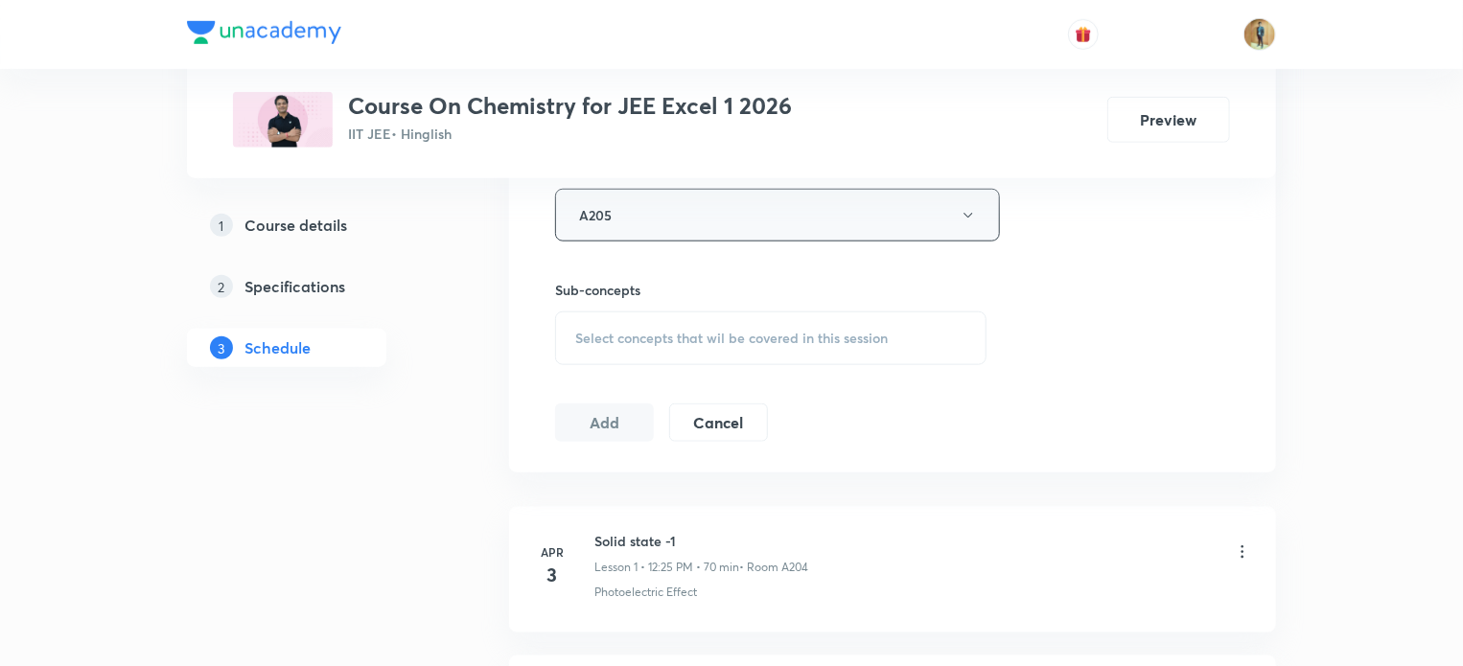
scroll to position [873, 0]
click at [653, 333] on span "Select concepts that wil be covered in this session" at bounding box center [731, 337] width 313 height 15
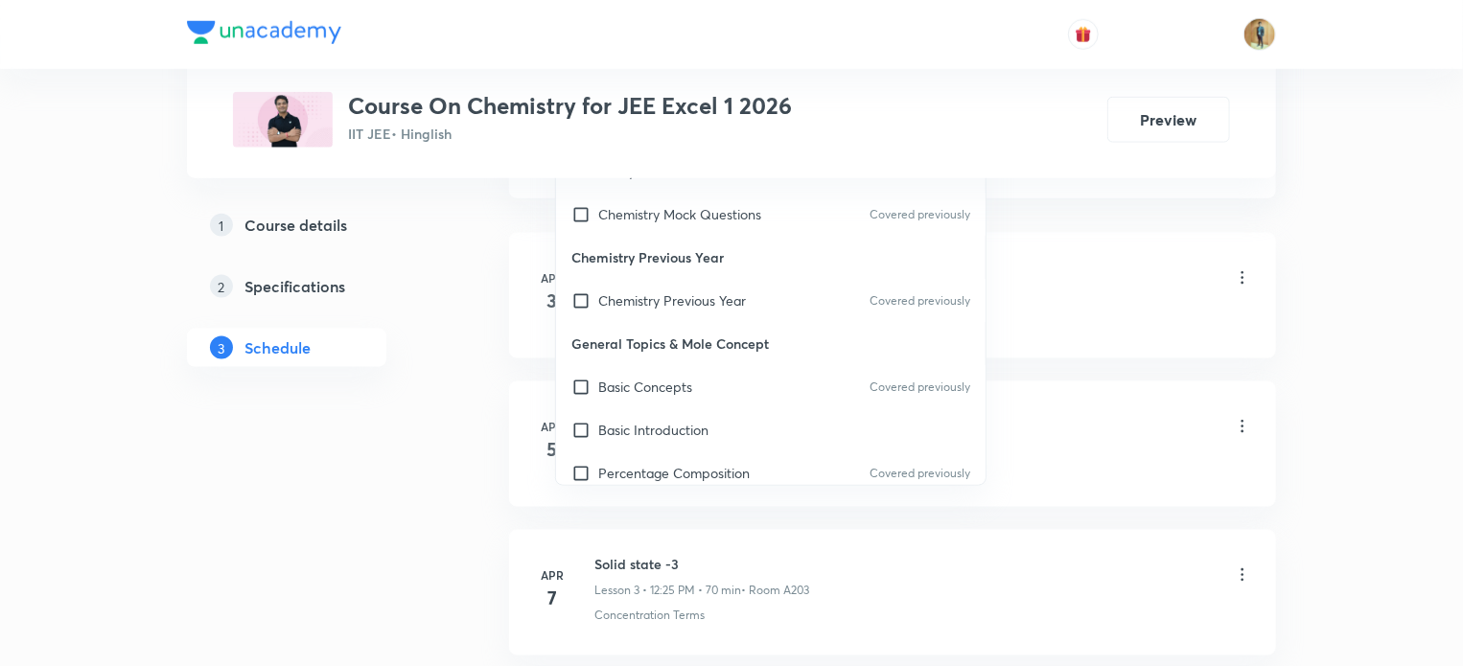
scroll to position [0, 0]
click at [667, 381] on p "Basic Concepts" at bounding box center [645, 387] width 94 height 20
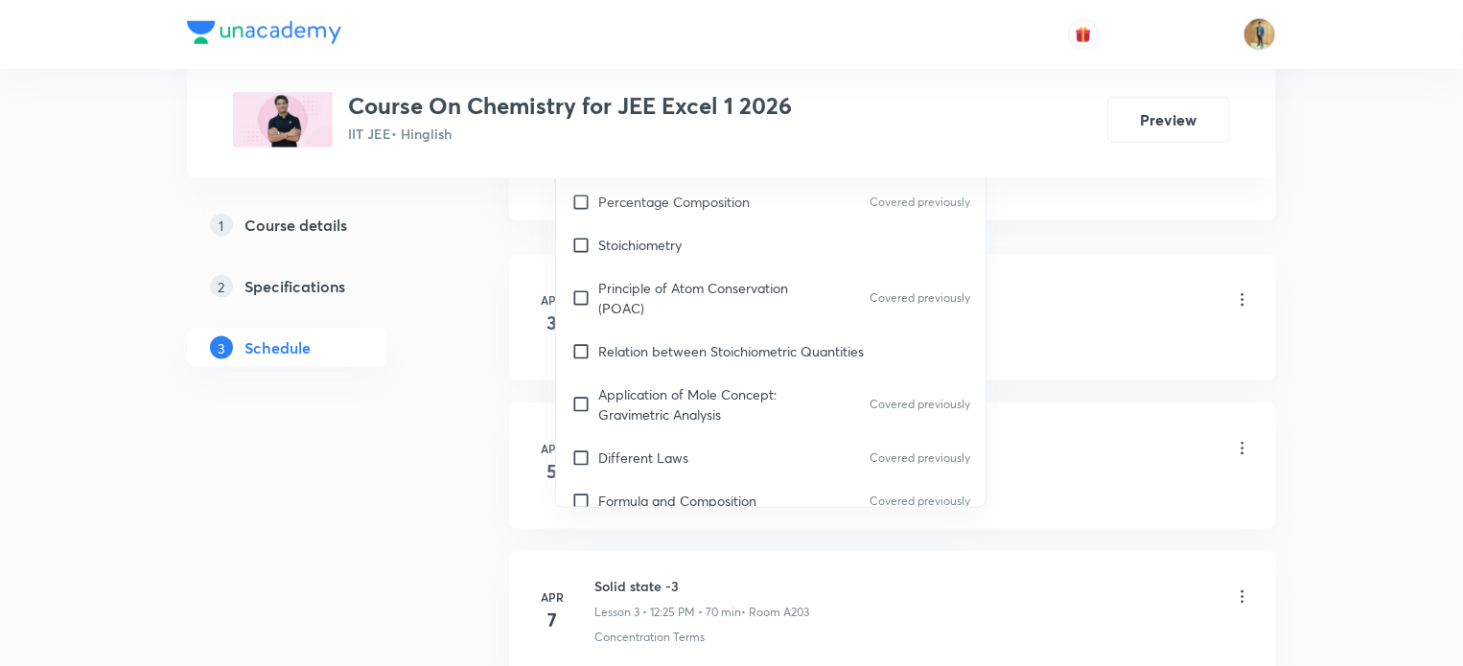
scroll to position [298, 0]
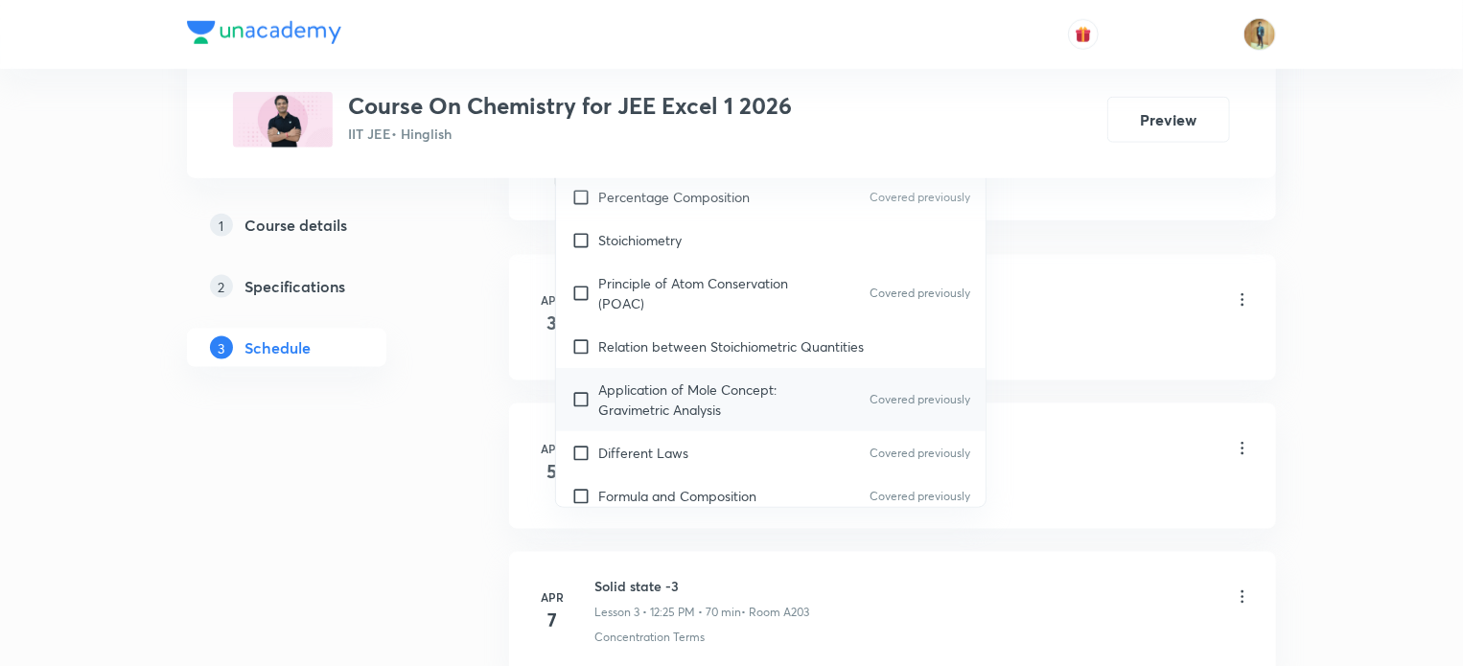
click at [642, 386] on p "Application of Mole Concept: Gravimetric Analysis" at bounding box center [695, 400] width 194 height 40
checkbox input "true"
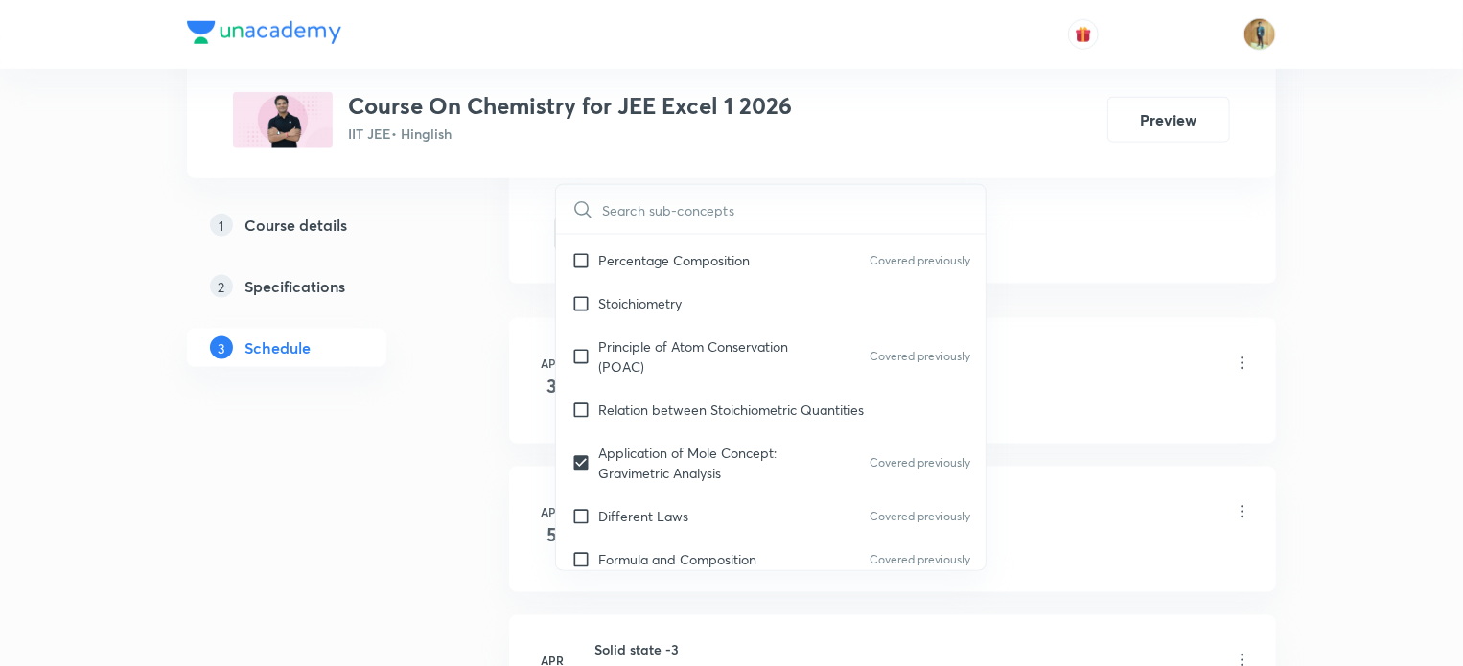
click at [1047, 318] on li "Apr 3 Solid state -1 Lesson 1 • 12:25 PM • 70 min • Room A204 Photoelectric Eff…" at bounding box center [892, 381] width 767 height 126
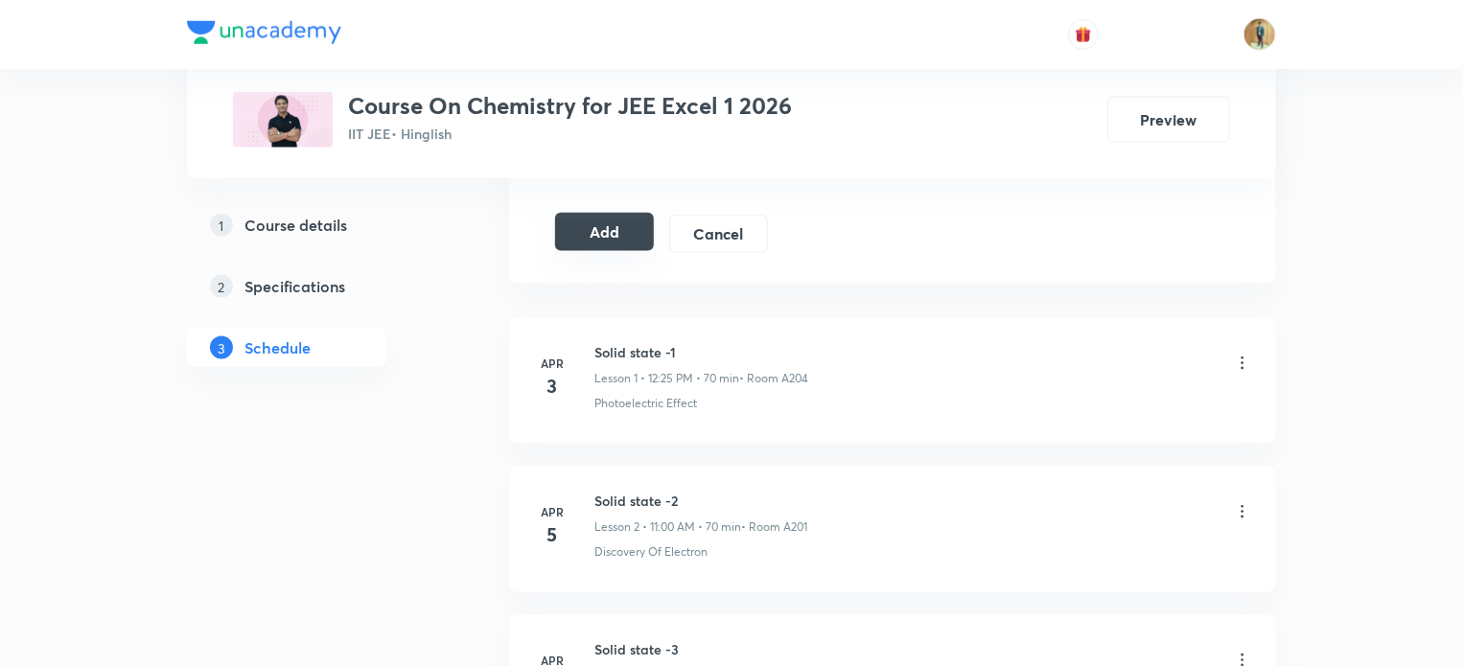
click at [601, 217] on button "Add" at bounding box center [604, 232] width 99 height 38
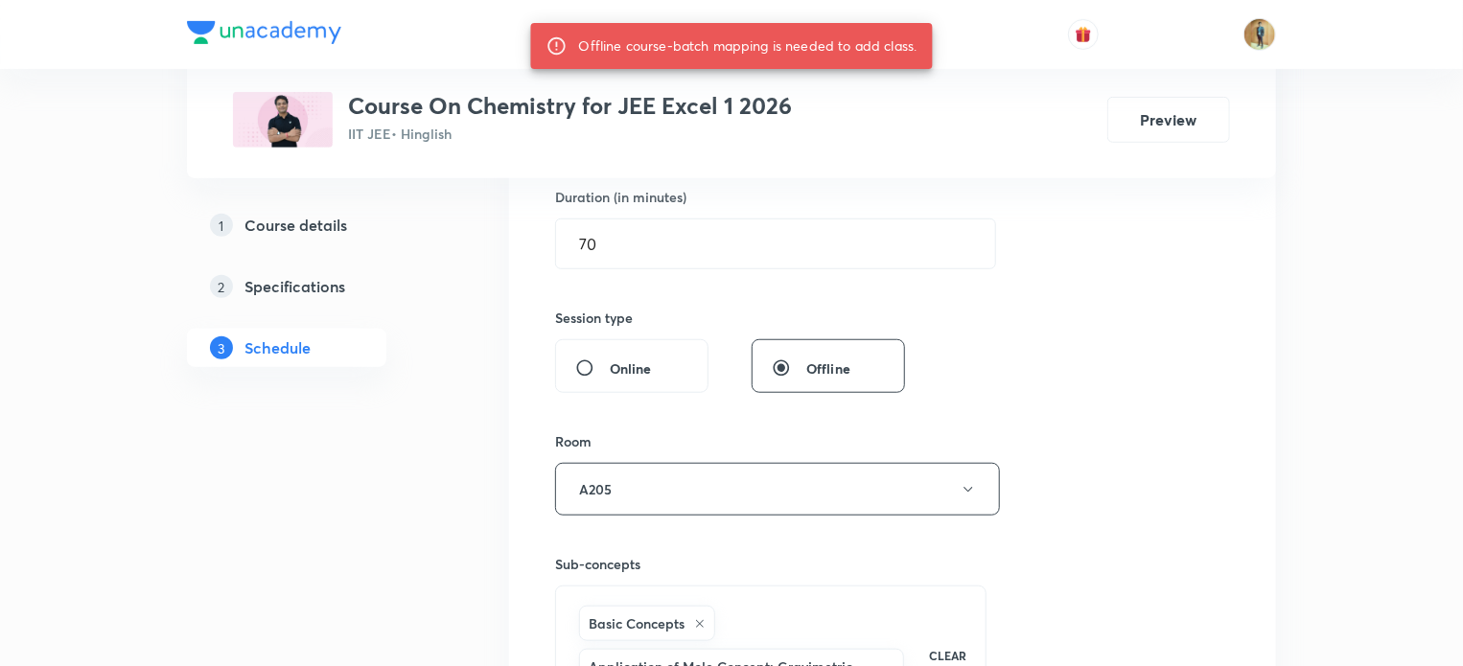
scroll to position [583, 0]
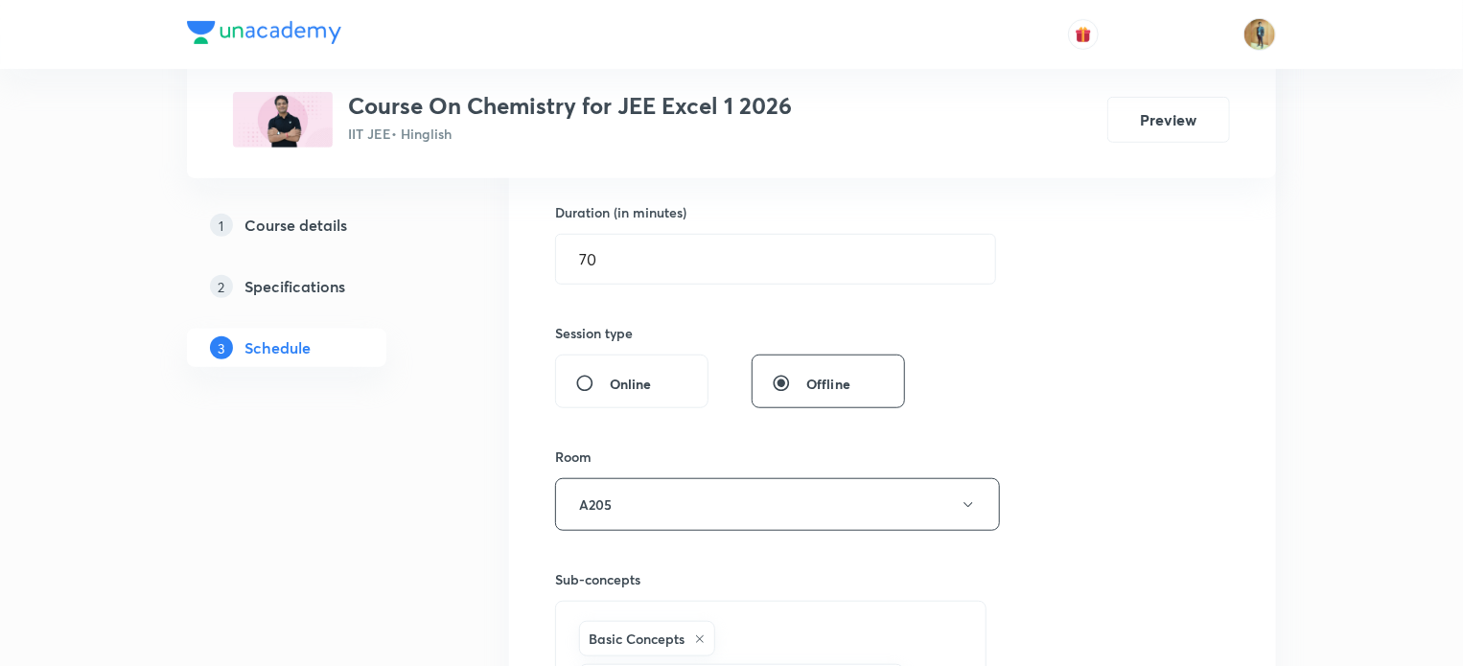
click at [782, 361] on div "Offline" at bounding box center [828, 382] width 153 height 54
click at [782, 376] on input "Offline" at bounding box center [789, 383] width 35 height 19
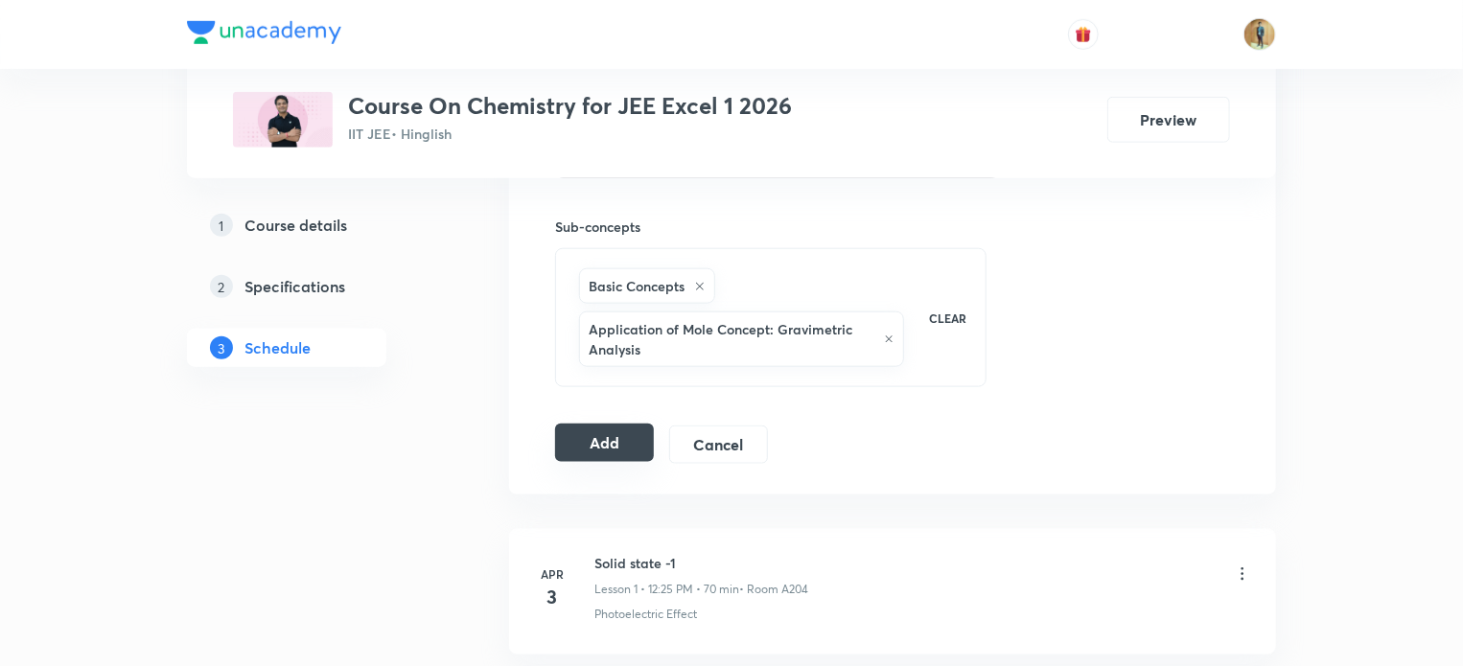
scroll to position [938, 0]
click at [598, 443] on button "Add" at bounding box center [604, 441] width 99 height 38
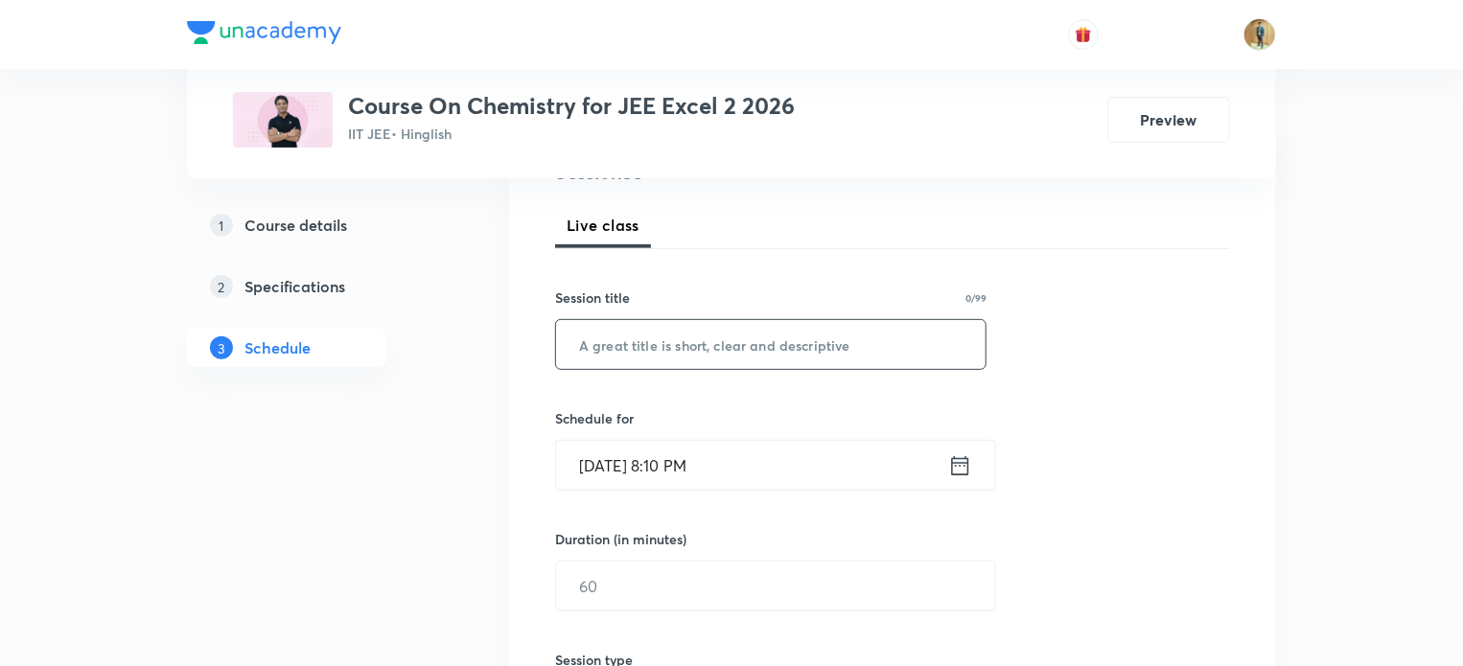
click at [683, 356] on input "text" at bounding box center [771, 344] width 430 height 49
paste input "Carbonyl compounds"
click at [644, 353] on input "Carbonyl compounds" at bounding box center [771, 344] width 430 height 49
click at [644, 344] on input "Carbony compounds" at bounding box center [771, 344] width 430 height 49
click at [752, 343] on input "Carbony-compounds" at bounding box center [771, 344] width 430 height 49
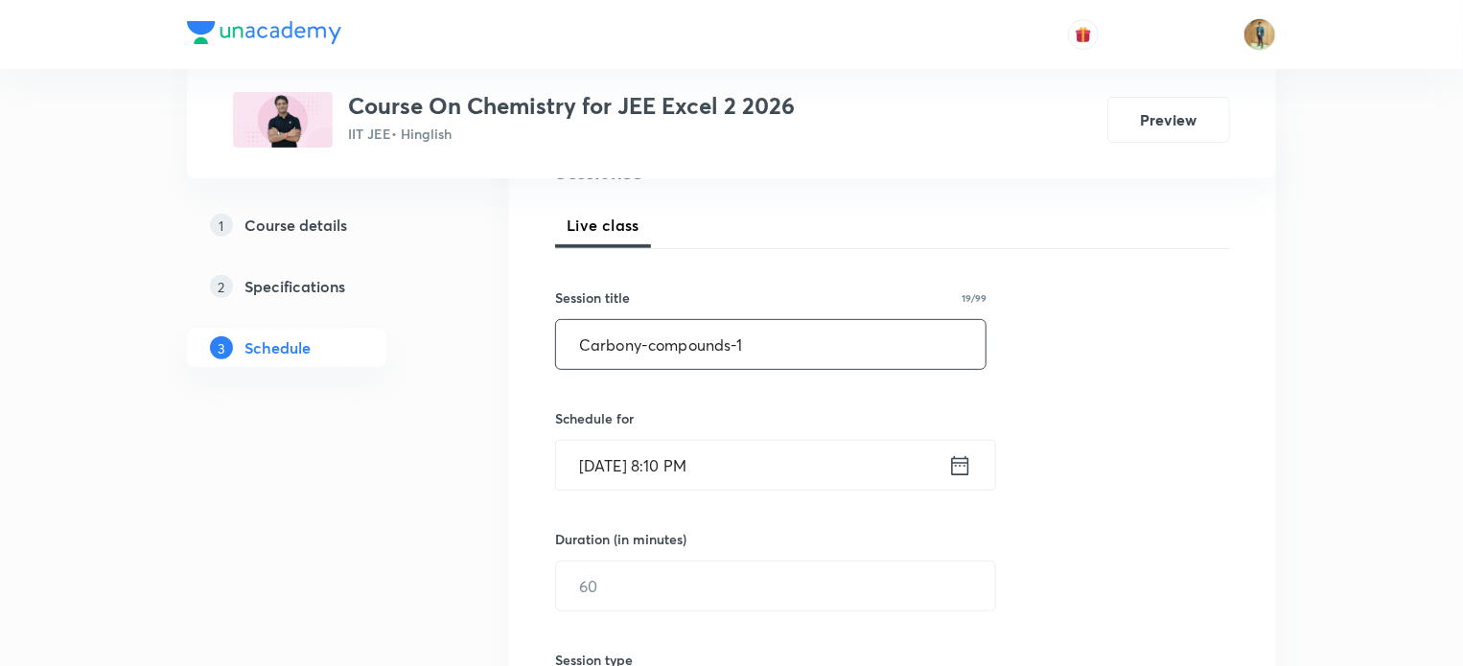
type input "Carbony-compounds-1"
click at [964, 468] on icon at bounding box center [960, 466] width 24 height 27
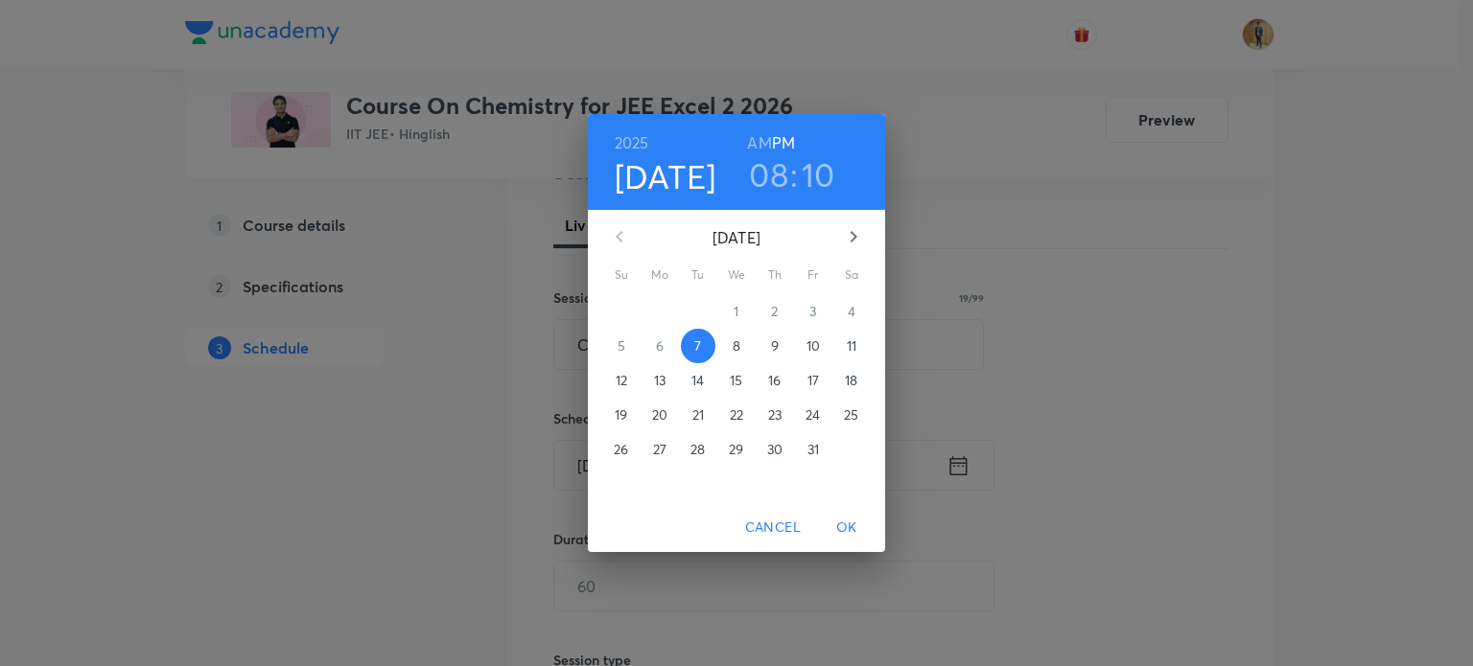
click at [744, 349] on span "8" at bounding box center [736, 346] width 35 height 19
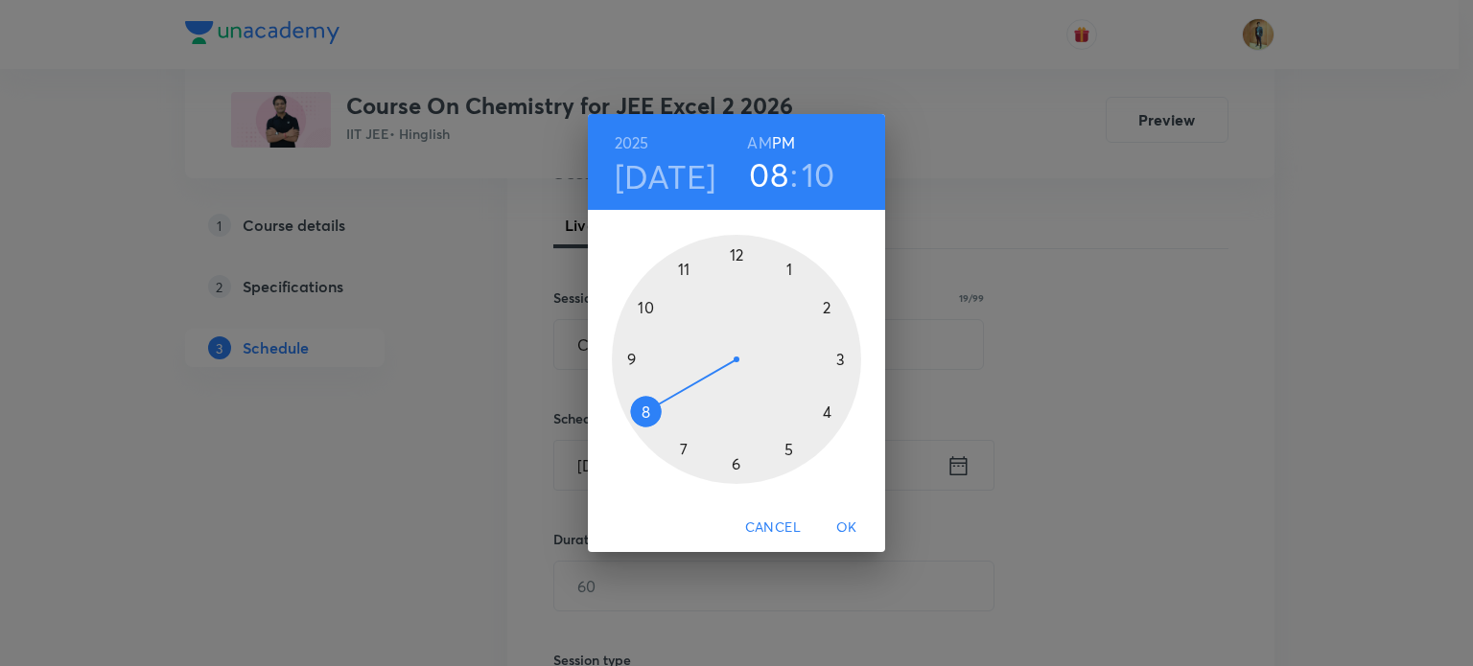
click at [757, 137] on h6 "AM" at bounding box center [759, 142] width 24 height 27
click at [682, 277] on div at bounding box center [736, 359] width 249 height 249
click at [836, 355] on div at bounding box center [736, 359] width 249 height 249
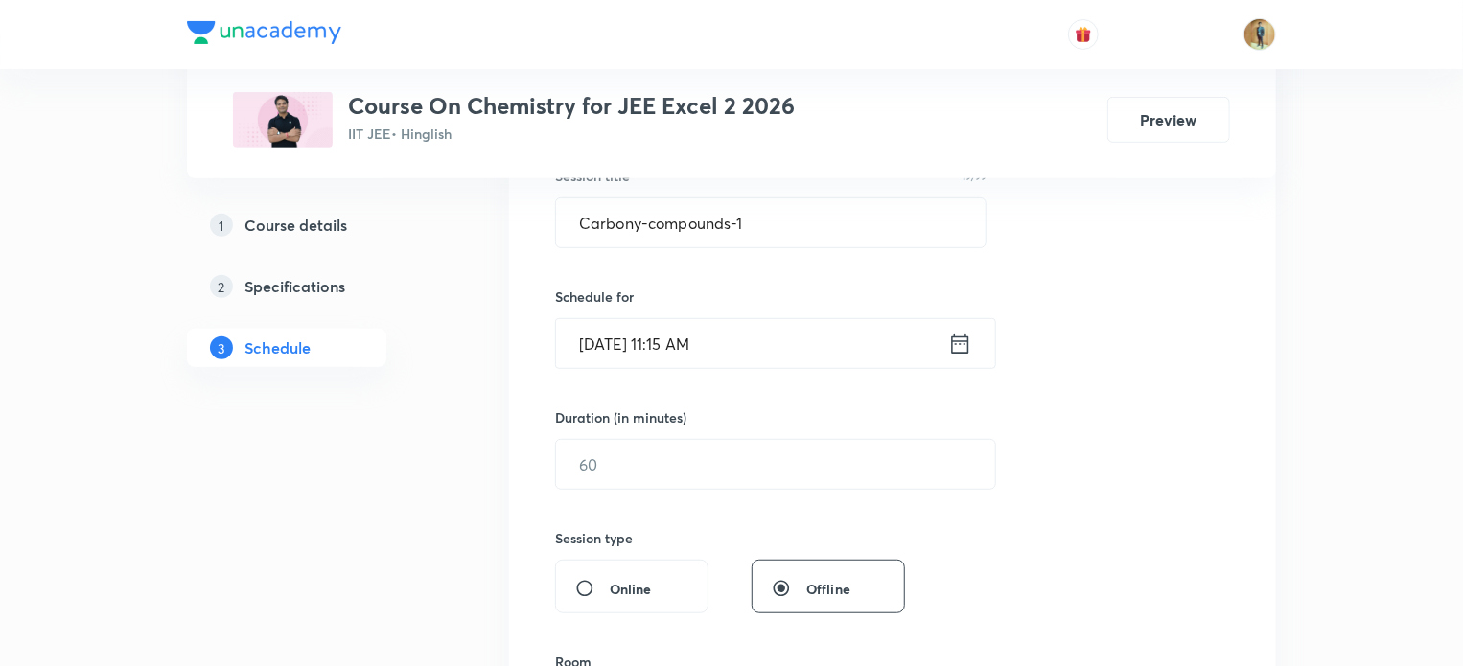
scroll to position [382, 0]
click at [635, 471] on input "text" at bounding box center [775, 460] width 439 height 49
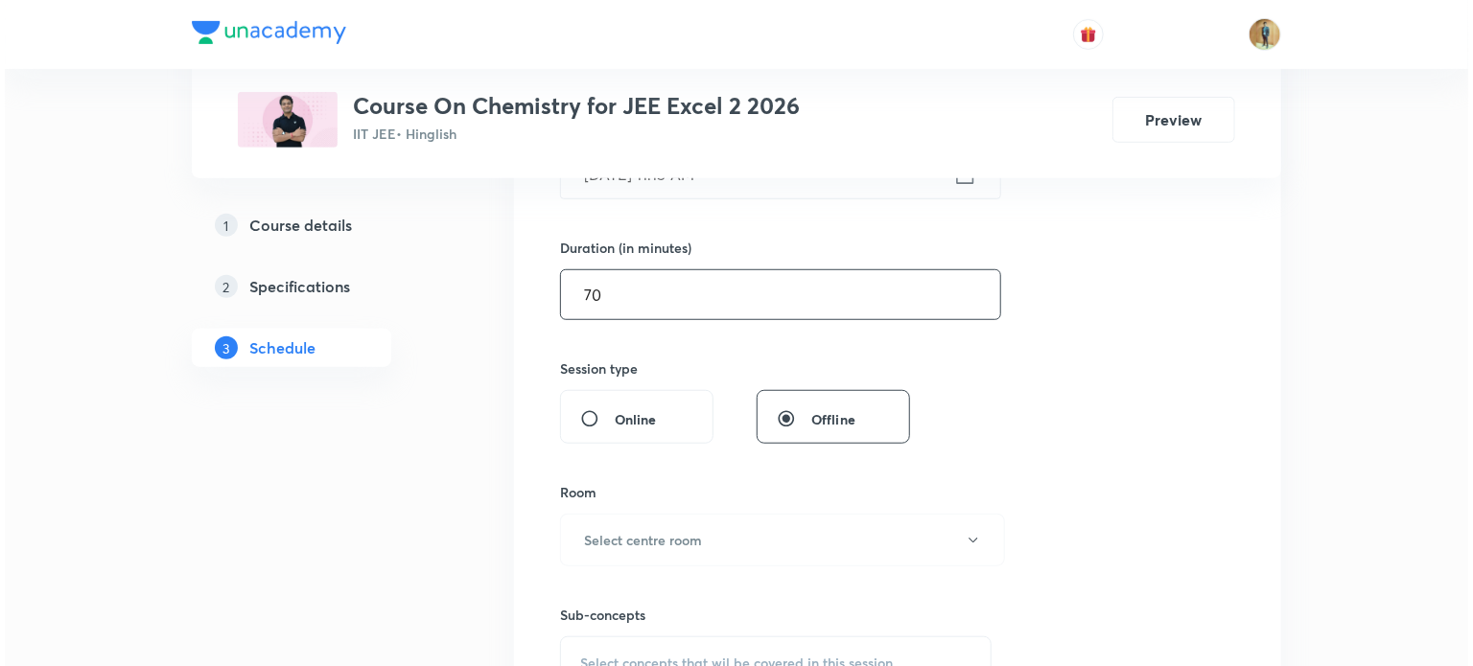
scroll to position [548, 0]
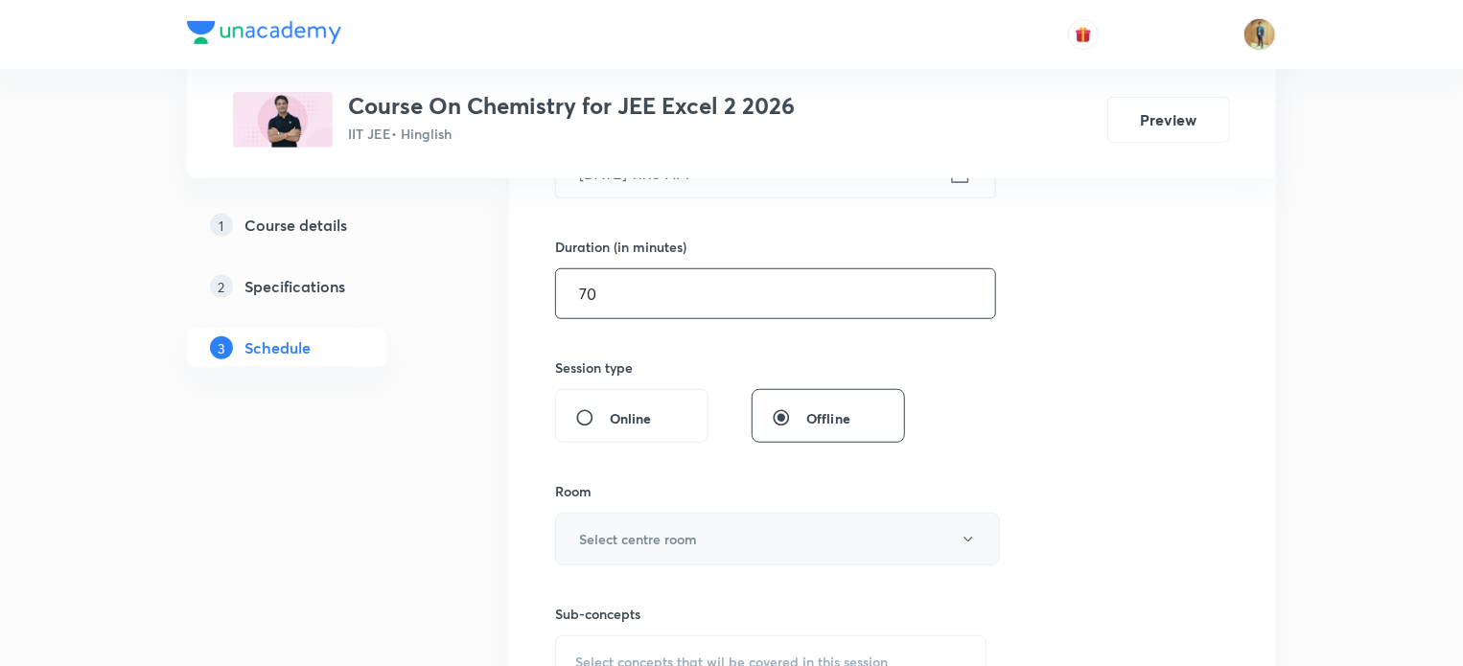
type input "70"
click at [617, 530] on h6 "Select centre room" at bounding box center [638, 539] width 118 height 20
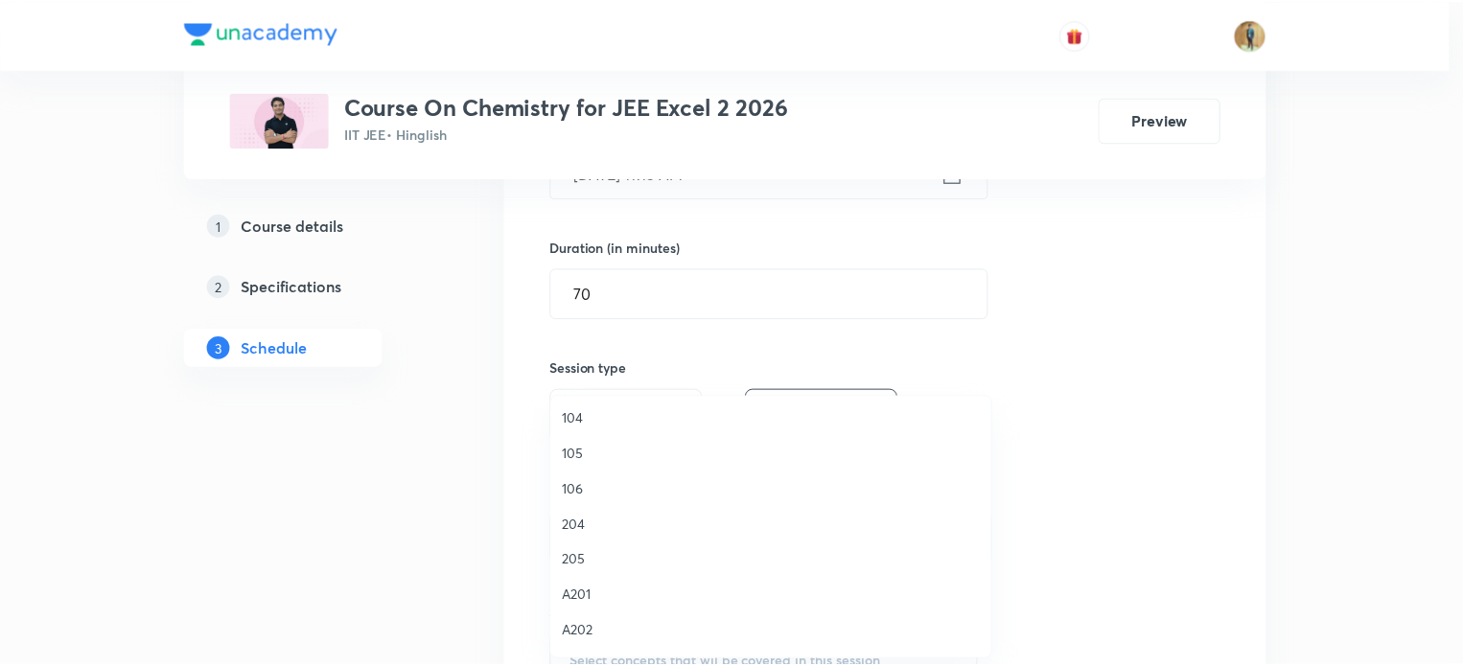
scroll to position [355, 0]
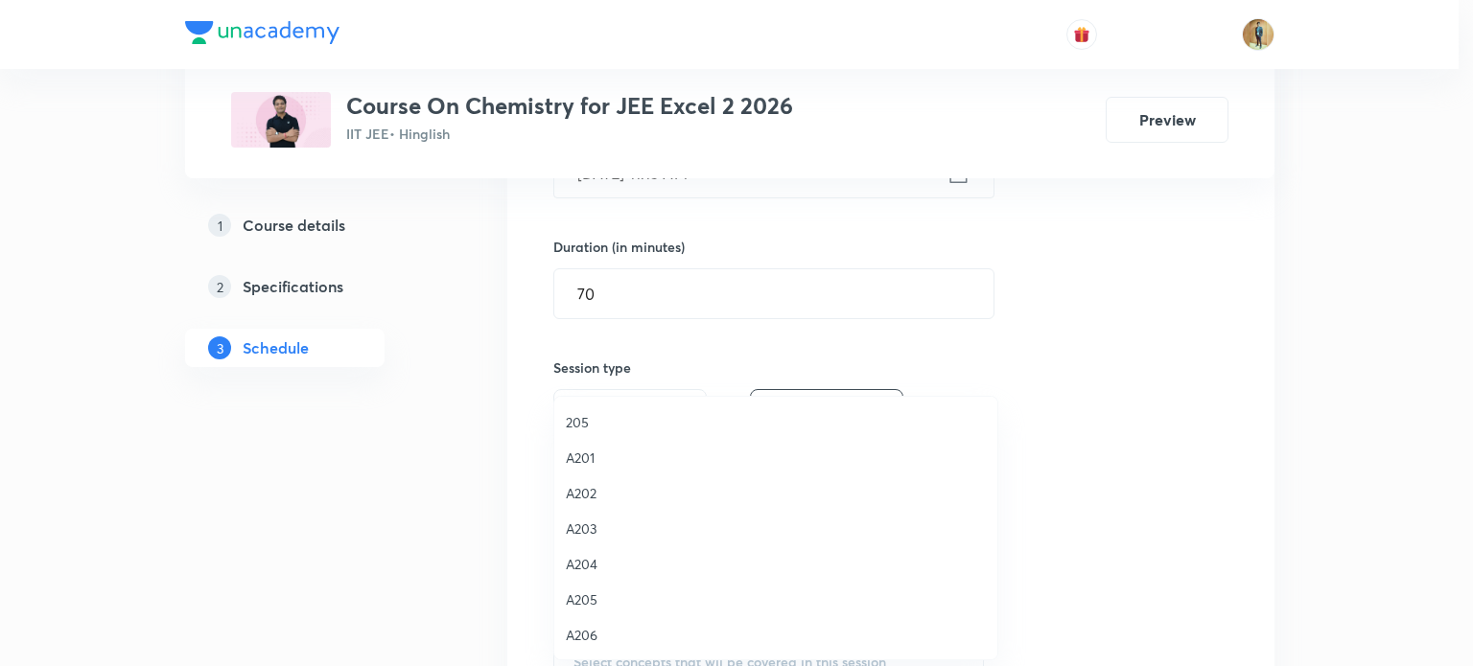
click at [593, 595] on span "A205" at bounding box center [776, 600] width 420 height 20
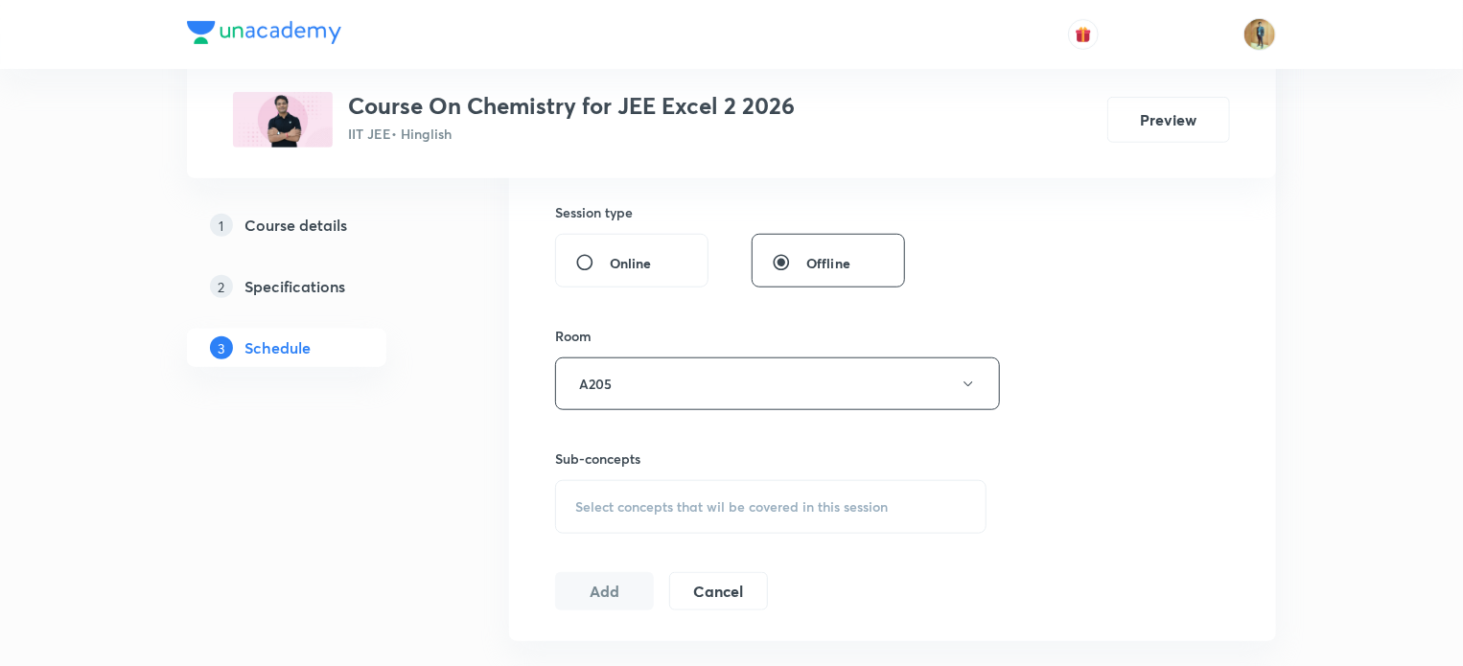
scroll to position [705, 0]
click at [628, 503] on span "Select concepts that wil be covered in this session" at bounding box center [731, 506] width 313 height 15
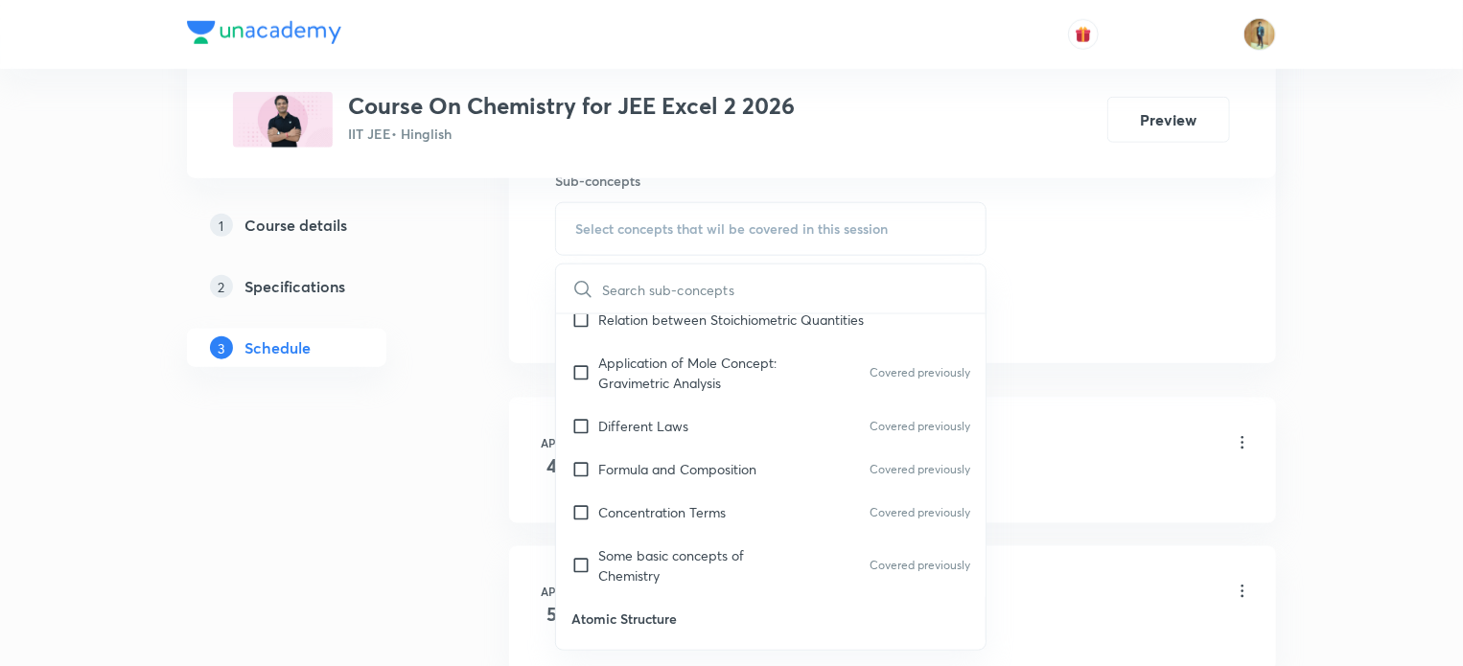
scroll to position [516, 0]
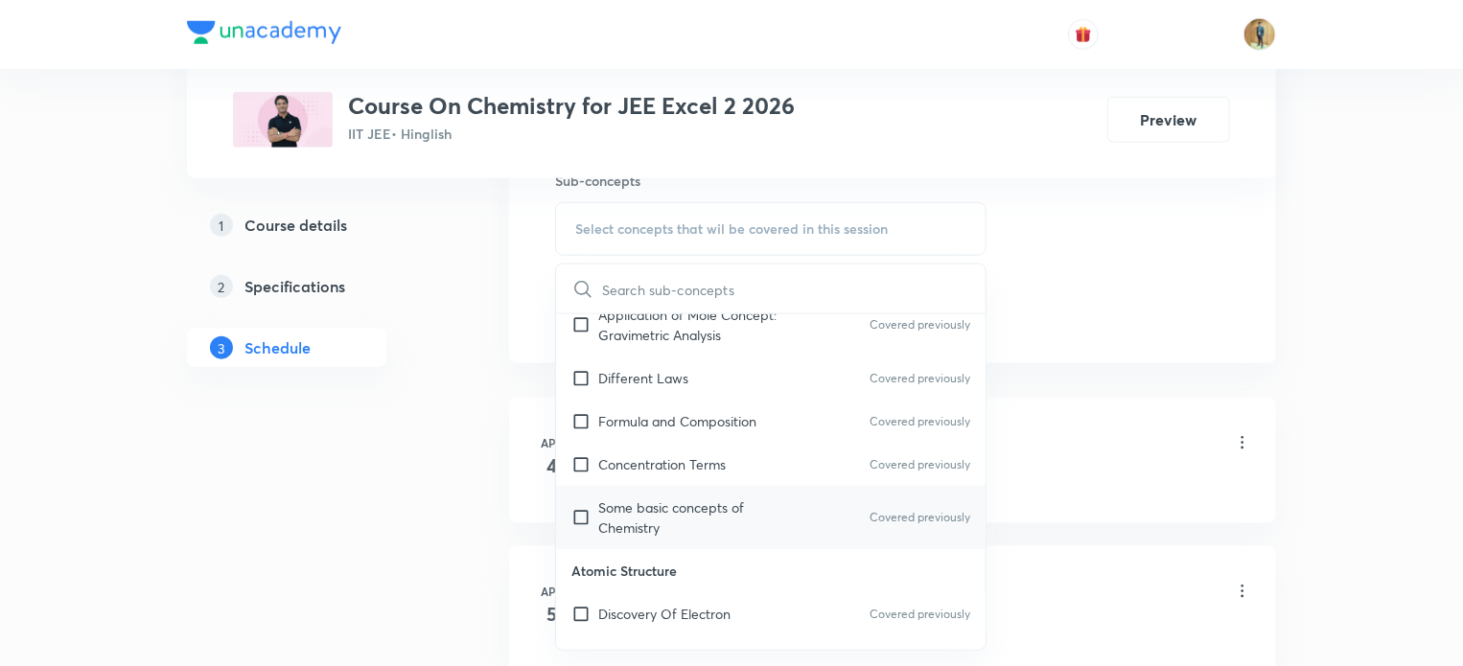
click at [669, 503] on p "Some basic concepts of Chemistry" at bounding box center [695, 518] width 194 height 40
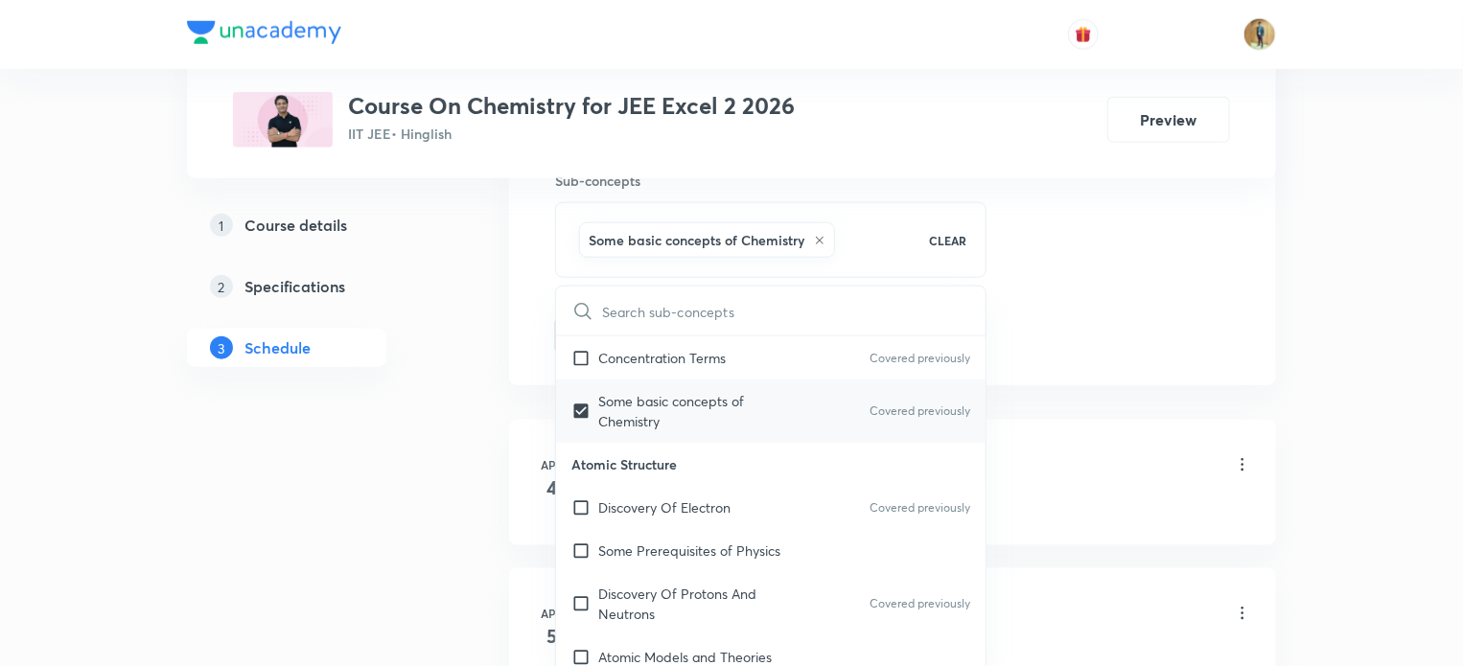
scroll to position [648, 0]
click at [663, 497] on p "Discovery Of Electron" at bounding box center [664, 504] width 132 height 20
checkbox input "true"
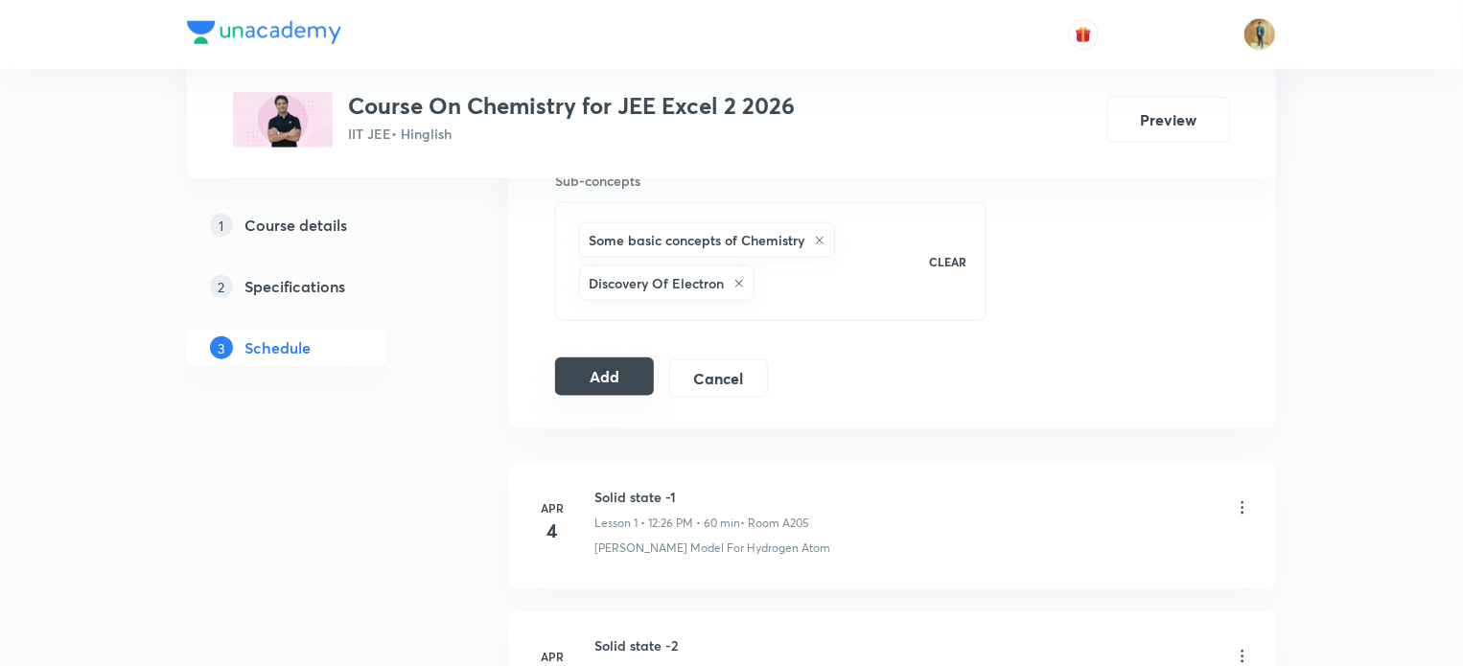
click at [626, 369] on button "Add" at bounding box center [604, 377] width 99 height 38
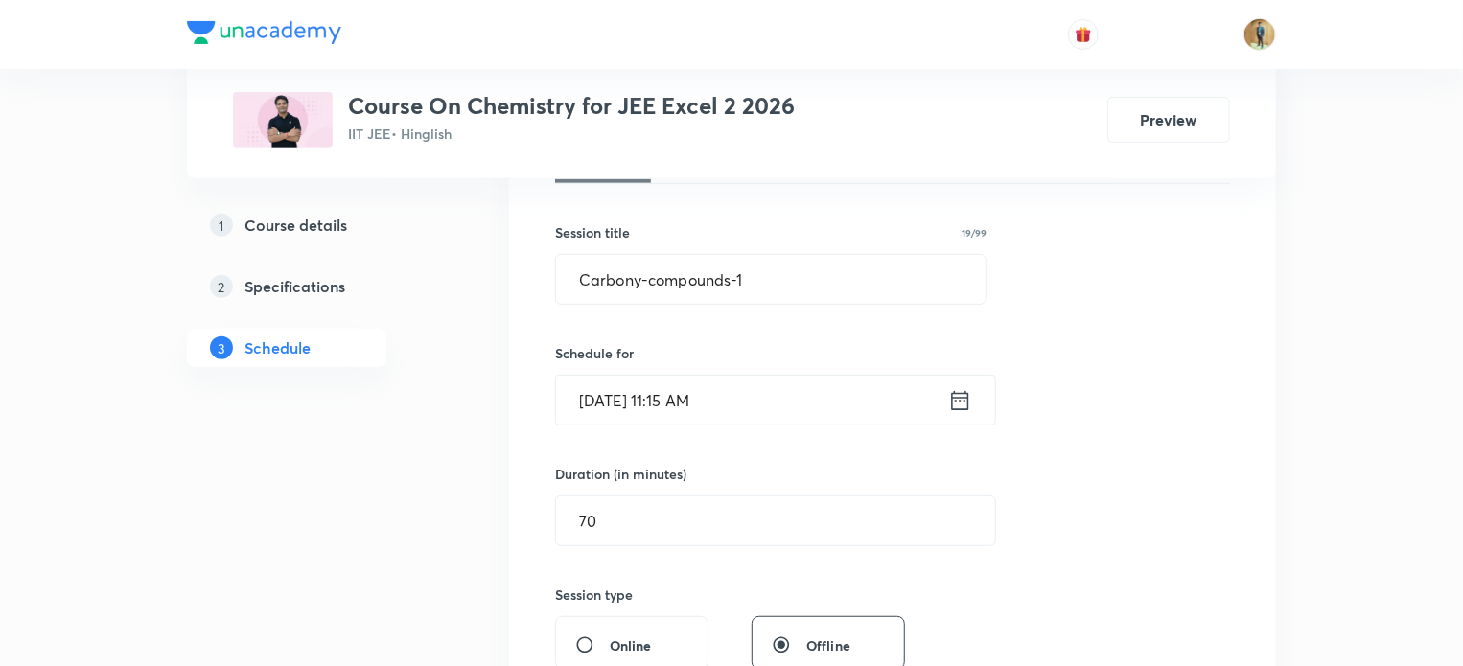
scroll to position [0, 0]
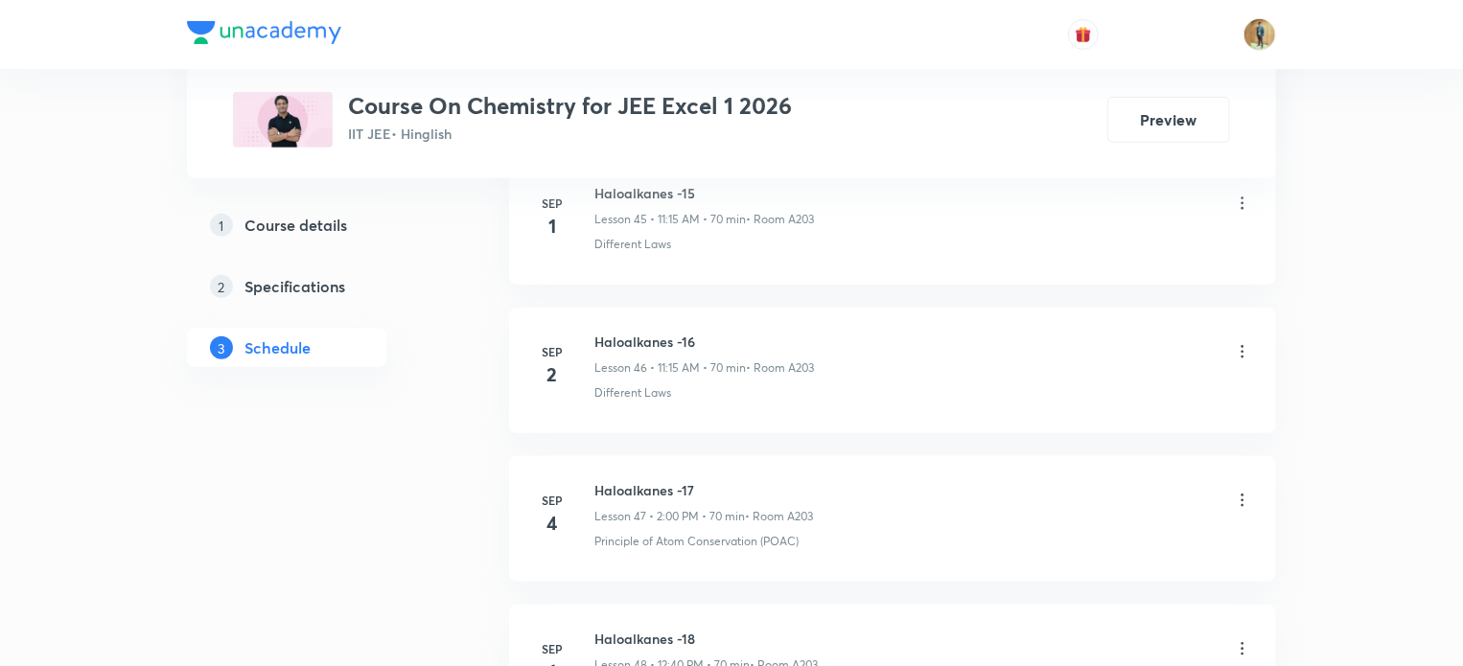
scroll to position [7988, 0]
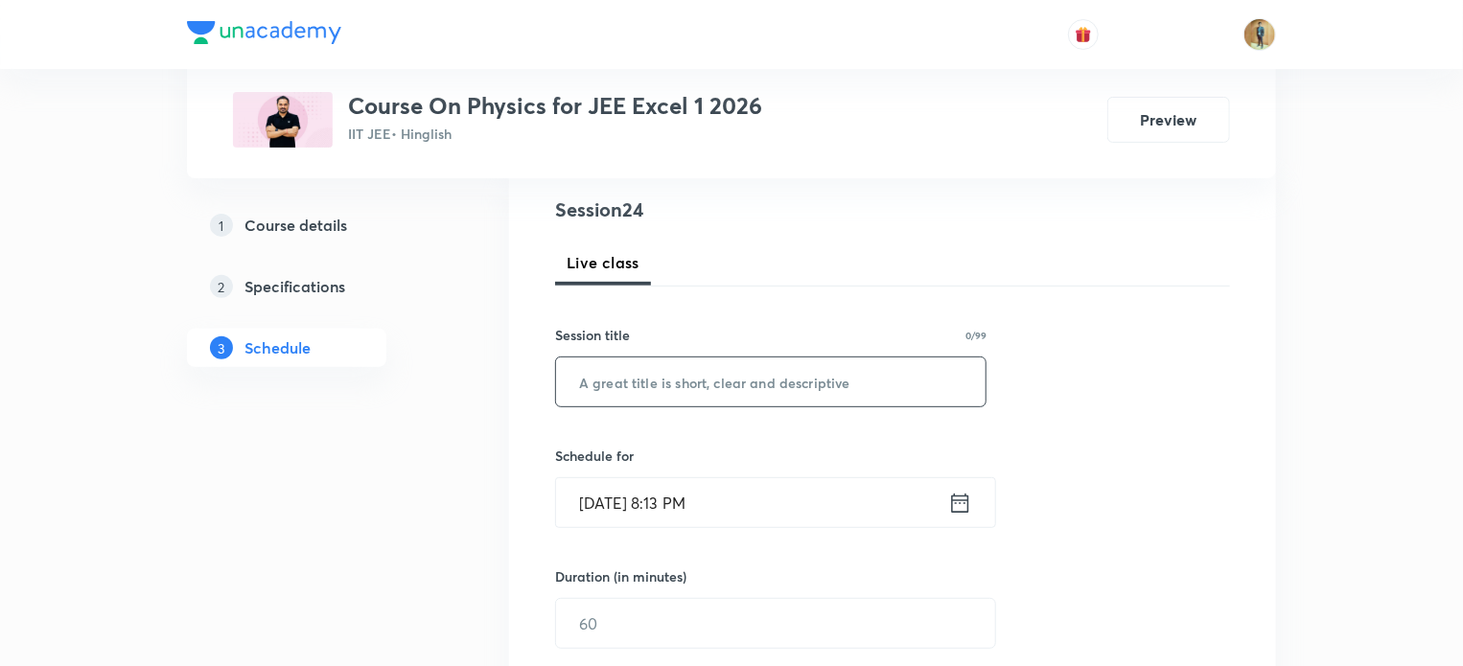
click at [642, 388] on input "text" at bounding box center [771, 382] width 430 height 49
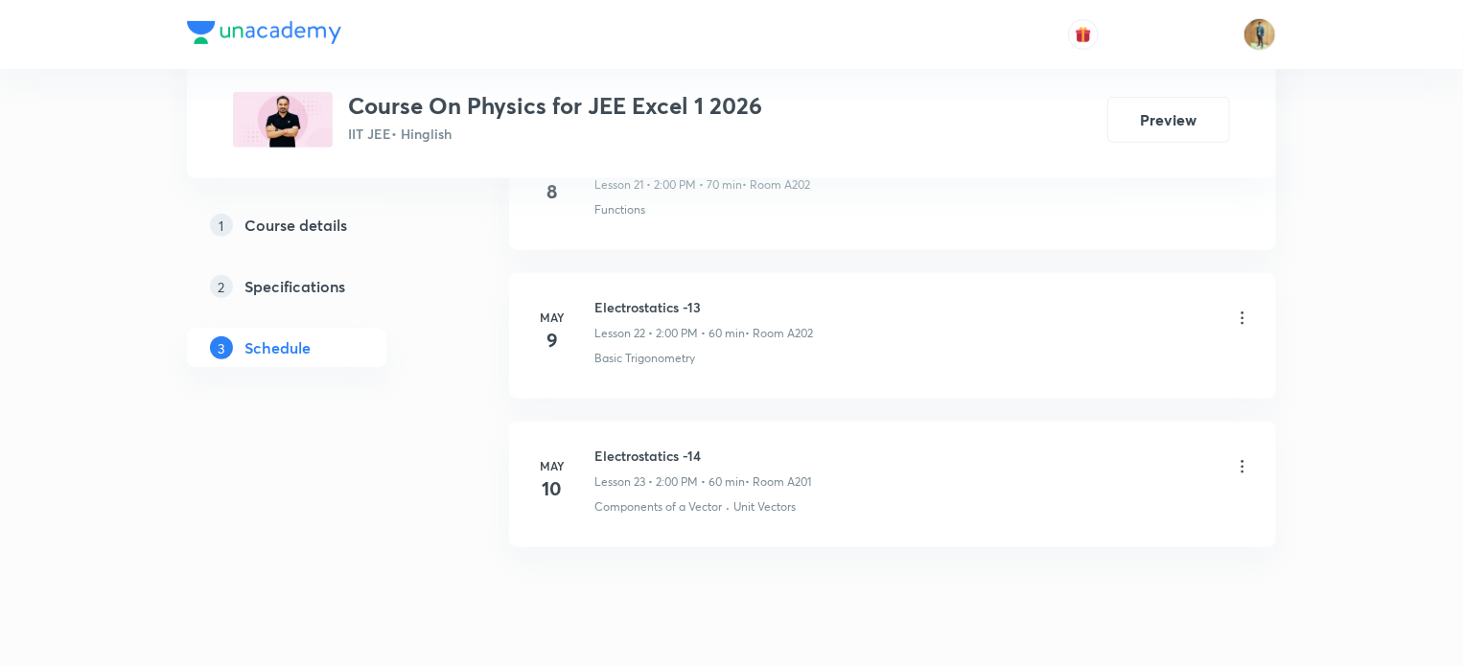
scroll to position [4279, 0]
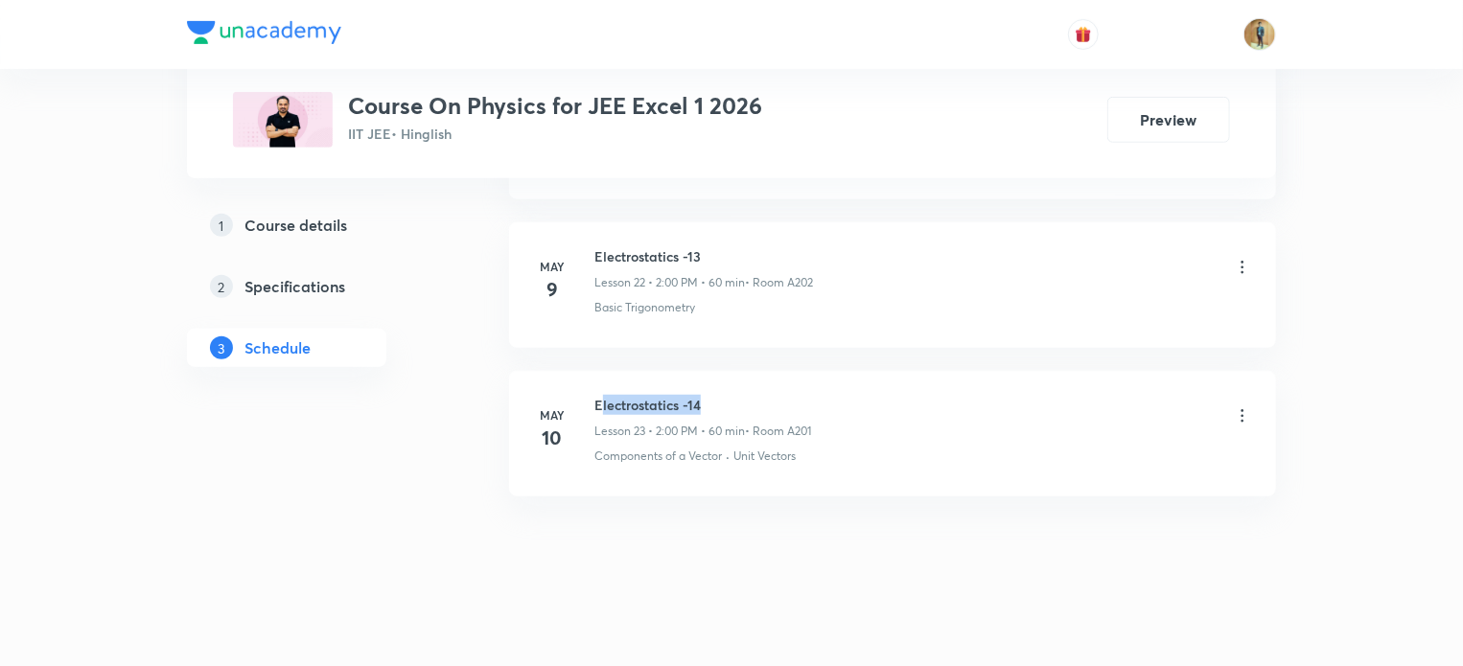
drag, startPoint x: 598, startPoint y: 386, endPoint x: 709, endPoint y: 389, distance: 110.3
click at [709, 395] on h6 "Electrostatics -14" at bounding box center [702, 405] width 217 height 20
click at [596, 395] on h6 "Electrostatics -14" at bounding box center [702, 405] width 217 height 20
drag, startPoint x: 596, startPoint y: 394, endPoint x: 840, endPoint y: 398, distance: 243.6
click at [840, 398] on div "Electrostatics -14 Lesson 23 • 2:00 PM • 60 min • Room A201" at bounding box center [923, 417] width 658 height 45
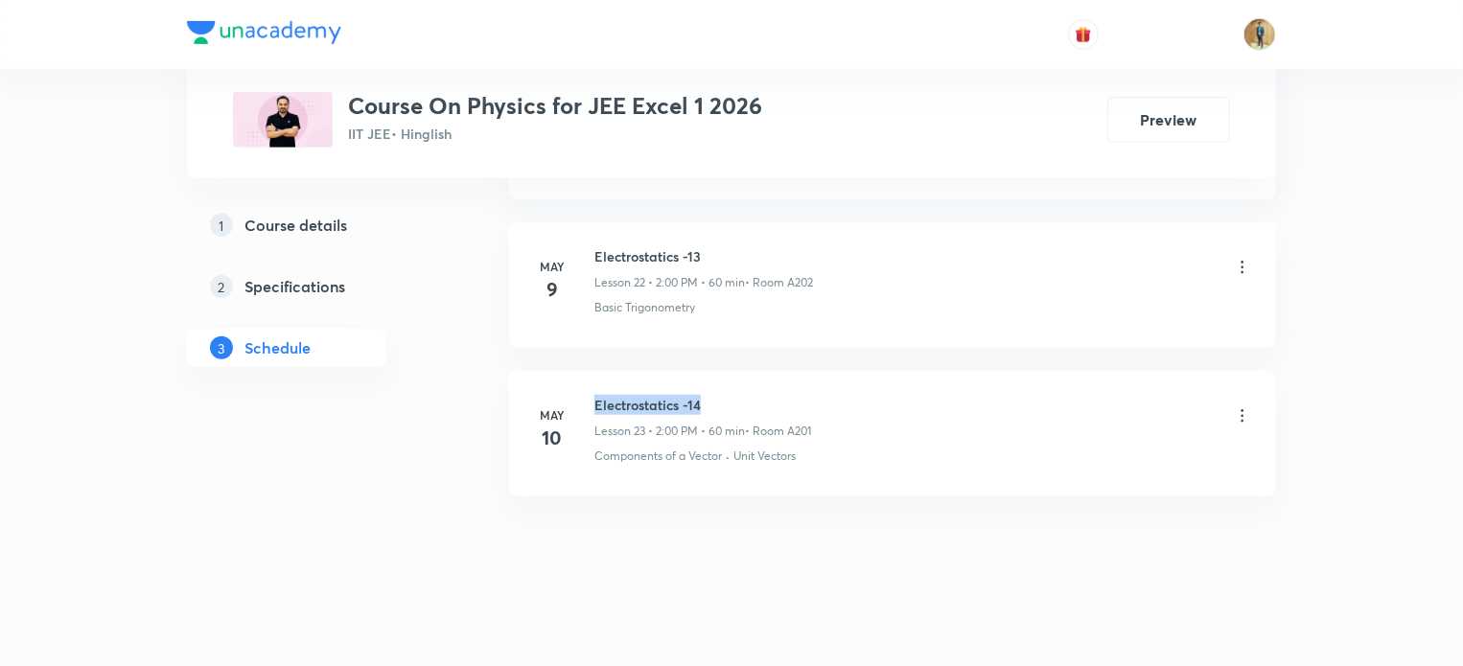
copy h6 "Electrostatics -14"
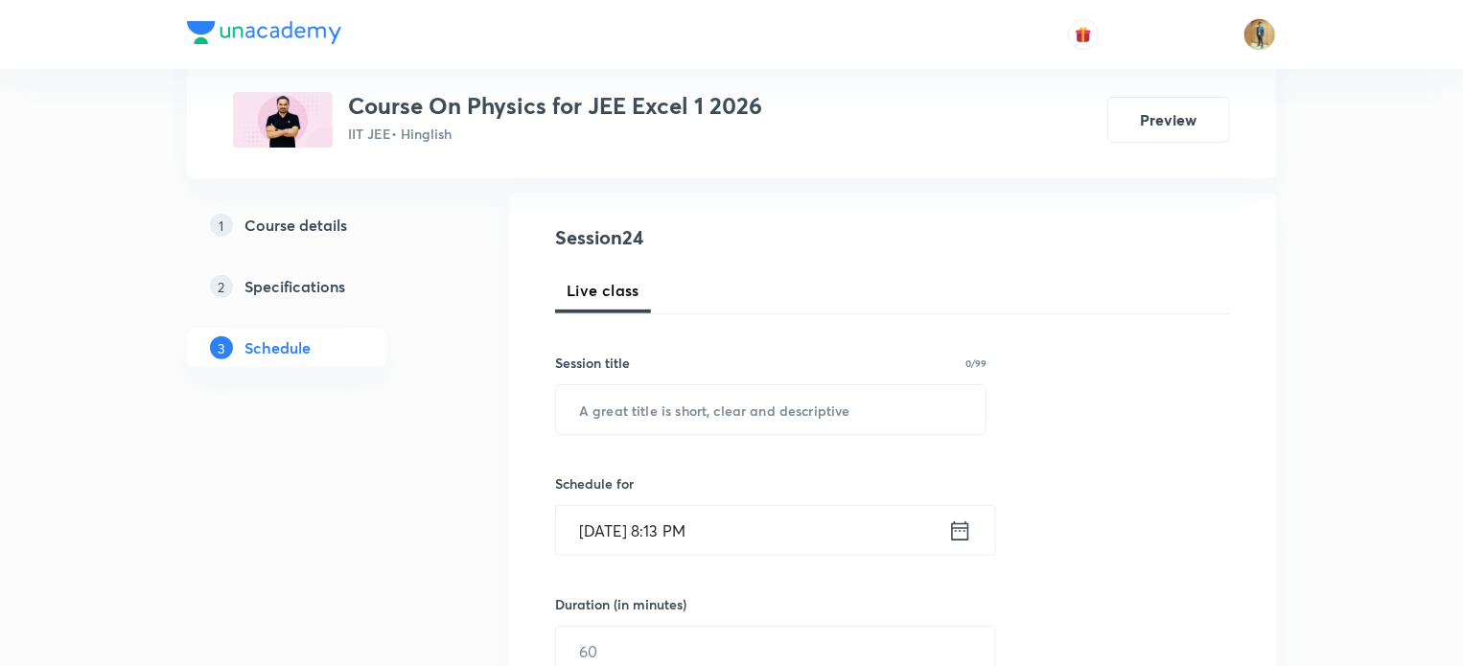
scroll to position [192, 0]
click at [763, 423] on input "text" at bounding box center [771, 408] width 430 height 49
paste input "Electrostatics -14"
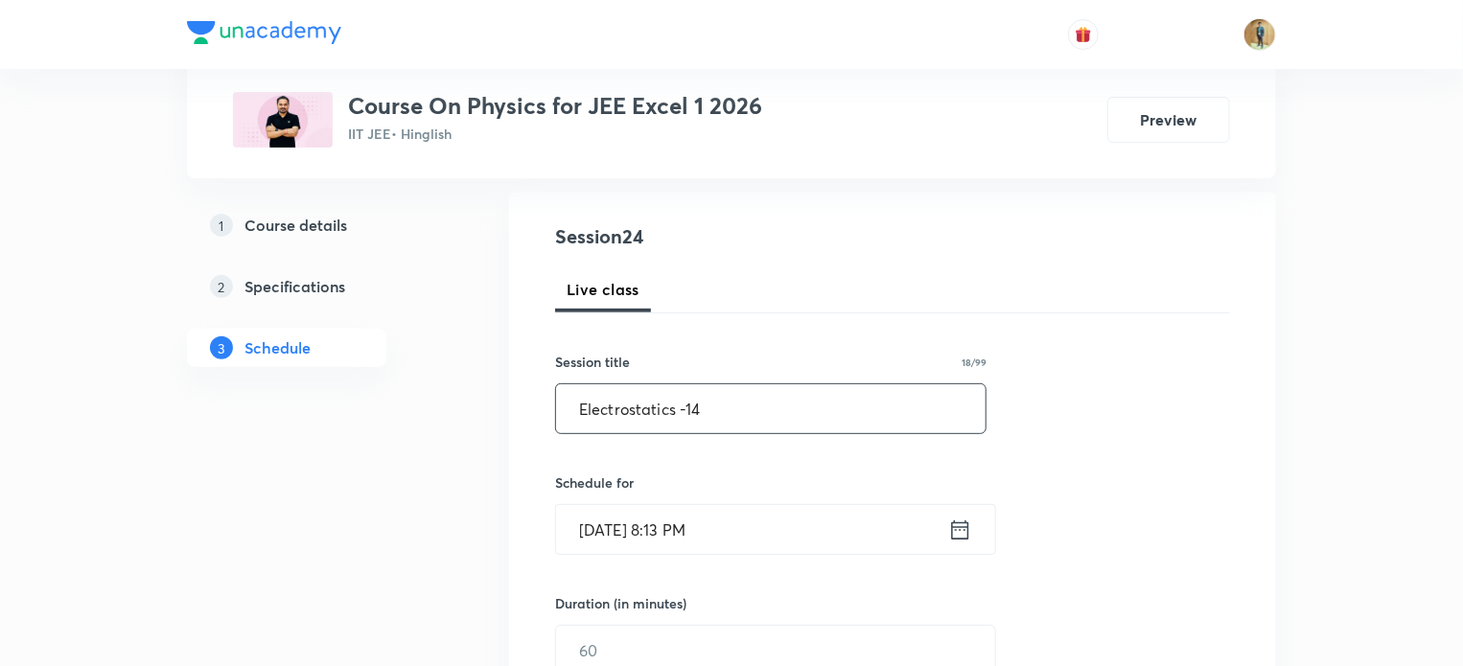
click at [763, 423] on input "Electrostatics -14" at bounding box center [771, 408] width 430 height 49
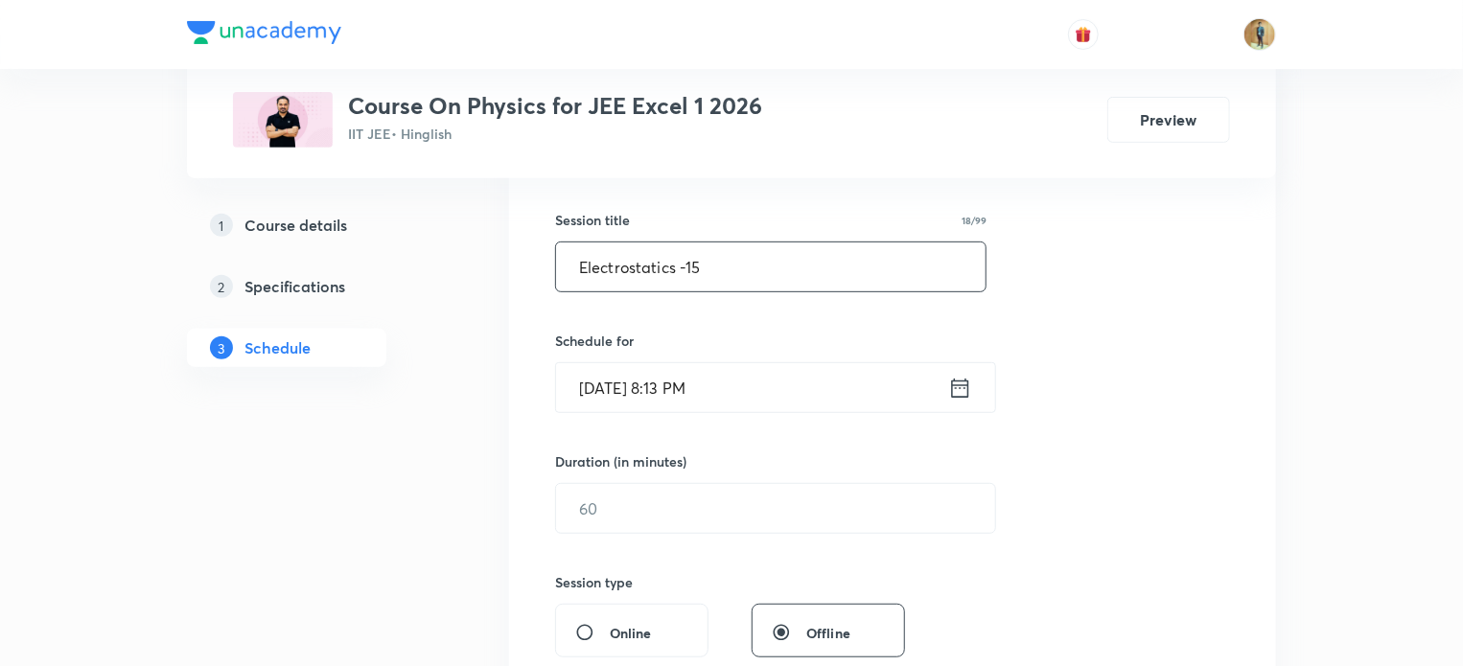
scroll to position [367, 0]
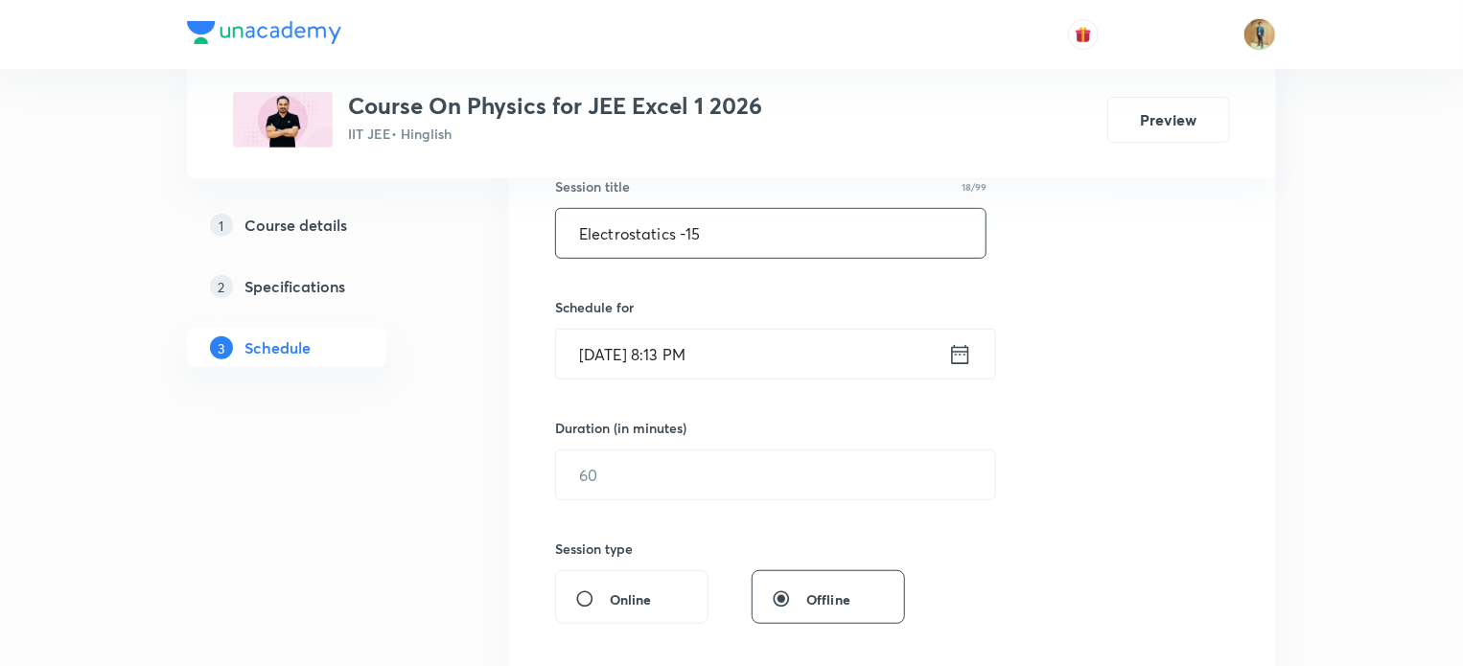
type input "Electrostatics -15"
click at [964, 348] on icon at bounding box center [960, 354] width 24 height 27
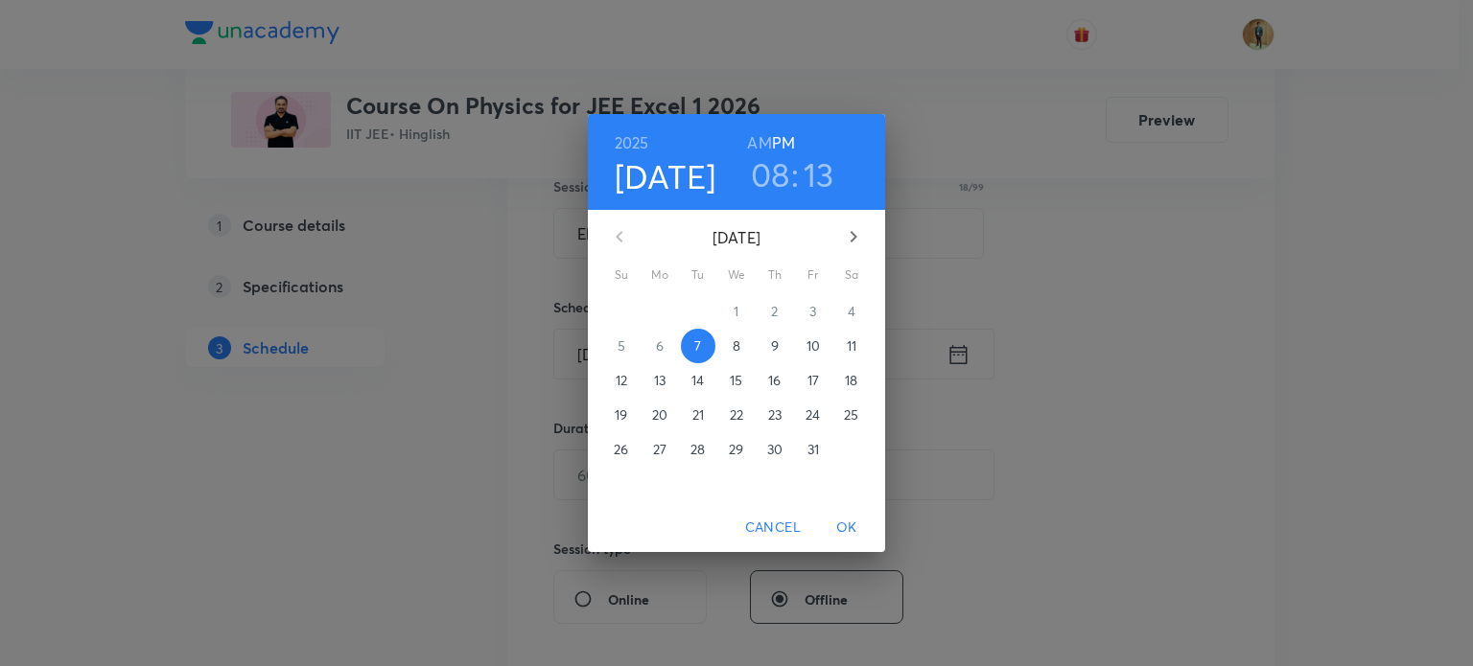
click at [727, 344] on span "8" at bounding box center [736, 346] width 35 height 19
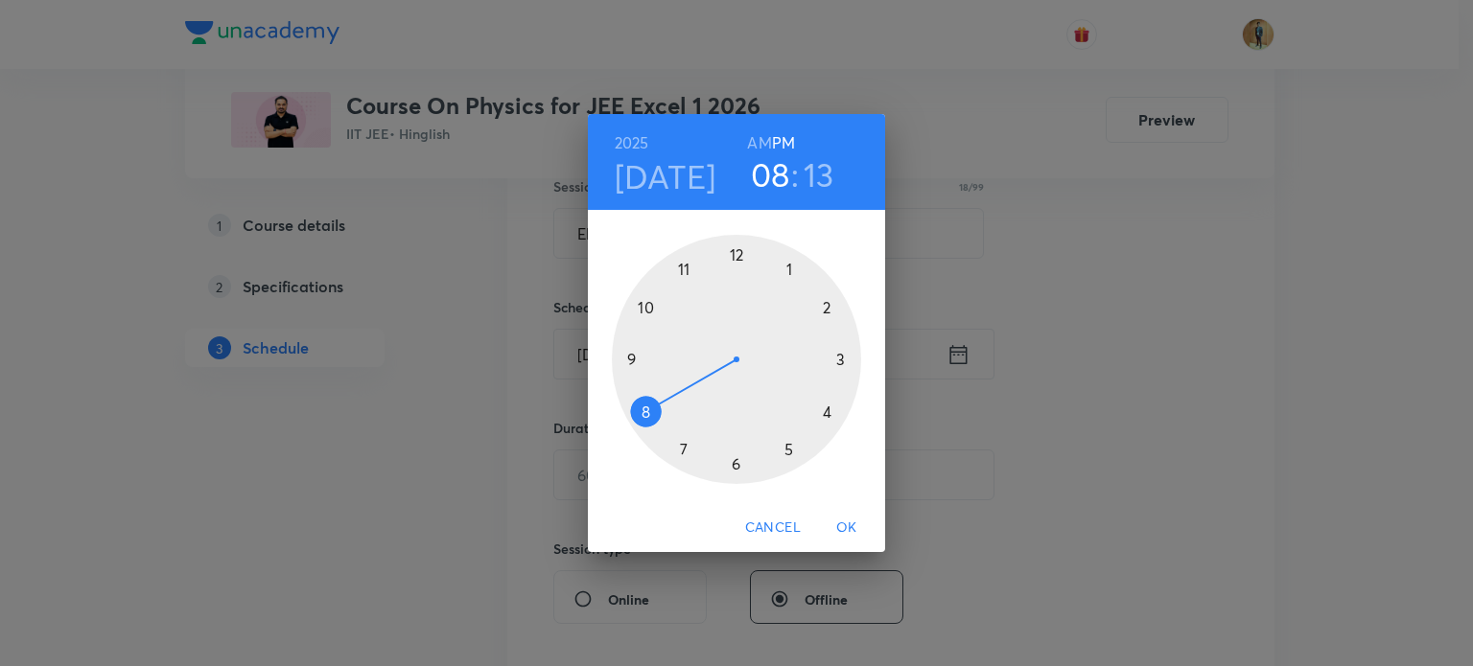
click at [736, 256] on div at bounding box center [736, 359] width 249 height 249
click at [760, 142] on h6 "AM" at bounding box center [759, 142] width 24 height 27
click at [783, 133] on h6 "PM" at bounding box center [783, 142] width 23 height 27
click at [643, 409] on div at bounding box center [736, 359] width 249 height 249
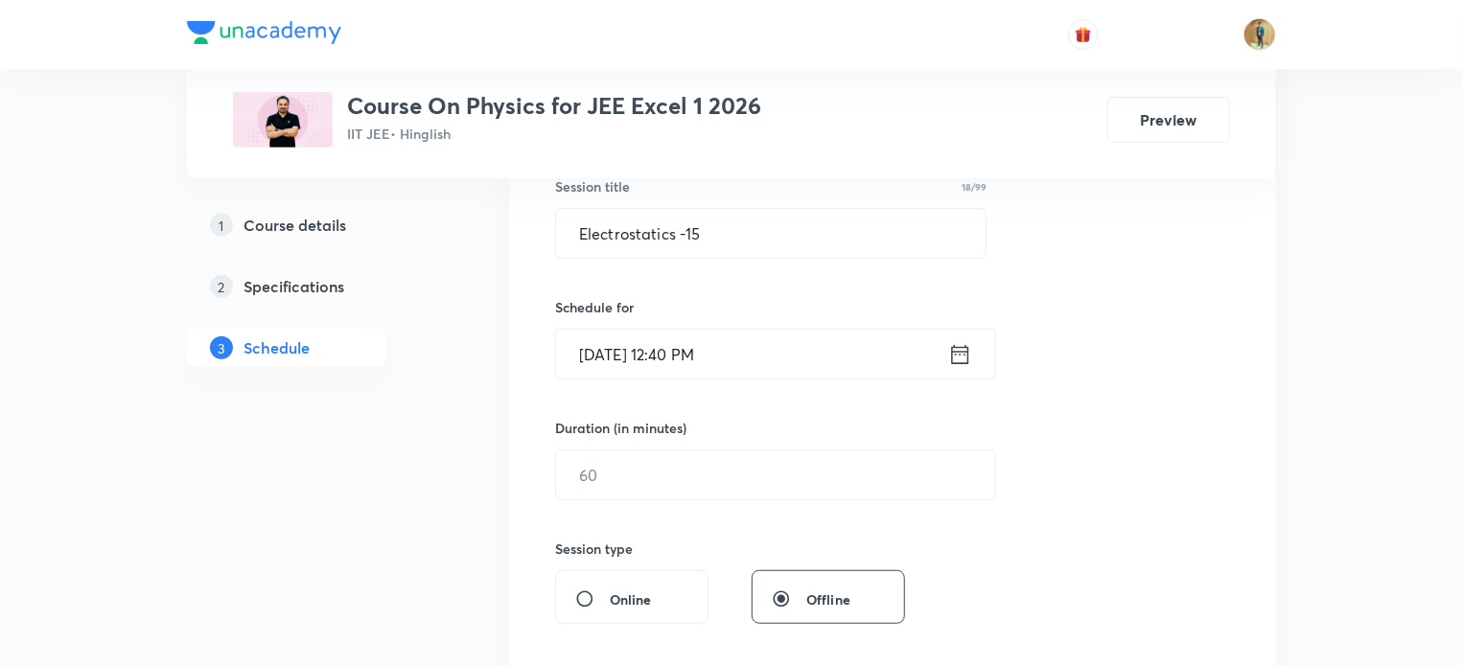
scroll to position [452, 0]
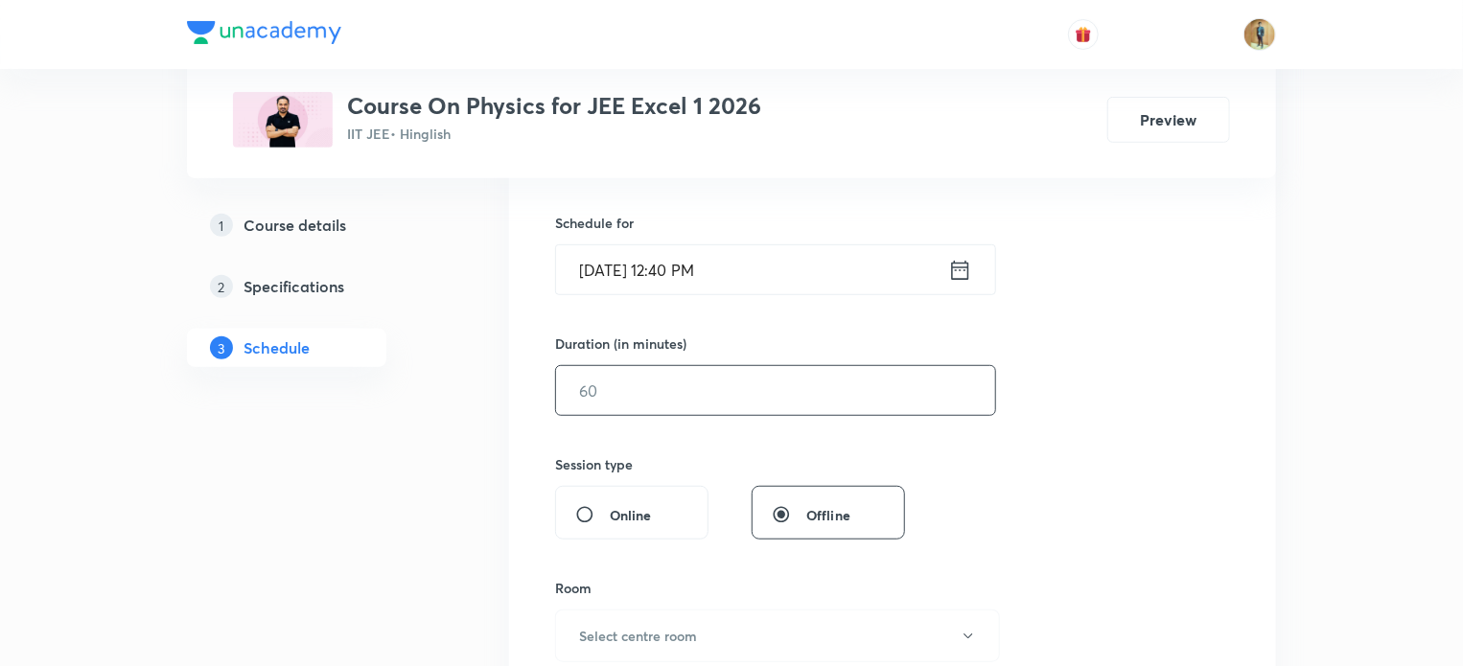
click at [628, 398] on input "text" at bounding box center [775, 390] width 439 height 49
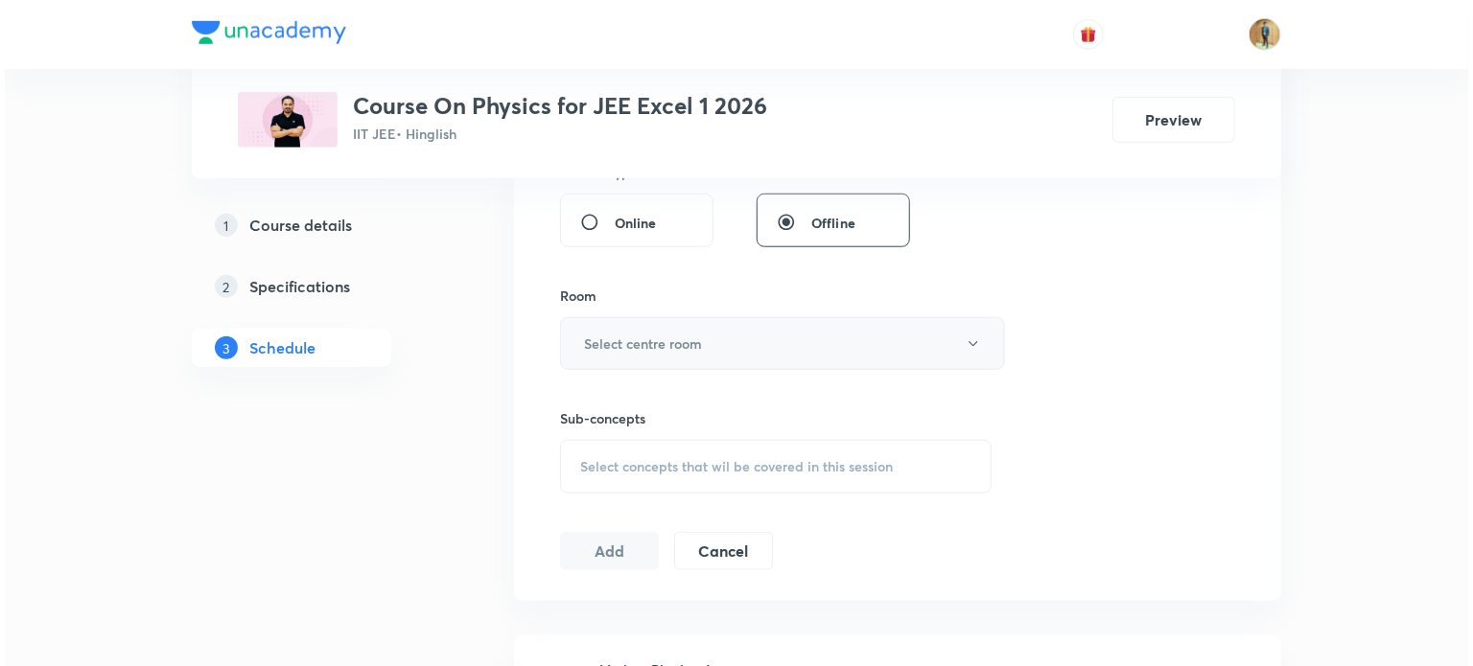
scroll to position [746, 0]
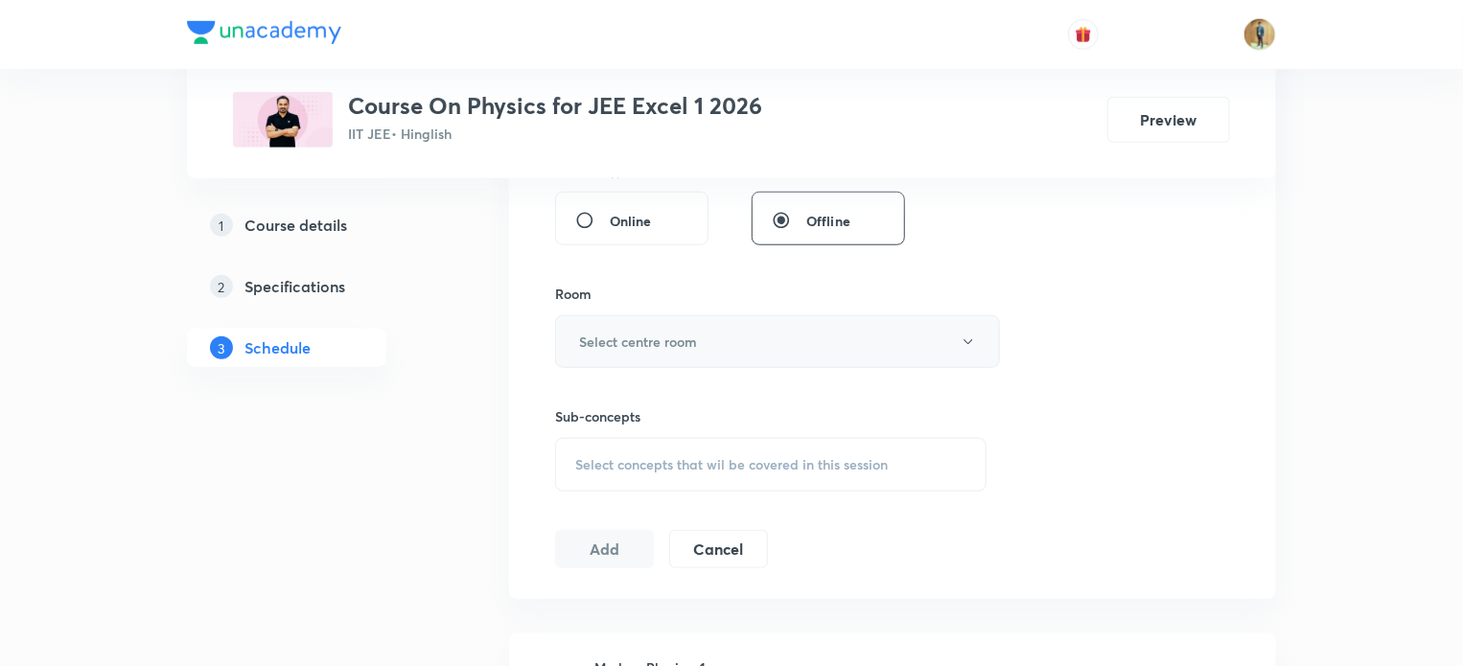
type input "70"
click at [656, 337] on h6 "Select centre room" at bounding box center [638, 342] width 118 height 20
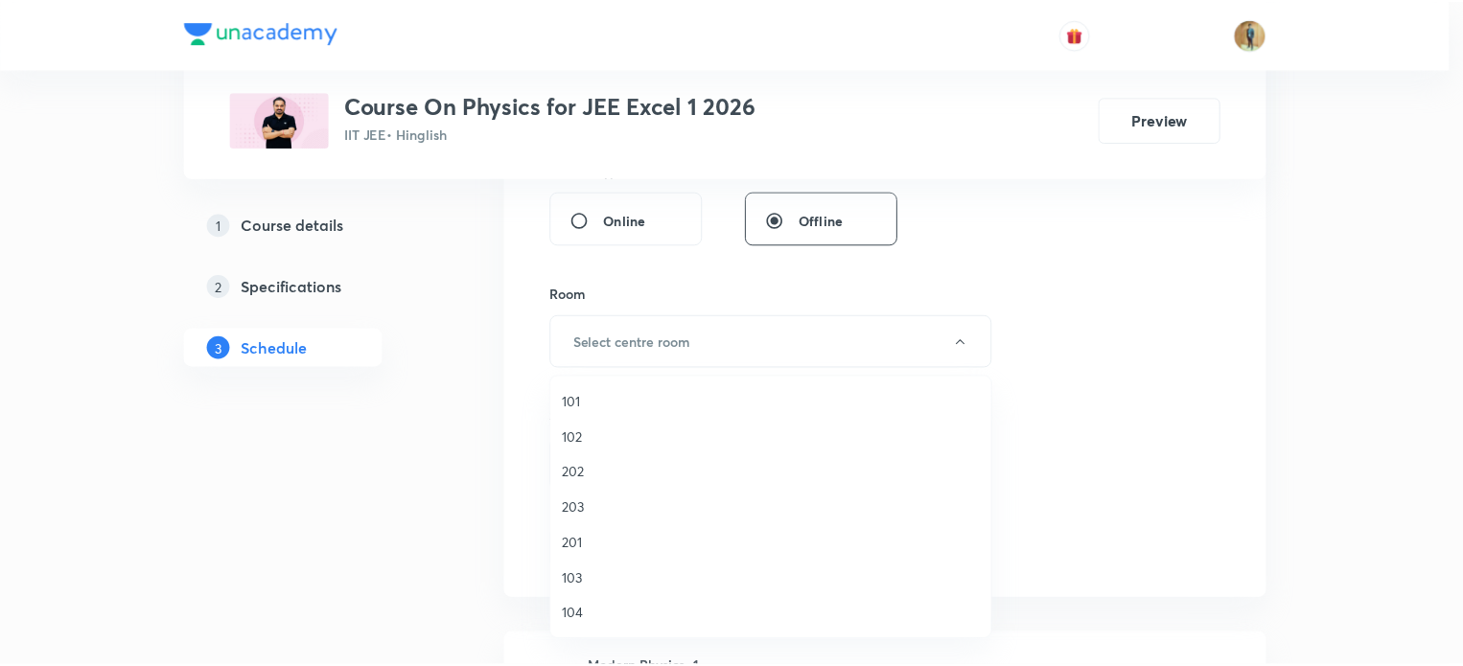
scroll to position [355, 0]
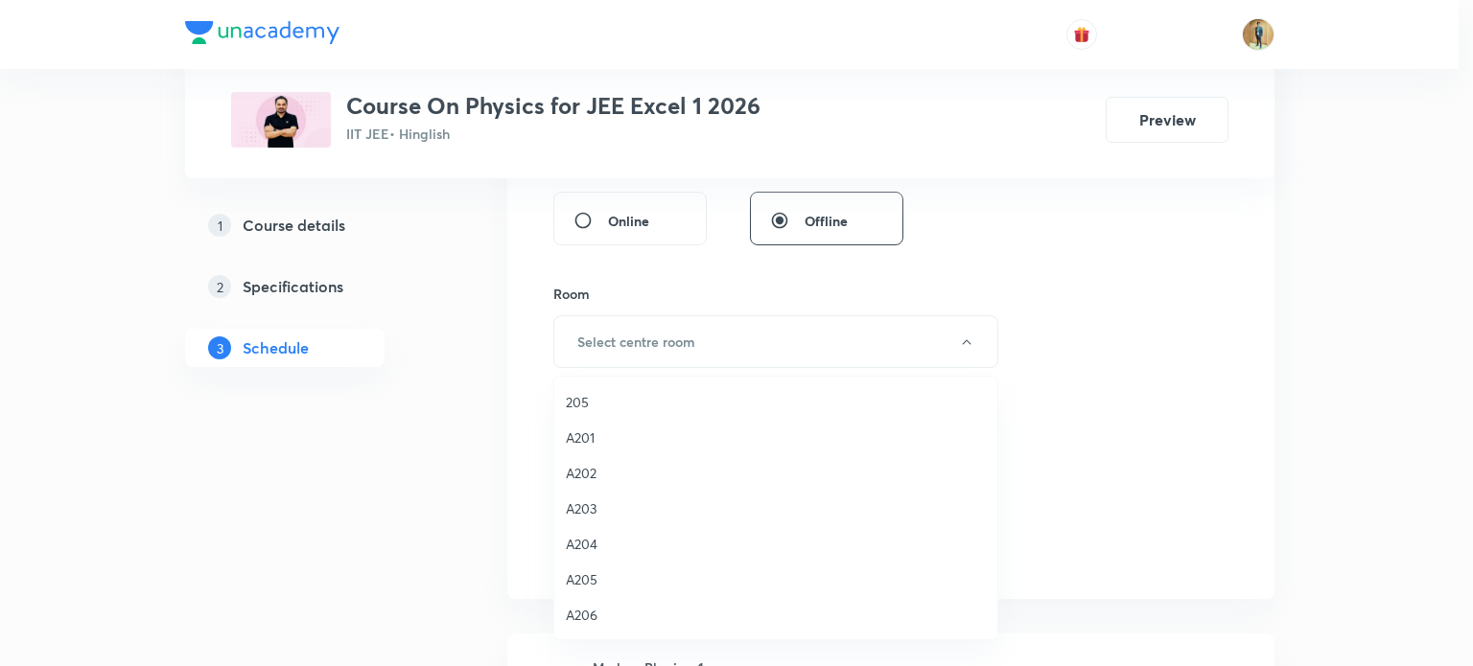
click at [587, 578] on span "A205" at bounding box center [776, 580] width 420 height 20
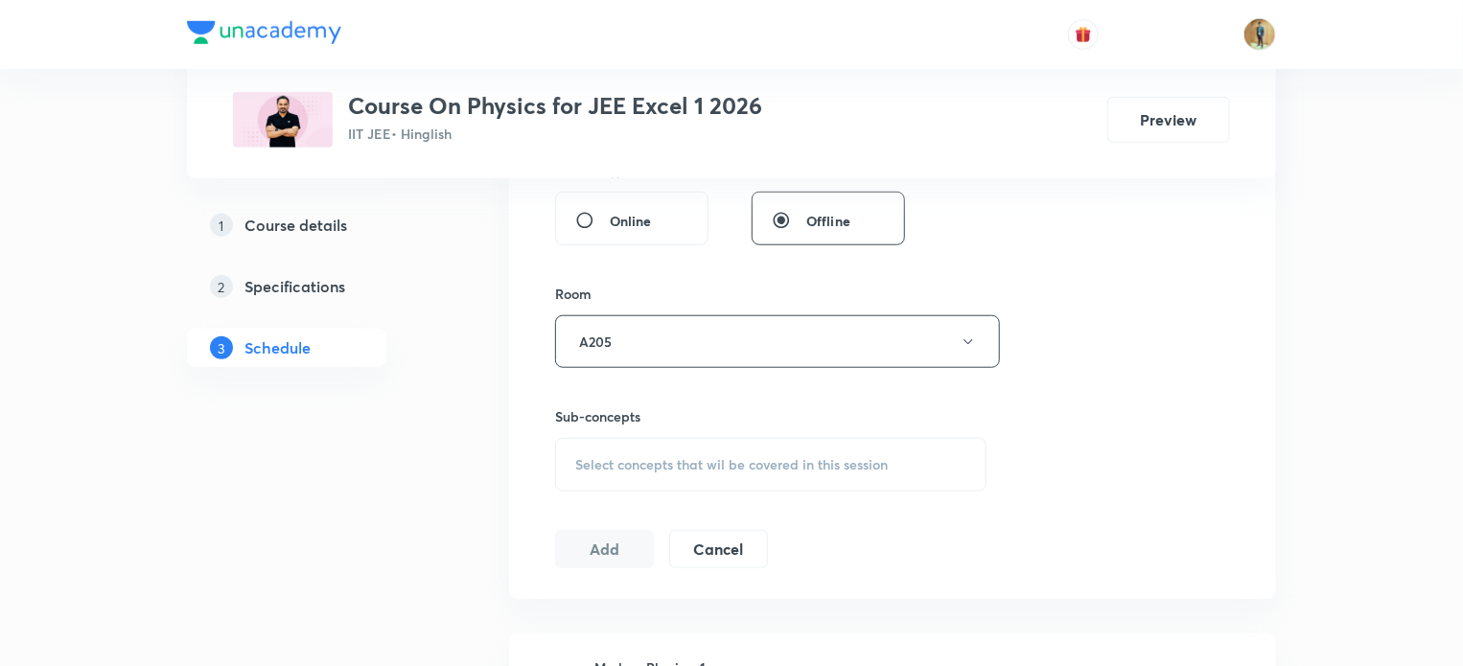
click at [660, 459] on span "Select concepts that wil be covered in this session" at bounding box center [731, 464] width 313 height 15
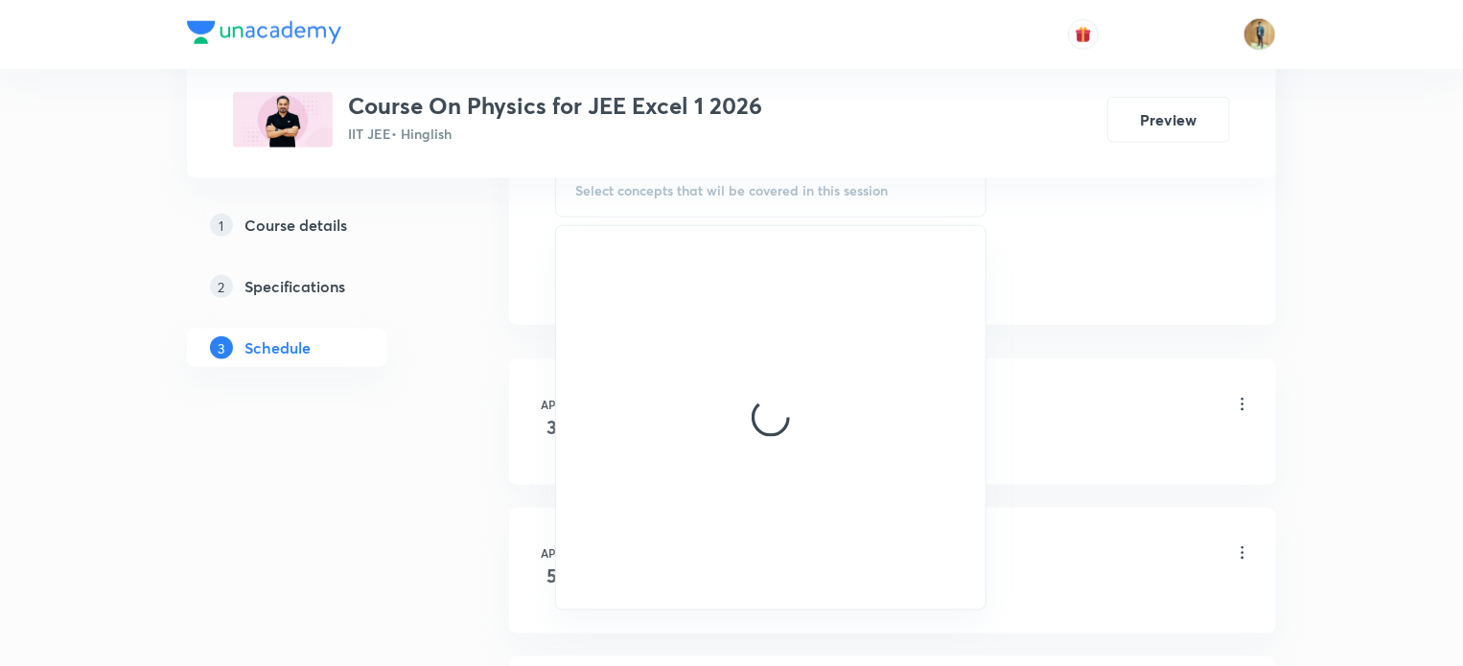
scroll to position [1093, 0]
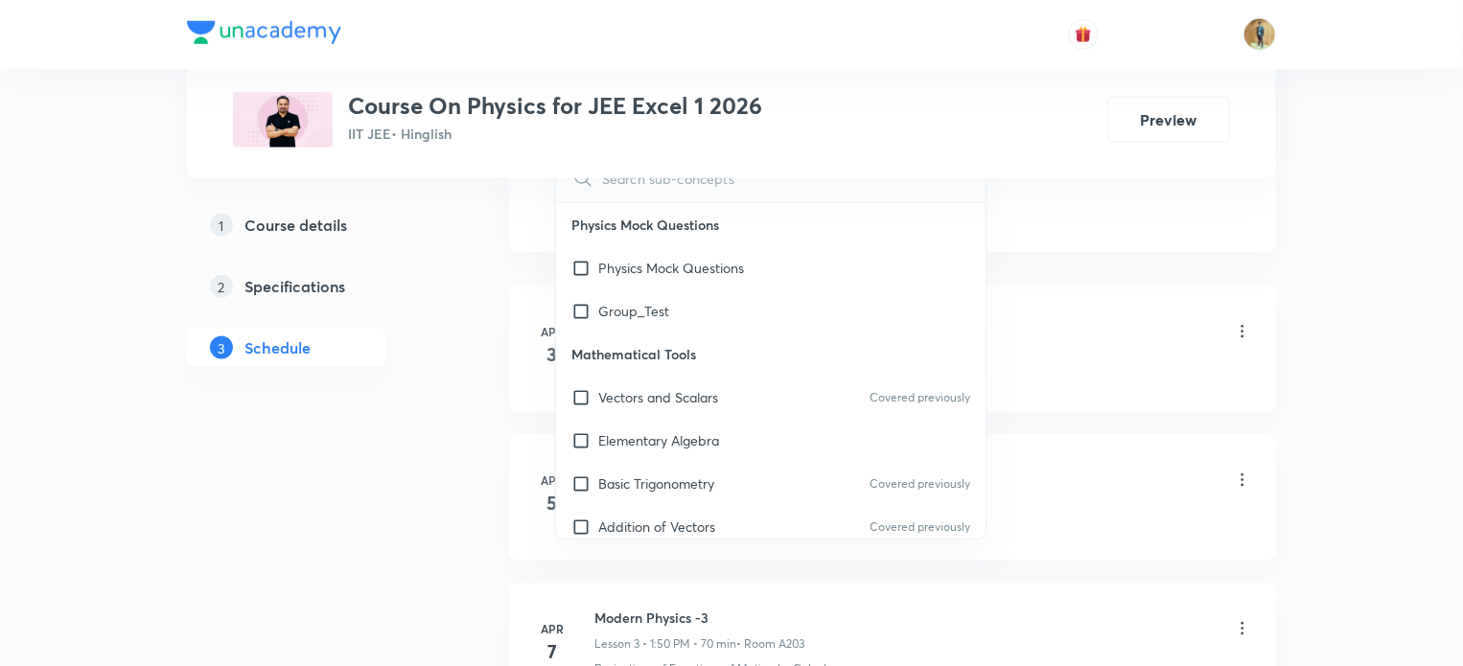
click at [694, 406] on div "Vectors and Scalars Covered previously" at bounding box center [771, 397] width 430 height 43
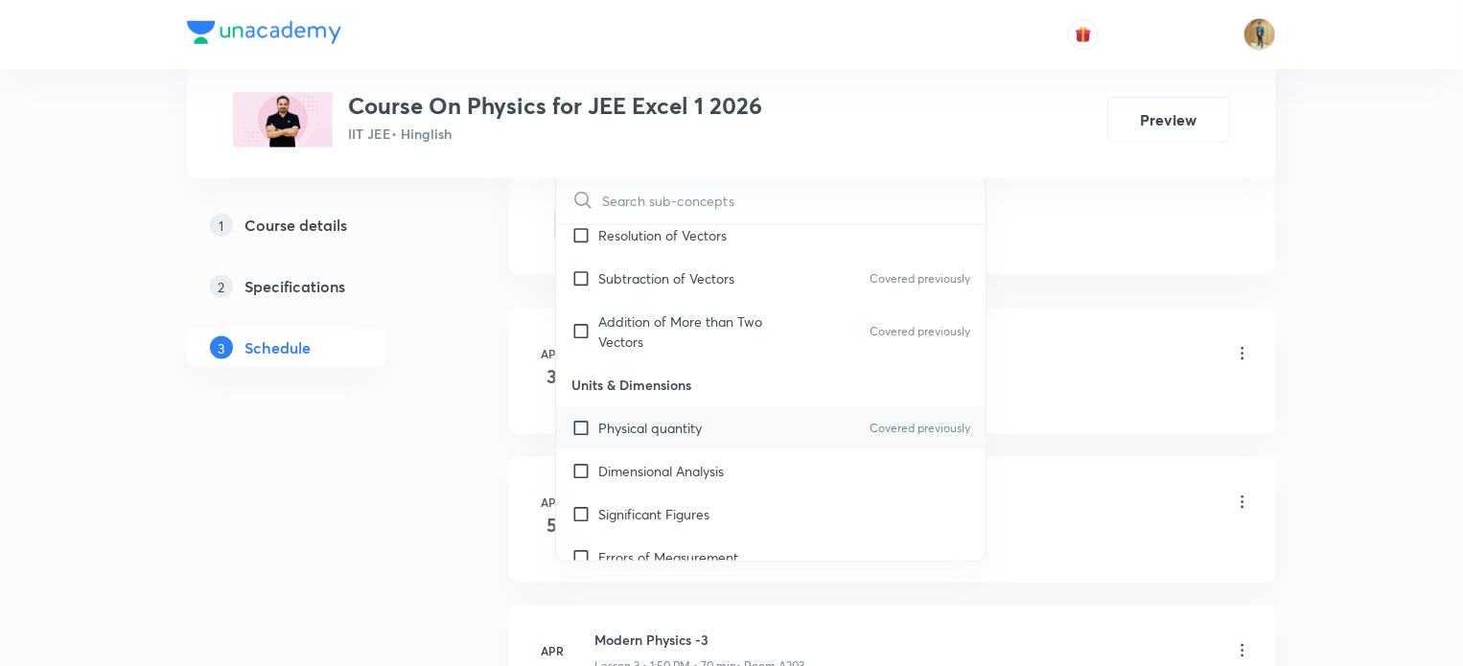
scroll to position [1281, 0]
click at [641, 417] on p "Physical quantity" at bounding box center [650, 427] width 104 height 20
checkbox input "true"
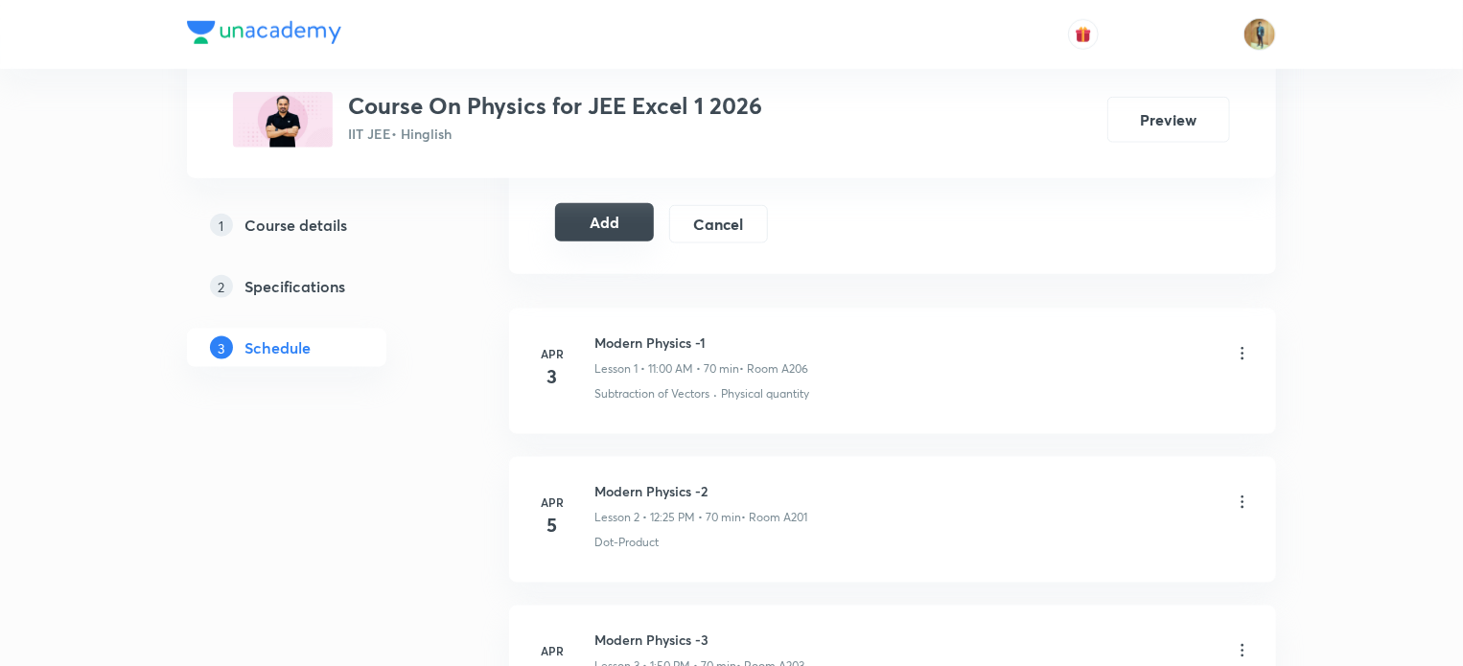
click at [630, 212] on button "Add" at bounding box center [604, 222] width 99 height 38
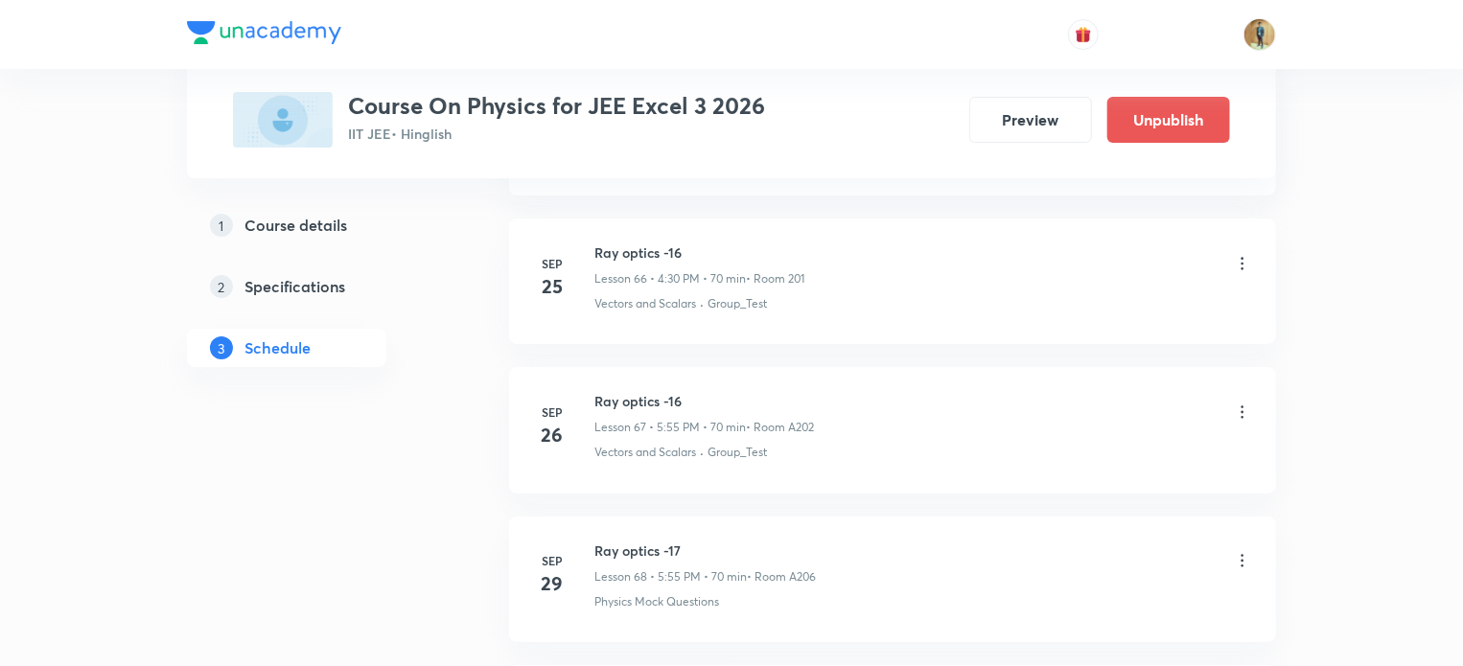
scroll to position [11549, 0]
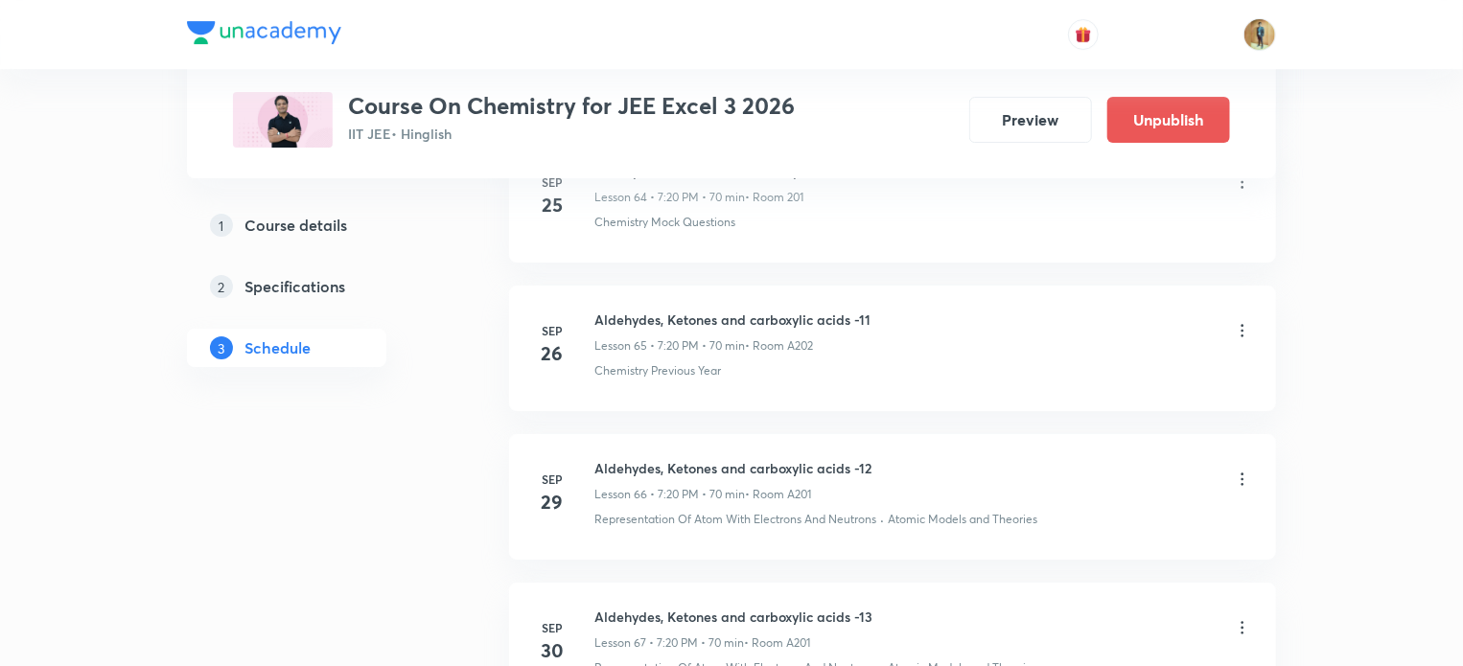
scroll to position [11103, 0]
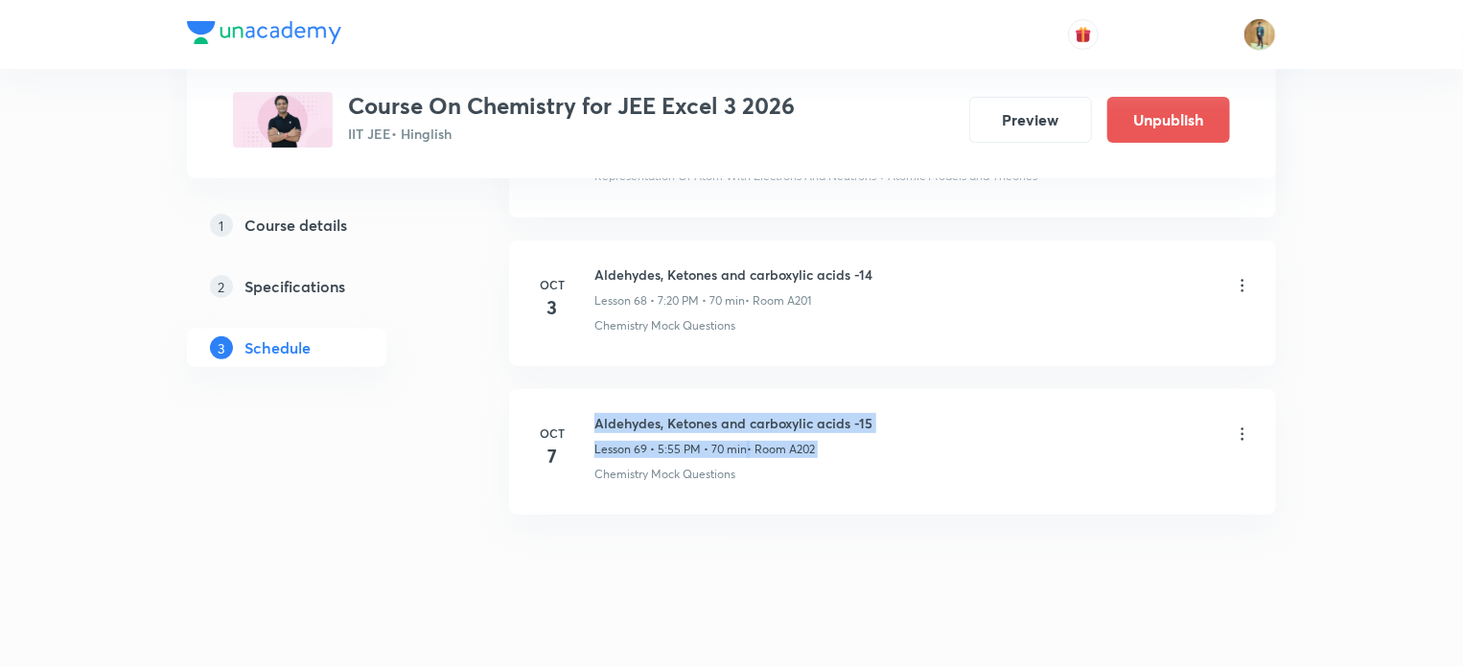
drag, startPoint x: 591, startPoint y: 392, endPoint x: 1098, endPoint y: 398, distance: 507.2
click at [1098, 413] on div "Oct 7 Aldehydes, Ketones and carboxylic acids -15 Lesson 69 • 5:55 PM • 70 min …" at bounding box center [892, 448] width 719 height 70
click at [1056, 413] on div "Aldehydes, Ketones and carboxylic acids -15 Lesson 69 • 5:55 PM • 70 min • Room…" at bounding box center [923, 435] width 658 height 45
drag, startPoint x: 594, startPoint y: 390, endPoint x: 872, endPoint y: 375, distance: 278.5
click at [872, 389] on li "Oct 7 Aldehydes, Ketones and carboxylic acids -15 Lesson 69 • 5:55 PM • 70 min …" at bounding box center [892, 452] width 767 height 126
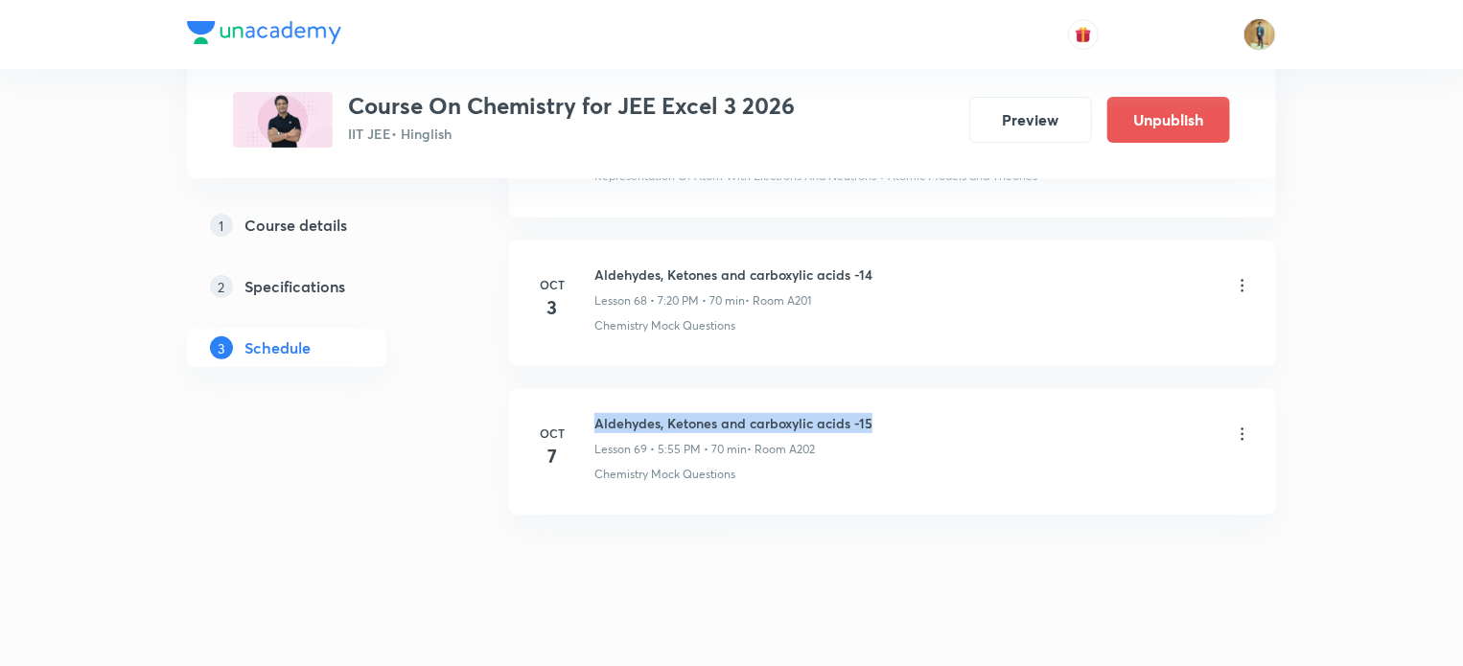
copy h6 "Aldehydes, Ketones and carboxylic acids -15"
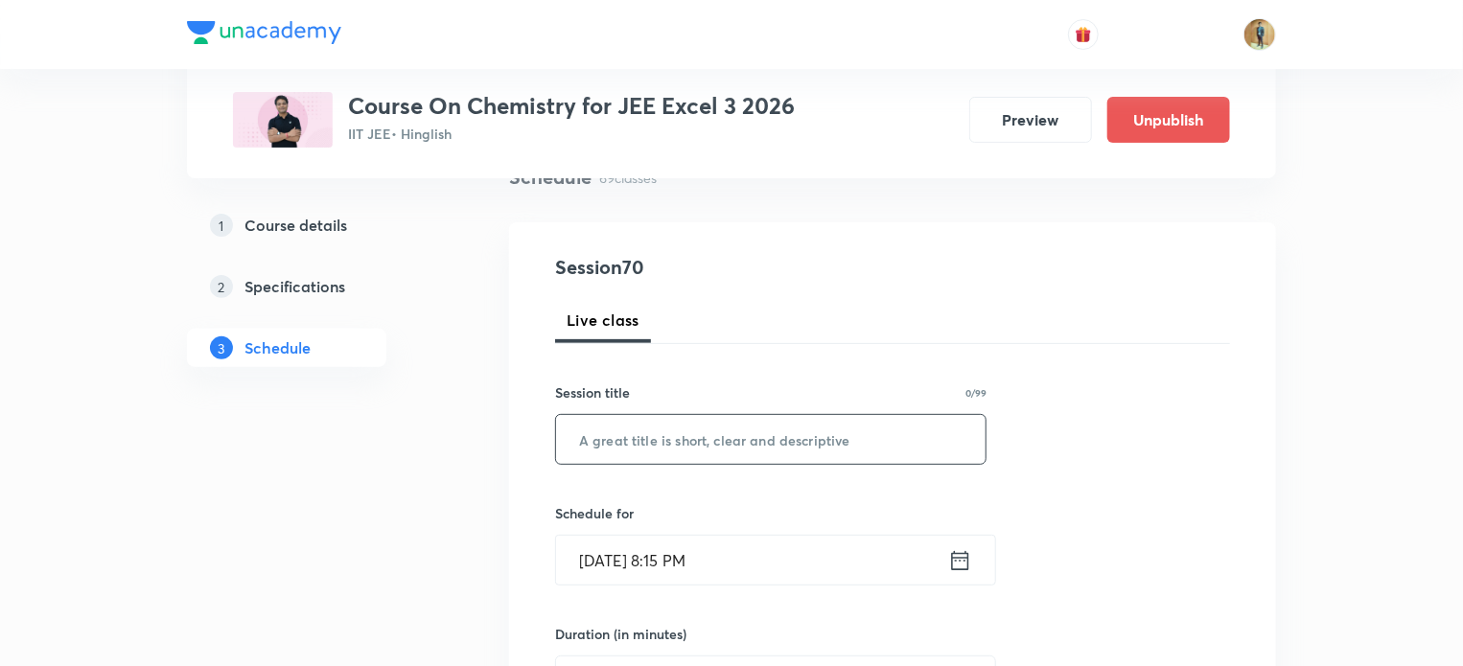
scroll to position [163, 0]
click at [644, 438] on input "text" at bounding box center [771, 437] width 430 height 49
paste input "Aldehydes, Ketones and carboxylic acids -15"
type input "Aldehydes, Ketones and carboxylic acids -16"
click at [951, 555] on icon at bounding box center [960, 559] width 24 height 27
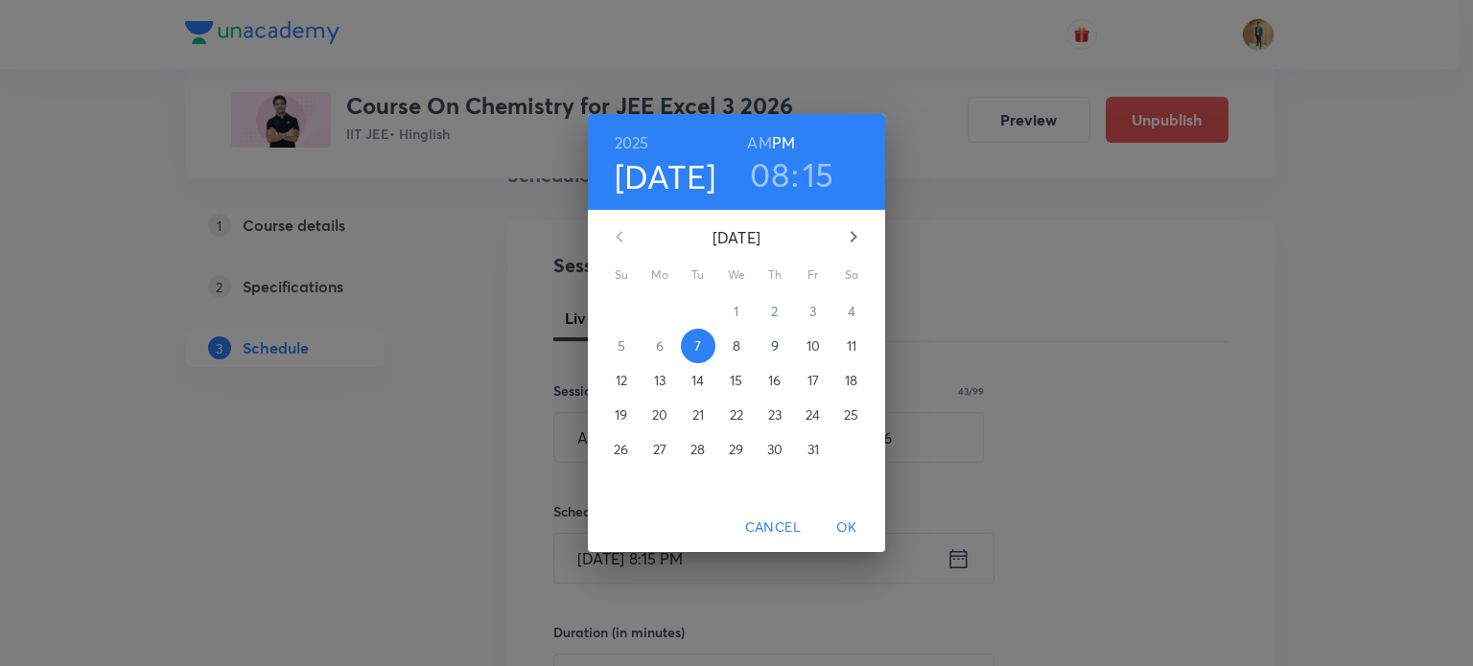
click at [736, 347] on p "8" at bounding box center [736, 346] width 8 height 19
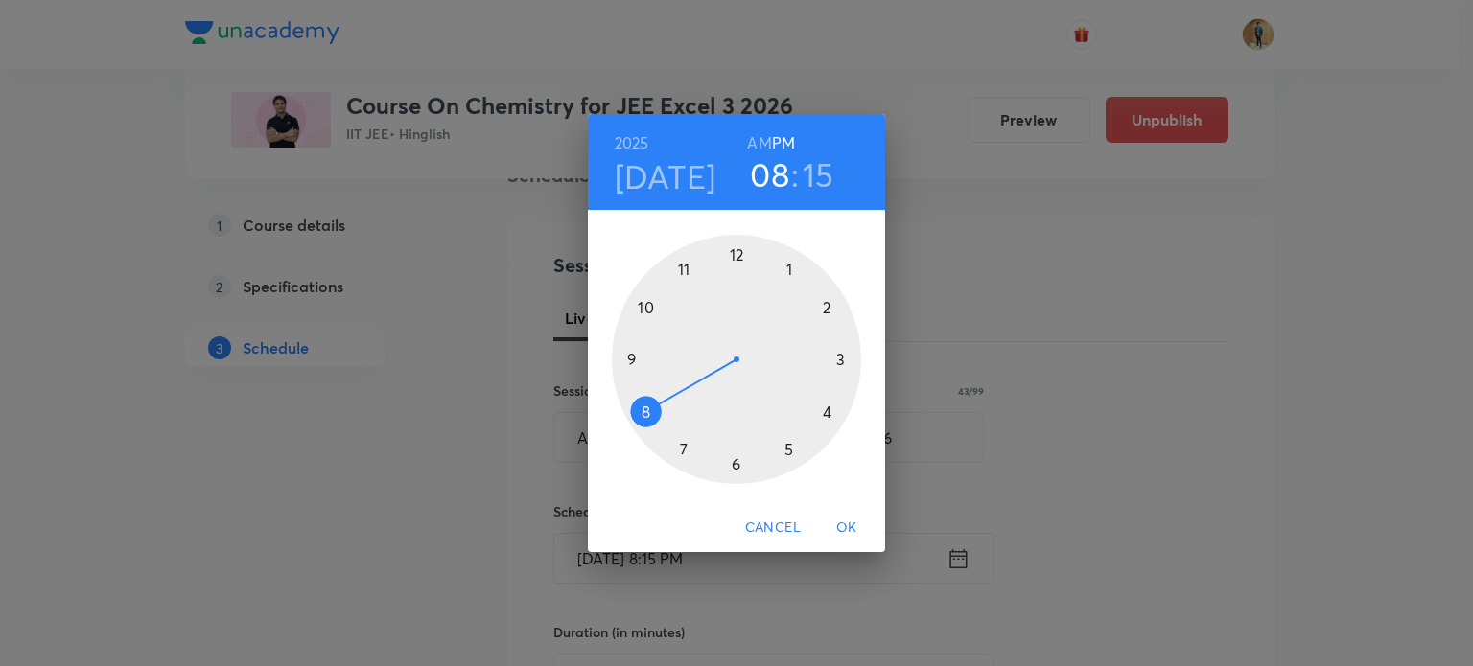
click at [360, 436] on div "2025 Oct 8 08 : 15 AM PM 1 2 3 4 5 6 7 8 9 10 11 12 Cancel OK" at bounding box center [736, 333] width 1473 height 666
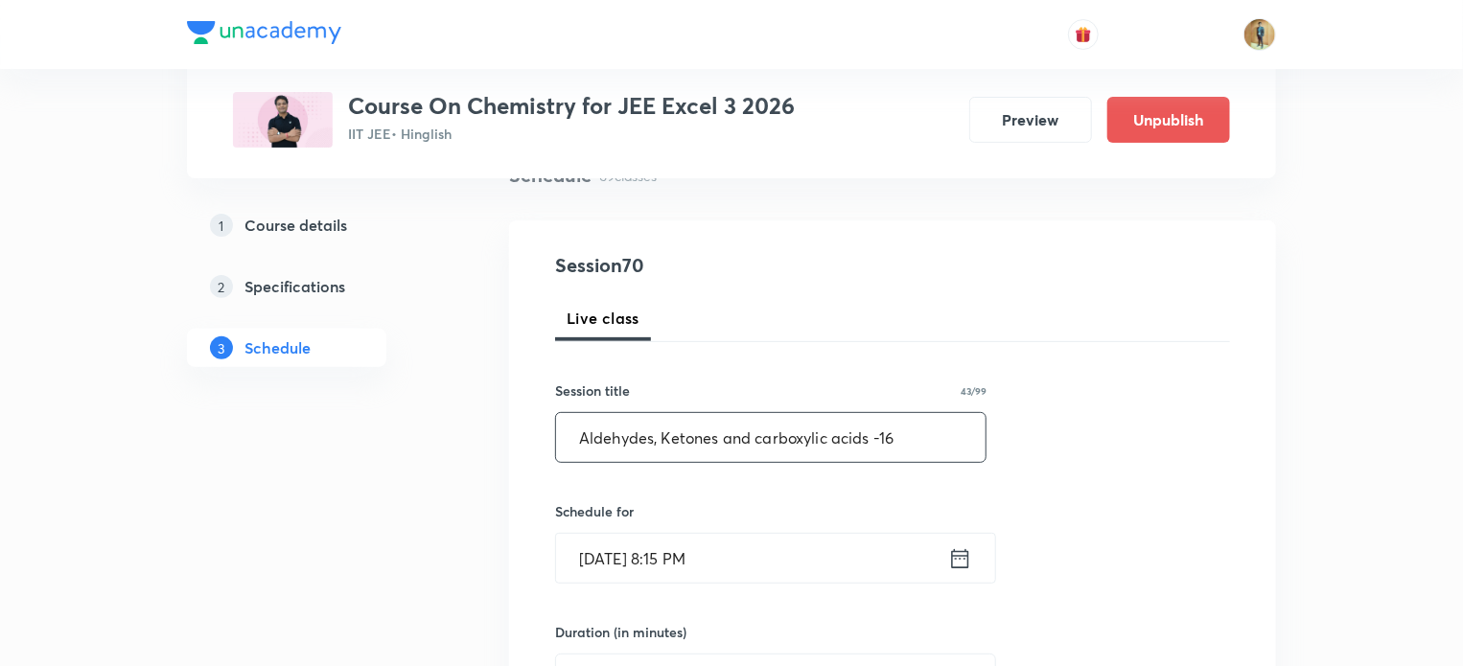
click at [647, 432] on input "Aldehydes, Ketones and carboxylic acids -16" at bounding box center [771, 437] width 430 height 49
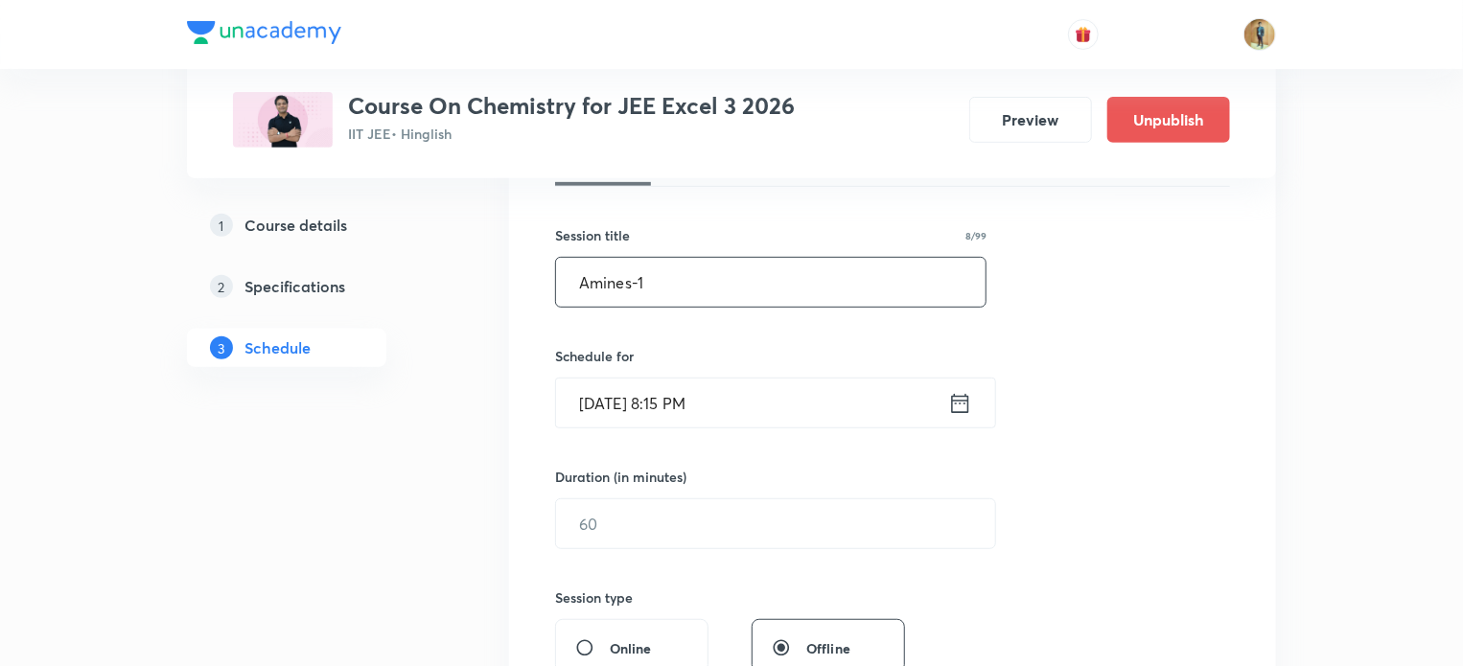
scroll to position [332, 0]
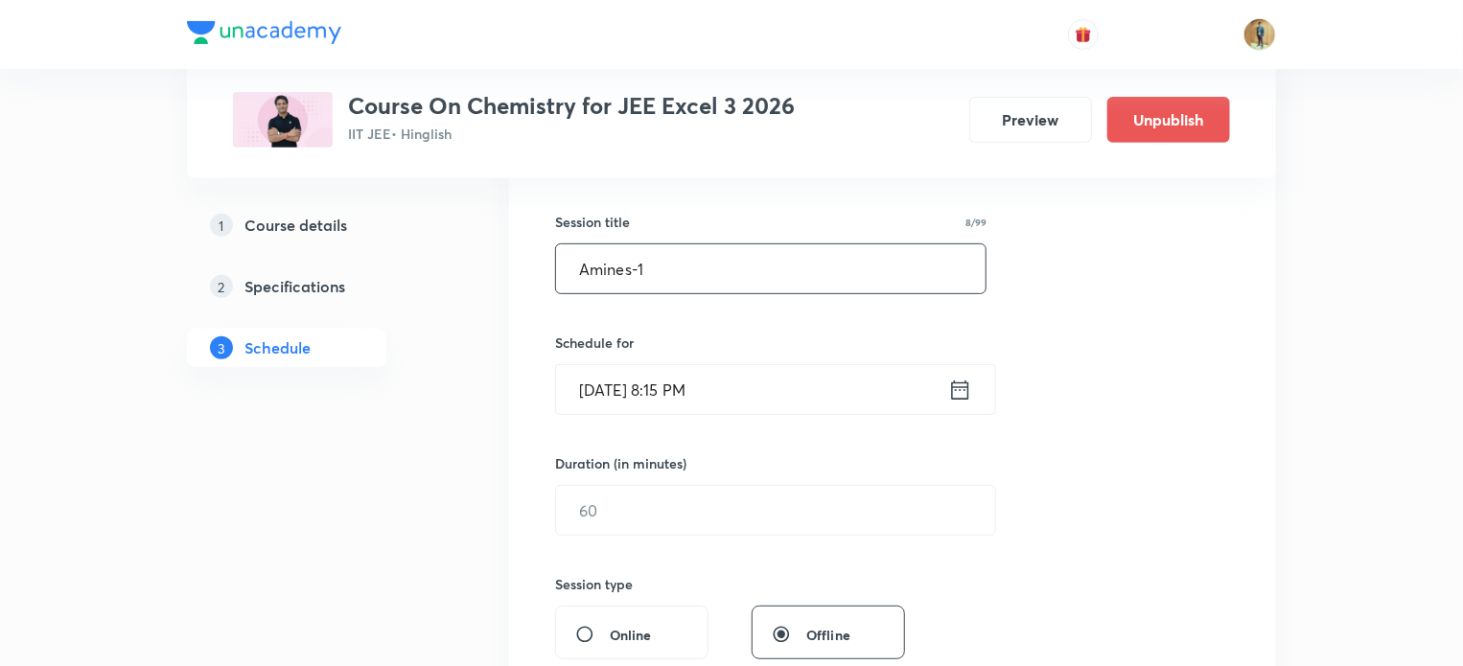
type input "Amines-1"
click at [957, 391] on icon at bounding box center [960, 390] width 24 height 27
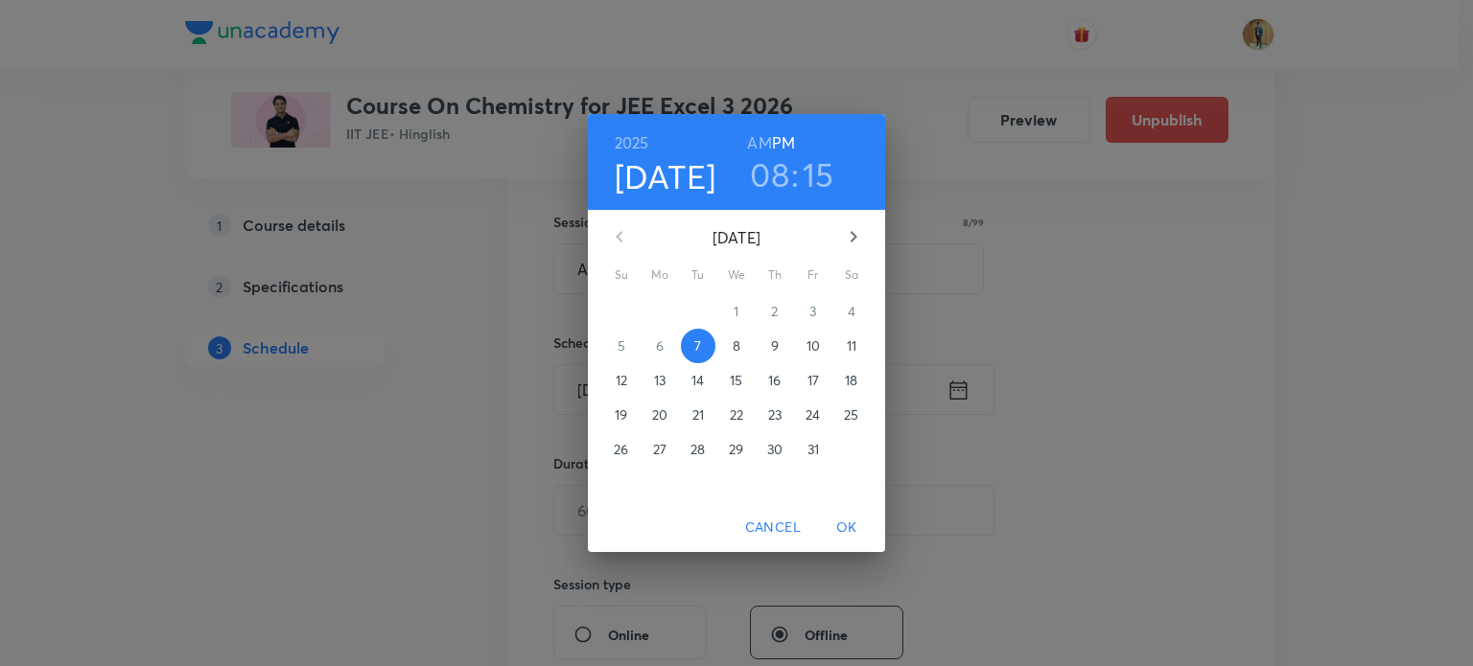
click at [736, 355] on p "8" at bounding box center [736, 346] width 8 height 19
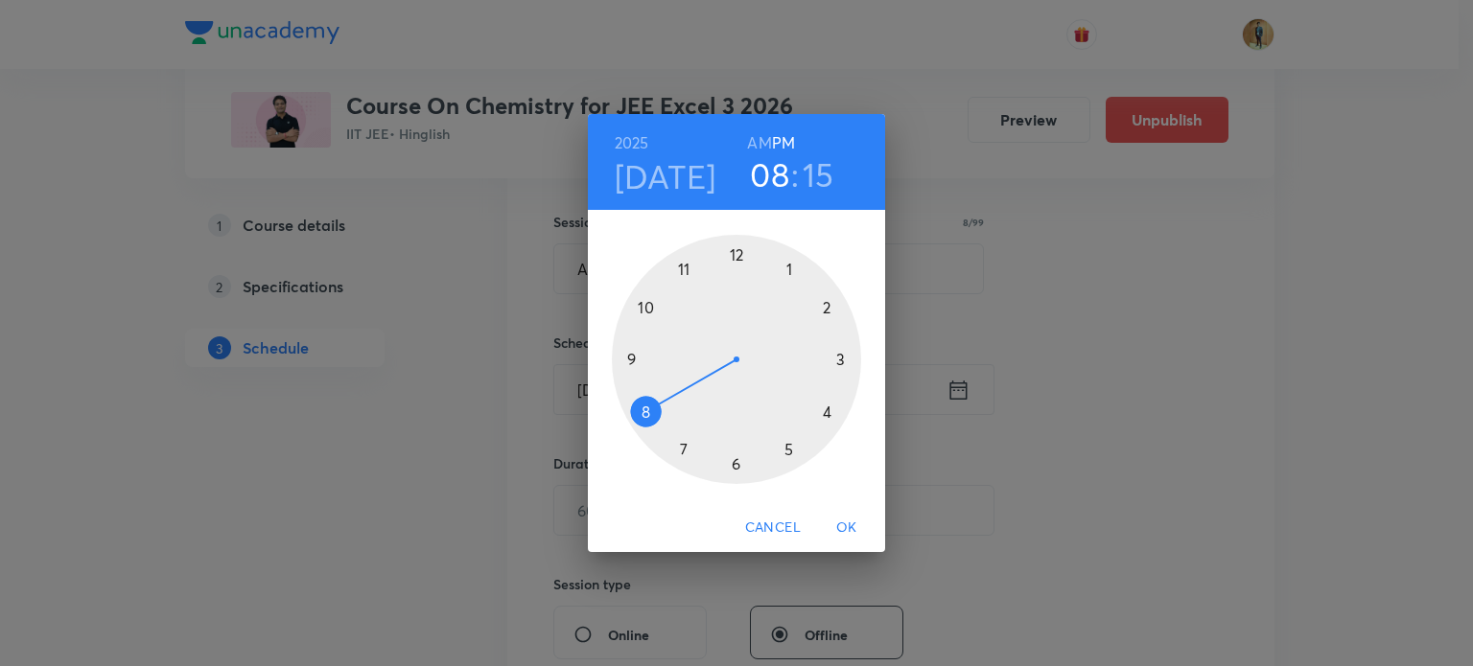
click at [787, 450] on div at bounding box center [736, 359] width 249 height 249
click at [683, 267] on div at bounding box center [736, 359] width 249 height 249
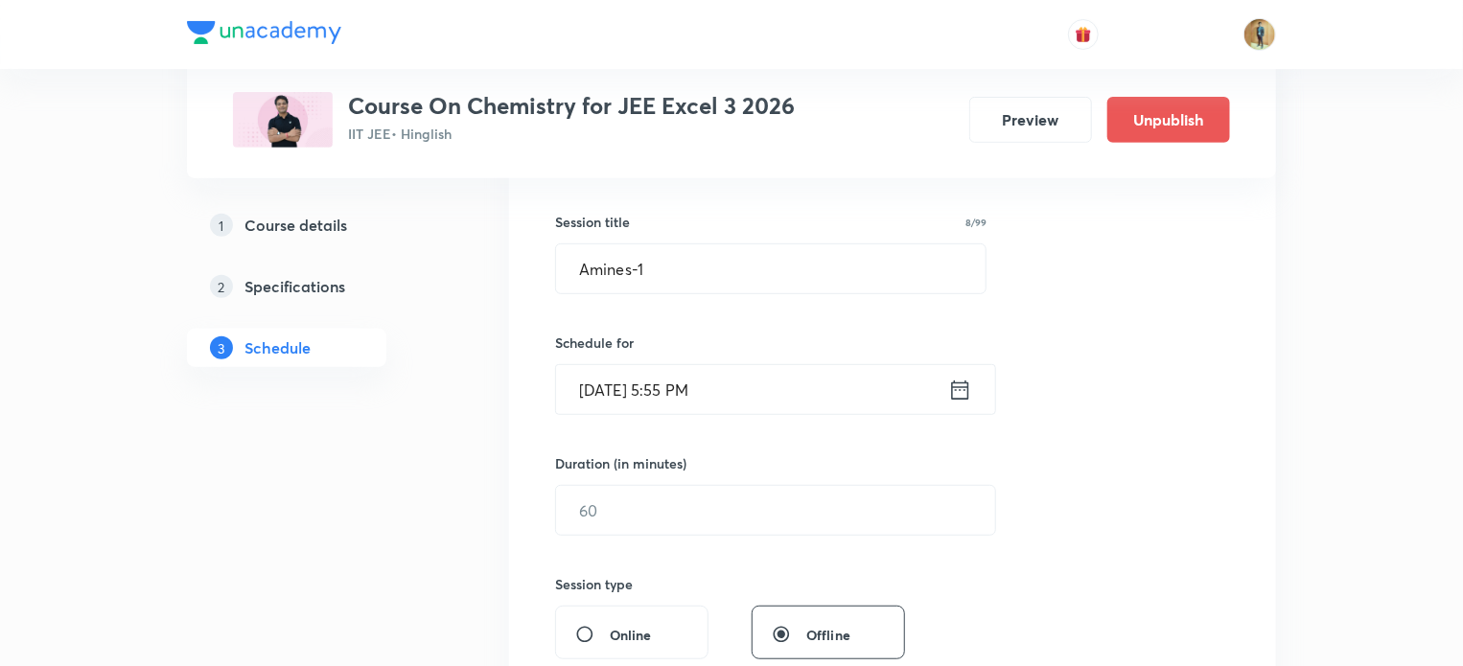
scroll to position [443, 0]
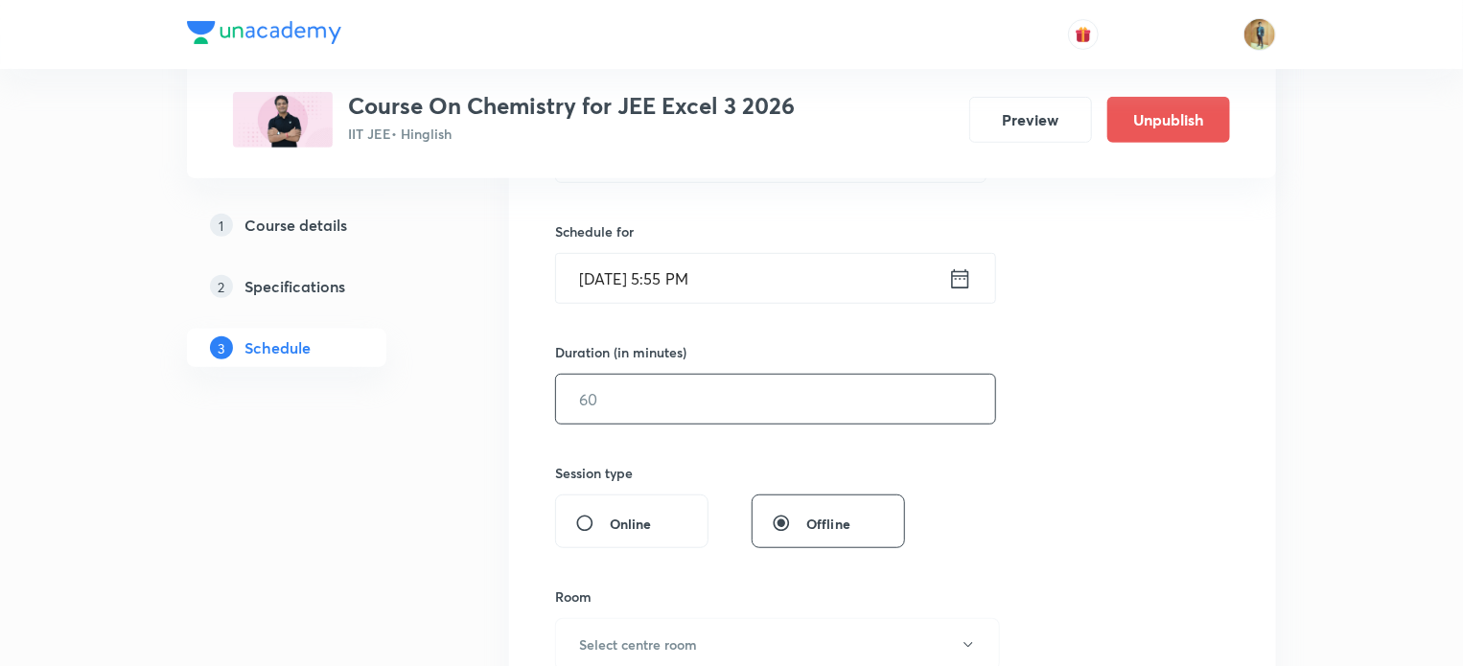
click at [668, 407] on input "text" at bounding box center [775, 399] width 439 height 49
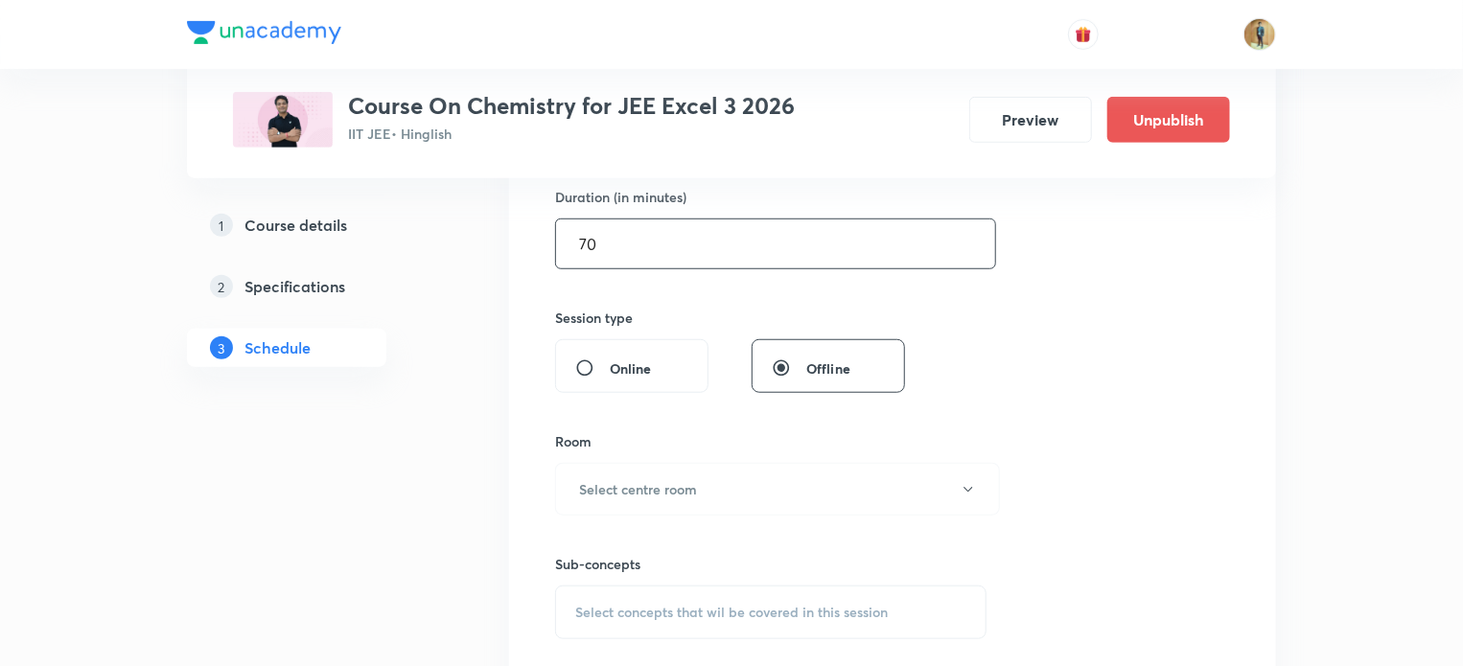
scroll to position [601, 0]
type input "70"
click at [625, 482] on h6 "Select centre room" at bounding box center [638, 487] width 118 height 20
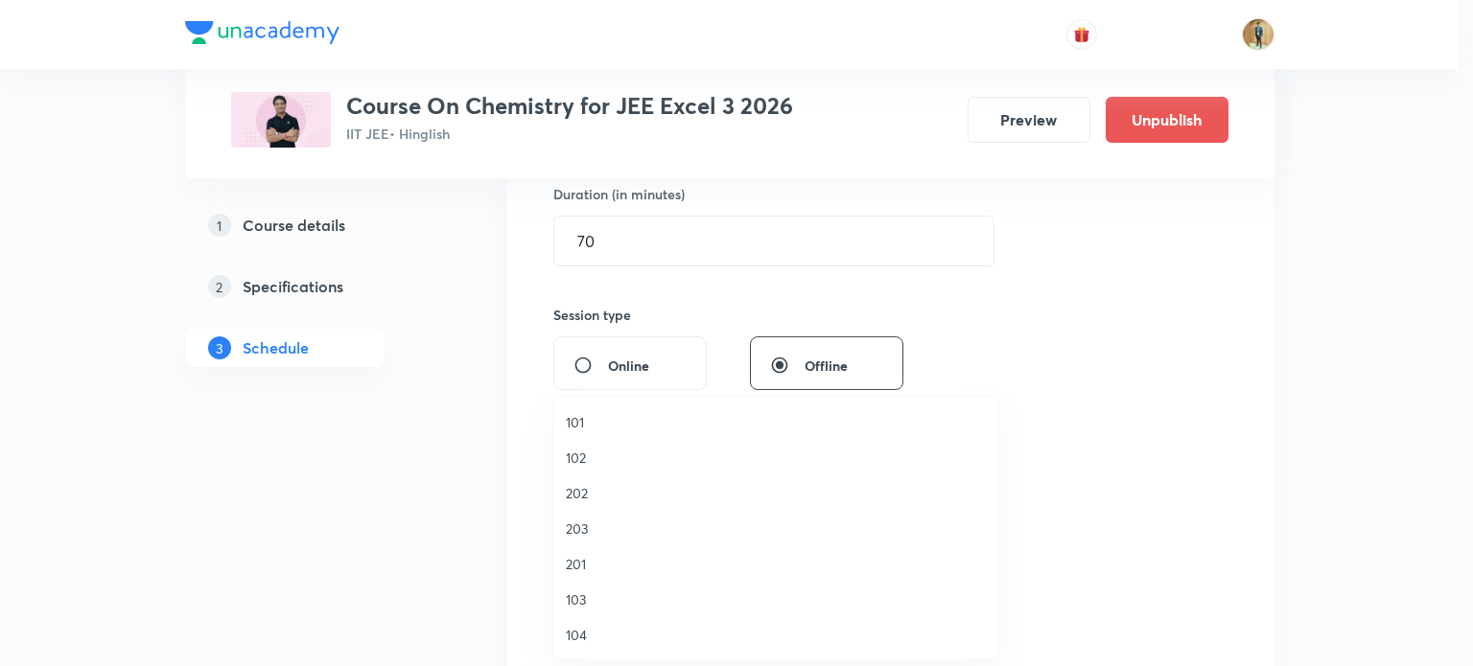
click at [409, 543] on div at bounding box center [736, 333] width 1473 height 666
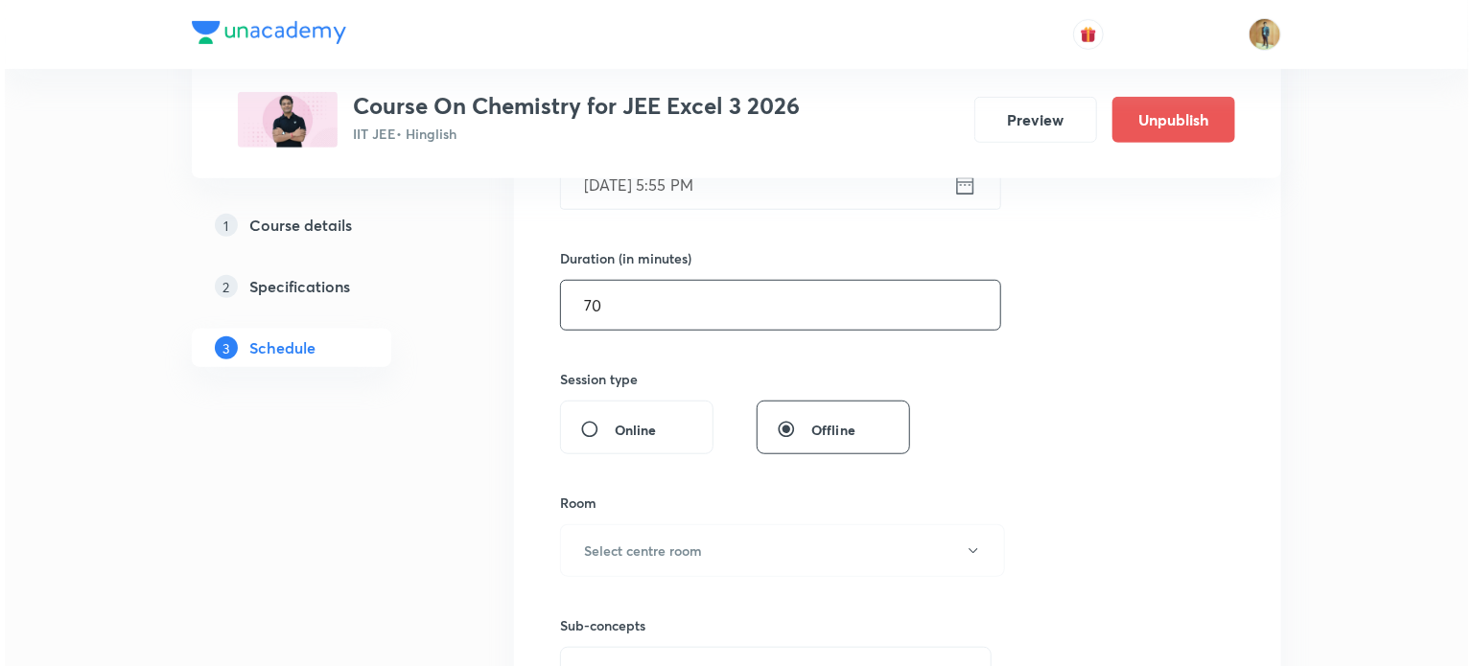
scroll to position [533, 0]
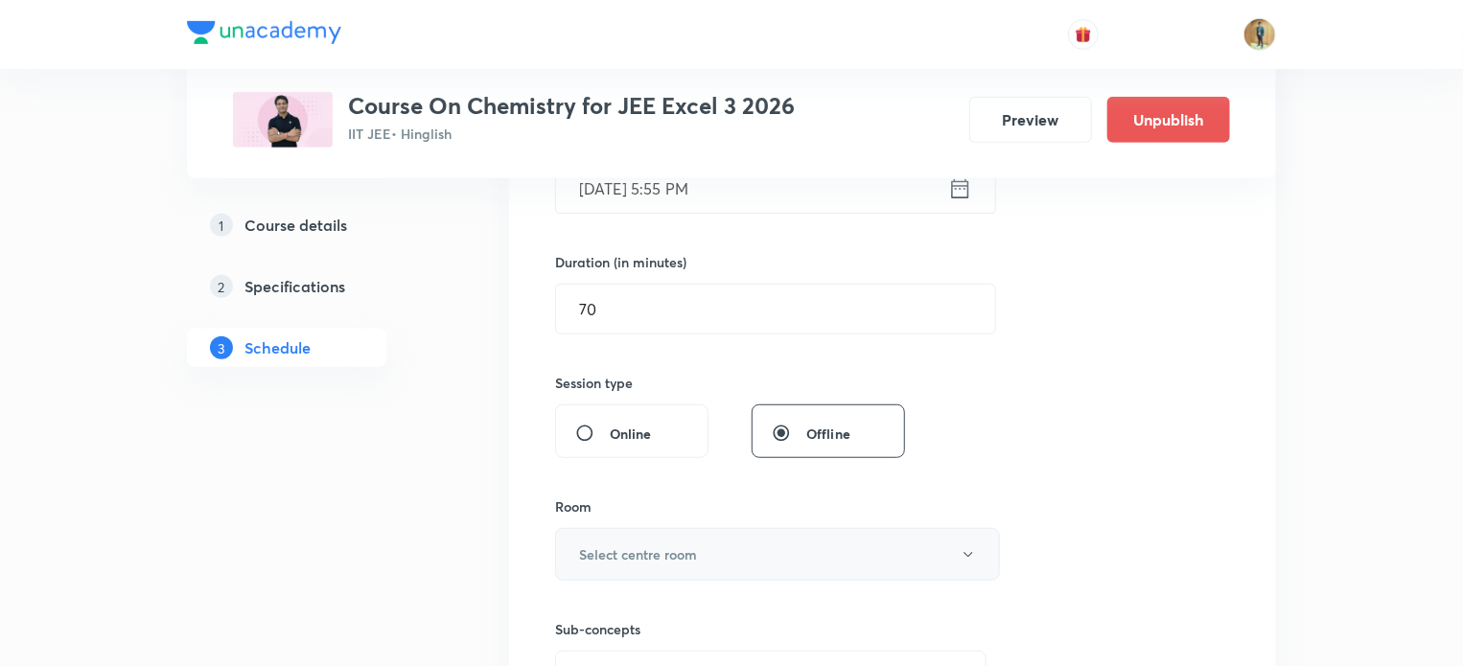
click at [667, 558] on h6 "Select centre room" at bounding box center [638, 555] width 118 height 20
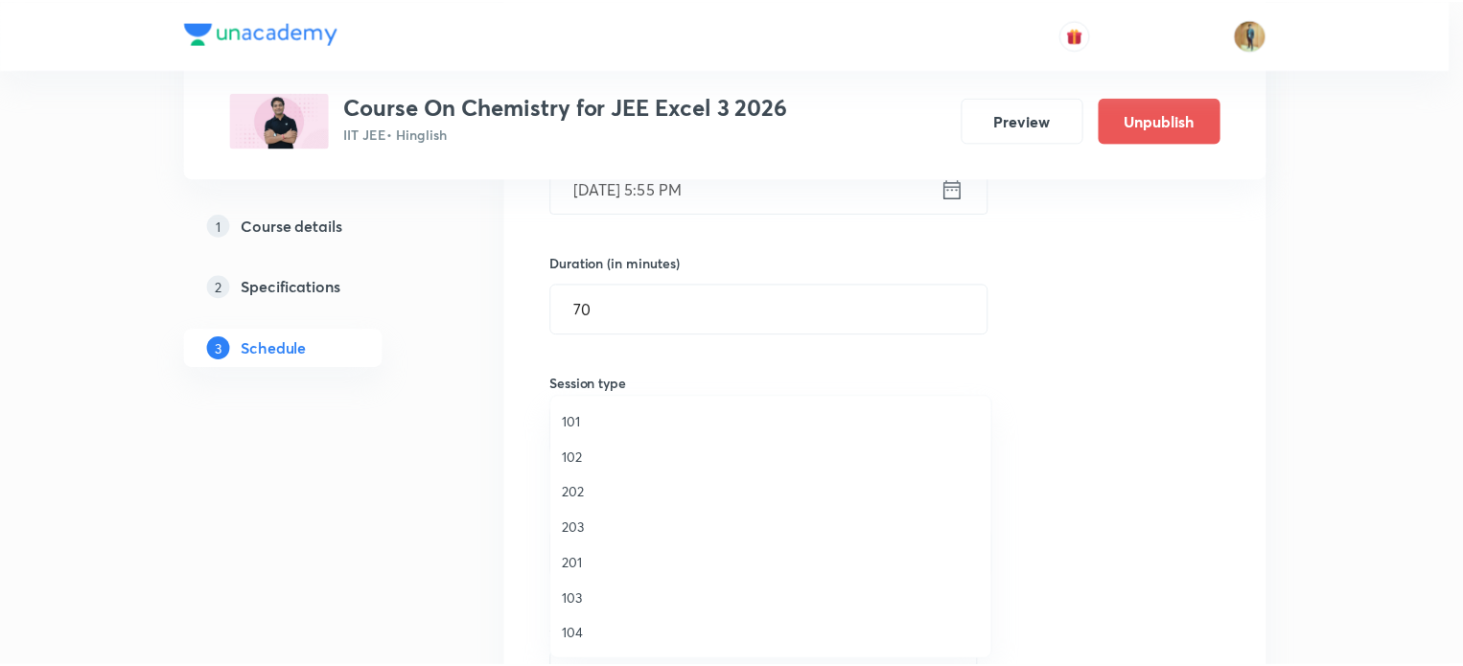
scroll to position [355, 0]
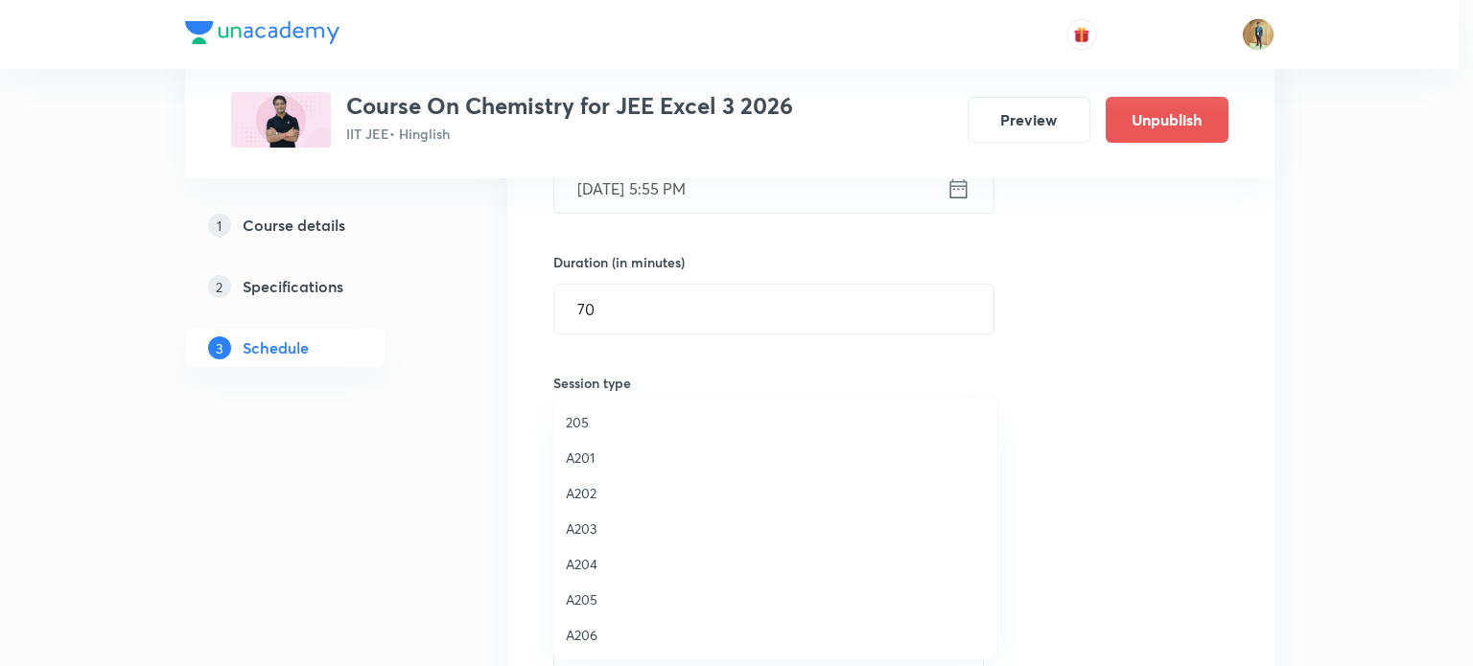
click at [596, 486] on span "A202" at bounding box center [776, 493] width 420 height 20
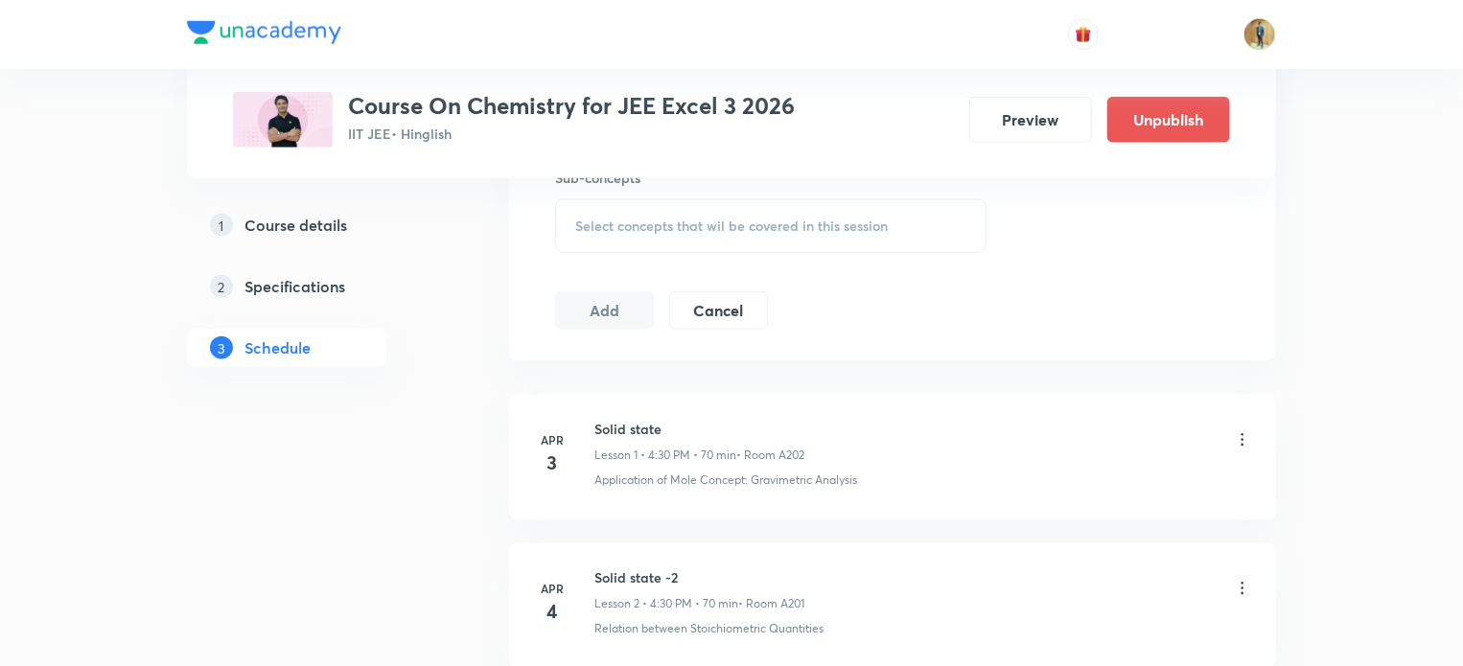
scroll to position [742, 0]
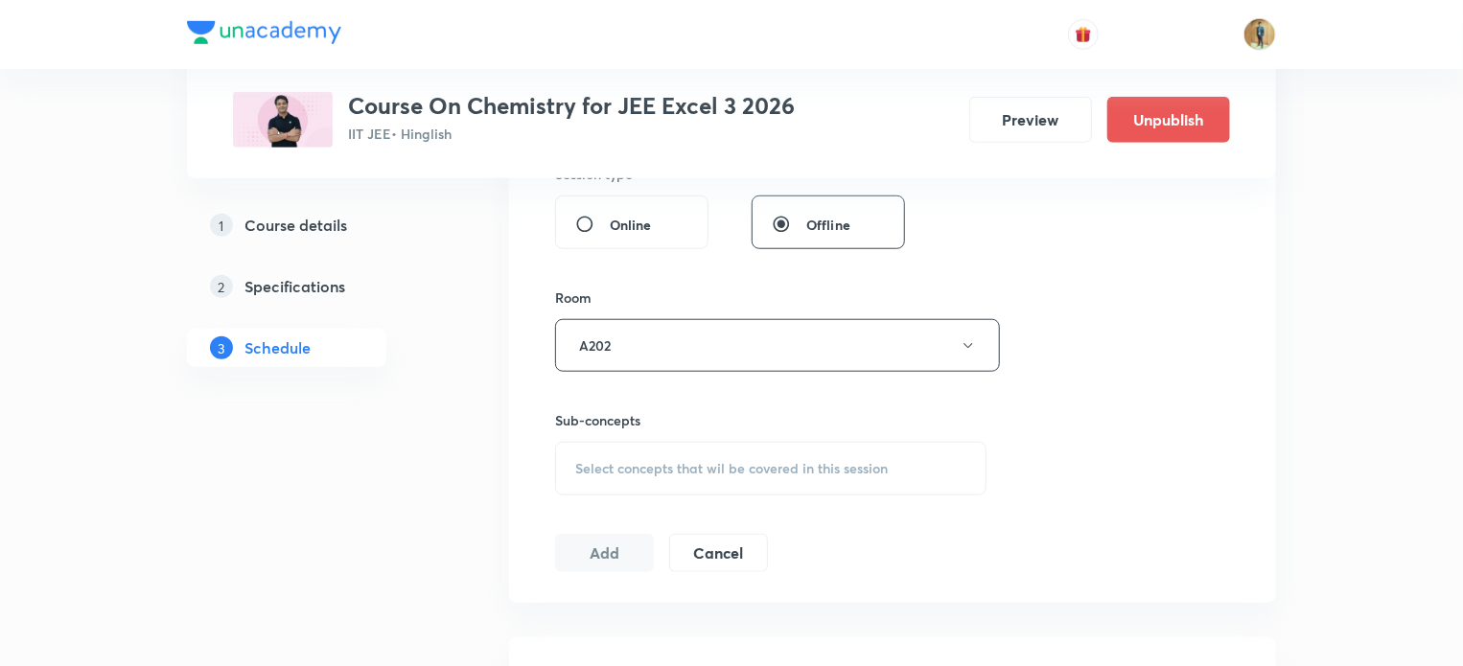
click at [607, 484] on div "Select concepts that wil be covered in this session" at bounding box center [770, 469] width 431 height 54
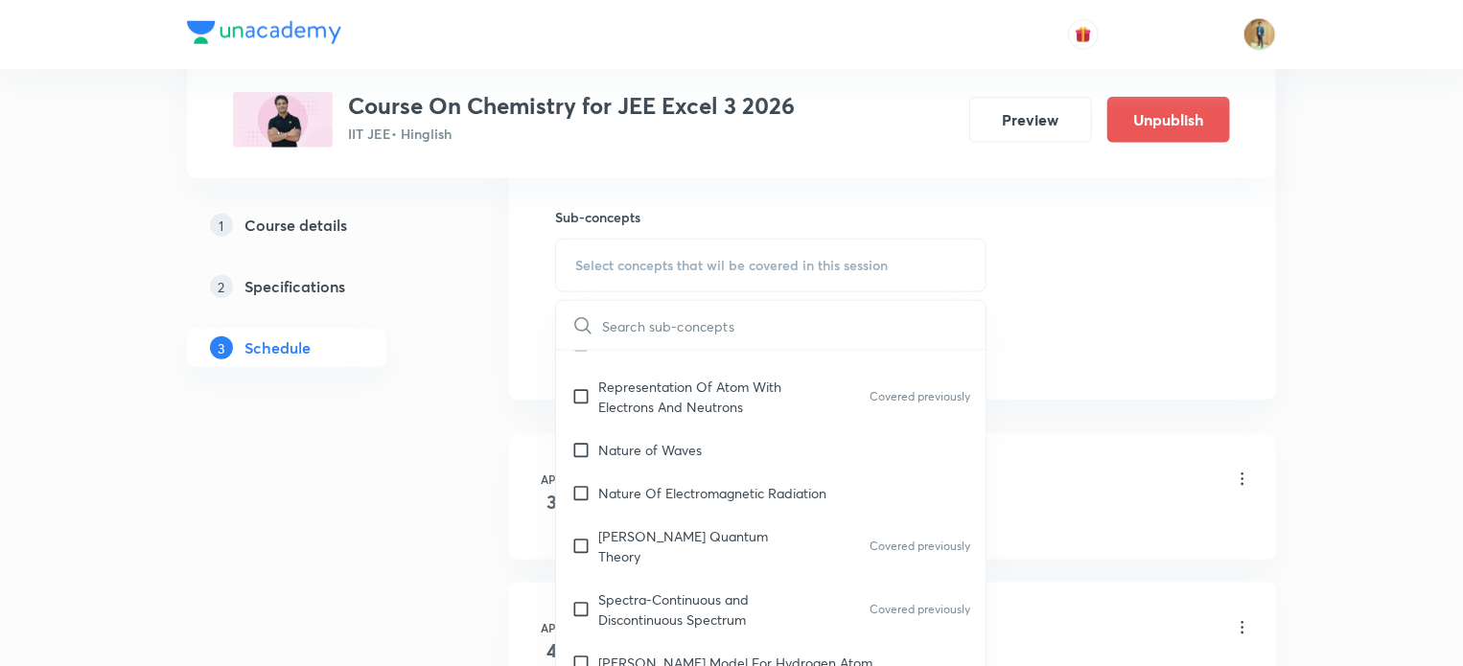
scroll to position [1199, 0]
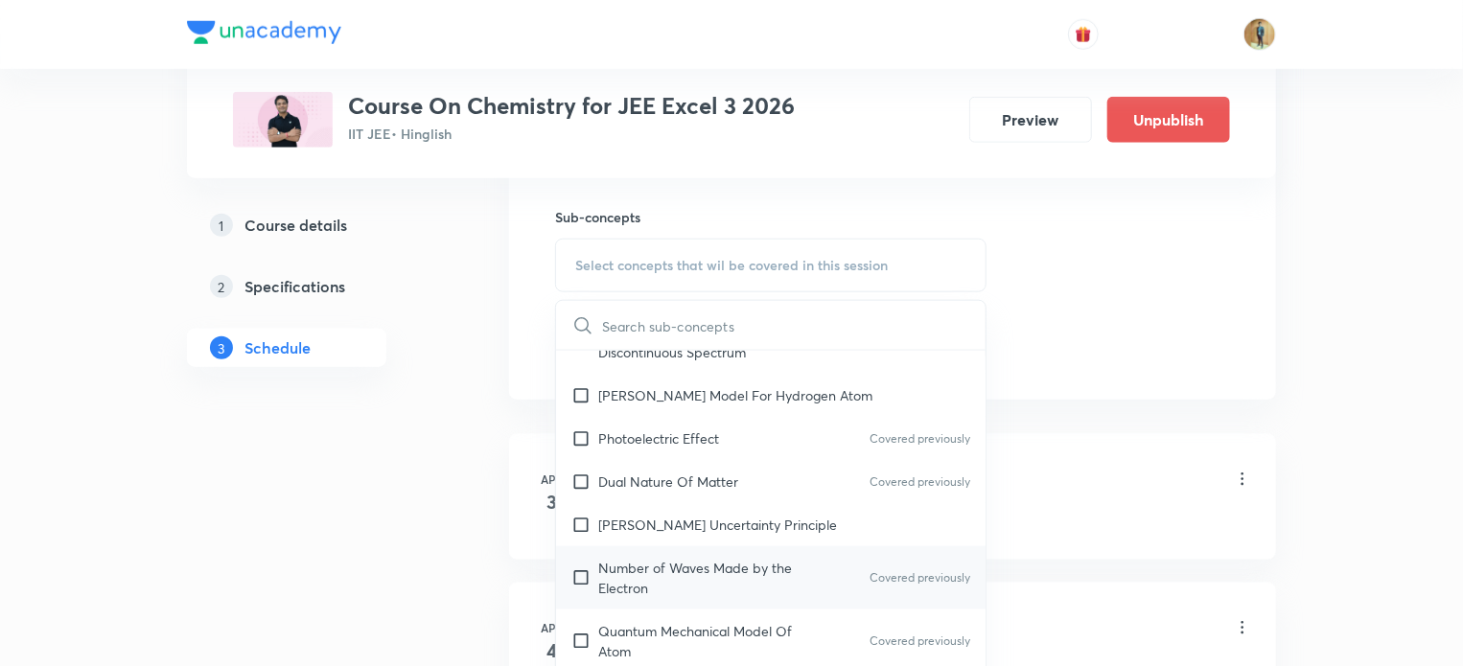
click at [635, 558] on p "Number of Waves Made by the Electron" at bounding box center [695, 578] width 194 height 40
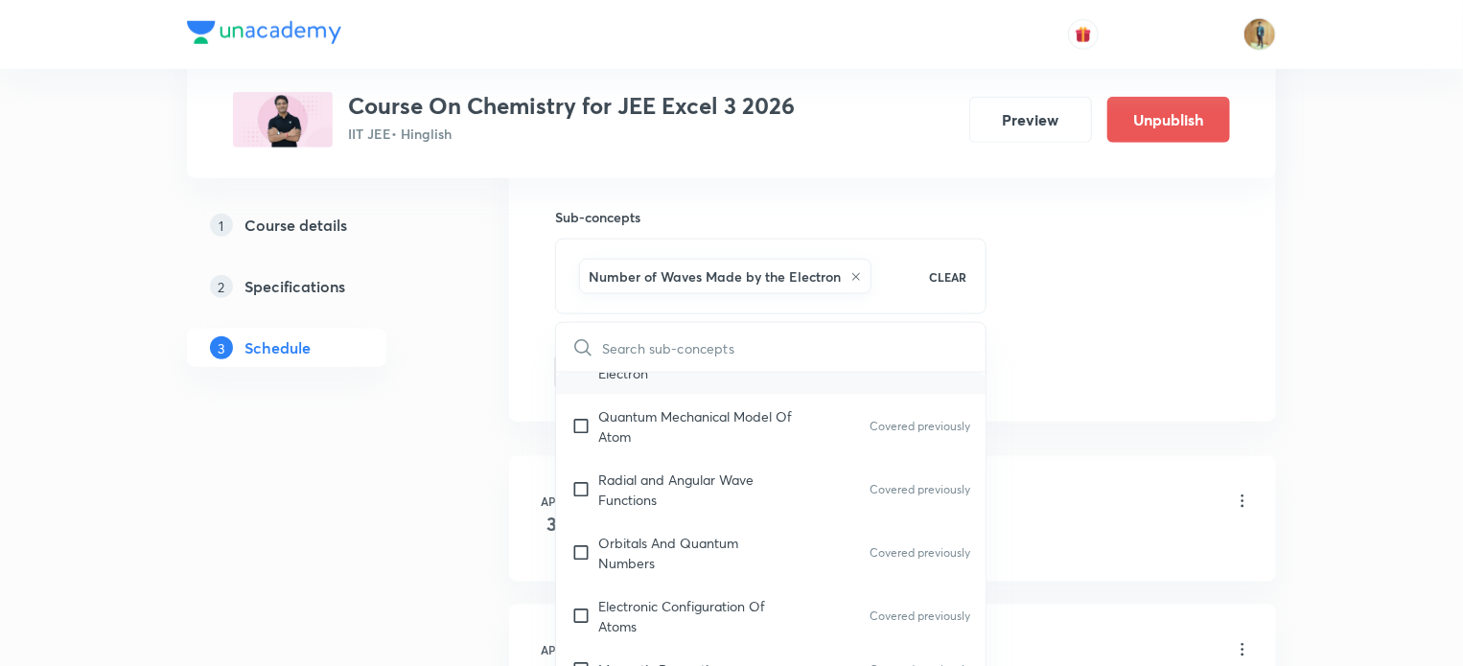
scroll to position [1437, 0]
click at [635, 547] on p "Orbitals And Quantum Numbers" at bounding box center [695, 552] width 194 height 40
checkbox input "true"
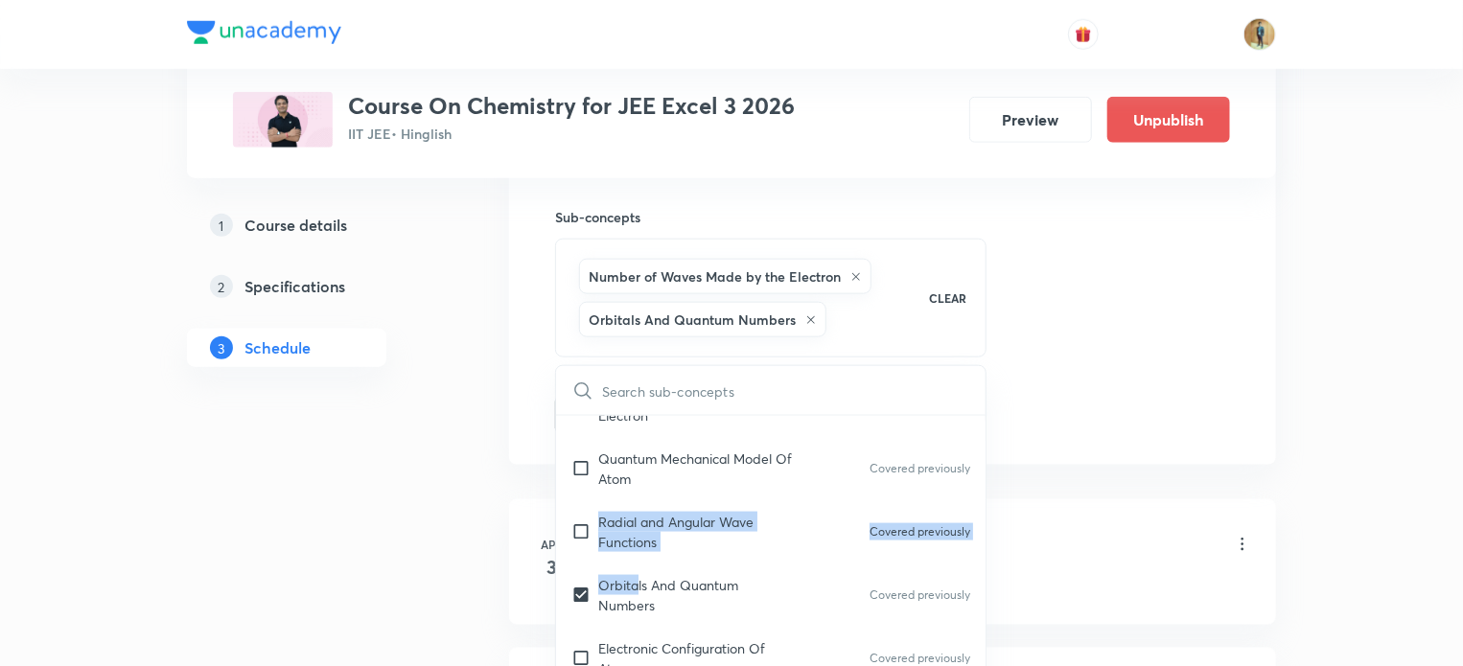
drag, startPoint x: 635, startPoint y: 547, endPoint x: 976, endPoint y: 475, distance: 349.0
click at [976, 475] on div "Chemistry Mock Questions Chemistry Mock Questions Covered previously Chemistry …" at bounding box center [771, 584] width 430 height 336
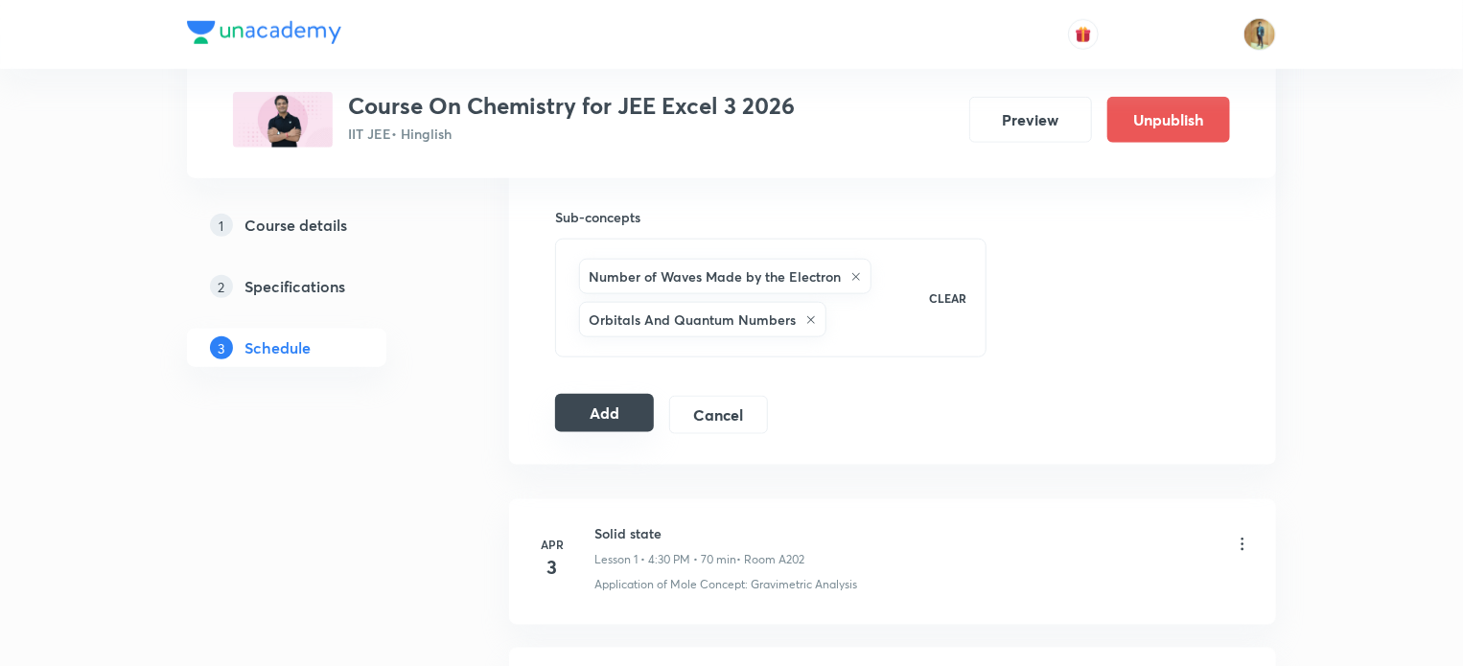
click at [613, 398] on button "Add" at bounding box center [604, 413] width 99 height 38
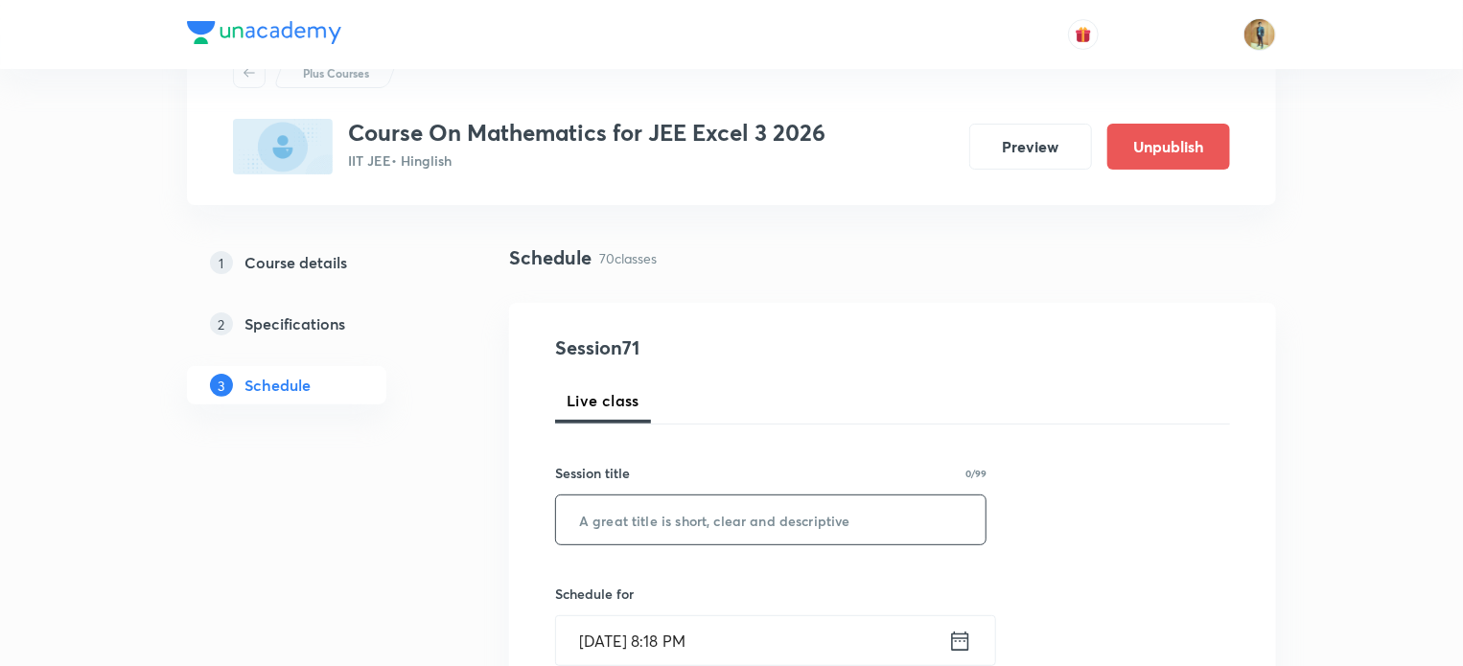
click at [660, 522] on input "text" at bounding box center [771, 520] width 430 height 49
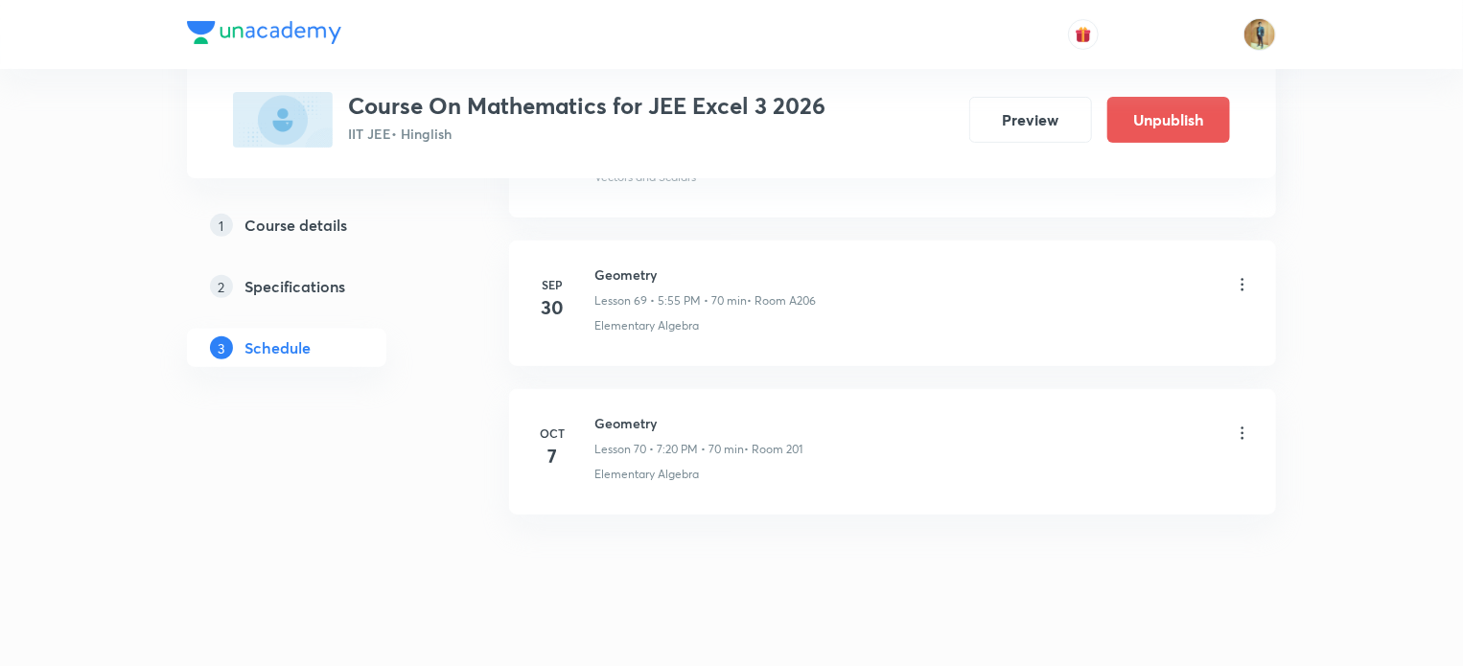
scroll to position [11249, 0]
drag, startPoint x: 594, startPoint y: 392, endPoint x: 679, endPoint y: 390, distance: 84.4
click at [679, 419] on h6 "Geometry" at bounding box center [698, 429] width 208 height 20
copy h6 "Geometry"
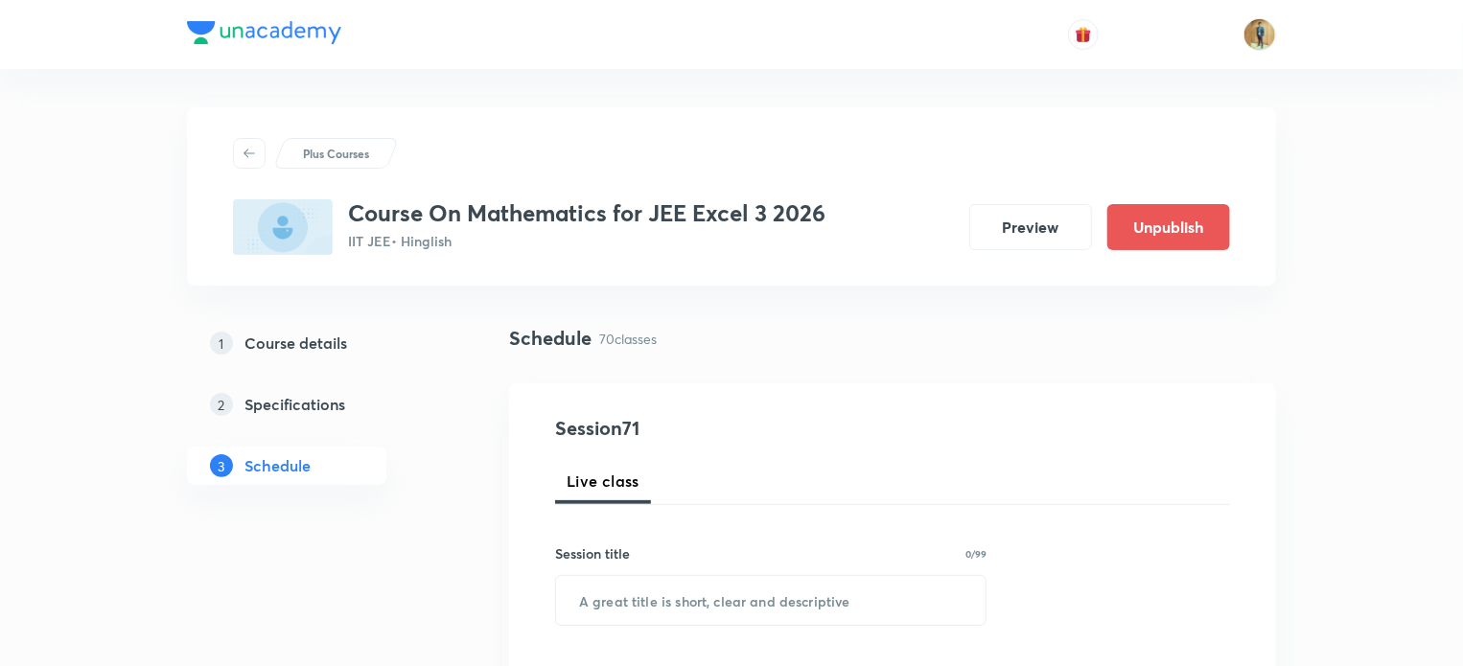
scroll to position [71, 0]
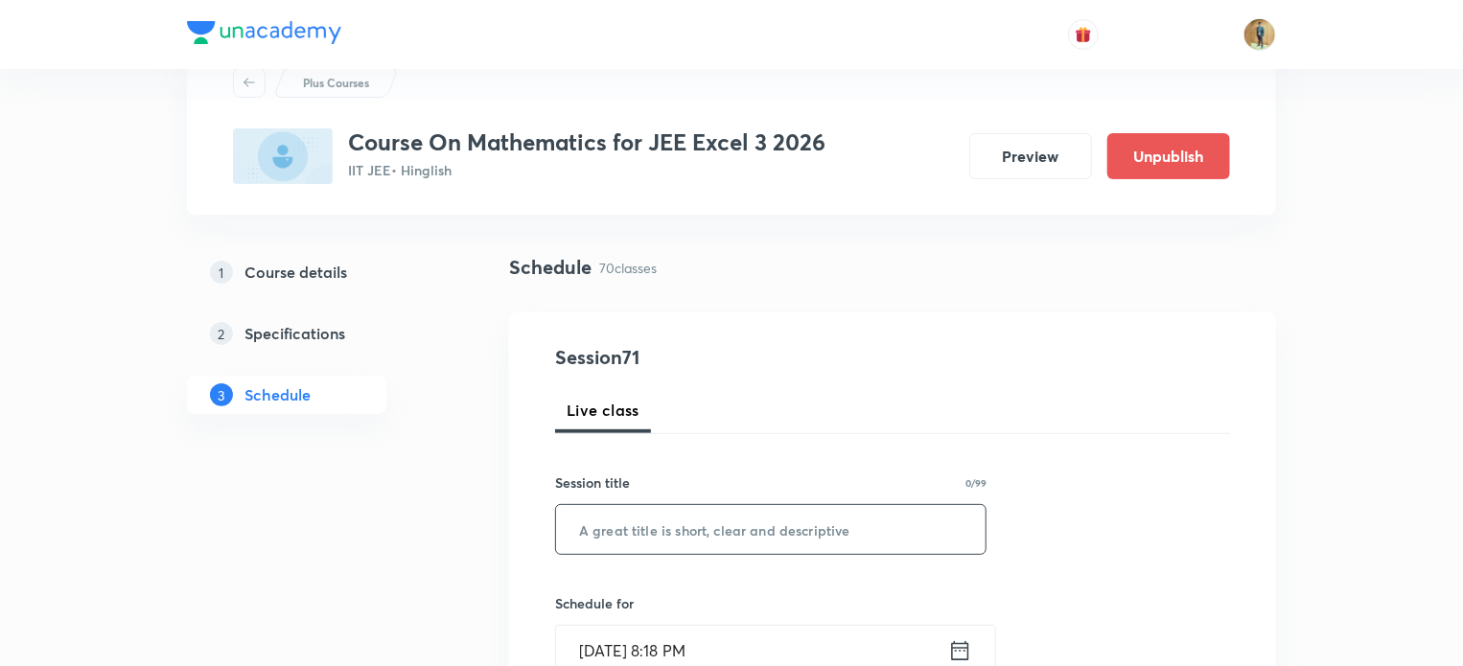
click at [598, 531] on input "text" at bounding box center [771, 529] width 430 height 49
paste input "Geometry"
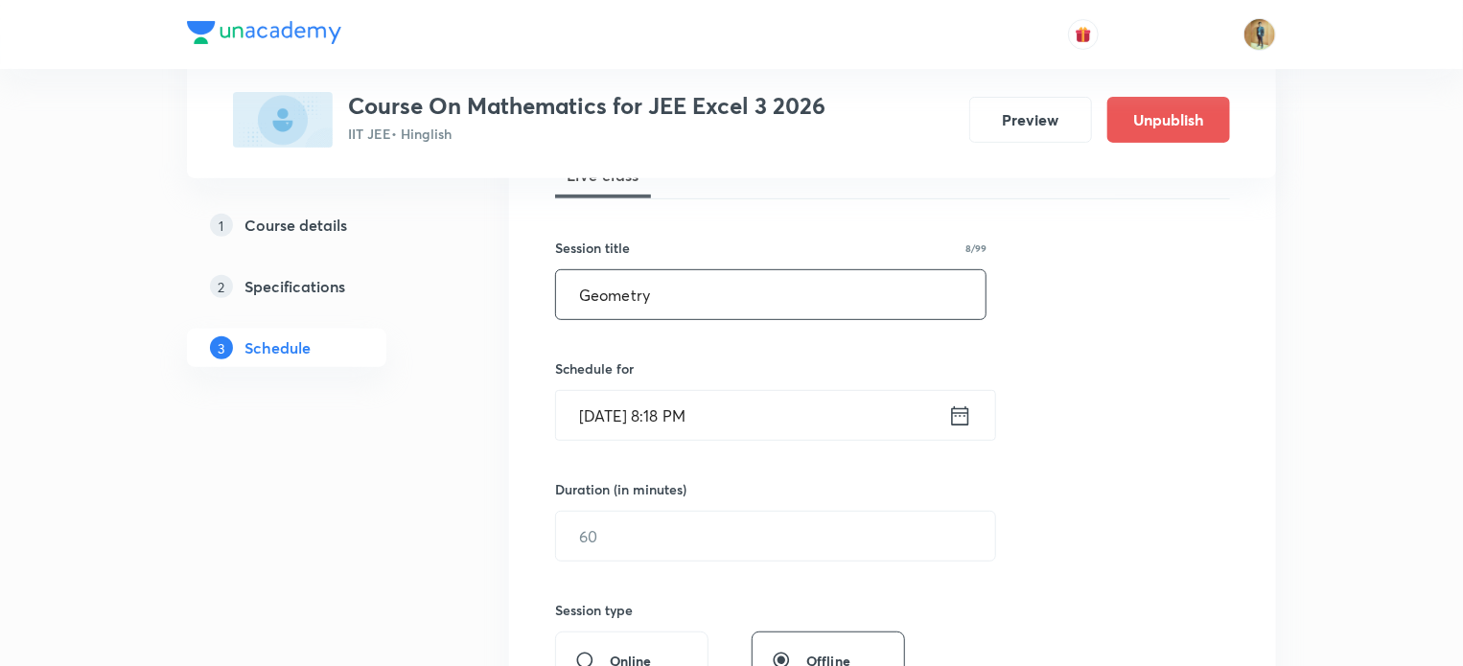
scroll to position [309, 0]
type input "Geometry"
click at [966, 416] on icon at bounding box center [960, 413] width 24 height 27
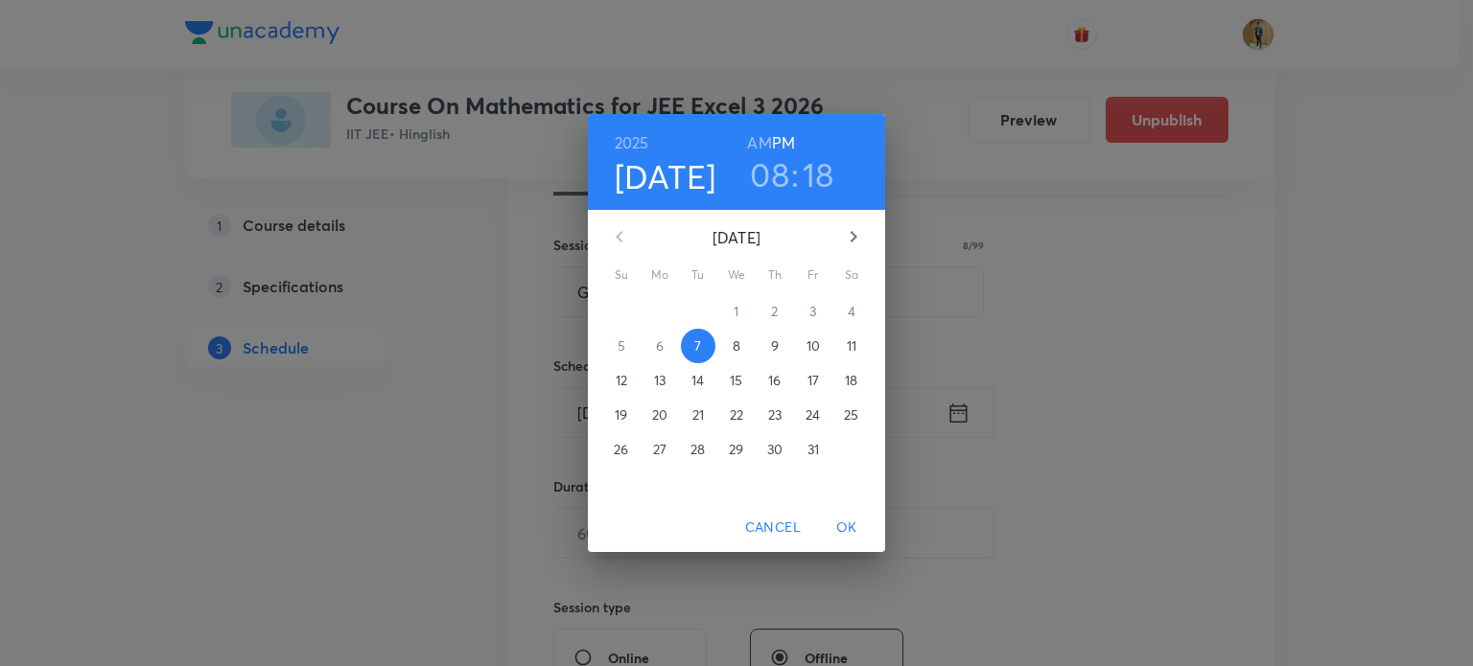
click at [733, 345] on p "8" at bounding box center [736, 346] width 8 height 19
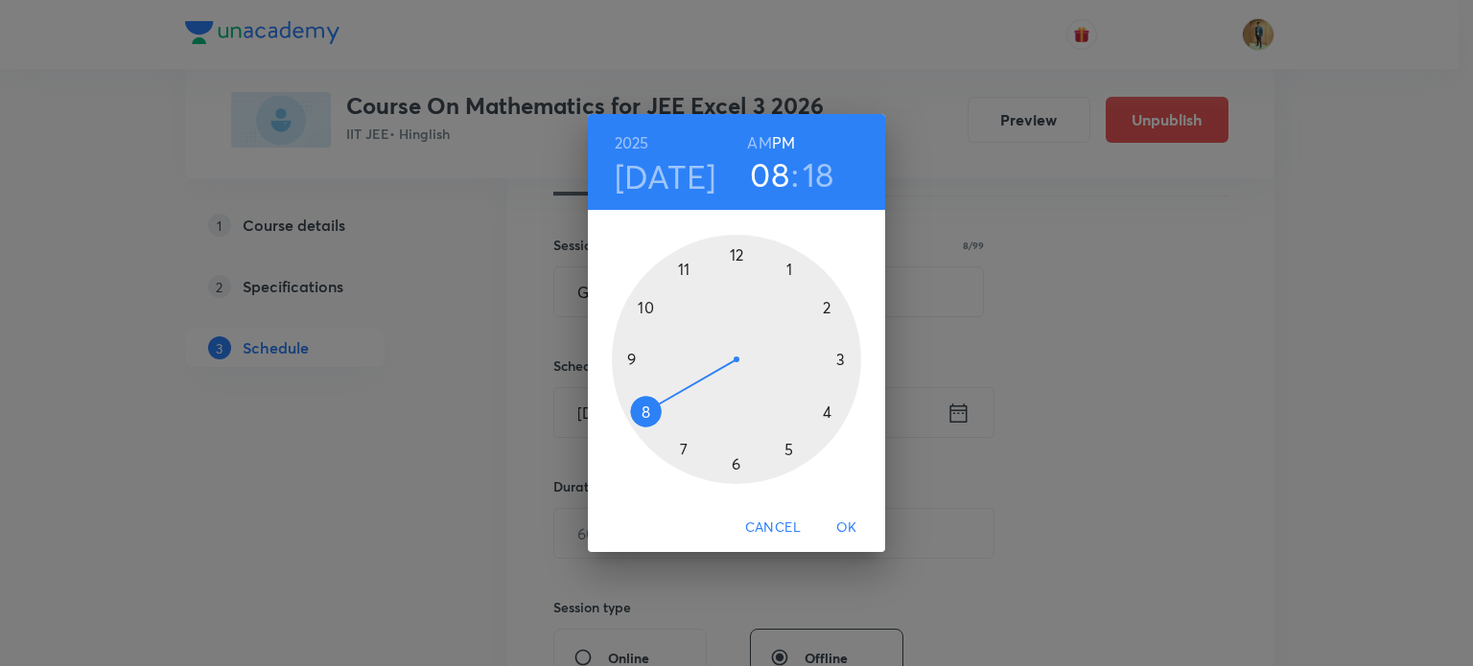
click at [763, 143] on h6 "AM" at bounding box center [759, 142] width 24 height 27
click at [785, 141] on h6 "PM" at bounding box center [783, 142] width 23 height 27
click at [681, 442] on div at bounding box center [736, 359] width 249 height 249
click at [825, 410] on div at bounding box center [736, 359] width 249 height 249
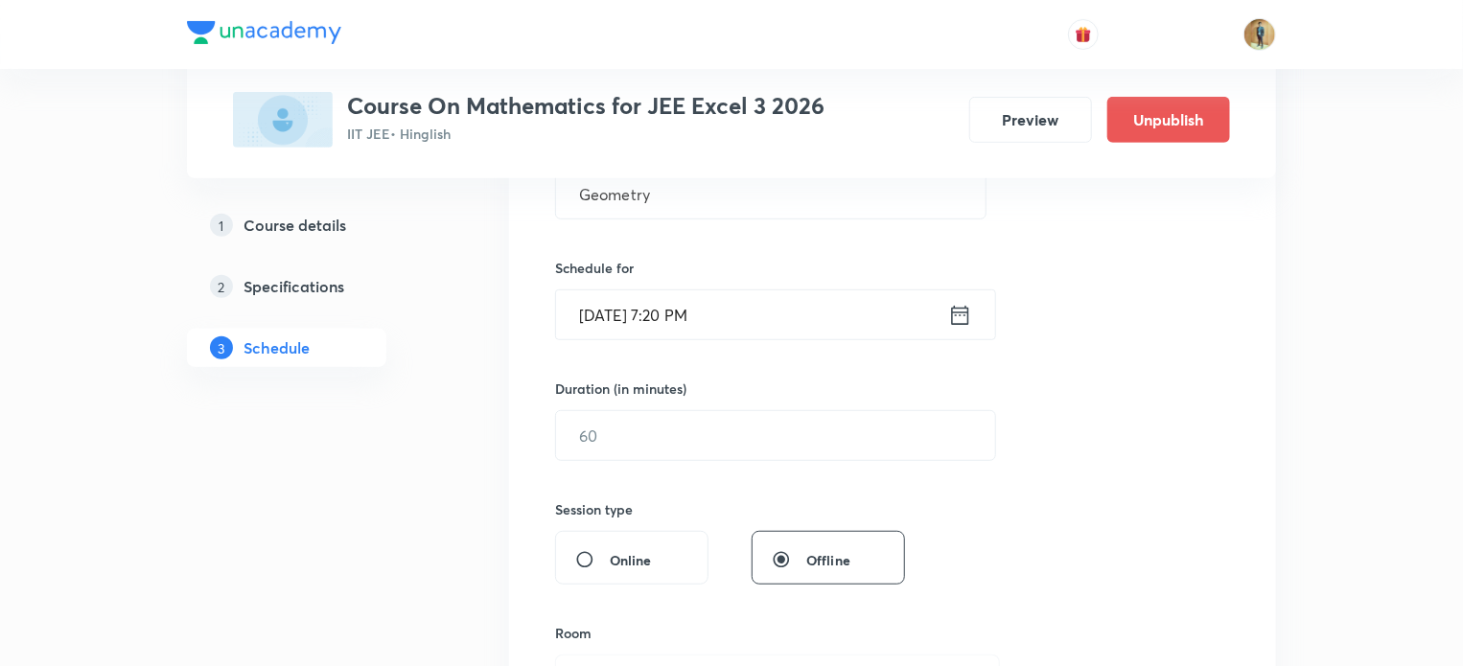
scroll to position [410, 0]
click at [713, 432] on input "text" at bounding box center [775, 431] width 439 height 49
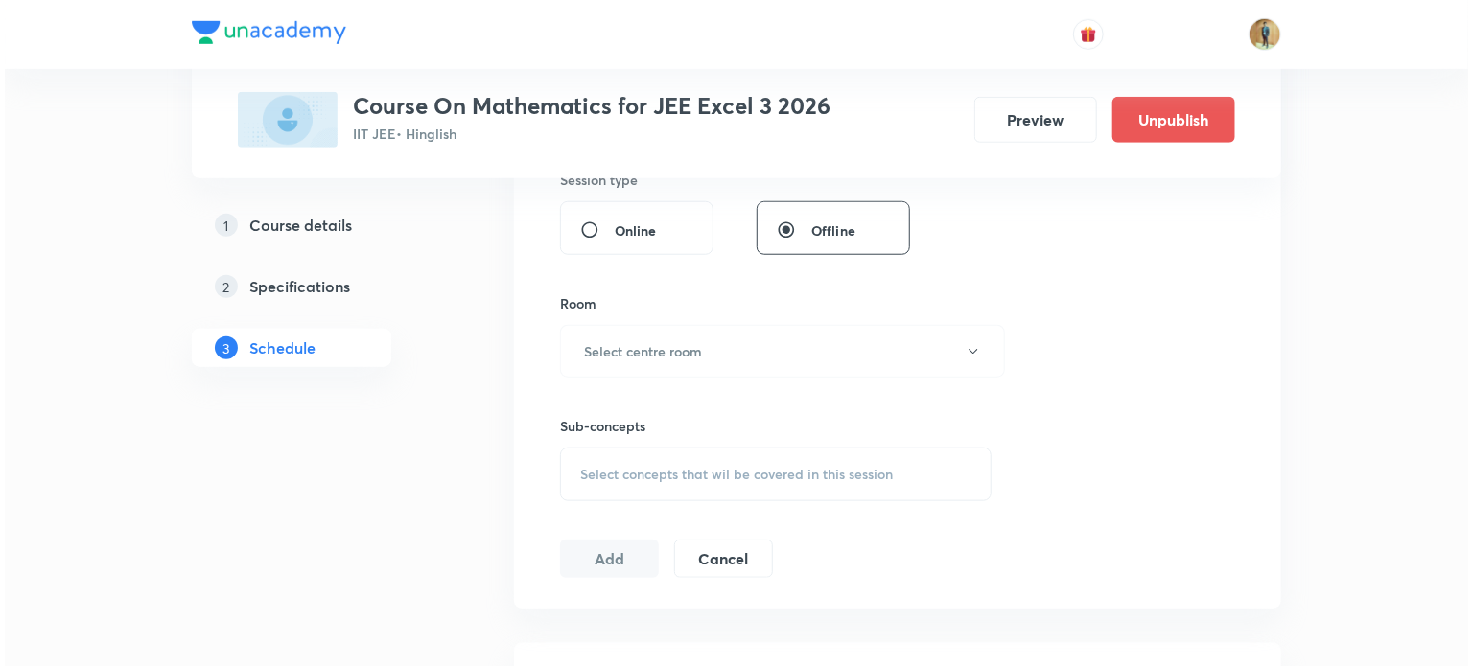
scroll to position [736, 0]
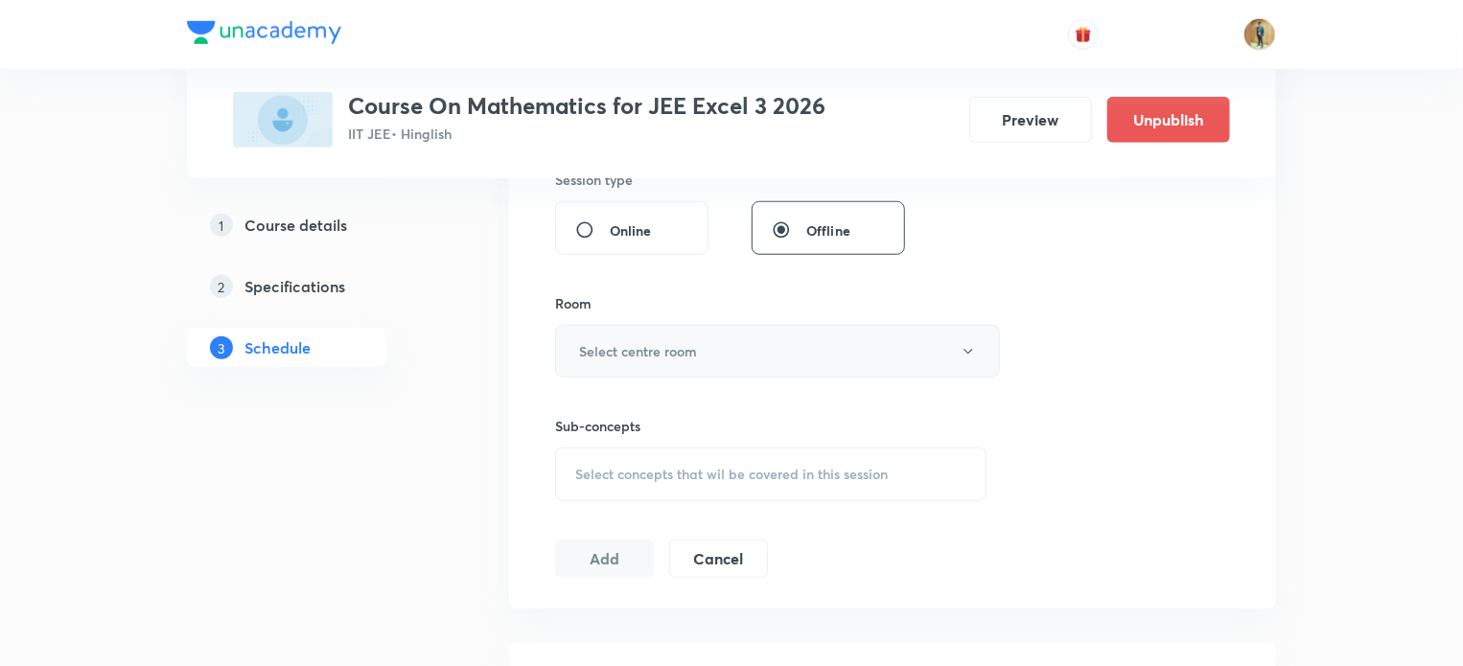
type input "70"
click at [671, 353] on h6 "Select centre room" at bounding box center [638, 351] width 118 height 20
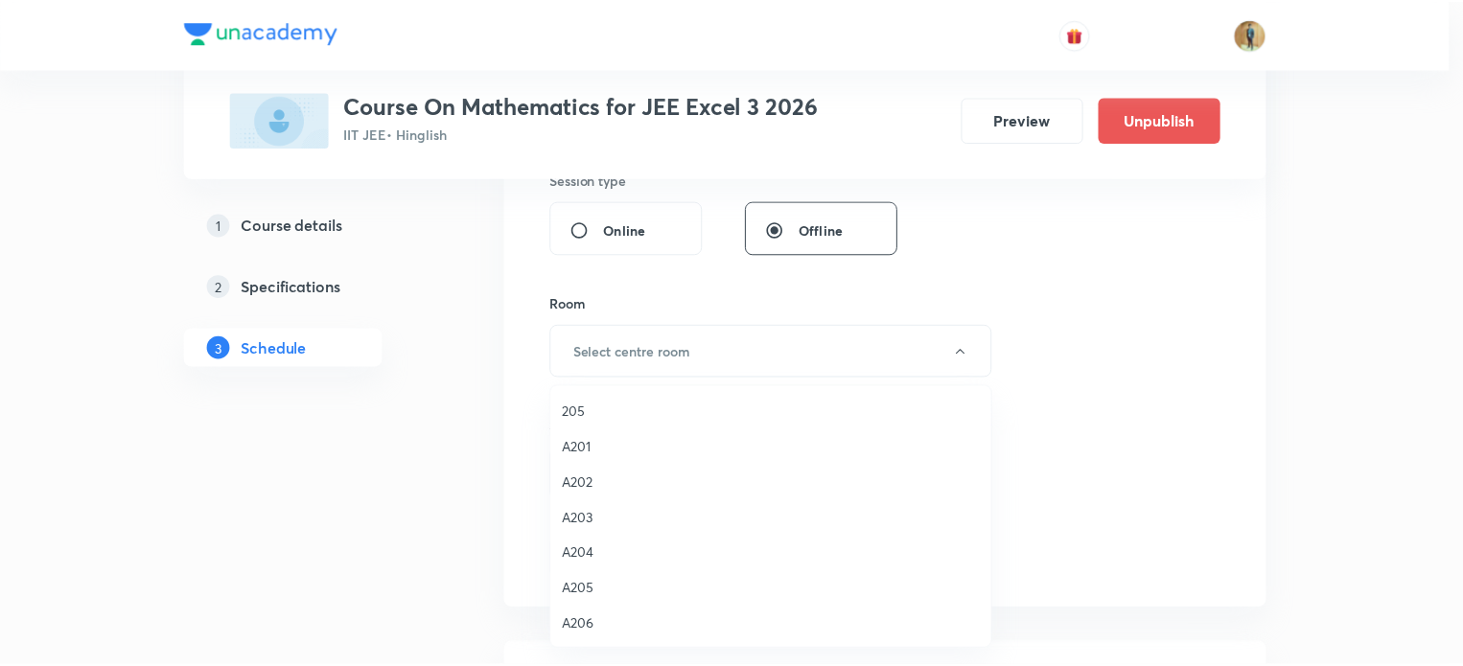
scroll to position [354, 0]
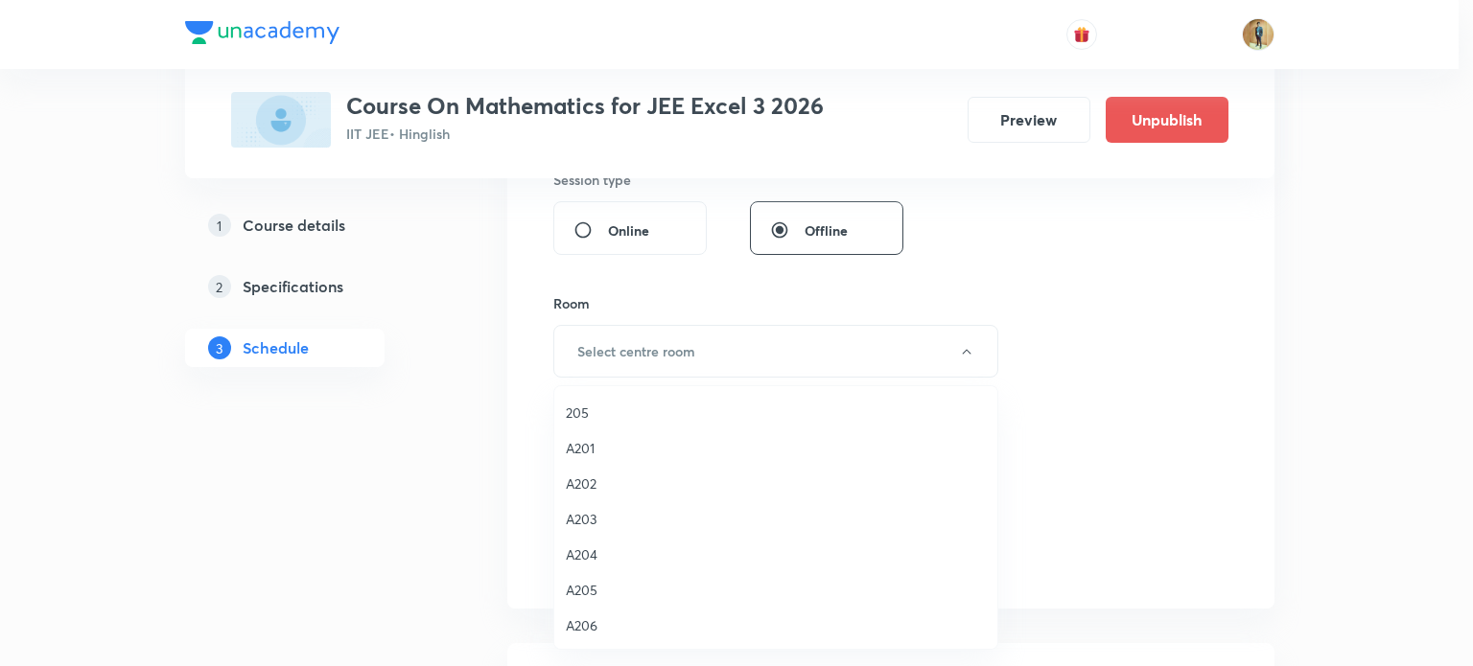
click at [597, 486] on span "A202" at bounding box center [776, 484] width 420 height 20
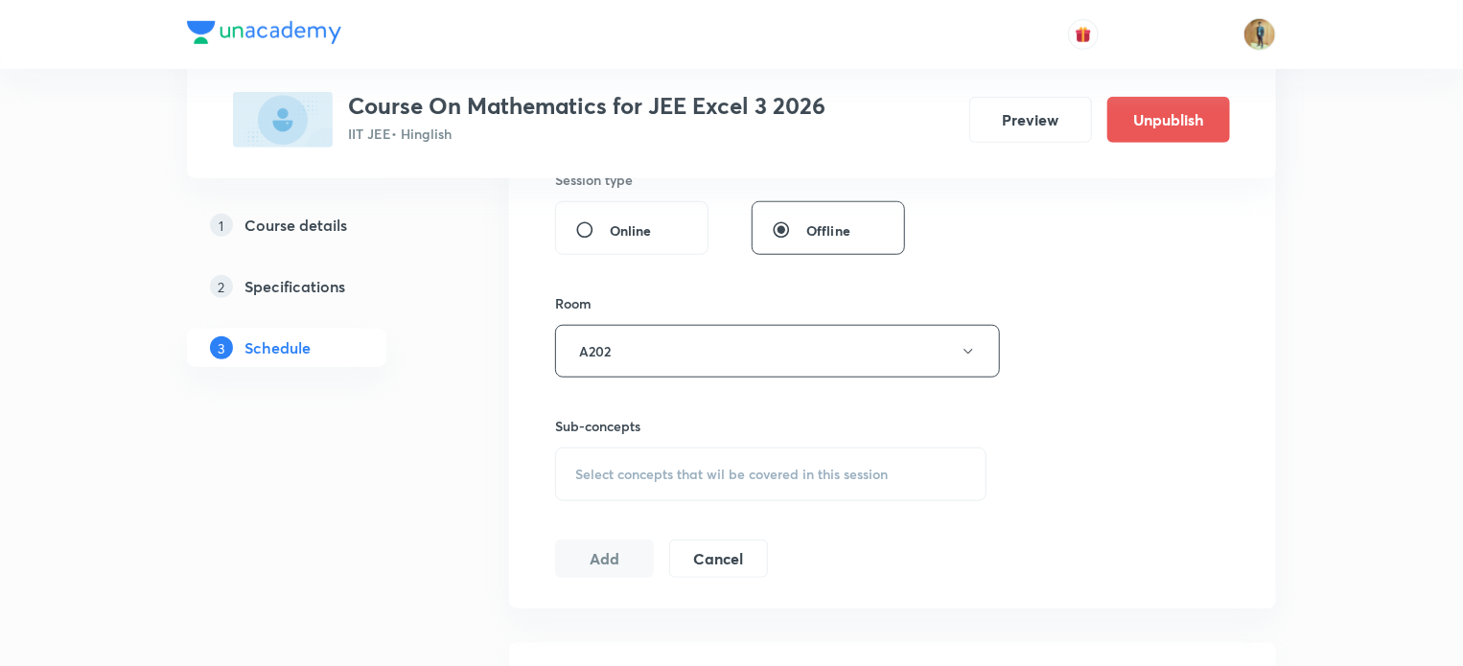
click at [635, 462] on div "Select concepts that wil be covered in this session" at bounding box center [770, 475] width 431 height 54
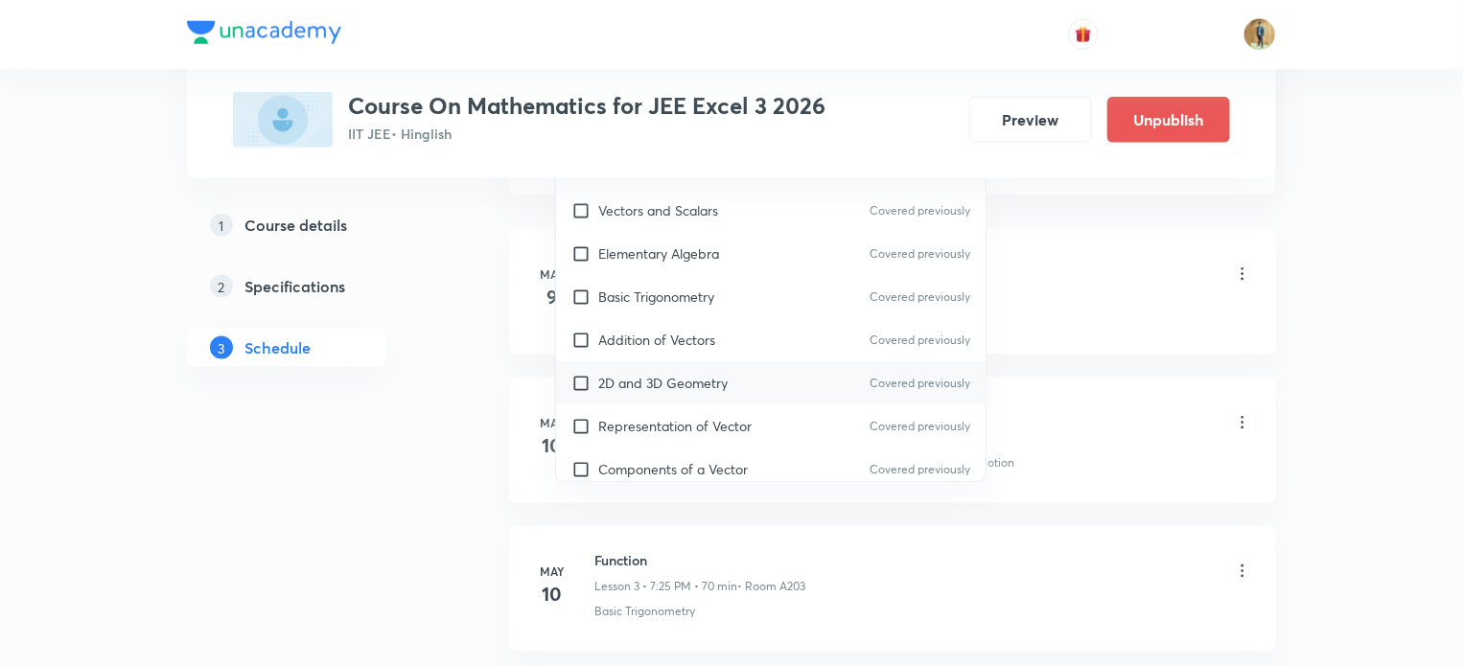
scroll to position [1165, 0]
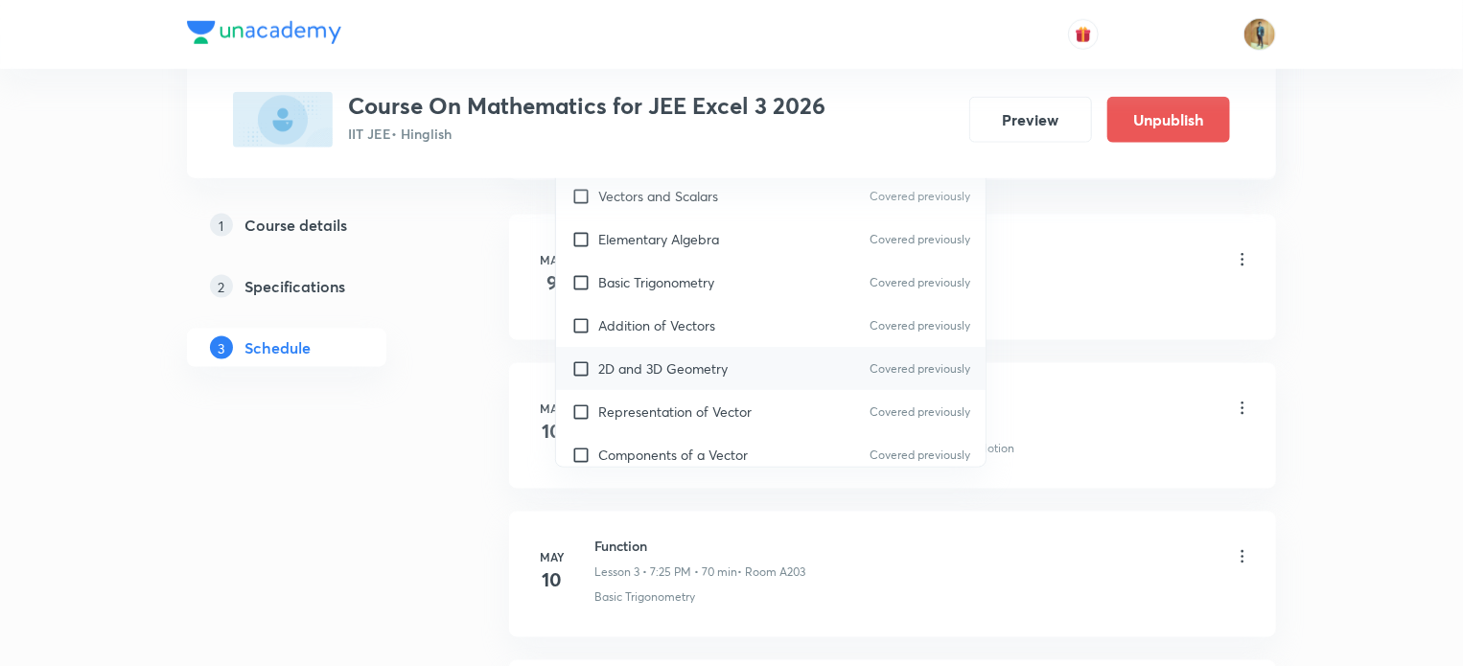
click at [662, 363] on p "2D and 3D Geometry" at bounding box center [662, 369] width 129 height 20
checkbox input "true"
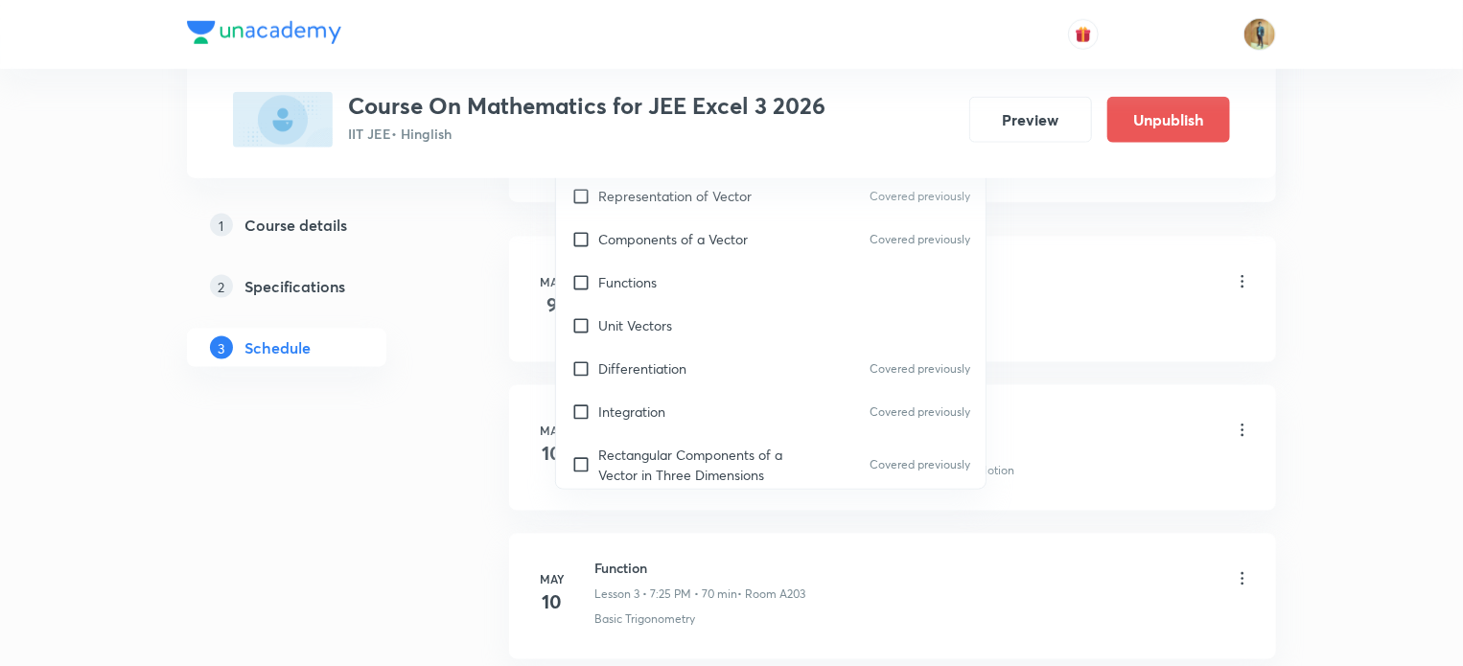
scroll to position [240, 0]
click at [1157, 267] on div "Function Lesson 1 • 7:35 PM • 60 min • Room A206" at bounding box center [923, 283] width 658 height 45
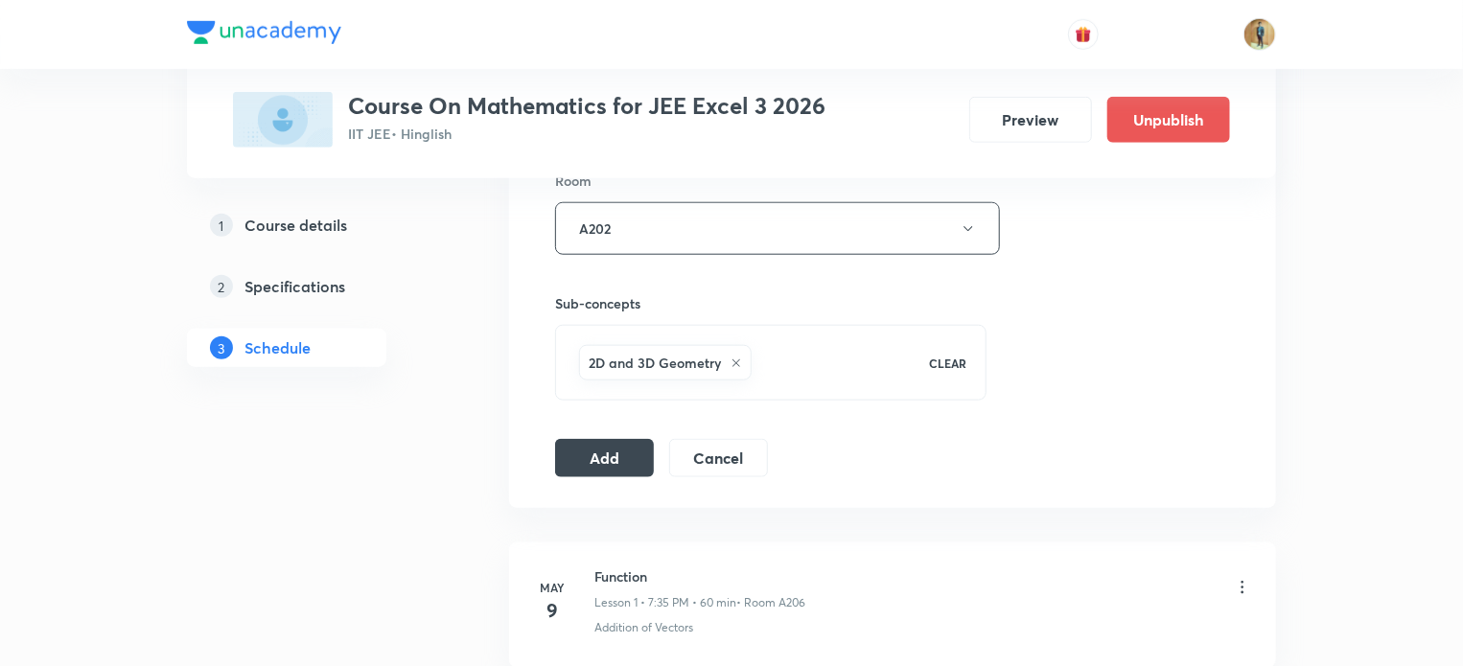
scroll to position [853, 0]
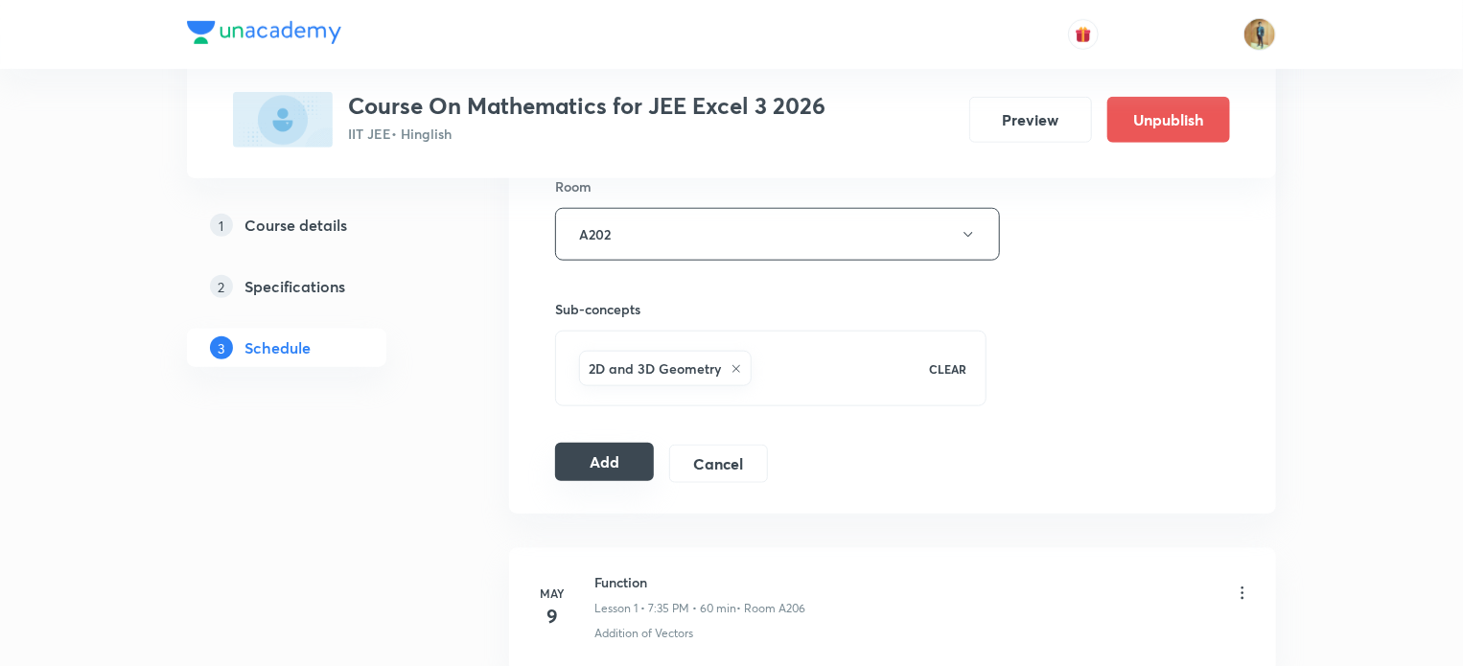
click at [617, 471] on button "Add" at bounding box center [604, 462] width 99 height 38
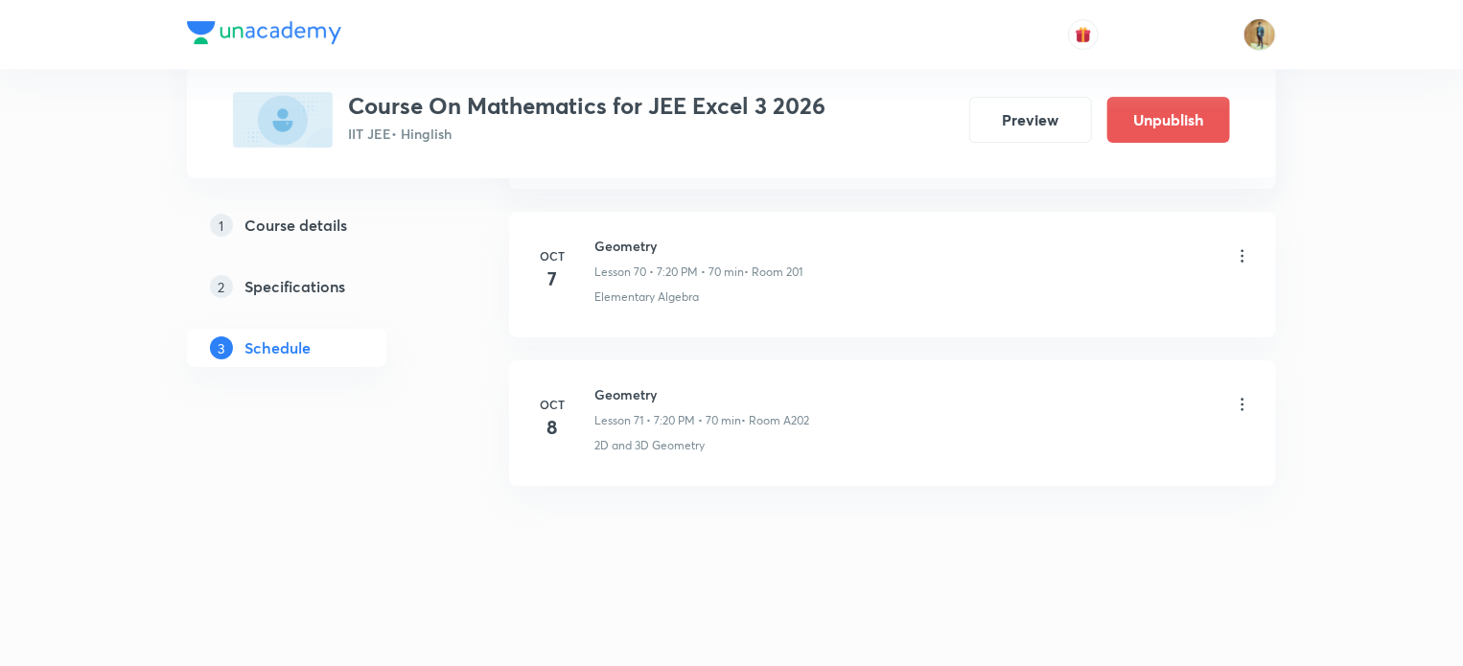
scroll to position [10328, 0]
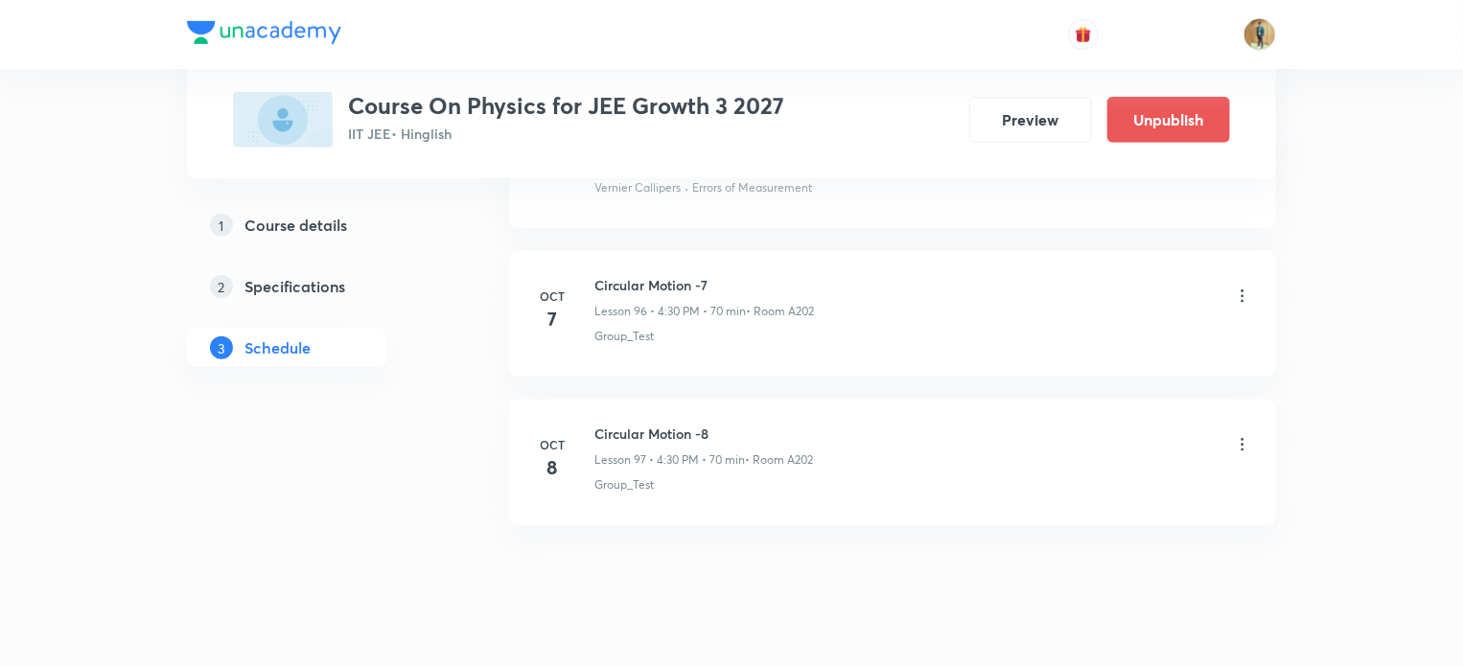
scroll to position [15246, 0]
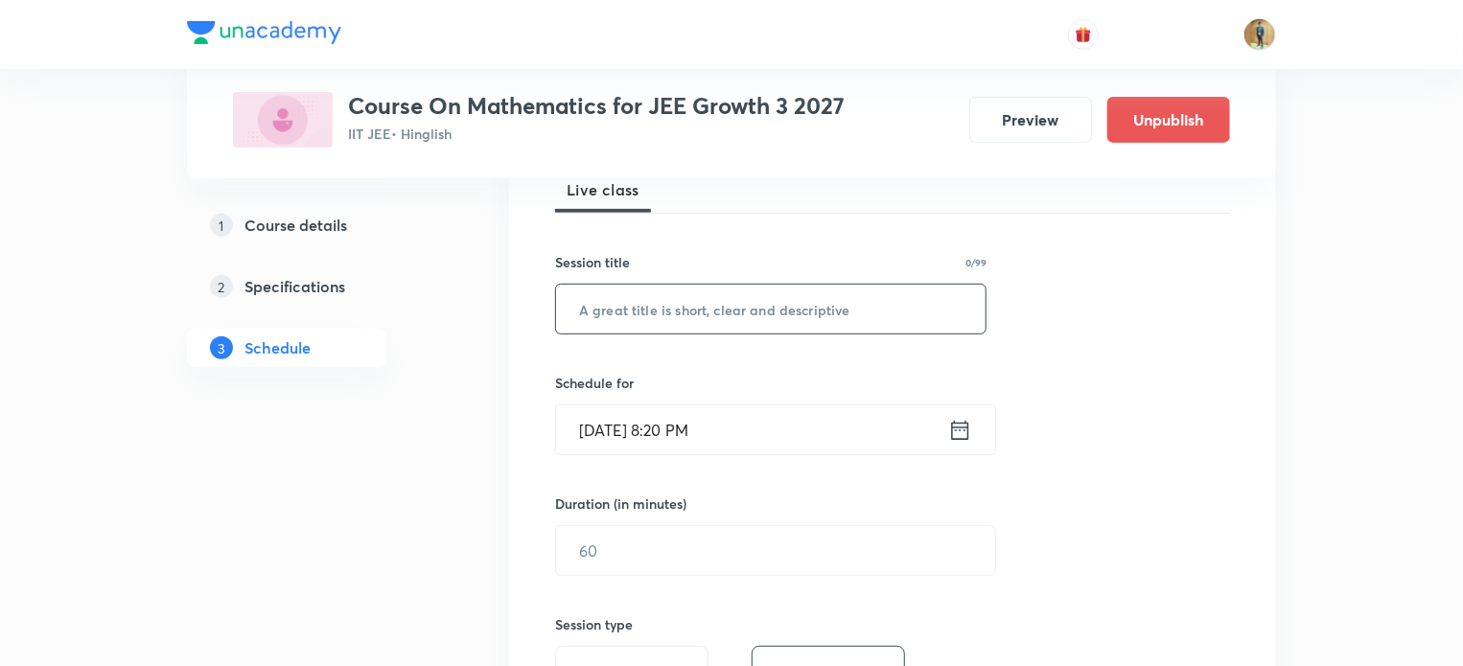
click at [640, 326] on input "text" at bounding box center [771, 309] width 430 height 49
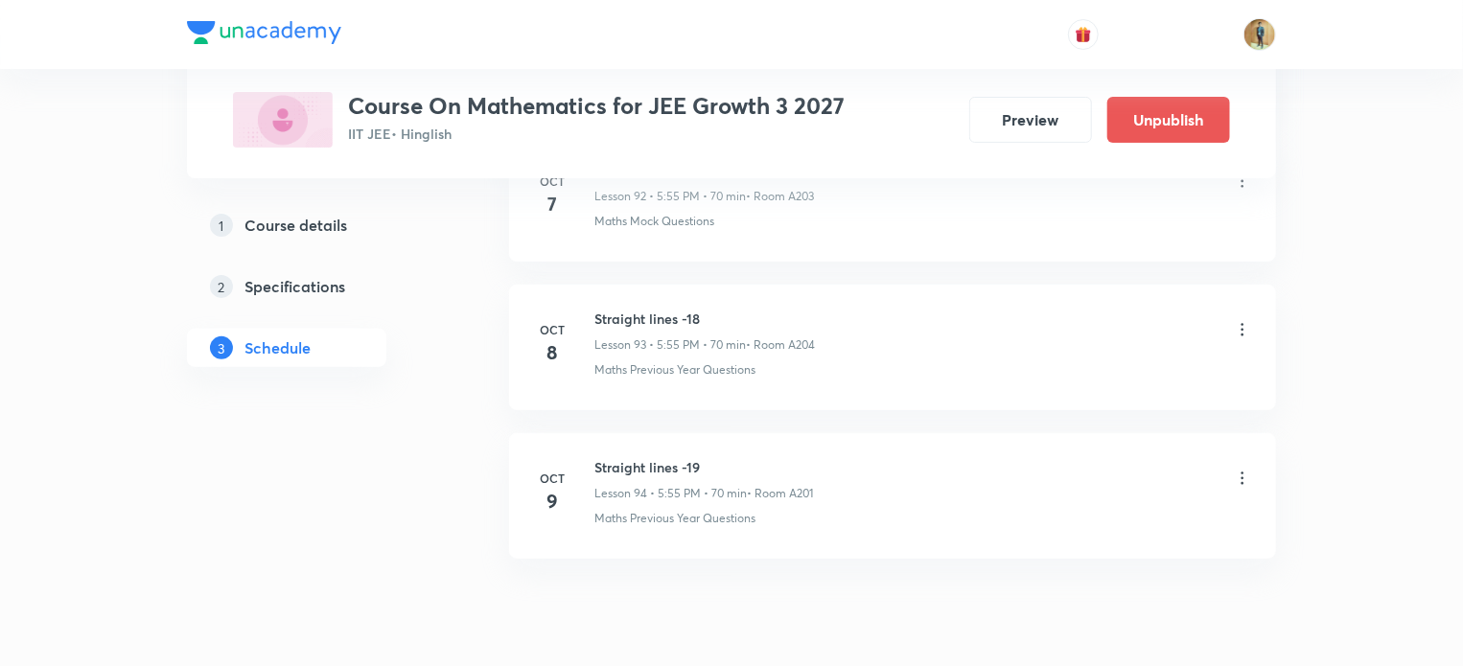
scroll to position [14816, 0]
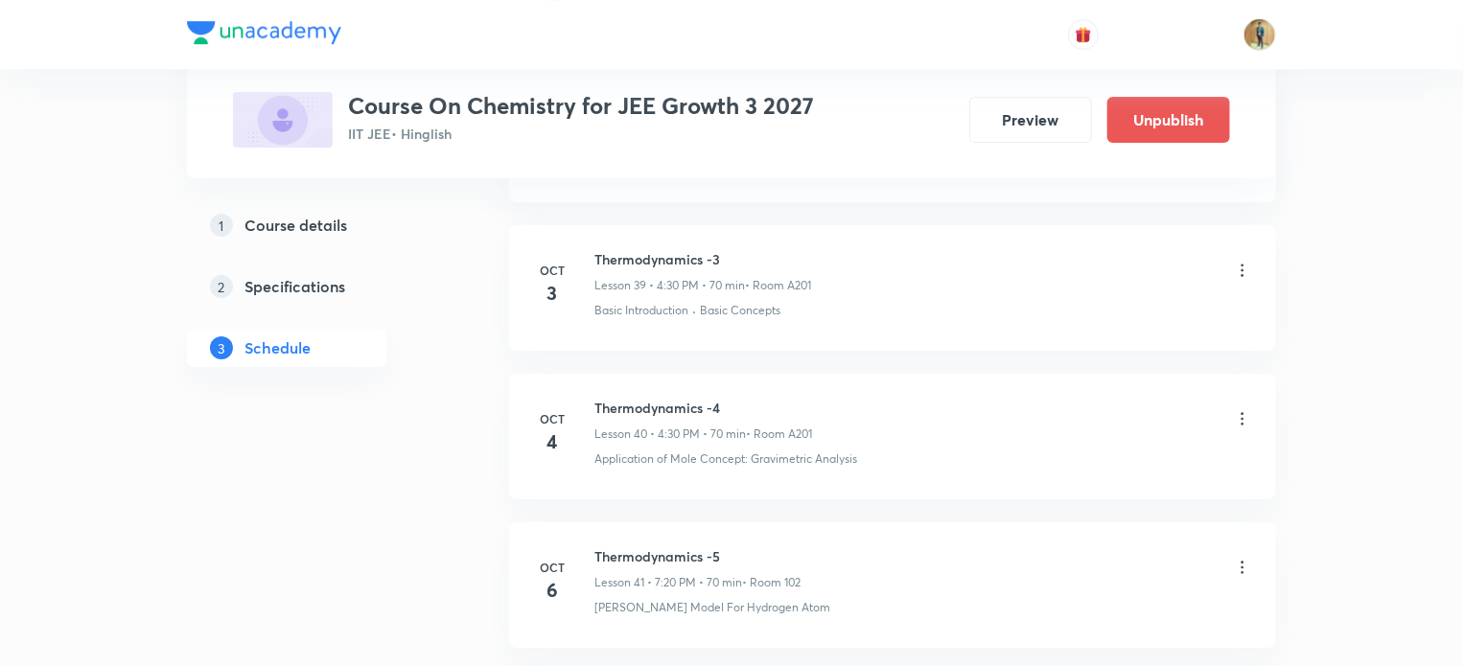
scroll to position [7248, 0]
